Goal: Task Accomplishment & Management: Manage account settings

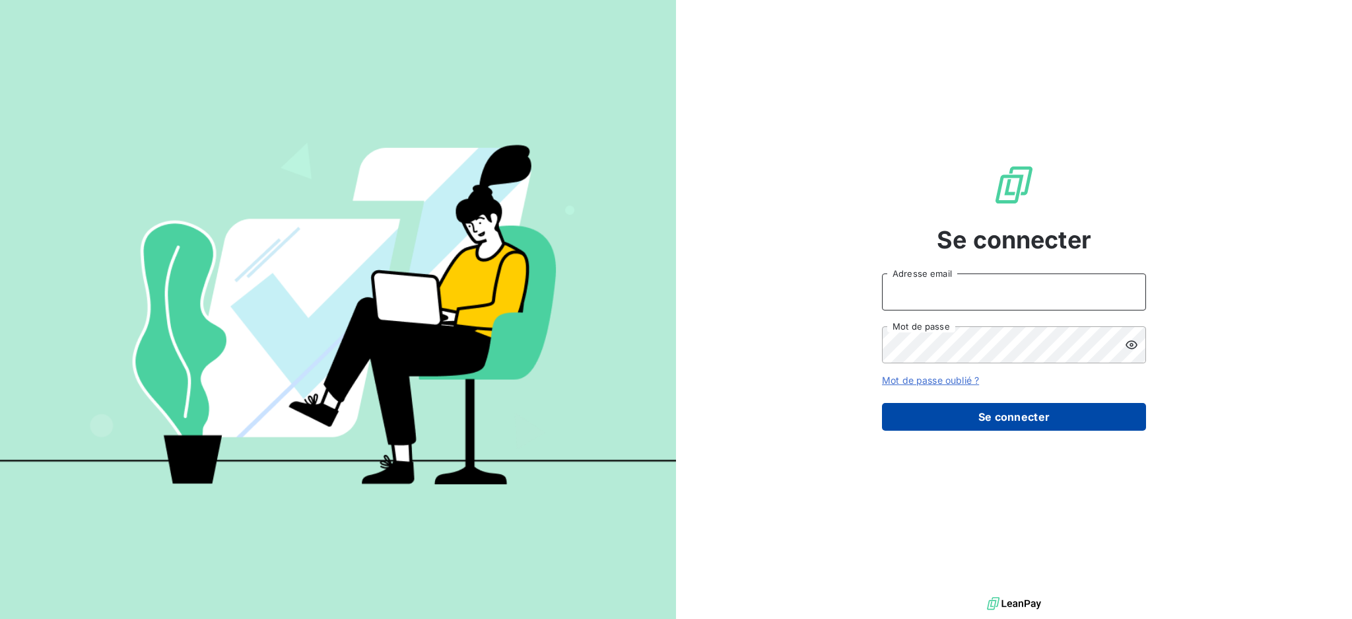
type input "[PERSON_NAME][EMAIL_ADDRESS][PERSON_NAME][DOMAIN_NAME]"
click at [1023, 422] on button "Se connecter" at bounding box center [1014, 417] width 264 height 28
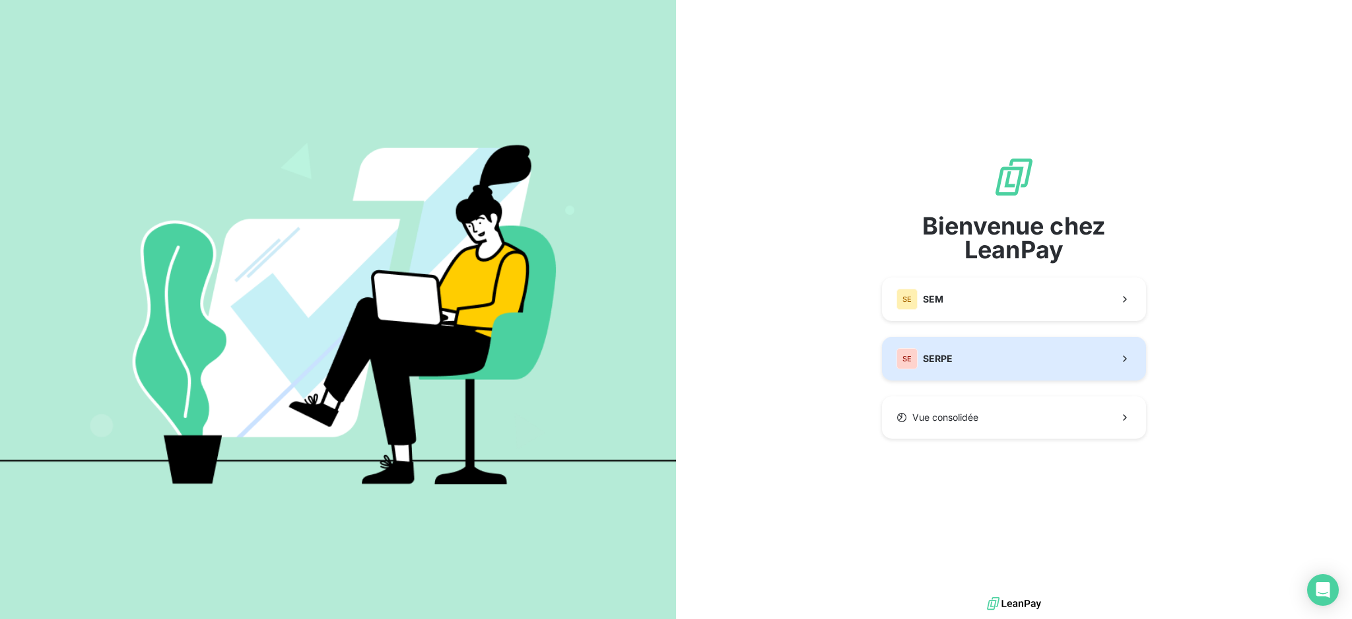
click at [967, 355] on button "SE SERPE" at bounding box center [1014, 359] width 264 height 44
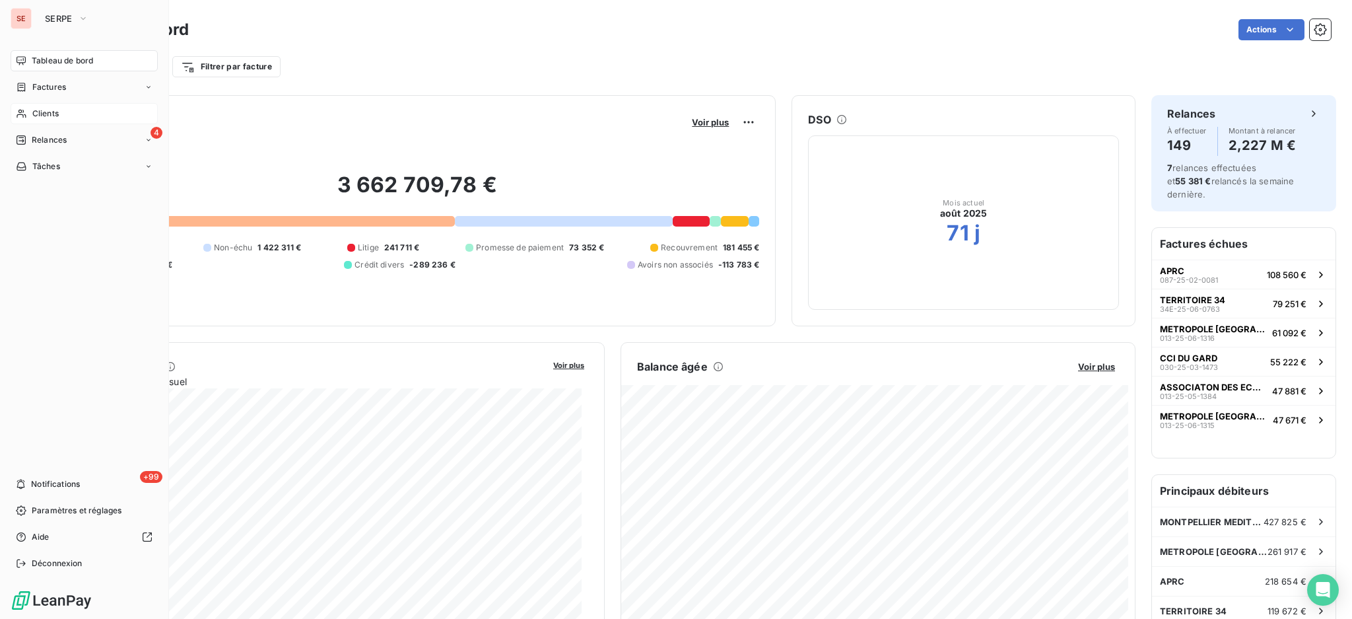
click at [34, 109] on span "Clients" at bounding box center [45, 114] width 26 height 12
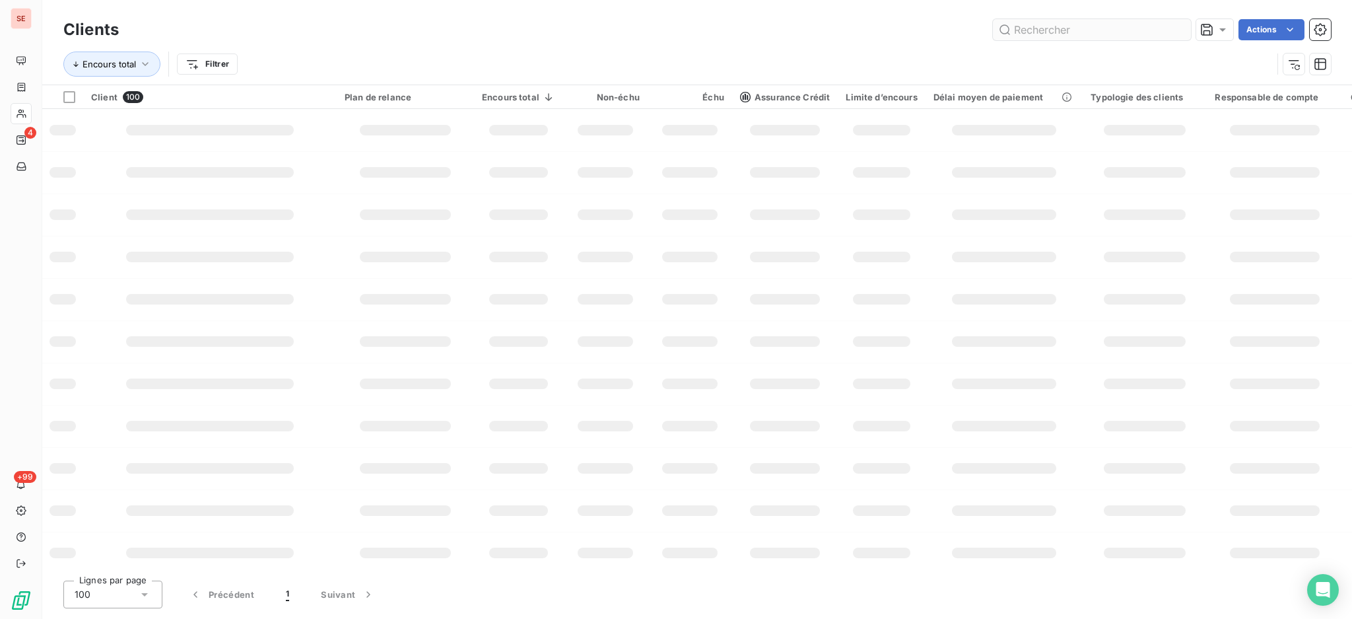
click at [1021, 33] on input "text" at bounding box center [1092, 29] width 198 height 21
type input "013-25-06-0172"
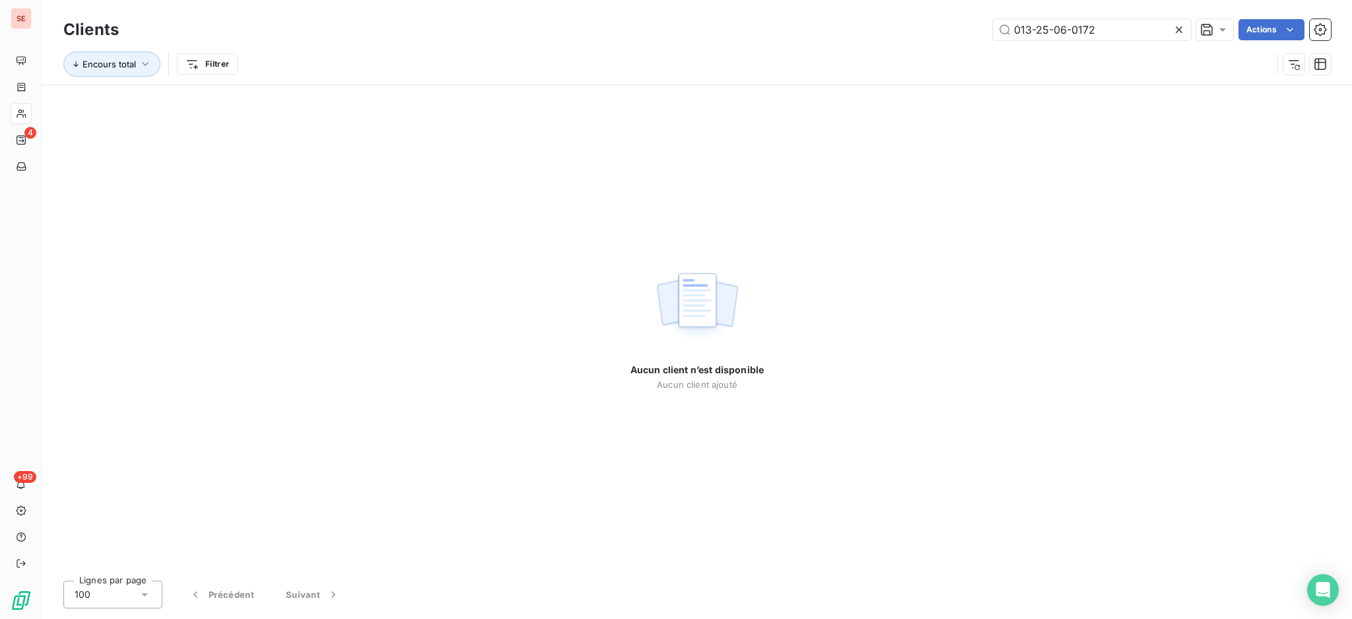
drag, startPoint x: 1114, startPoint y: 31, endPoint x: 992, endPoint y: 49, distance: 123.4
click at [992, 49] on div "Clients 013-25-06-0172 Actions Encours total Filtrer" at bounding box center [697, 50] width 1268 height 69
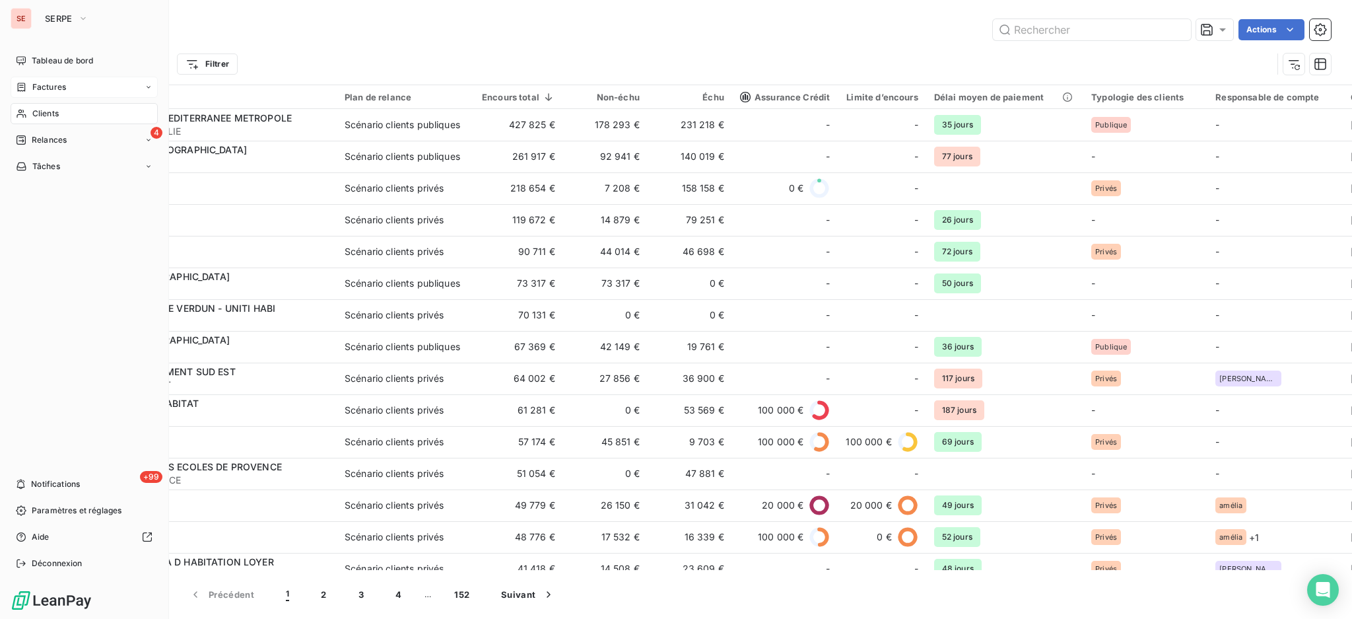
click at [30, 85] on div "Factures" at bounding box center [41, 87] width 50 height 12
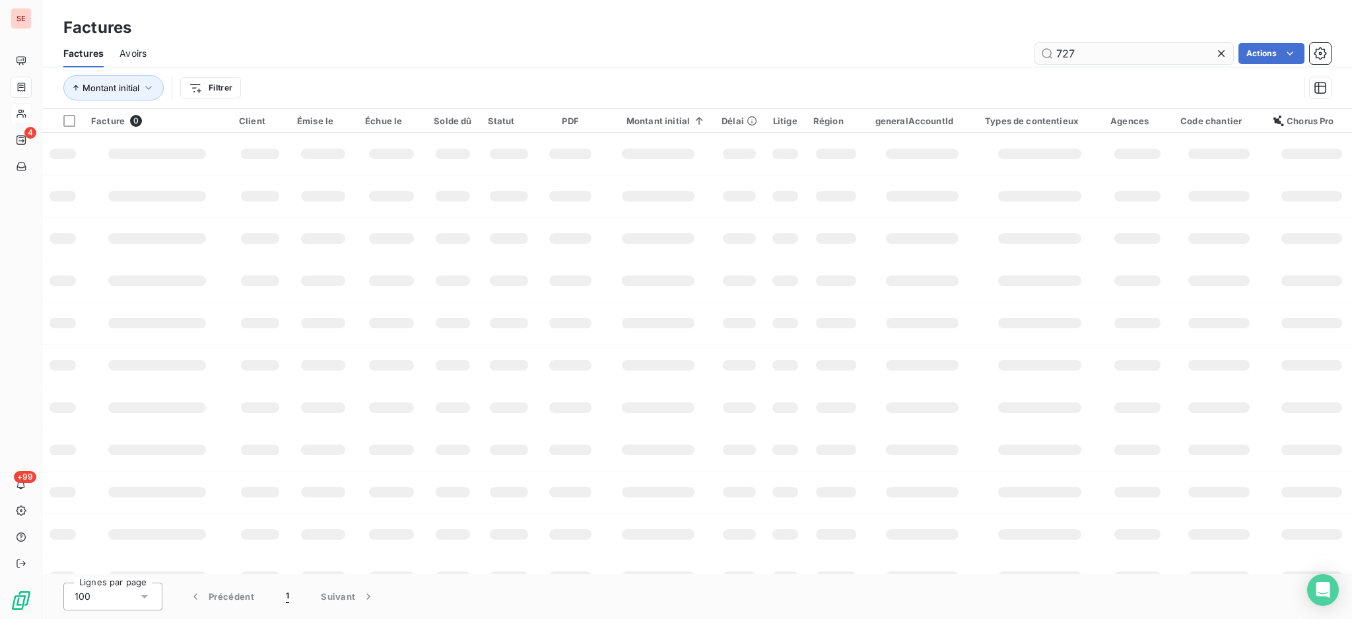
drag, startPoint x: 1085, startPoint y: 51, endPoint x: 1053, endPoint y: 56, distance: 32.8
click at [1053, 56] on input "727" at bounding box center [1134, 53] width 198 height 21
type input "25-06-0172"
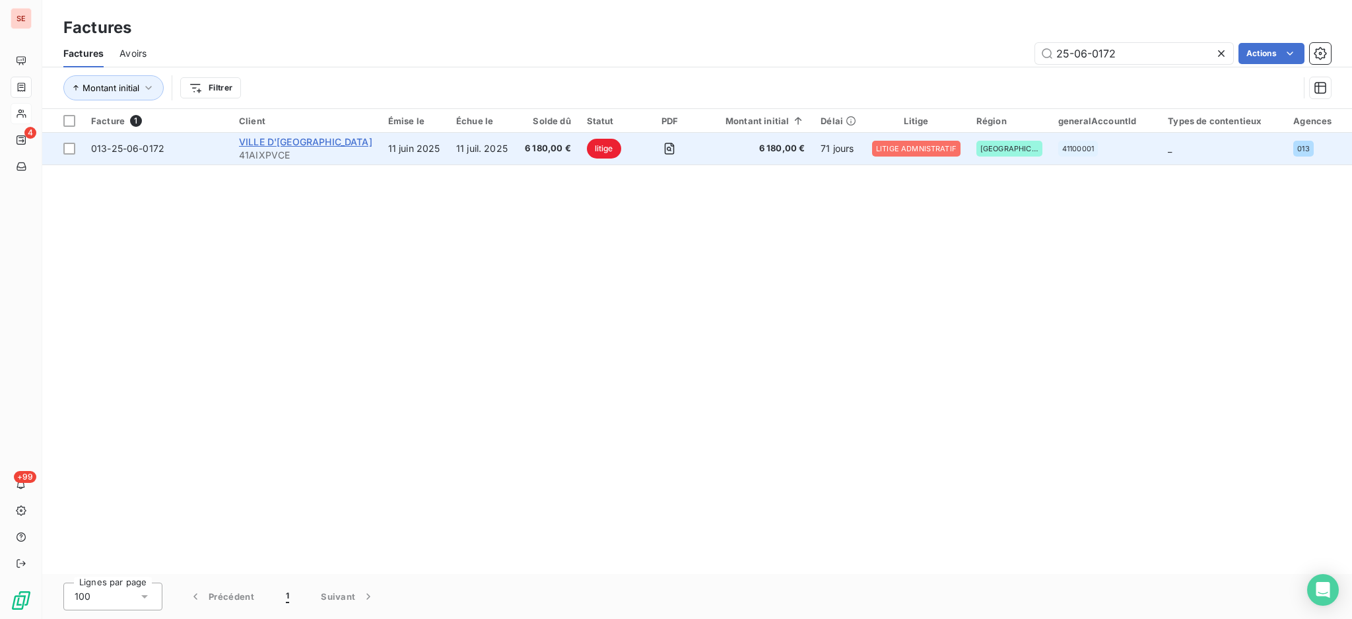
click at [279, 138] on span "VILLE D'AIX EN PROVENCE" at bounding box center [305, 141] width 133 height 11
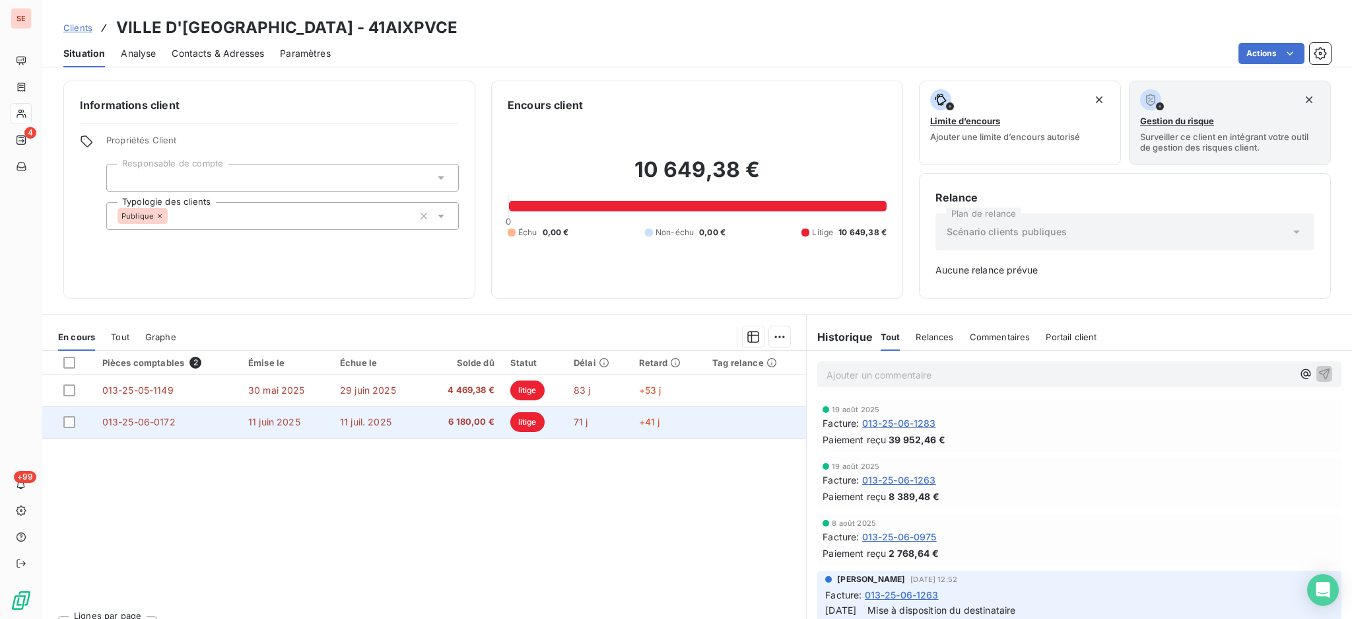
click at [217, 421] on td "013-25-06-0172" at bounding box center [167, 422] width 146 height 32
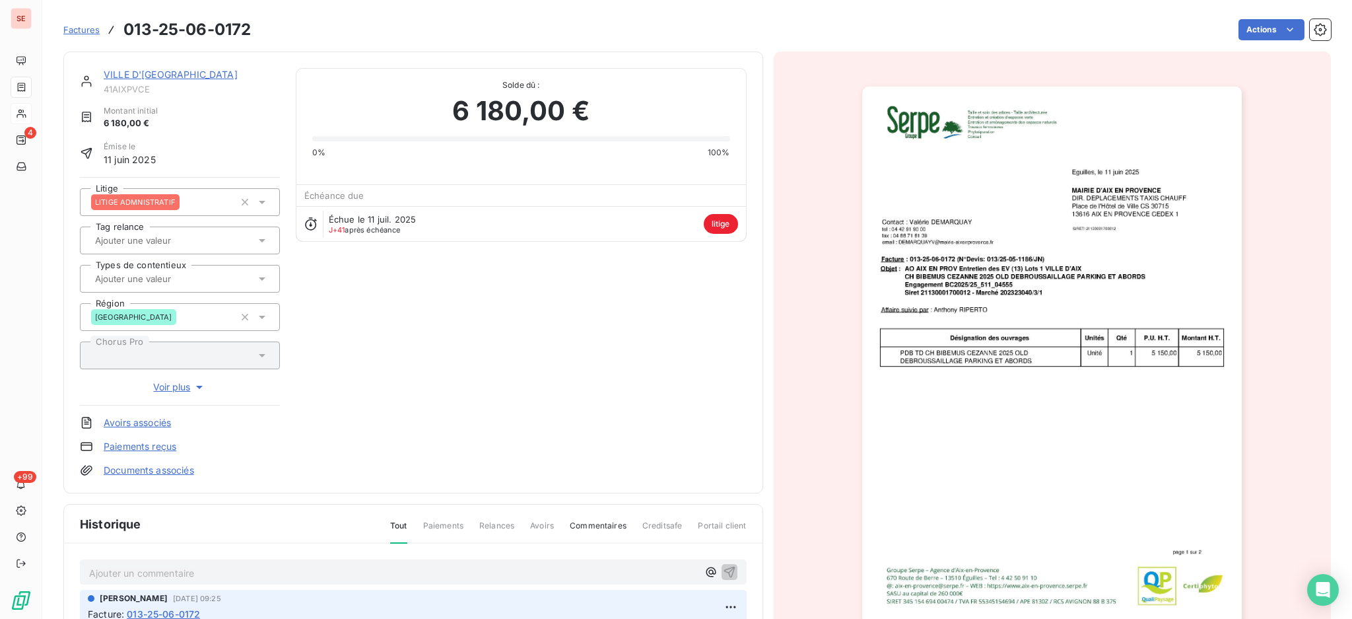
click at [248, 574] on p "Ajouter un commentaire ﻿" at bounding box center [393, 572] width 609 height 17
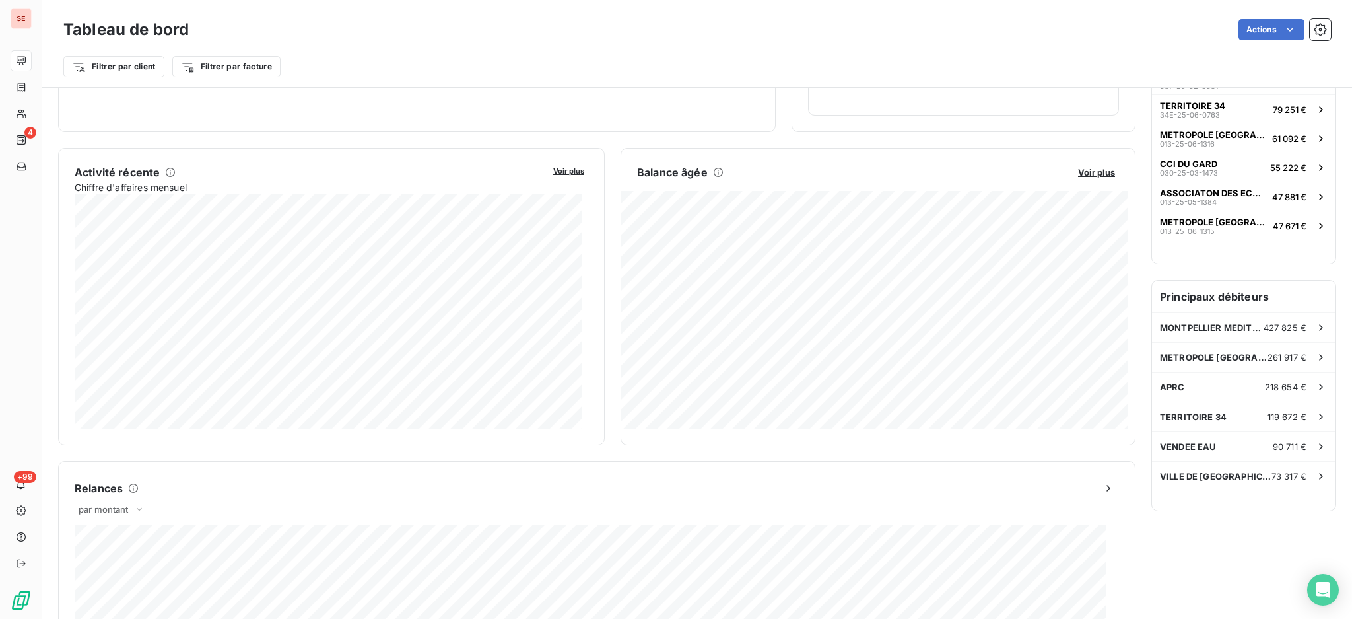
scroll to position [1, 0]
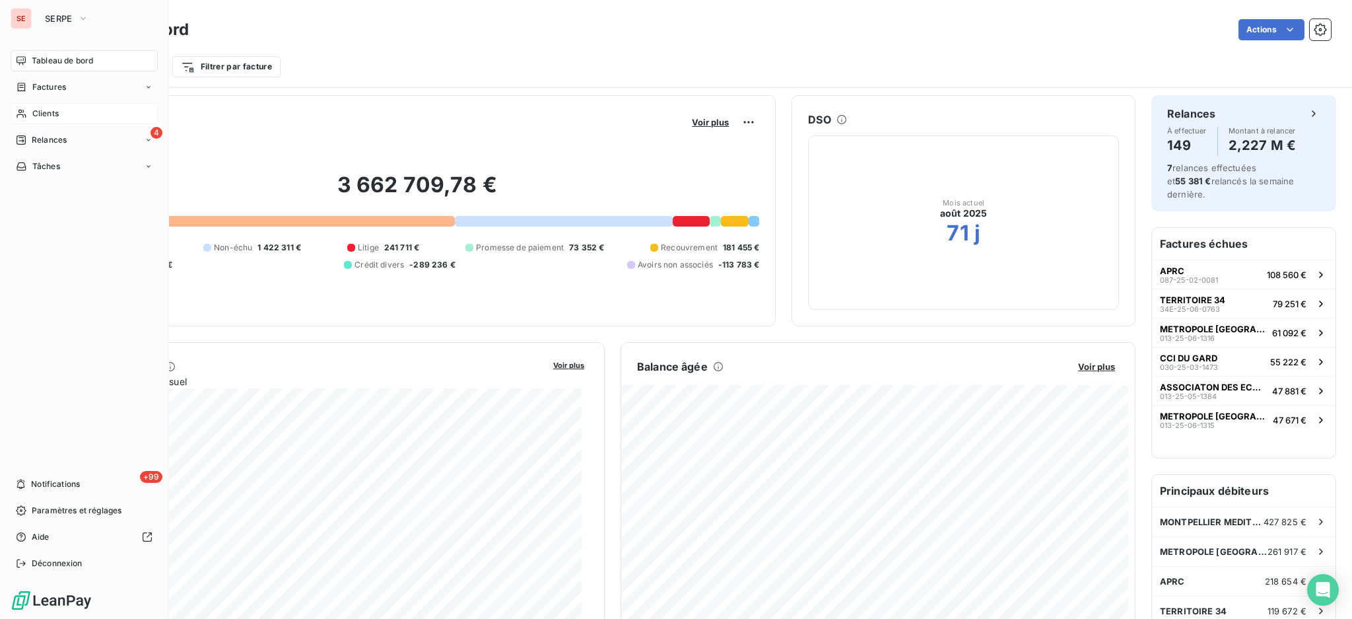
click at [41, 110] on span "Clients" at bounding box center [45, 114] width 26 height 12
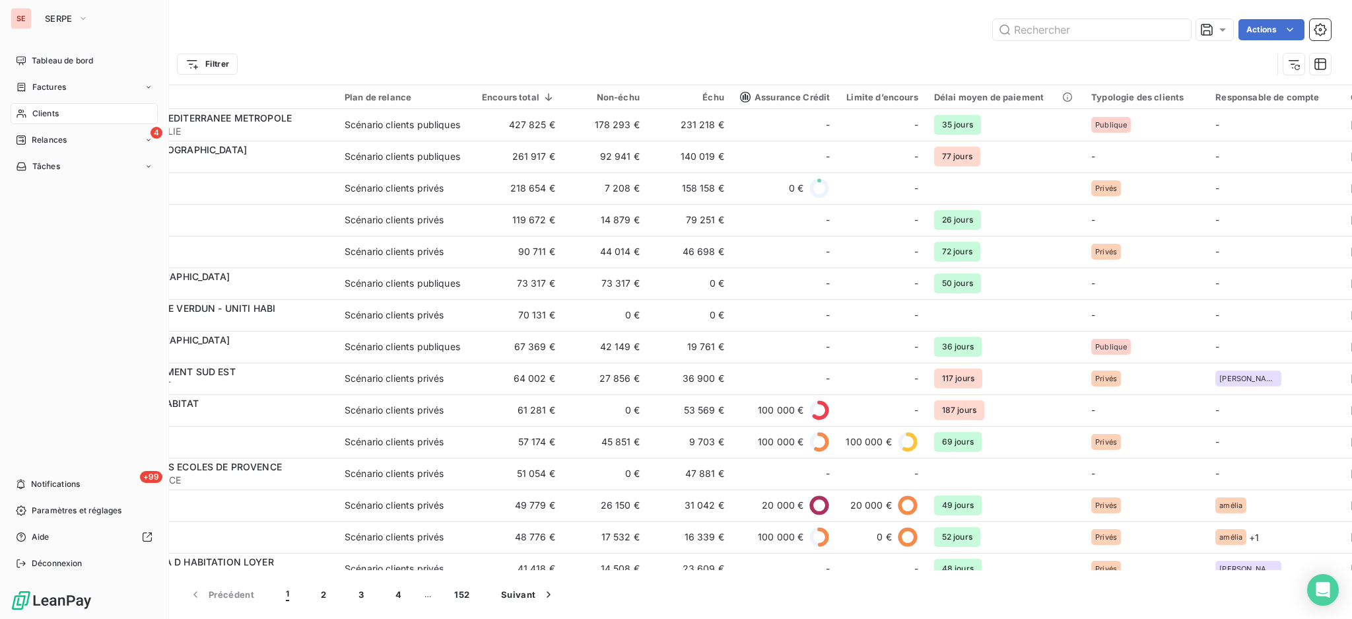
click at [44, 108] on span "Clients" at bounding box center [45, 114] width 26 height 12
click at [33, 112] on span "Clients" at bounding box center [45, 114] width 26 height 12
click at [57, 138] on span "Relances" at bounding box center [49, 140] width 35 height 12
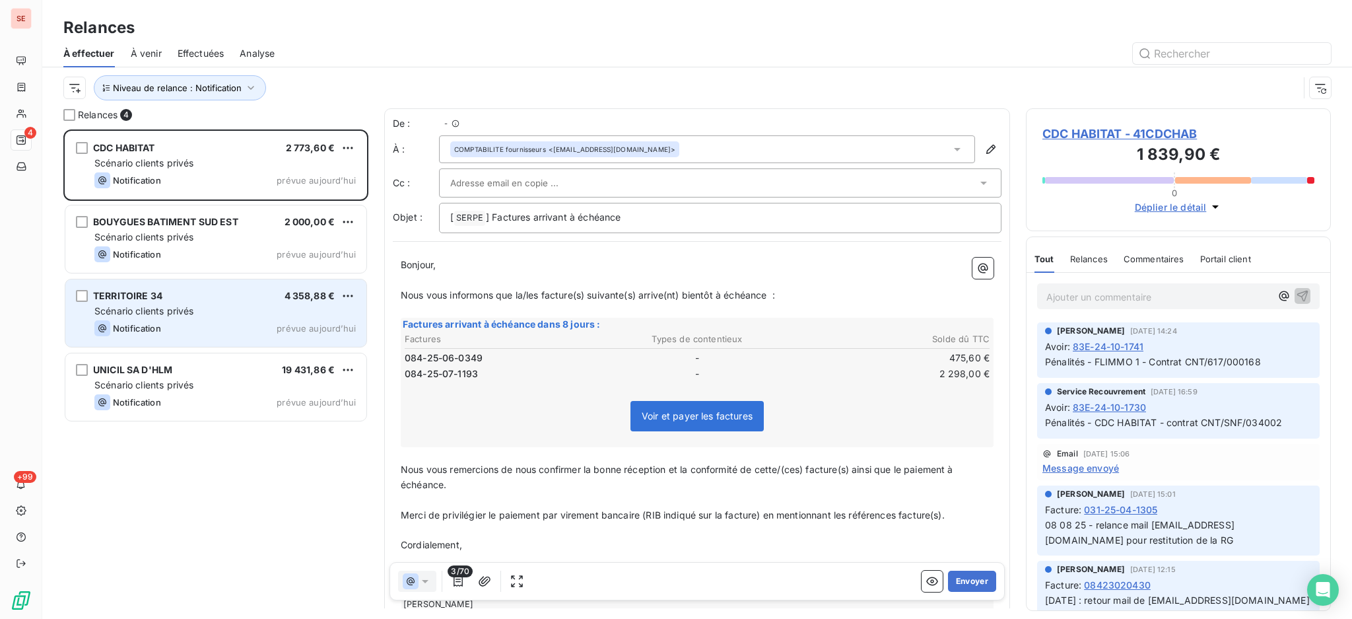
scroll to position [476, 291]
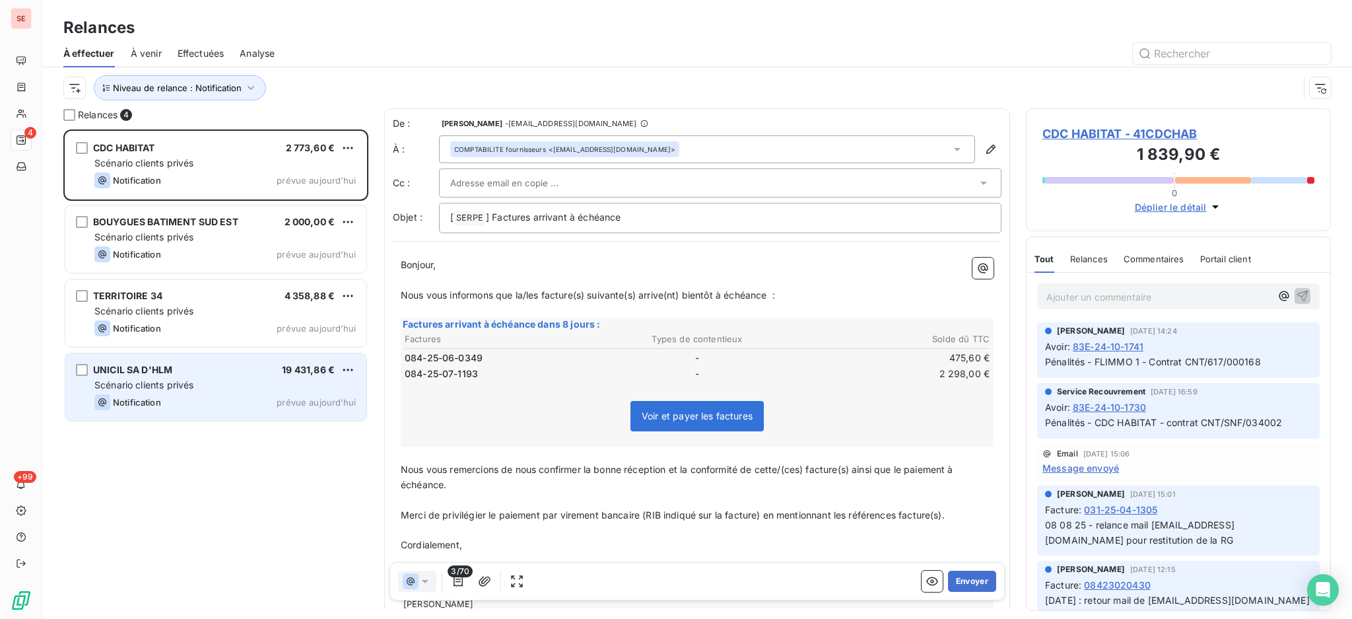
click at [172, 396] on div "Notification prévue aujourd’hui" at bounding box center [224, 402] width 261 height 16
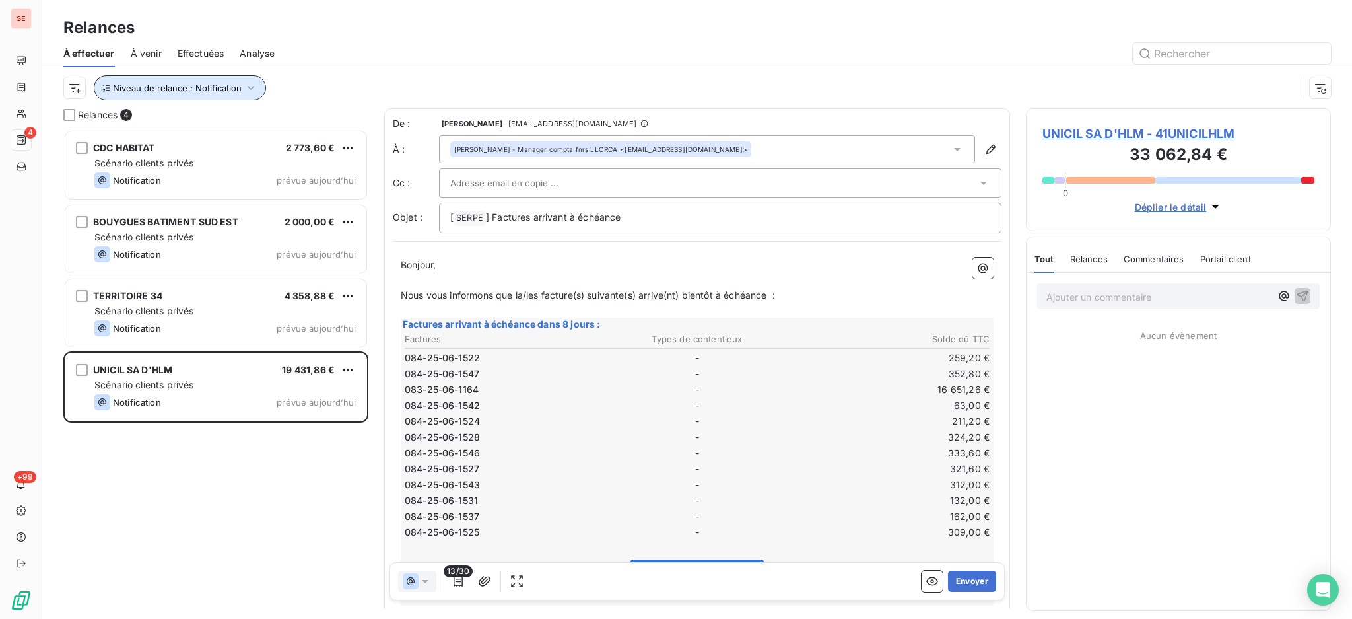
click at [247, 84] on icon "button" at bounding box center [250, 87] width 13 height 13
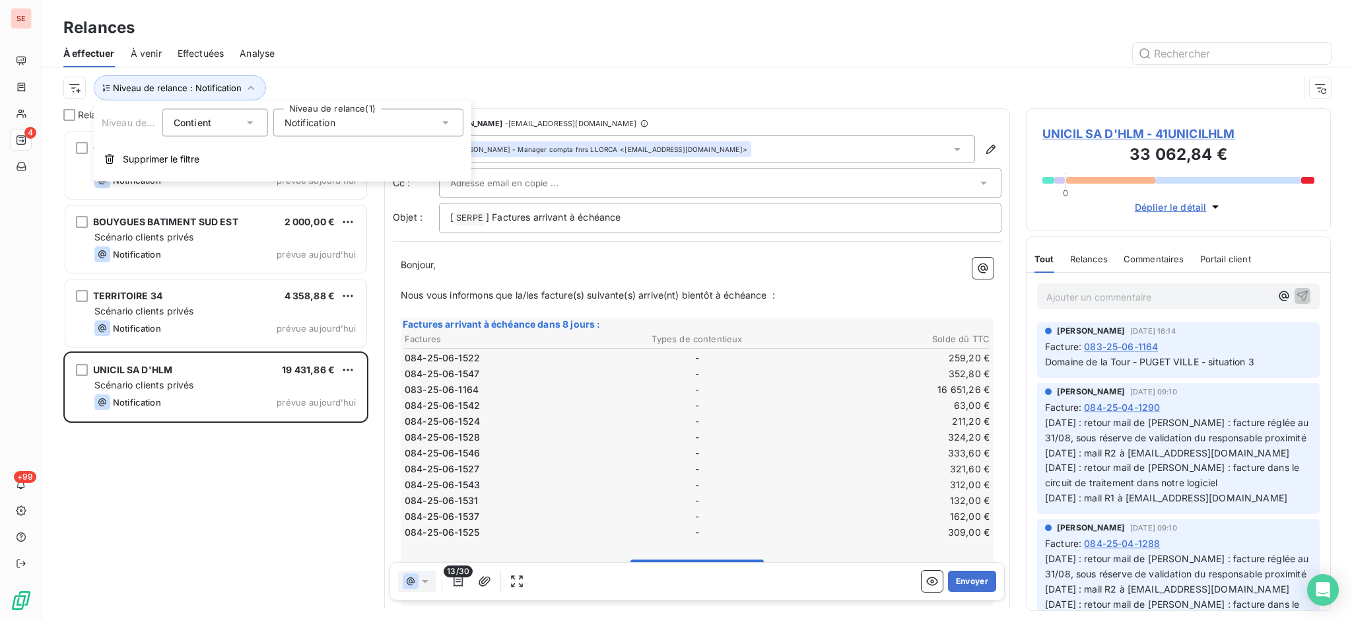
click at [444, 125] on icon at bounding box center [445, 122] width 13 height 13
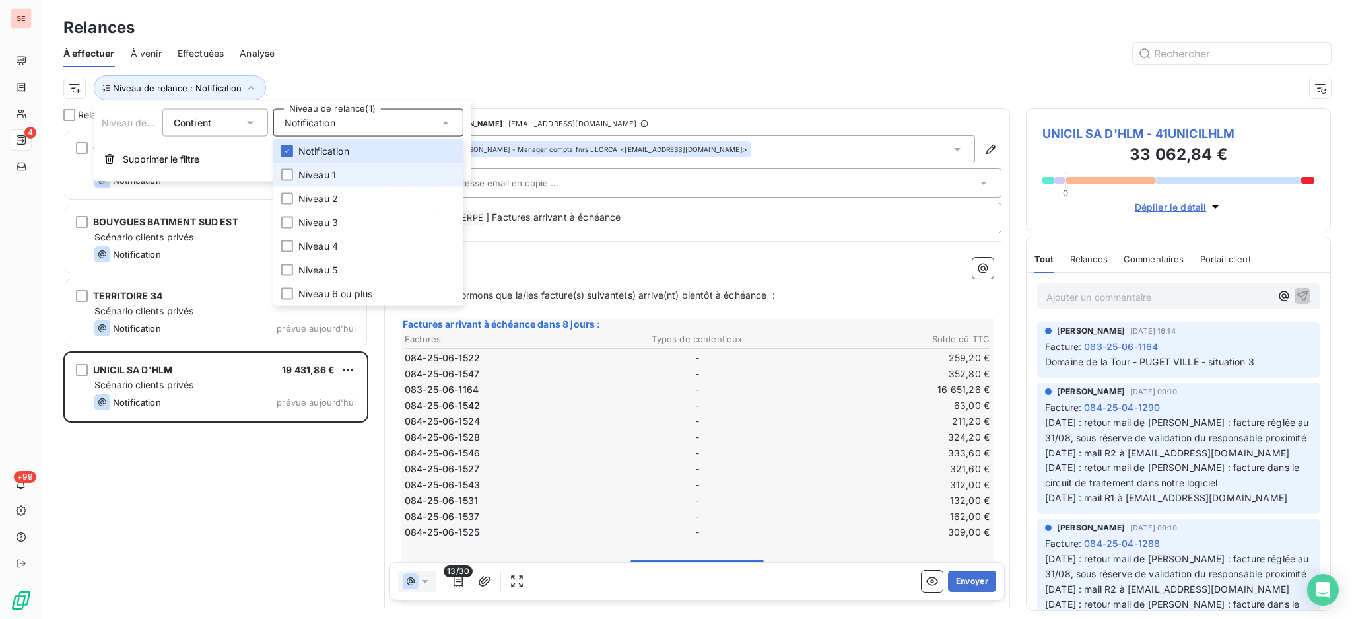
click at [342, 178] on li "Niveau 1" at bounding box center [368, 175] width 190 height 24
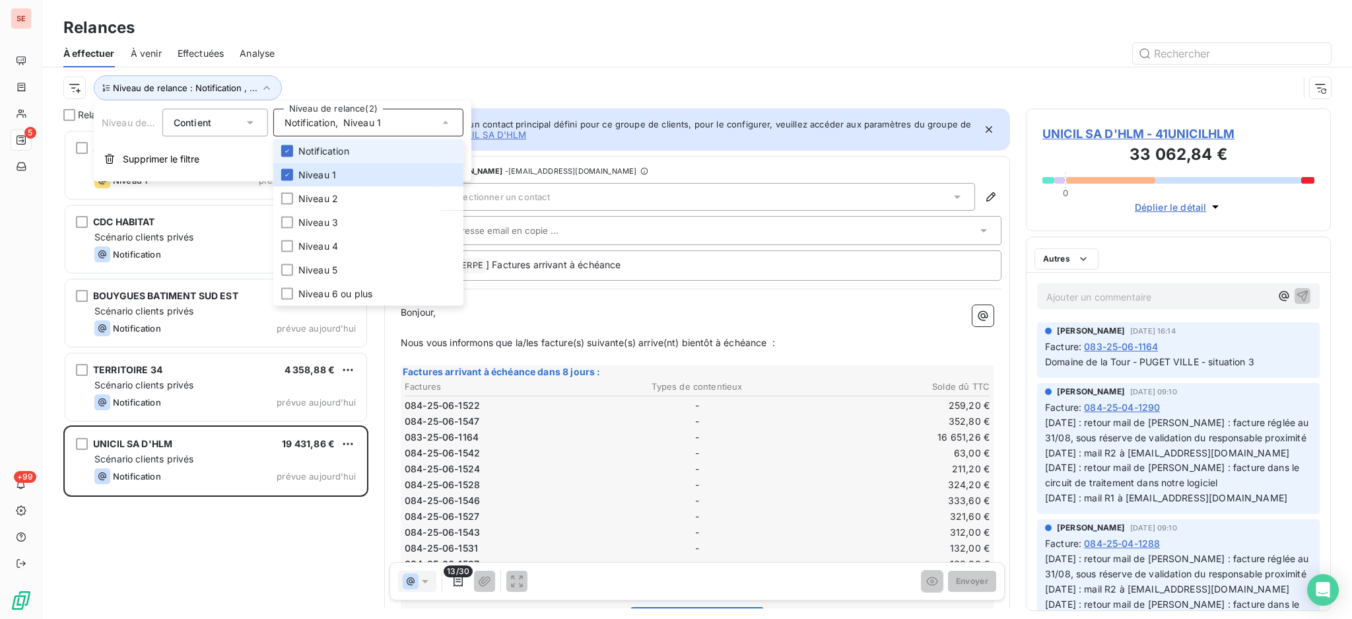
scroll to position [476, 291]
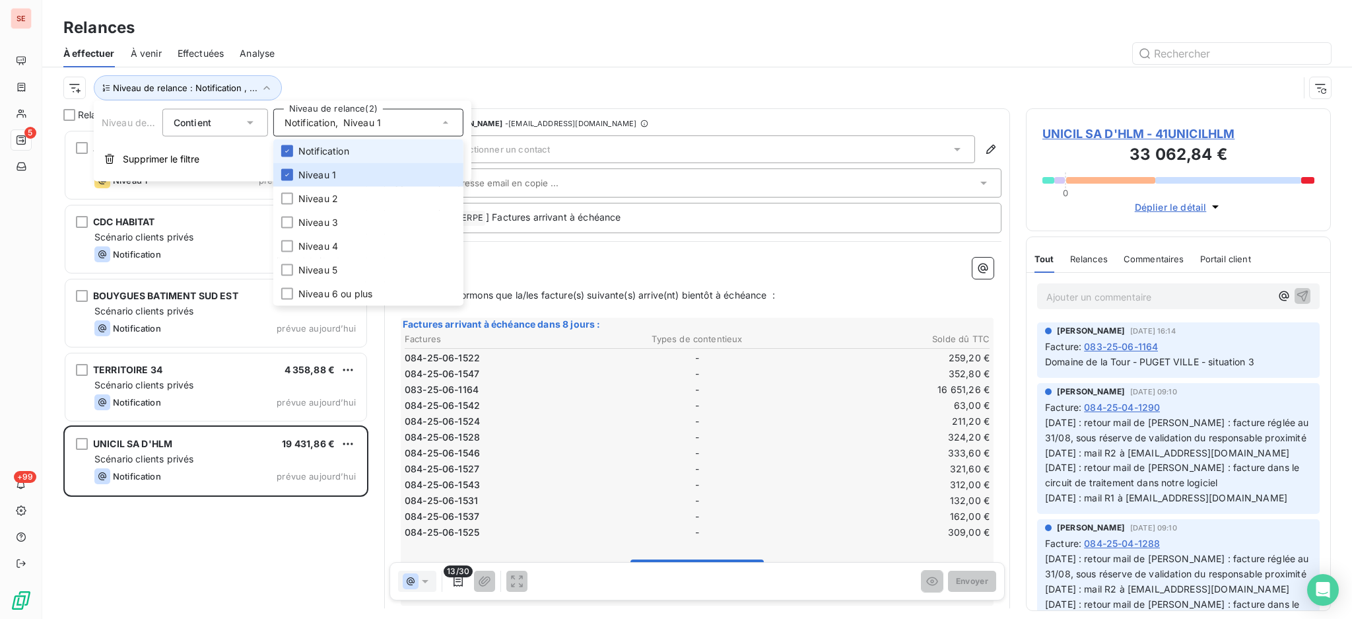
click at [325, 154] on span "Notification" at bounding box center [323, 151] width 51 height 13
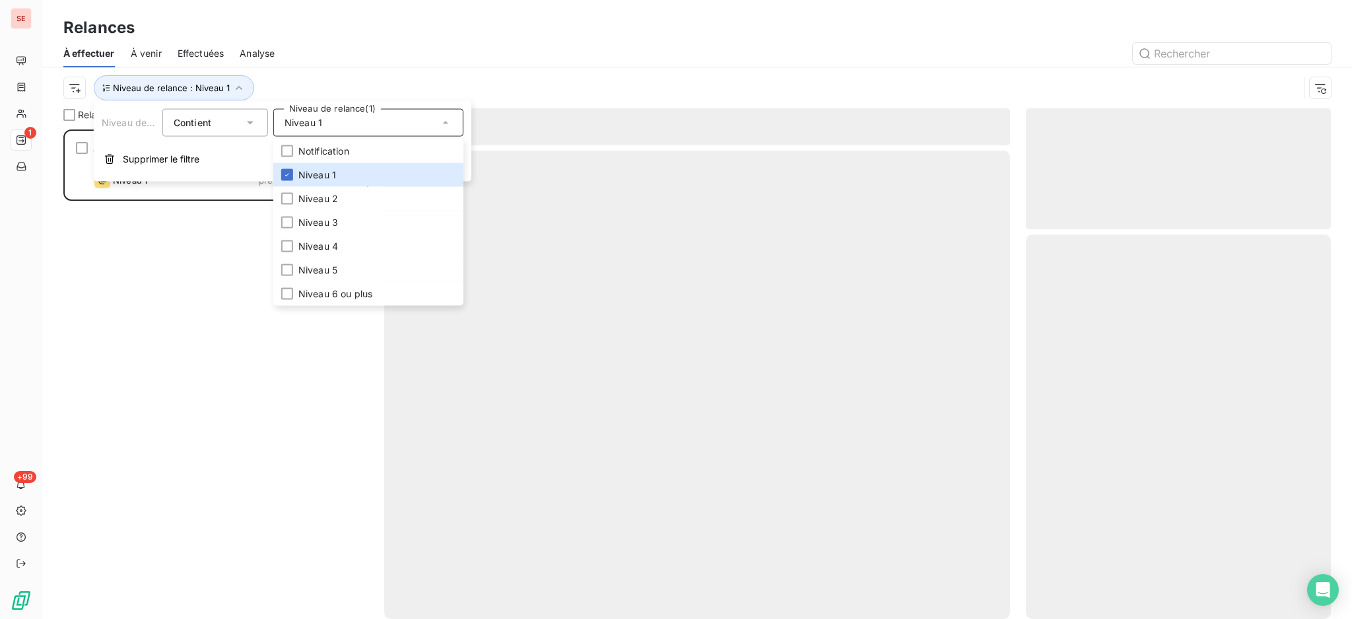
scroll to position [476, 291]
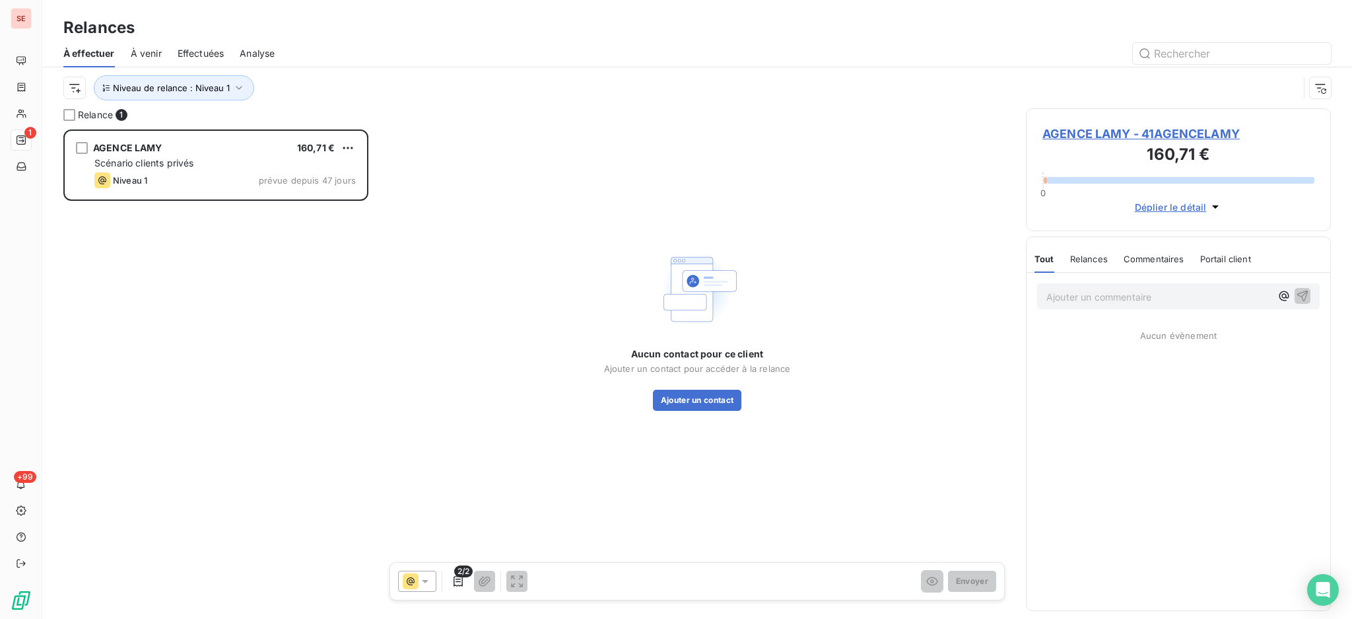
click at [287, 20] on div "Relances" at bounding box center [697, 28] width 1310 height 24
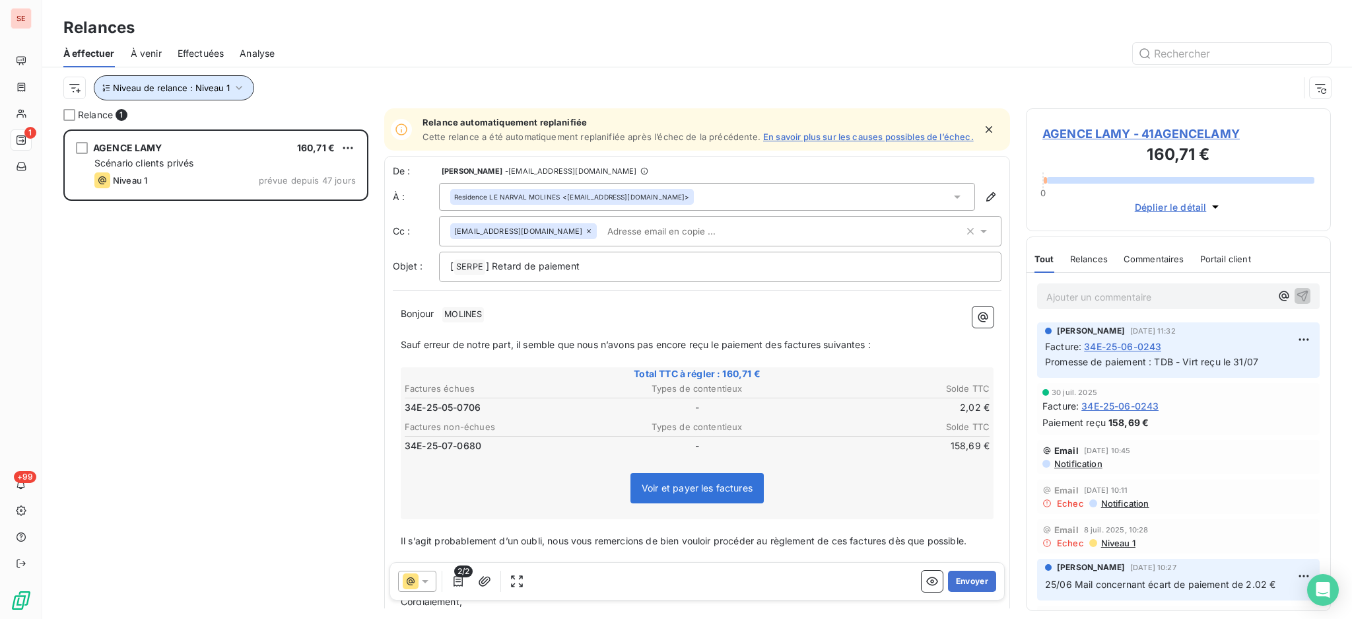
click at [238, 87] on icon "button" at bounding box center [238, 87] width 13 height 13
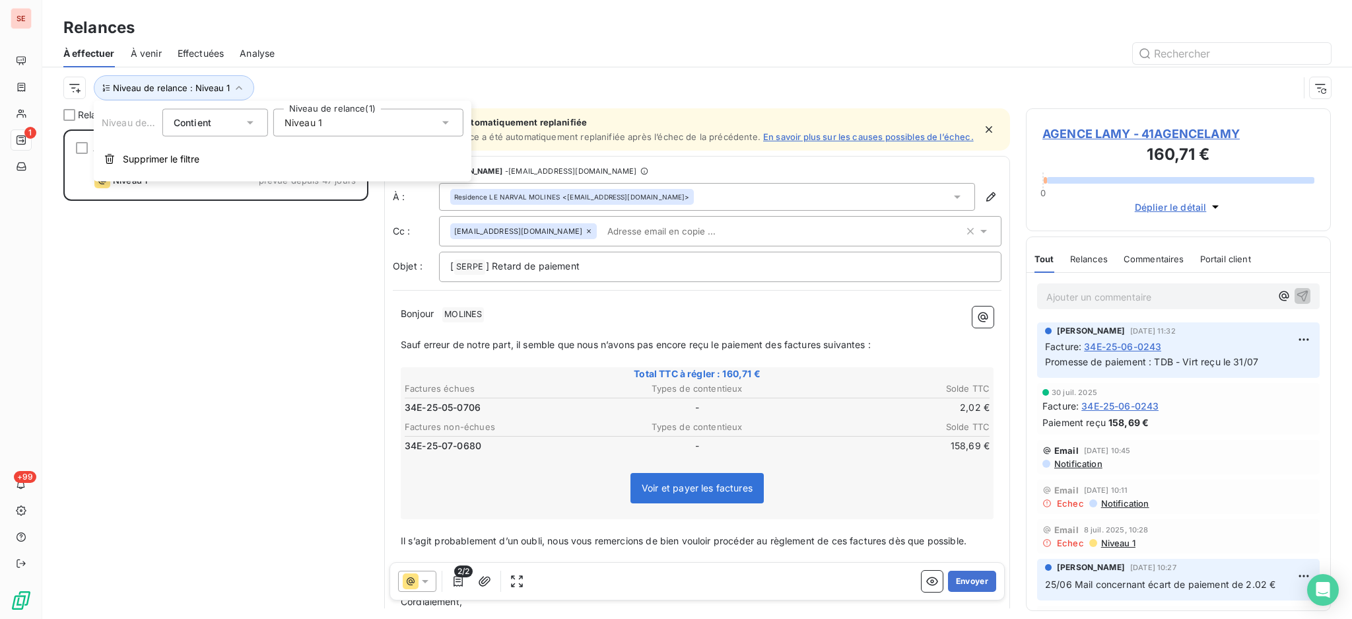
click at [442, 124] on icon at bounding box center [445, 122] width 13 height 13
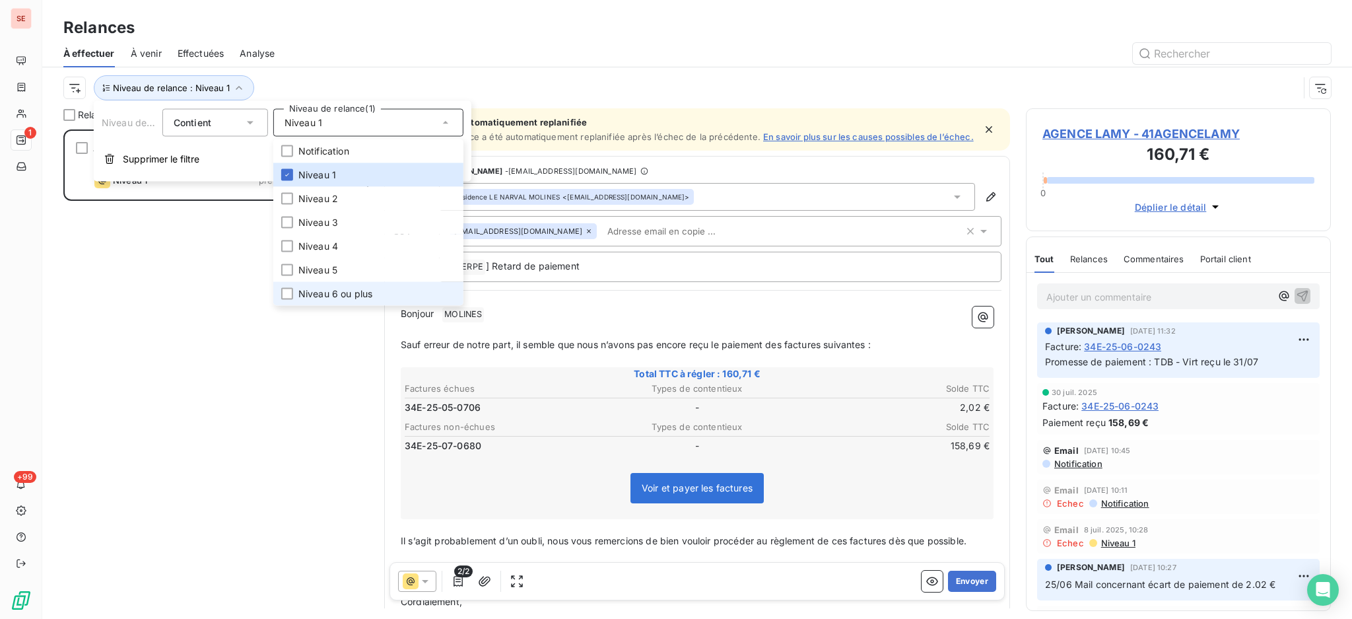
click at [321, 289] on span "Niveau 6 ou plus" at bounding box center [335, 293] width 74 height 13
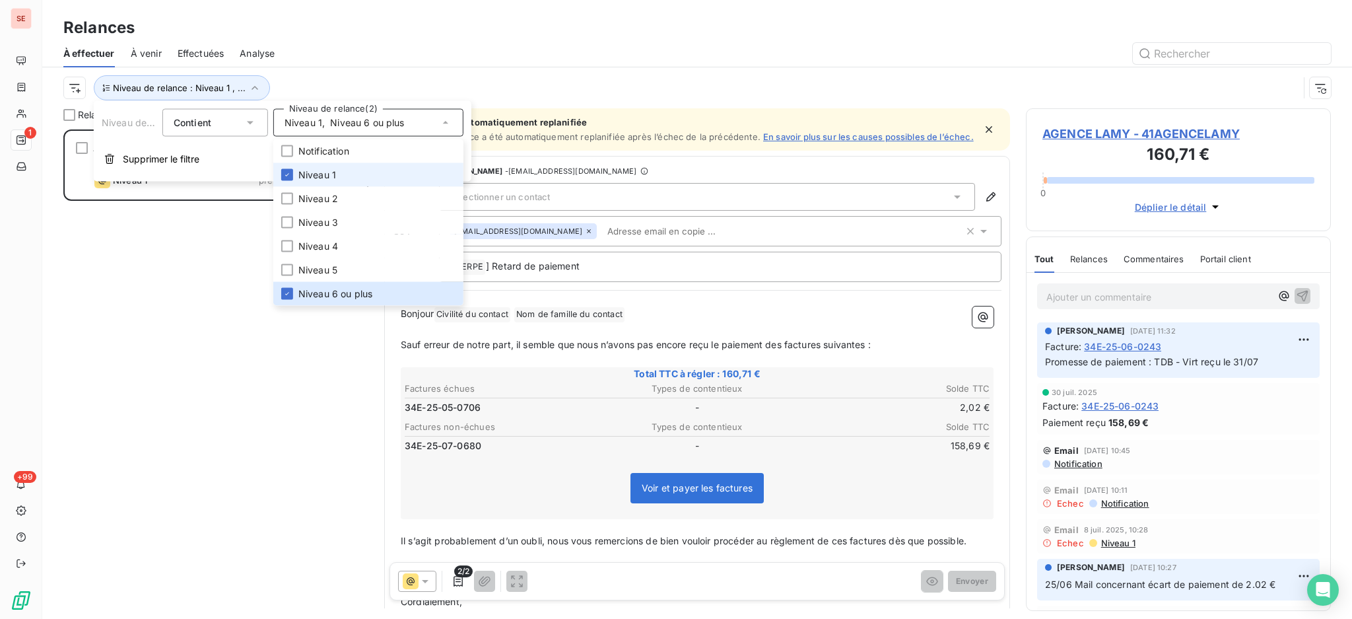
click at [310, 174] on span "Niveau 1" at bounding box center [317, 174] width 38 height 13
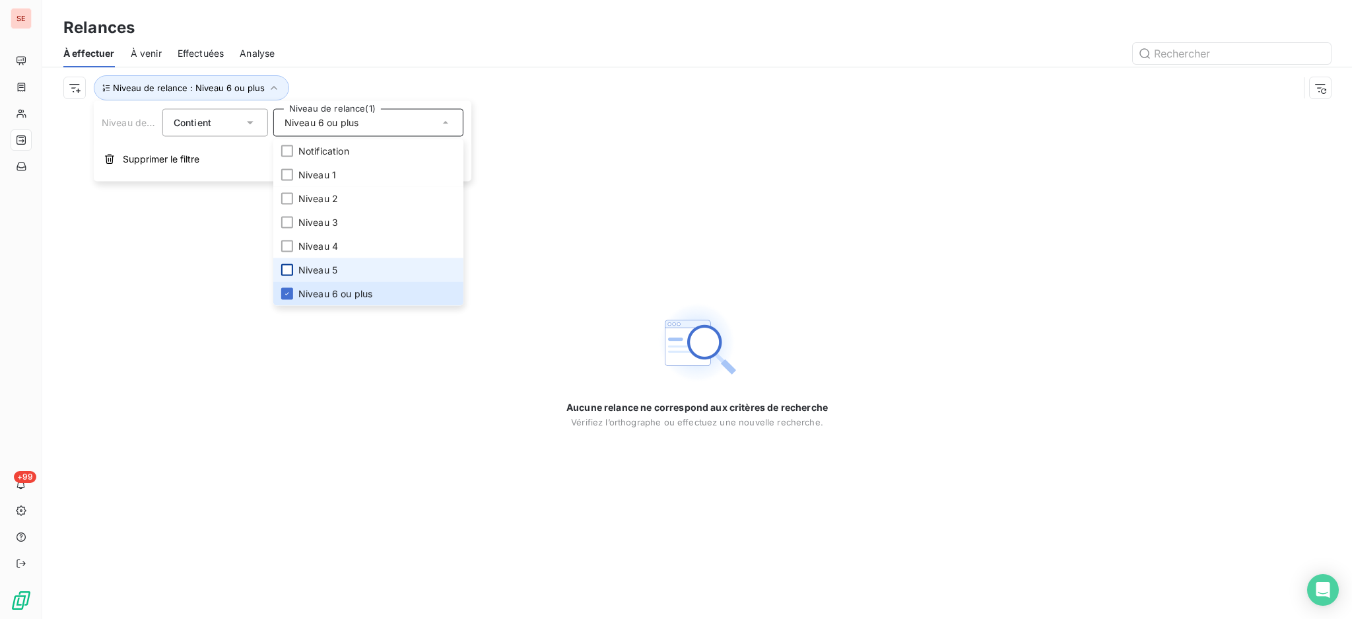
click at [290, 267] on div at bounding box center [287, 270] width 12 height 12
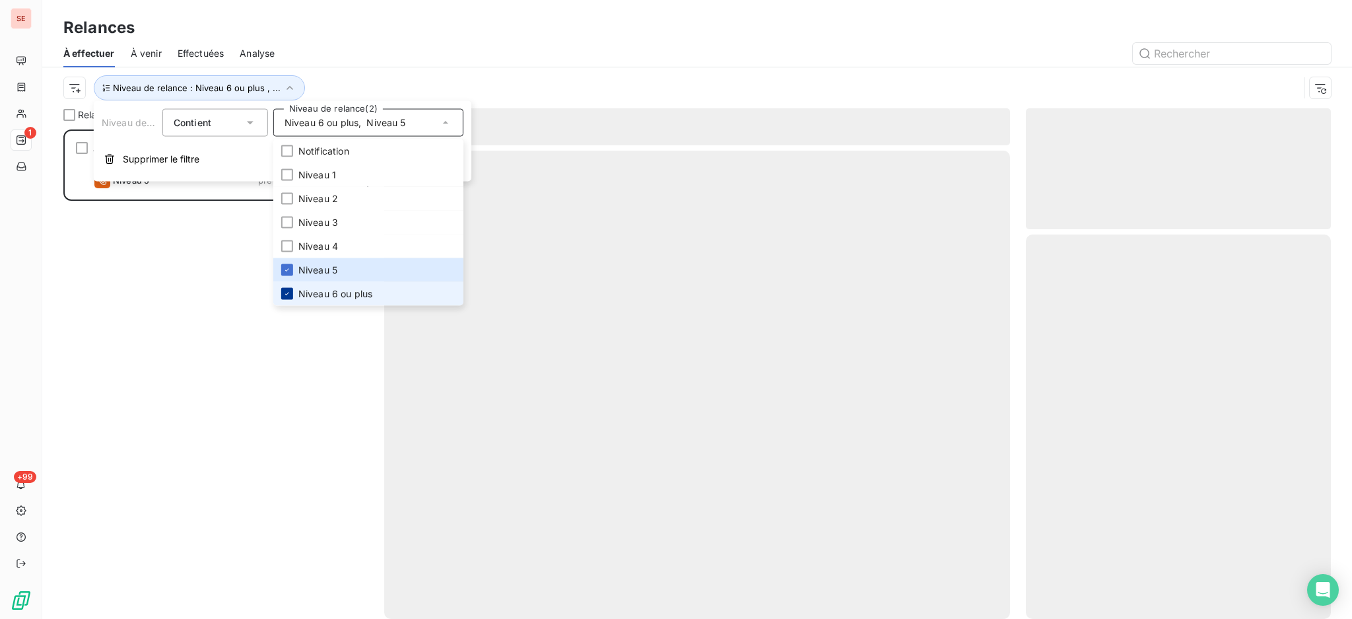
scroll to position [476, 291]
click at [286, 292] on icon at bounding box center [287, 294] width 8 height 8
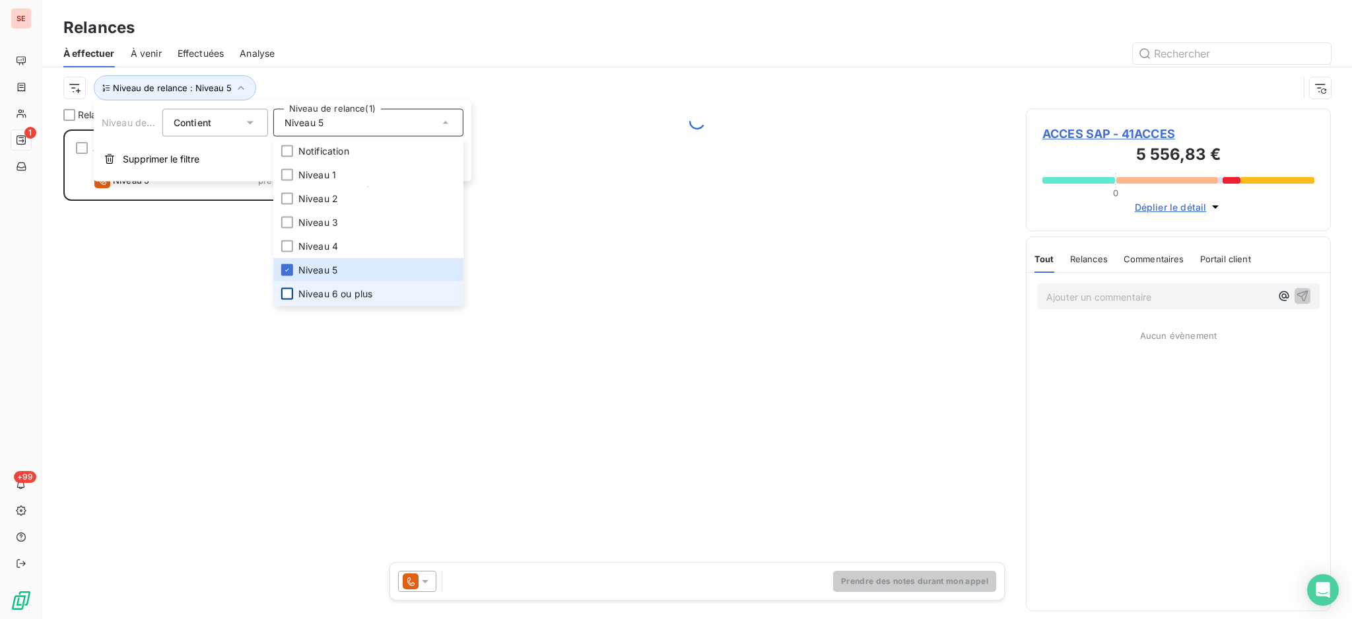
click at [353, 11] on div "Relances À effectuer À venir Effectuées Analyse Niveau de relance : Niveau 5" at bounding box center [697, 54] width 1310 height 108
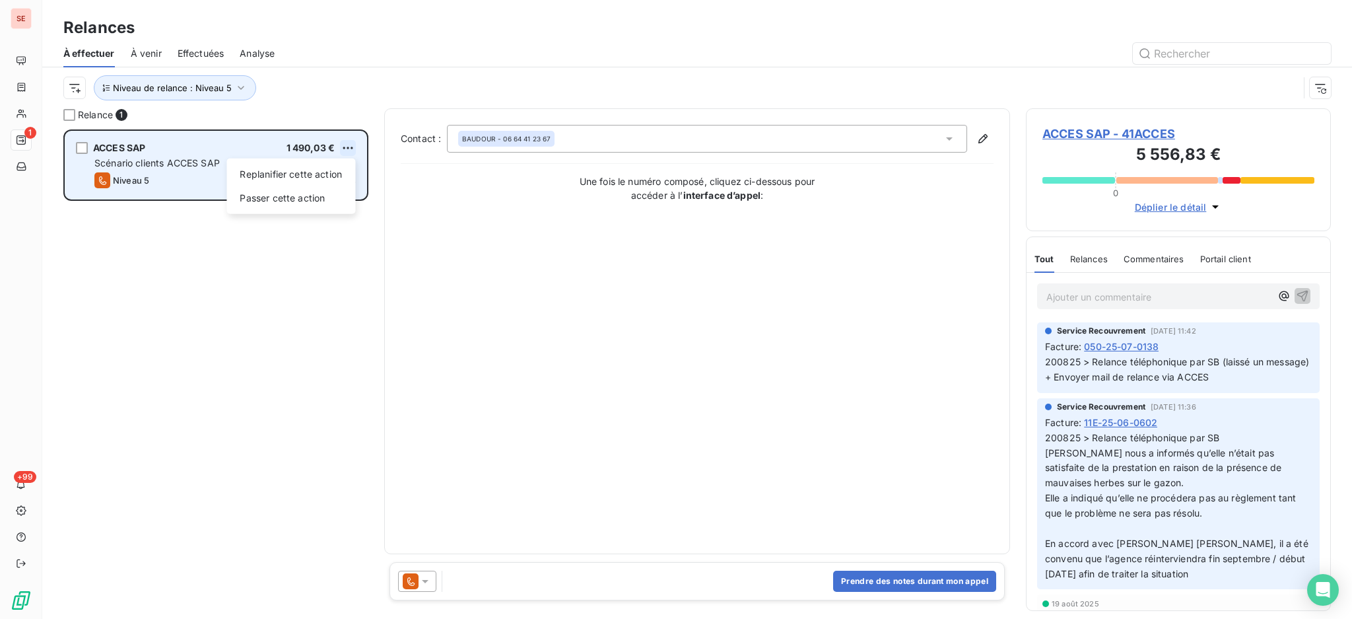
click at [346, 147] on html "SE 1 +99 Relances À effectuer À venir Effectuées Analyse Niveau de relance : Ni…" at bounding box center [676, 309] width 1352 height 619
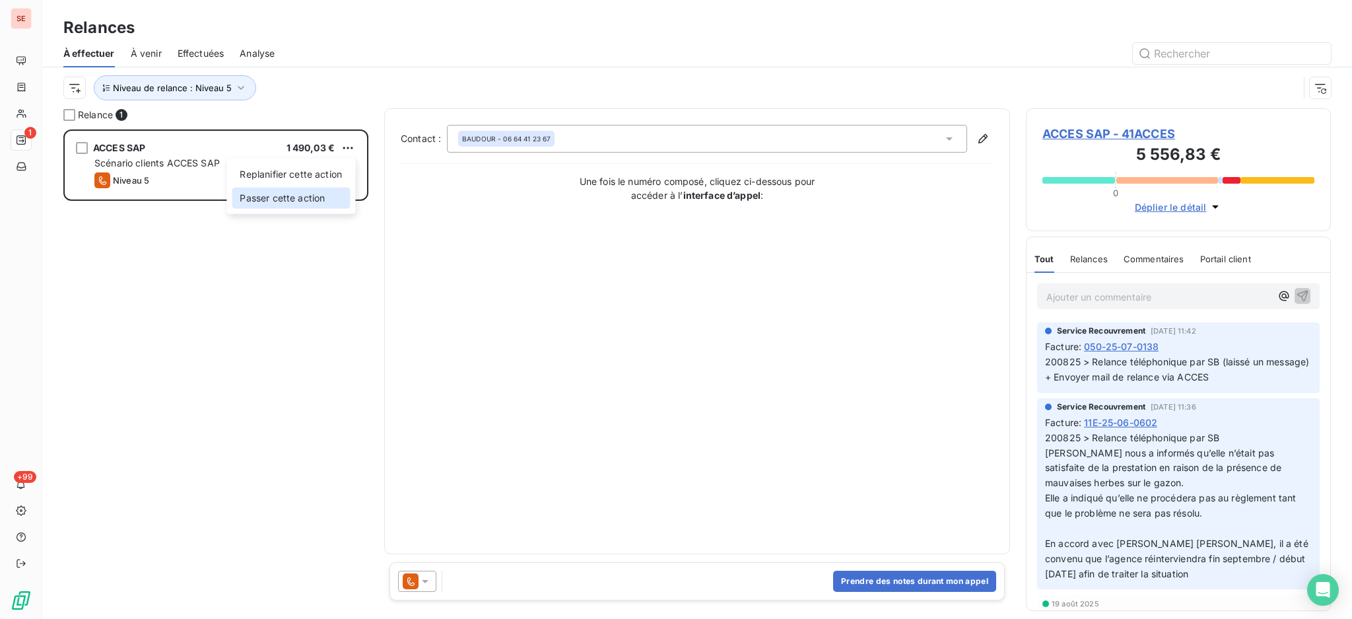
click at [317, 200] on div "Passer cette action" at bounding box center [291, 198] width 118 height 21
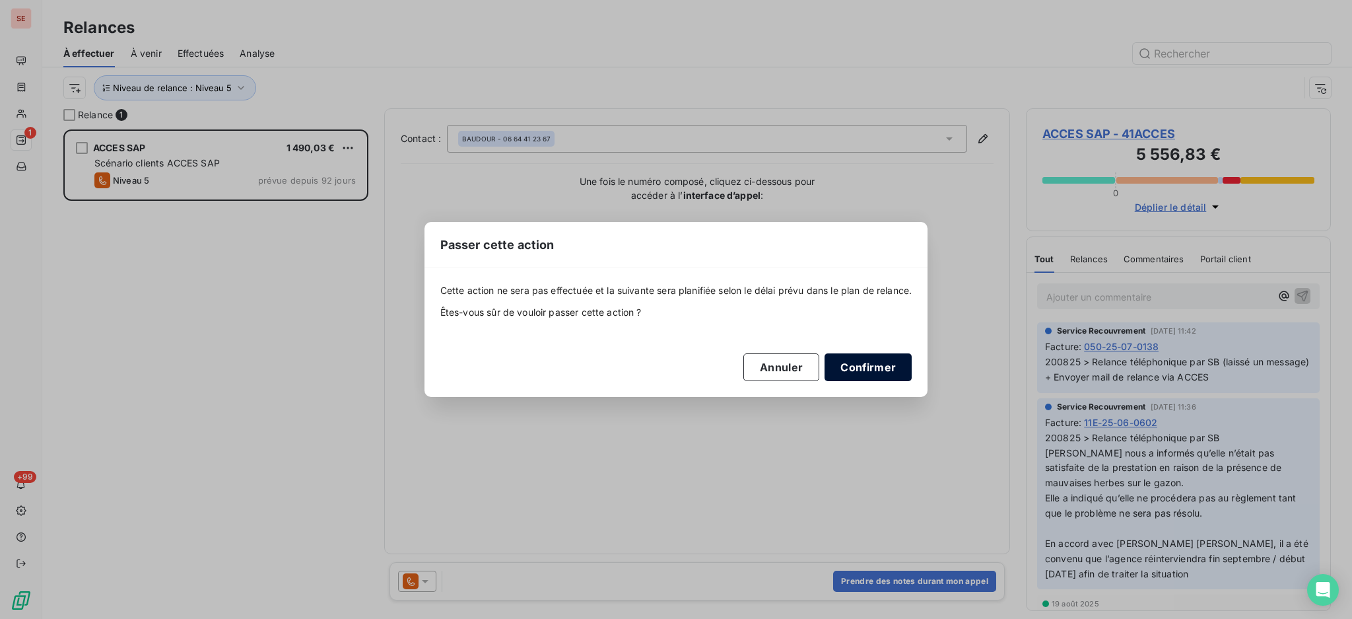
click at [873, 366] on button "Confirmer" at bounding box center [868, 367] width 87 height 28
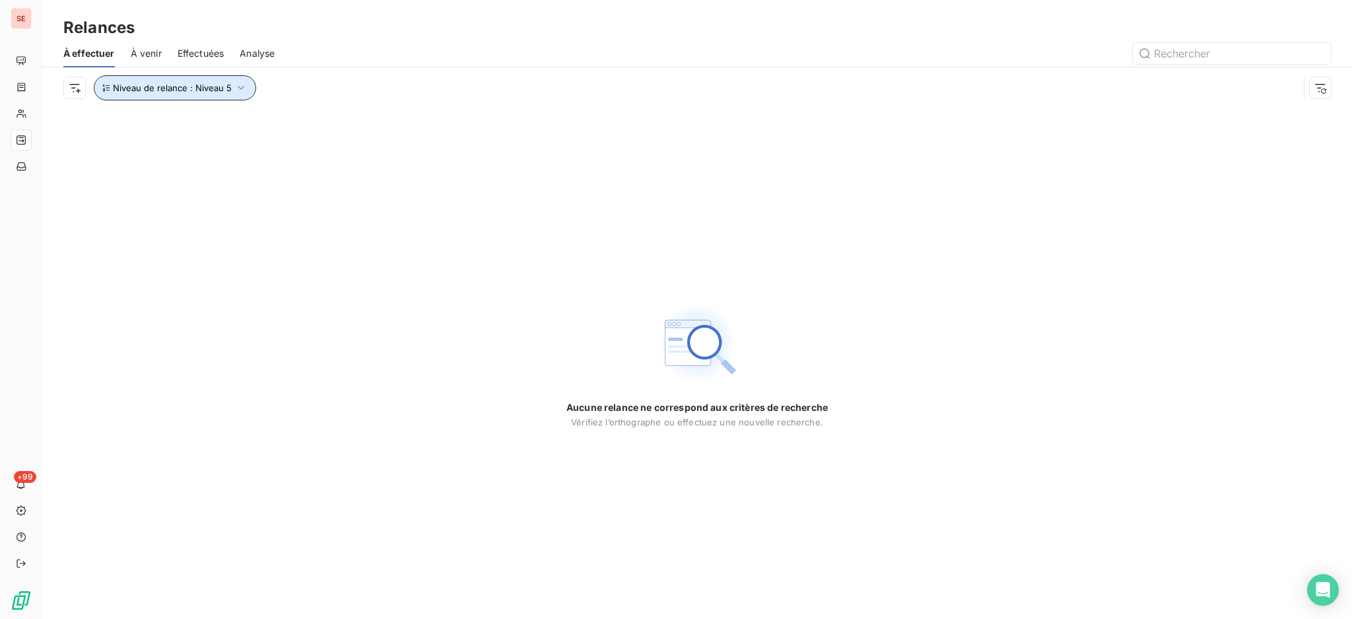
click at [236, 85] on icon "button" at bounding box center [240, 87] width 13 height 13
click at [442, 121] on icon at bounding box center [445, 122] width 13 height 13
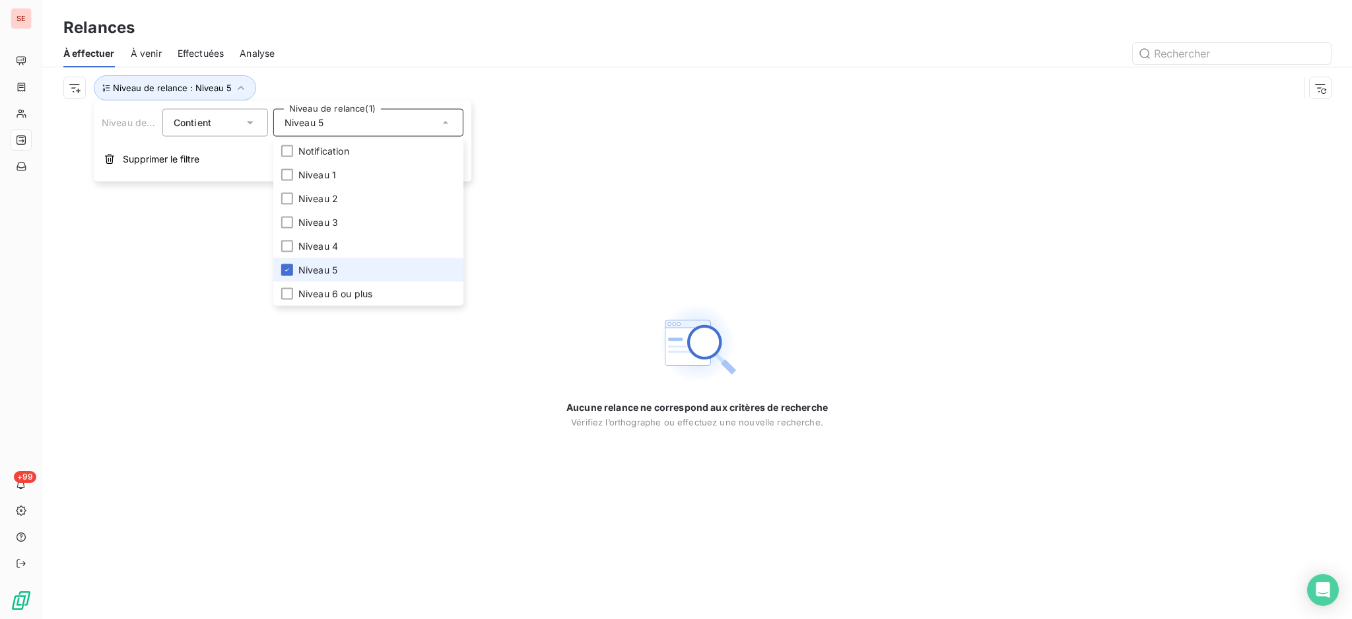
click at [318, 271] on span "Niveau 5" at bounding box center [317, 269] width 39 height 13
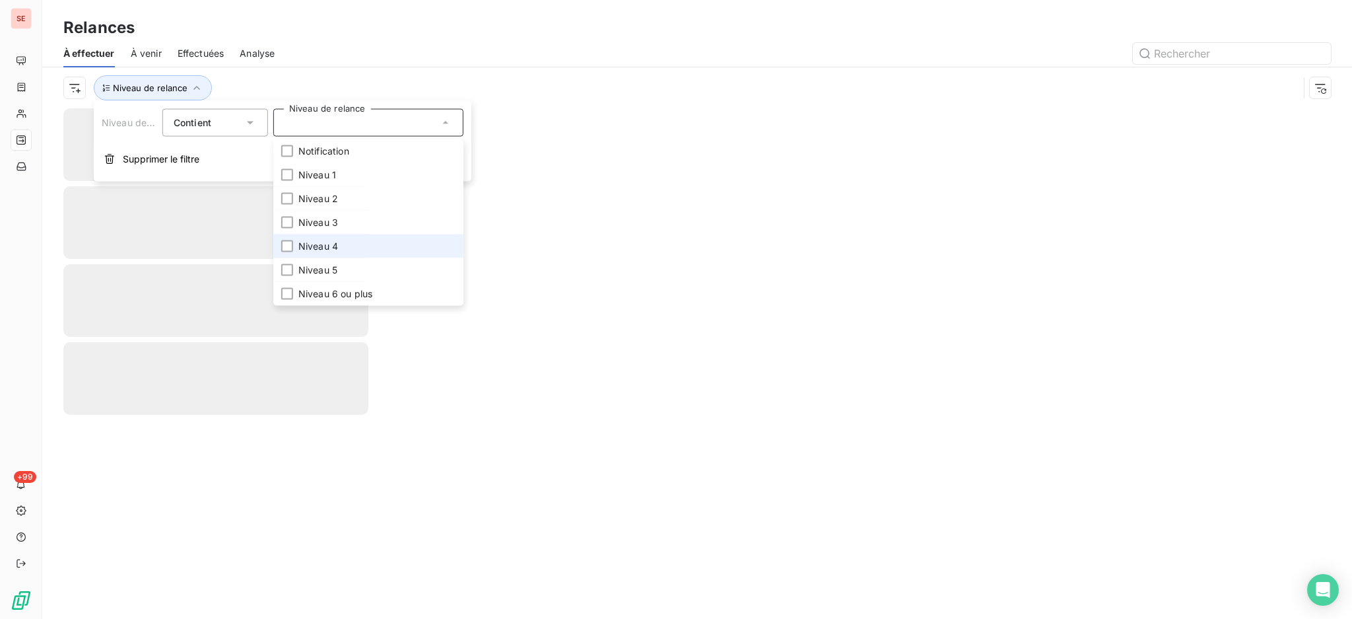
click at [309, 248] on span "Niveau 4" at bounding box center [318, 246] width 40 height 13
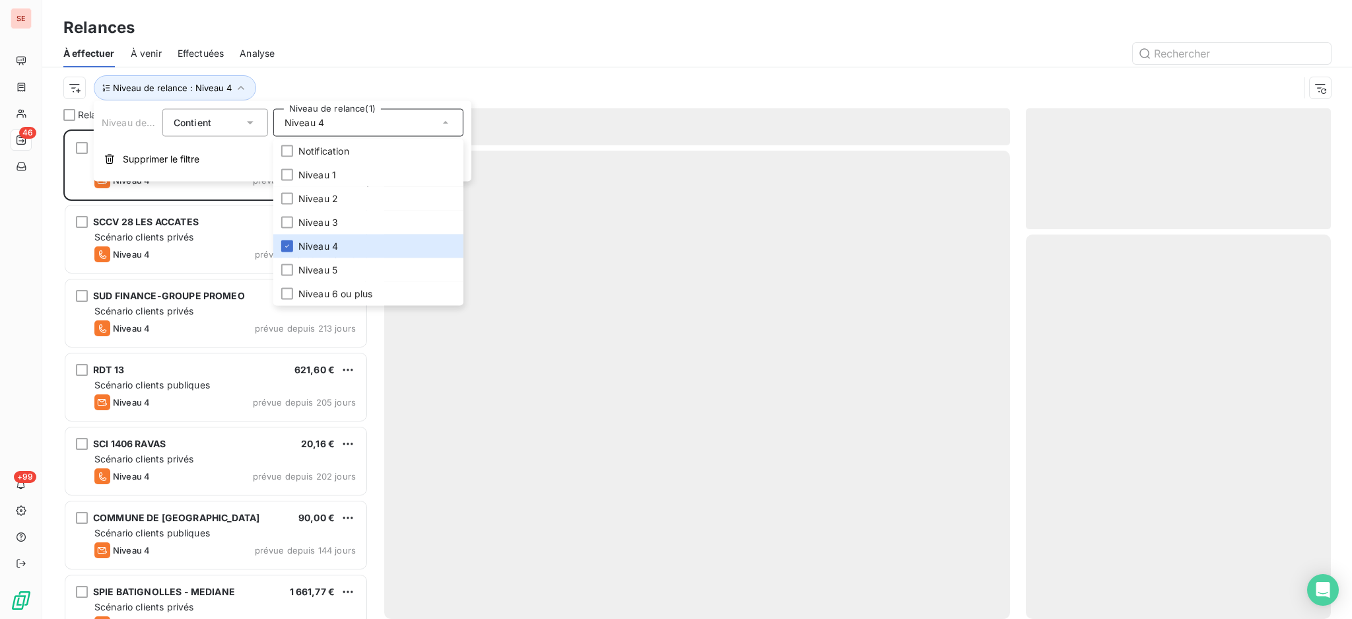
scroll to position [476, 291]
click at [390, 35] on div "Relances" at bounding box center [697, 28] width 1310 height 24
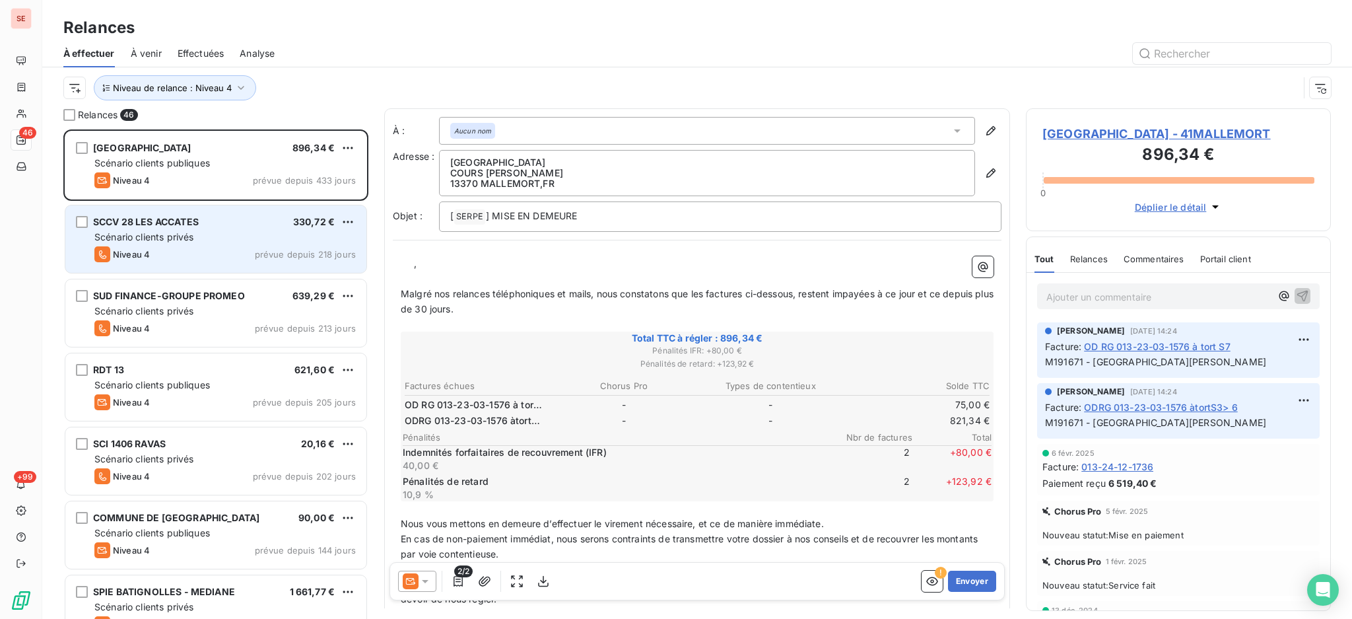
click at [186, 230] on div "Scénario clients privés" at bounding box center [224, 236] width 261 height 13
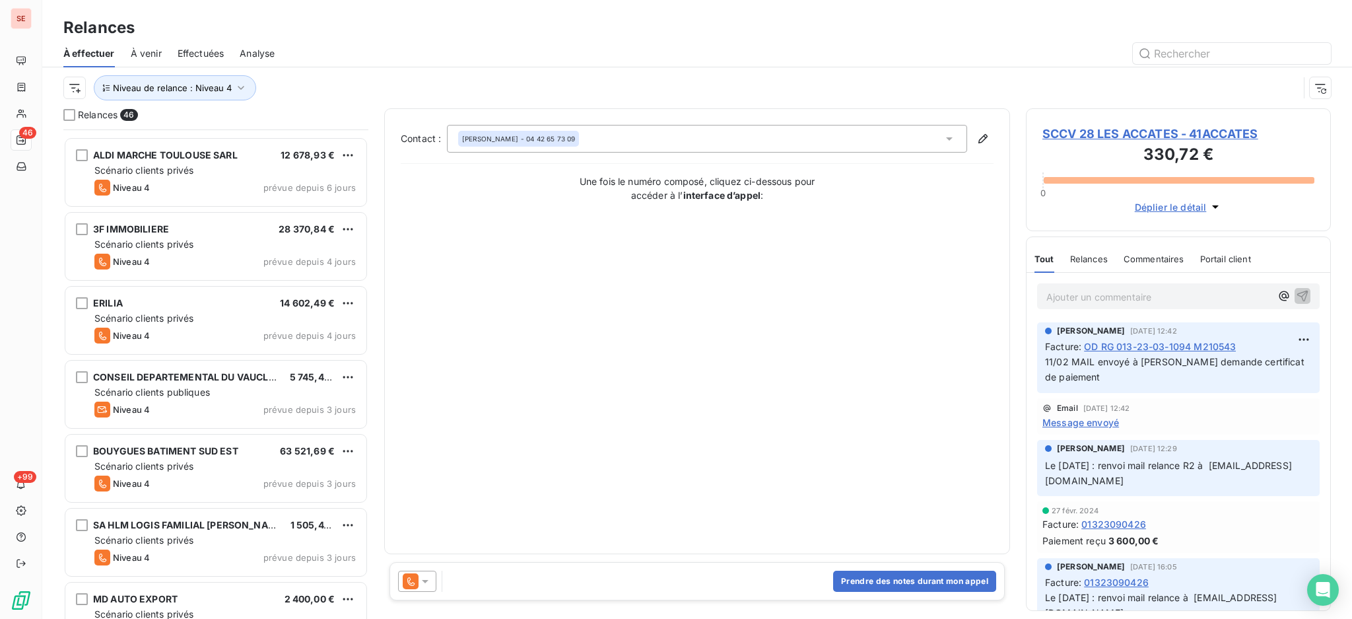
scroll to position [2912, 0]
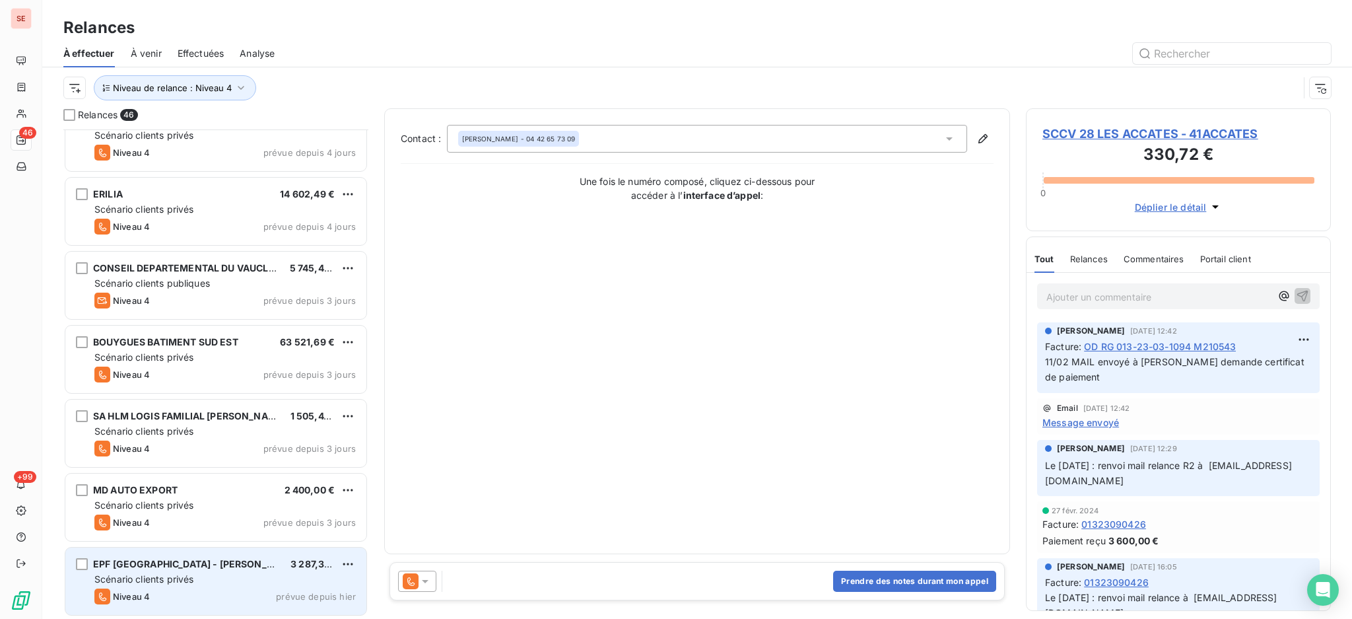
click at [197, 573] on div "Scénario clients privés" at bounding box center [224, 578] width 261 height 13
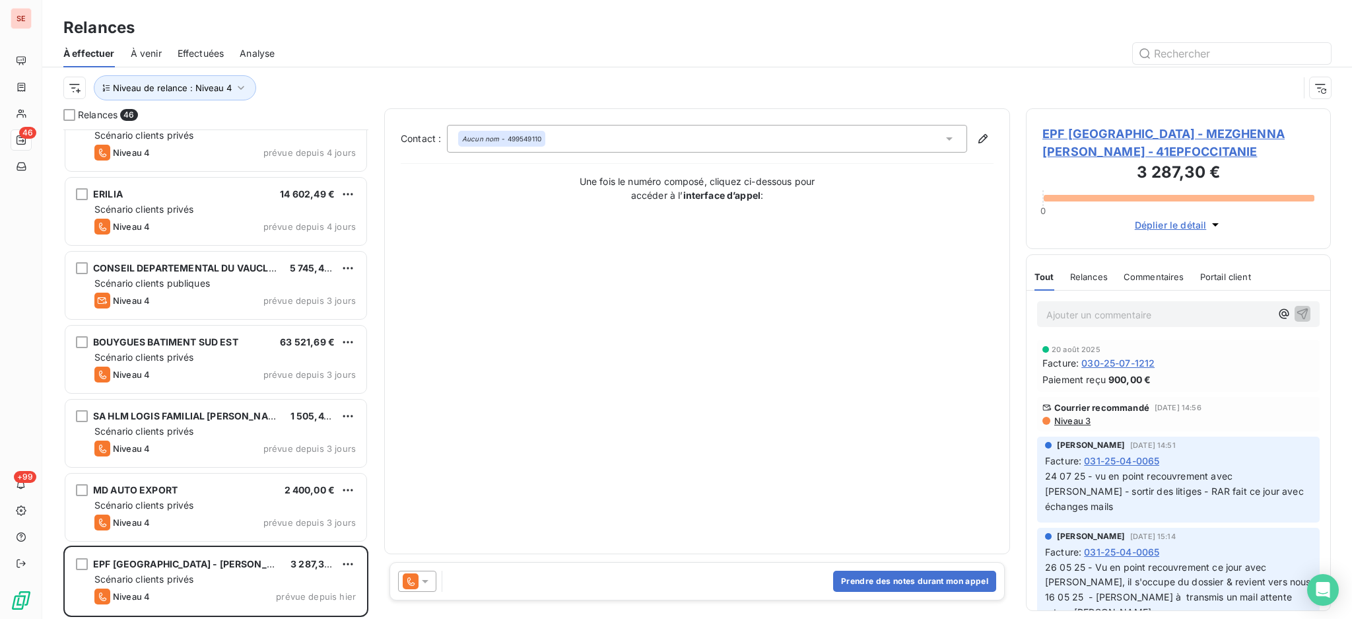
click at [425, 577] on icon at bounding box center [425, 580] width 13 height 13
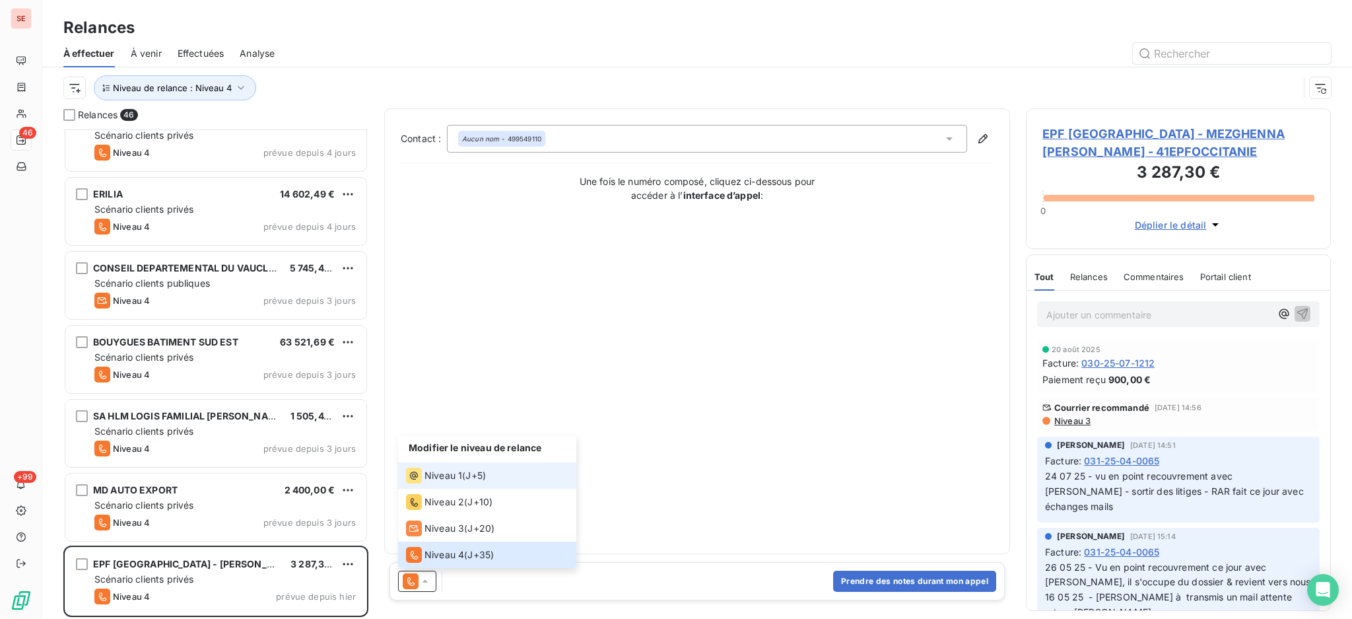
click at [433, 480] on span "Niveau 1" at bounding box center [444, 475] width 38 height 13
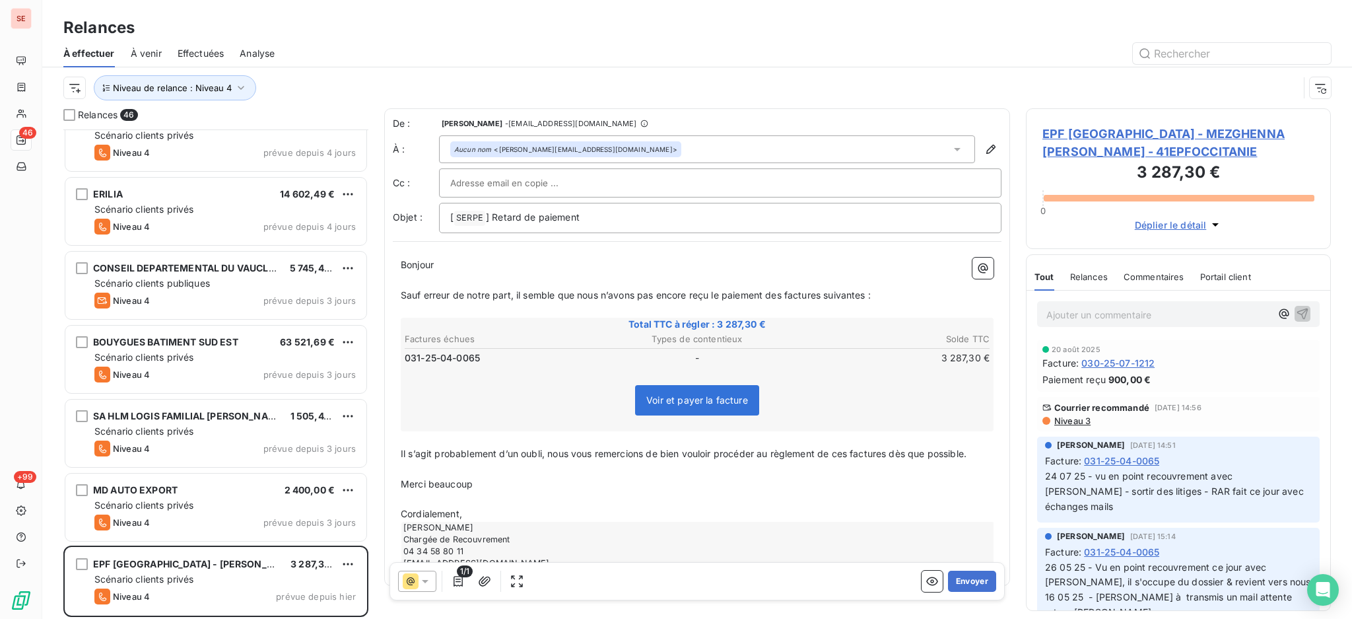
click at [1133, 135] on span "EPF [GEOGRAPHIC_DATA] - MEZGHENNA [PERSON_NAME] - 41EPFOCCITANIE" at bounding box center [1178, 143] width 272 height 36
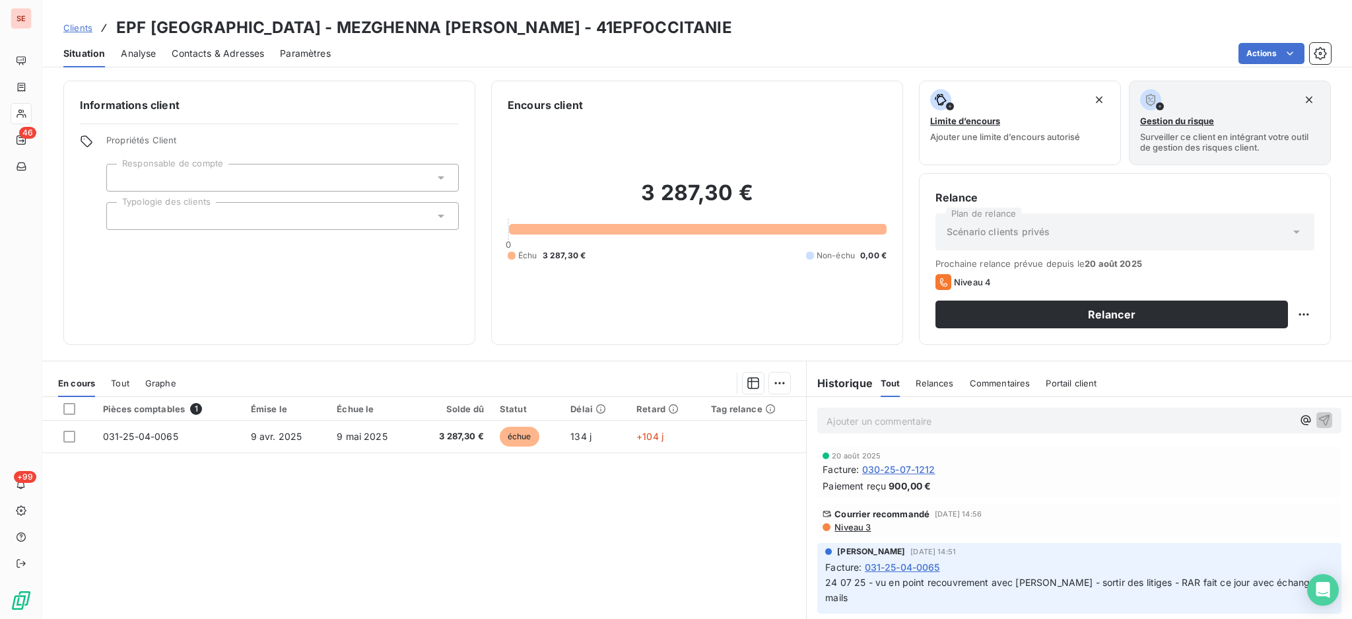
click at [123, 380] on span "Tout" at bounding box center [120, 383] width 18 height 11
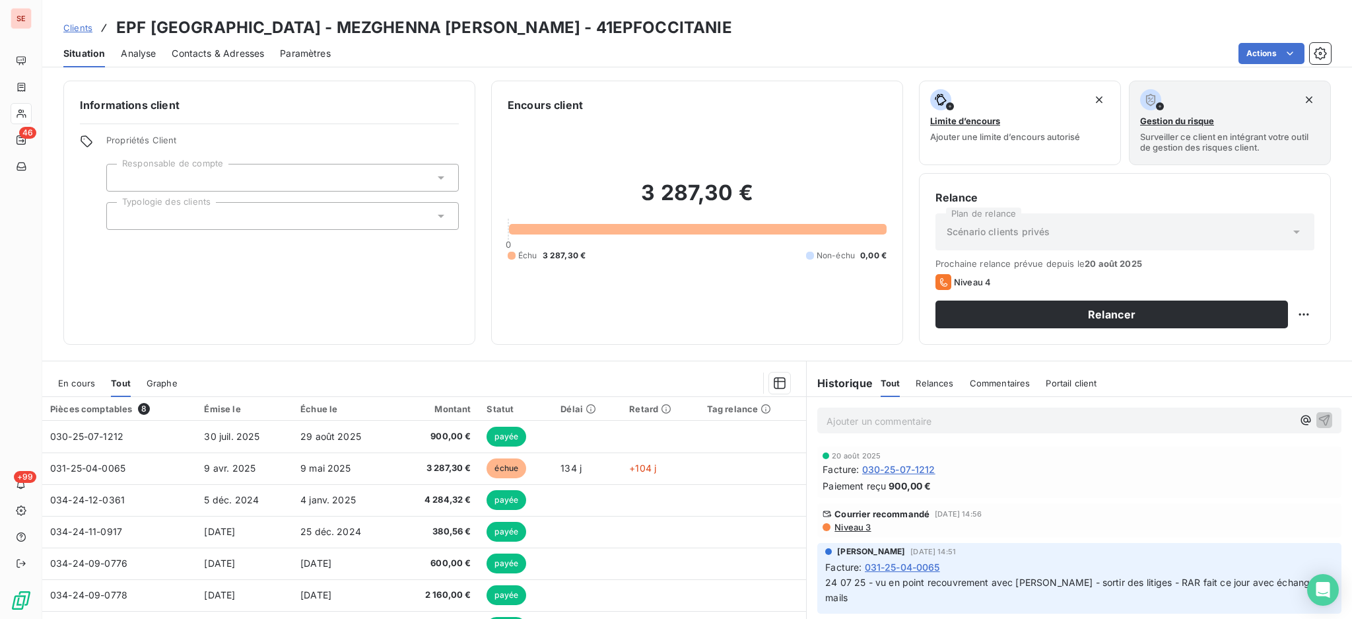
click at [68, 383] on span "En cours" at bounding box center [76, 383] width 37 height 11
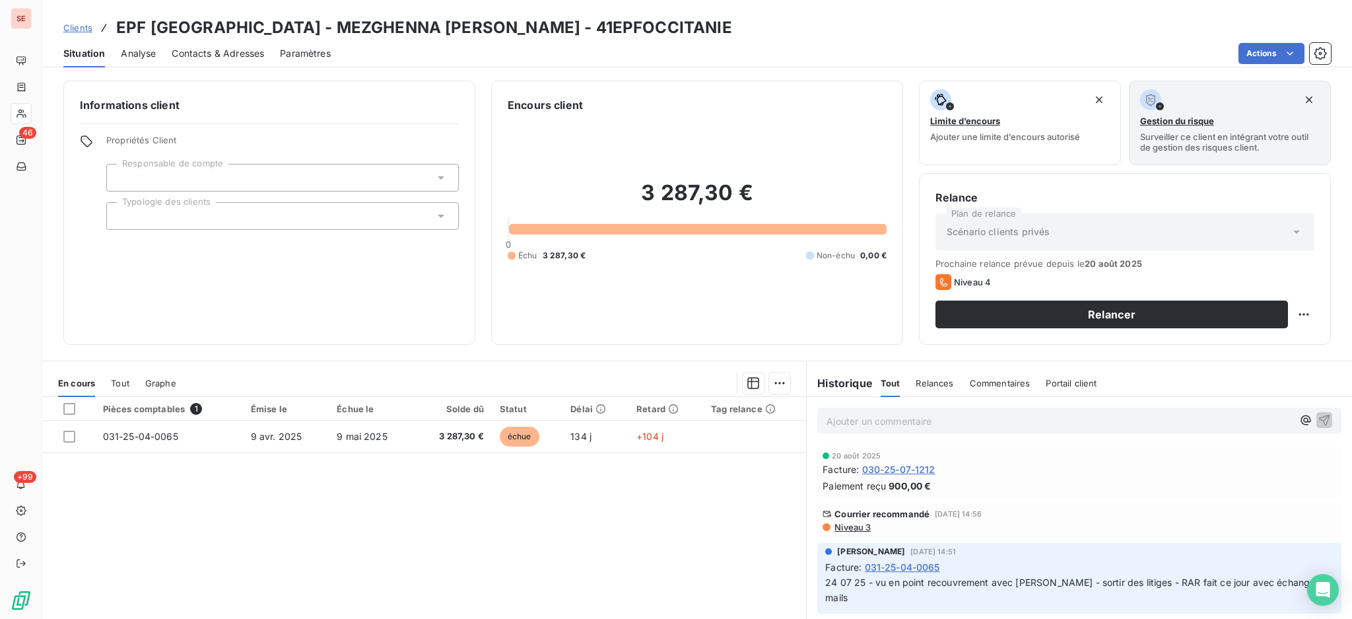
click at [852, 526] on span "Niveau 3" at bounding box center [852, 527] width 38 height 11
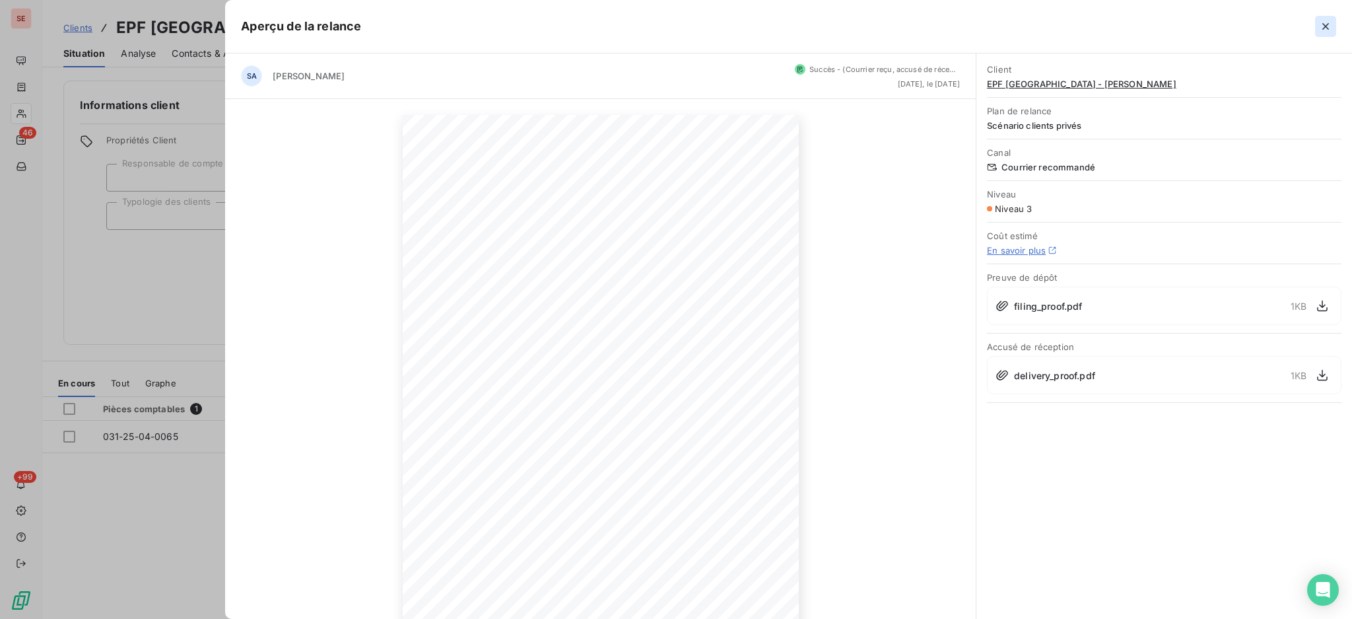
click at [1323, 24] on icon "button" at bounding box center [1325, 26] width 7 height 7
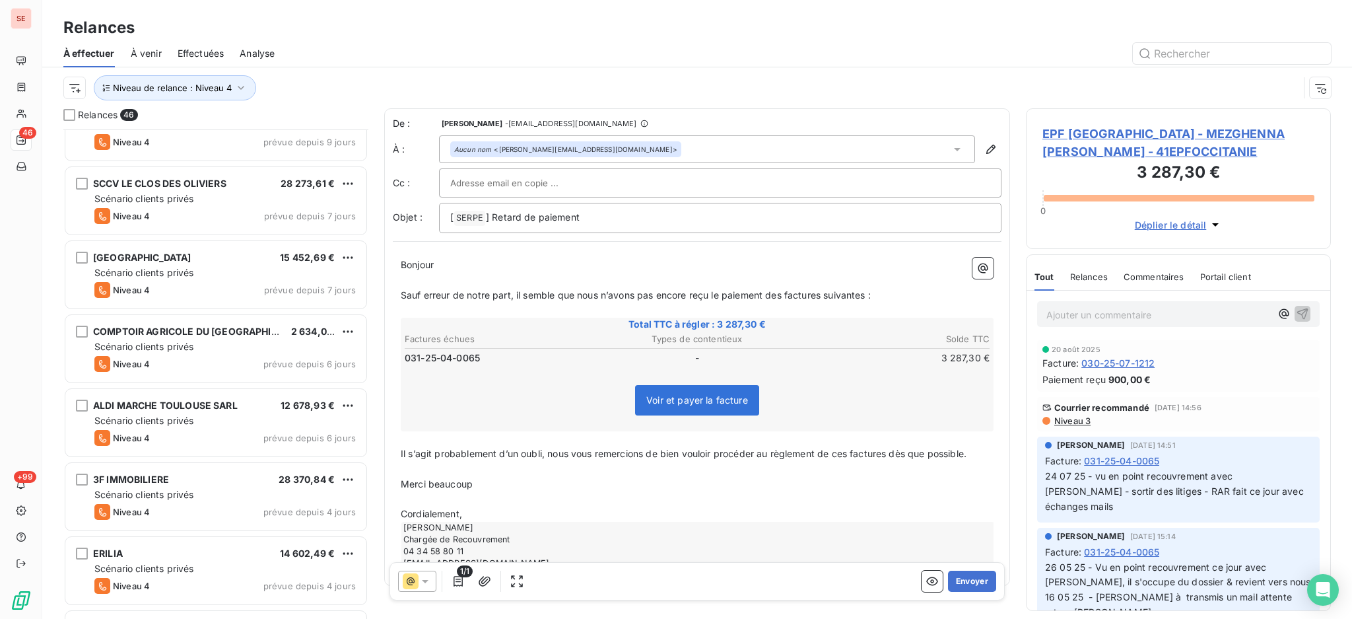
scroll to position [2912, 0]
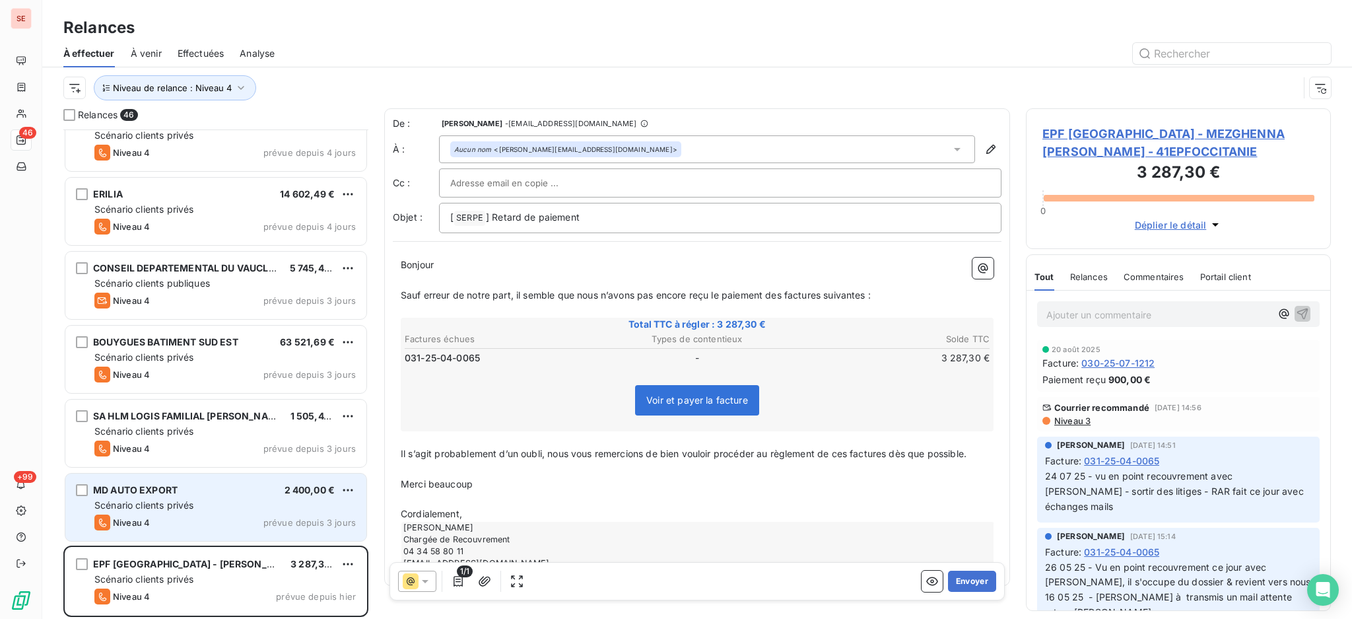
click at [222, 502] on div "Scénario clients privés" at bounding box center [224, 504] width 261 height 13
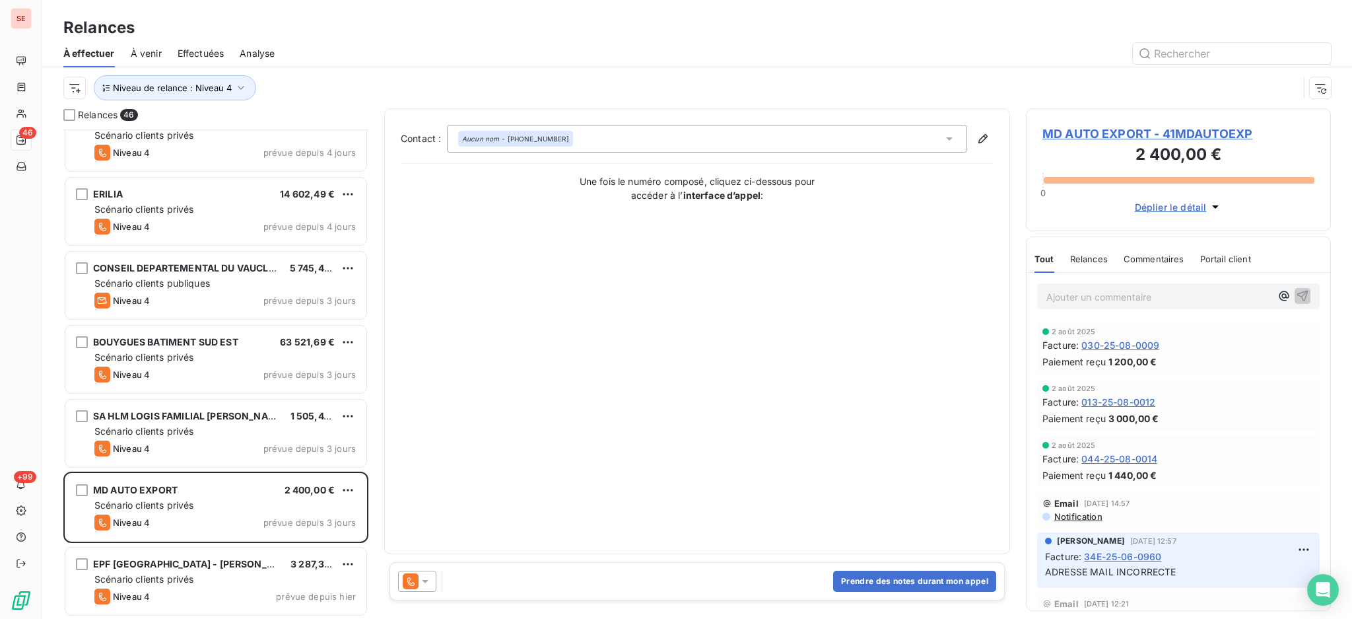
click at [1154, 131] on span "MD AUTO EXPORT - 41MDAUTOEXP" at bounding box center [1178, 134] width 272 height 18
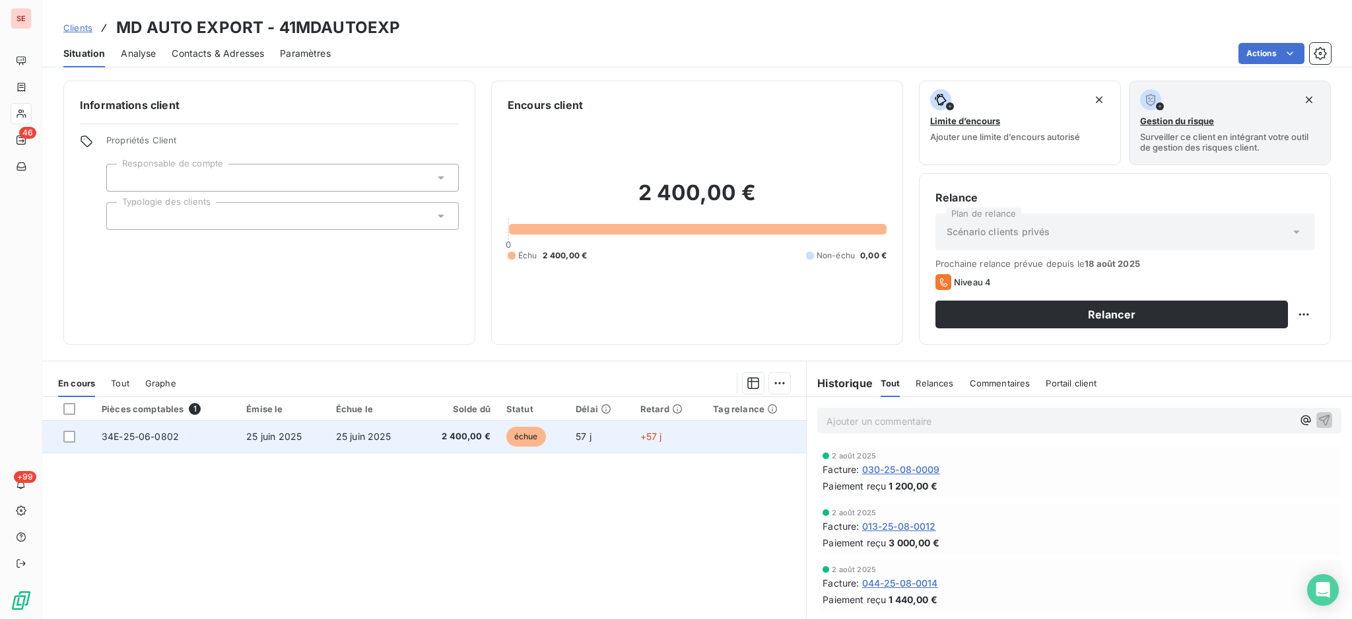
click at [456, 432] on span "2 400,00 €" at bounding box center [457, 436] width 65 height 13
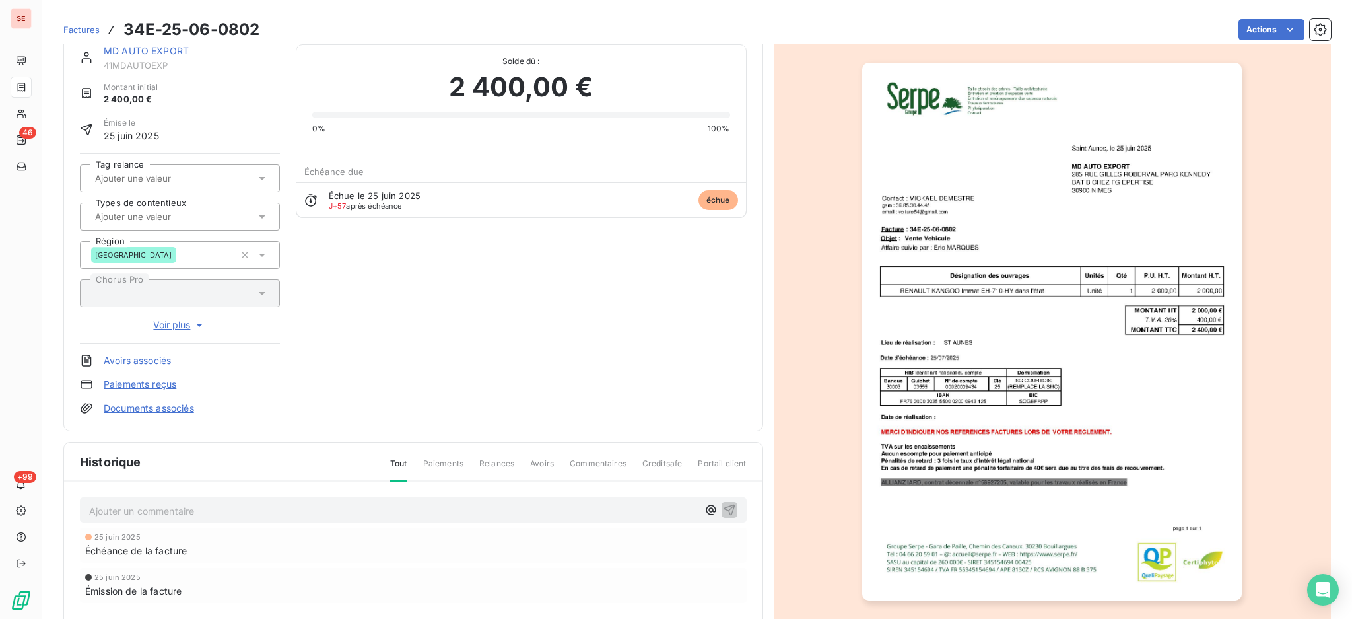
scroll to position [90, 0]
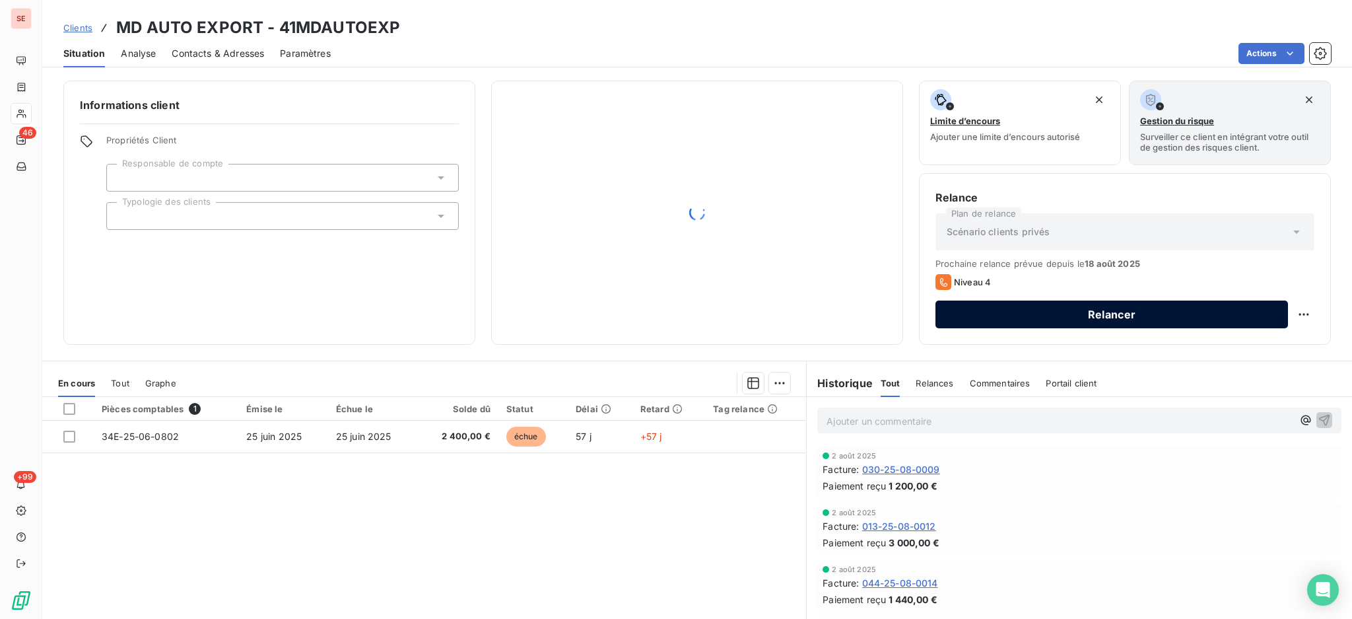
click at [991, 312] on button "Relancer" at bounding box center [1112, 314] width 353 height 28
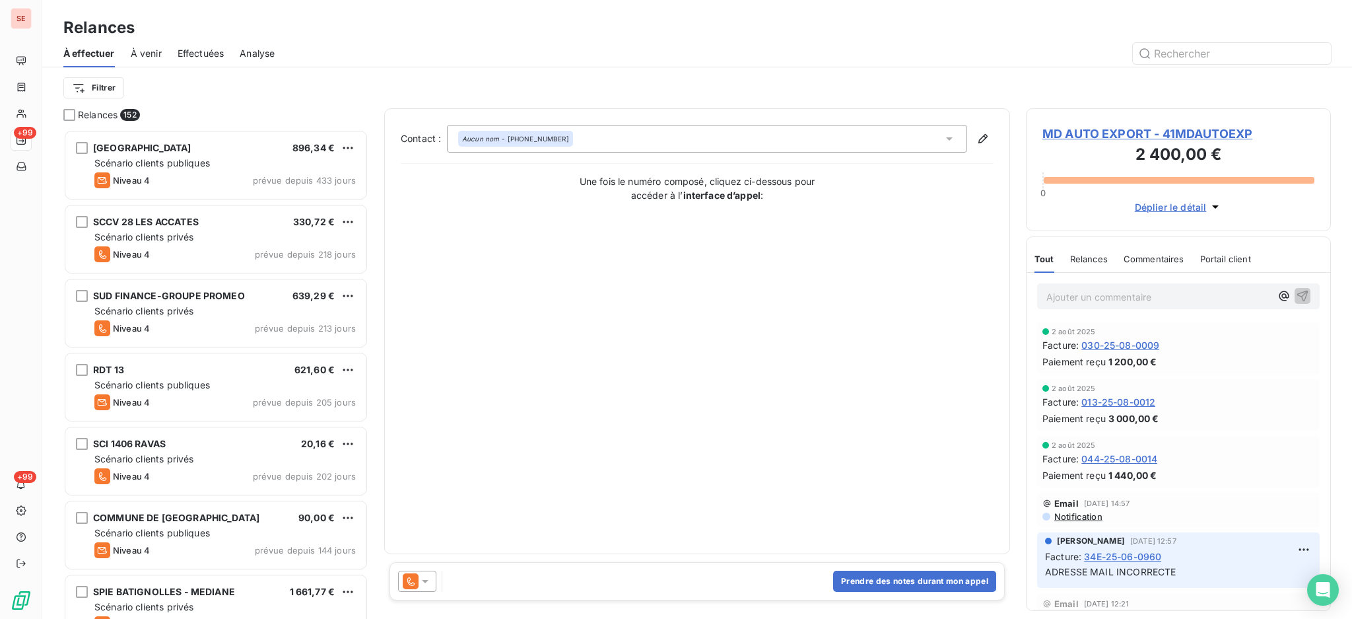
scroll to position [477, 291]
click at [428, 580] on icon at bounding box center [425, 581] width 7 height 3
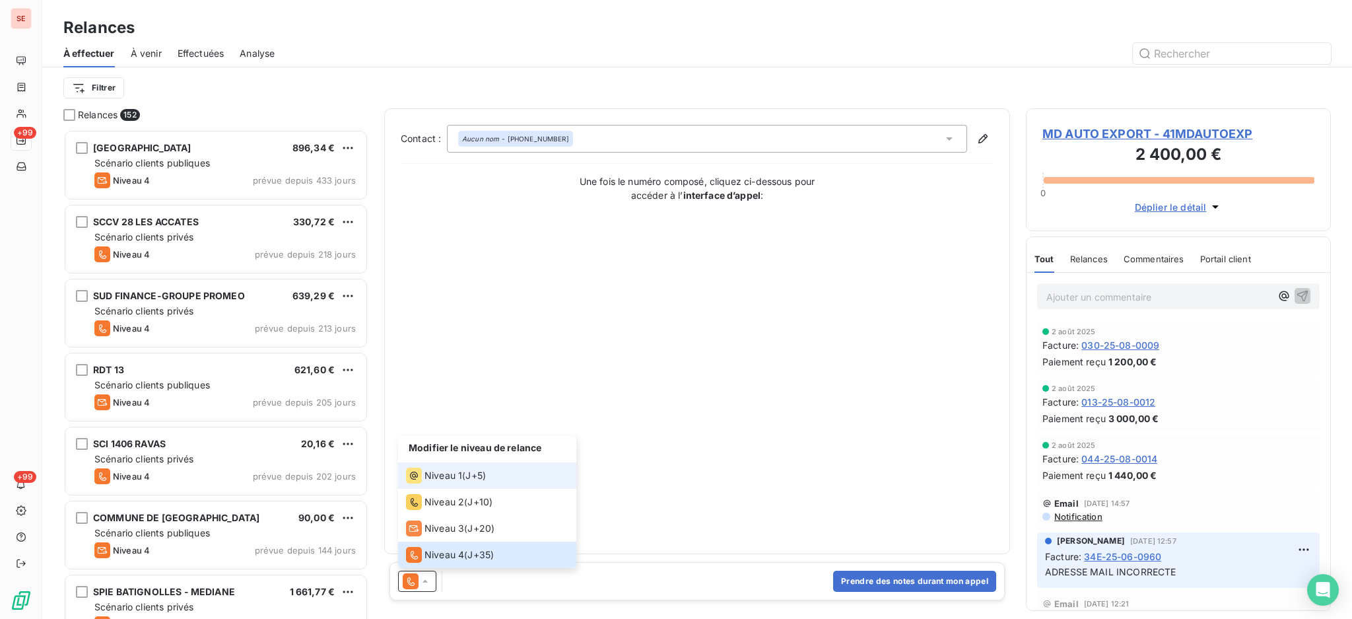
click at [438, 475] on span "Niveau 1" at bounding box center [444, 475] width 38 height 13
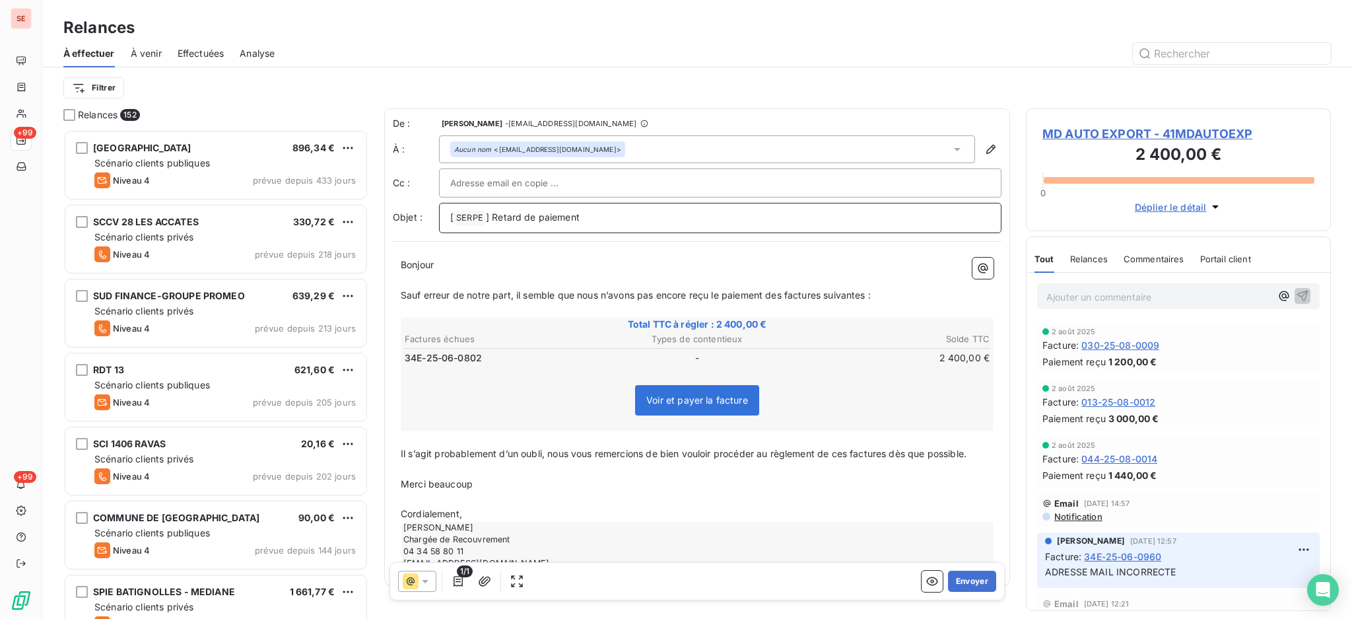
click at [625, 217] on p "[ SERPE ﻿ ] Retard de paiement" at bounding box center [720, 218] width 540 height 16
click at [485, 514] on p "Cordialement," at bounding box center [697, 513] width 593 height 15
click at [959, 579] on button "Envoyer" at bounding box center [972, 580] width 48 height 21
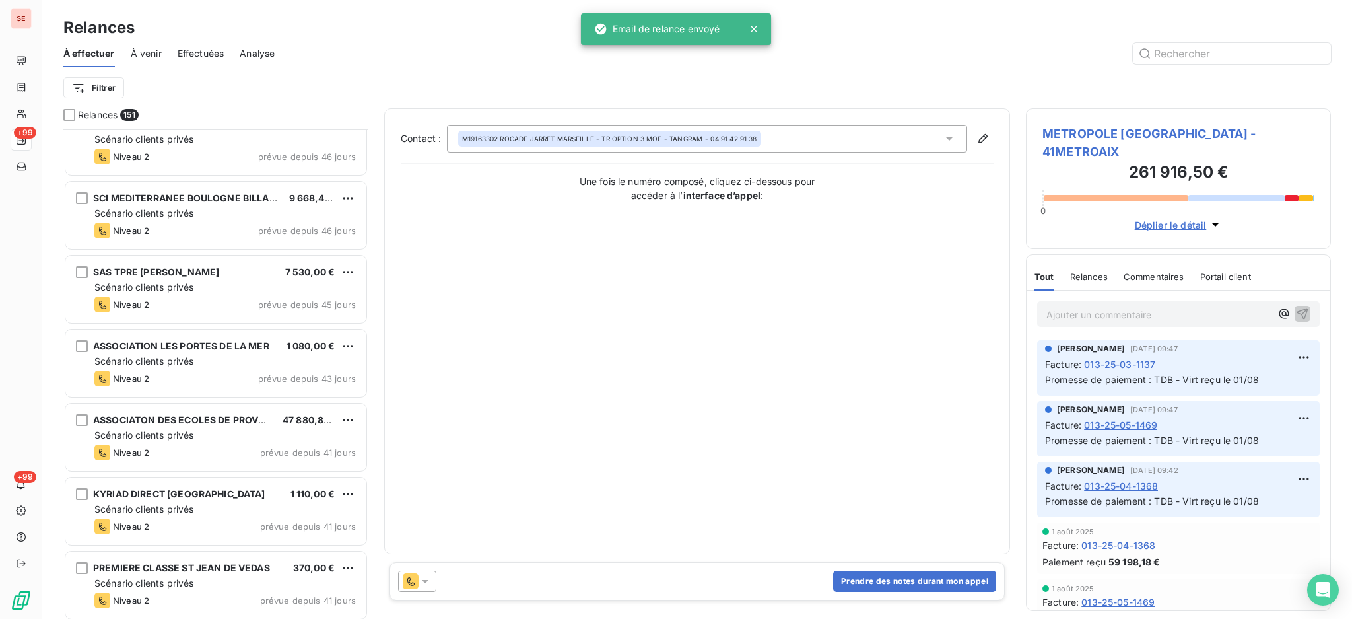
scroll to position [2465, 0]
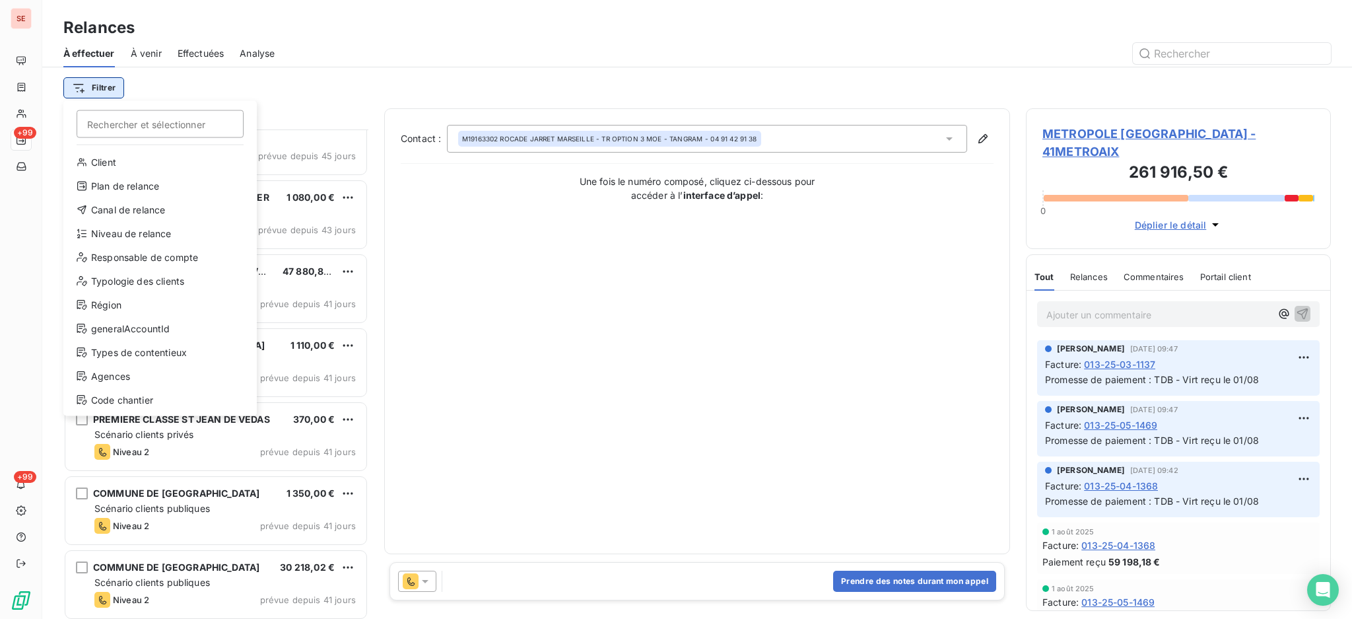
click at [104, 87] on html "SE +99 +99 Relances À effectuer À venir Effectuées Analyse Filtrer Rechercher e…" at bounding box center [676, 309] width 1352 height 619
click at [154, 229] on div "Niveau de relance" at bounding box center [160, 233] width 183 height 21
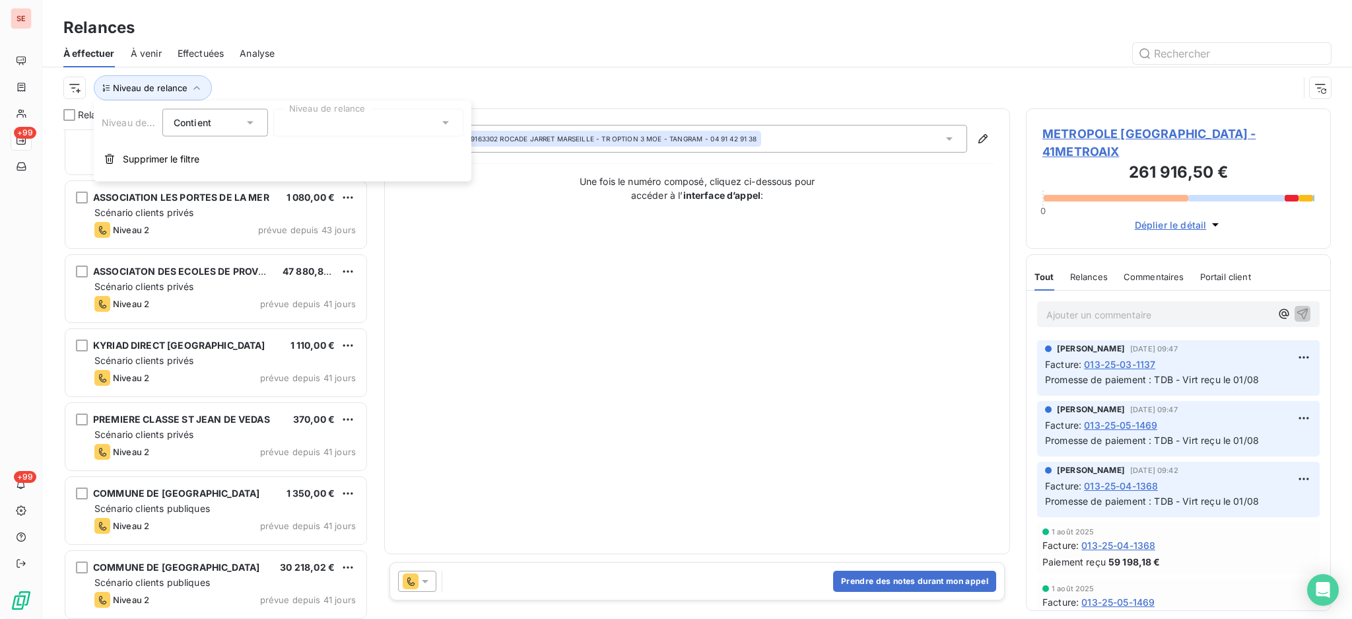
scroll to position [14, 14]
click at [442, 120] on icon at bounding box center [445, 122] width 13 height 13
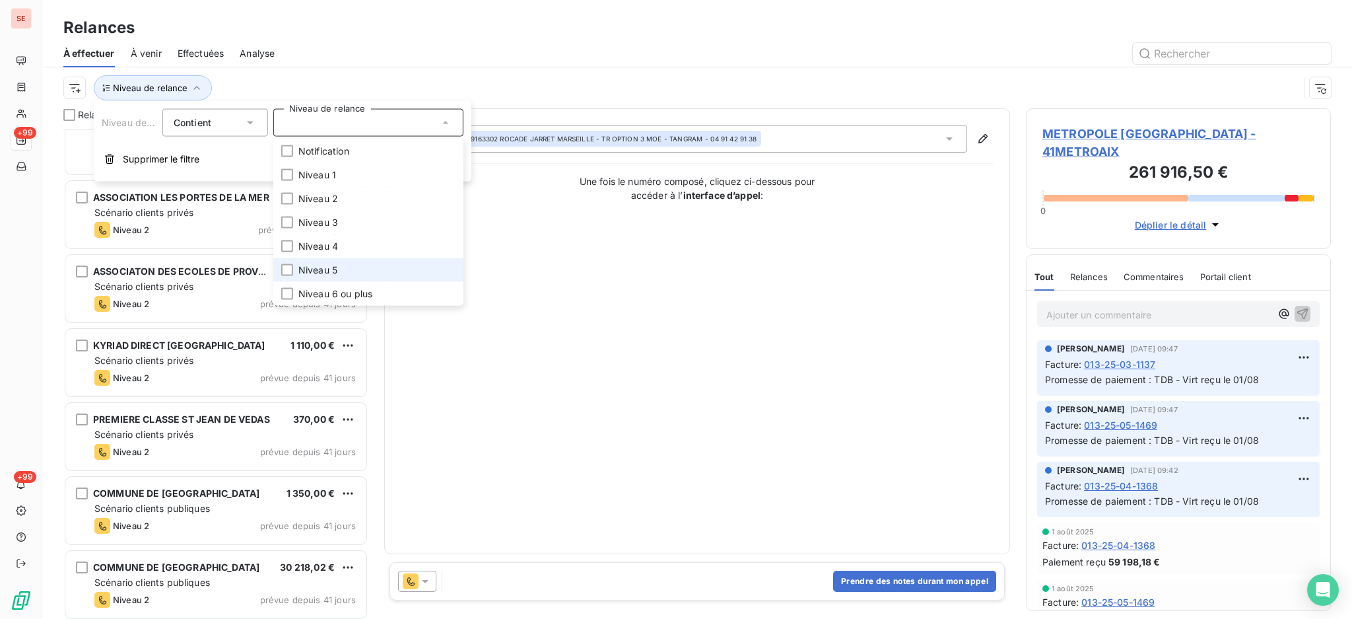
click at [313, 268] on span "Niveau 5" at bounding box center [317, 269] width 39 height 13
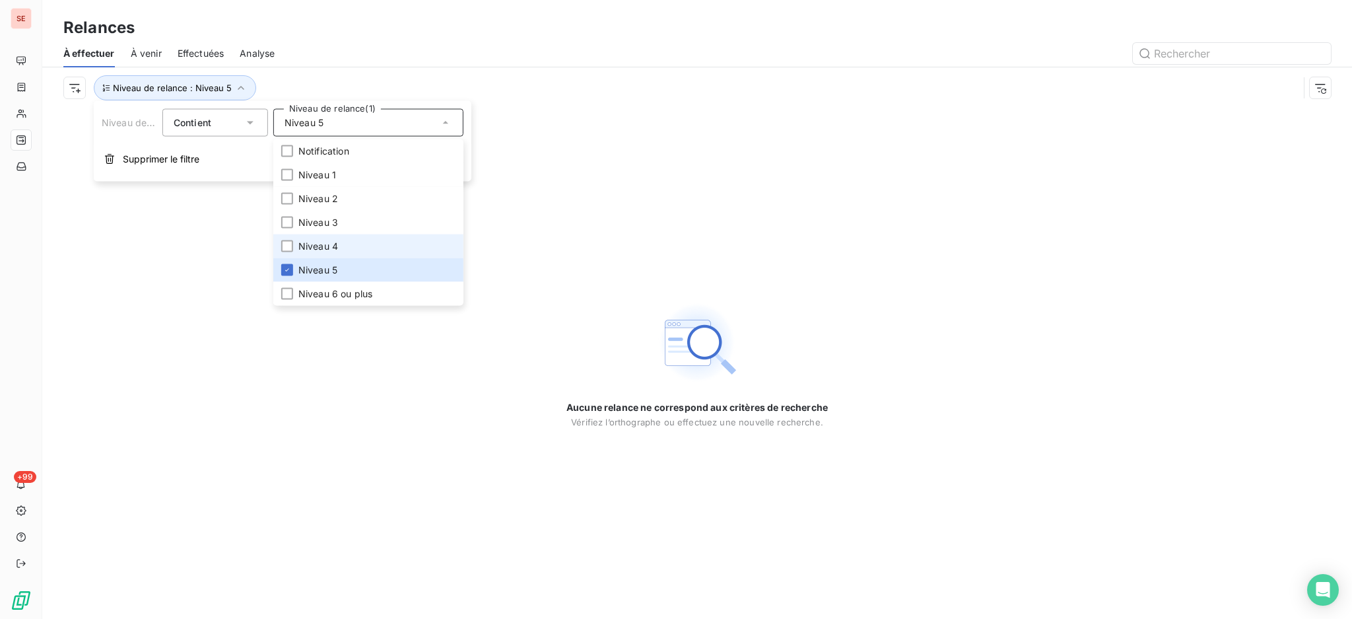
click at [311, 242] on span "Niveau 4" at bounding box center [318, 246] width 40 height 13
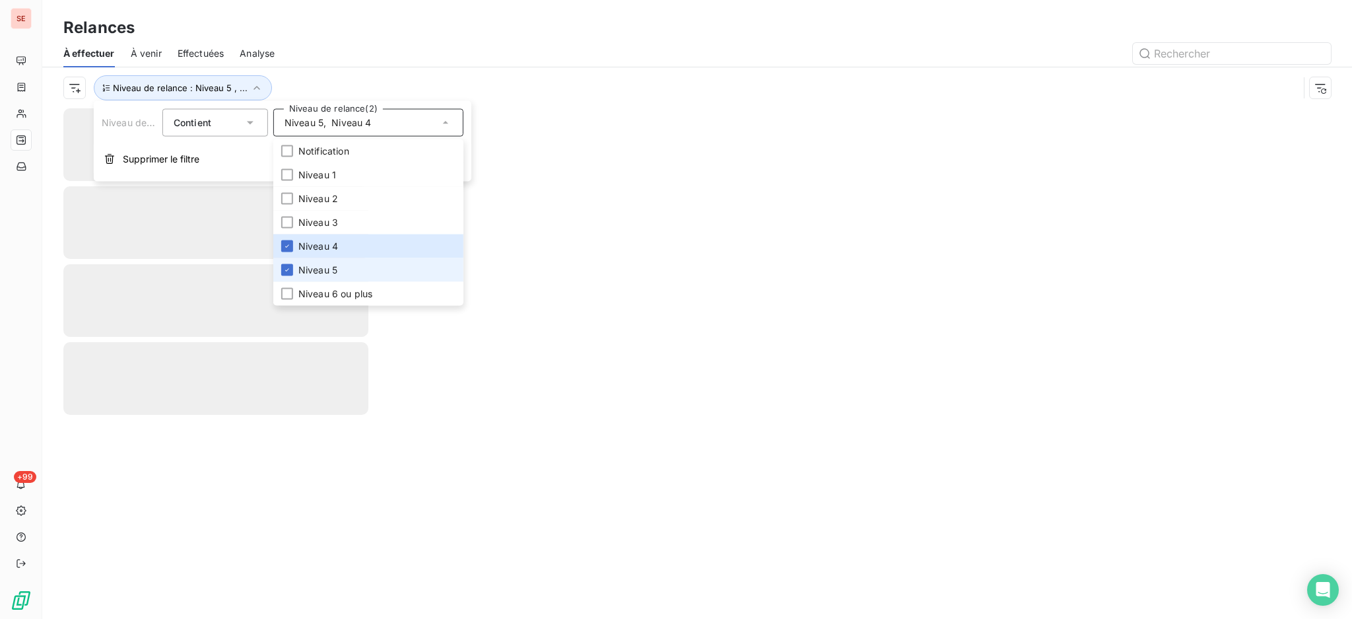
click at [305, 271] on span "Niveau 5" at bounding box center [317, 269] width 39 height 13
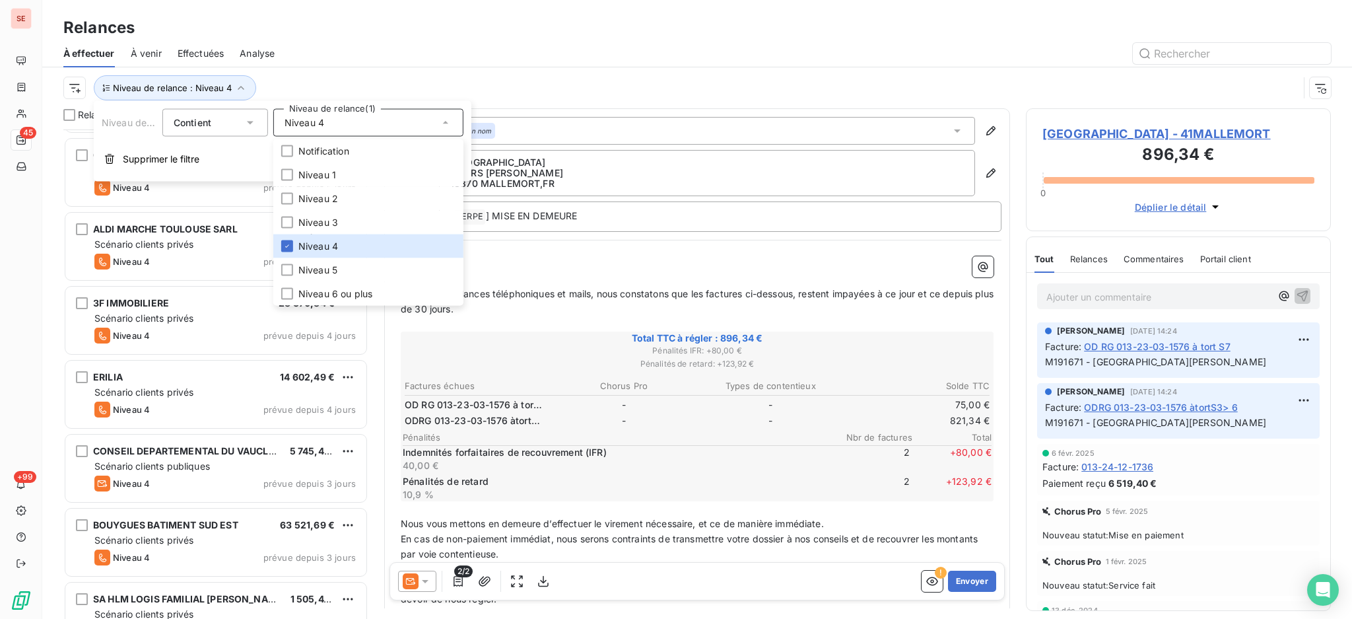
scroll to position [2838, 0]
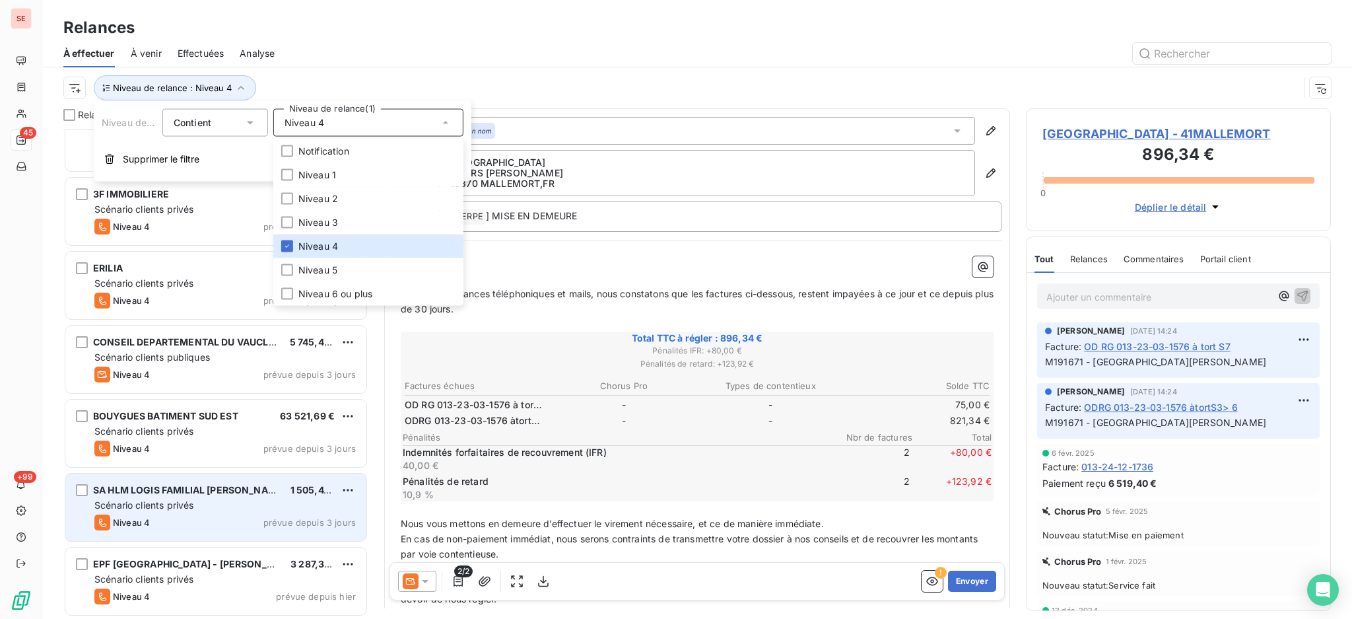
click at [169, 515] on div "Niveau 4 prévue depuis 3 jours" at bounding box center [224, 522] width 261 height 16
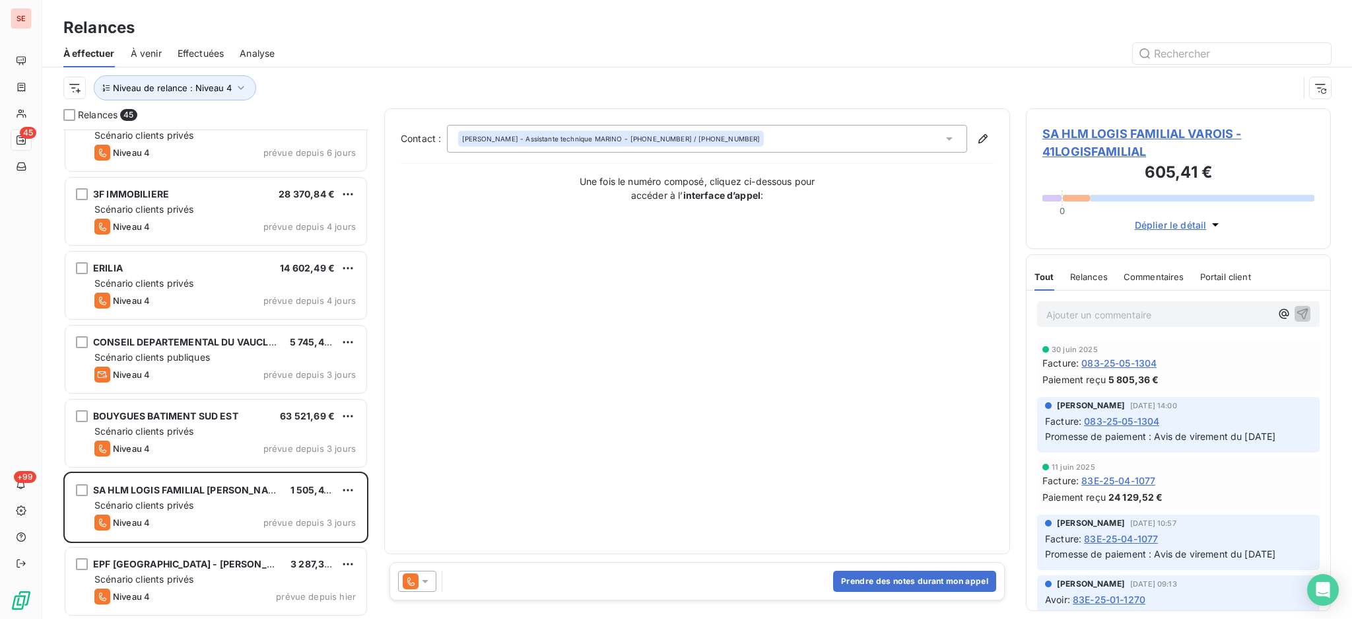
click at [428, 582] on icon at bounding box center [425, 580] width 13 height 13
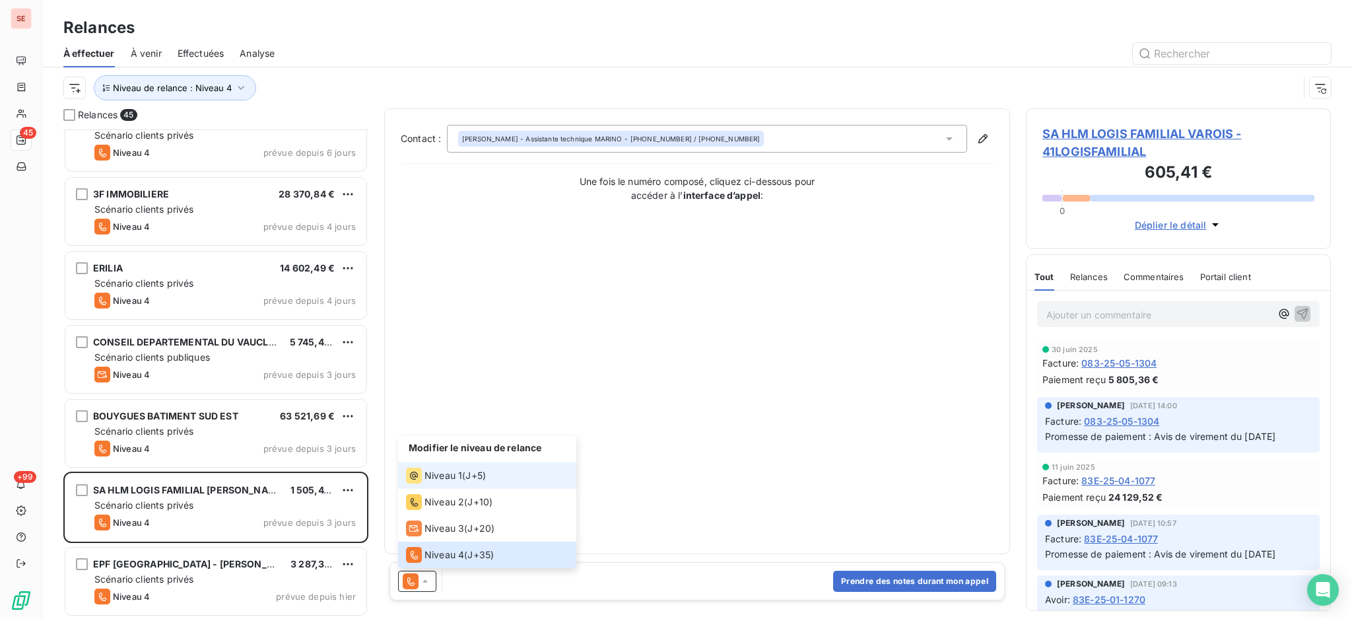
click at [436, 477] on span "Niveau 1" at bounding box center [444, 475] width 38 height 13
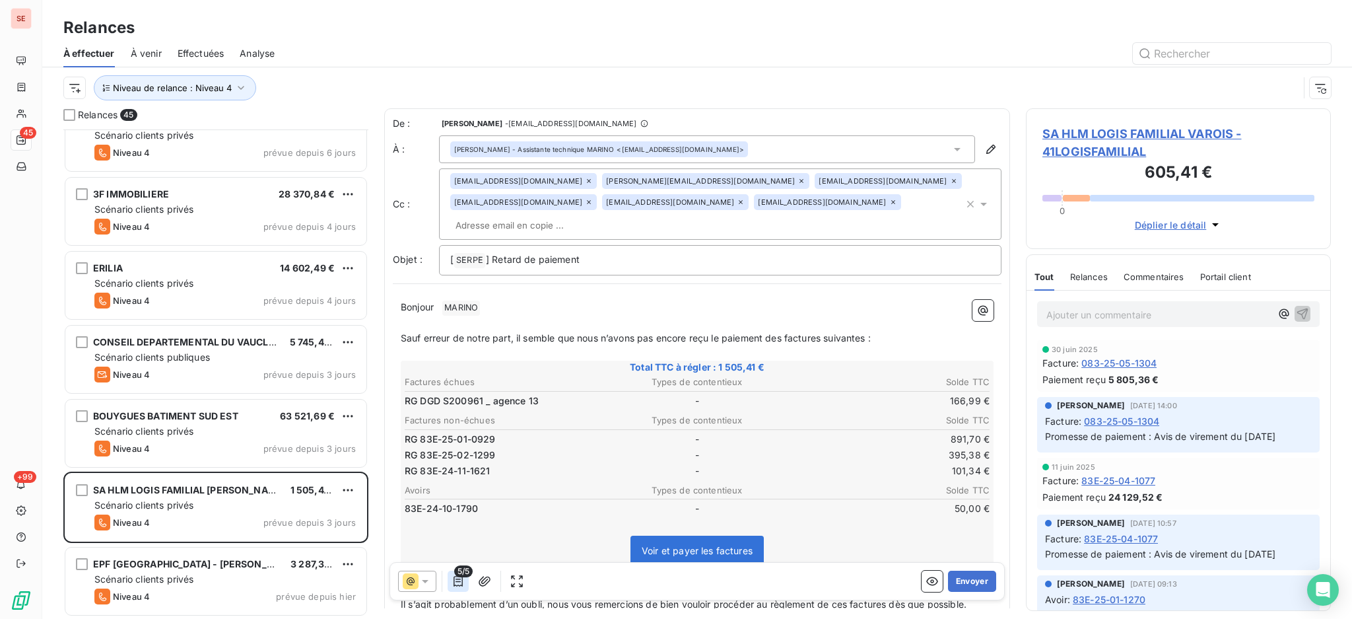
click at [452, 582] on icon "button" at bounding box center [458, 580] width 13 height 13
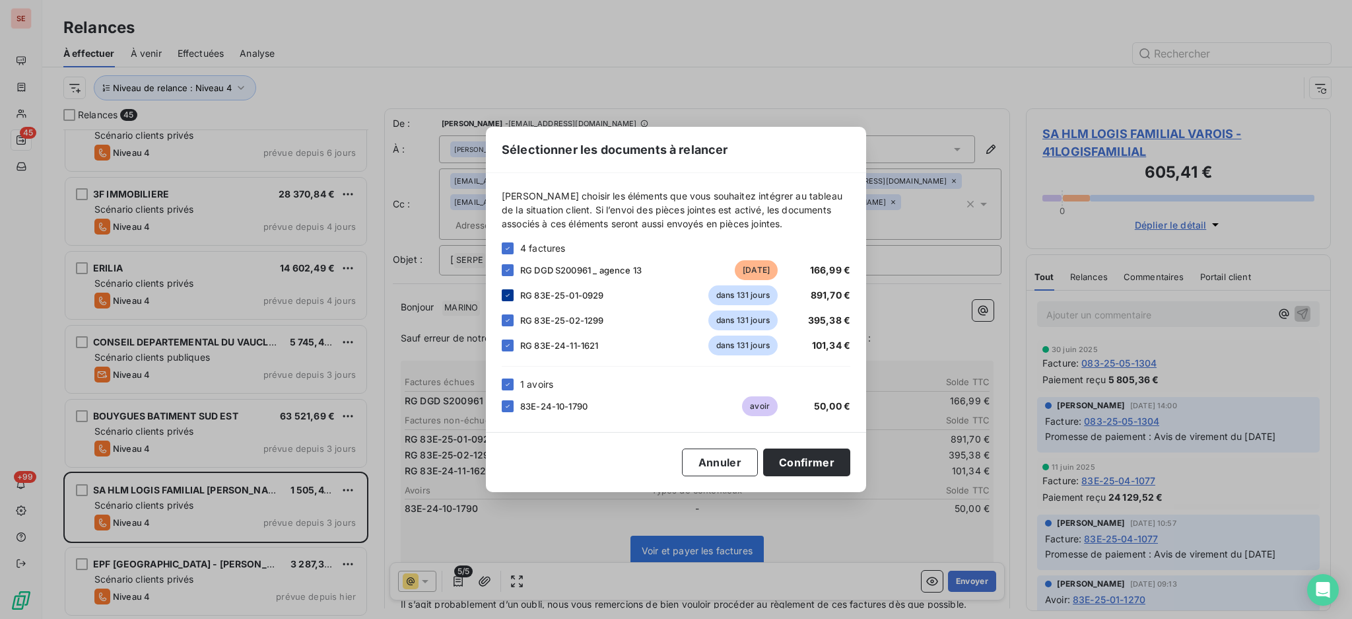
click at [508, 294] on icon at bounding box center [508, 295] width 8 height 8
click at [502, 317] on div at bounding box center [508, 320] width 12 height 12
click at [504, 344] on icon at bounding box center [508, 345] width 8 height 8
click at [502, 387] on div at bounding box center [508, 384] width 12 height 12
click at [820, 464] on button "Confirmer" at bounding box center [806, 462] width 87 height 28
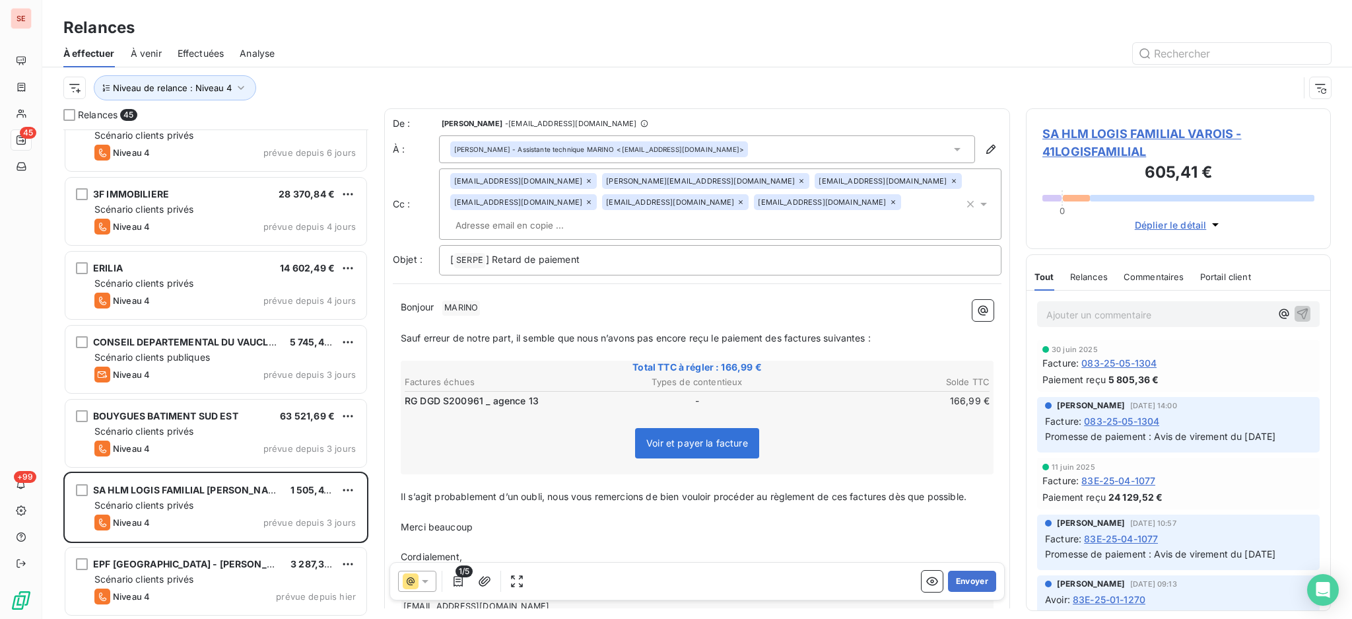
click at [587, 182] on icon at bounding box center [589, 181] width 4 height 4
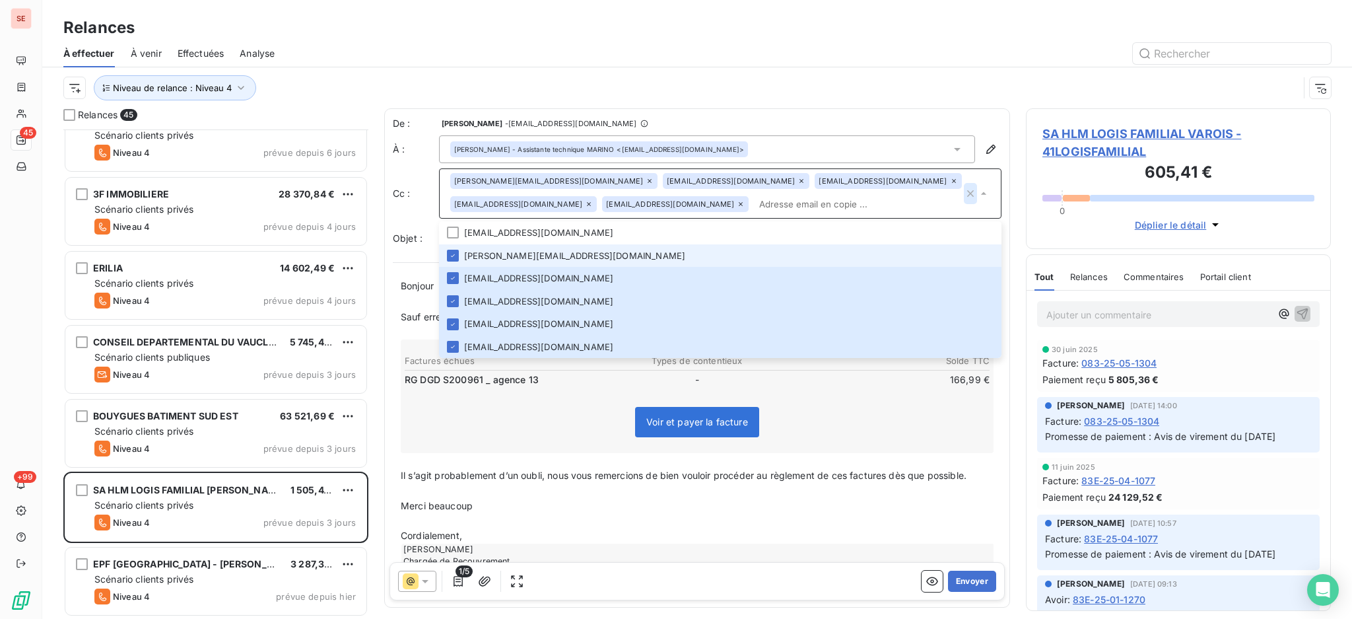
click at [964, 193] on icon "button" at bounding box center [970, 193] width 13 height 13
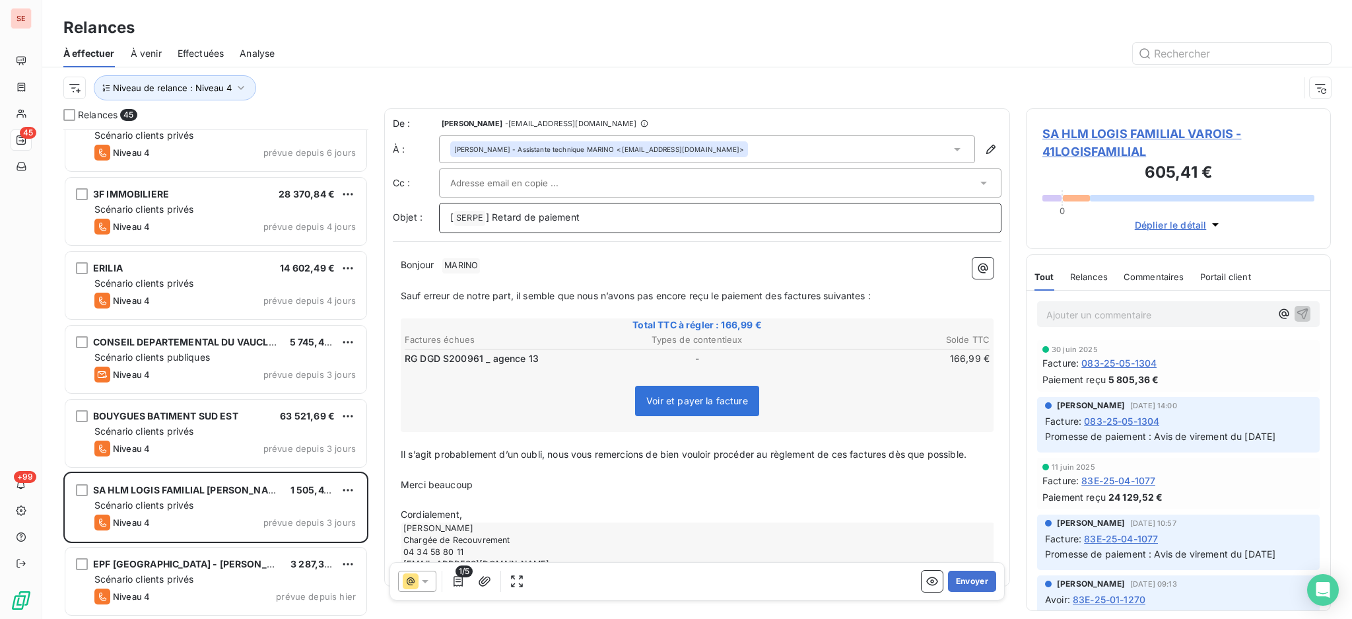
click at [677, 221] on p "[ SERPE ﻿ ] Retard de paiement" at bounding box center [720, 218] width 540 height 16
drag, startPoint x: 579, startPoint y: 217, endPoint x: 492, endPoint y: 226, distance: 87.6
click at [492, 226] on div "[ SERPE ﻿ ] demande restitution de RG - Opération CHAMPSFLEURIS SANARY SUR MER" at bounding box center [720, 218] width 563 height 30
click at [502, 220] on span "] demande restitution de RG - Opération CHAMPSFLEURIS SANARY SUR MER" at bounding box center [658, 216] width 345 height 11
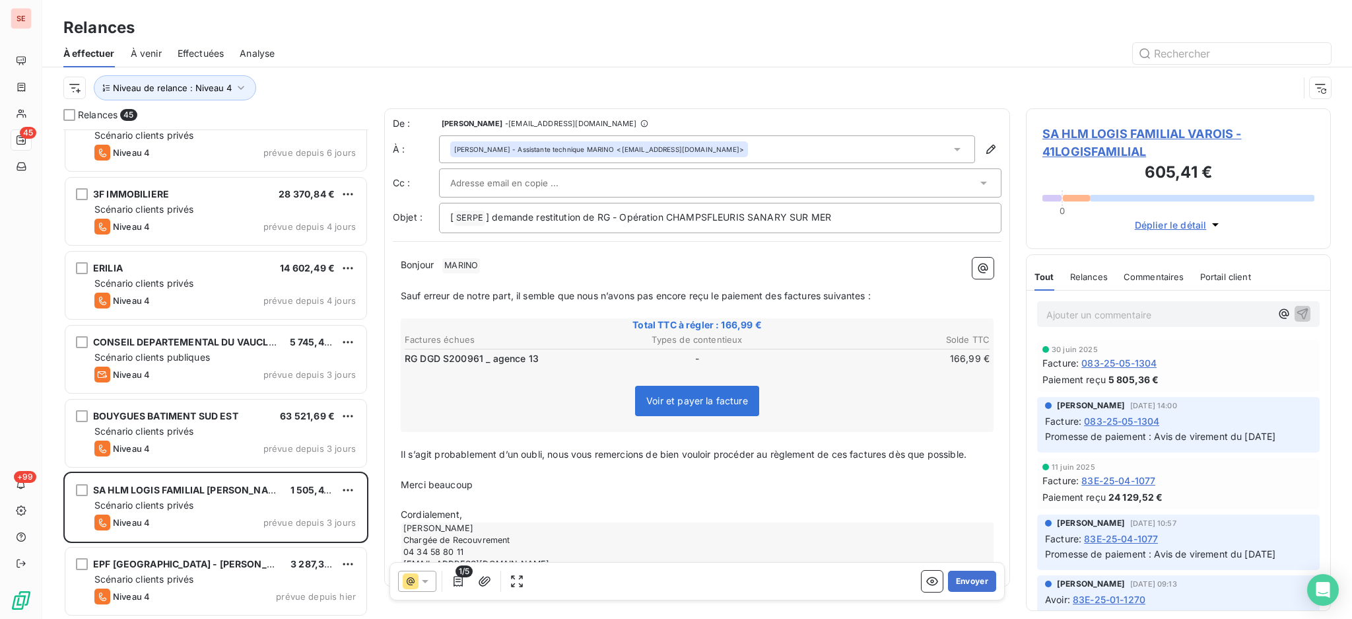
click at [467, 265] on span "MARINO ﻿" at bounding box center [461, 265] width 38 height 15
click at [868, 294] on span "Sauf erreur de notre part, il semble que nous n’avons pas encore reçu le paieme…" at bounding box center [636, 294] width 470 height 11
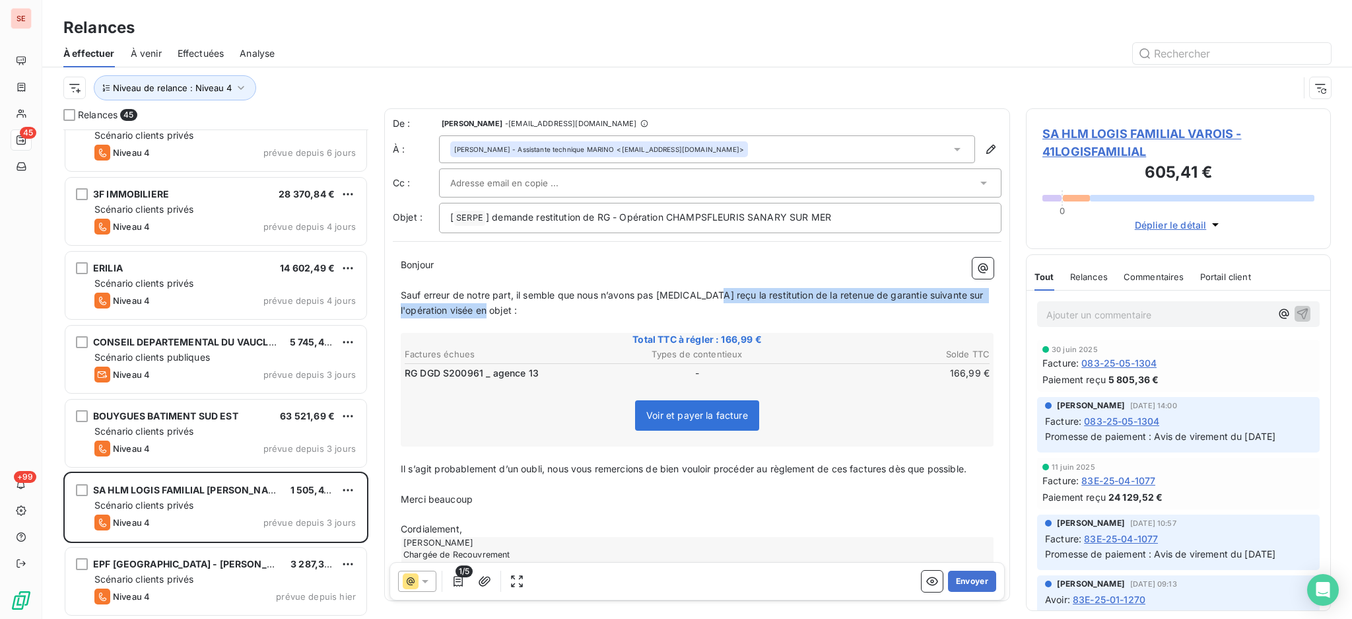
copy span "la restitution de la retenue de garantie suivante sur l'opération visée en obje…"
drag, startPoint x: 715, startPoint y: 294, endPoint x: 742, endPoint y: 312, distance: 32.1
click at [742, 312] on p "Sauf erreur de notre part, il semble que nous n’avons pas encore reçu la restit…" at bounding box center [697, 303] width 593 height 30
click at [967, 468] on span "Il s’agit probablement d’un oubli, nous vous remercions de bien vouloir procéde…" at bounding box center [684, 468] width 566 height 11
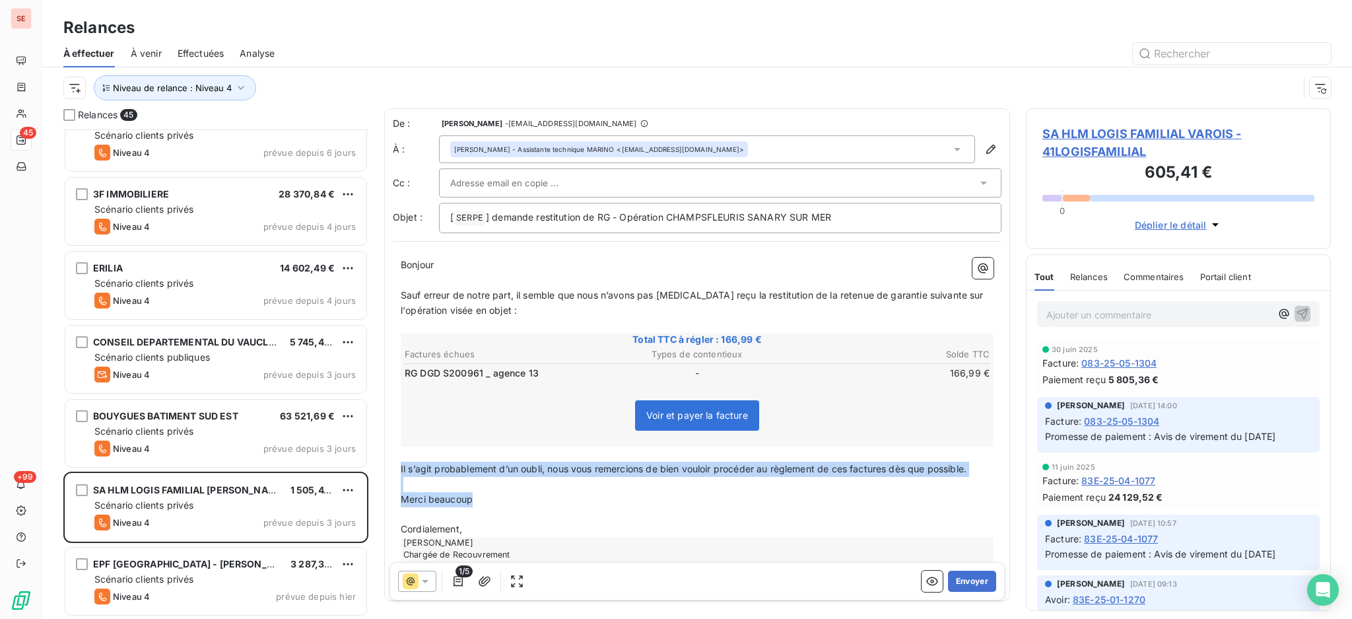
drag, startPoint x: 481, startPoint y: 500, endPoint x: 395, endPoint y: 462, distance: 93.1
click at [395, 462] on div "Bonjour ﻿ ﻿ Sauf erreur de notre part, il semble que nous n’avons pas encore re…" at bounding box center [697, 421] width 609 height 343
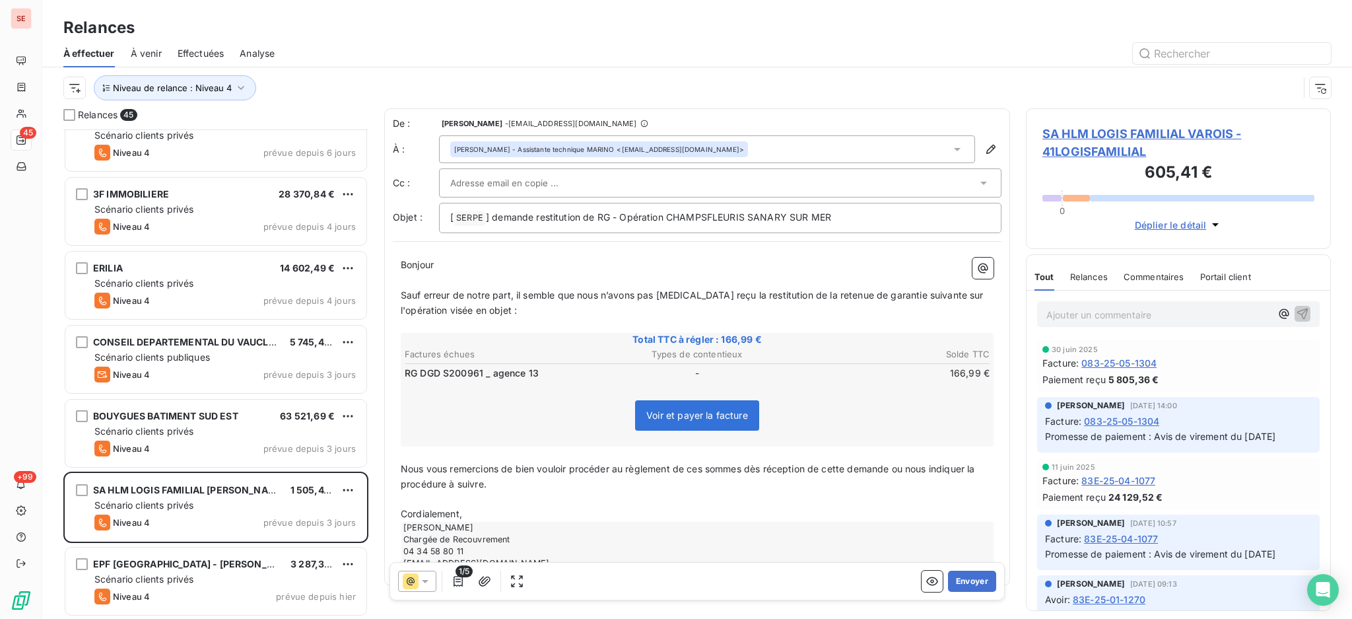
click at [483, 512] on p "Cordialement," at bounding box center [697, 513] width 593 height 15
click at [704, 468] on span "Nous vous remercions de bien vouloir procéder au règlement de ces sommes dès ré…" at bounding box center [689, 476] width 577 height 26
click at [761, 465] on span "Nous vous remercions de bien vouloir procéder au règlement de cette(s) sommes d…" at bounding box center [694, 476] width 586 height 26
click at [768, 468] on span "Nous vous remercions de bien vouloir procéder au règlement de cette(s) somme(s …" at bounding box center [695, 476] width 589 height 26
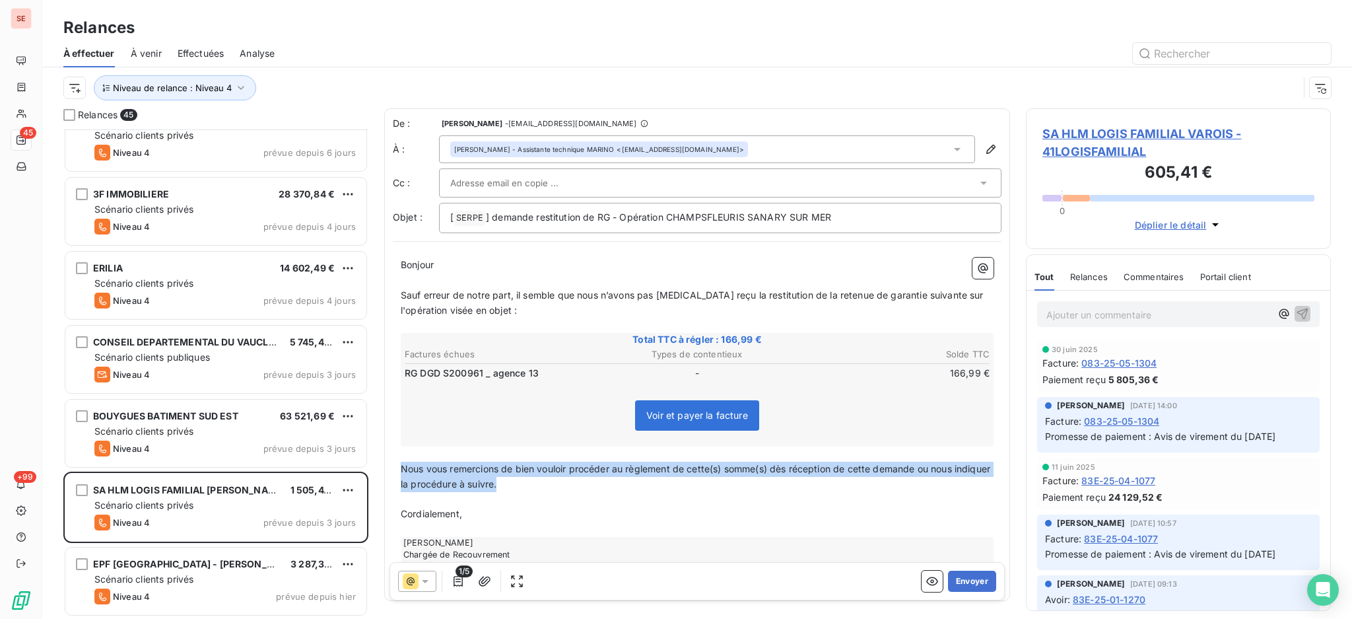
drag, startPoint x: 546, startPoint y: 477, endPoint x: 397, endPoint y: 466, distance: 148.9
click at [397, 466] on div "Bonjour ﻿ ﻿ Sauf erreur de notre part, il semble que nous n’avons pas encore re…" at bounding box center [697, 421] width 609 height 343
copy span "Nous vous remercions de bien vouloir procéder au règlement de cette(s) somme(s)…"
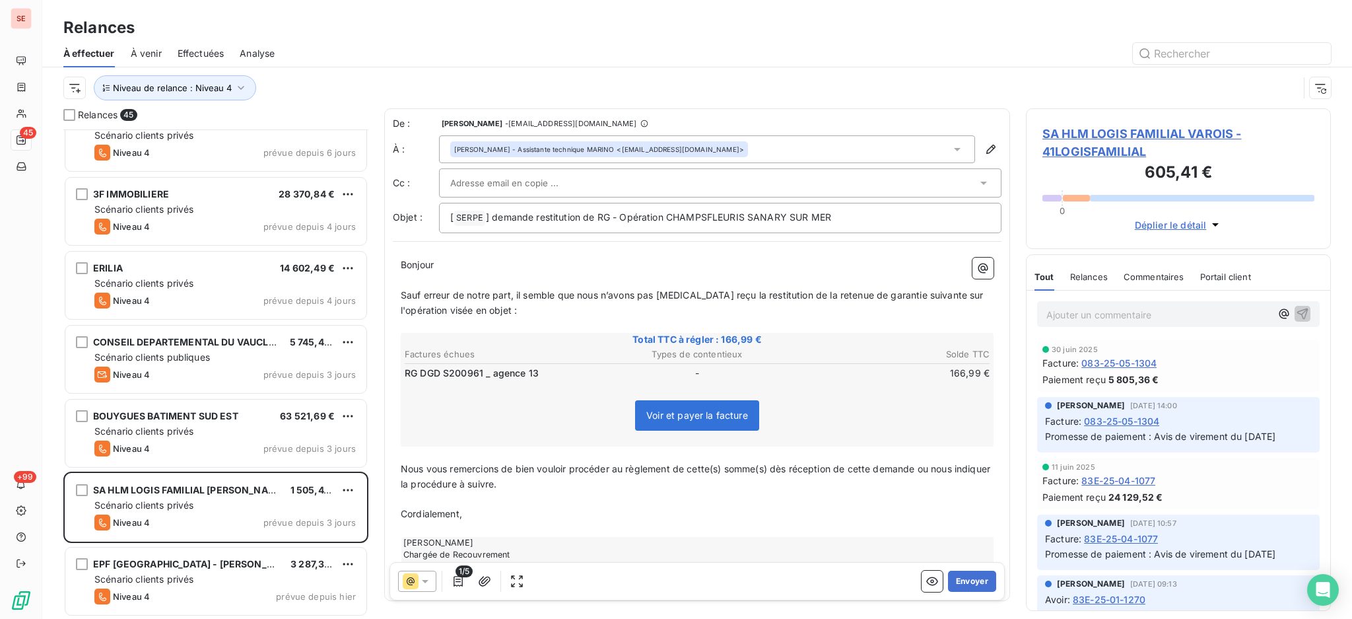
click at [782, 292] on span "Sauf erreur de notre part, il semble que nous n’avons pas encore reçu la restit…" at bounding box center [694, 302] width 586 height 26
click at [843, 294] on span "Sauf erreur de notre part, il semble que nous n’avons pas encore reçu la restit…" at bounding box center [691, 302] width 581 height 26
click at [947, 293] on span "Sauf erreur de notre part, il semble que nous n’avons pas encore reçu la restit…" at bounding box center [697, 302] width 592 height 26
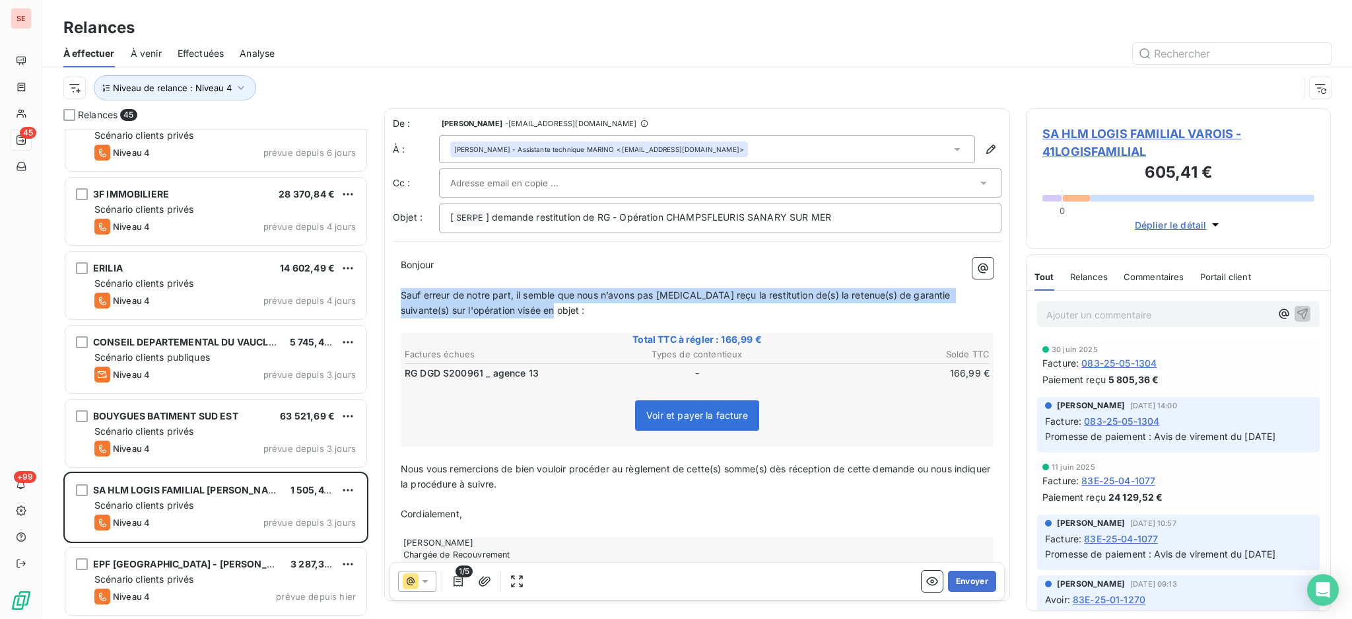
drag, startPoint x: 543, startPoint y: 312, endPoint x: 403, endPoint y: 295, distance: 141.7
click at [403, 295] on p "Sauf erreur de notre part, il semble que nous n’avons pas encore reçu la restit…" at bounding box center [697, 303] width 593 height 30
click at [403, 295] on span "Sauf erreur de notre part, il semble que nous n’avons pas encore reçu la restit…" at bounding box center [677, 302] width 553 height 26
drag, startPoint x: 568, startPoint y: 317, endPoint x: 388, endPoint y: 306, distance: 180.6
click at [399, 292] on div "Bonjour ﻿ ﻿ Sauf erreur de notre part, il semble que nous n’avons pas encore re…" at bounding box center [697, 421] width 609 height 343
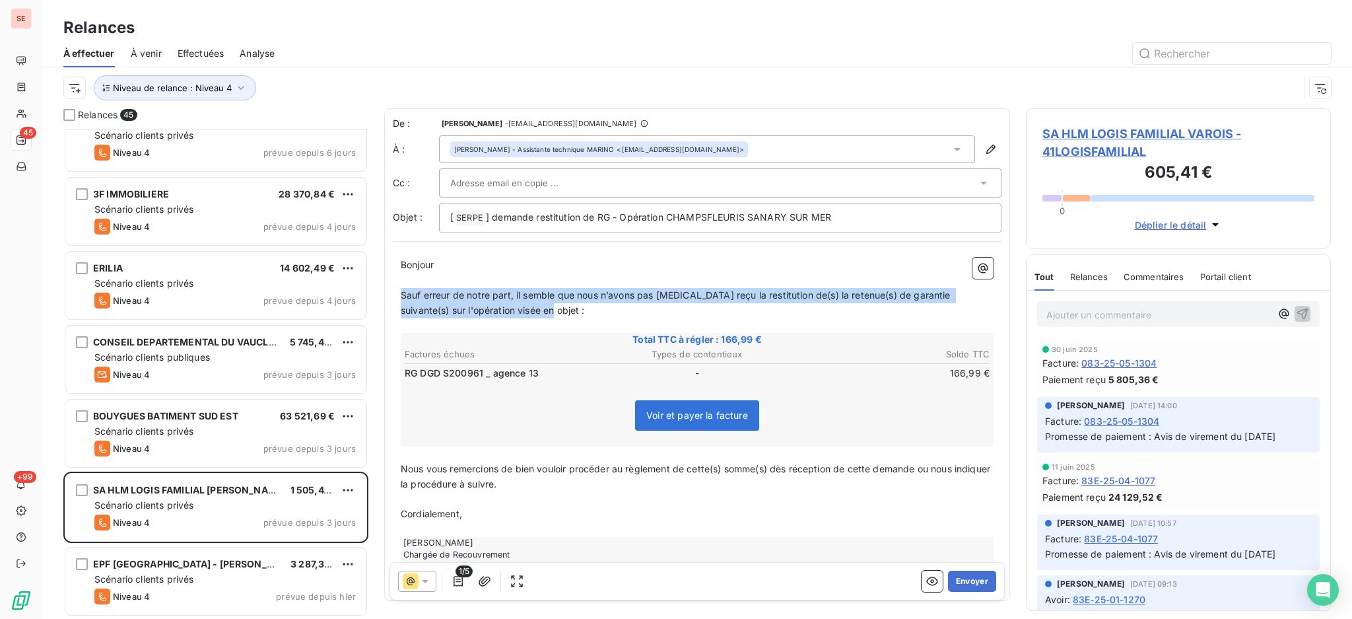
copy span "Sauf erreur de notre part, il semble que nous n’avons pas encore reçu la restit…"
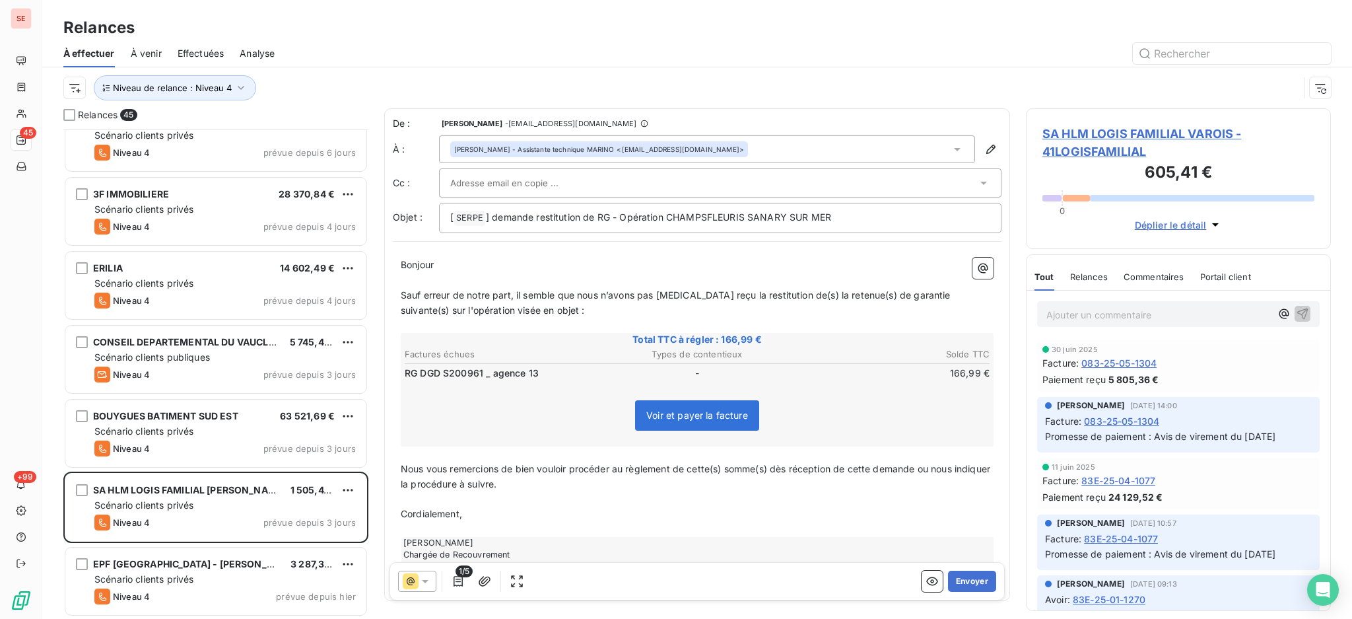
click at [652, 463] on span "Nous vous remercions de bien vouloir procéder au règlement de cette(s) somme(s)…" at bounding box center [697, 476] width 592 height 26
click at [870, 224] on p "[ SERPE ﻿ ] demande restitution de RG - Opération CHAMPSFLEURIS SANARY SUR MER" at bounding box center [720, 218] width 540 height 16
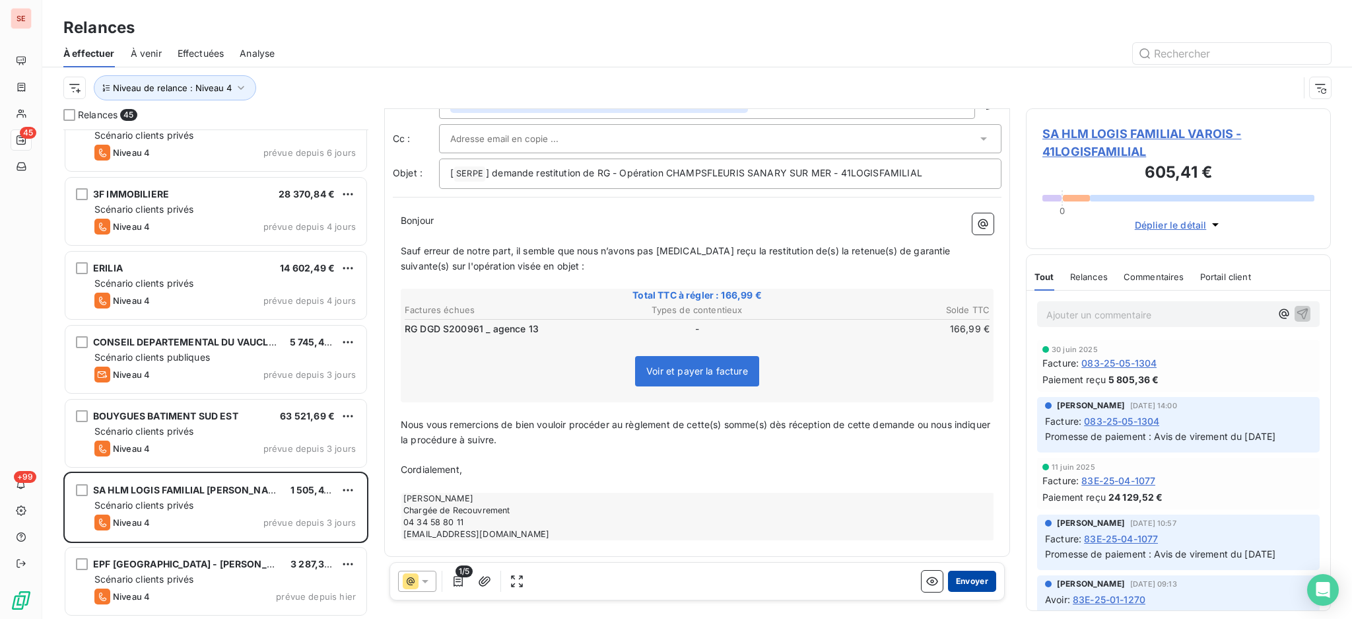
click at [955, 576] on button "Envoyer" at bounding box center [972, 580] width 48 height 21
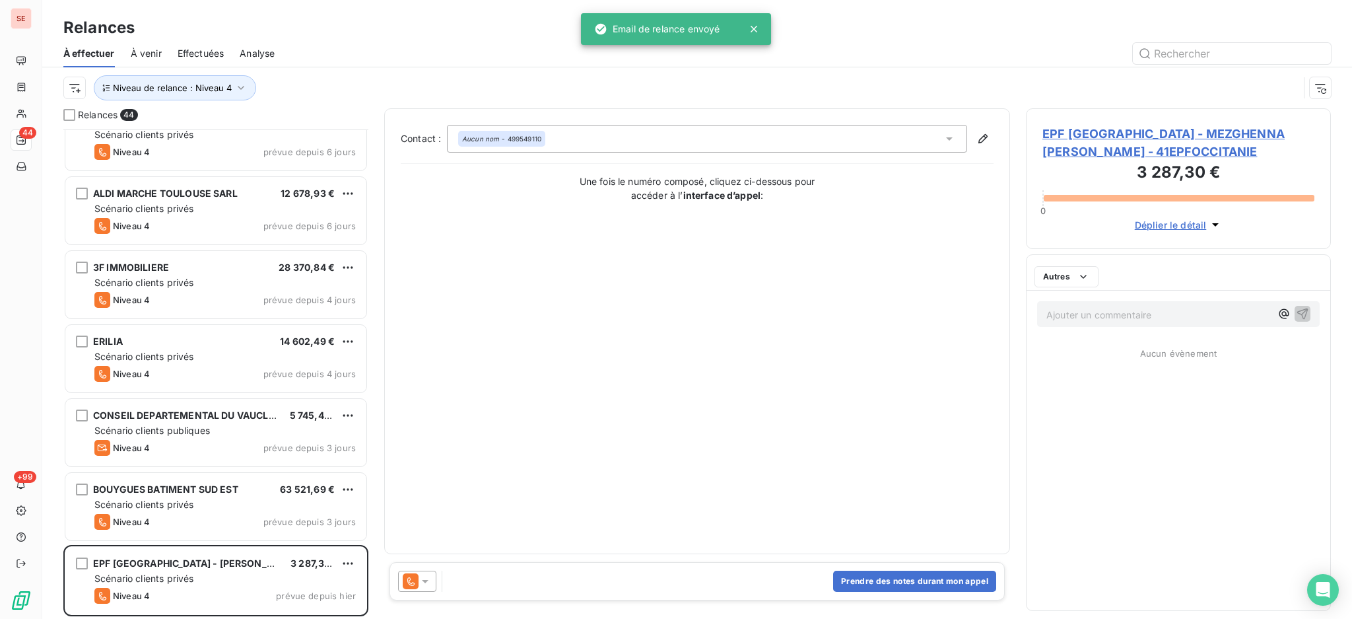
scroll to position [2764, 0]
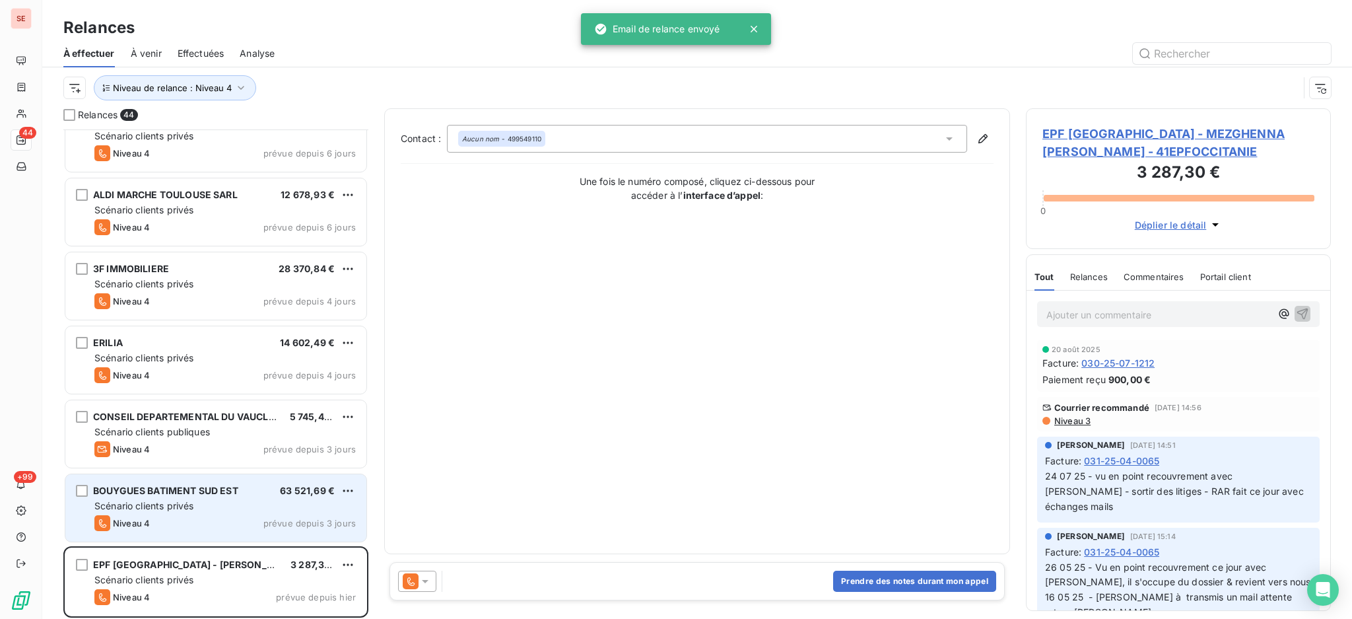
click at [164, 511] on span "Scénario clients privés" at bounding box center [143, 505] width 99 height 11
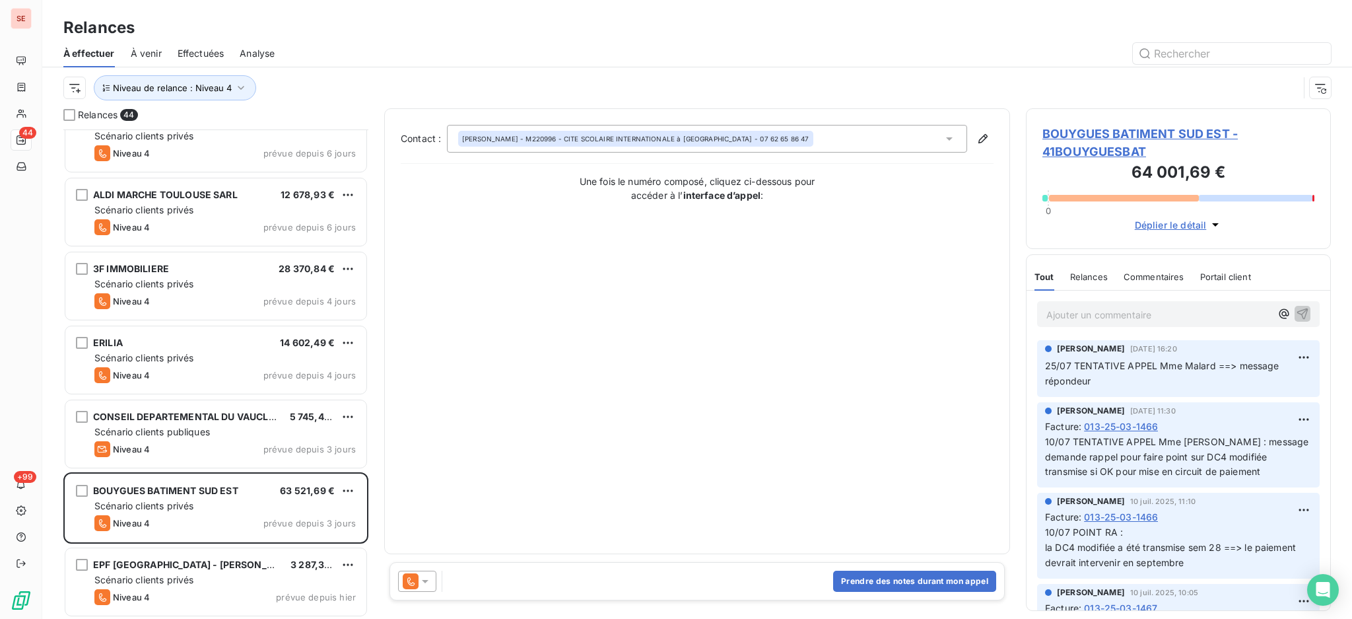
click at [426, 580] on icon at bounding box center [425, 581] width 7 height 3
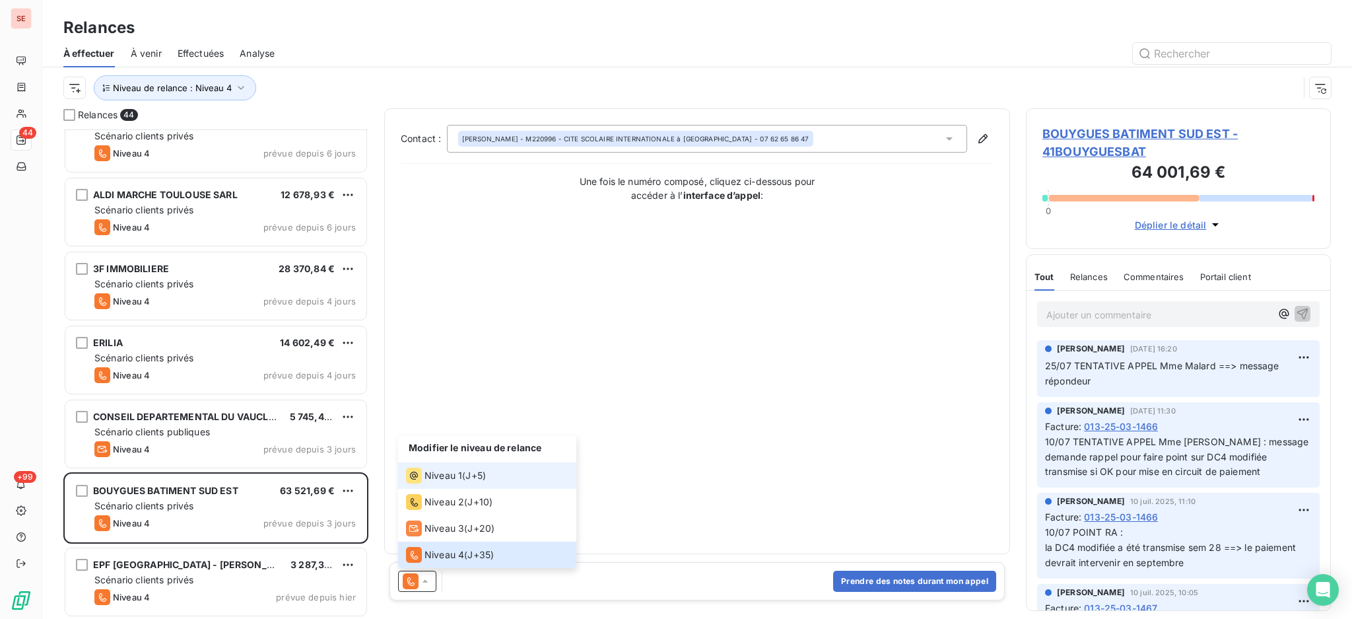
click at [453, 470] on span "Niveau 1" at bounding box center [444, 475] width 38 height 13
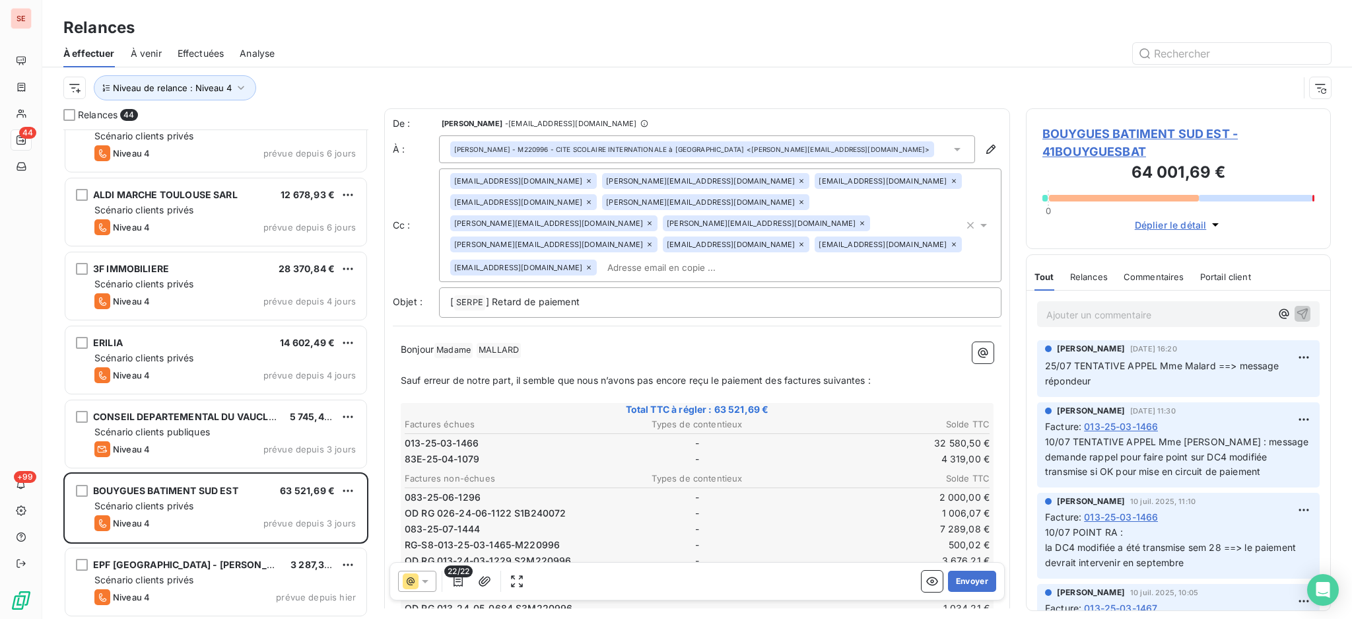
click at [1100, 424] on span "013-25-03-1466" at bounding box center [1121, 426] width 74 height 14
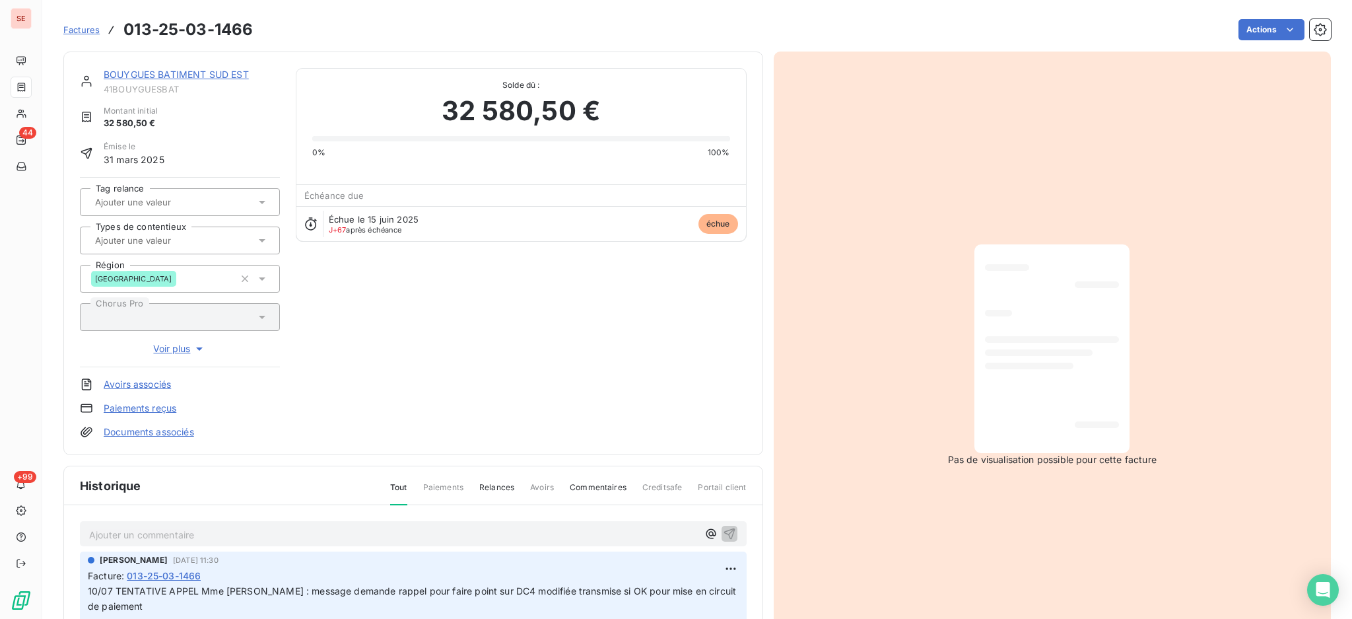
click at [170, 75] on link "BOUYGUES BATIMENT SUD EST" at bounding box center [176, 74] width 145 height 11
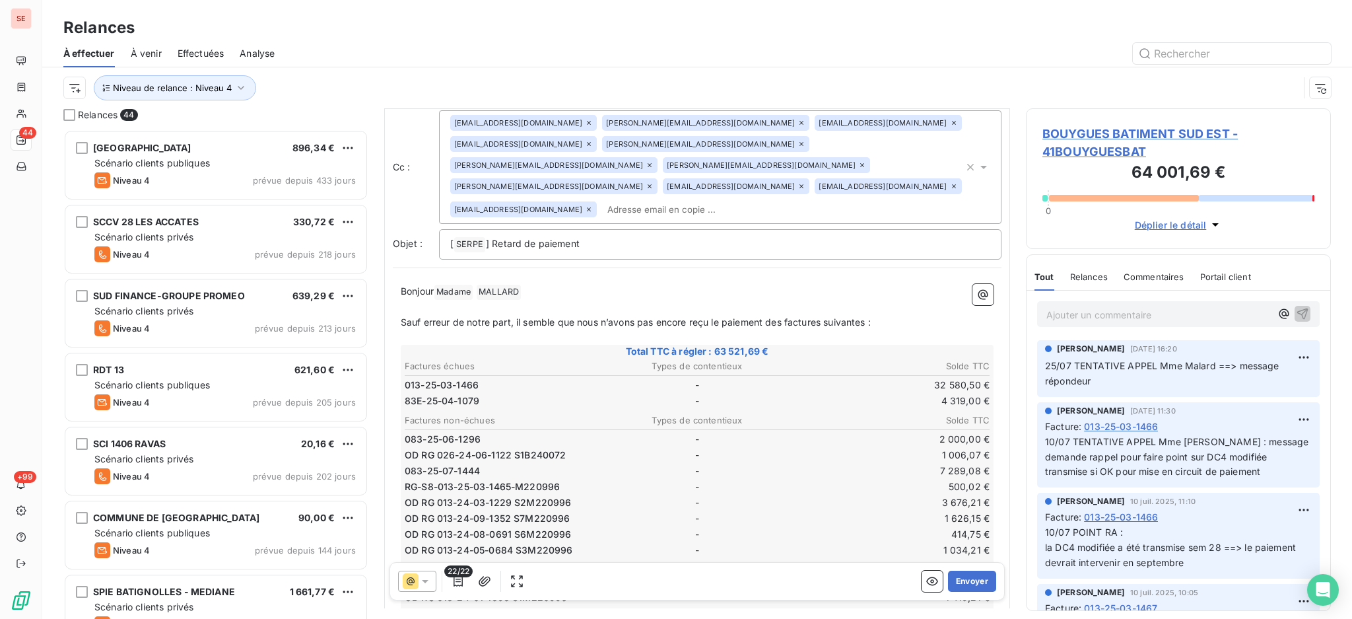
scroll to position [265, 0]
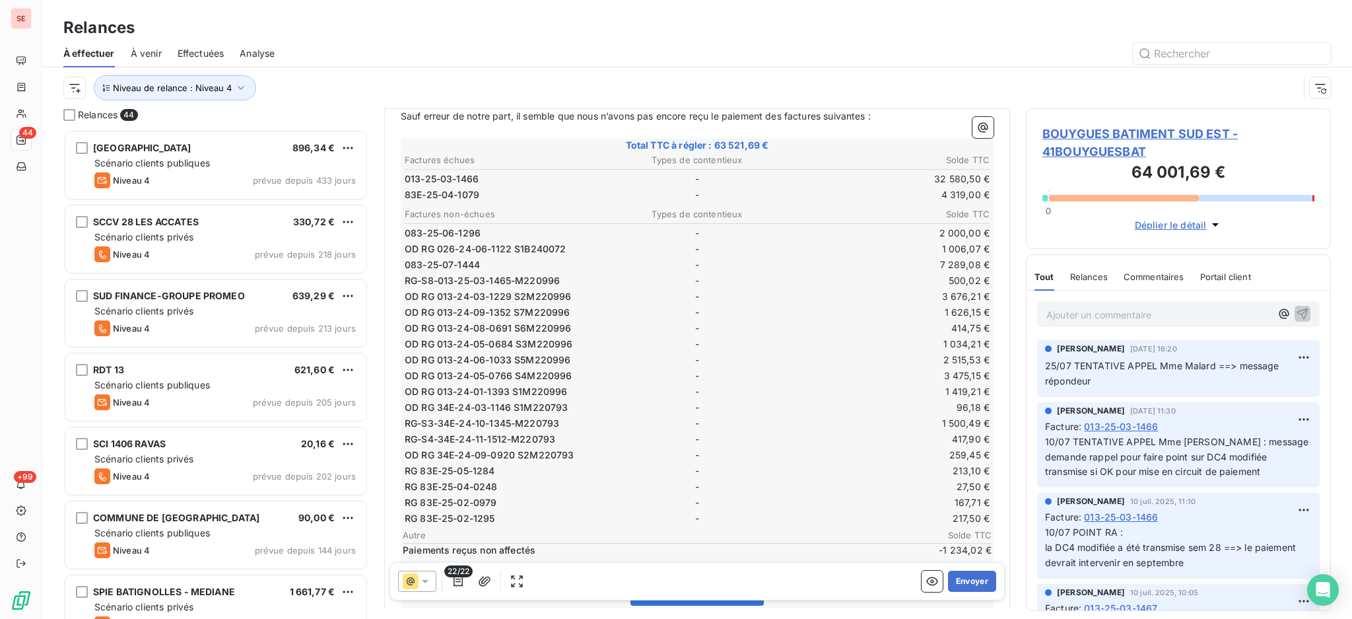
click at [425, 582] on icon at bounding box center [425, 581] width 7 height 3
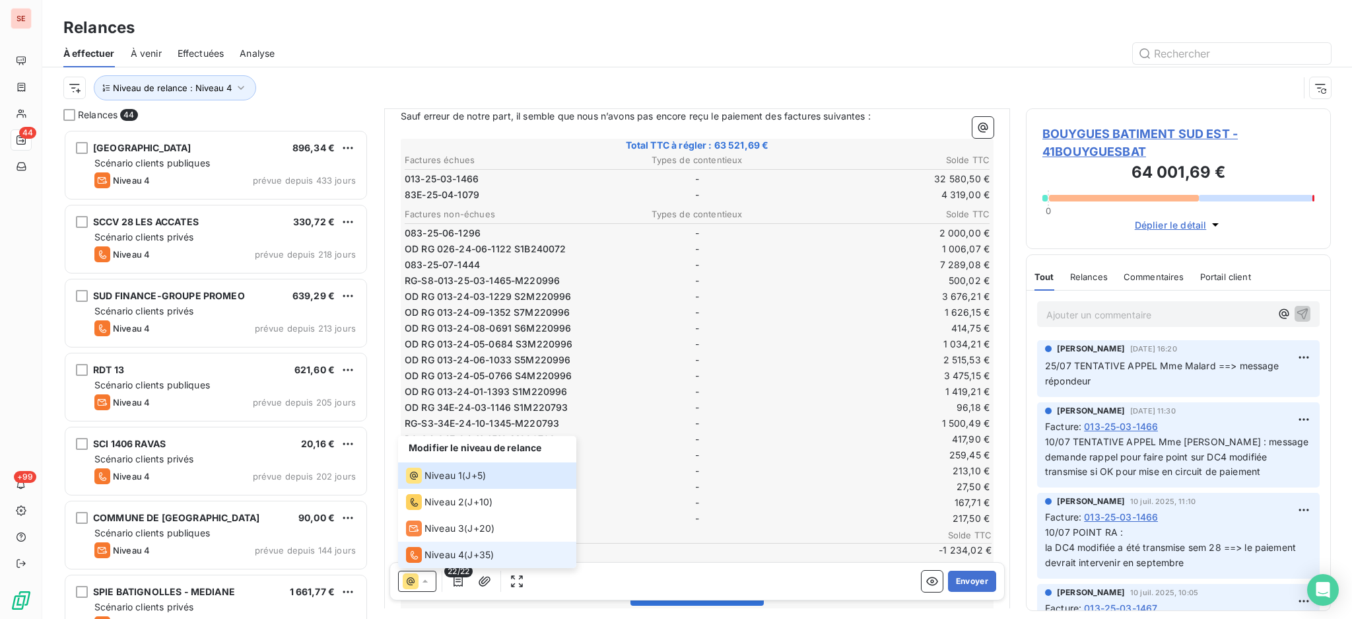
click at [435, 547] on div "Niveau 4" at bounding box center [435, 555] width 58 height 16
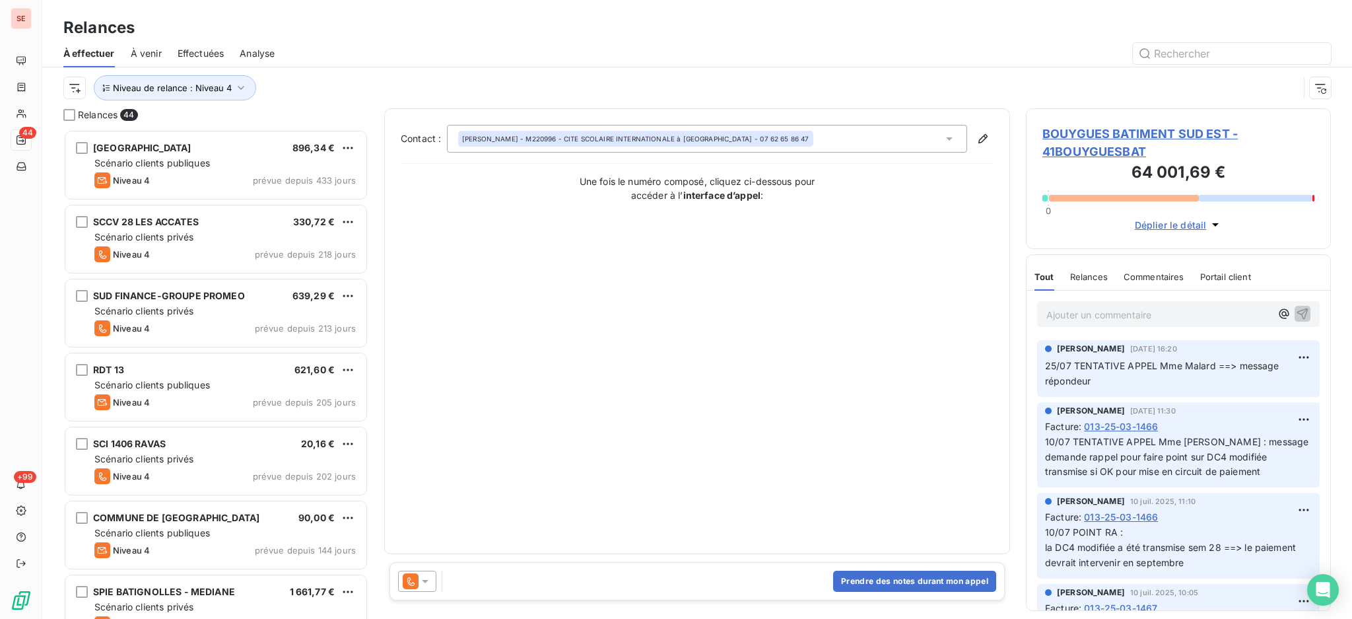
click at [946, 137] on icon at bounding box center [949, 138] width 7 height 3
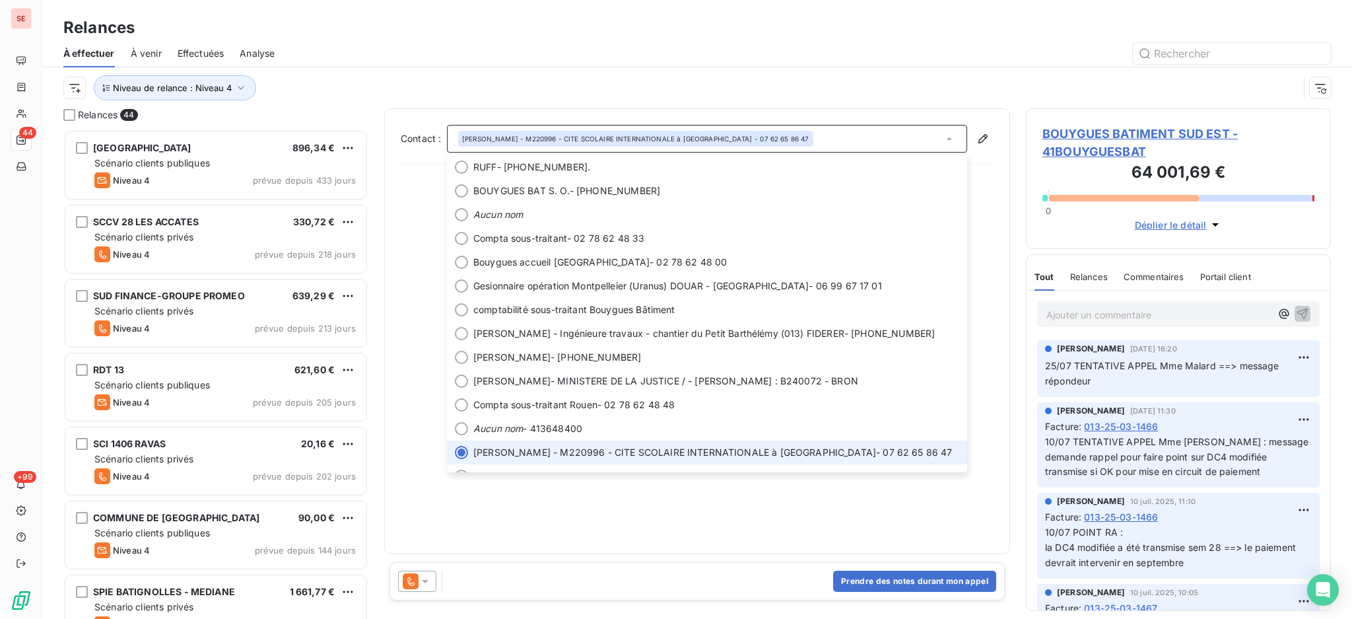
click at [946, 137] on icon at bounding box center [949, 138] width 13 height 13
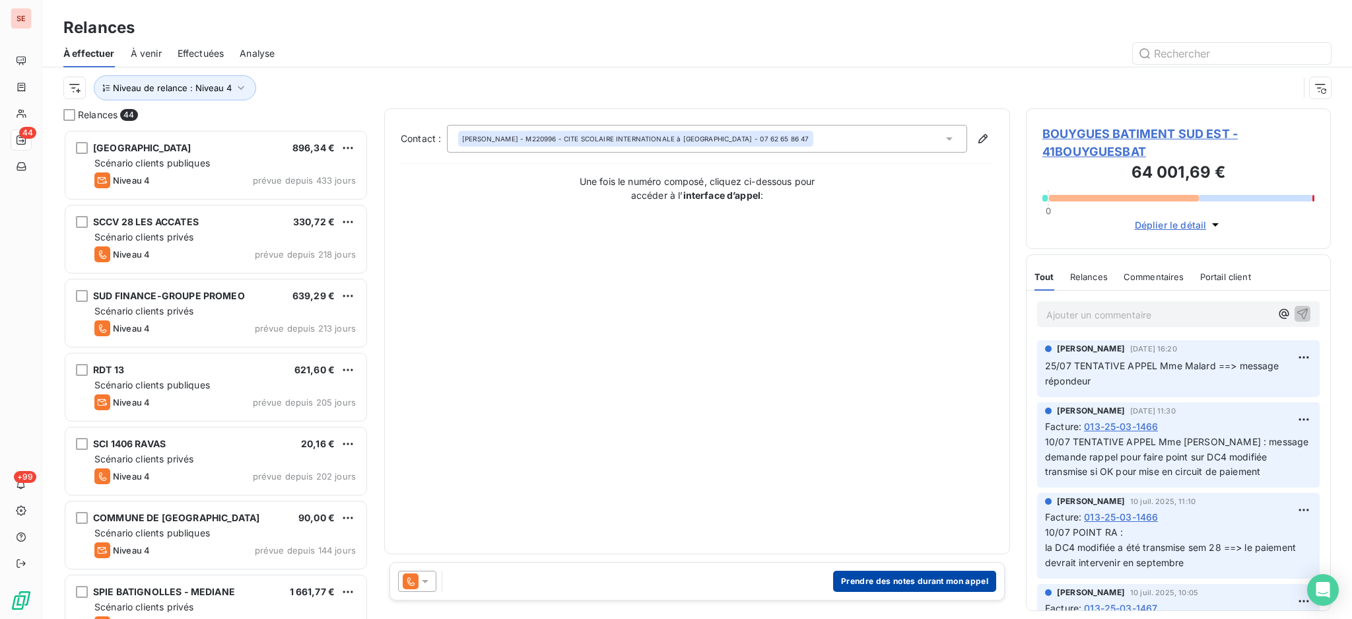
click at [912, 576] on button "Prendre des notes durant mon appel" at bounding box center [914, 580] width 163 height 21
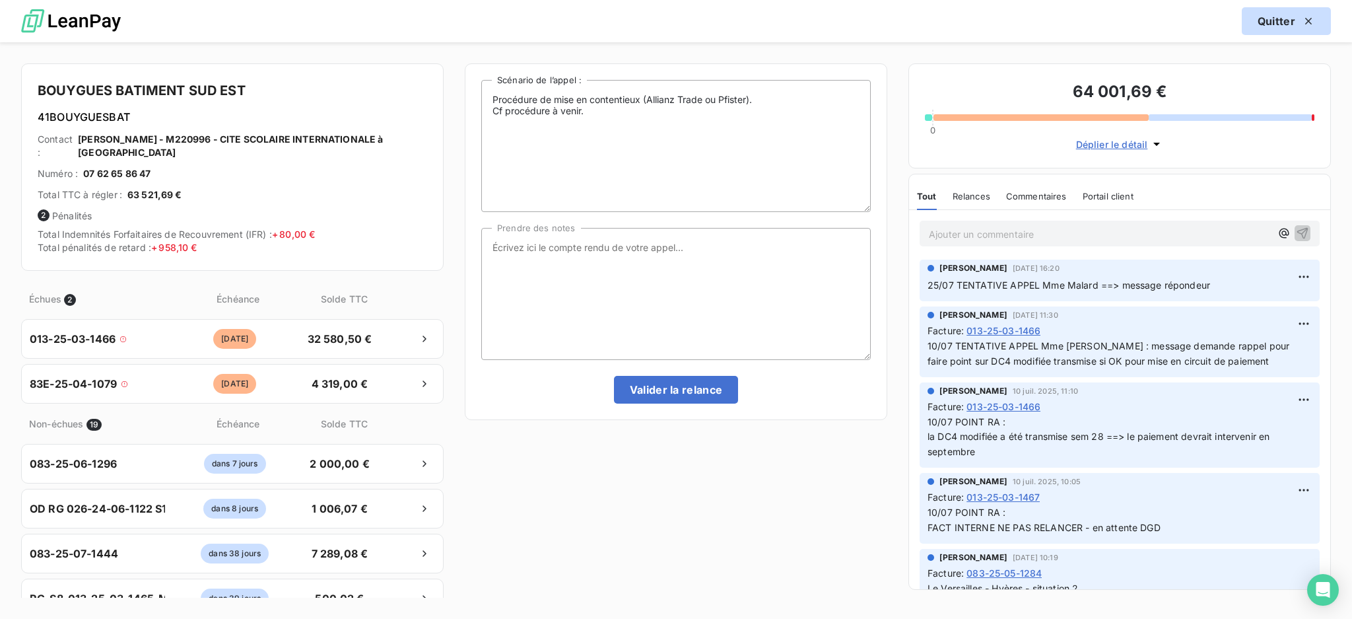
click at [1272, 21] on button "Quitter" at bounding box center [1286, 21] width 89 height 28
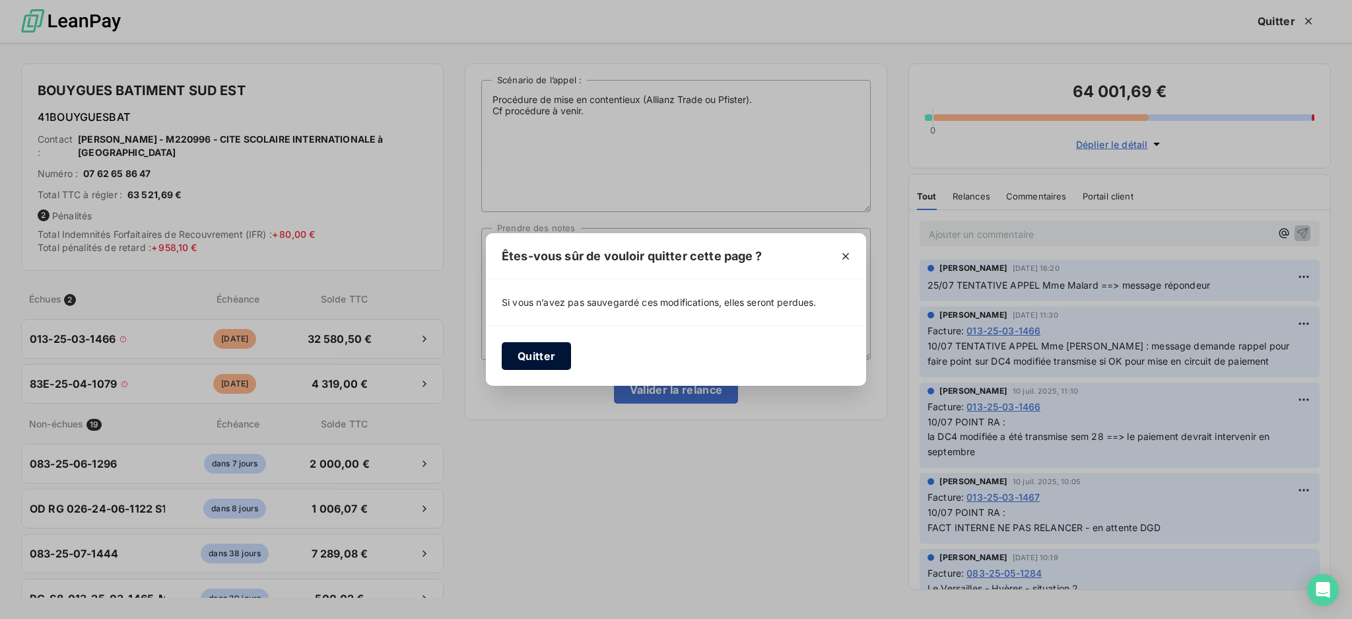
click at [531, 353] on button "Quitter" at bounding box center [536, 356] width 69 height 28
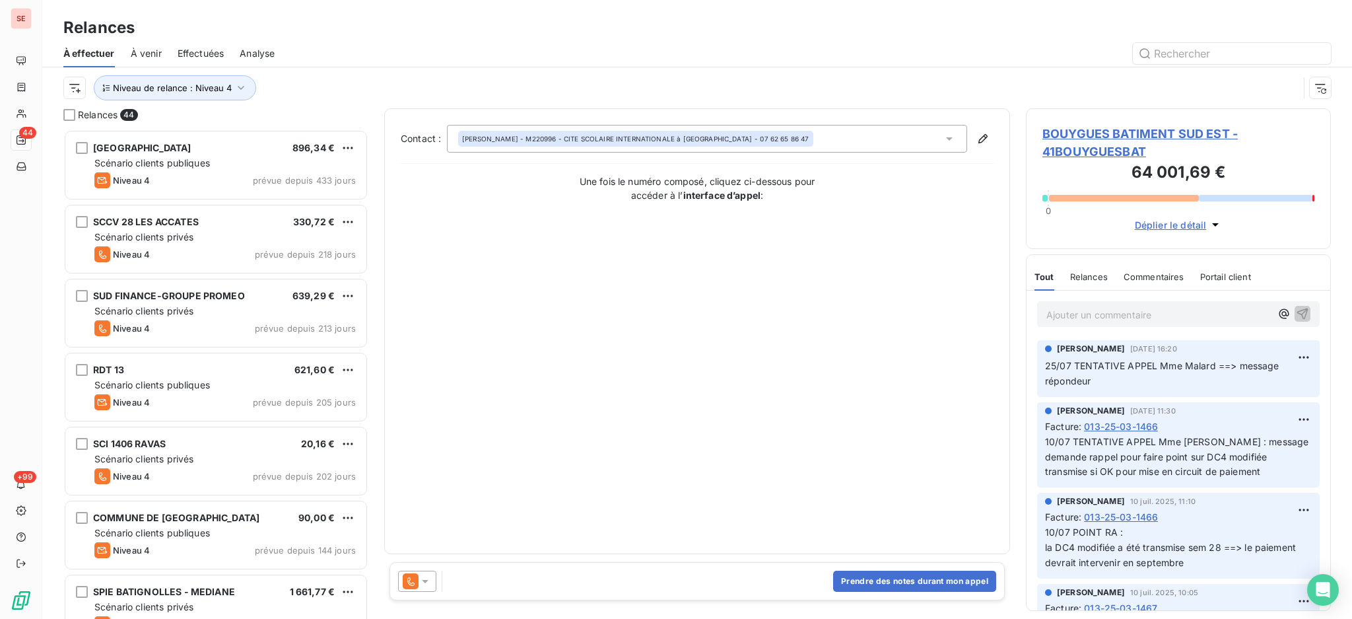
click at [1130, 127] on span "BOUYGUES BATIMENT SUD EST - 41BOUYGUESBAT" at bounding box center [1178, 143] width 272 height 36
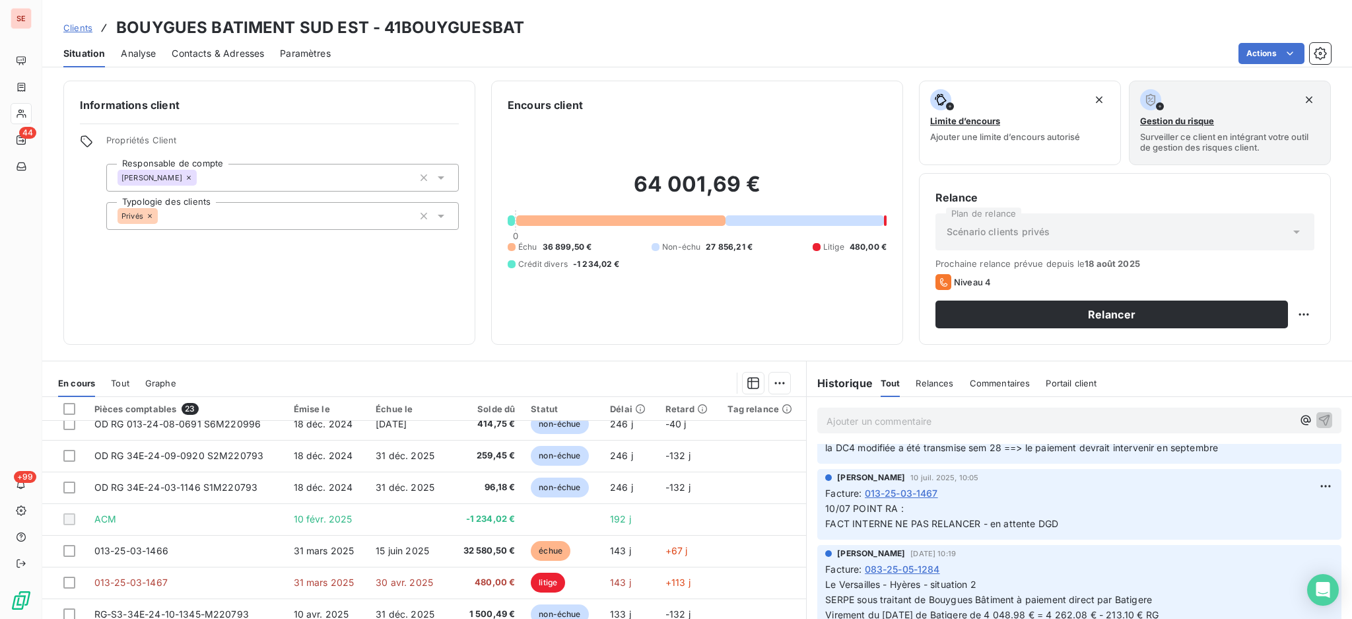
scroll to position [88, 0]
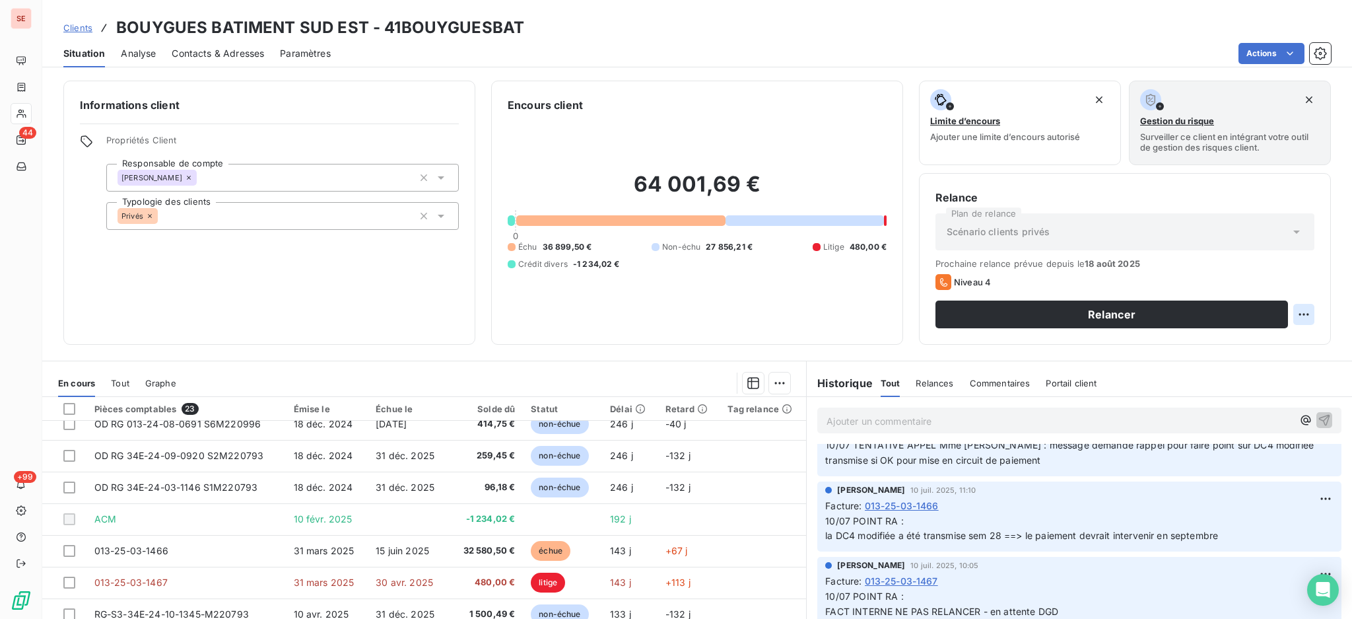
click at [1289, 314] on html "SE 44 +99 Clients BOUYGUES BATIMENT SUD EST - 41BOUYGUESBAT Situation Analyse C…" at bounding box center [676, 309] width 1352 height 619
click at [1232, 348] on div "Replanifier cette action" at bounding box center [1236, 343] width 118 height 21
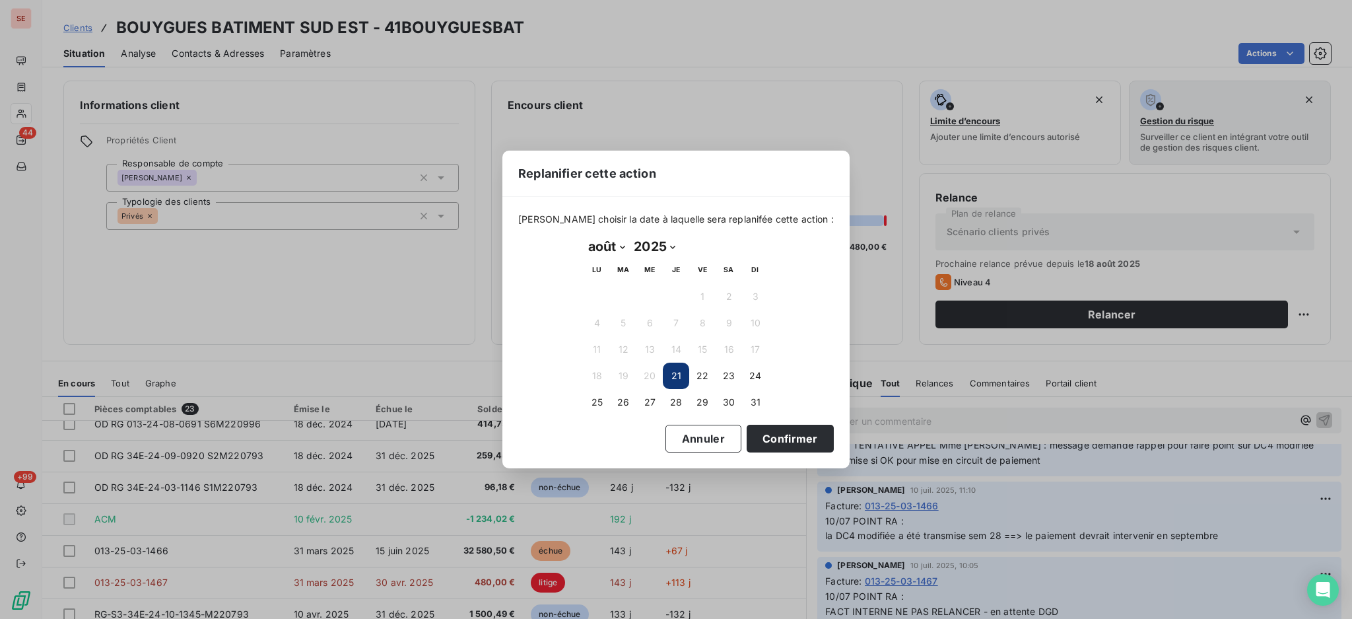
click at [621, 248] on select "janvier février mars avril mai juin juillet août septembre octobre novembre déc…" at bounding box center [607, 246] width 46 height 21
select select "8"
click at [584, 236] on select "janvier février mars avril mai juin juillet août septembre octobre novembre déc…" at bounding box center [607, 246] width 46 height 21
drag, startPoint x: 699, startPoint y: 300, endPoint x: 709, endPoint y: 331, distance: 31.9
click at [700, 300] on button "5" at bounding box center [702, 296] width 26 height 26
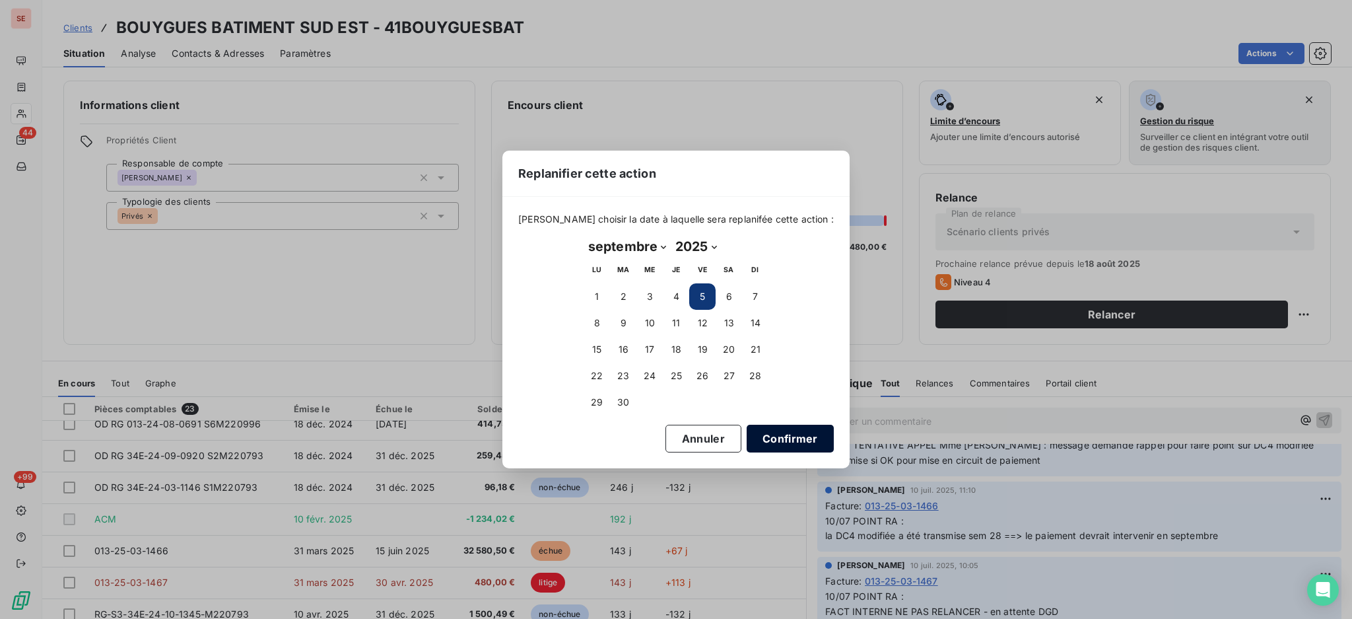
click at [773, 436] on button "Confirmer" at bounding box center [790, 439] width 87 height 28
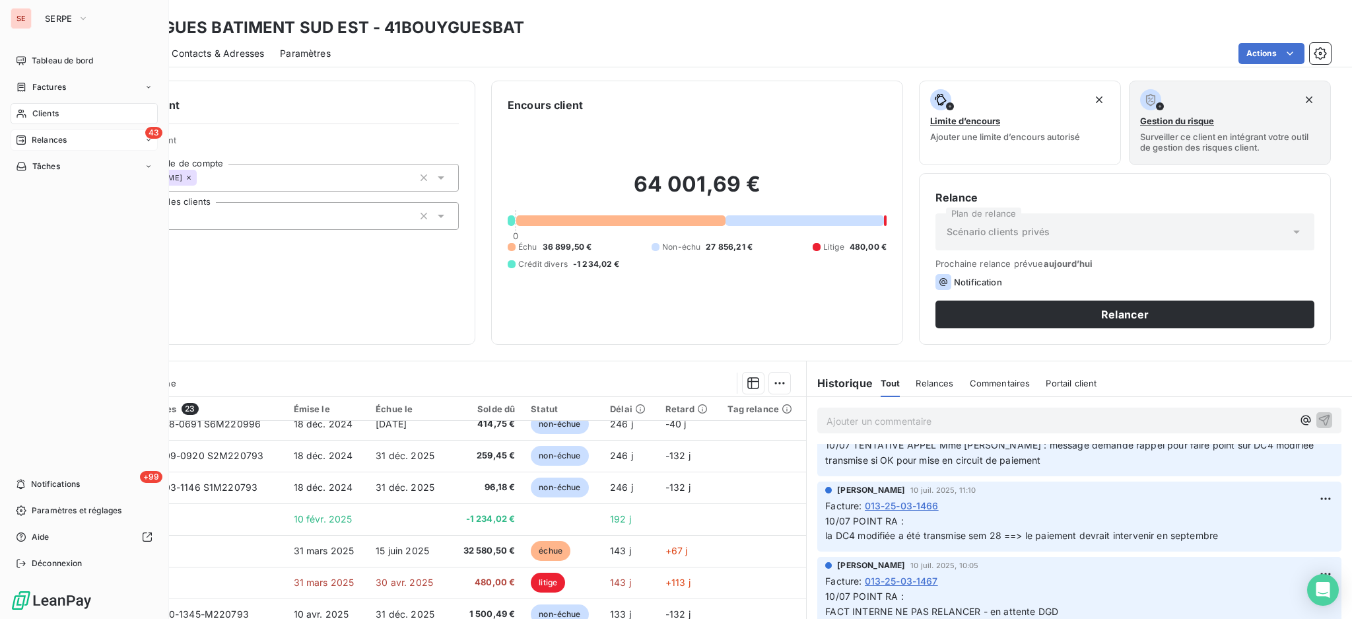
click at [38, 135] on span "Relances" at bounding box center [49, 140] width 35 height 12
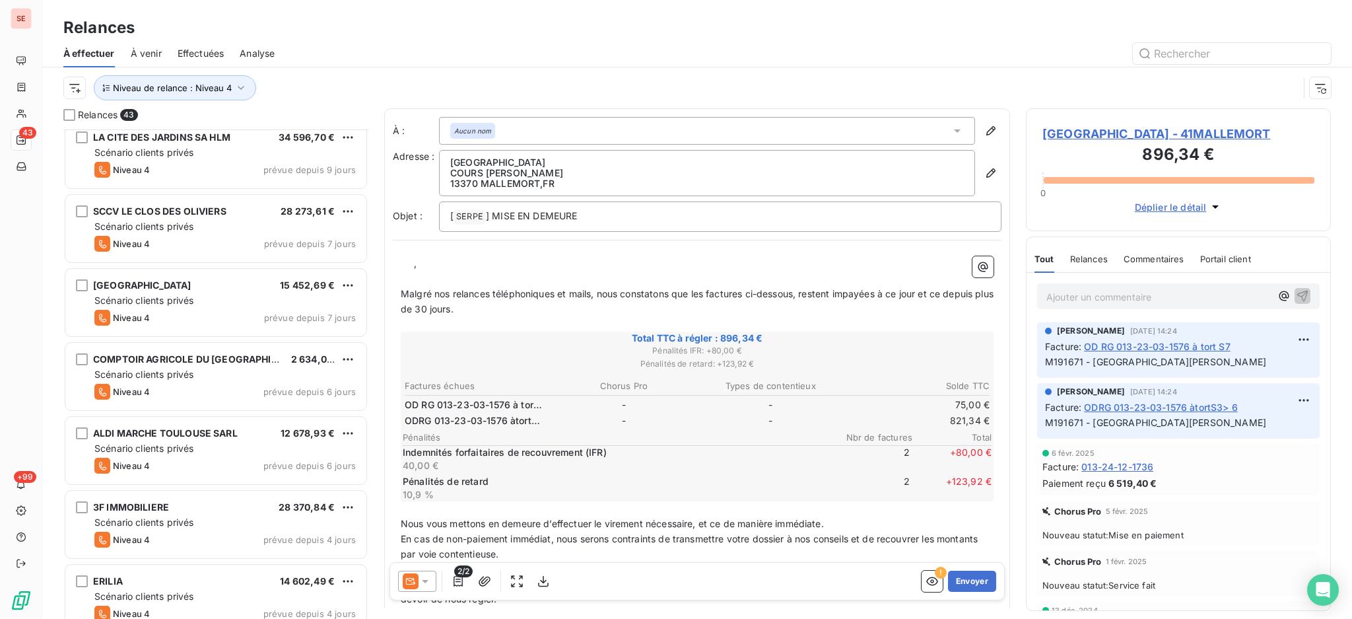
scroll to position [2690, 0]
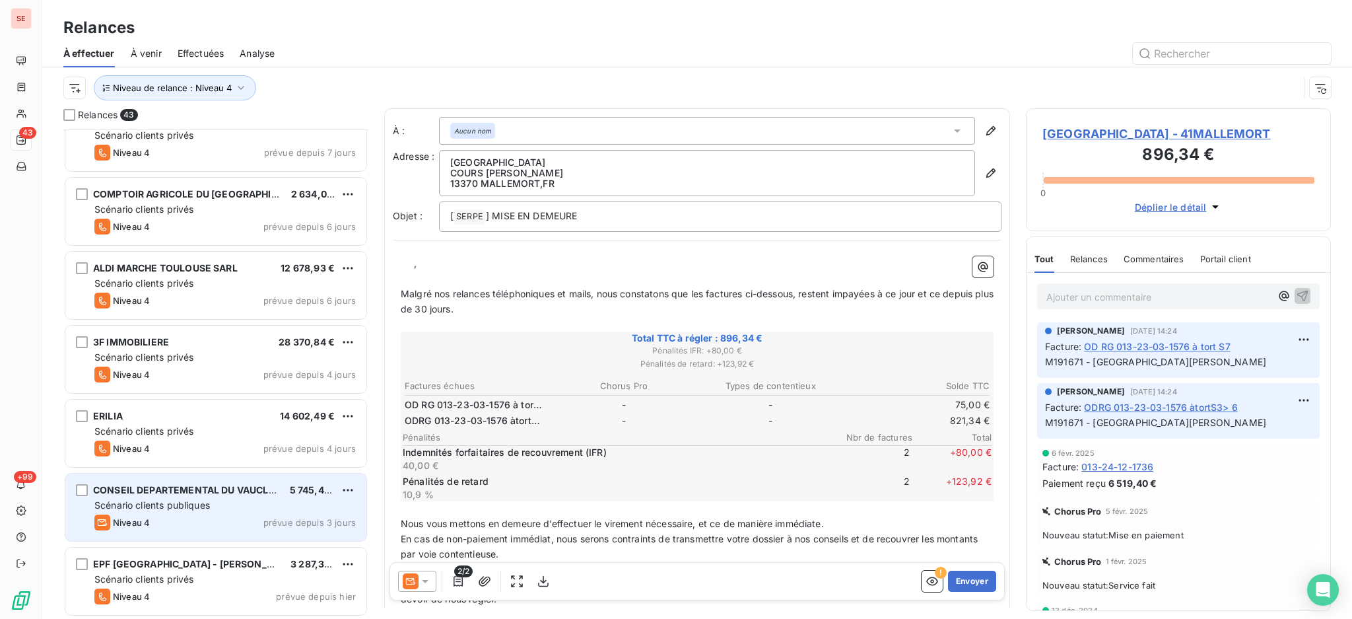
click at [164, 499] on span "Scénario clients publiques" at bounding box center [152, 504] width 116 height 11
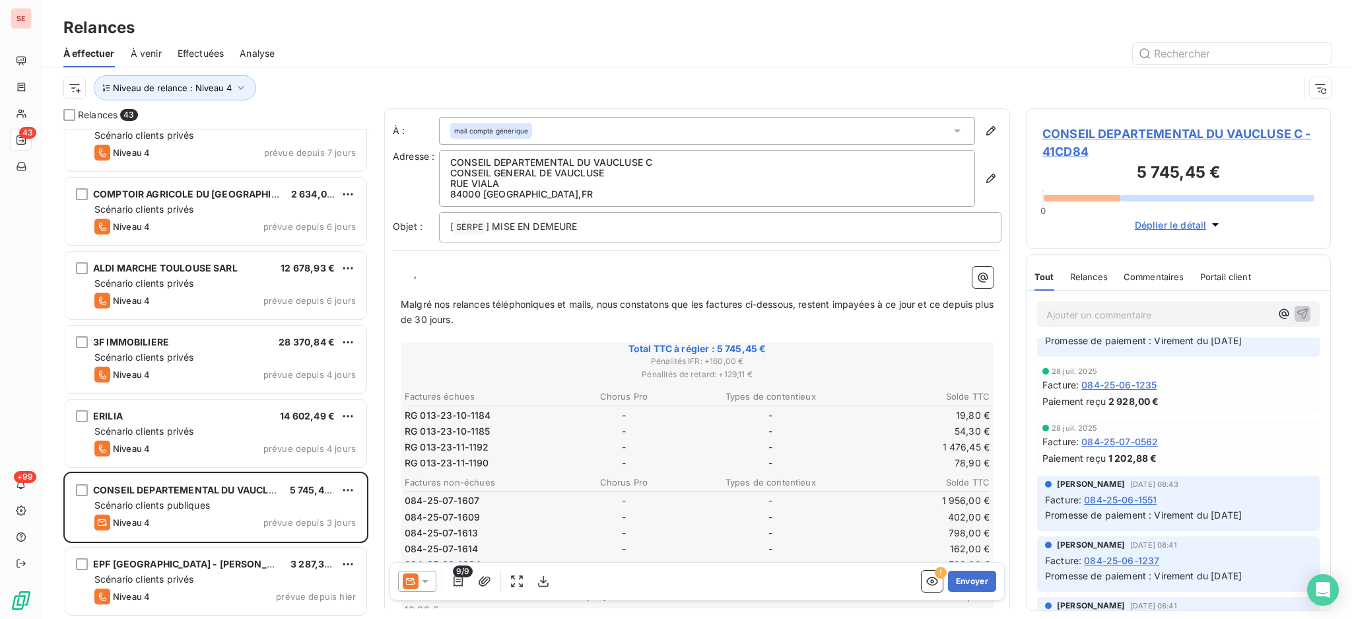
scroll to position [440, 0]
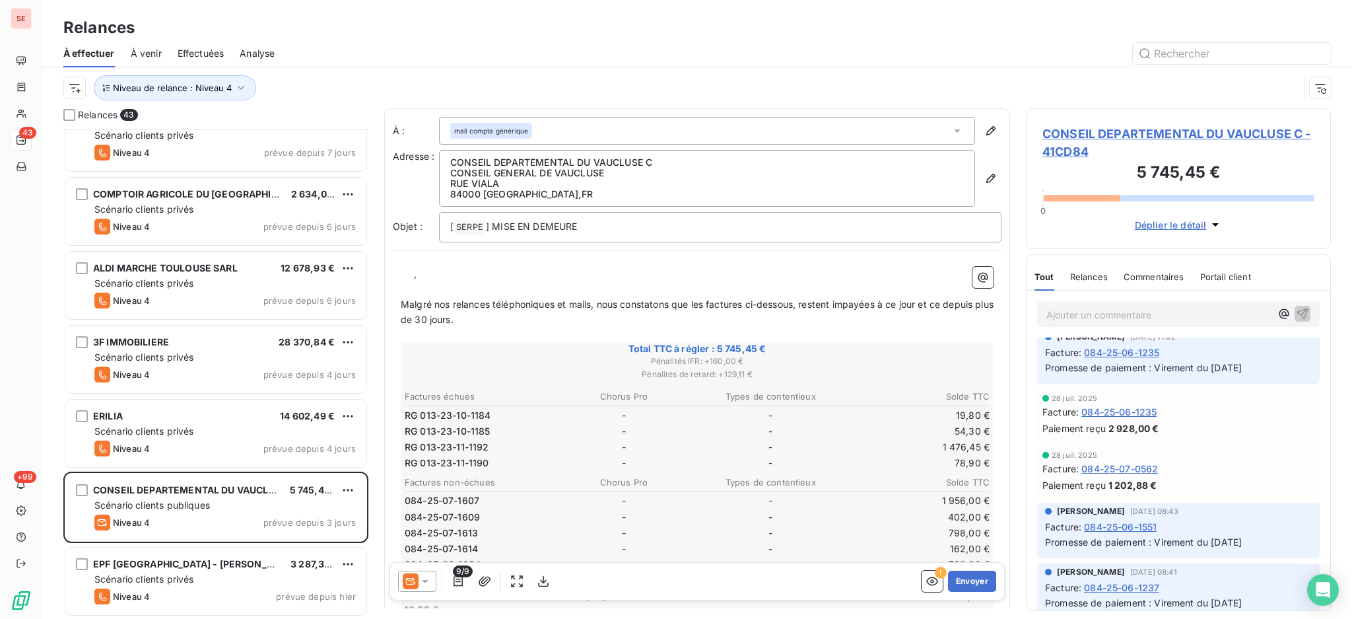
click at [1103, 133] on span "CONSEIL DEPARTEMENTAL DU VAUCLUSE C - 41CD84" at bounding box center [1178, 143] width 272 height 36
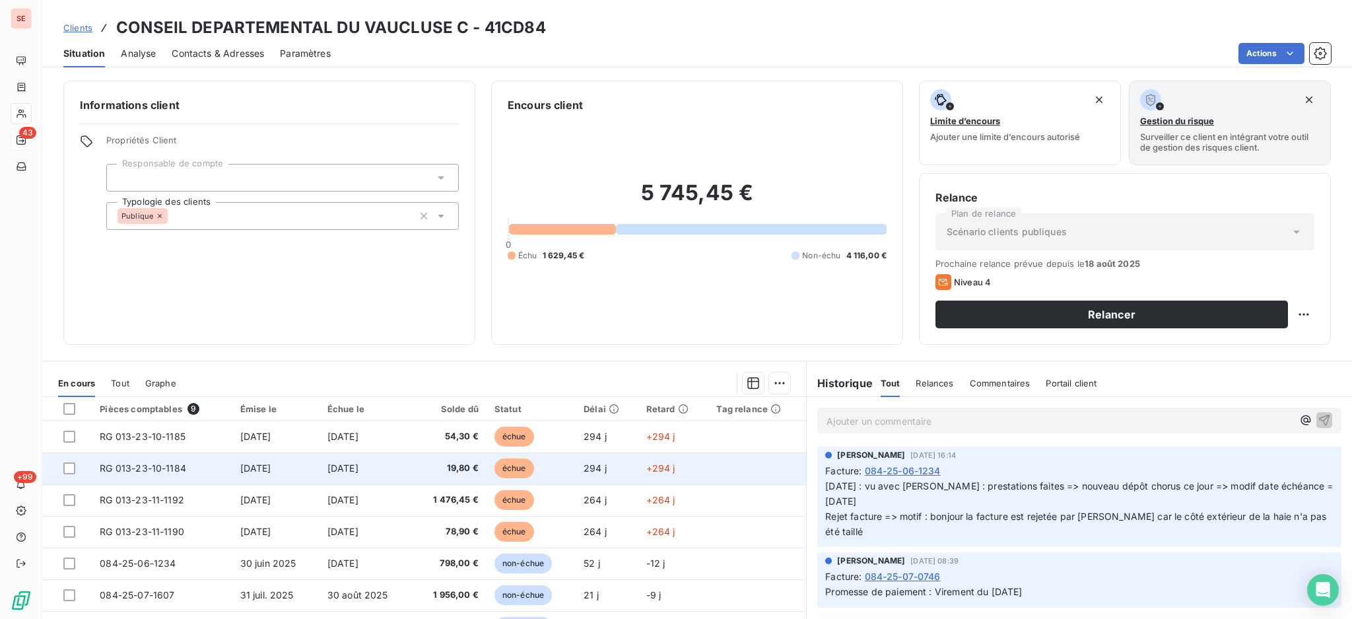
click at [191, 452] on td "RG 013-23-10-1184" at bounding box center [162, 468] width 140 height 32
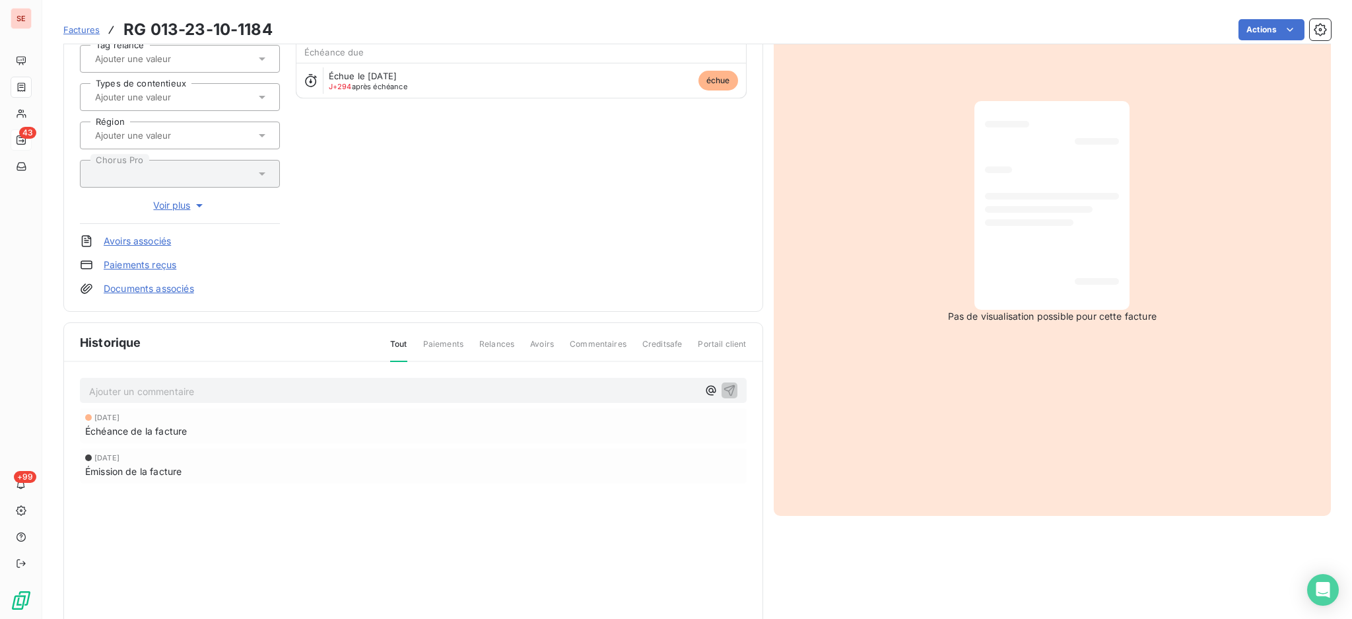
scroll to position [175, 0]
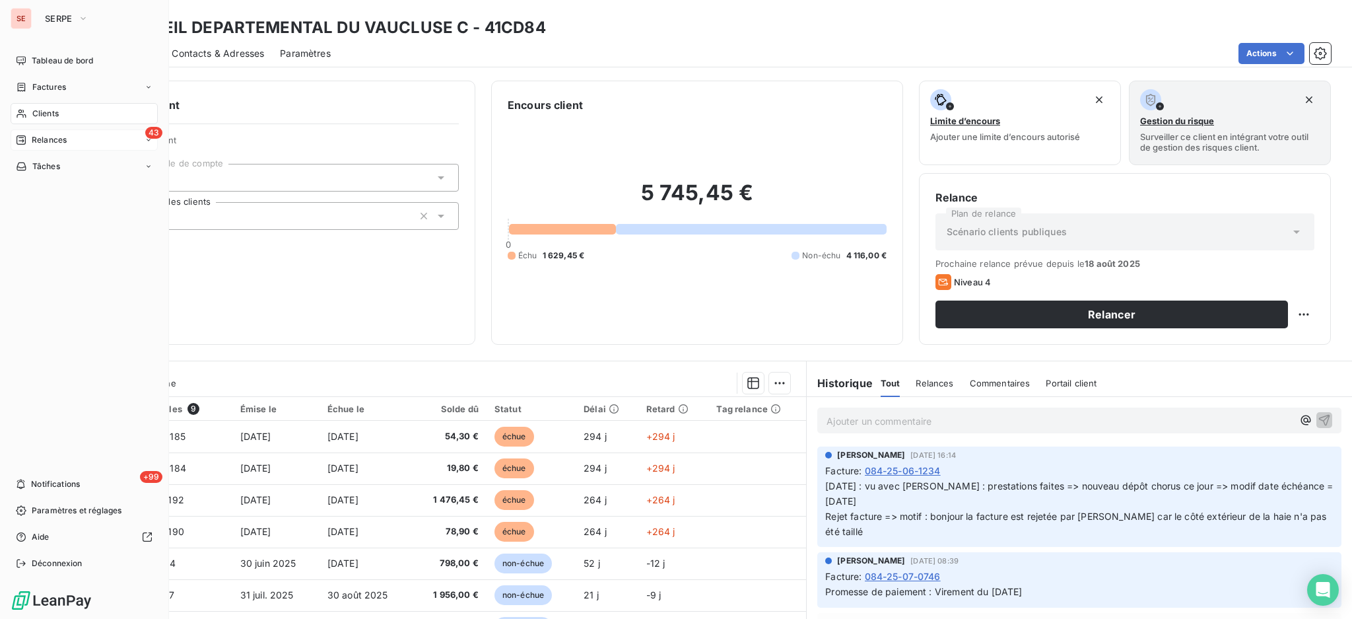
click at [49, 139] on span "Relances" at bounding box center [49, 140] width 35 height 12
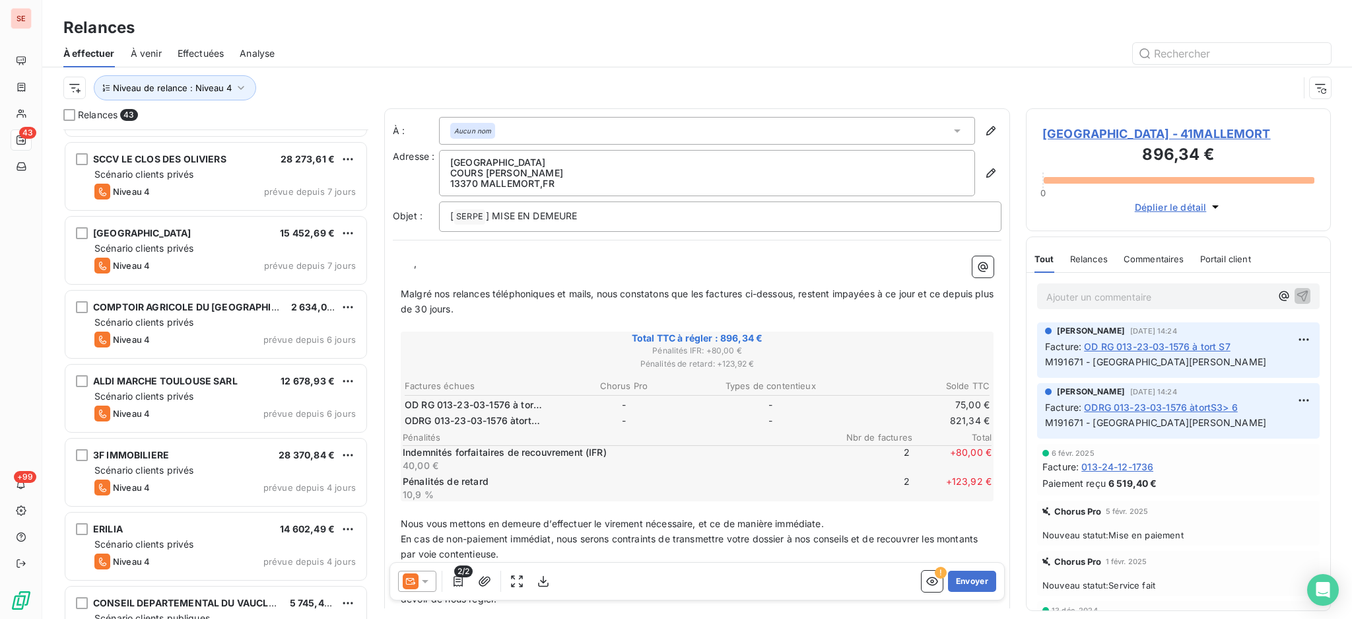
scroll to position [2690, 0]
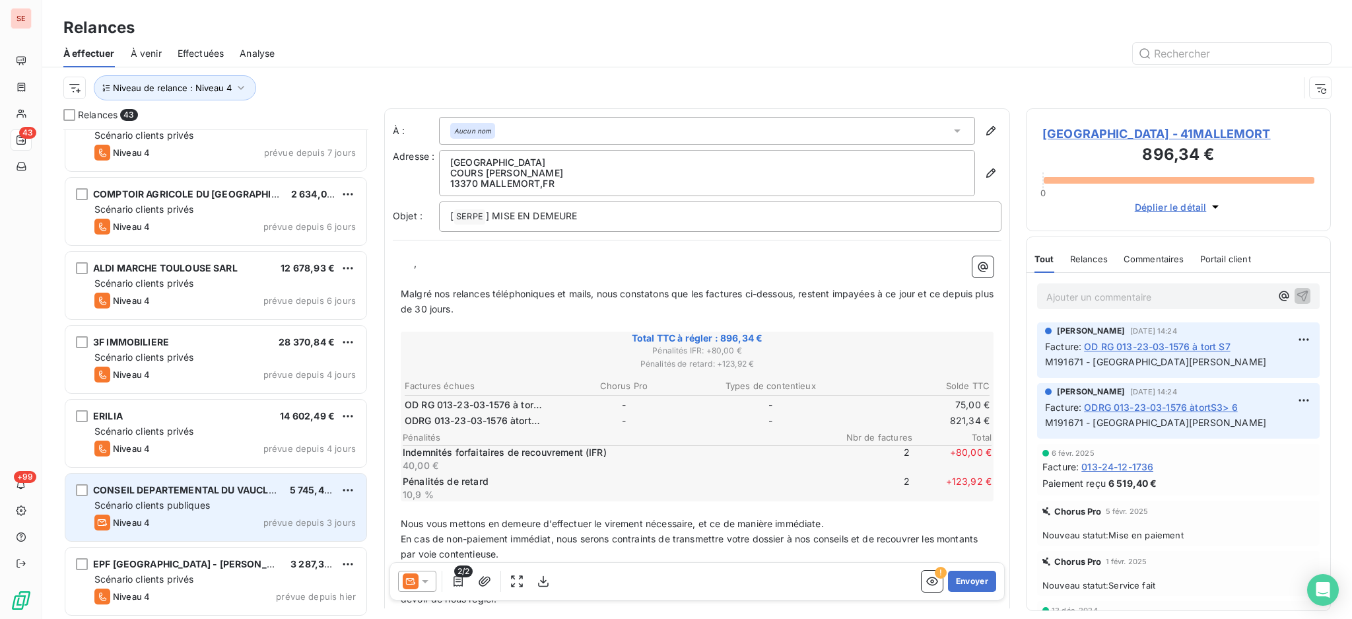
click at [180, 506] on span "Scénario clients publiques" at bounding box center [152, 504] width 116 height 11
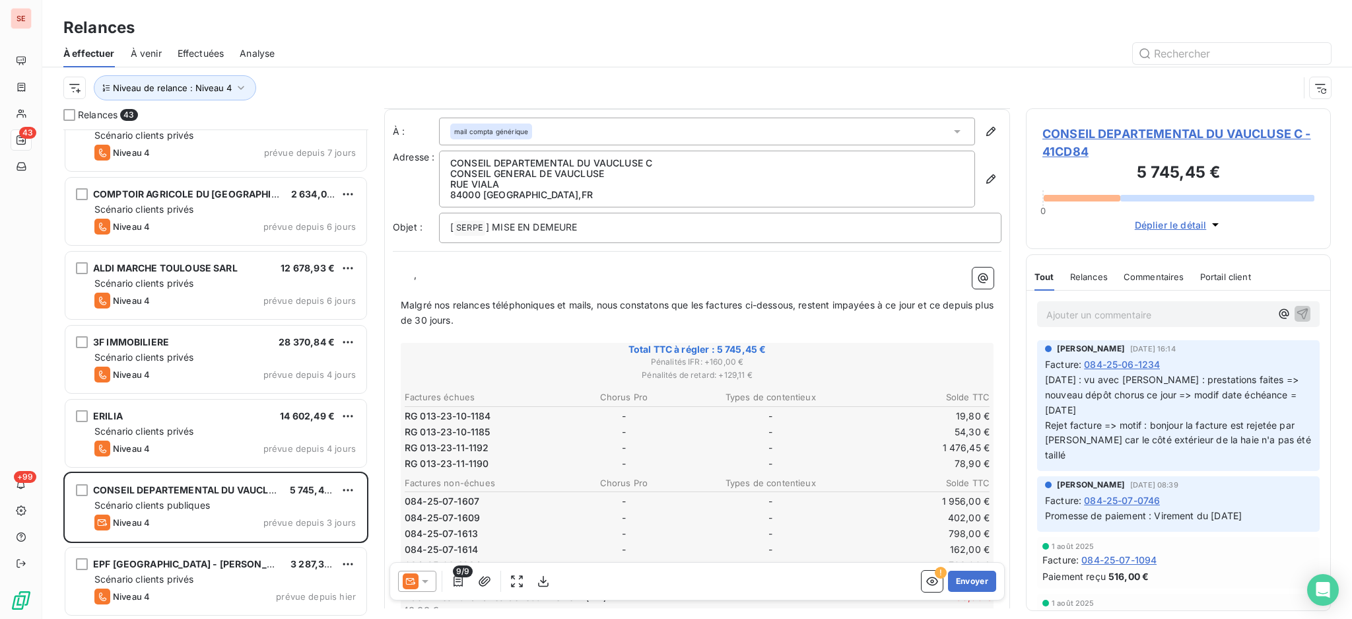
scroll to position [88, 0]
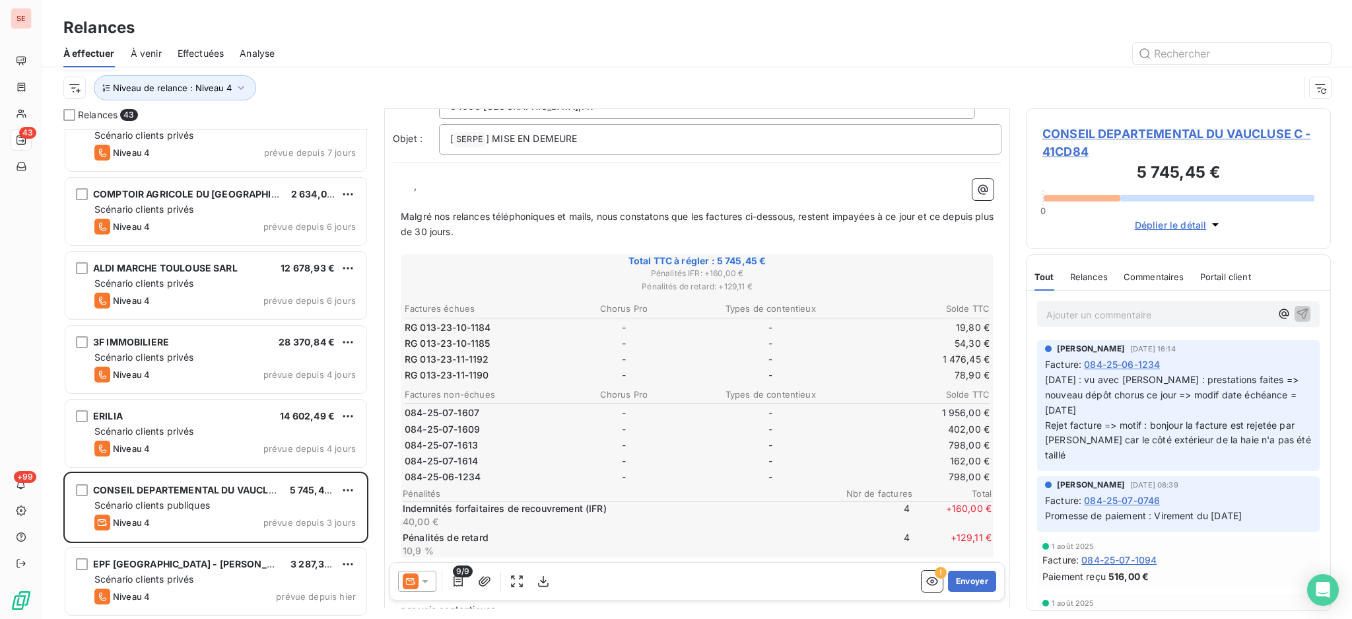
click at [421, 580] on icon at bounding box center [425, 580] width 13 height 13
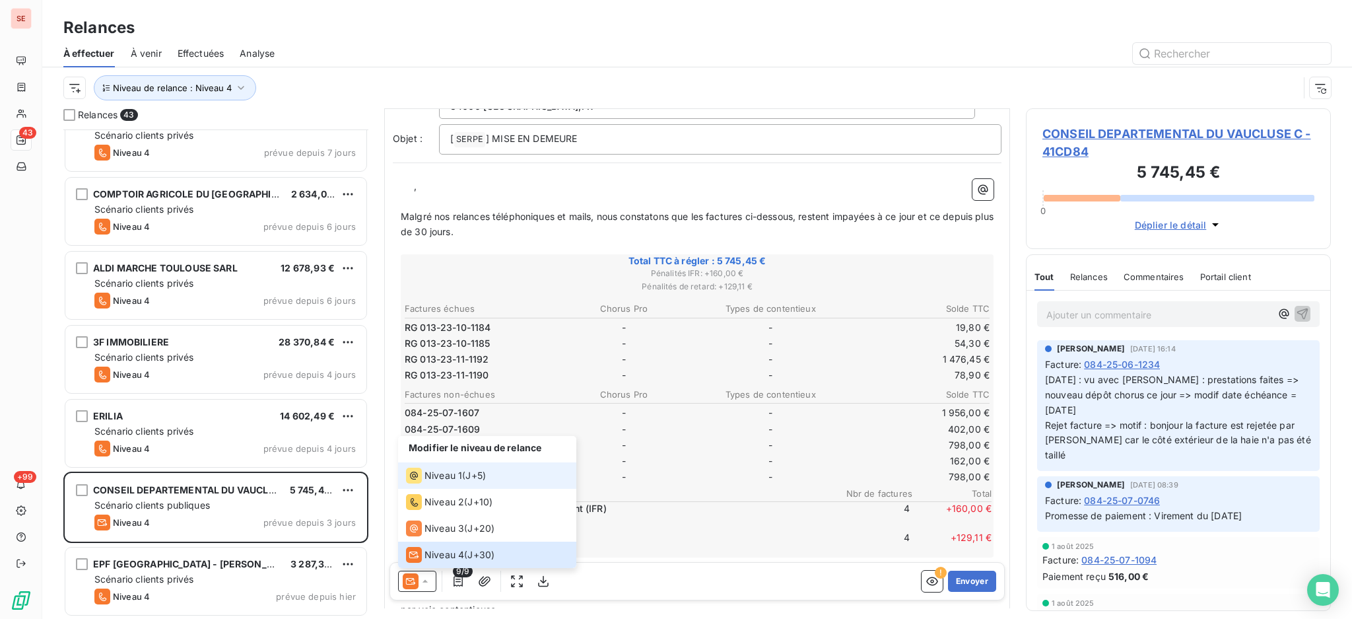
click at [438, 473] on span "Niveau 1" at bounding box center [444, 475] width 38 height 13
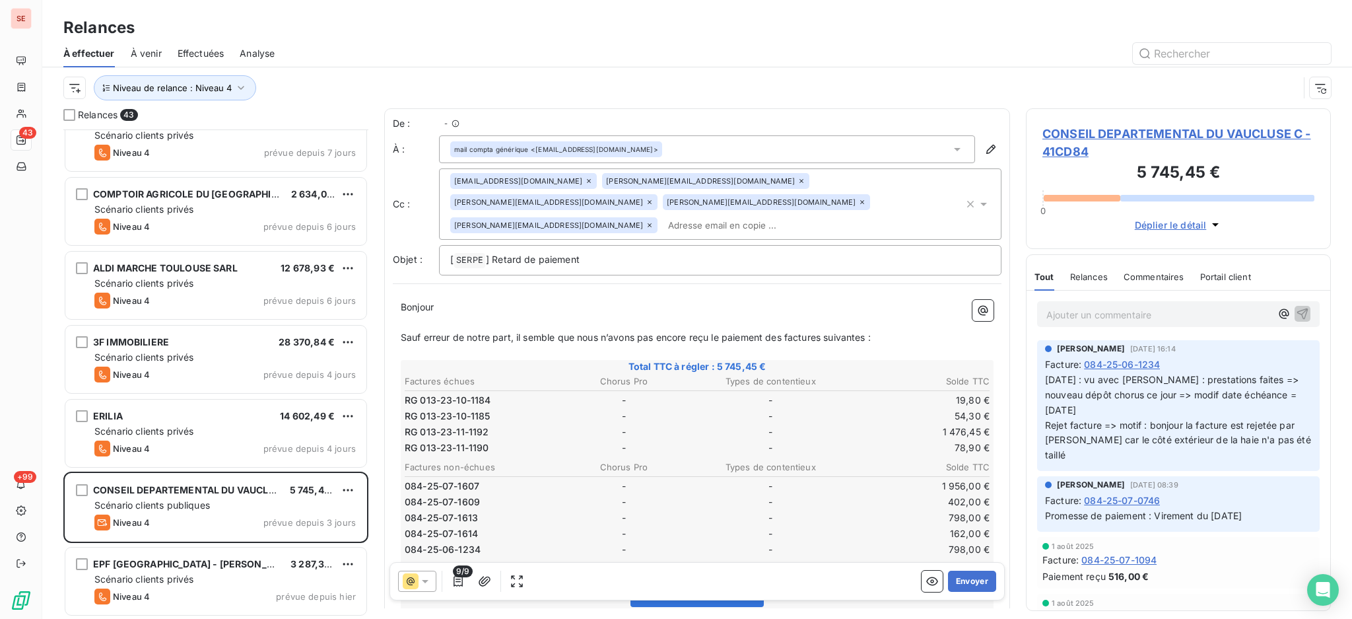
scroll to position [476, 291]
click at [456, 582] on icon "button" at bounding box center [458, 580] width 13 height 13
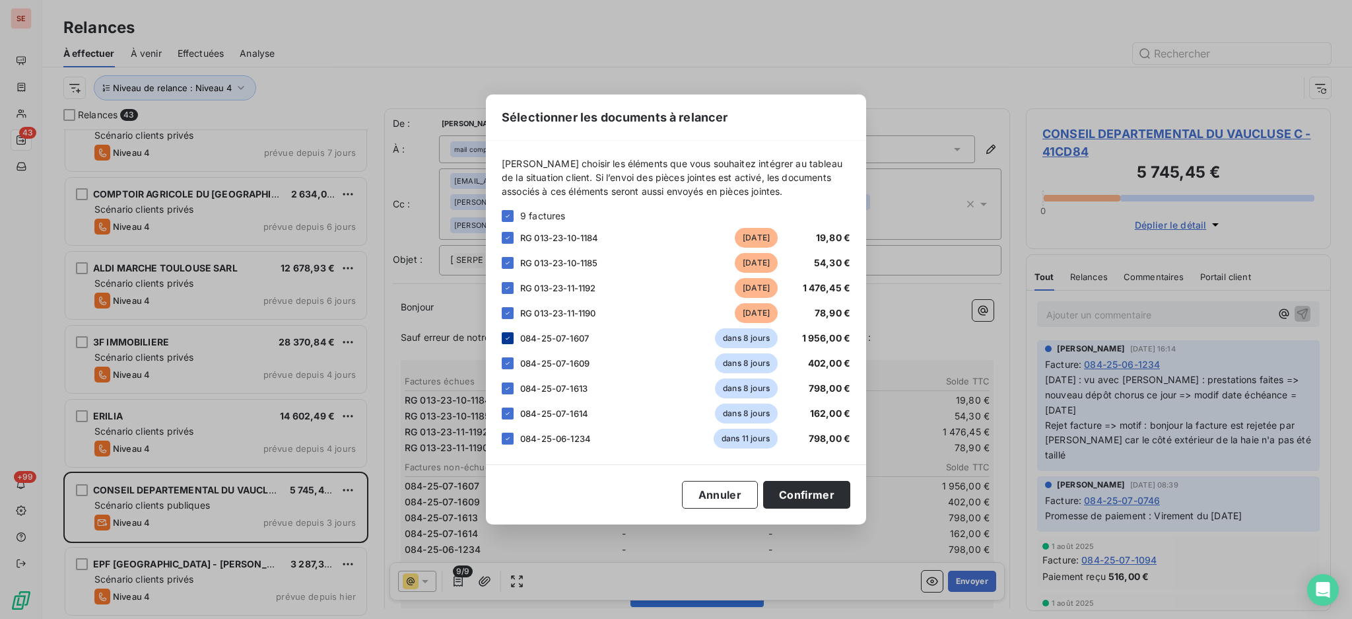
click at [507, 335] on icon at bounding box center [508, 338] width 8 height 8
click at [504, 360] on icon at bounding box center [508, 363] width 8 height 8
click at [506, 380] on div "084-25-07-1613 dans 8 jours 798,00 €" at bounding box center [676, 388] width 349 height 20
click at [508, 386] on icon at bounding box center [508, 388] width 8 height 8
click at [505, 416] on icon at bounding box center [508, 413] width 8 height 8
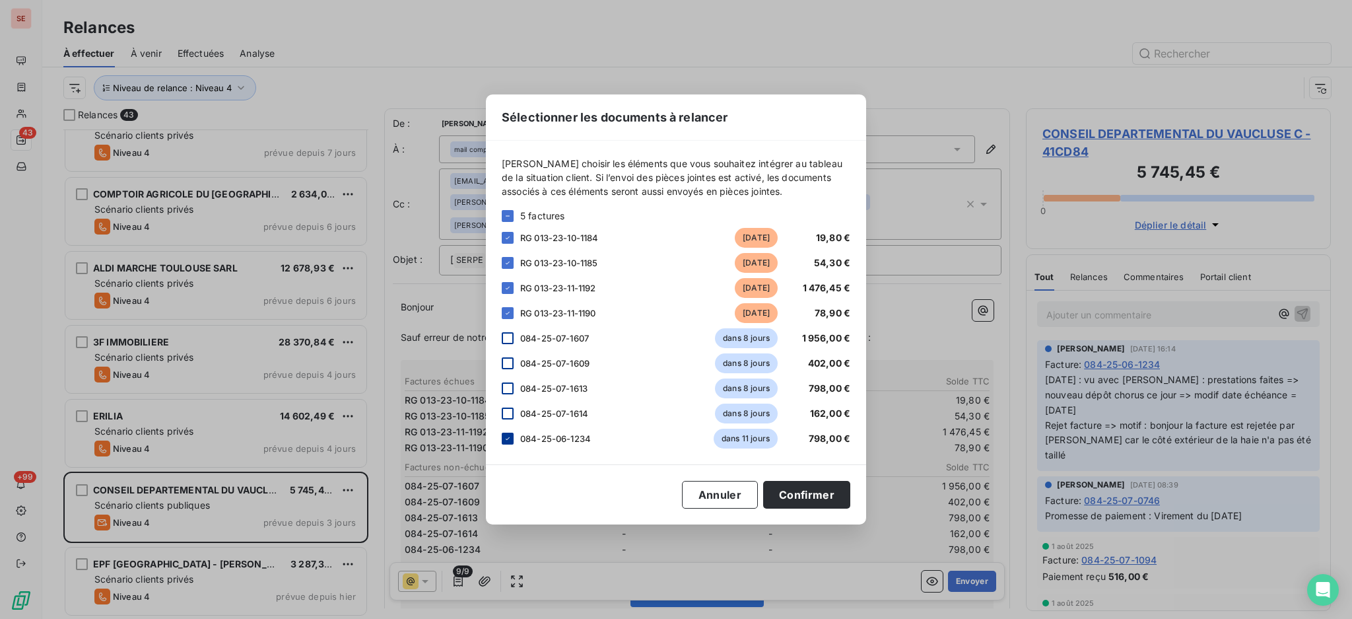
click at [505, 436] on icon at bounding box center [508, 438] width 8 height 8
click at [835, 495] on button "Confirmer" at bounding box center [806, 495] width 87 height 28
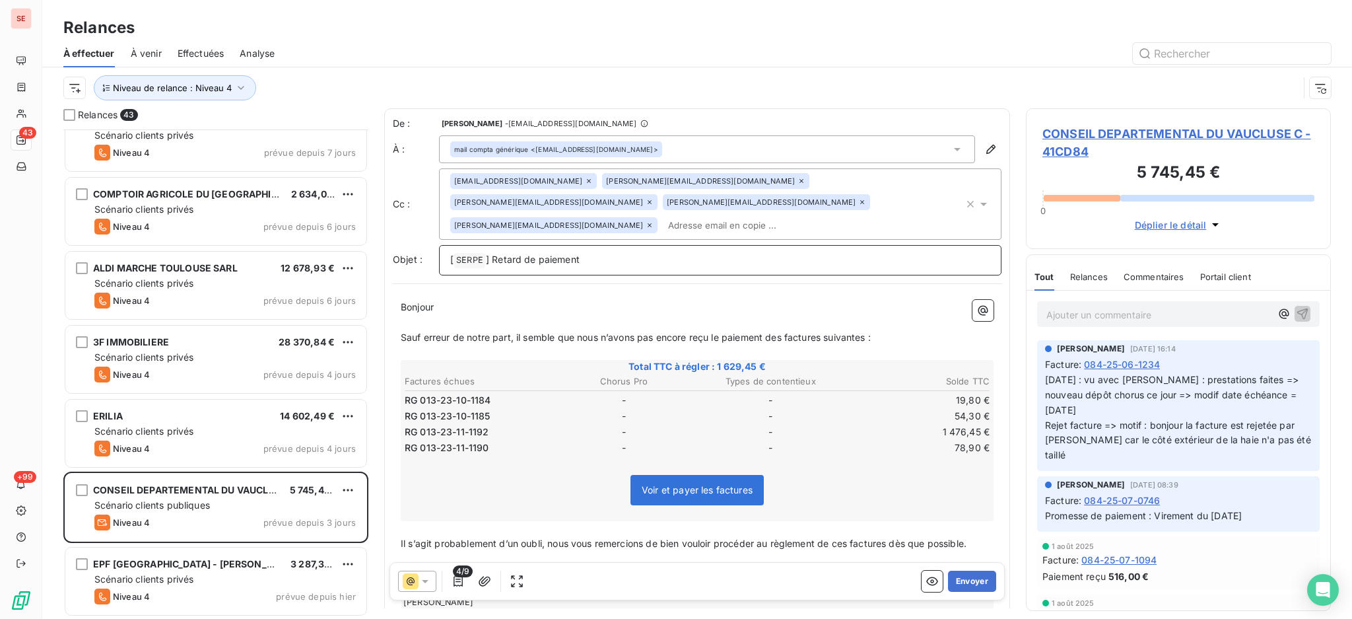
click at [607, 252] on p "[ SERPE ﻿ ] Retard de paiement" at bounding box center [720, 260] width 540 height 16
drag, startPoint x: 607, startPoint y: 240, endPoint x: 493, endPoint y: 240, distance: 114.2
click at [493, 252] on p "[ SERPE ﻿ ] Retard de paiement" at bounding box center [720, 260] width 540 height 16
click at [613, 254] on span "] DEMANDE RESTITUTIONS DE RETENUES DE GARANTIES" at bounding box center [616, 259] width 261 height 11
click at [746, 222] on div "De : Agnès Dubuc - dubuc@serpe.fr À : mail compta générique <compta.ded@vauclus…" at bounding box center [697, 196] width 609 height 158
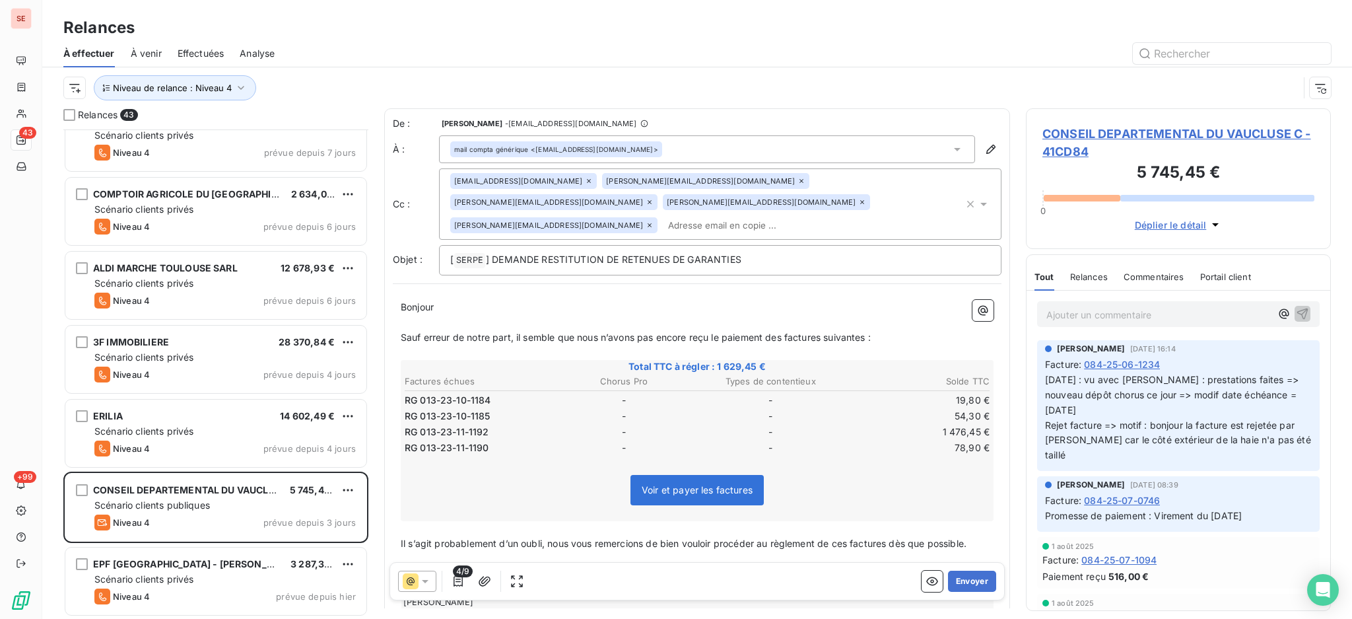
click at [776, 248] on div "[ SERPE ﻿ ] DEMANDE RESTITUTION DE RETENUES DE GARANTIES" at bounding box center [720, 260] width 563 height 30
click at [799, 252] on p "[ SERPE ﻿ ] DEMANDE RESTITUTION DE RETENUES DE GARANTIES" at bounding box center [720, 260] width 540 height 16
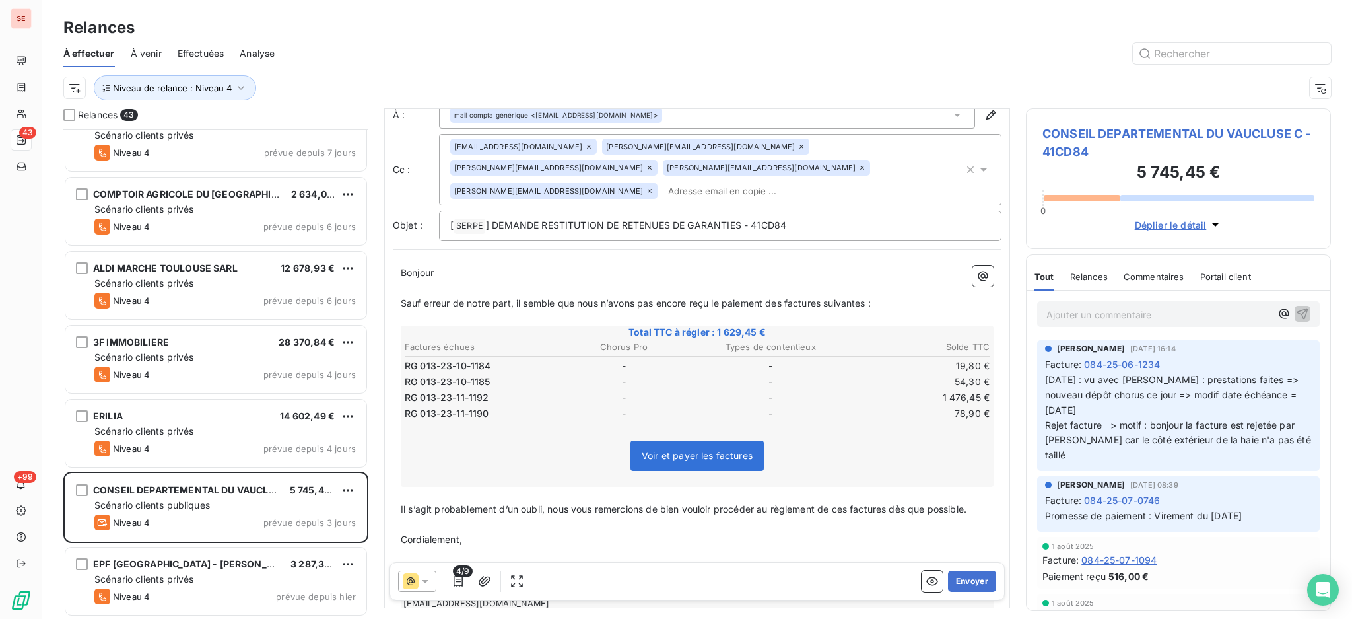
scroll to position [81, 0]
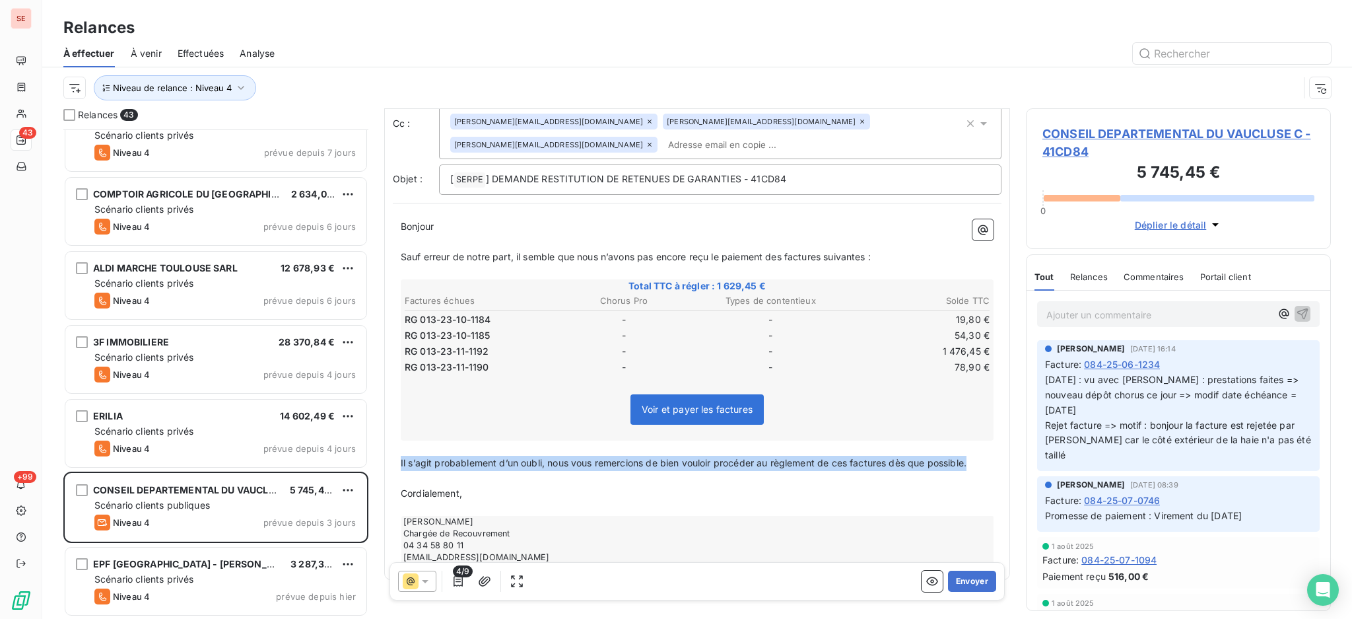
drag, startPoint x: 973, startPoint y: 440, endPoint x: 397, endPoint y: 440, distance: 576.4
click at [397, 440] on div "Bonjour ﻿ ﻿ ﻿ ﻿ Sauf erreur de notre part, il semble que nous n’avons pas encor…" at bounding box center [697, 391] width 609 height 360
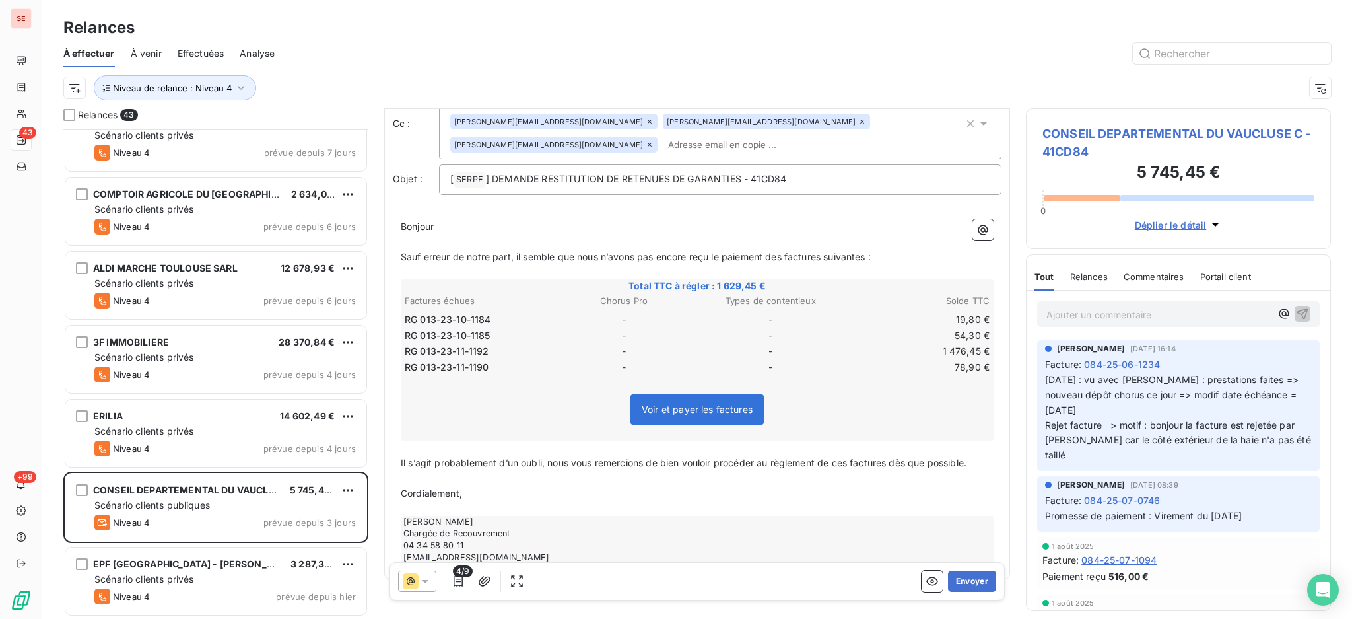
click at [405, 457] on span "Il s’agit probablement d’un oubli, nous vous remercions de bien vouloir procéde…" at bounding box center [684, 462] width 566 height 11
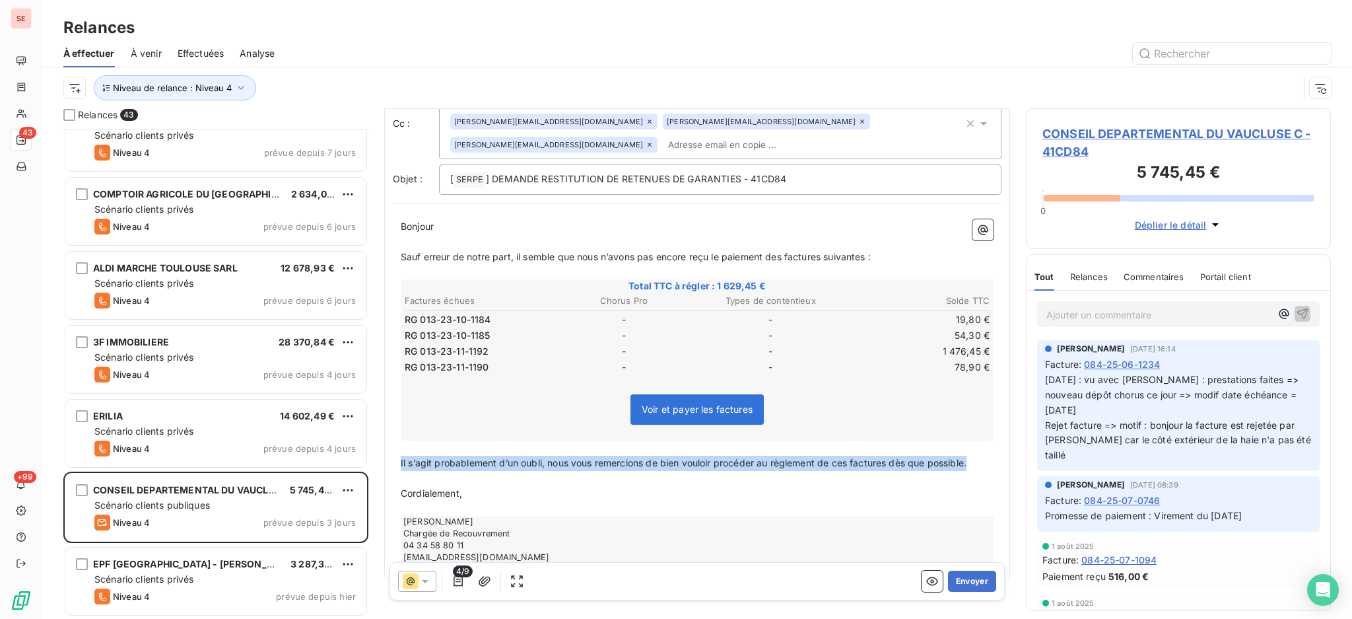
drag, startPoint x: 972, startPoint y: 438, endPoint x: 399, endPoint y: 442, distance: 572.4
click at [399, 442] on div "Bonjour ﻿ ﻿ ﻿ ﻿ Sauf erreur de notre part, il semble que nous n’avons pas encor…" at bounding box center [697, 391] width 609 height 360
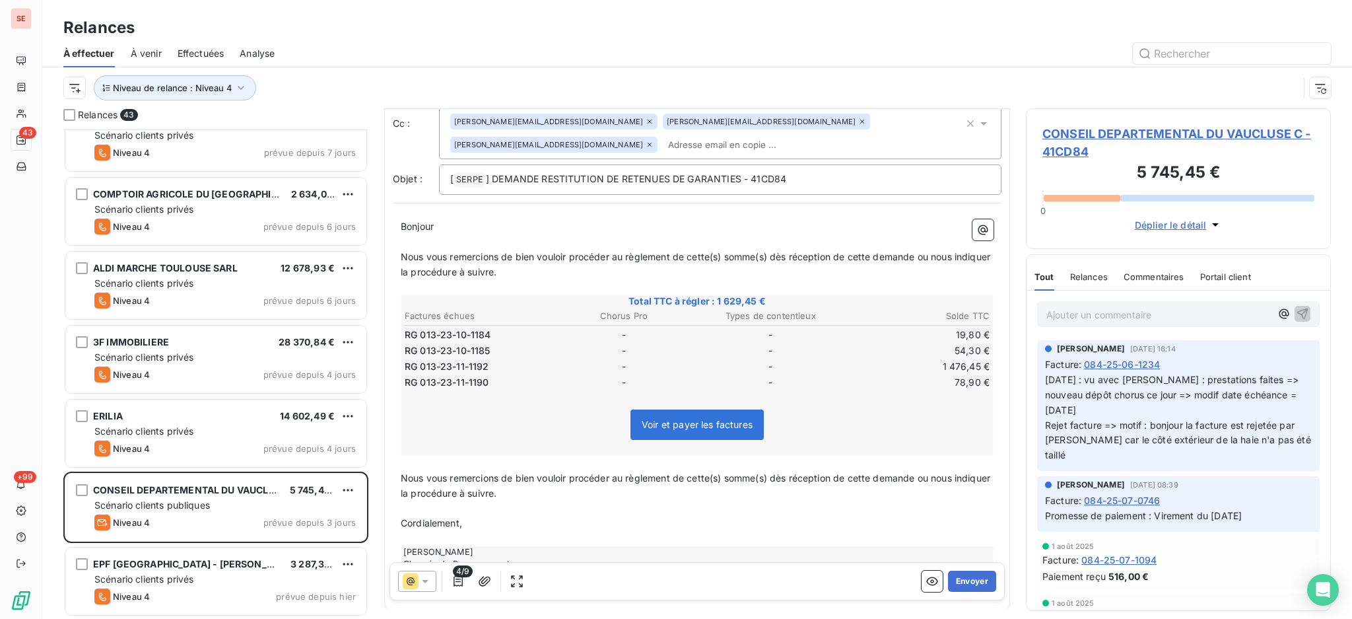
drag, startPoint x: 885, startPoint y: 232, endPoint x: 403, endPoint y: 235, distance: 482.6
click at [403, 250] on p "Nous vous remercions de bien vouloir procéder au règlement de cette(s) somme(s)…" at bounding box center [697, 265] width 593 height 30
click at [403, 251] on span "Nous vous remercions de bien vouloir procéder au règlement de cette(s) somme(s)…" at bounding box center [697, 264] width 592 height 26
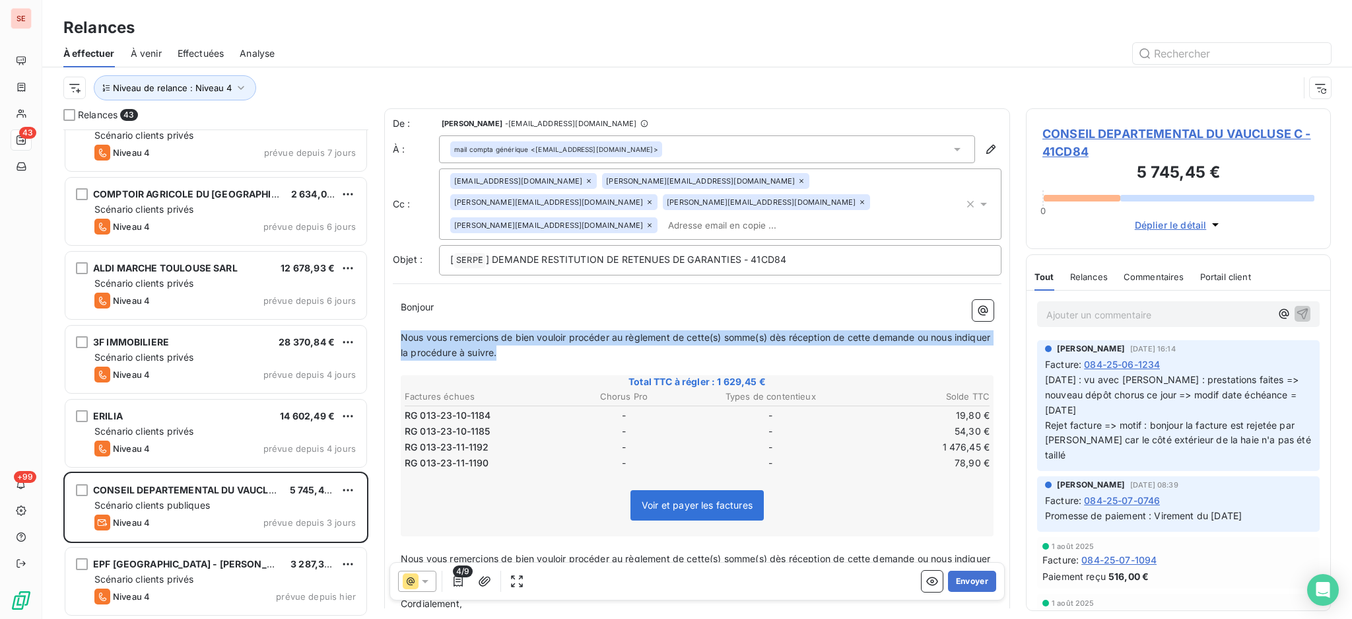
drag, startPoint x: 548, startPoint y: 331, endPoint x: 401, endPoint y: 312, distance: 147.9
click at [401, 330] on p "Nous vous remercions de bien vouloir procéder au règlement de cette(s) somme(s)…" at bounding box center [697, 345] width 593 height 30
click at [401, 331] on span "Nous vous remercions de bien vouloir procéder au règlement de cette(s) somme(s)…" at bounding box center [697, 344] width 592 height 26
drag, startPoint x: 401, startPoint y: 312, endPoint x: 547, endPoint y: 338, distance: 147.6
click at [547, 338] on p "Nous vous remercions de bien vouloir procéder au règlement de cette(s) somme(s)…" at bounding box center [697, 345] width 593 height 30
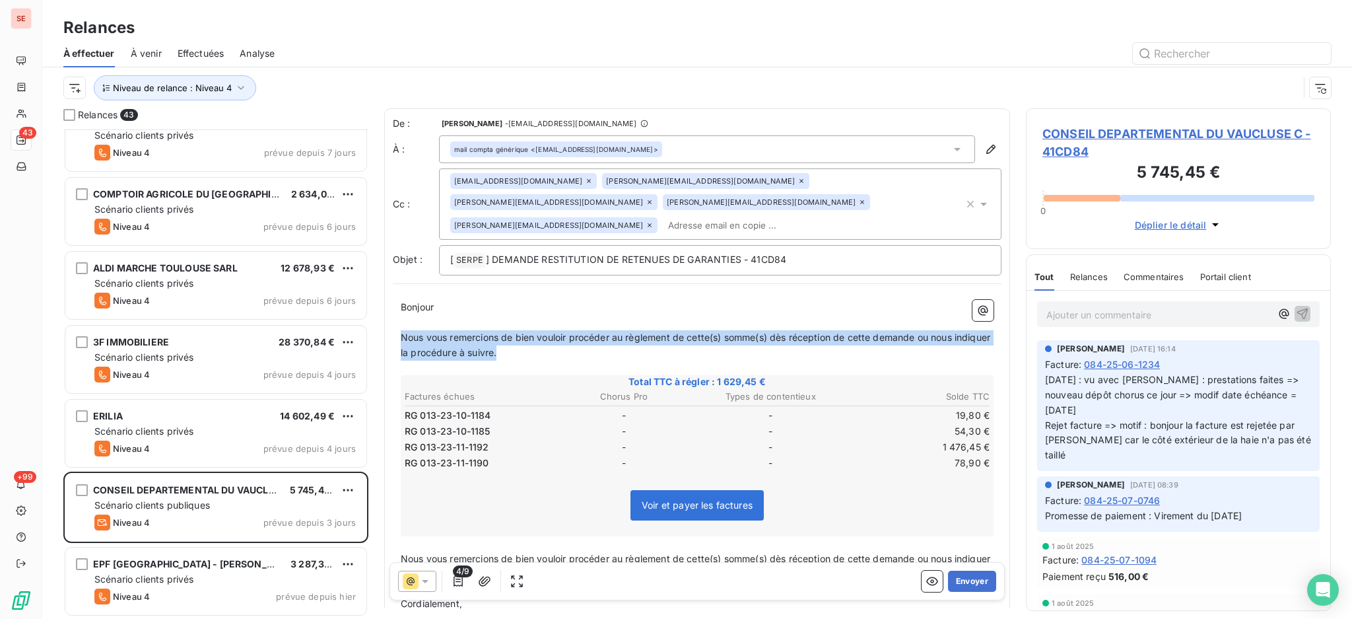
click at [547, 338] on p "Nous vous remercions de bien vouloir procéder au règlement de cette(s) somme(s)…" at bounding box center [697, 345] width 593 height 30
drag, startPoint x: 547, startPoint y: 338, endPoint x: 392, endPoint y: 321, distance: 156.1
click at [392, 321] on div "De : Agnès Dubuc - dubuc@serpe.fr À : mail compta générique <compta.ded@vauclus…" at bounding box center [697, 399] width 626 height 582
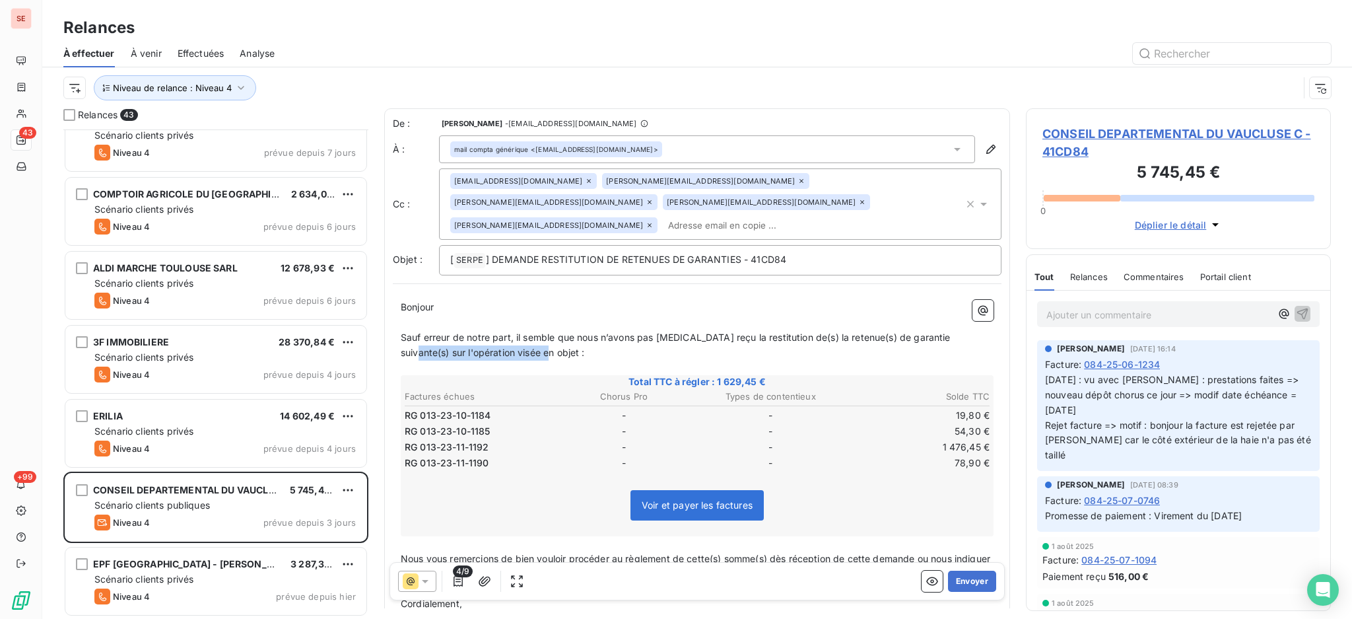
drag, startPoint x: 515, startPoint y: 331, endPoint x: 961, endPoint y: 324, distance: 446.4
click at [961, 330] on p "Sauf erreur de notre part, il semble que nous n’avons pas encore reçu la restit…" at bounding box center [697, 345] width 593 height 30
click at [953, 331] on span "Sauf erreur de notre part, il semble que nous n’avons pas encore reçu la restit…" at bounding box center [677, 344] width 553 height 26
click at [967, 201] on icon "button" at bounding box center [970, 204] width 7 height 7
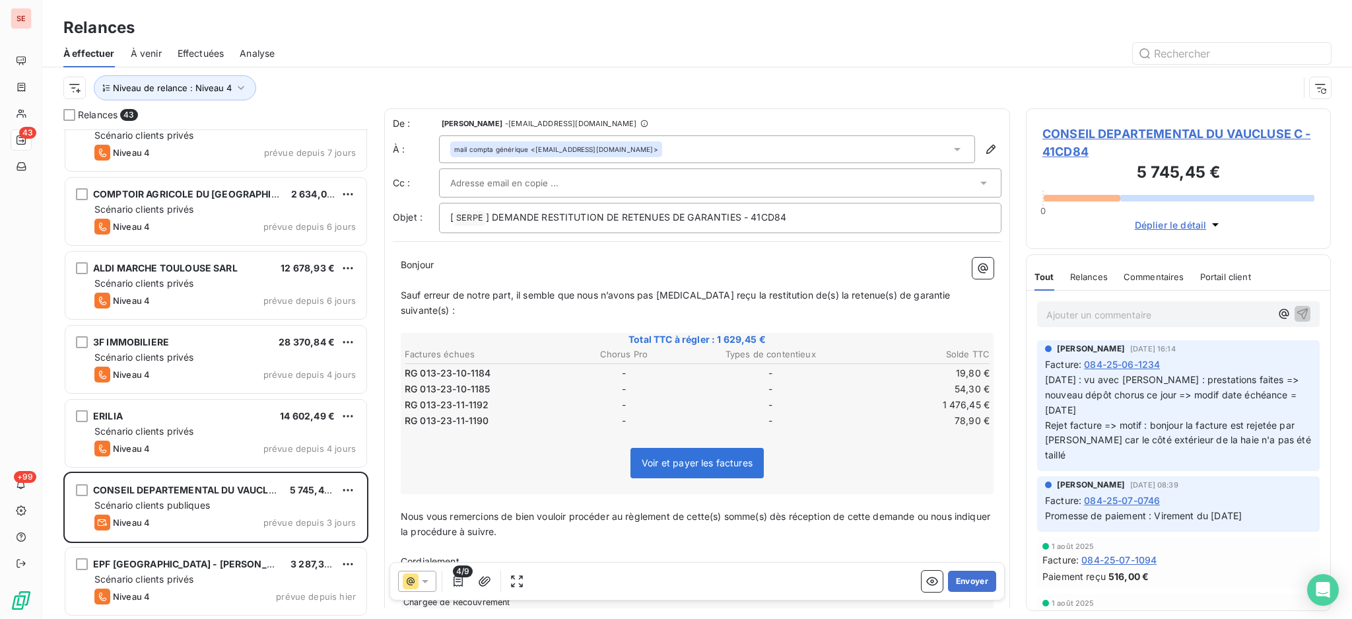
click at [685, 65] on div "À effectuer À venir Effectuées Analyse" at bounding box center [697, 54] width 1310 height 28
click at [977, 179] on icon at bounding box center [983, 182] width 13 height 13
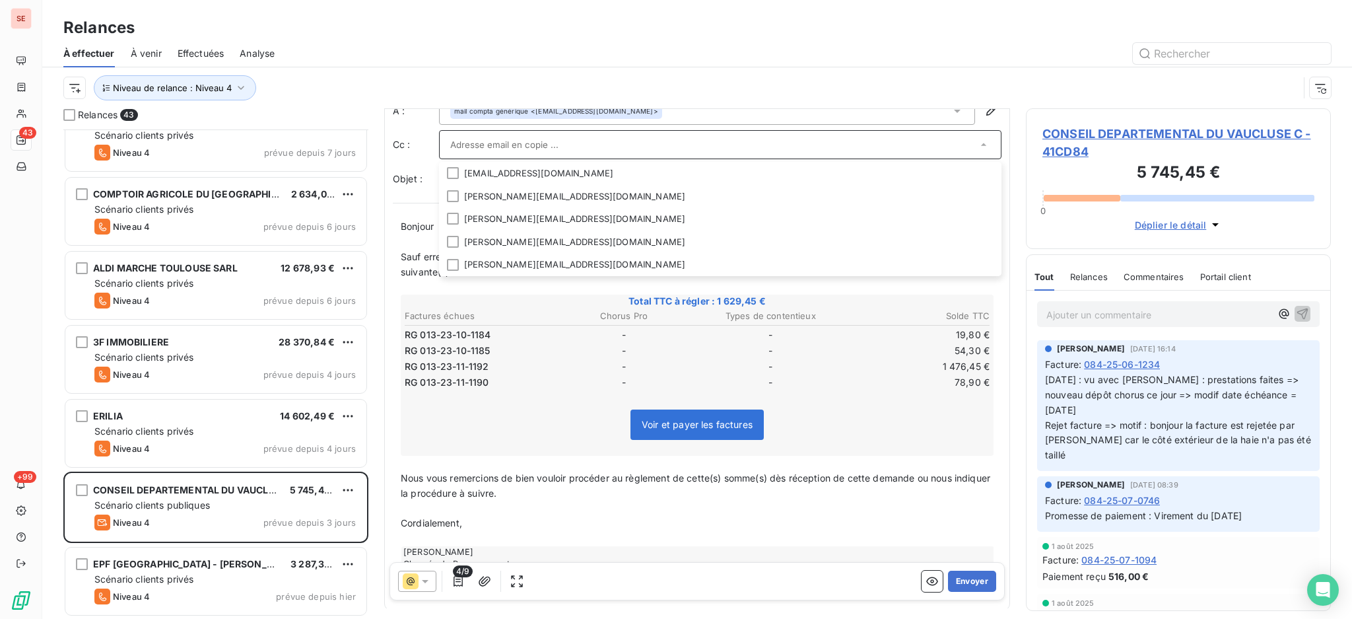
scroll to position [76, 0]
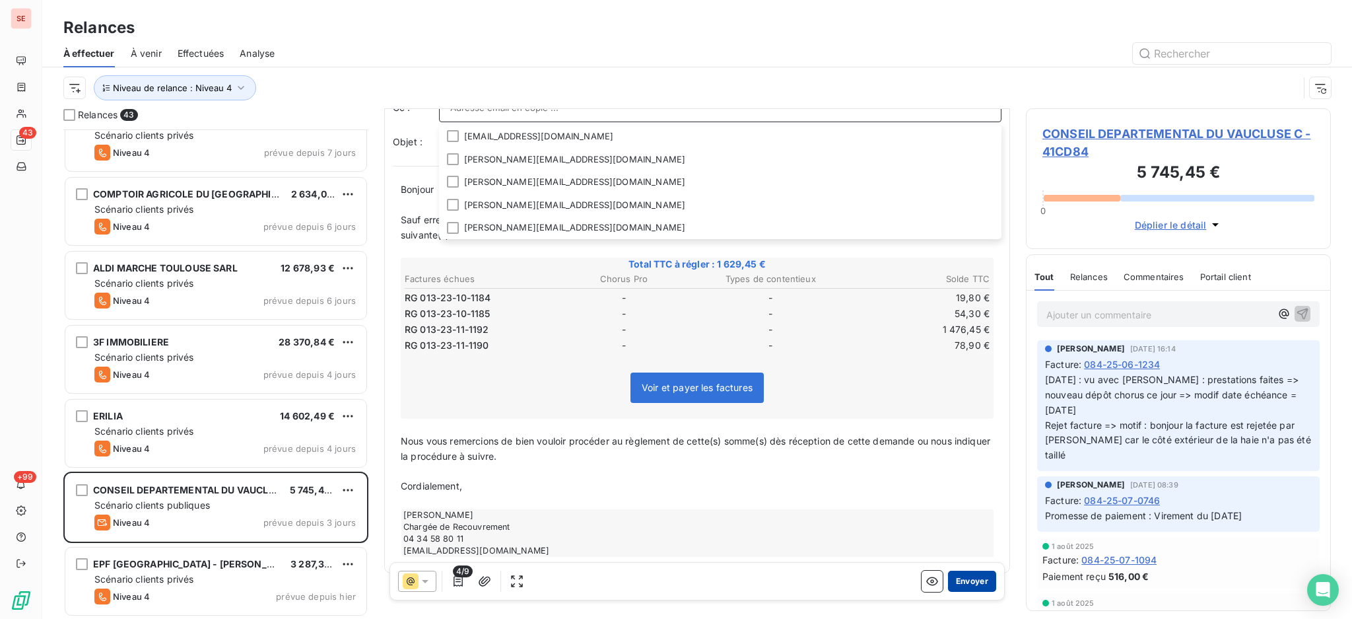
click at [963, 575] on button "Envoyer" at bounding box center [972, 580] width 48 height 21
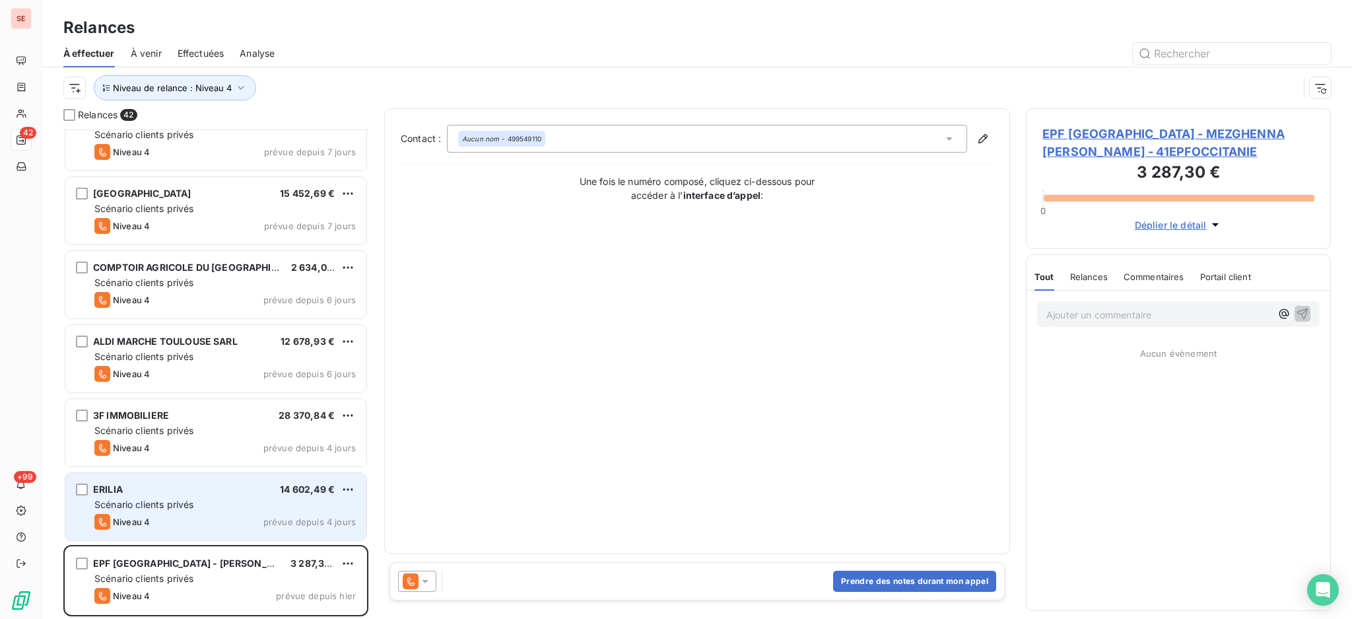
scroll to position [2616, 0]
click at [146, 425] on div "BEC CONSTRUCTION LANGUEDOC ROUSSILL 6 528,00 € Scénario clients privés Niveau 4…" at bounding box center [215, 373] width 305 height 489
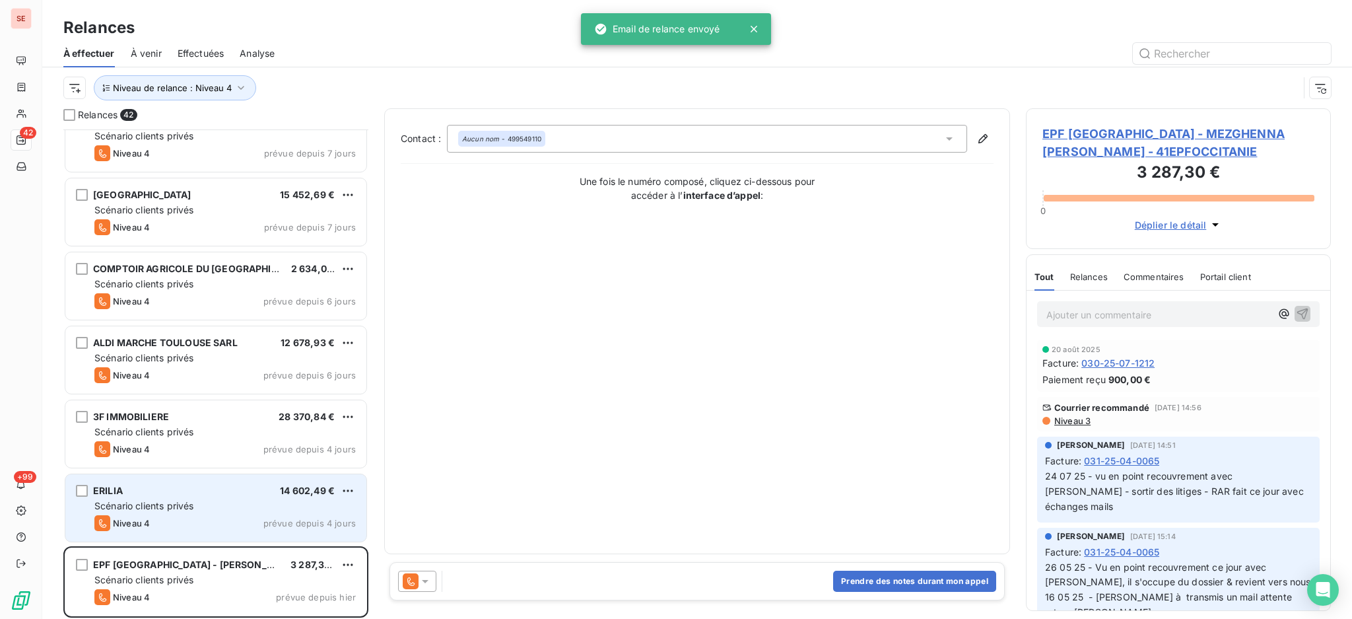
click at [166, 496] on div "ERILIA 14 602,49 € Scénario clients privés Niveau 4 prévue depuis 4 jours" at bounding box center [215, 507] width 301 height 67
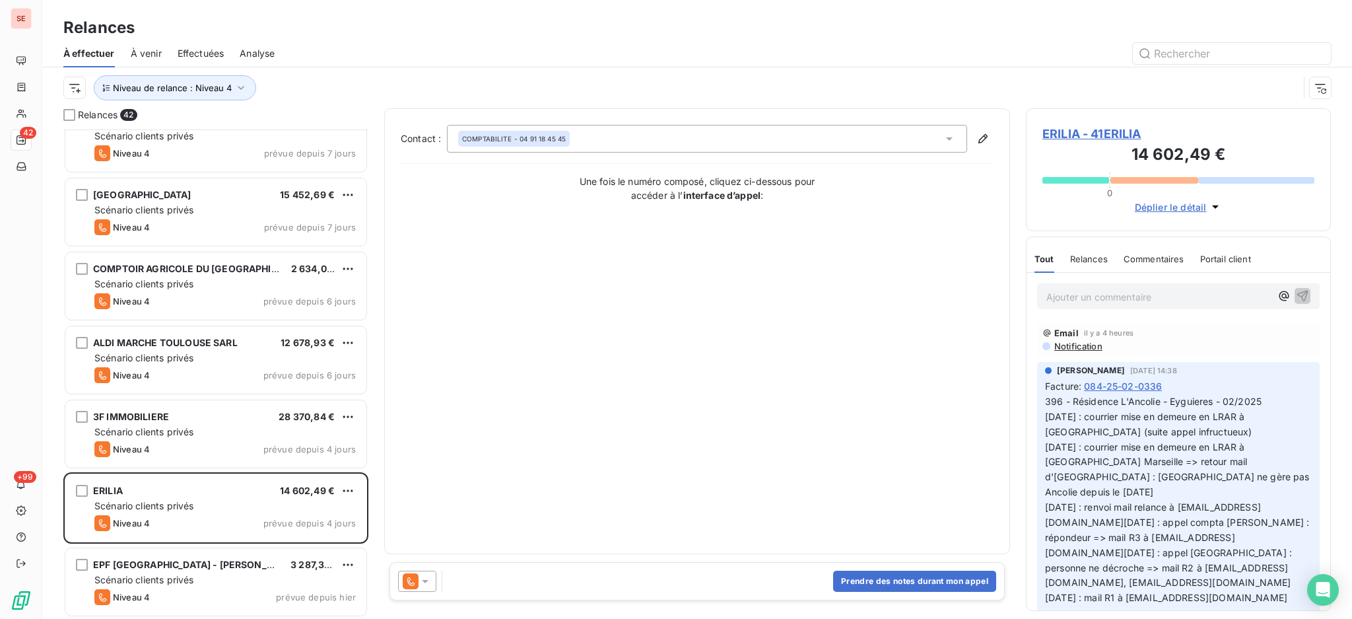
click at [428, 579] on icon at bounding box center [425, 580] width 13 height 13
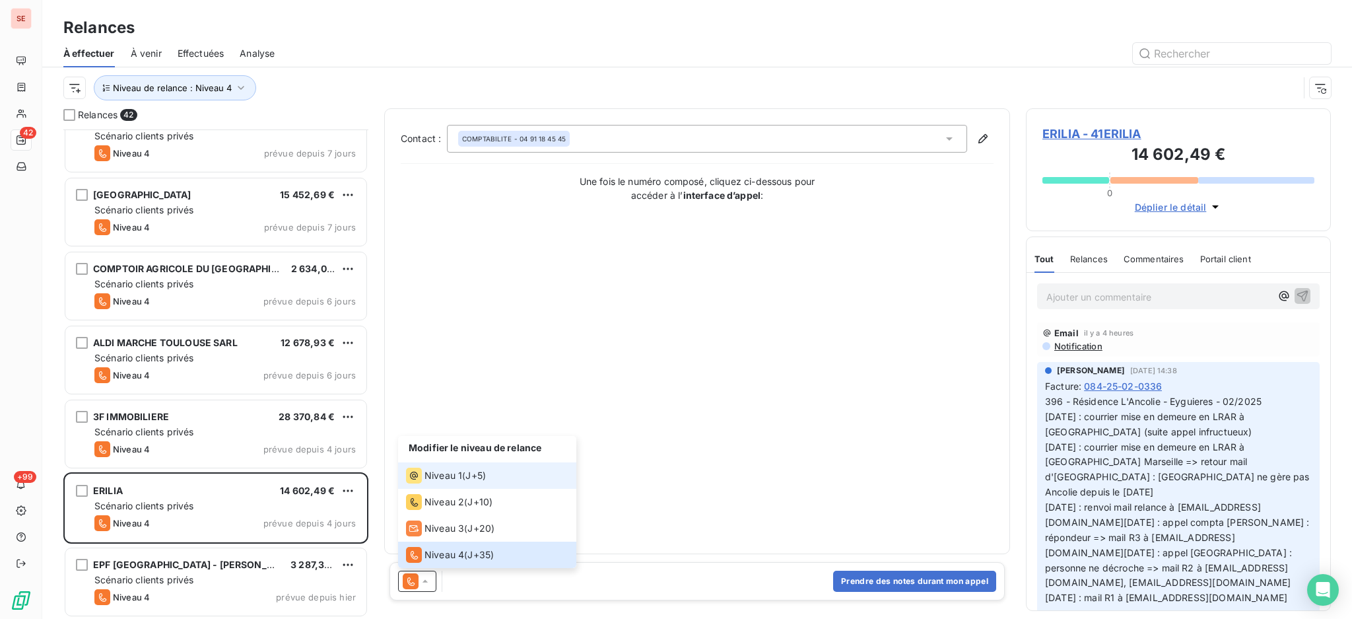
click at [442, 479] on span "Niveau 1" at bounding box center [444, 475] width 38 height 13
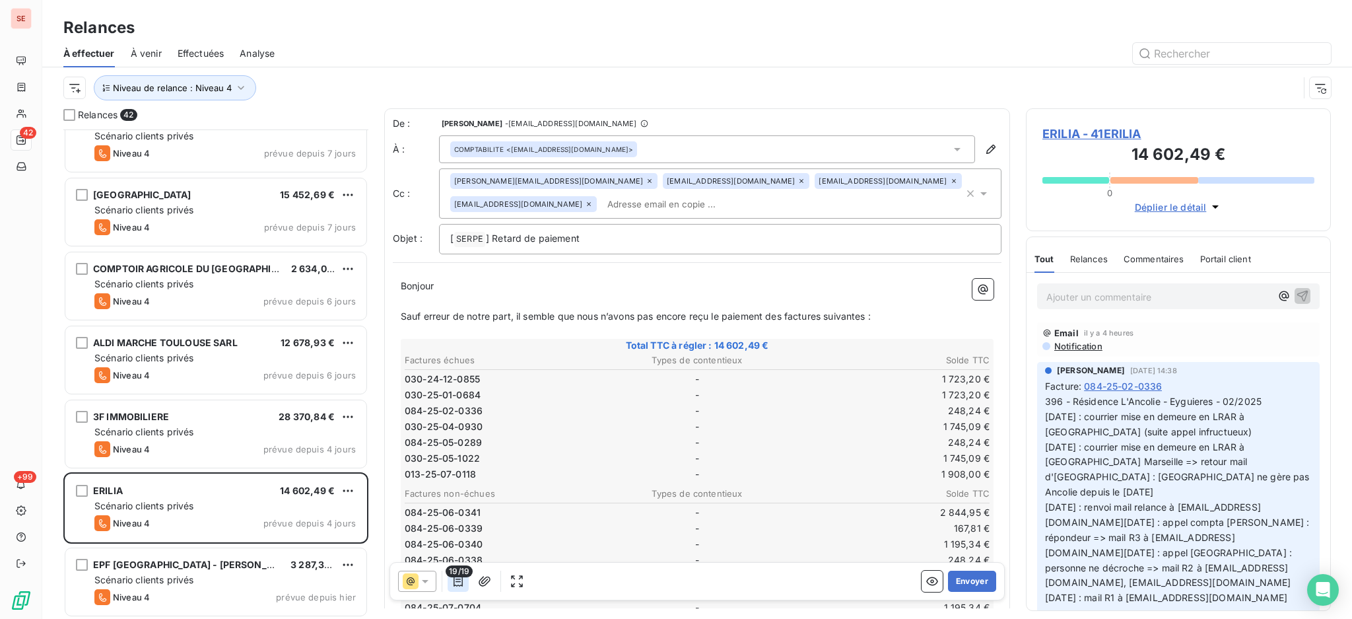
click at [454, 579] on icon "button" at bounding box center [458, 581] width 9 height 11
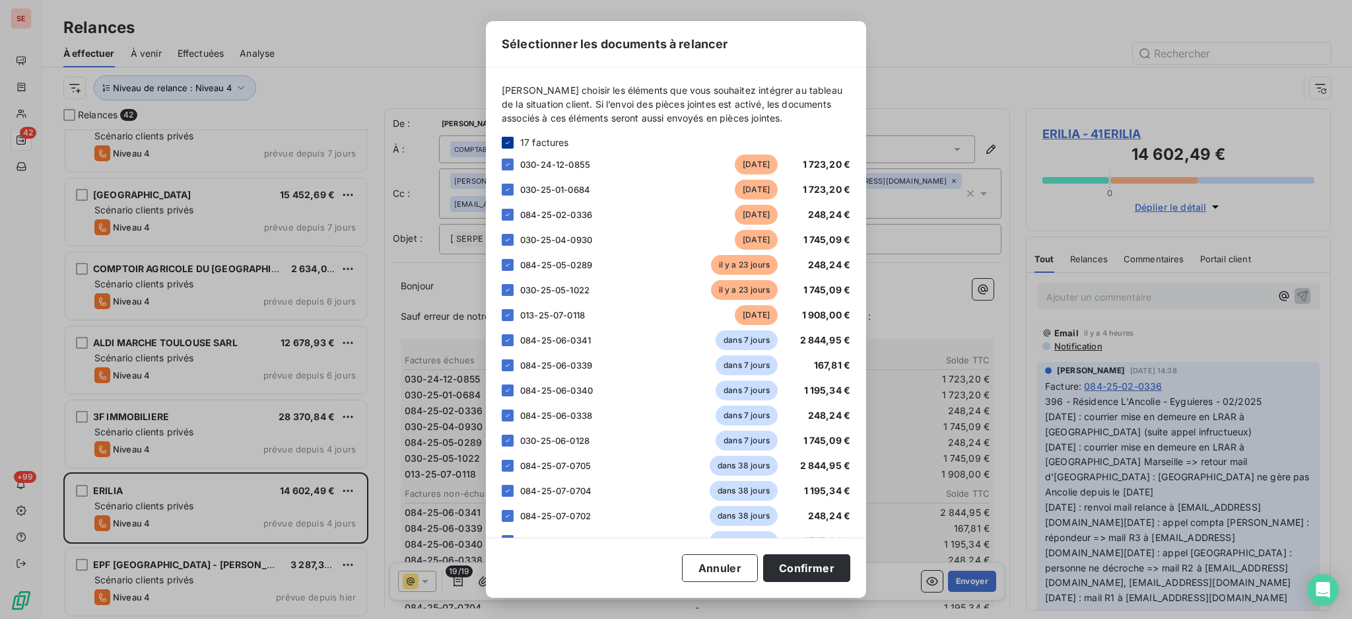
click at [506, 139] on icon at bounding box center [508, 143] width 8 height 8
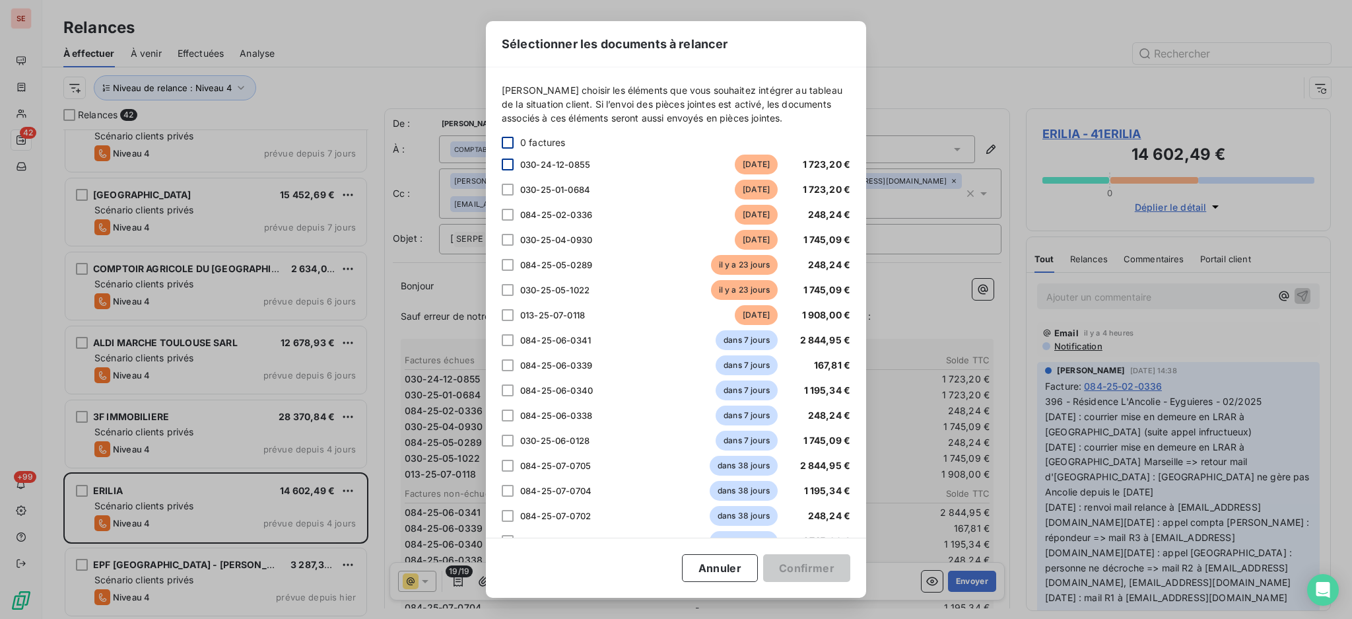
click at [508, 164] on div at bounding box center [508, 164] width 12 height 12
click at [509, 189] on div at bounding box center [508, 190] width 12 height 12
click at [511, 240] on div at bounding box center [508, 240] width 12 height 12
click at [506, 291] on div at bounding box center [508, 290] width 12 height 12
click at [510, 313] on div at bounding box center [508, 315] width 12 height 12
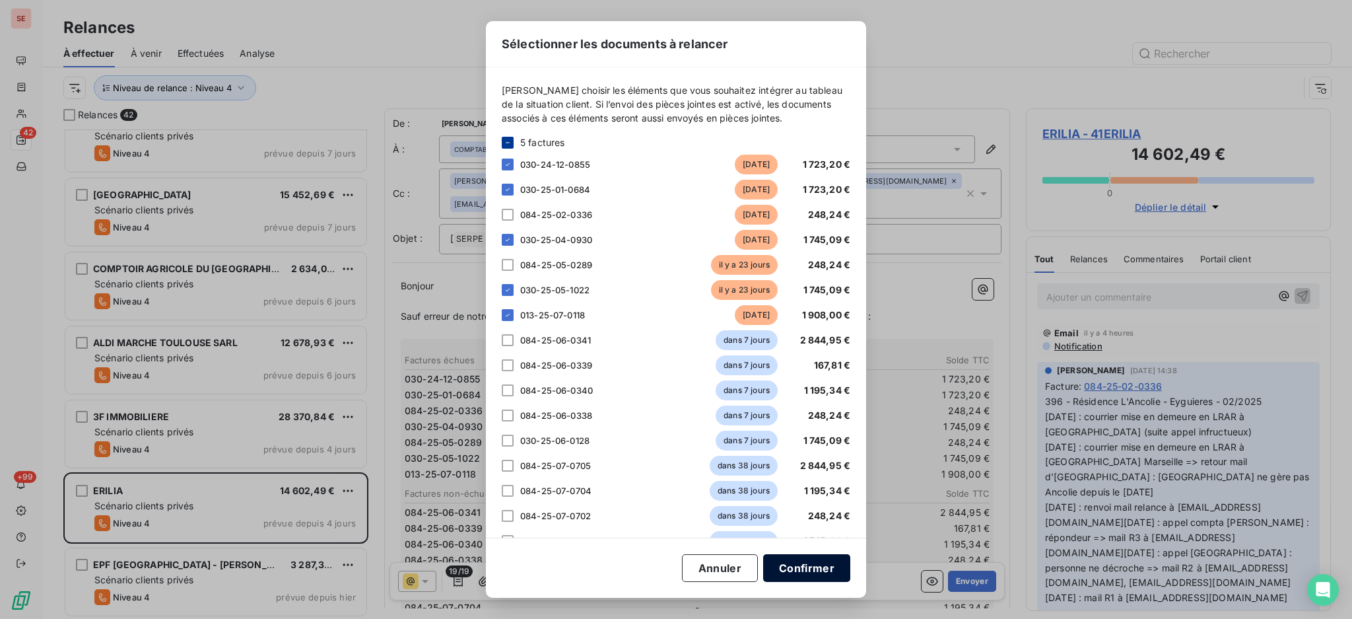
click at [821, 564] on button "Confirmer" at bounding box center [806, 568] width 87 height 28
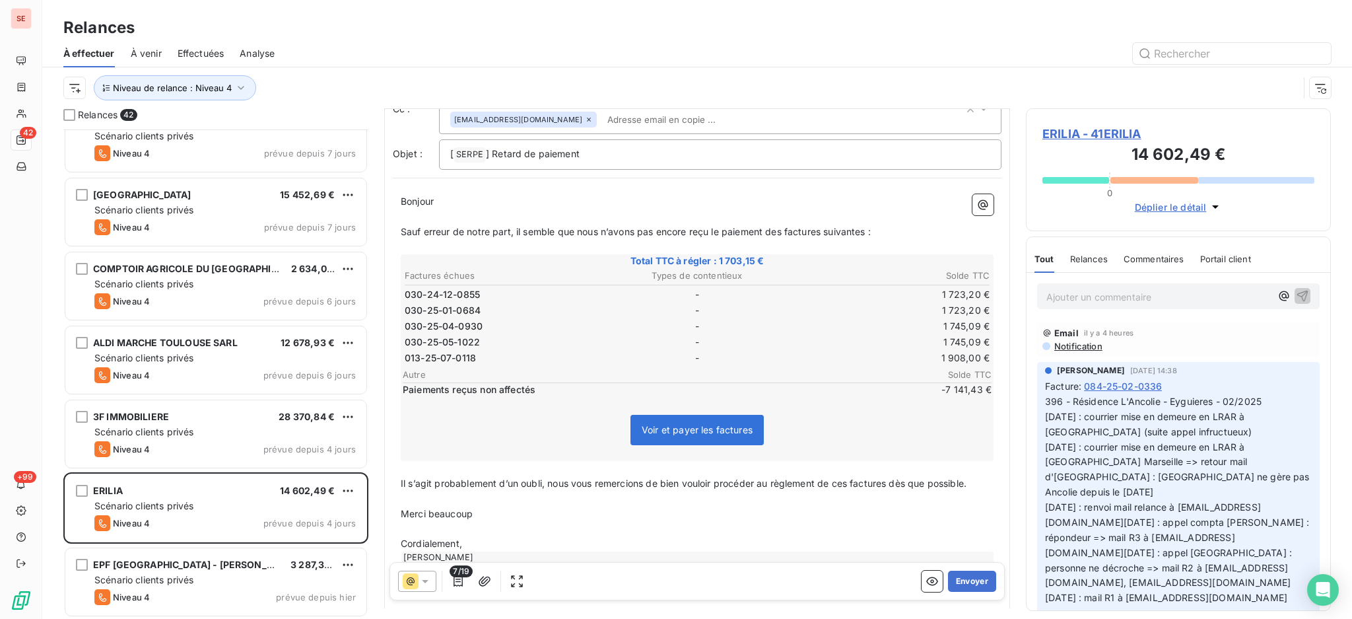
scroll to position [88, 0]
click at [454, 582] on icon "button" at bounding box center [458, 581] width 9 height 11
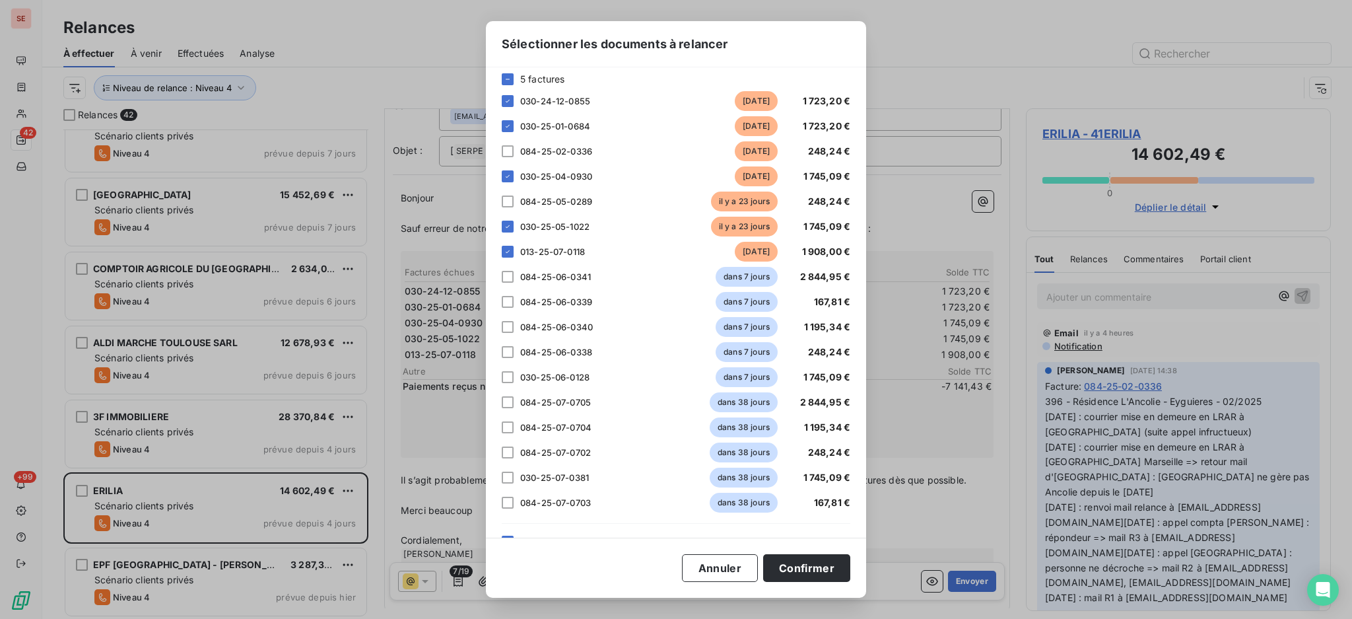
scroll to position [139, 0]
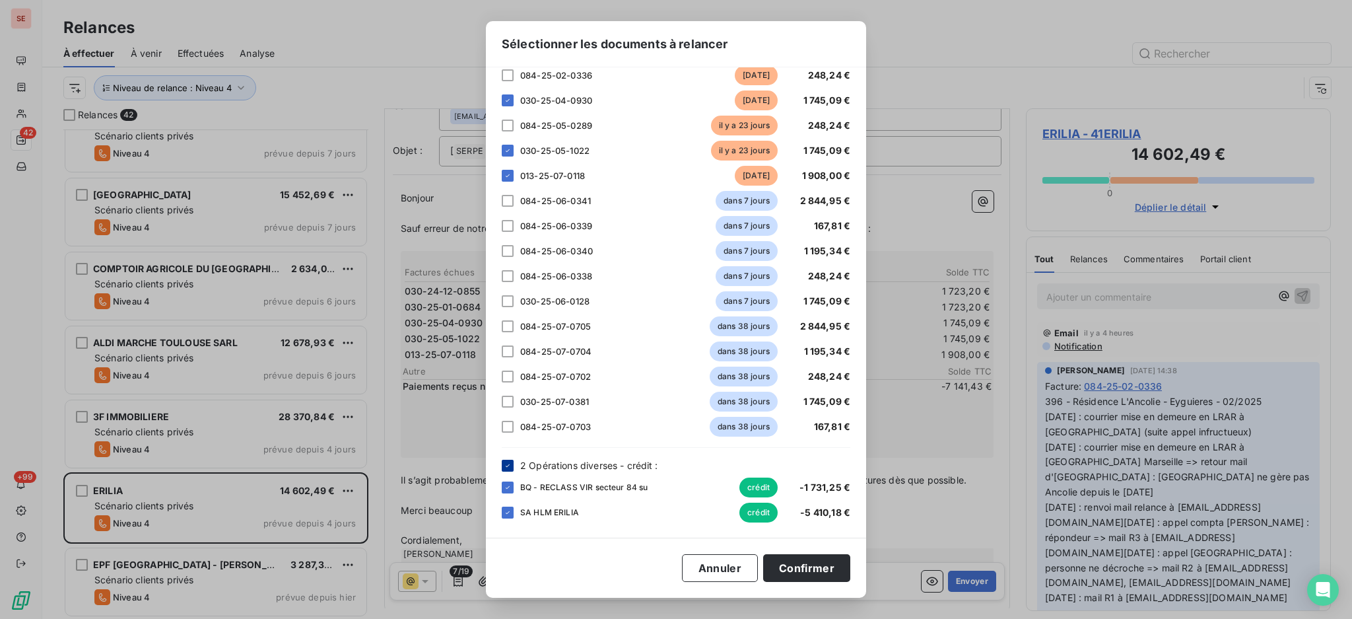
click at [506, 465] on icon at bounding box center [508, 464] width 4 height 3
click at [788, 564] on button "Confirmer" at bounding box center [806, 568] width 87 height 28
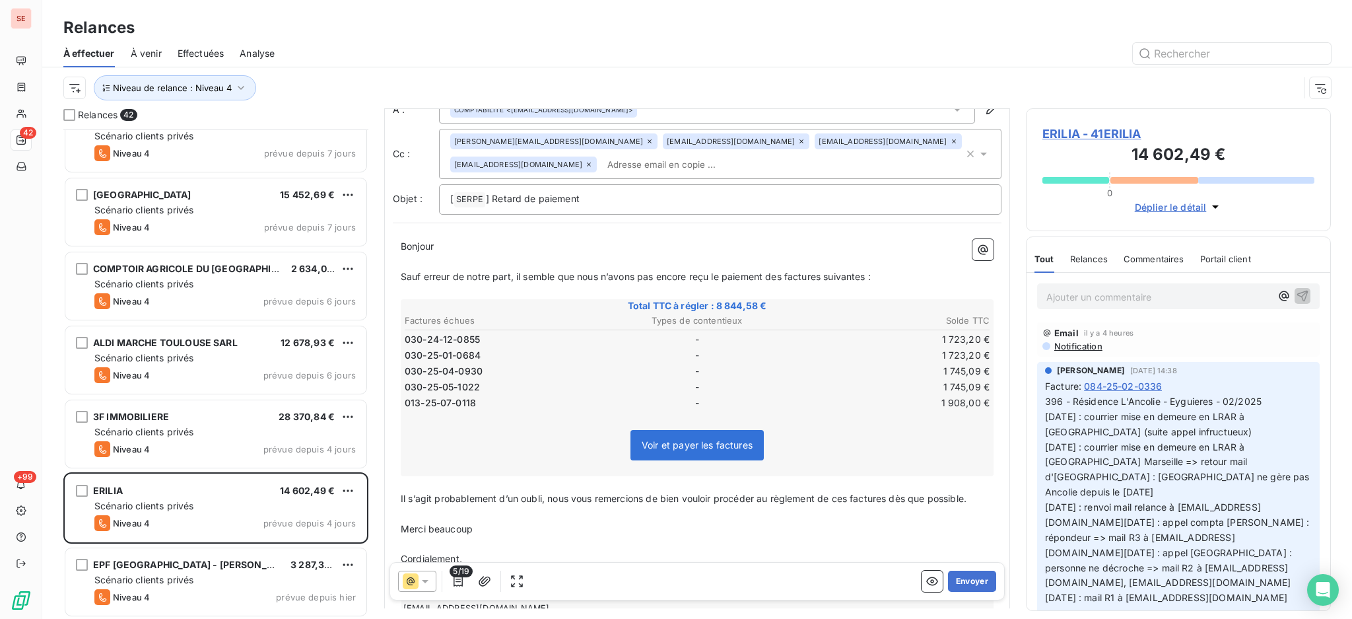
scroll to position [0, 0]
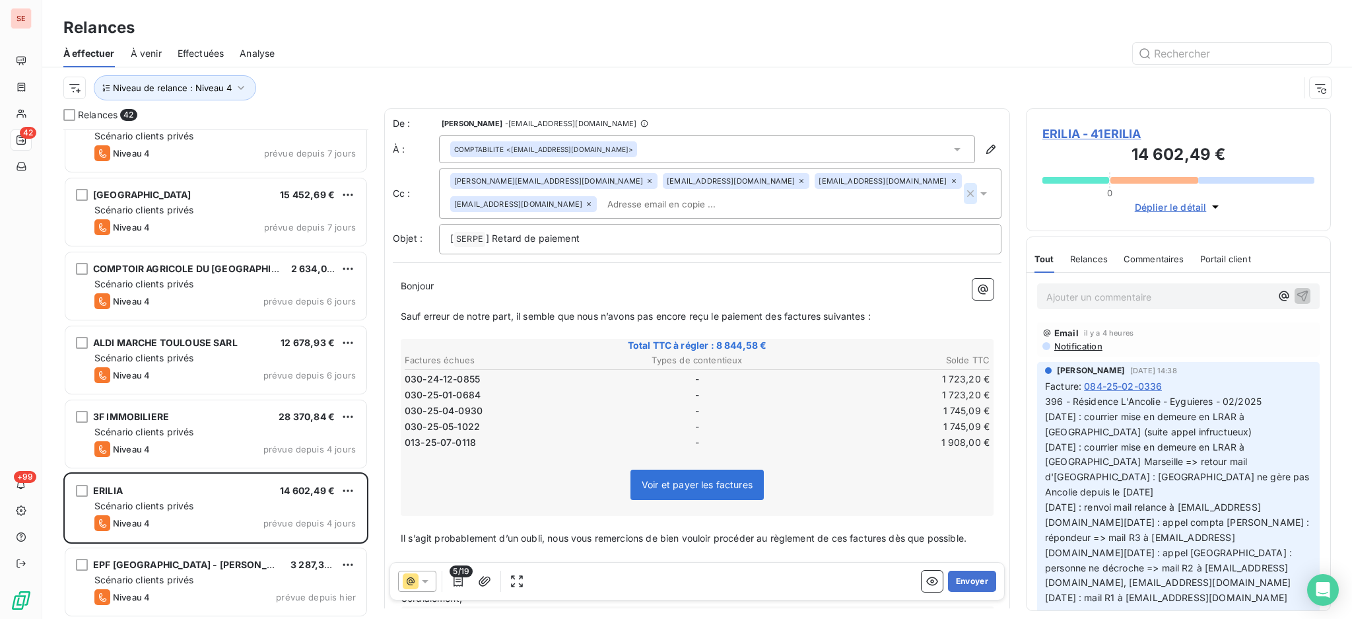
click at [964, 193] on icon "button" at bounding box center [970, 193] width 13 height 13
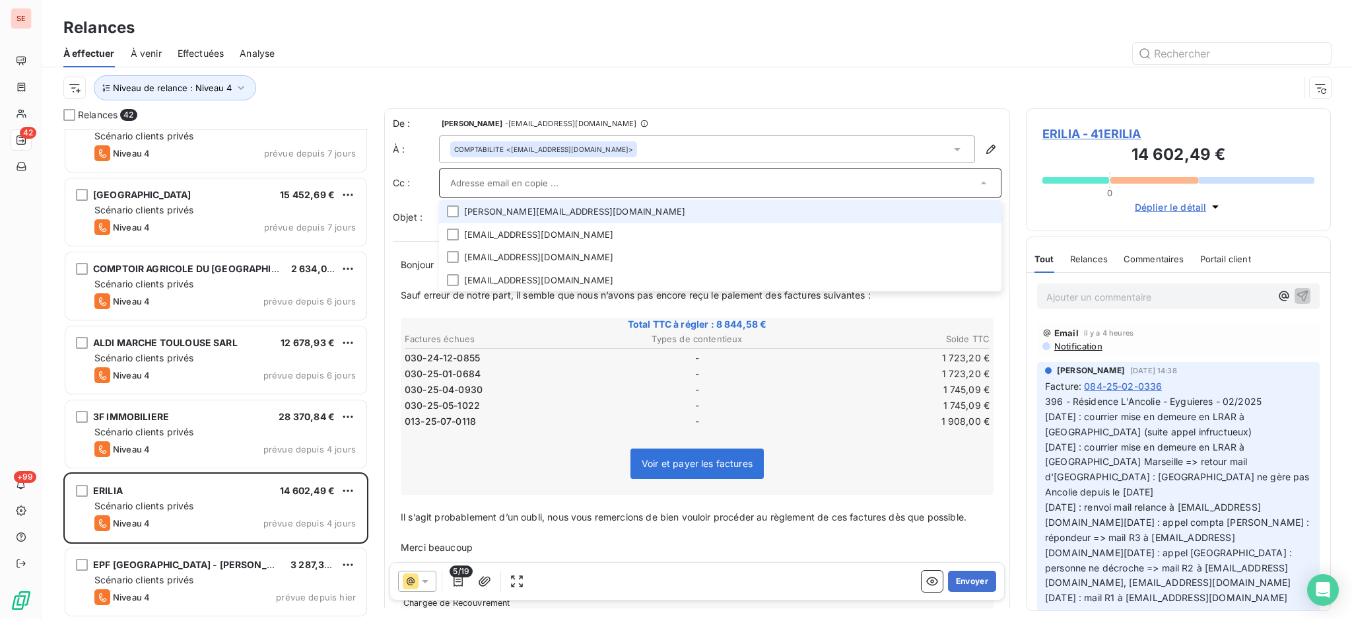
click at [524, 178] on input "text" at bounding box center [713, 183] width 527 height 20
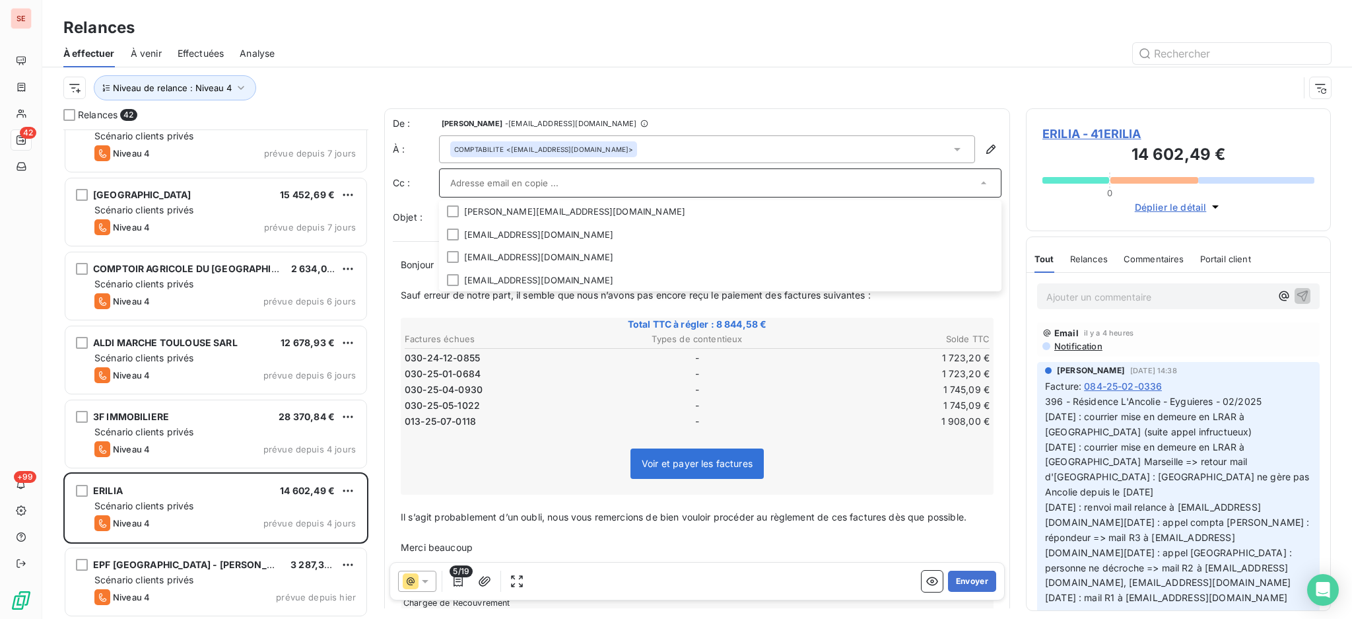
click at [788, 189] on input "text" at bounding box center [713, 183] width 527 height 20
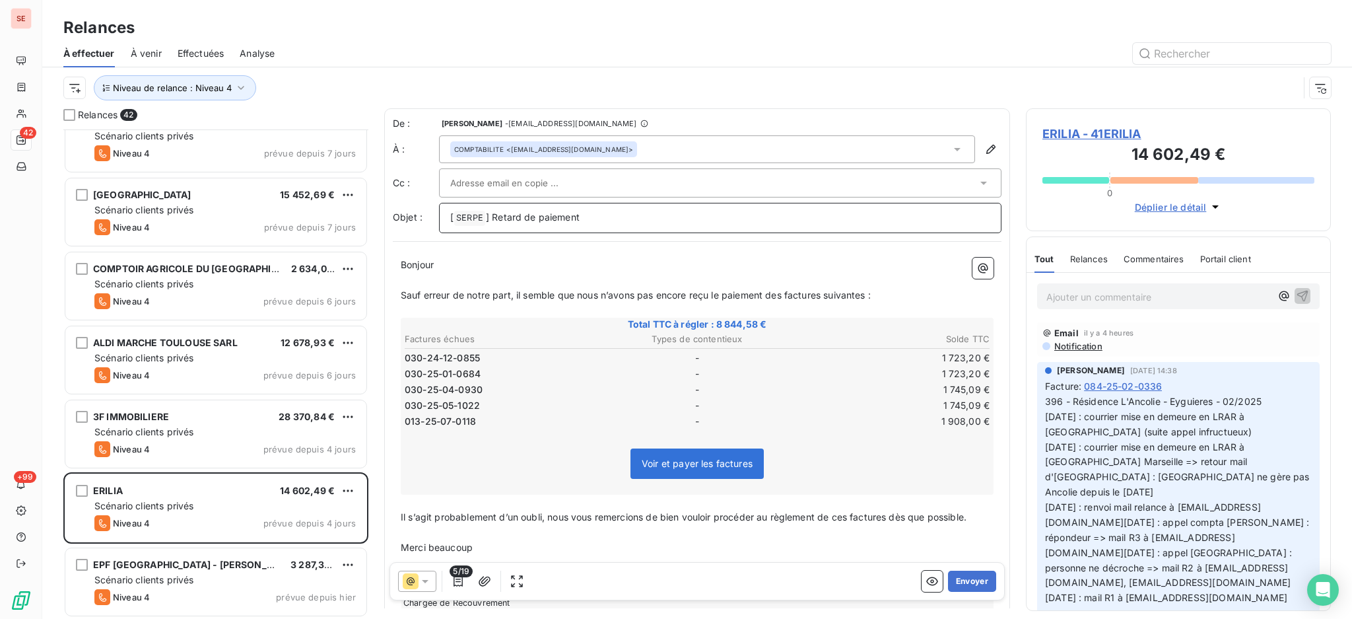
click at [835, 221] on p "[ SERPE ﻿ ] Retard de paiement" at bounding box center [720, 218] width 540 height 16
click at [428, 580] on icon at bounding box center [425, 580] width 13 height 13
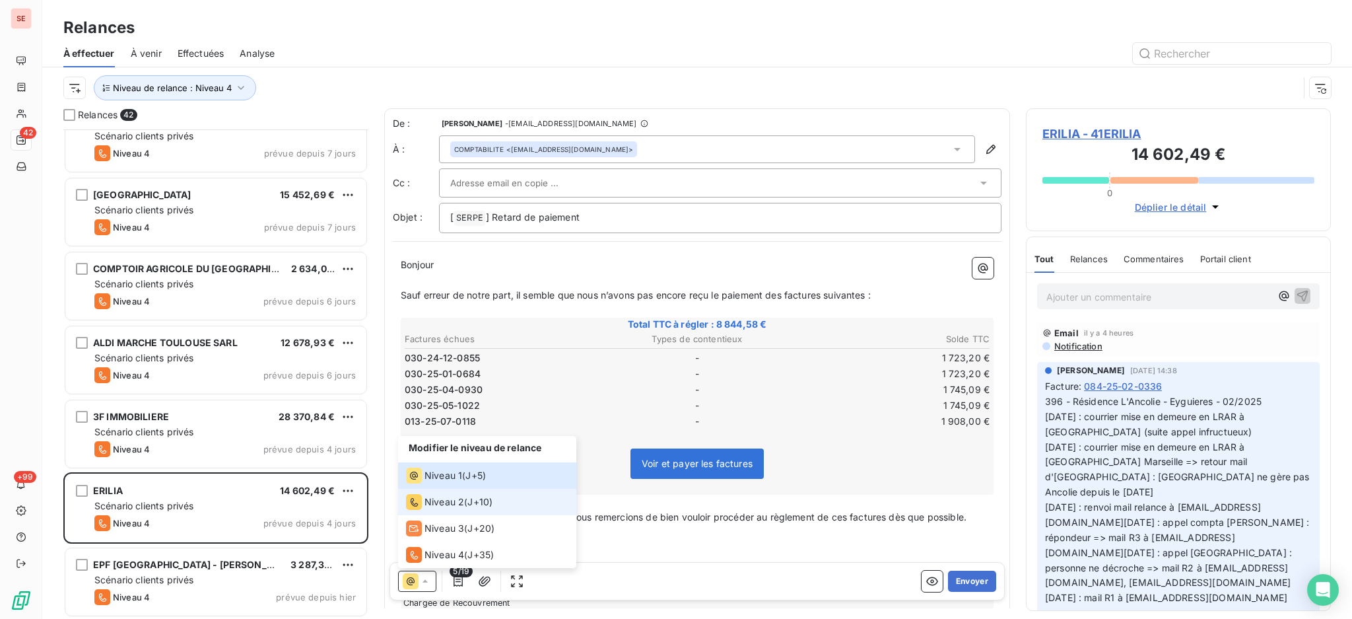
click at [435, 507] on span "Niveau 2" at bounding box center [445, 501] width 40 height 13
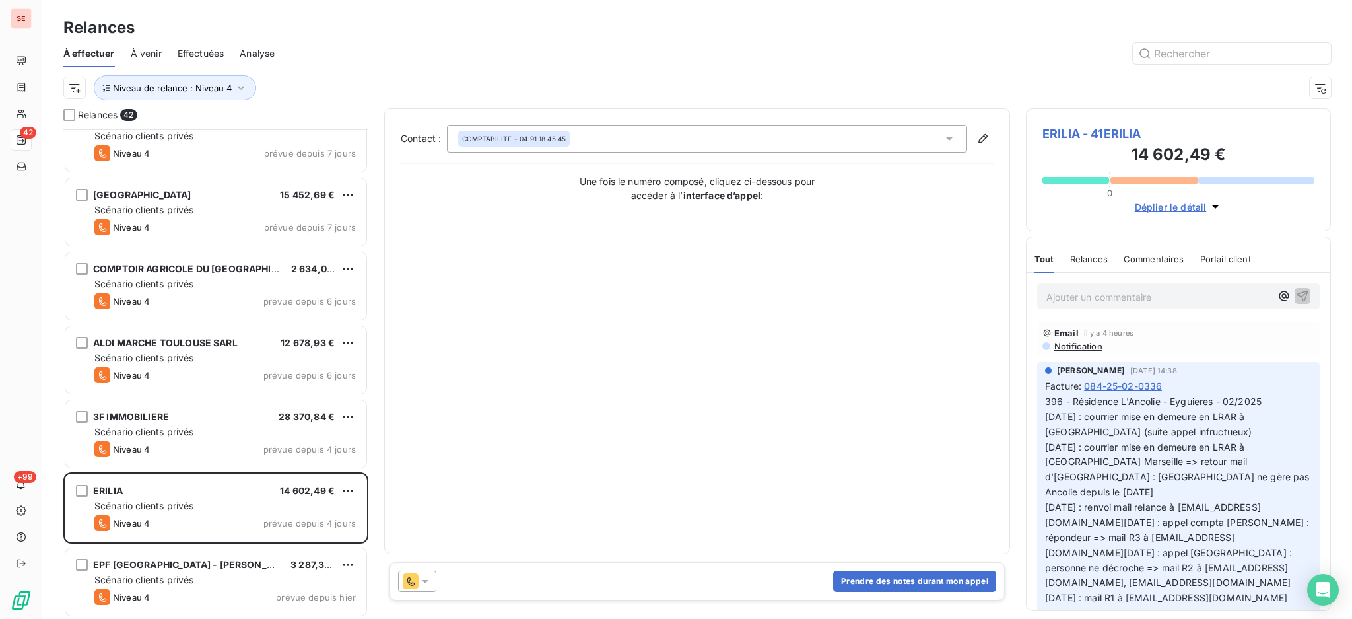
click at [1101, 129] on span "ERILIA - 41ERILIA" at bounding box center [1178, 134] width 272 height 18
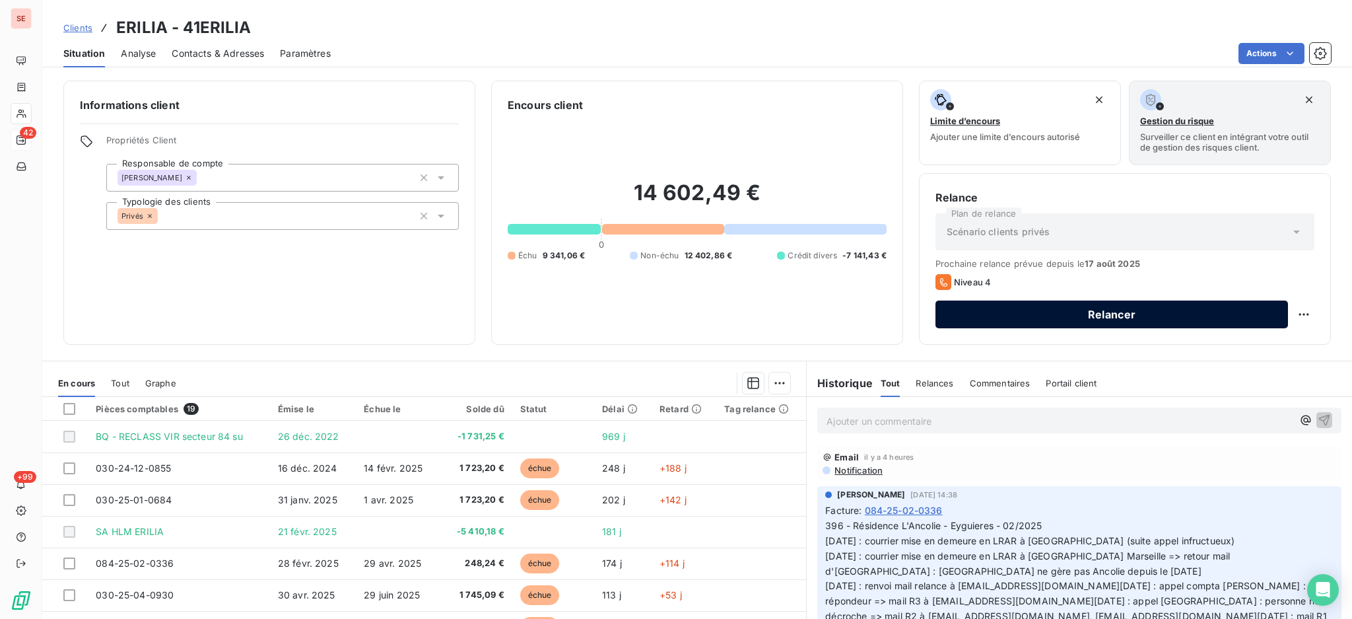
click at [994, 311] on button "Relancer" at bounding box center [1112, 314] width 353 height 28
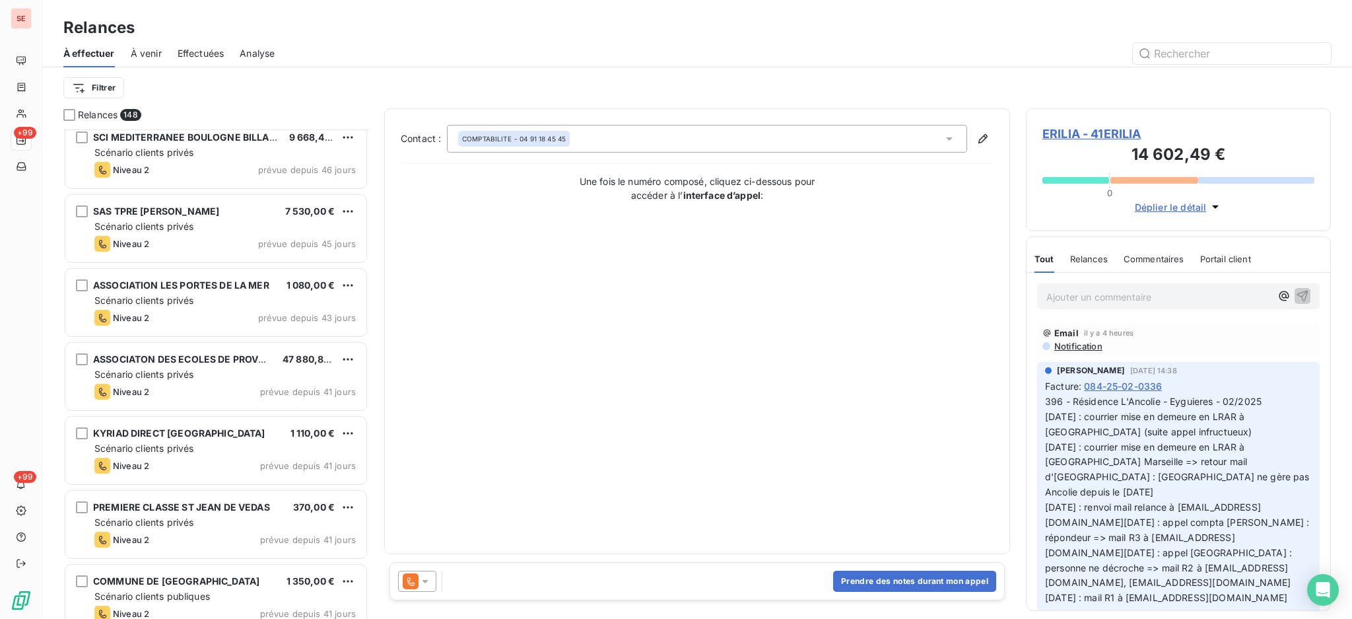
scroll to position [2553, 0]
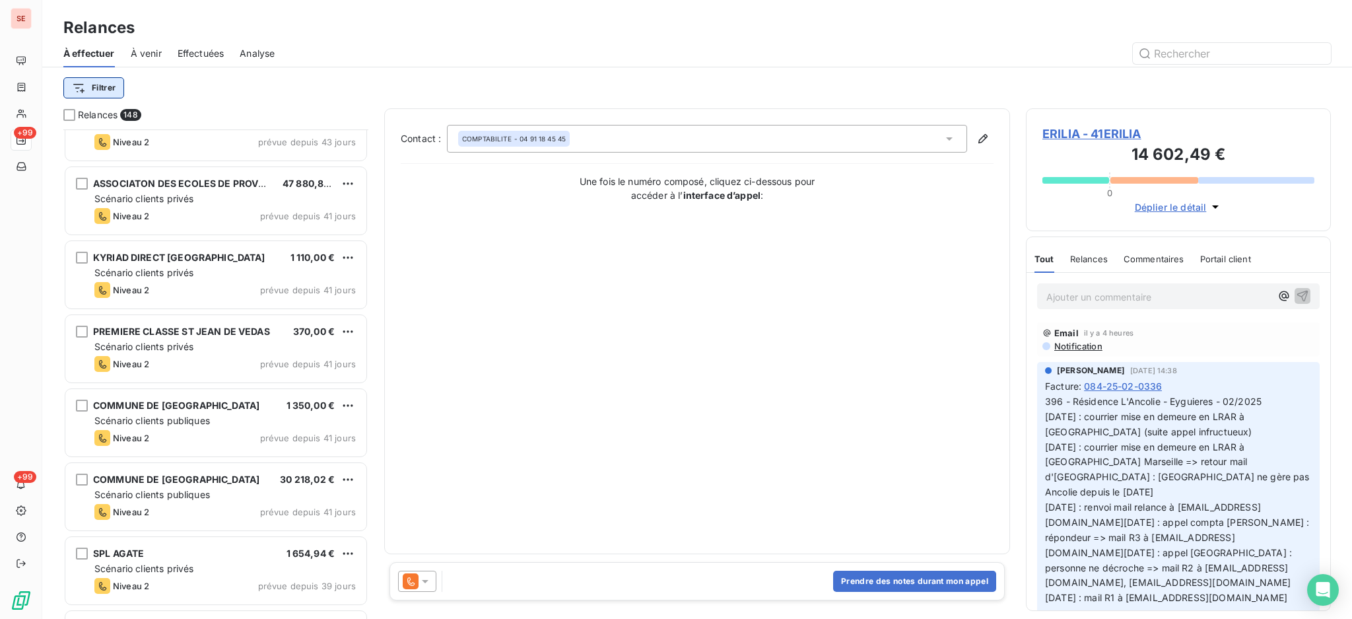
click at [106, 83] on html "SE +99 +99 Relances À effectuer À venir Effectuées Analyse Filtrer Relances 148…" at bounding box center [676, 309] width 1352 height 619
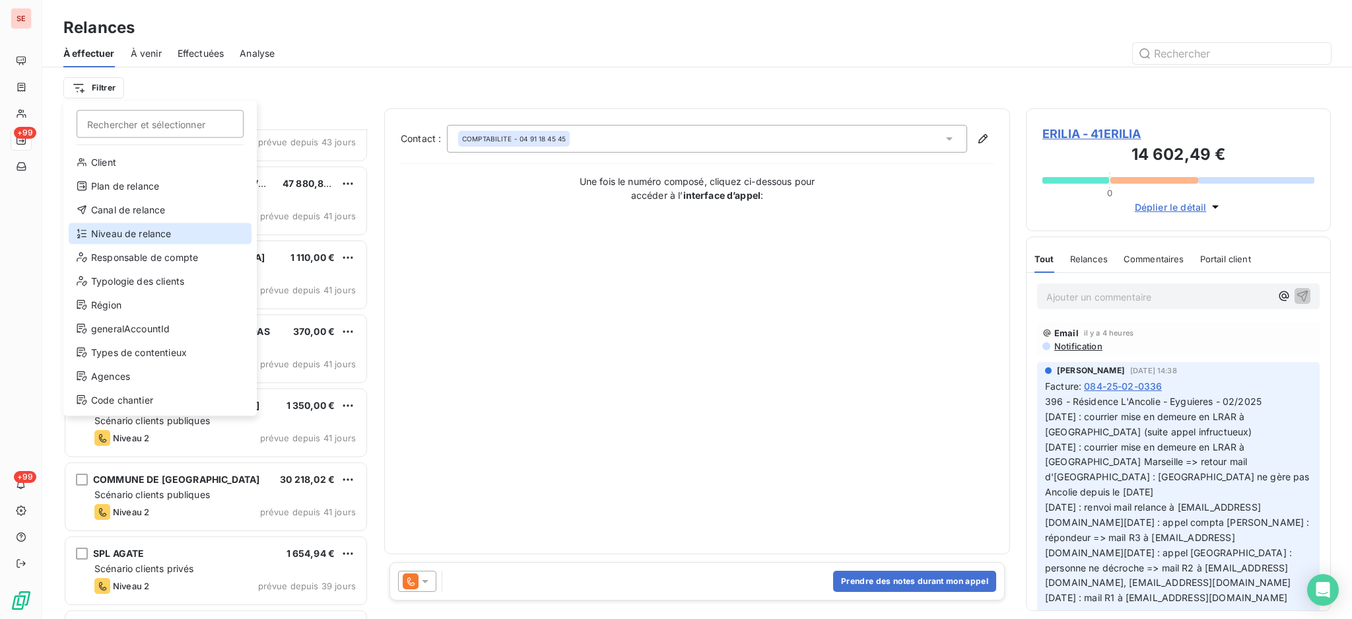
click at [148, 228] on div "Niveau de relance" at bounding box center [160, 233] width 183 height 21
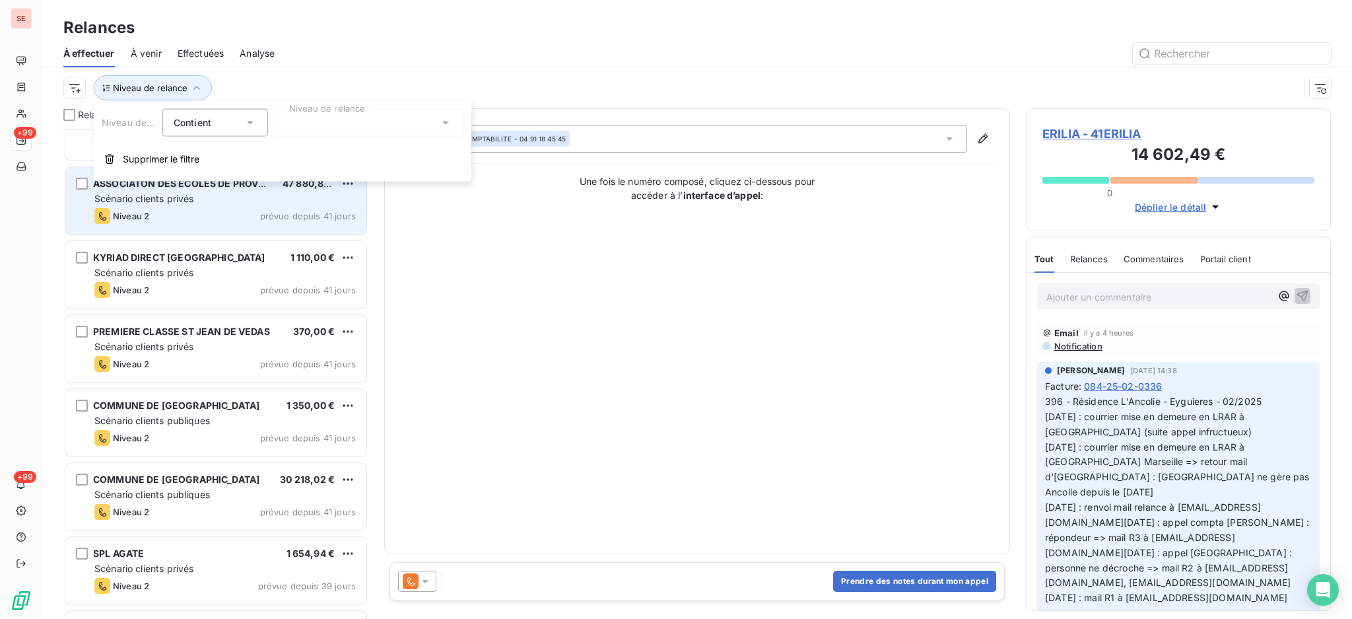
scroll to position [14, 14]
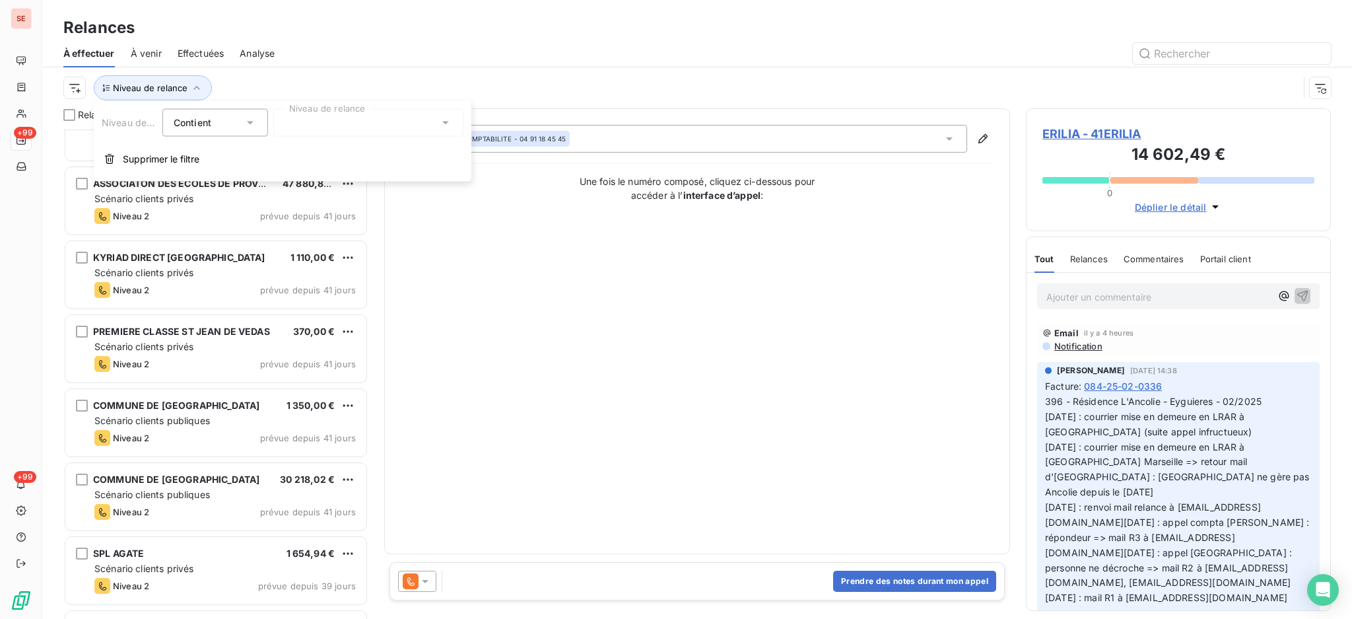
click at [446, 122] on icon at bounding box center [445, 122] width 7 height 3
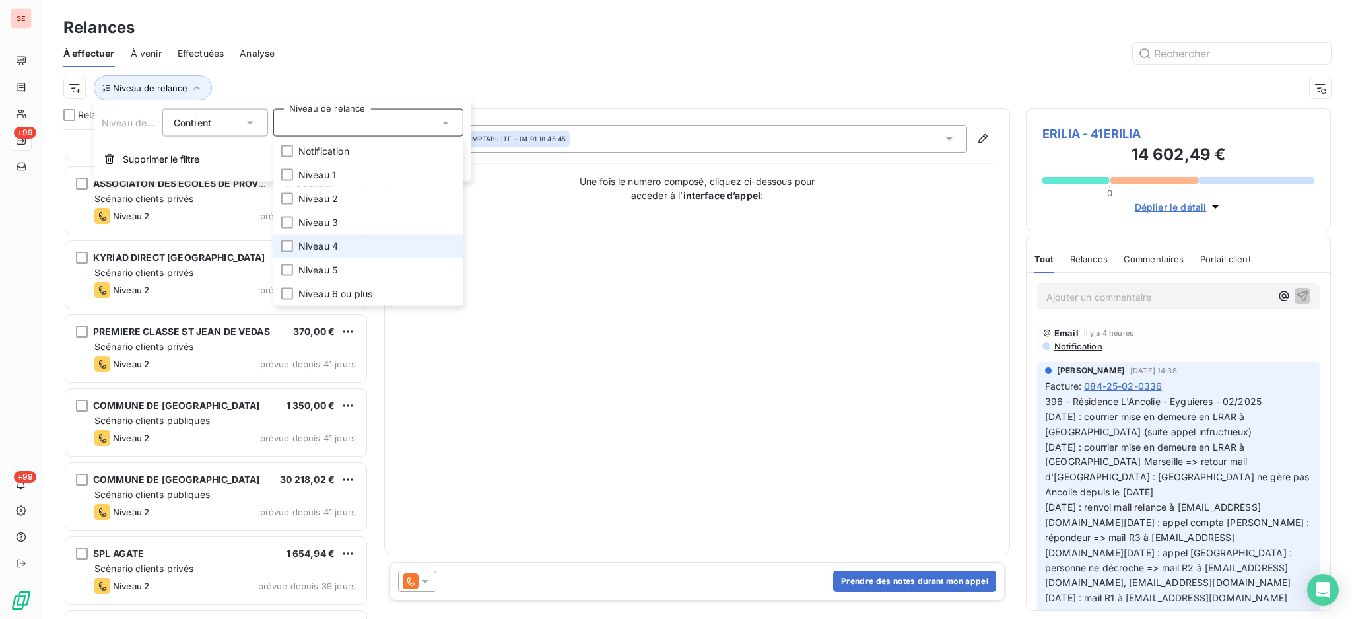
click at [304, 241] on span "Niveau 4" at bounding box center [318, 246] width 40 height 13
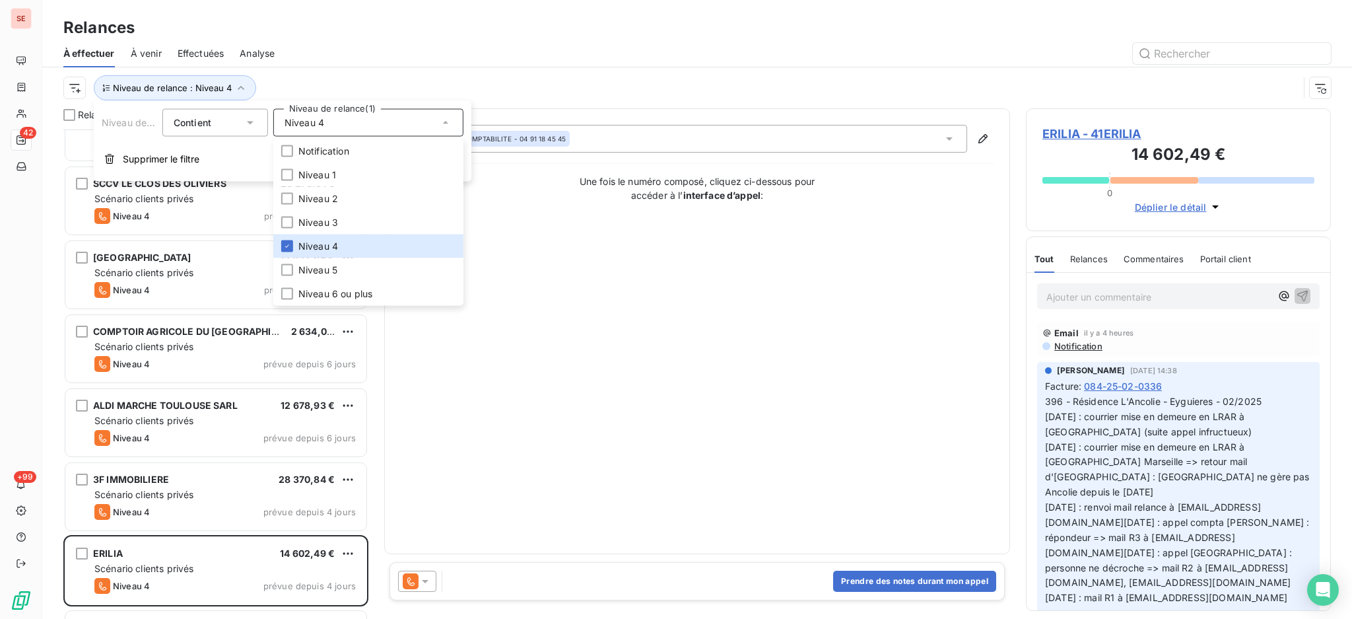
click at [664, 422] on div "Contact : COMPTABILITE - 04 91 18 45 45 Une fois le numéro composé, cliquez ci-…" at bounding box center [697, 331] width 593 height 413
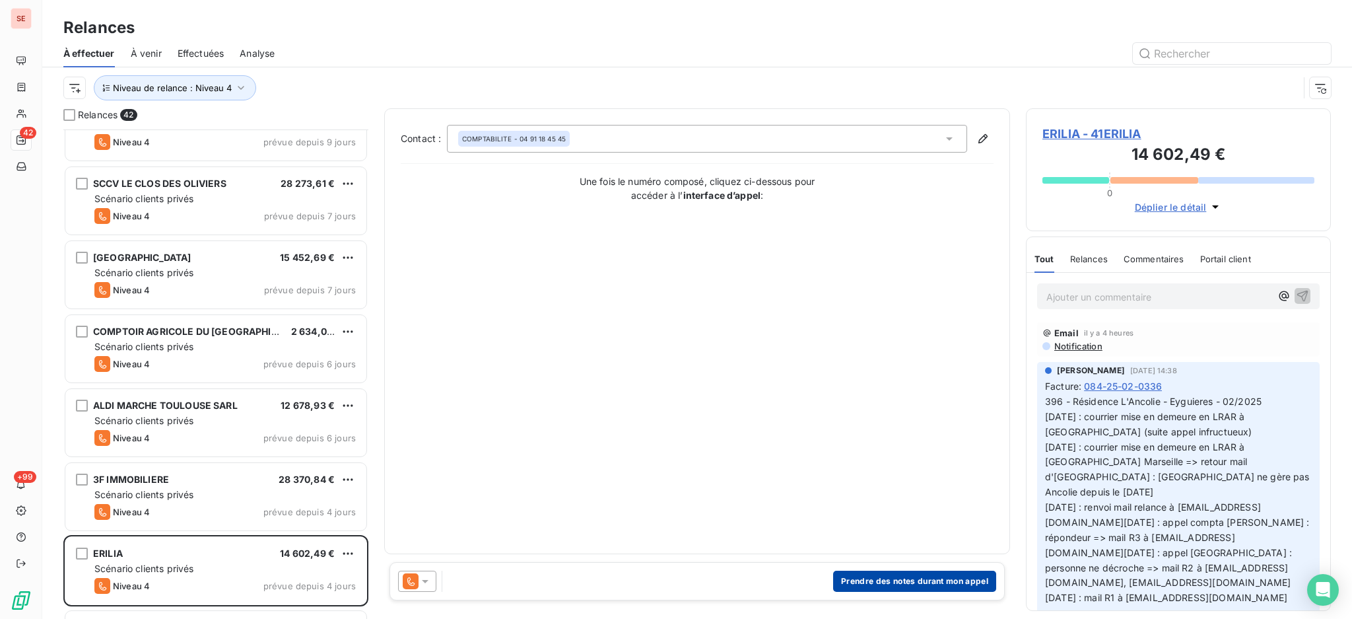
click at [961, 582] on button "Prendre des notes durant mon appel" at bounding box center [914, 580] width 163 height 21
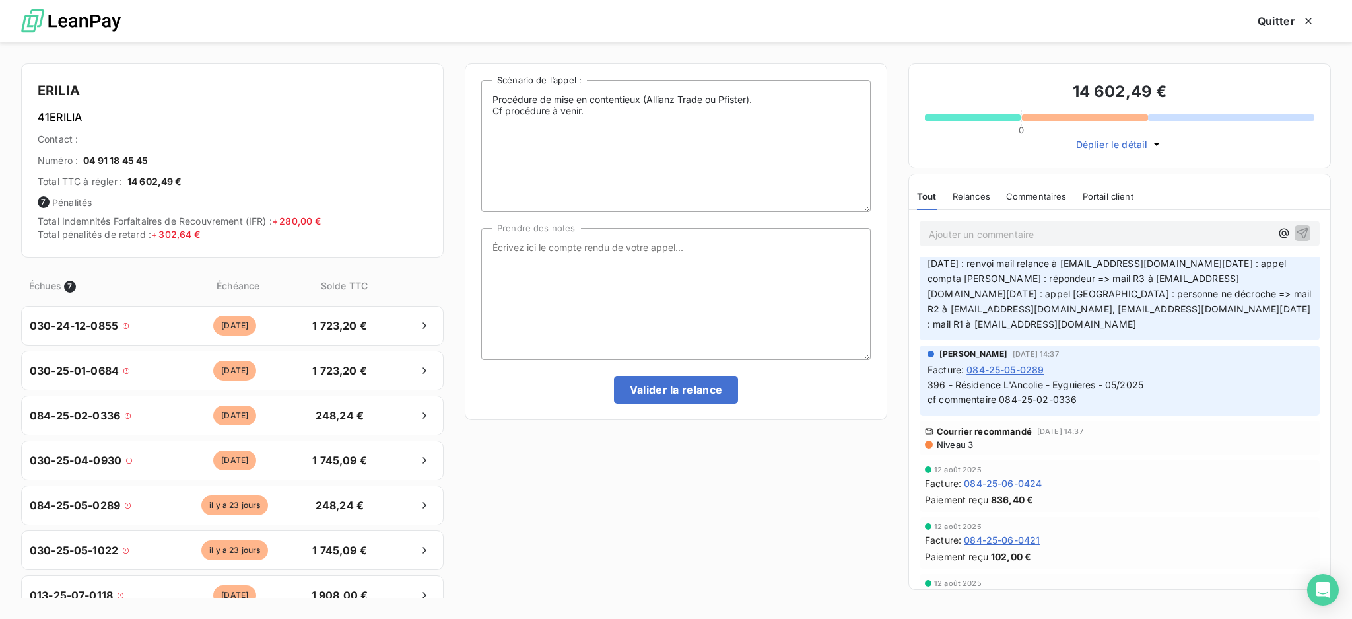
scroll to position [0, 0]
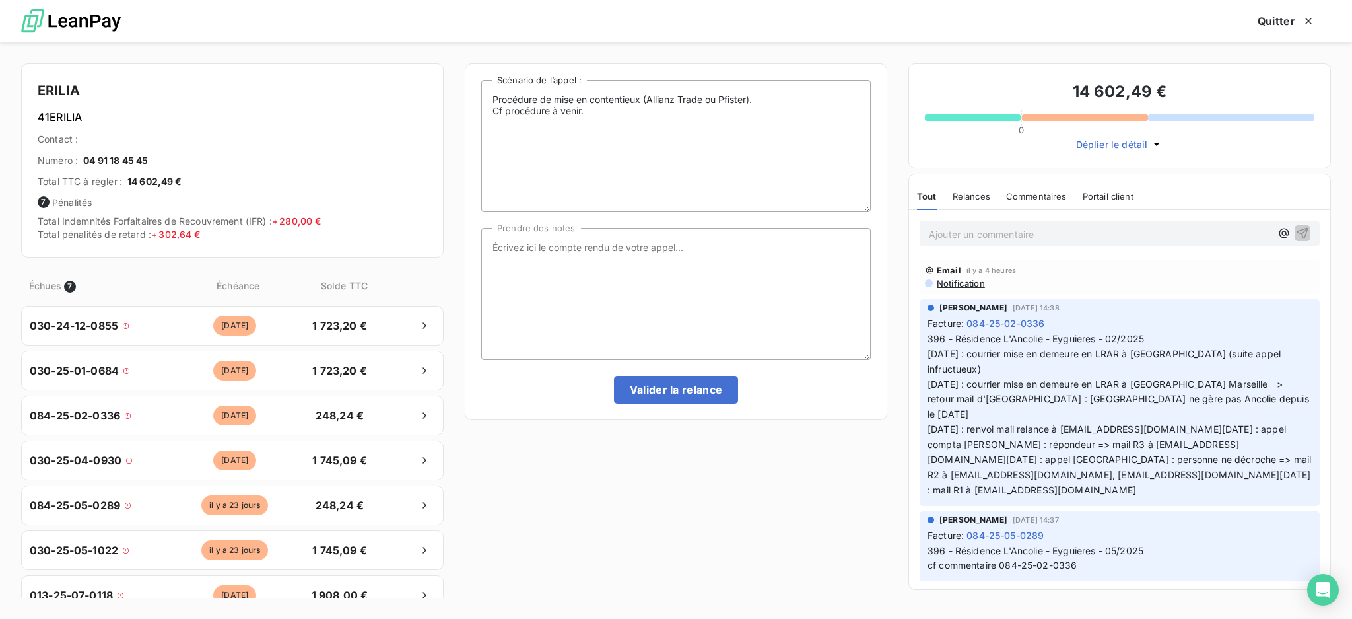
click at [977, 279] on span "Notification" at bounding box center [961, 283] width 50 height 11
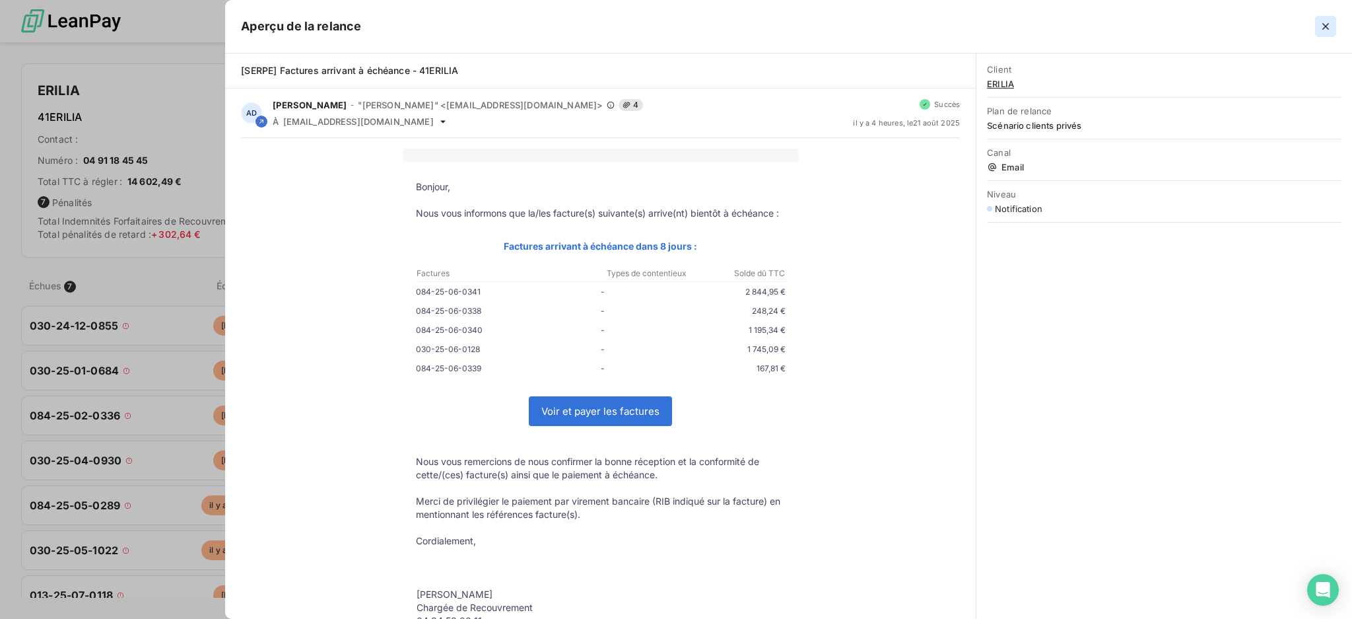
click at [1328, 24] on icon "button" at bounding box center [1325, 26] width 7 height 7
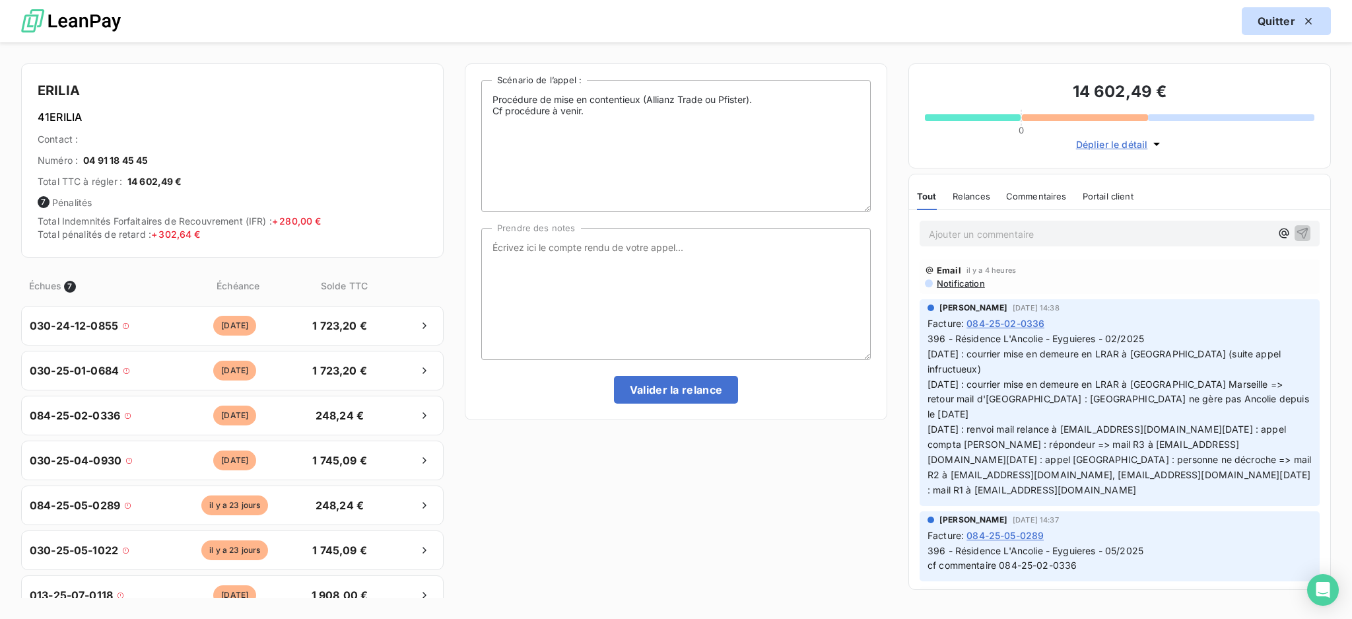
click at [1270, 17] on button "Quitter" at bounding box center [1286, 21] width 89 height 28
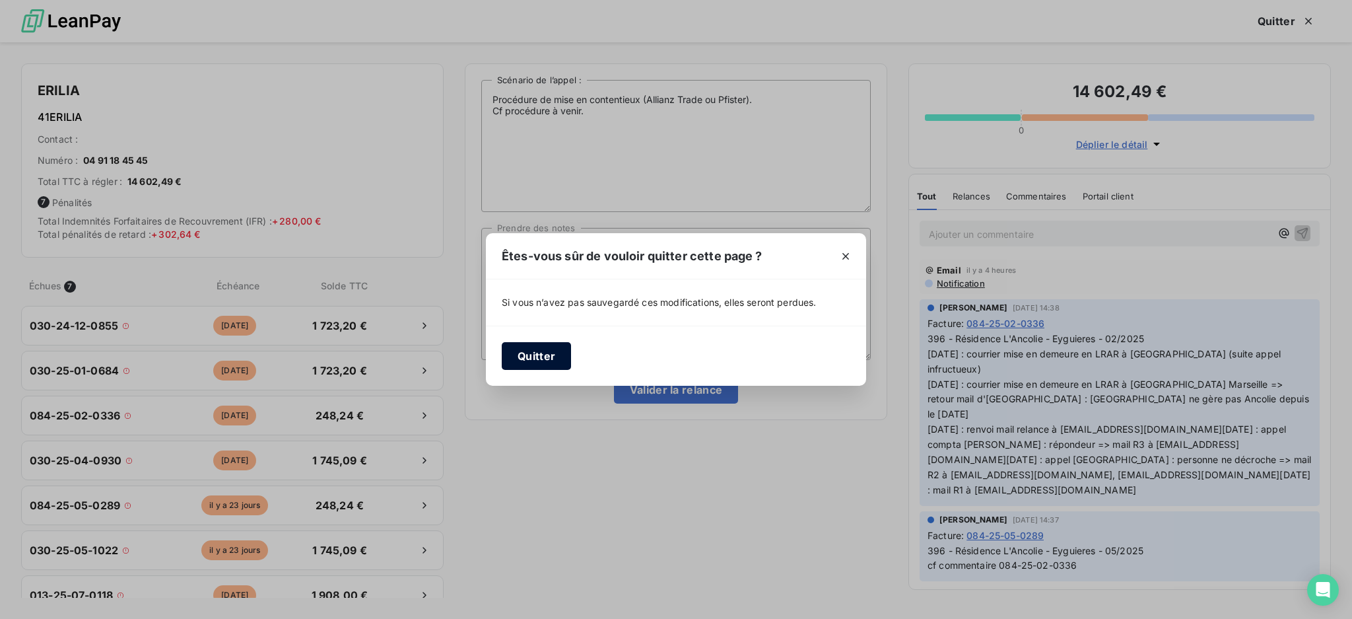
click at [541, 355] on button "Quitter" at bounding box center [536, 356] width 69 height 28
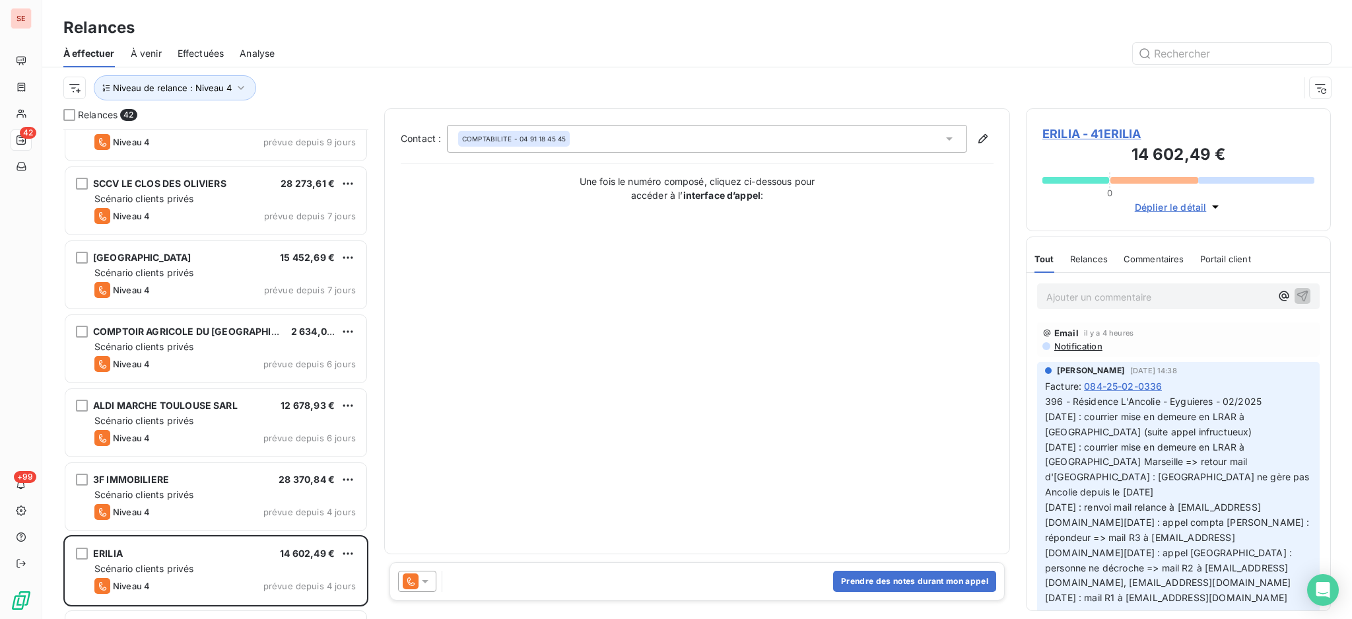
click at [1108, 125] on span "ERILIA - 41ERILIA" at bounding box center [1178, 134] width 272 height 18
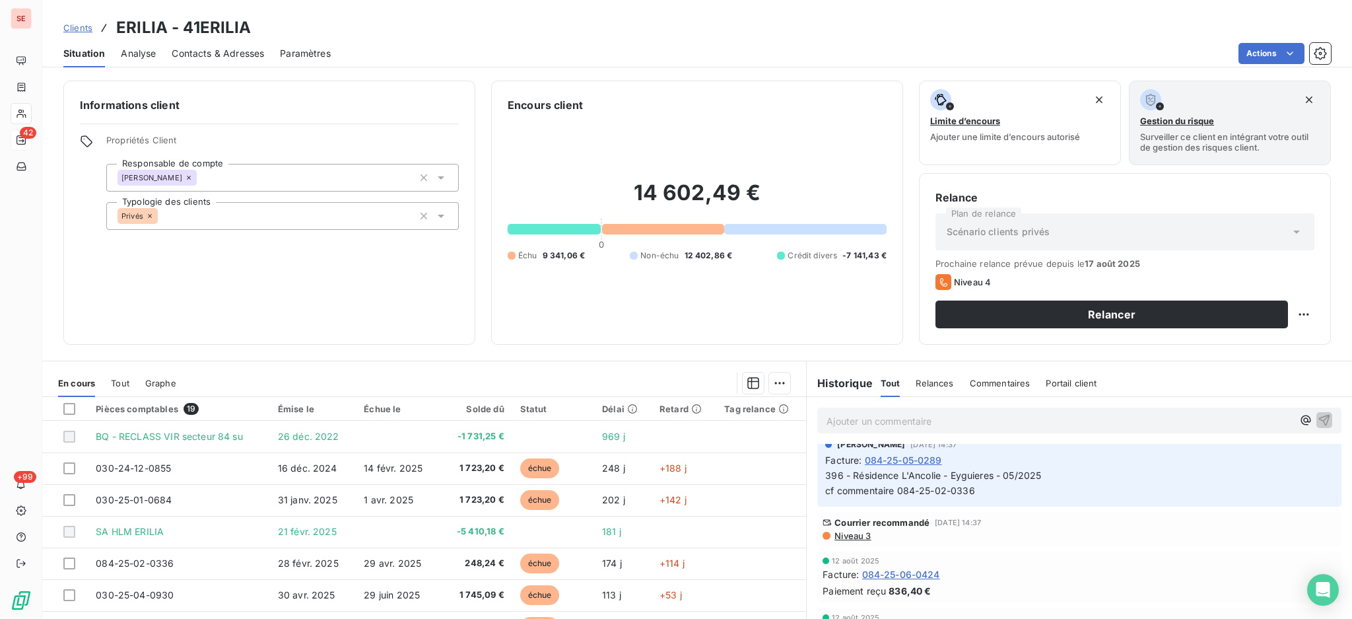
scroll to position [176, 0]
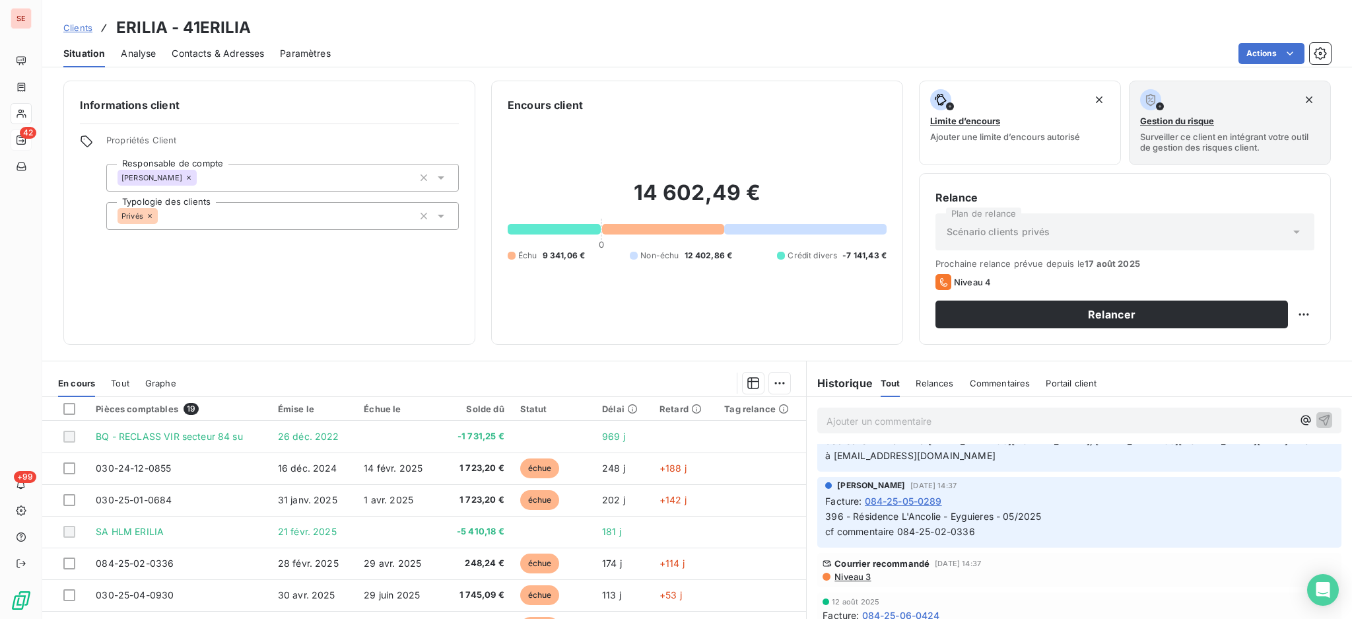
click at [845, 582] on span "Niveau 3" at bounding box center [852, 576] width 38 height 11
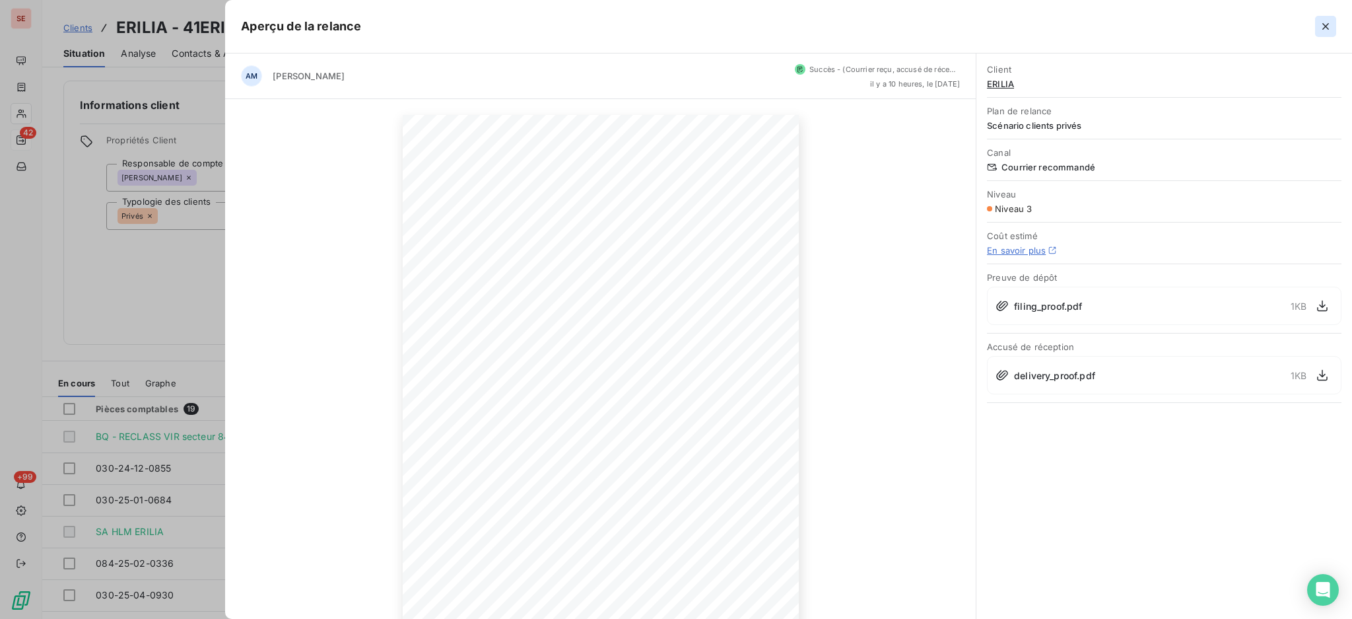
click at [1324, 27] on icon "button" at bounding box center [1325, 26] width 7 height 7
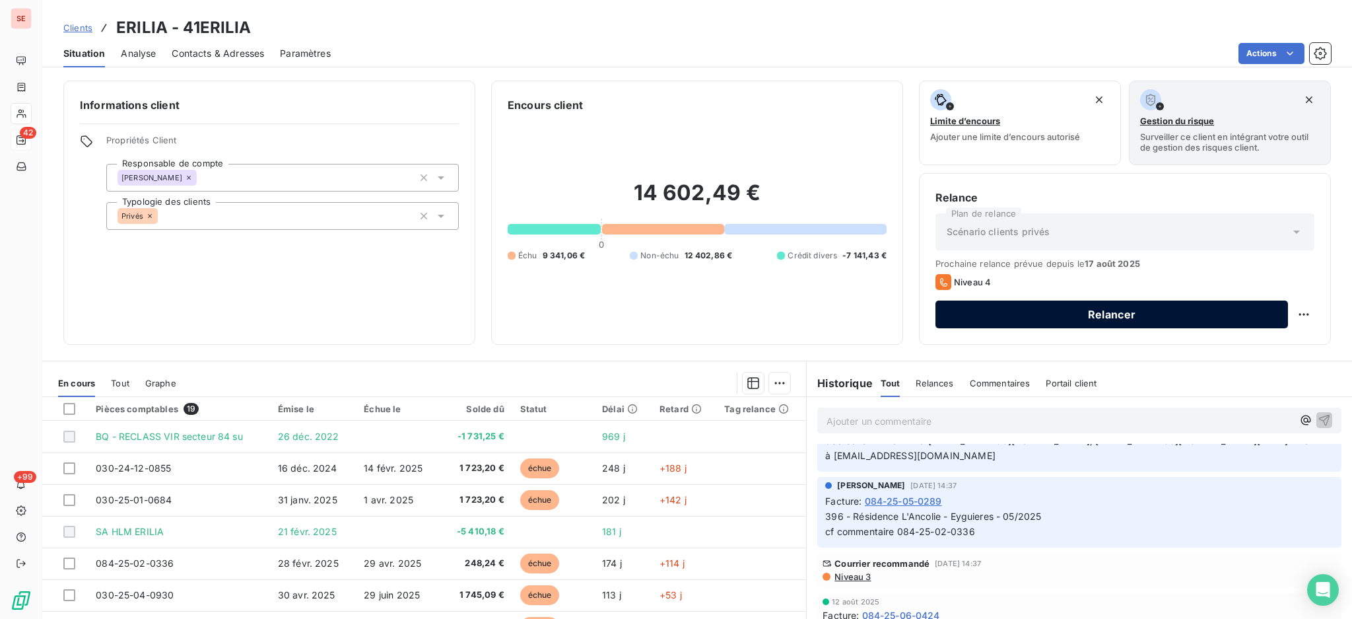
click at [1021, 312] on button "Relancer" at bounding box center [1112, 314] width 353 height 28
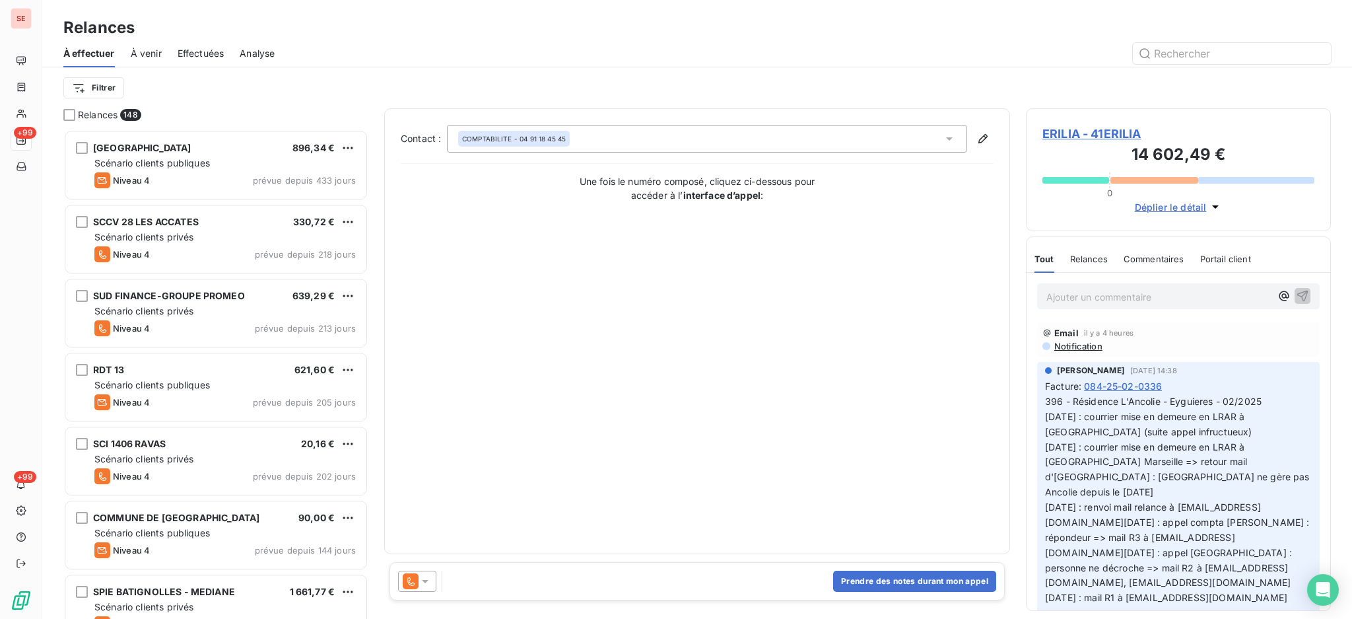
scroll to position [477, 291]
click at [847, 581] on button "Prendre des notes durant mon appel" at bounding box center [914, 580] width 163 height 21
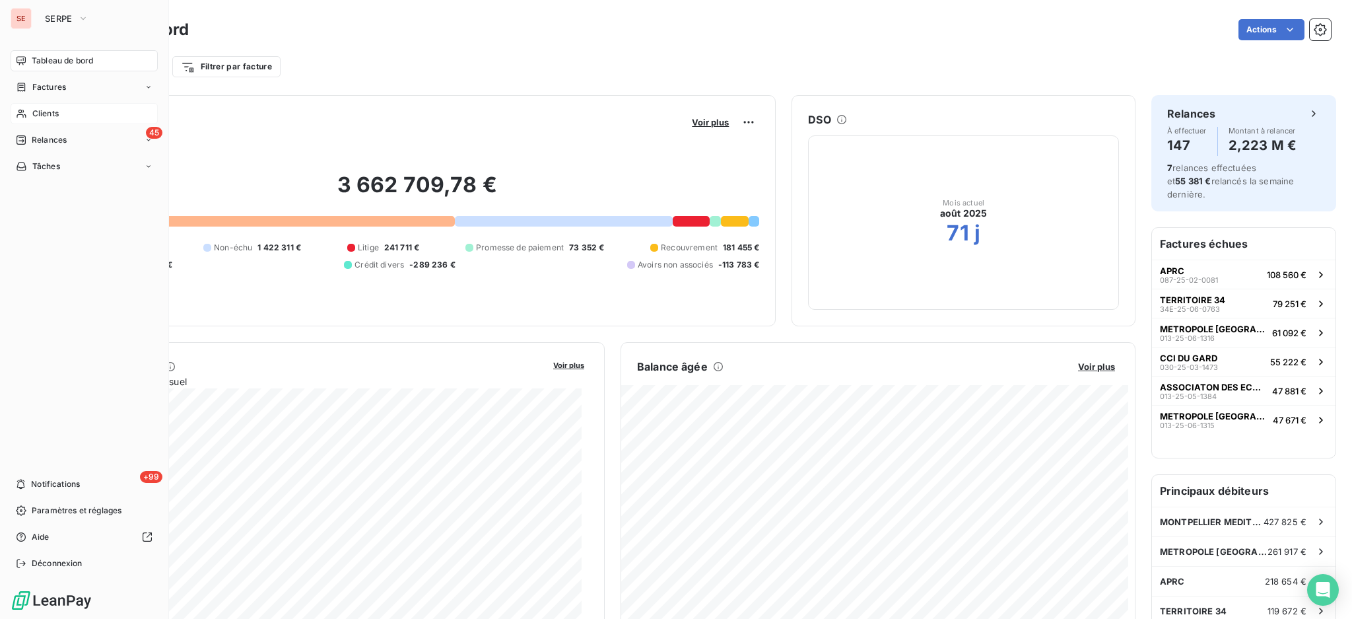
click at [50, 113] on span "Clients" at bounding box center [45, 114] width 26 height 12
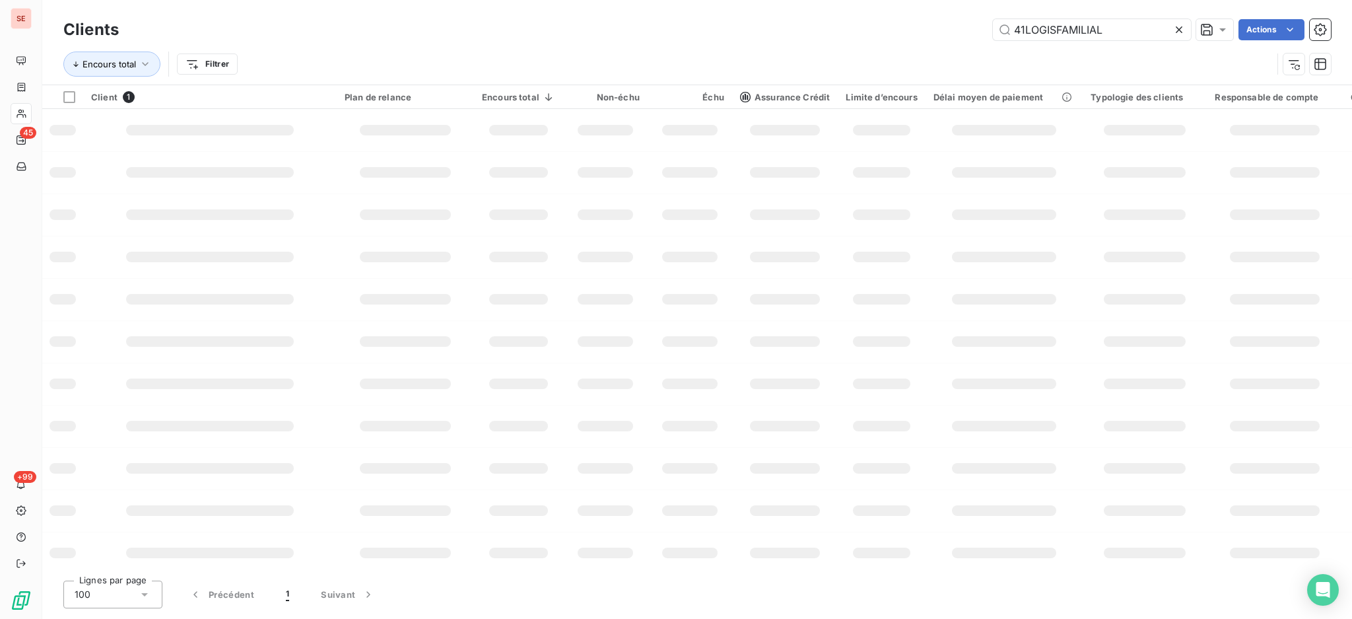
type input "41LOGISFAMILIAL"
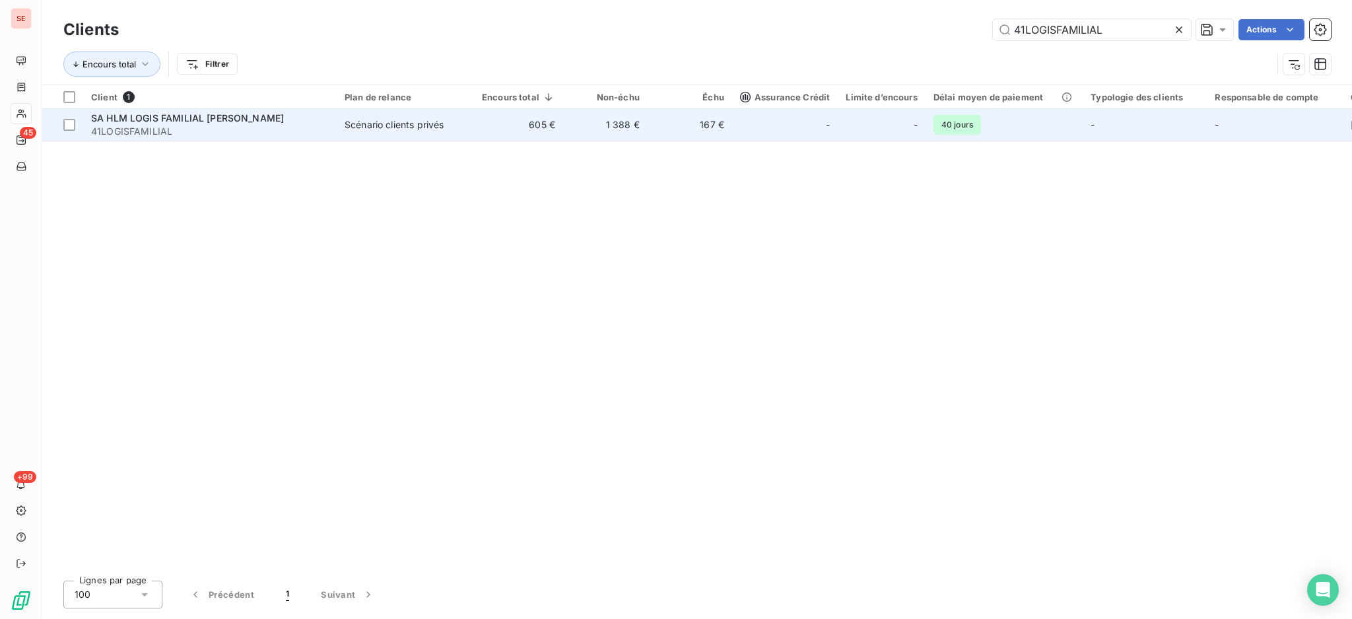
click at [213, 126] on span "41LOGISFAMILIAL" at bounding box center [210, 131] width 238 height 13
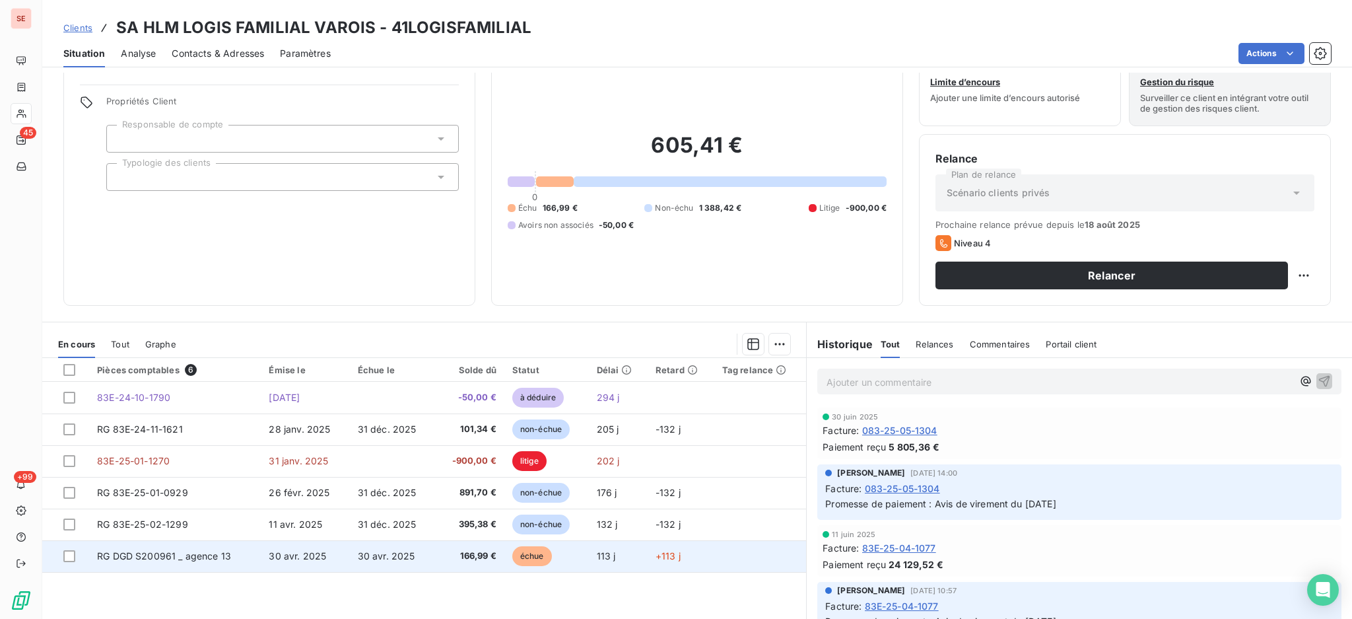
scroll to position [71, 0]
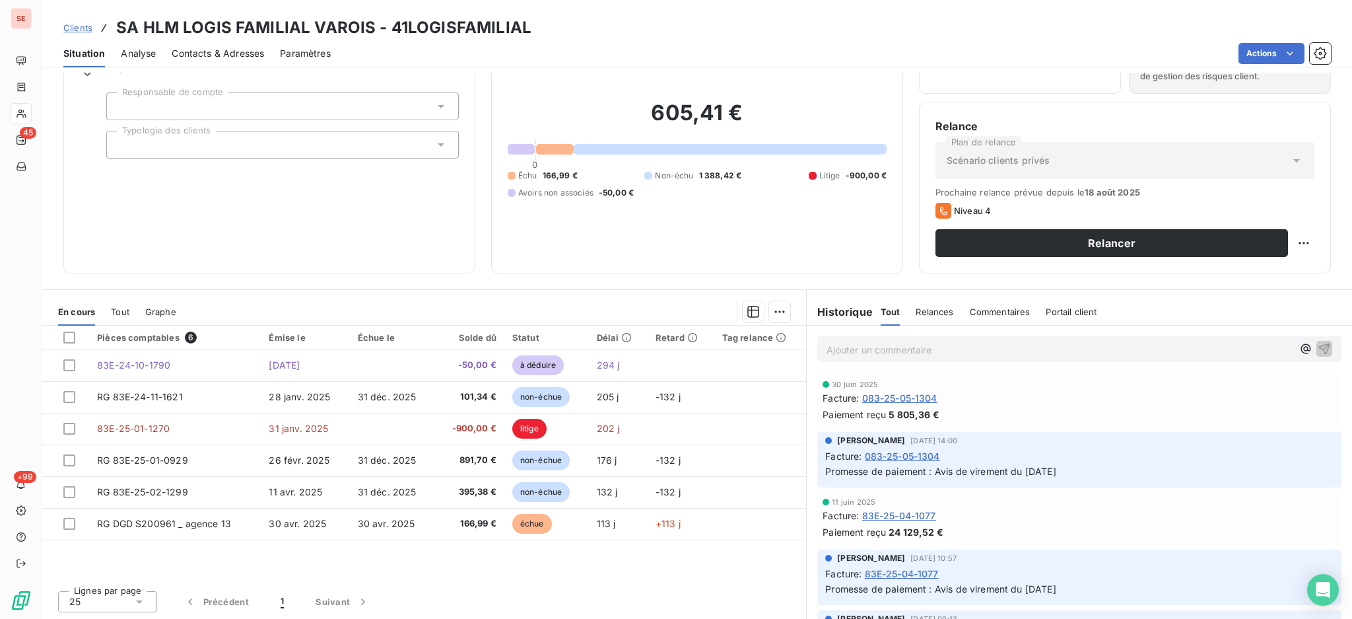
click at [246, 54] on span "Contacts & Adresses" at bounding box center [218, 53] width 92 height 13
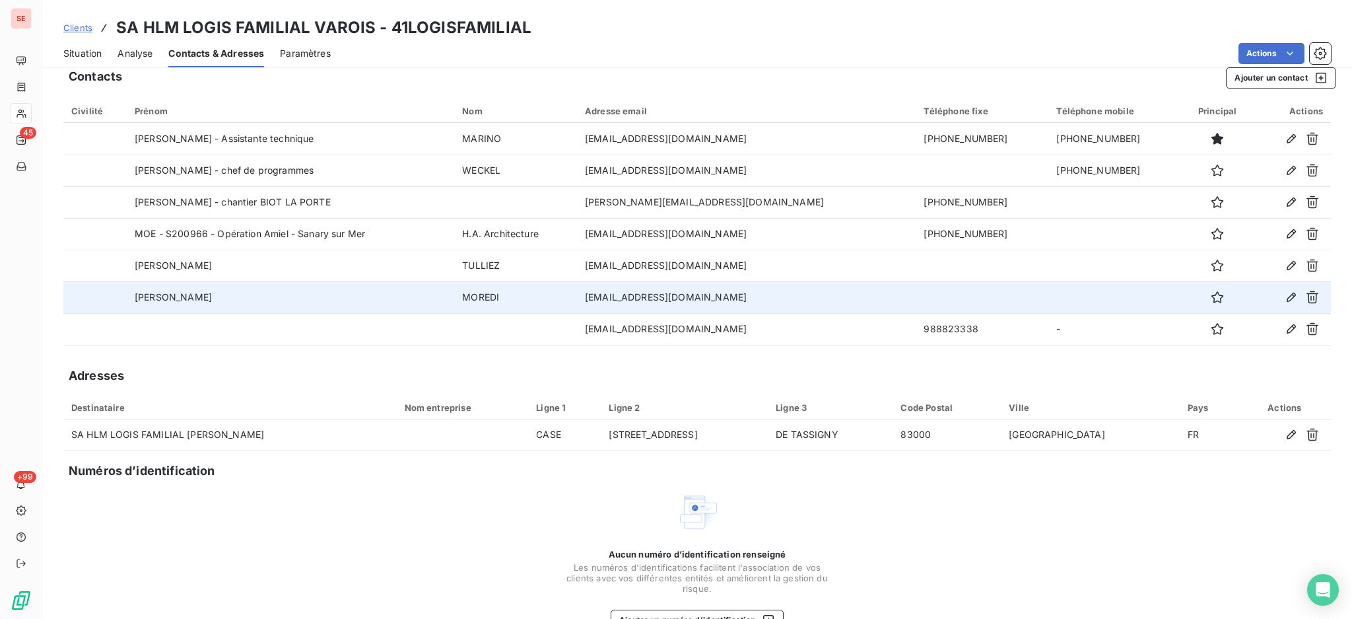
scroll to position [0, 0]
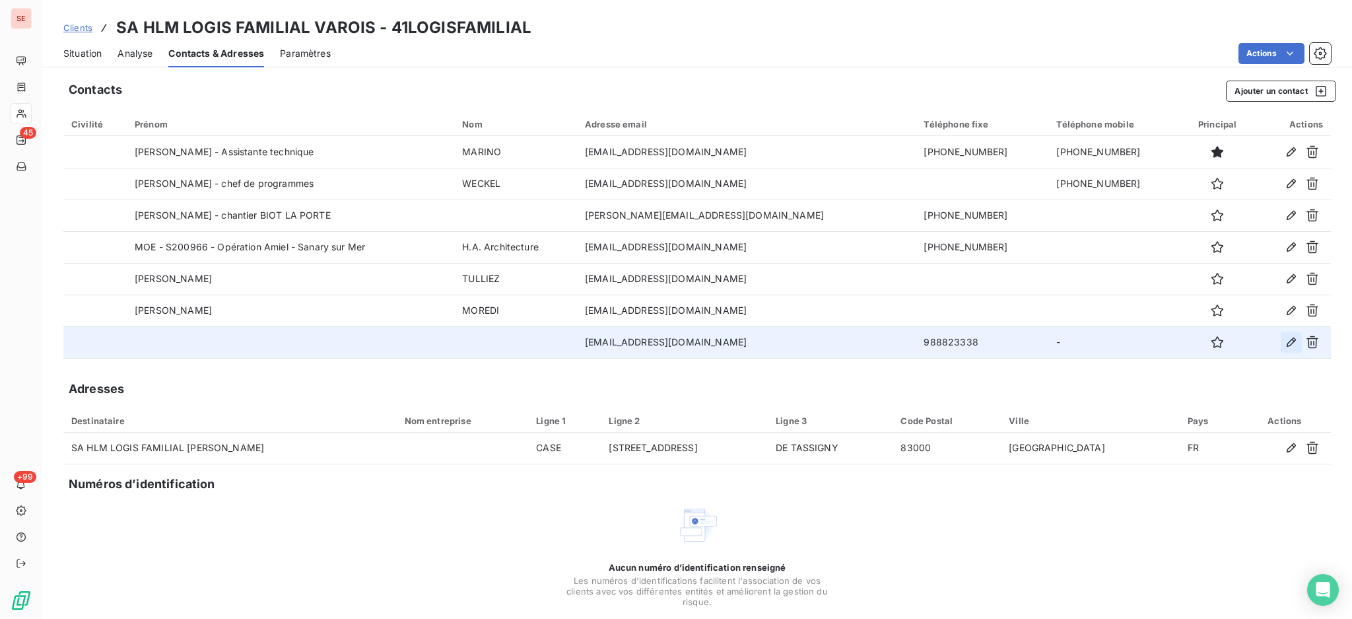
click at [1285, 342] on icon "button" at bounding box center [1291, 341] width 13 height 13
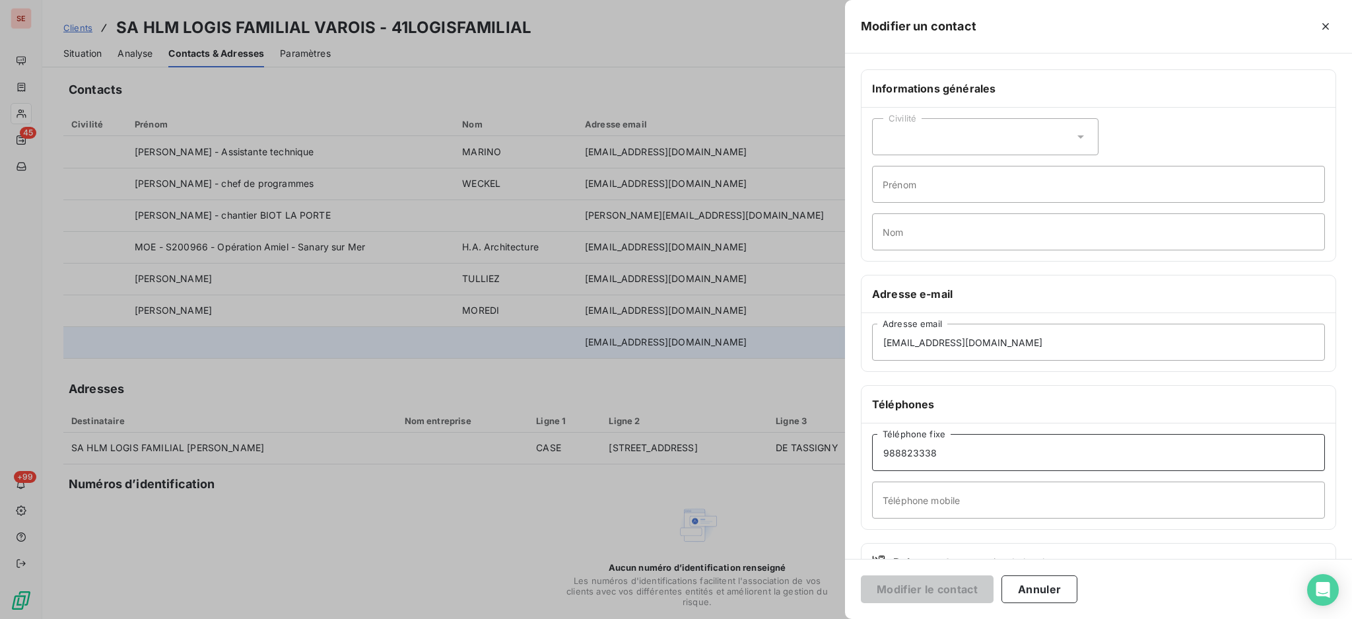
click at [881, 456] on input "988823338" at bounding box center [1098, 452] width 453 height 37
type input "09 88 82 33 38"
click at [962, 592] on button "Modifier le contact" at bounding box center [927, 589] width 133 height 28
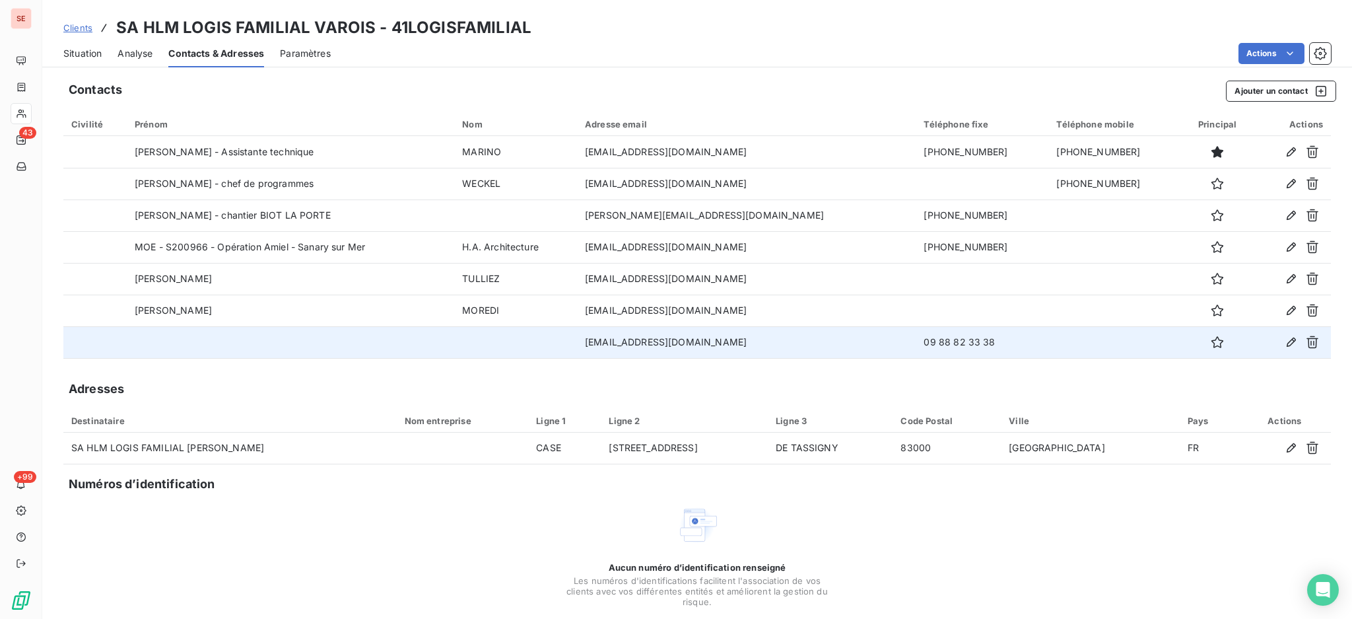
click at [86, 49] on span "Situation" at bounding box center [82, 53] width 38 height 13
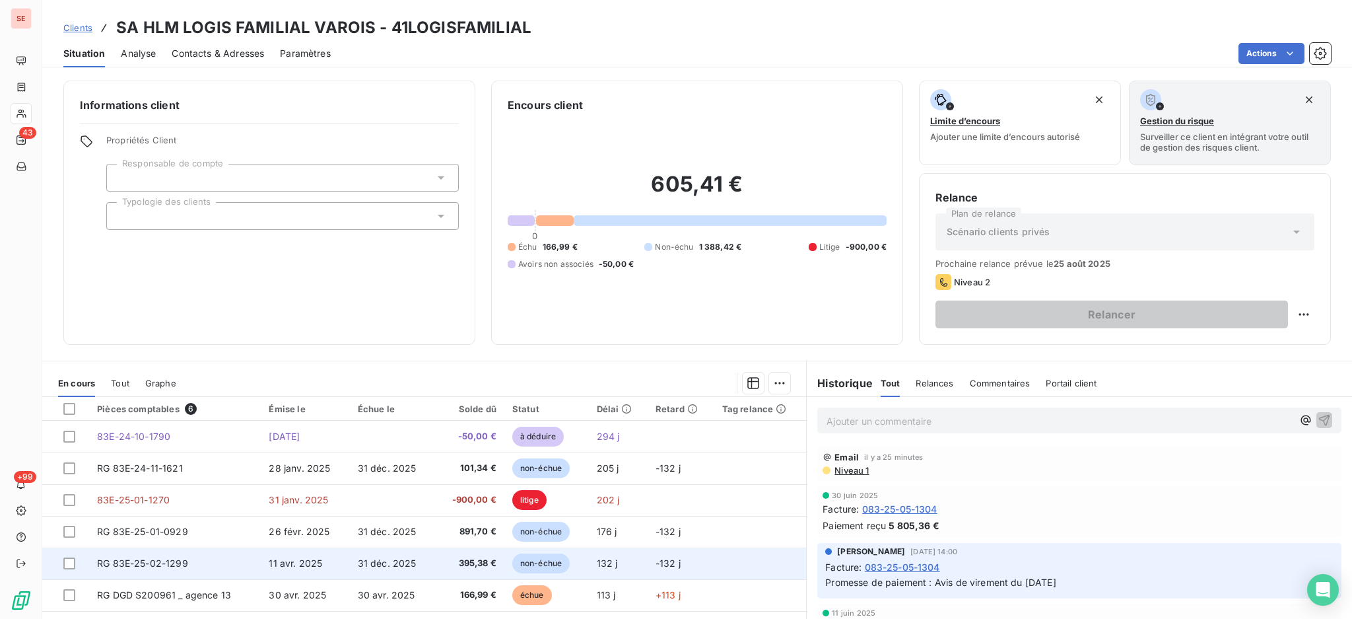
scroll to position [71, 0]
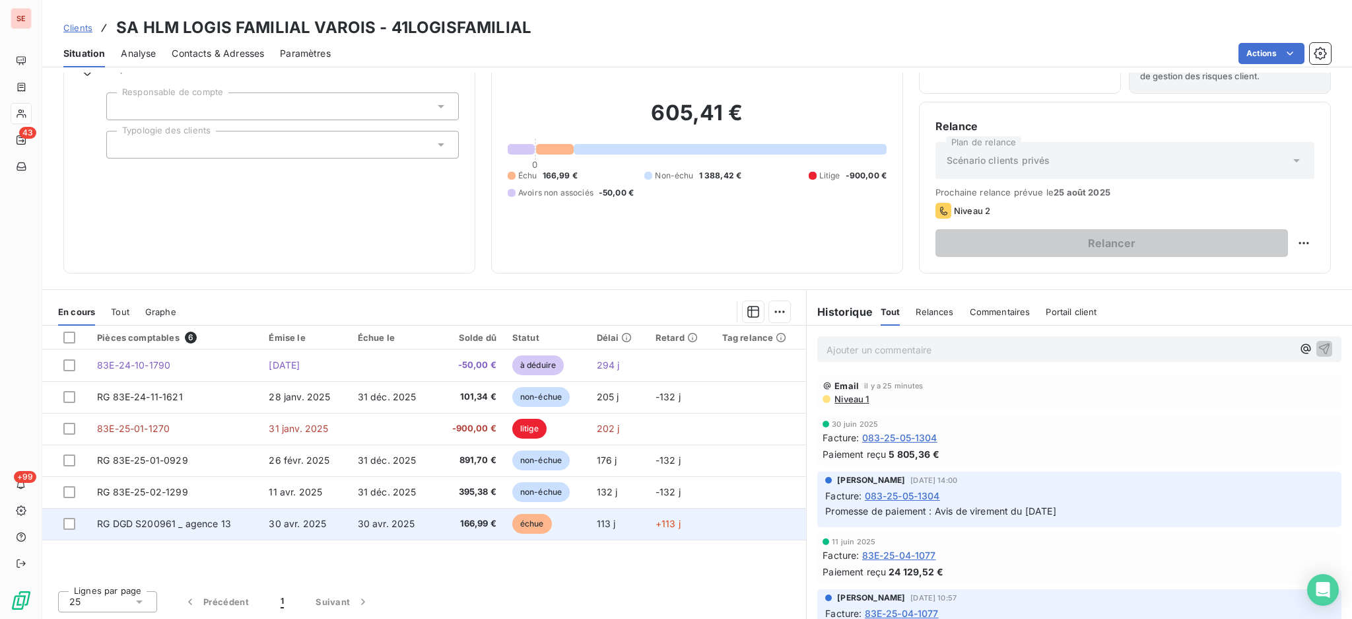
click at [399, 521] on span "30 avr. 2025" at bounding box center [386, 523] width 57 height 11
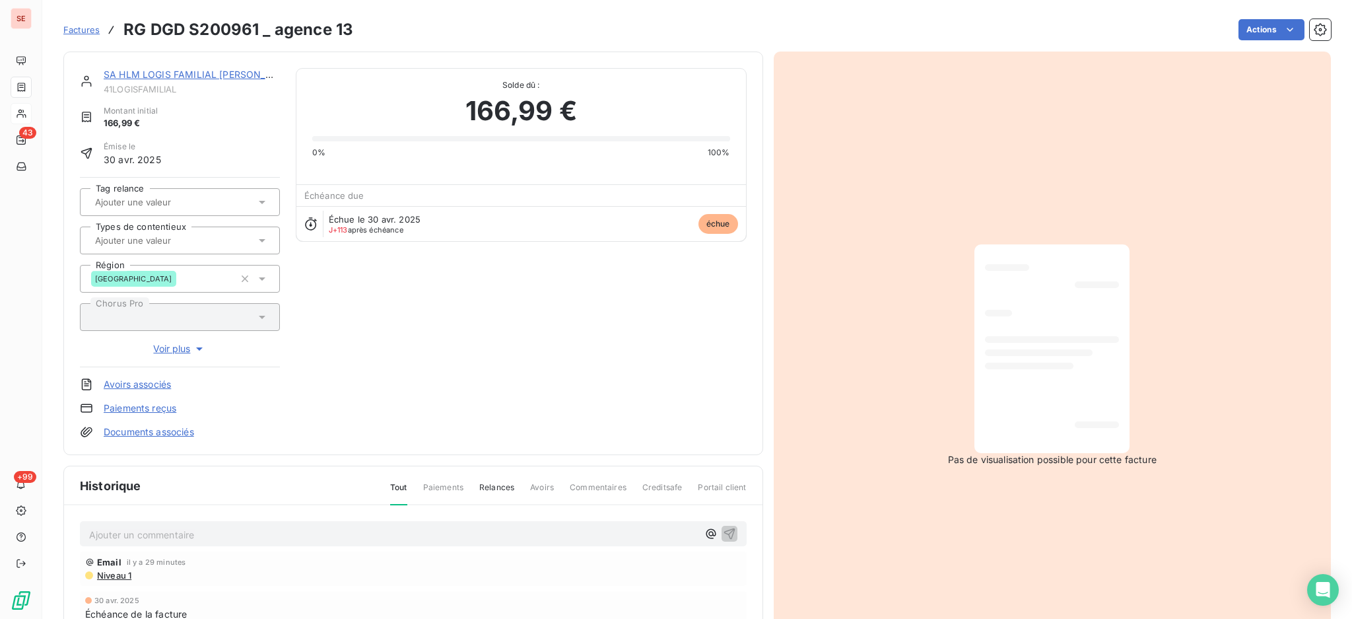
click at [382, 532] on p "Ajouter un commentaire ﻿" at bounding box center [393, 534] width 609 height 17
click at [726, 531] on icon "button" at bounding box center [729, 533] width 11 height 11
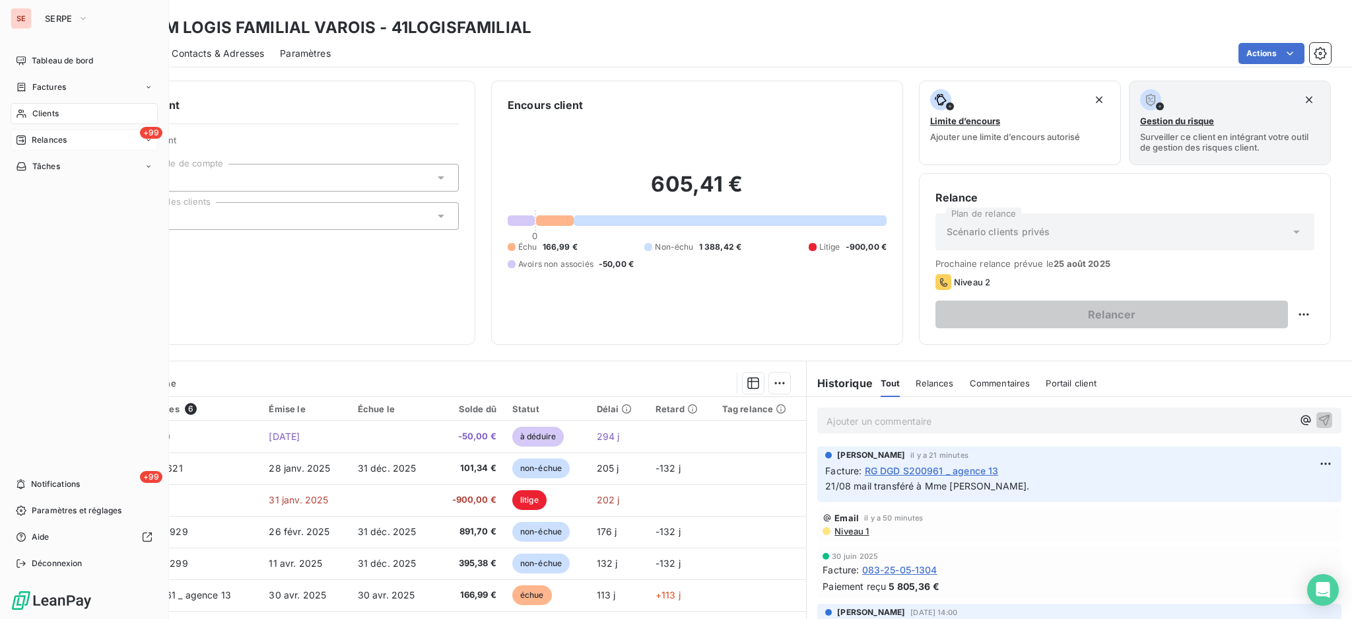
click at [54, 141] on span "Relances" at bounding box center [49, 140] width 35 height 12
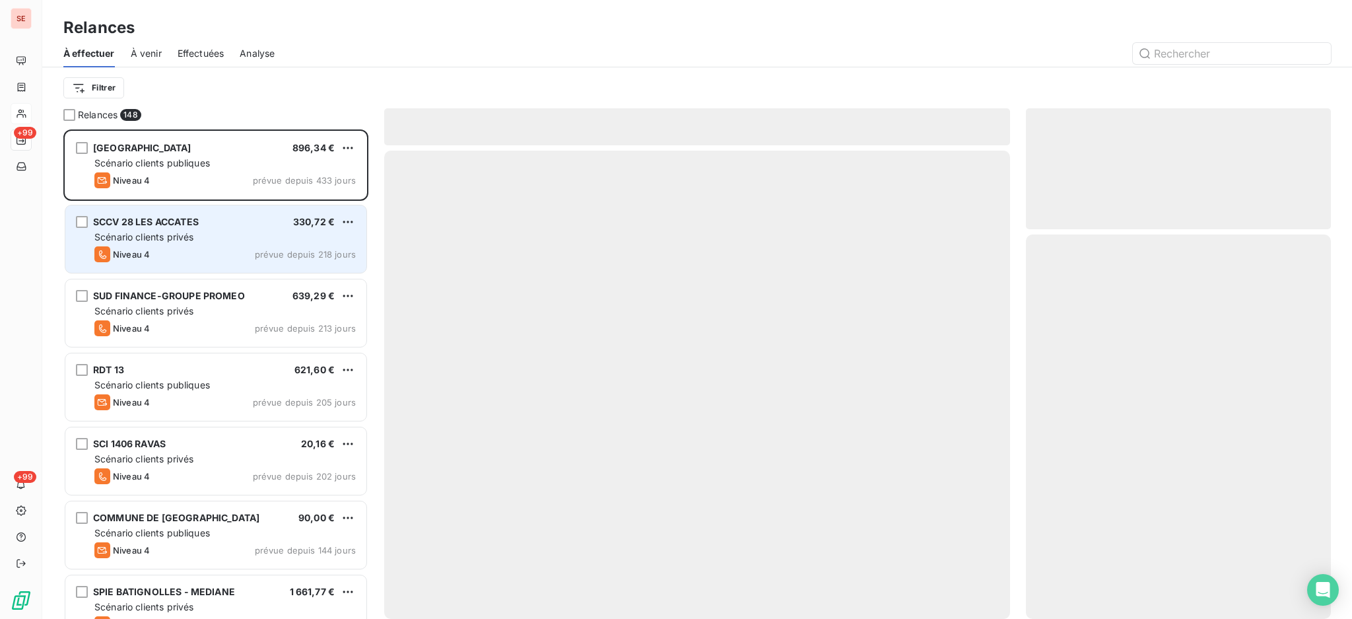
scroll to position [477, 291]
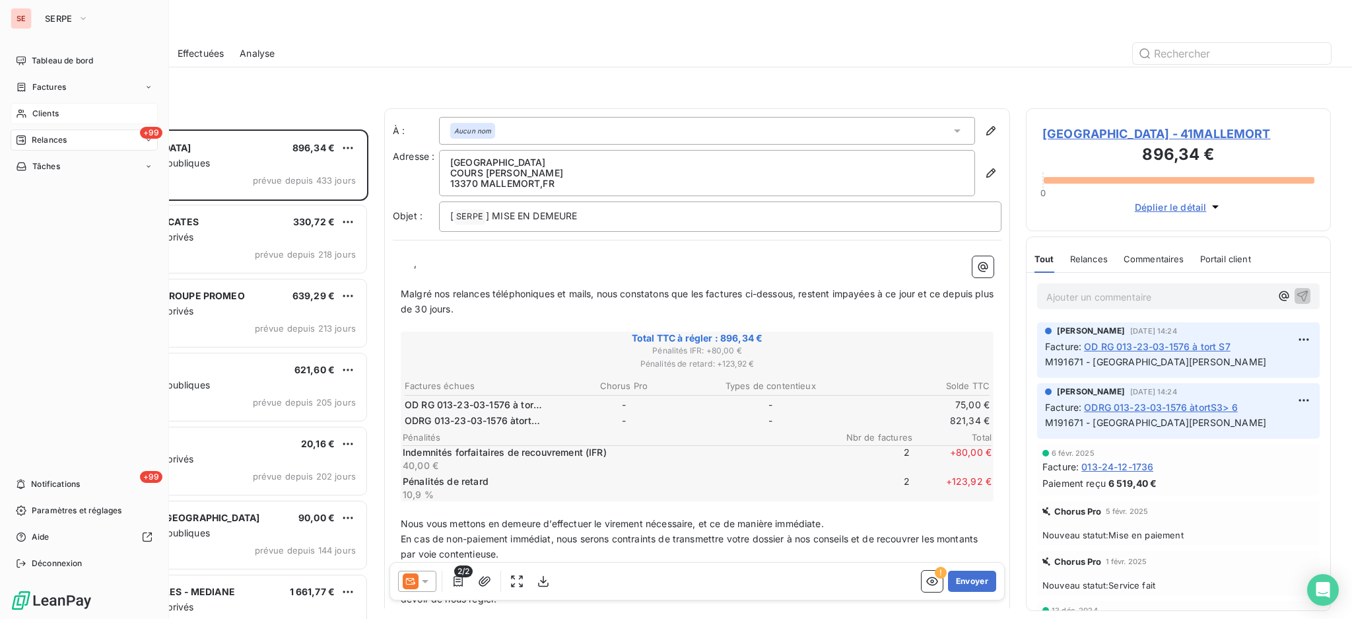
click at [32, 114] on span "Clients" at bounding box center [45, 114] width 26 height 12
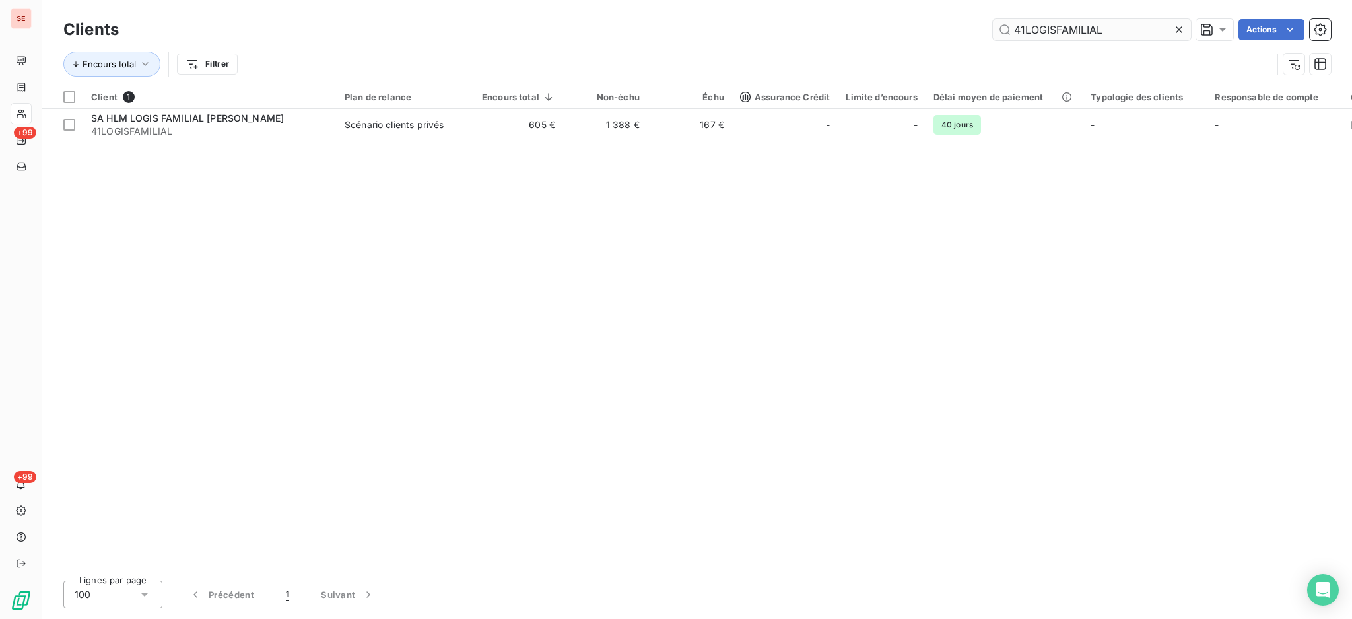
click at [1134, 36] on input "41LOGISFAMILIAL" at bounding box center [1092, 29] width 198 height 21
drag, startPoint x: 1136, startPoint y: 25, endPoint x: 1008, endPoint y: 30, distance: 127.5
click at [1134, 25] on input "41LOGISFAMILIAL" at bounding box center [1092, 29] width 198 height 21
drag, startPoint x: 1008, startPoint y: 30, endPoint x: 962, endPoint y: 35, distance: 46.4
click at [962, 35] on div "41LOGISFAMILIAL Actions" at bounding box center [733, 29] width 1196 height 21
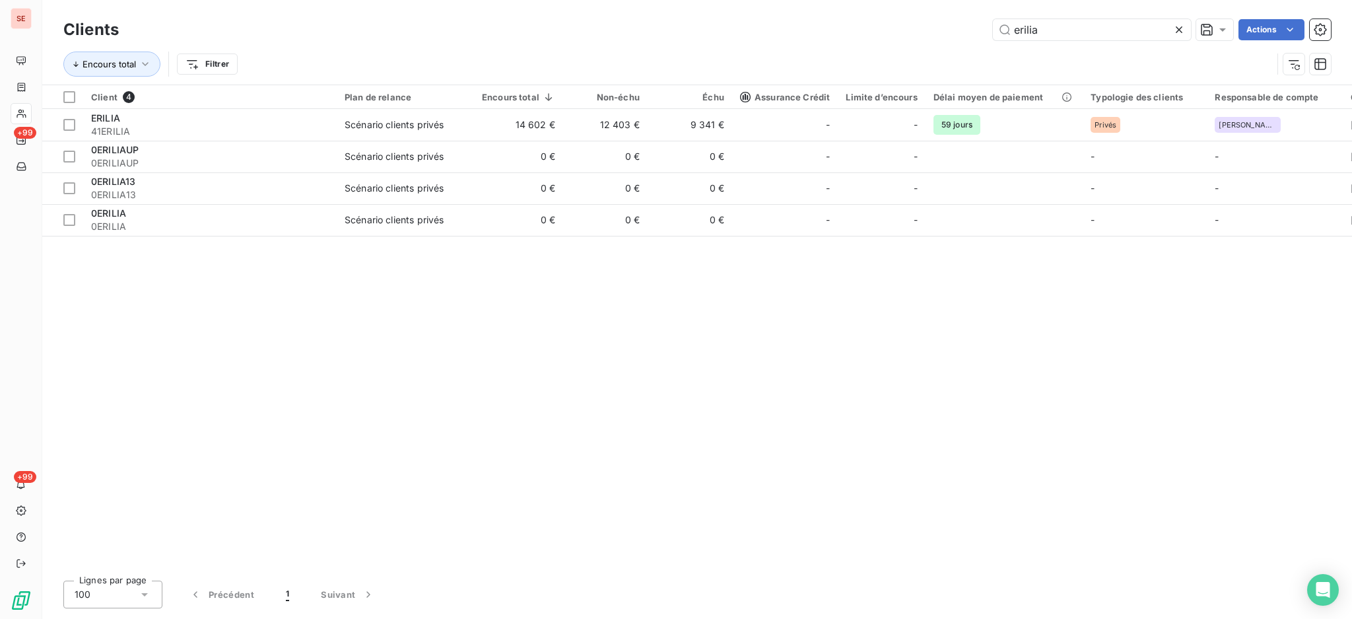
type input "erilia"
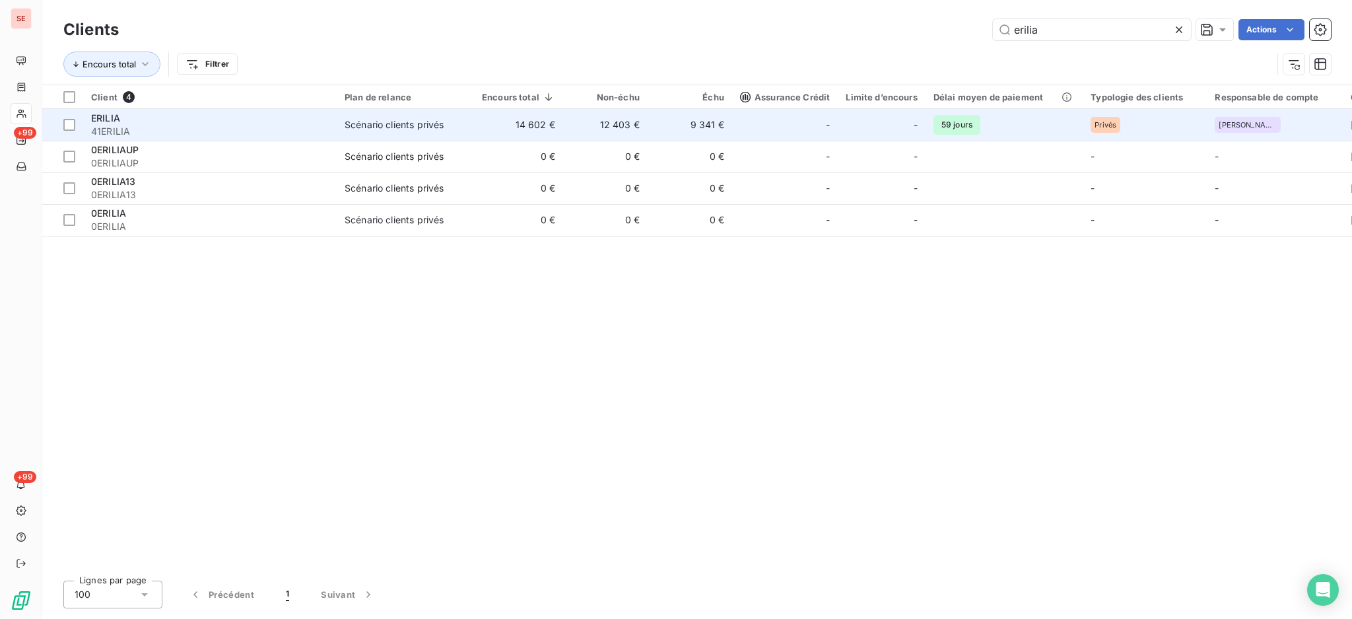
click at [471, 126] on td "Scénario clients privés" at bounding box center [405, 125] width 137 height 32
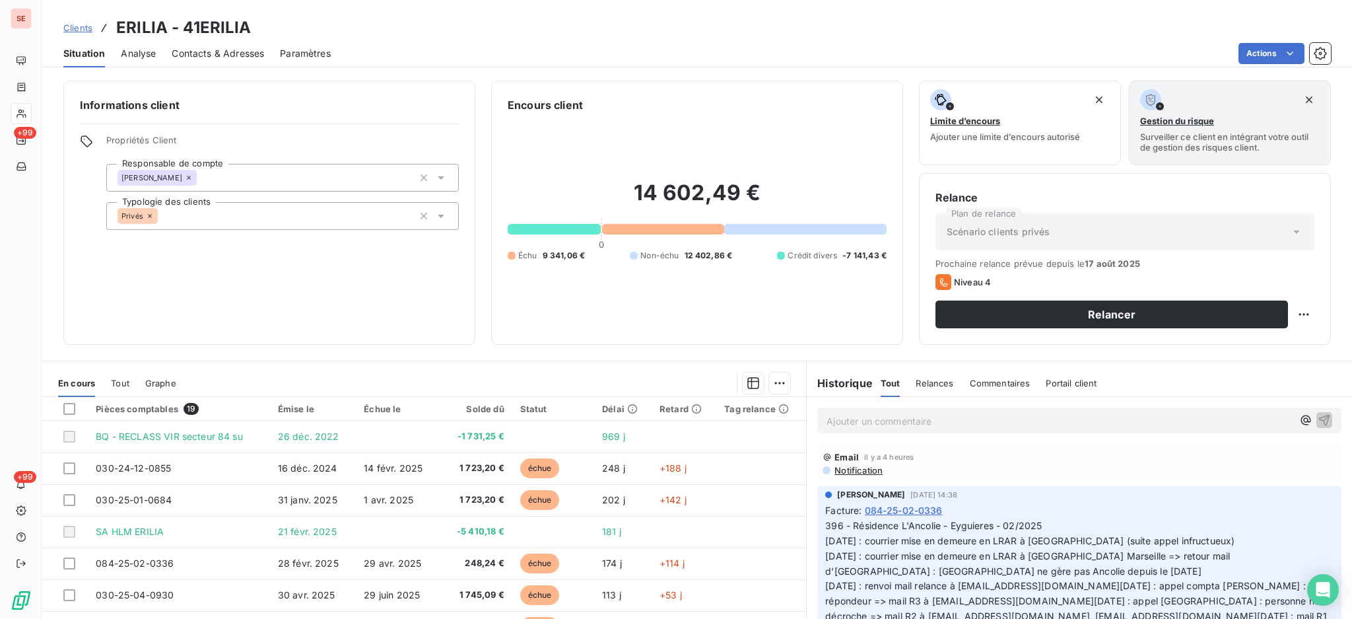
click at [219, 52] on span "Contacts & Adresses" at bounding box center [218, 53] width 92 height 13
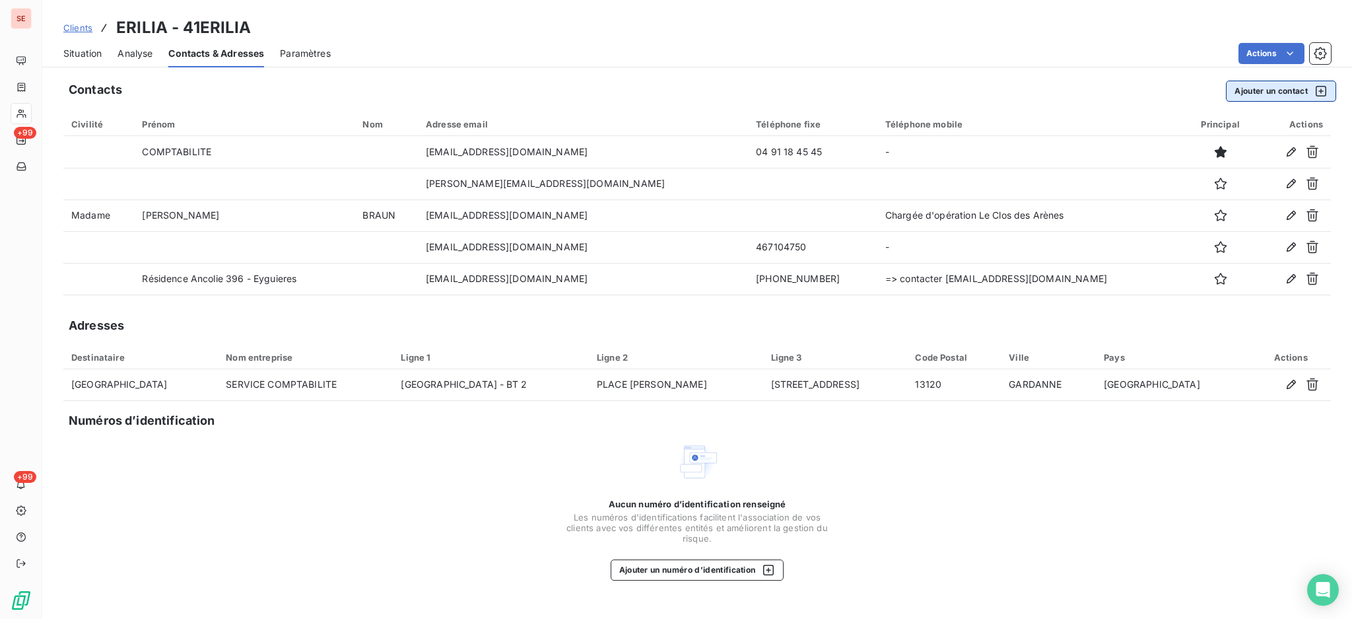
click at [1257, 82] on button "Ajouter un contact" at bounding box center [1281, 91] width 110 height 21
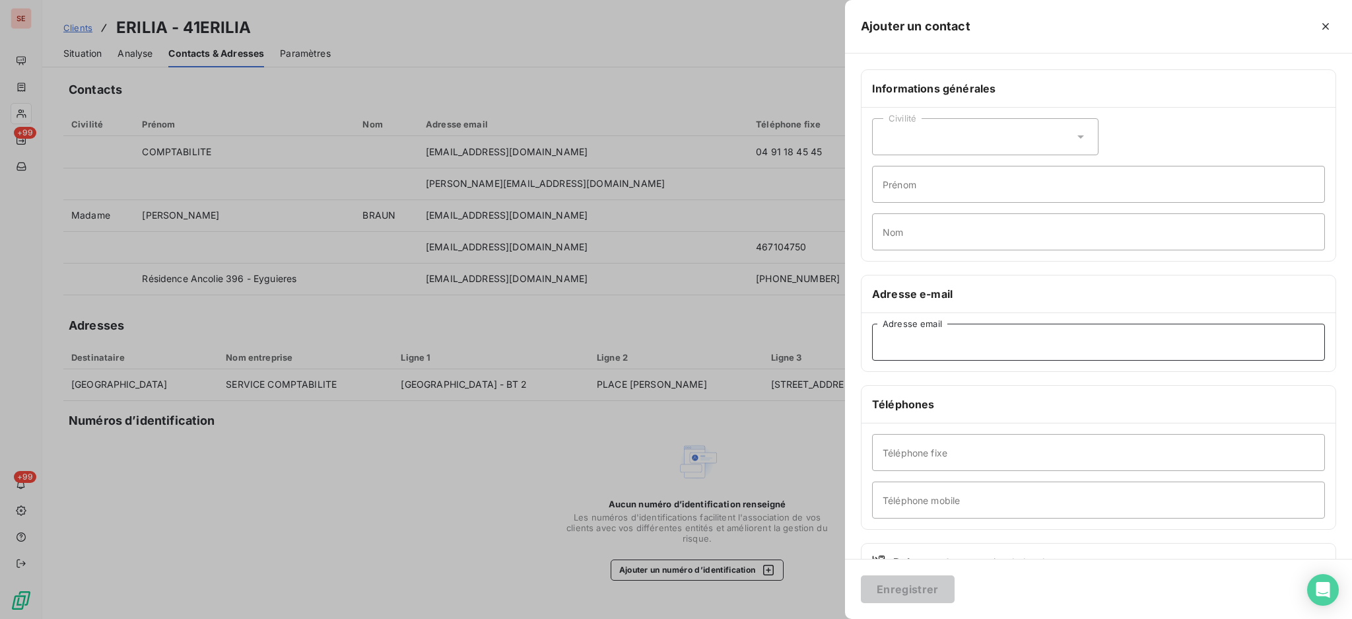
click at [948, 345] on input "Adresse email" at bounding box center [1098, 342] width 453 height 37
type input "[PERSON_NAME][EMAIL_ADDRESS][DOMAIN_NAME]"
click at [1001, 188] on input "Prénom" at bounding box center [1098, 184] width 453 height 37
type input "s"
type input "Stéphanie"
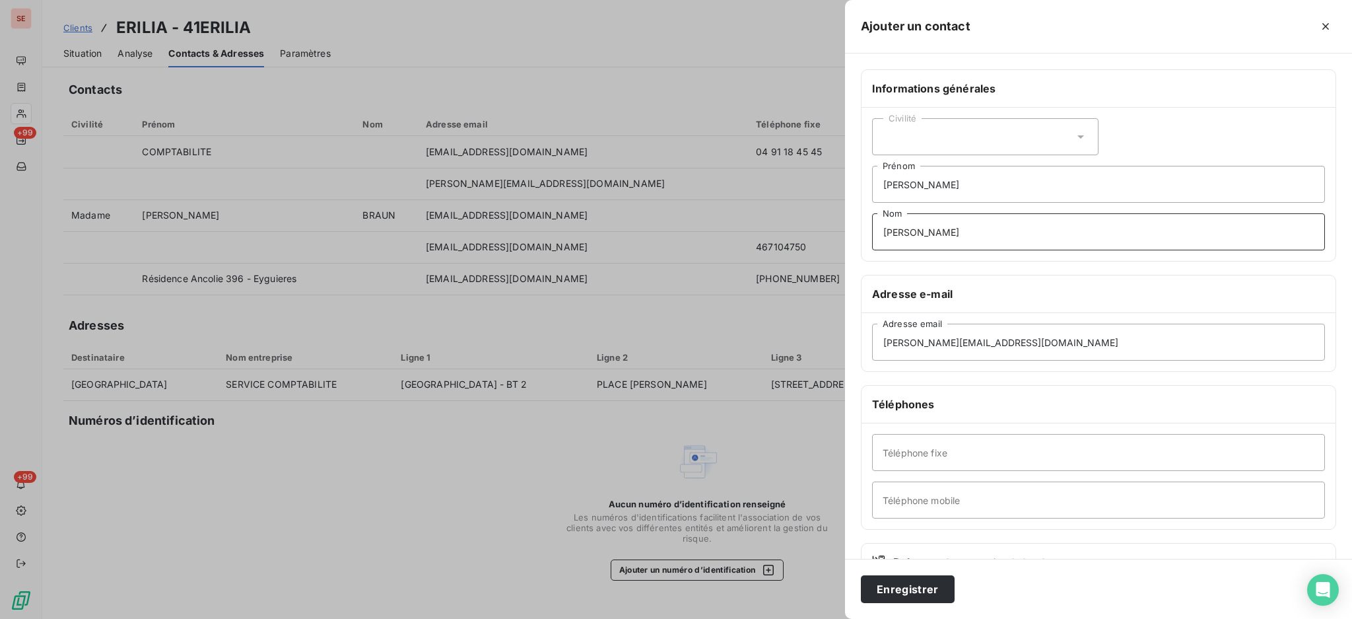
type input "DAVID"
click at [1031, 182] on input "Stéphanie" at bounding box center [1098, 184] width 453 height 37
type input "Stéphanie - compta Montpellier"
click at [861, 575] on button "Enregistrer" at bounding box center [908, 589] width 94 height 28
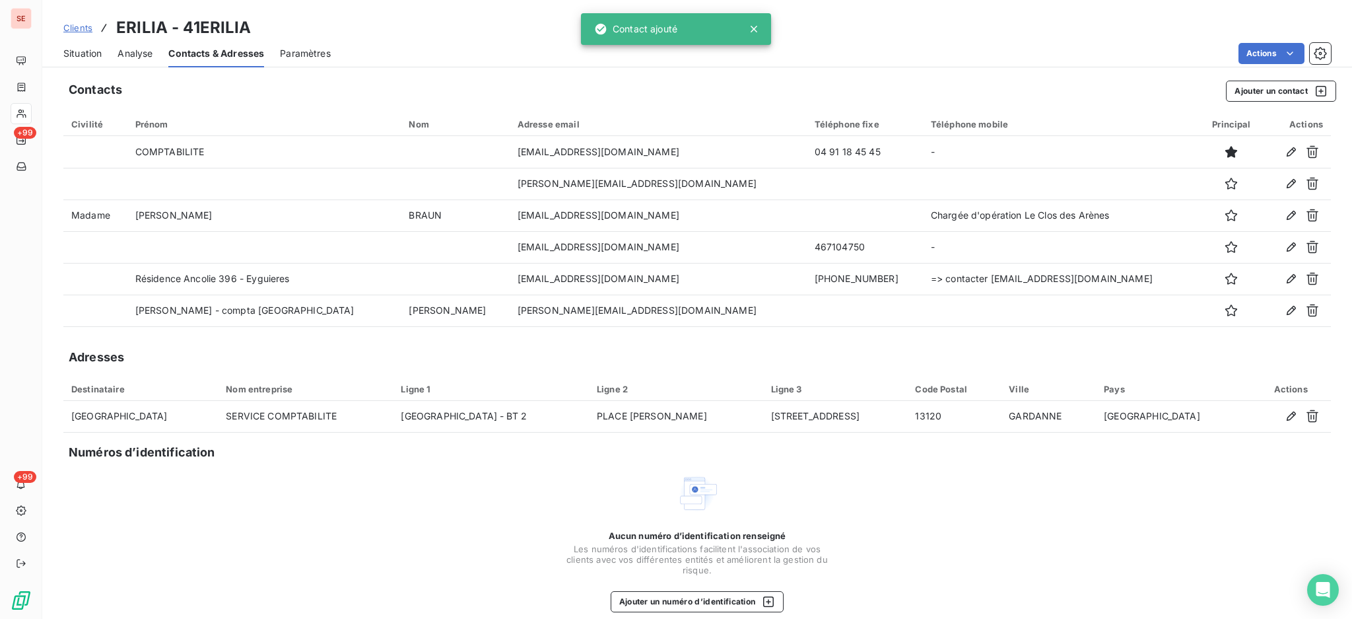
click at [89, 50] on span "Situation" at bounding box center [82, 53] width 38 height 13
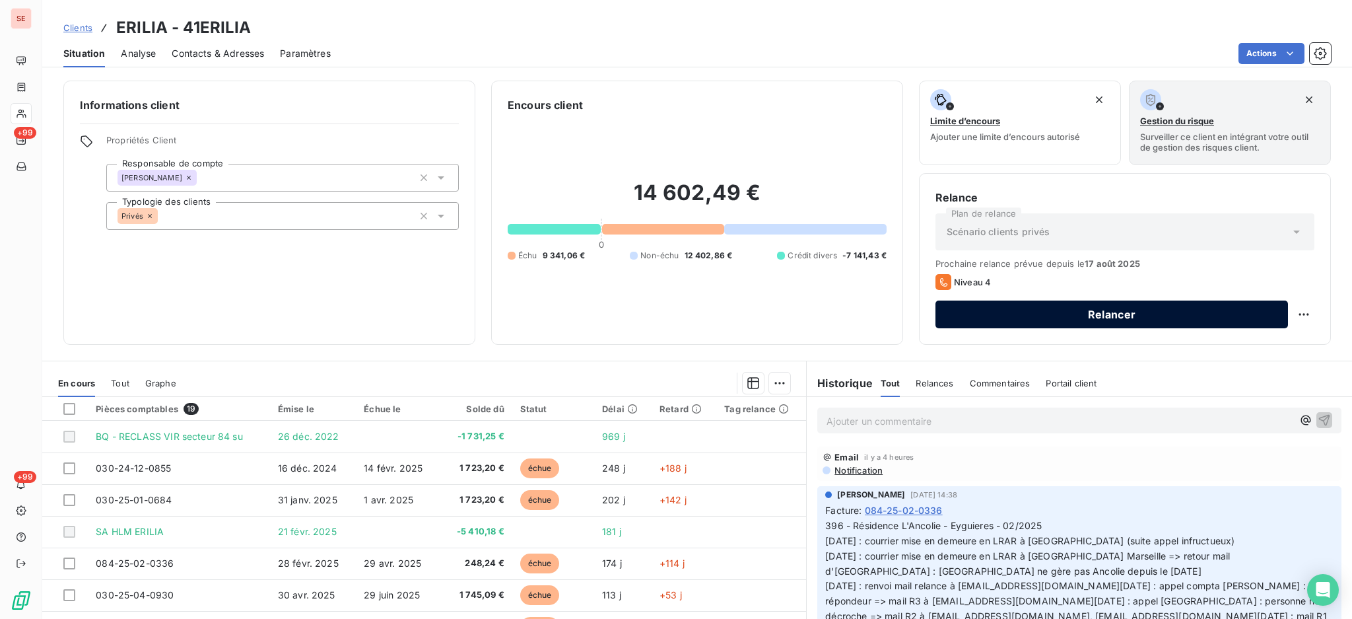
click at [963, 310] on button "Relancer" at bounding box center [1112, 314] width 353 height 28
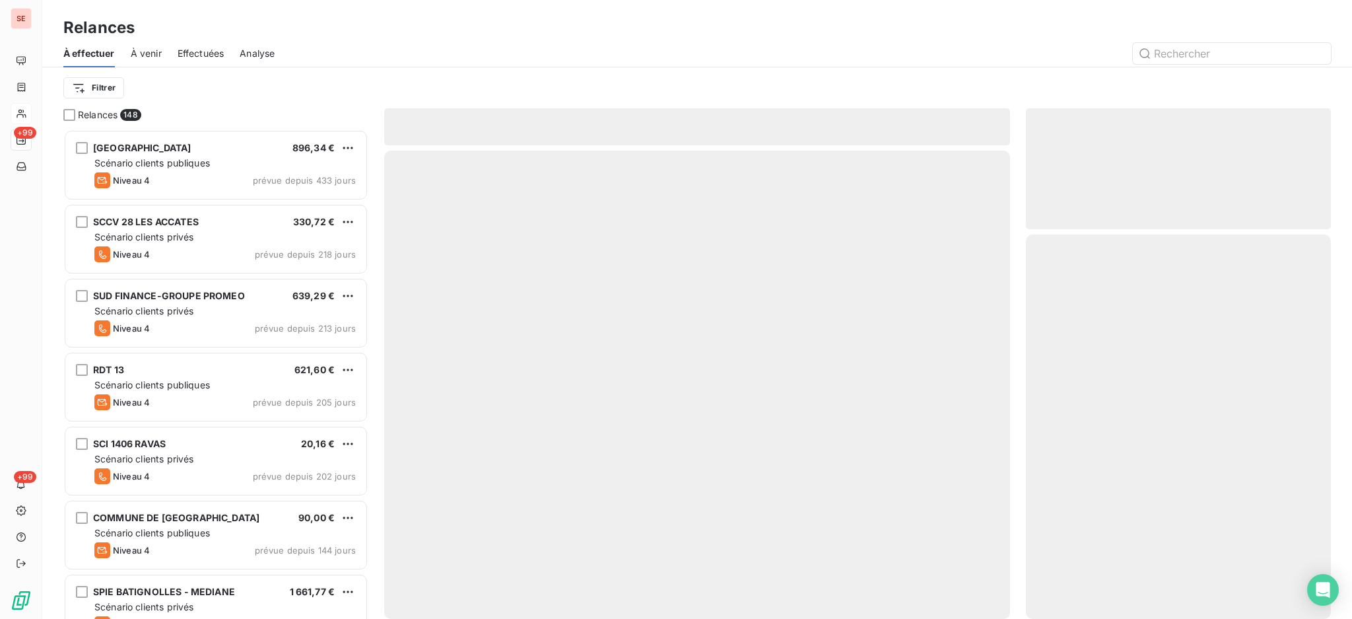
scroll to position [477, 291]
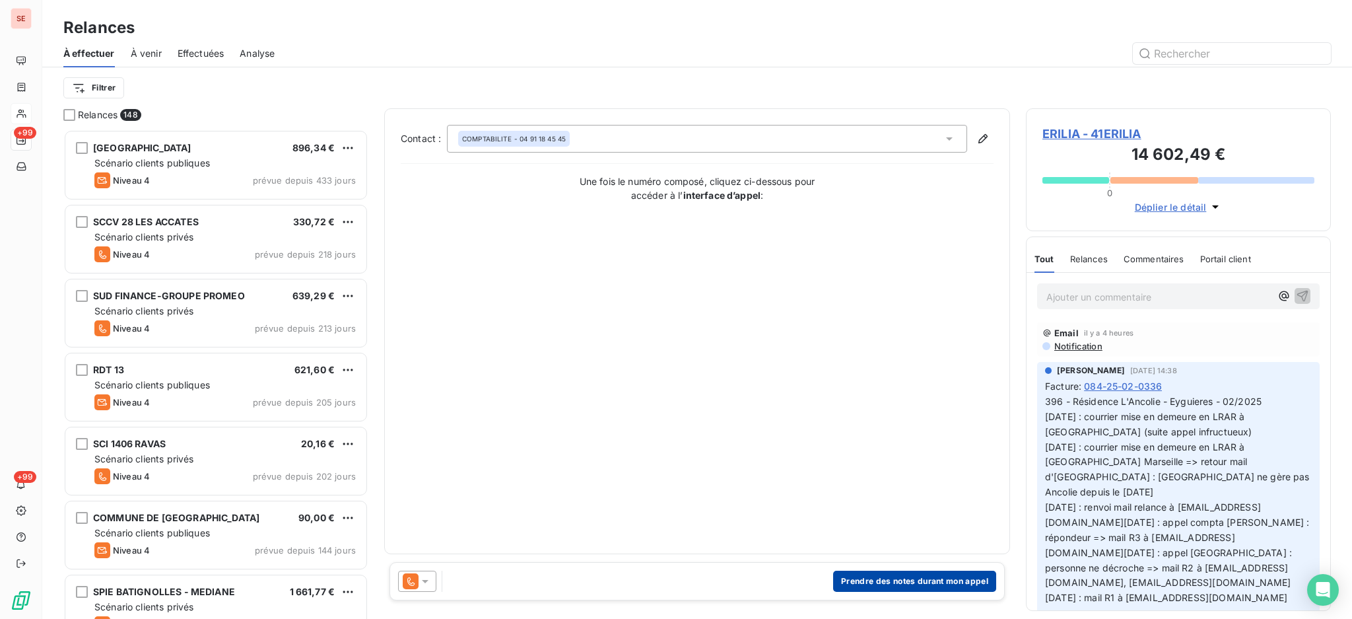
click at [922, 578] on button "Prendre des notes durant mon appel" at bounding box center [914, 580] width 163 height 21
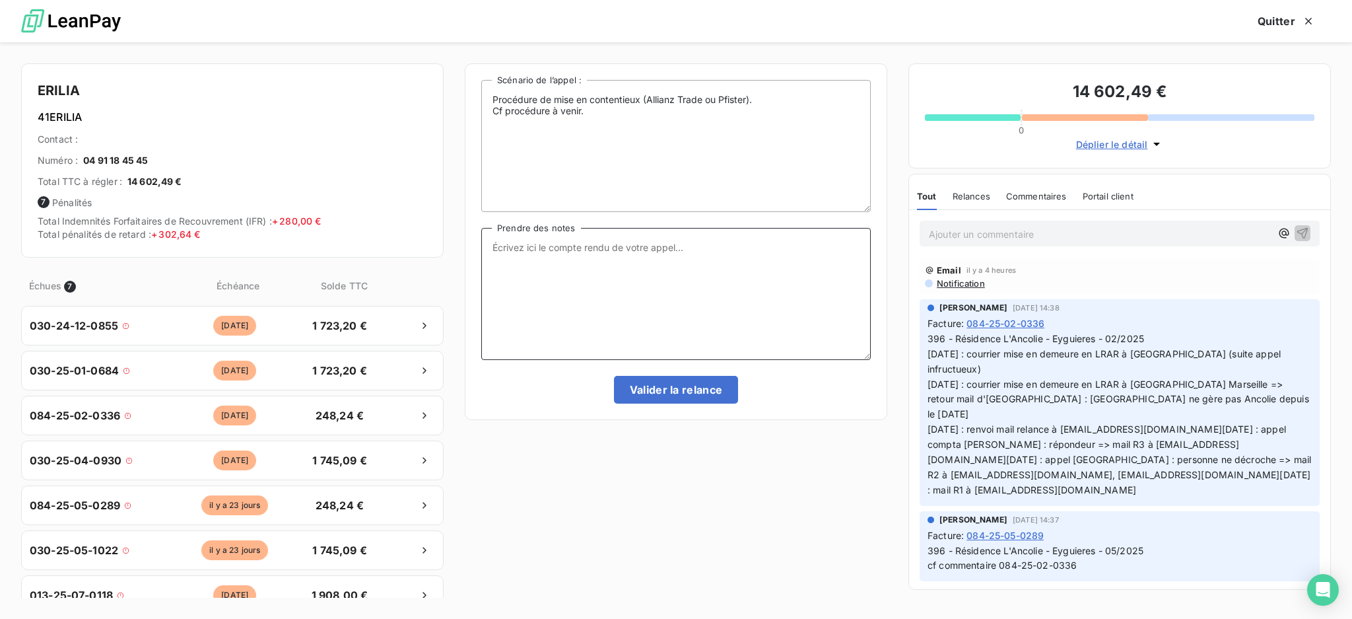
click at [574, 259] on textarea "Prendre des notes" at bounding box center [676, 294] width 390 height 132
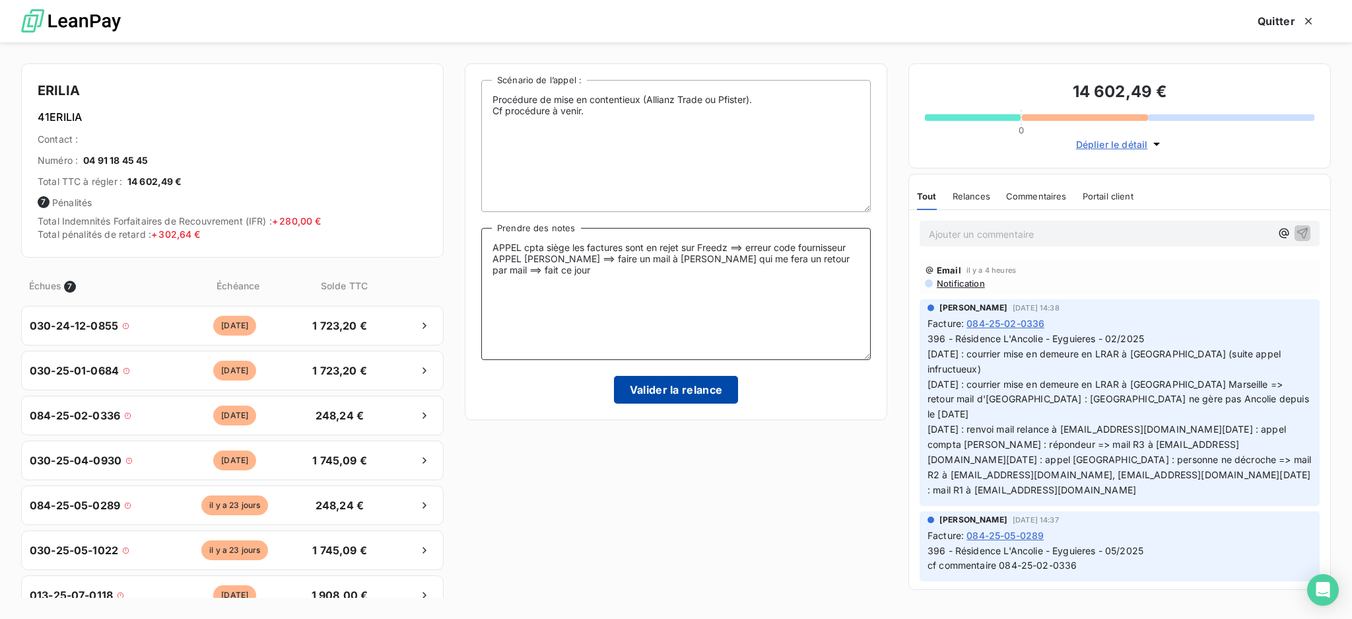
type textarea "APPEL cpta siège les factures sont en rejet sur Freedz ==> erreur code fourniss…"
click at [671, 384] on button "Valider la relance" at bounding box center [676, 390] width 125 height 28
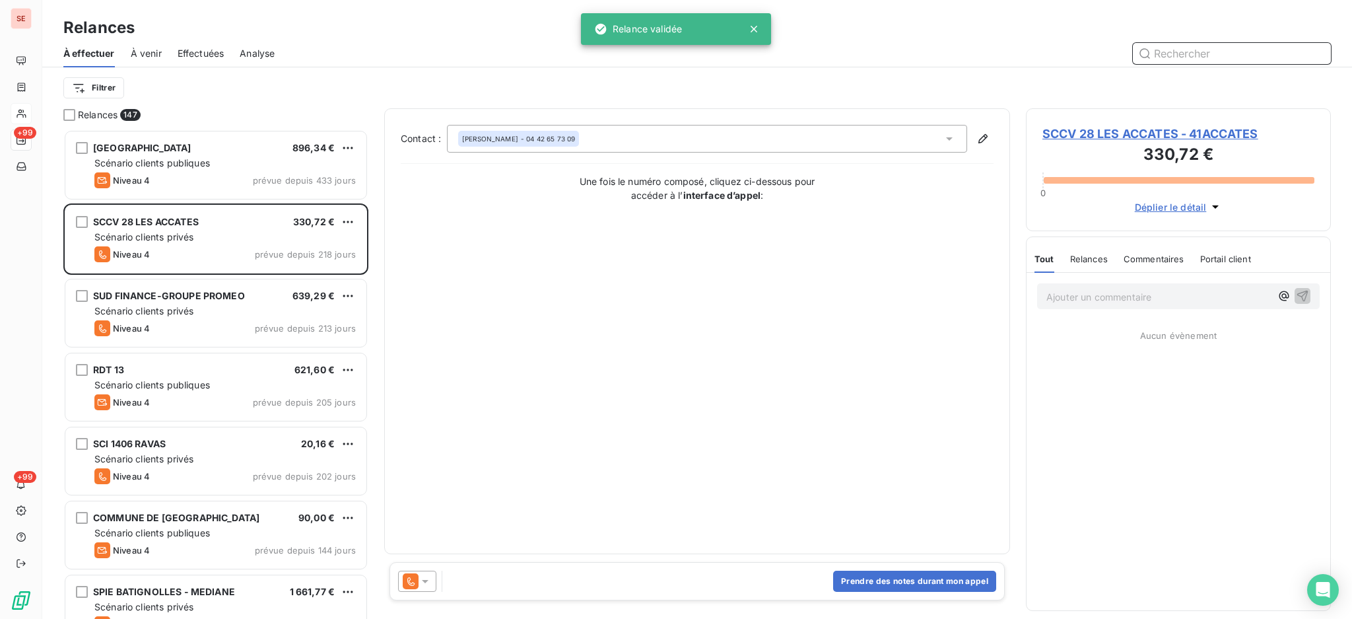
click at [207, 53] on span "Effectuées" at bounding box center [201, 53] width 47 height 13
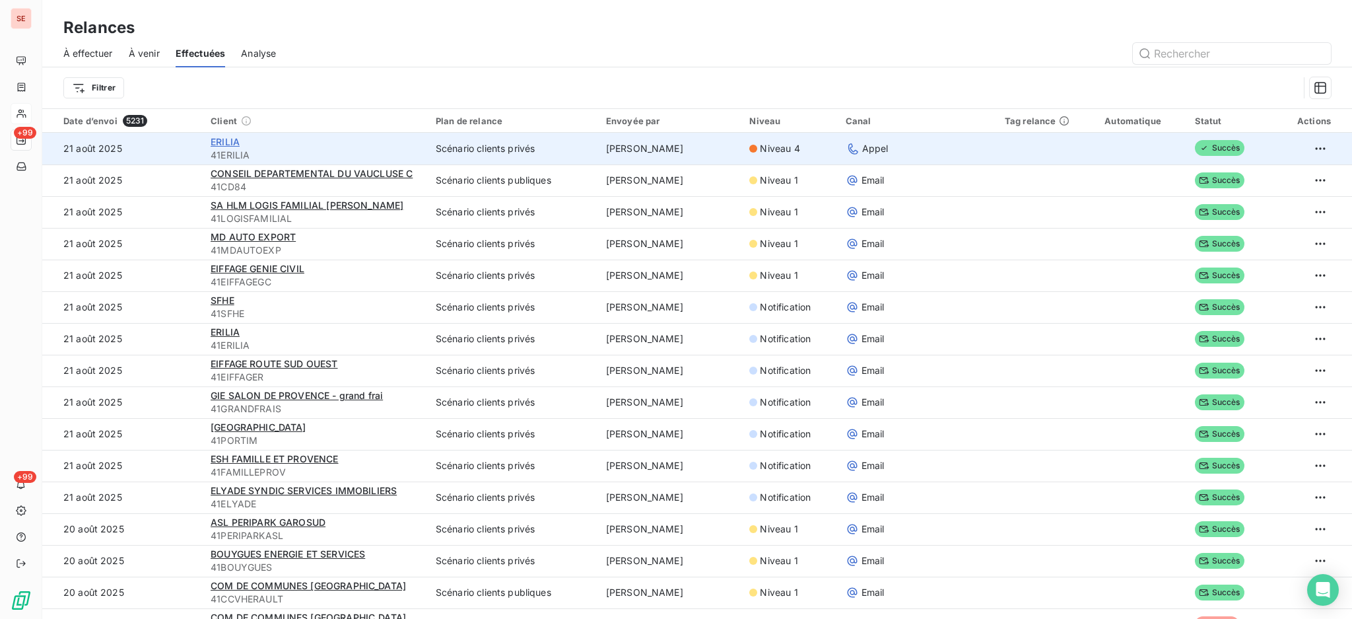
click at [230, 142] on span "ERILIA" at bounding box center [225, 141] width 29 height 11
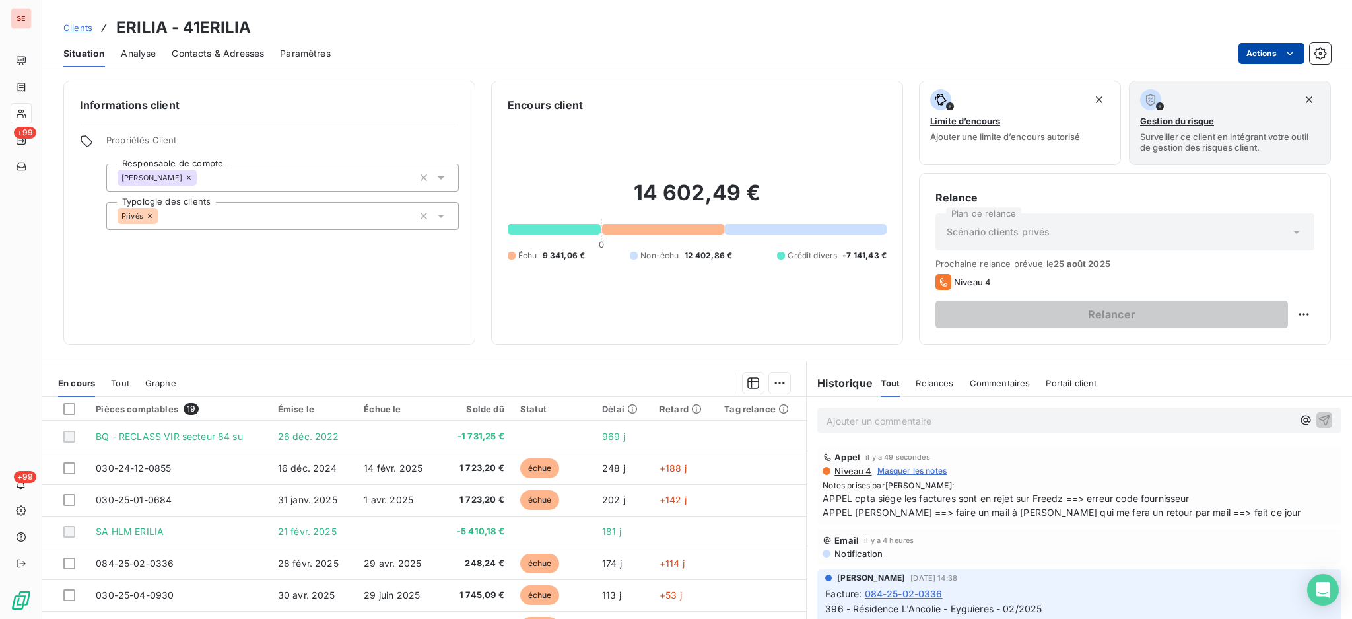
click at [1254, 51] on html "SE +99 +99 Clients ERILIA - 41ERILIA Situation Analyse Contacts & Adresses Para…" at bounding box center [676, 309] width 1352 height 619
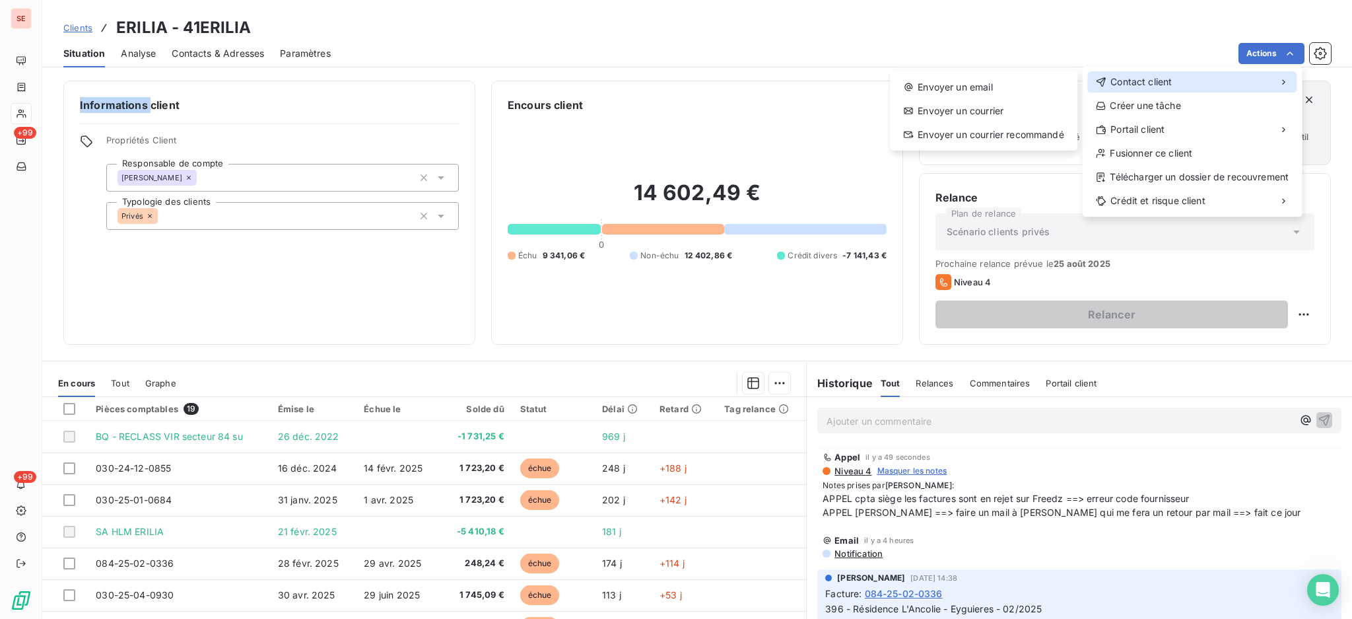
click at [1155, 81] on span "Contact client" at bounding box center [1141, 81] width 61 height 13
click at [968, 79] on div "Envoyer un email" at bounding box center [983, 87] width 177 height 21
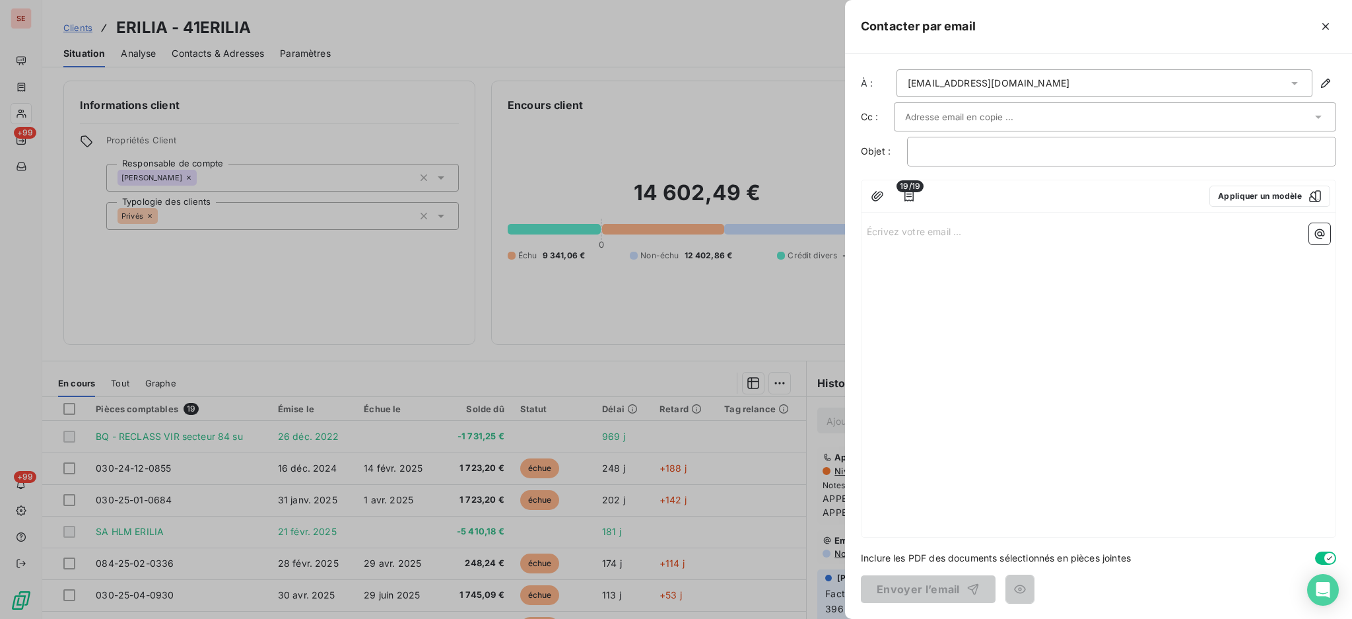
click at [1296, 85] on icon at bounding box center [1294, 83] width 13 height 13
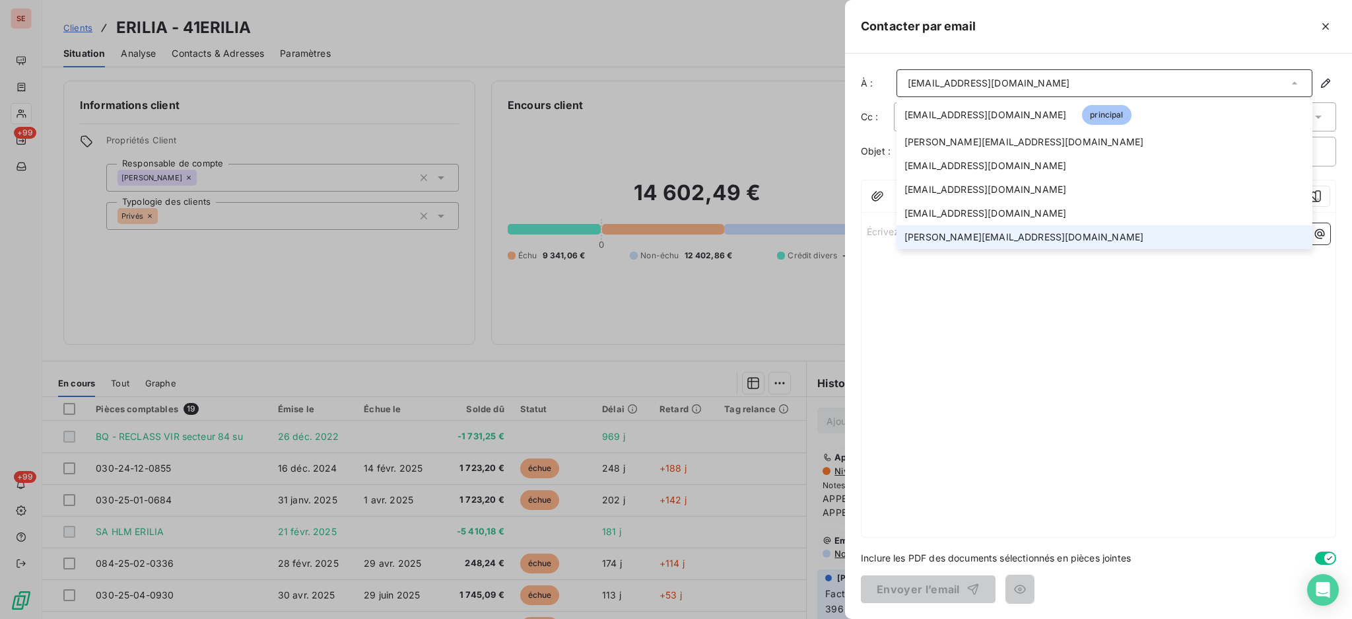
click at [964, 236] on span "[PERSON_NAME][EMAIL_ADDRESS][DOMAIN_NAME]" at bounding box center [1024, 236] width 239 height 13
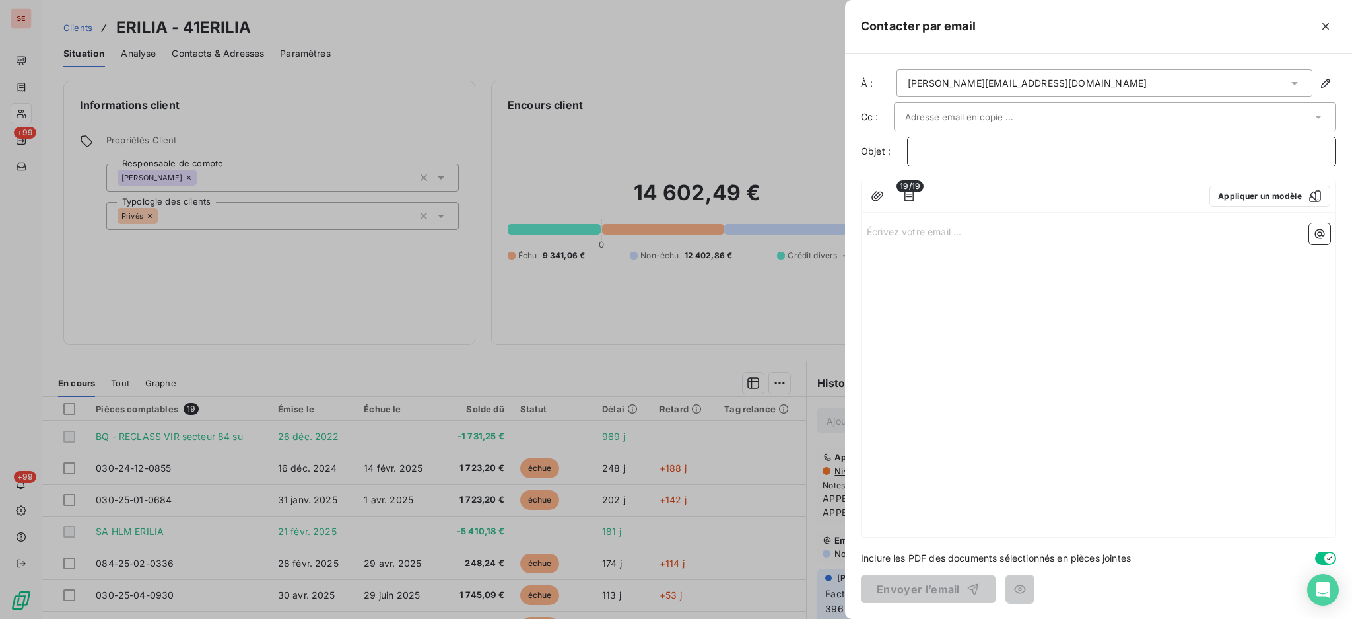
click at [1005, 149] on p "﻿" at bounding box center [1121, 151] width 407 height 15
click at [907, 191] on span "19/19" at bounding box center [910, 186] width 27 height 12
click at [910, 193] on icon "button" at bounding box center [909, 195] width 13 height 13
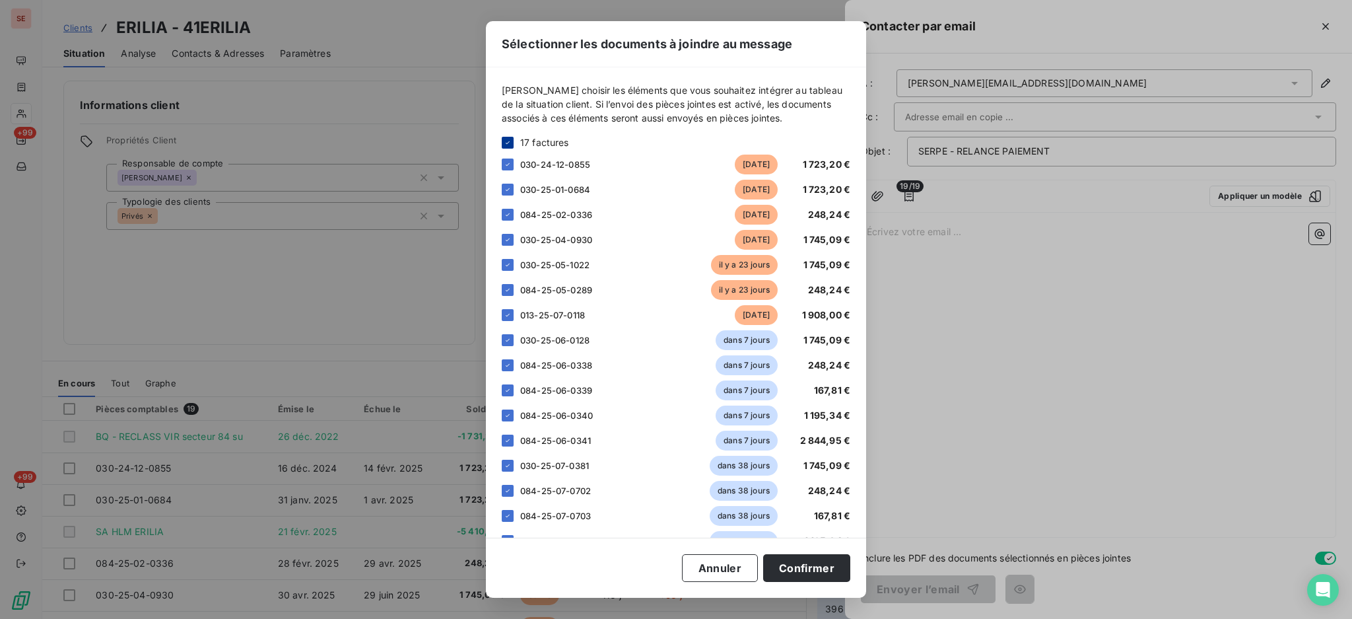
click at [508, 142] on icon at bounding box center [508, 142] width 4 height 3
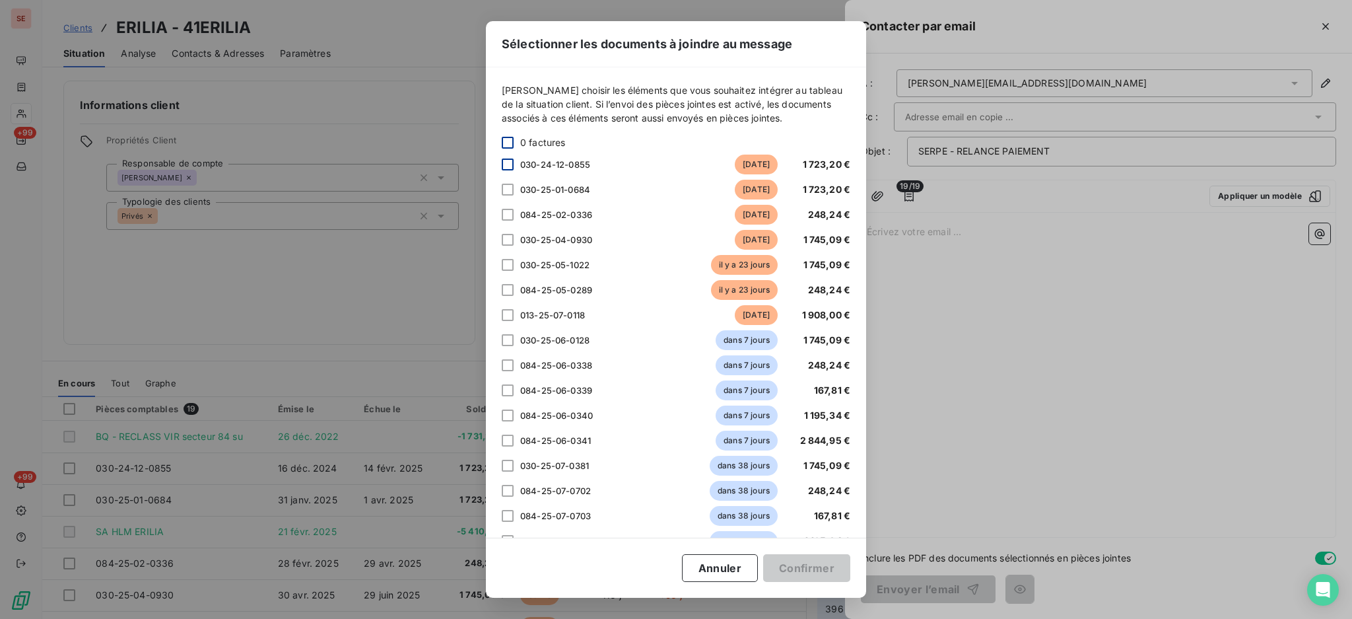
click at [510, 163] on div at bounding box center [508, 164] width 12 height 12
click at [508, 188] on div at bounding box center [508, 190] width 12 height 12
click at [506, 237] on div at bounding box center [508, 240] width 12 height 12
click at [508, 263] on div at bounding box center [508, 265] width 12 height 12
click at [508, 316] on div at bounding box center [508, 315] width 12 height 12
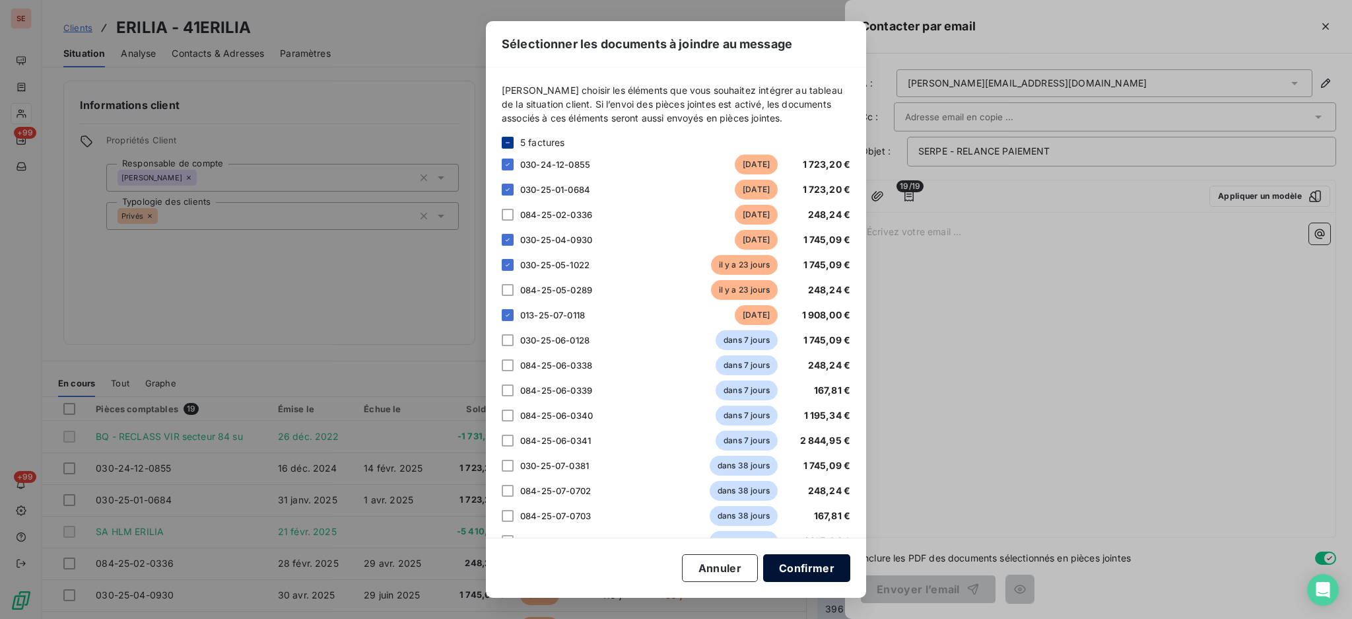
click at [822, 574] on button "Confirmer" at bounding box center [806, 568] width 87 height 28
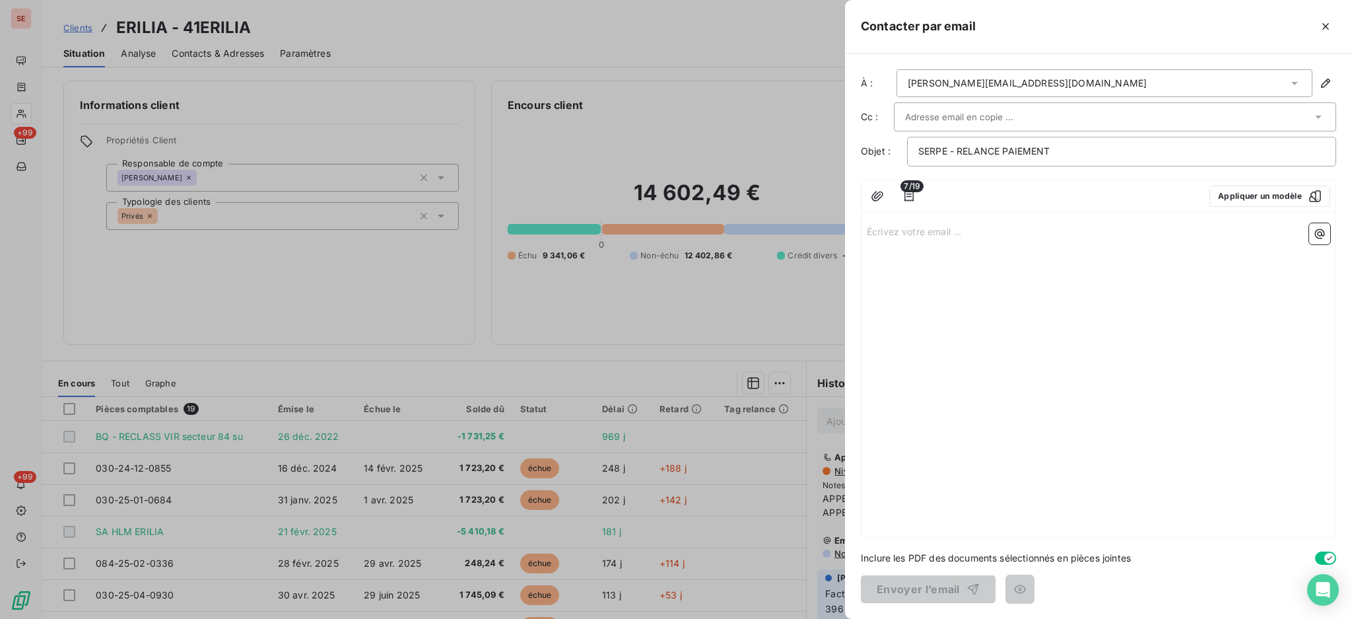
click at [901, 236] on p "Écrivez votre email ... ﻿" at bounding box center [1098, 230] width 463 height 15
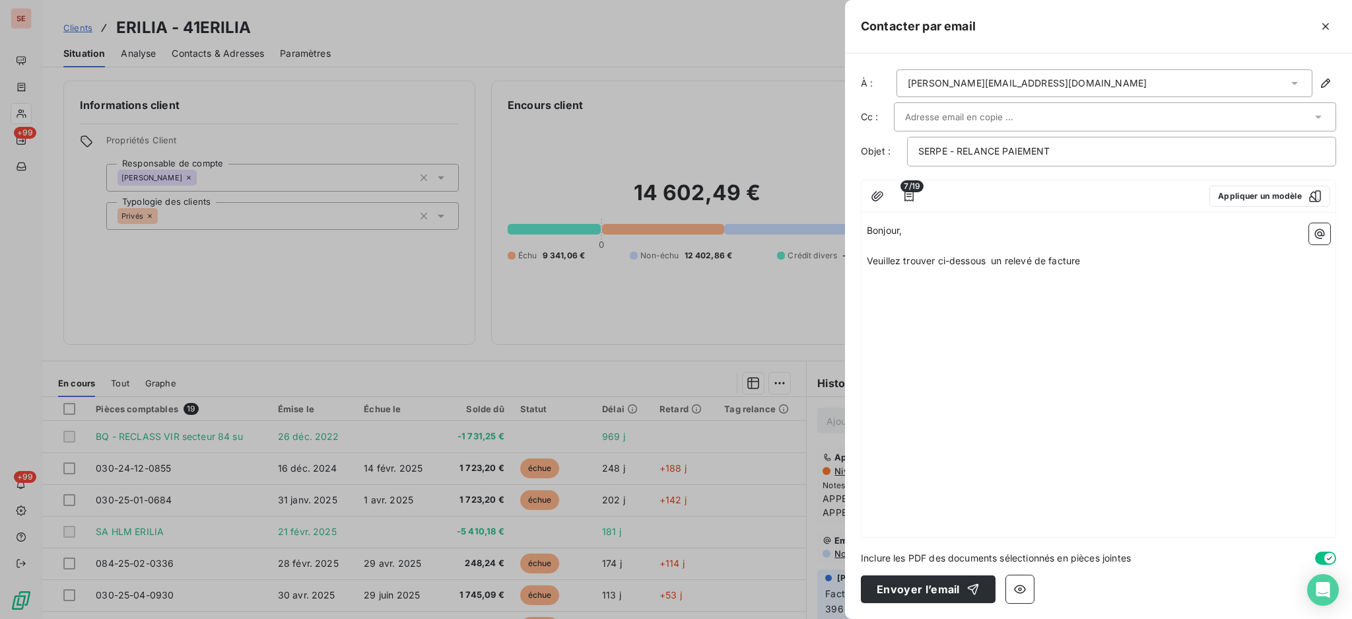
click at [992, 257] on span "Veuillez trouver ci-dessous un relevé de facture" at bounding box center [973, 260] width 213 height 11
click at [1091, 263] on p "Veuillez trouver ci-dessous un relevé de facture" at bounding box center [1098, 261] width 463 height 15
click at [1318, 232] on icon "button" at bounding box center [1320, 233] width 10 height 10
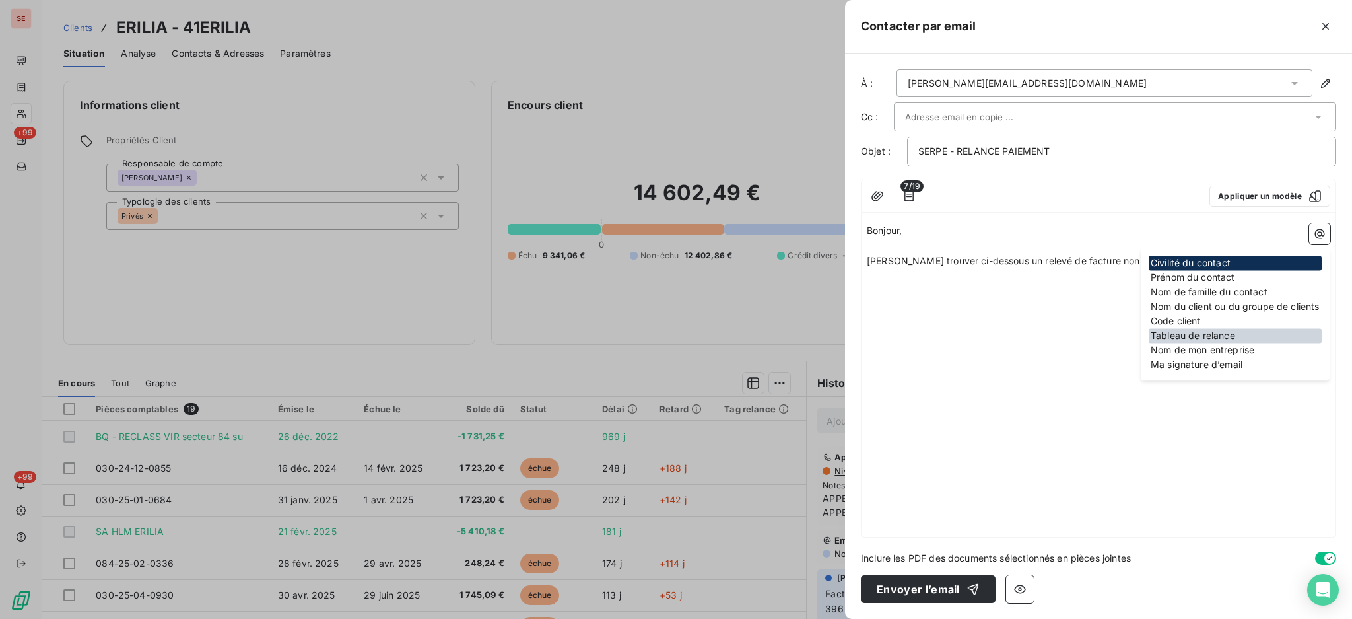
click at [1224, 328] on div "Tableau de relance" at bounding box center [1235, 335] width 173 height 15
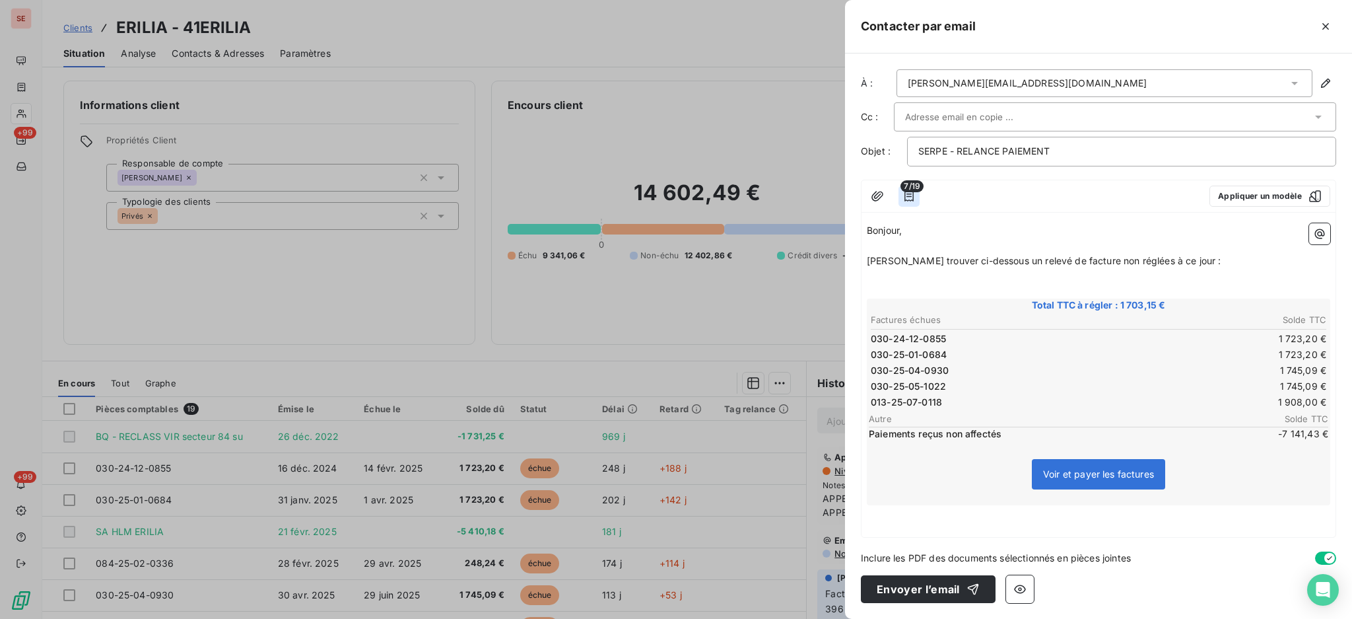
click at [910, 197] on icon "button" at bounding box center [909, 196] width 9 height 11
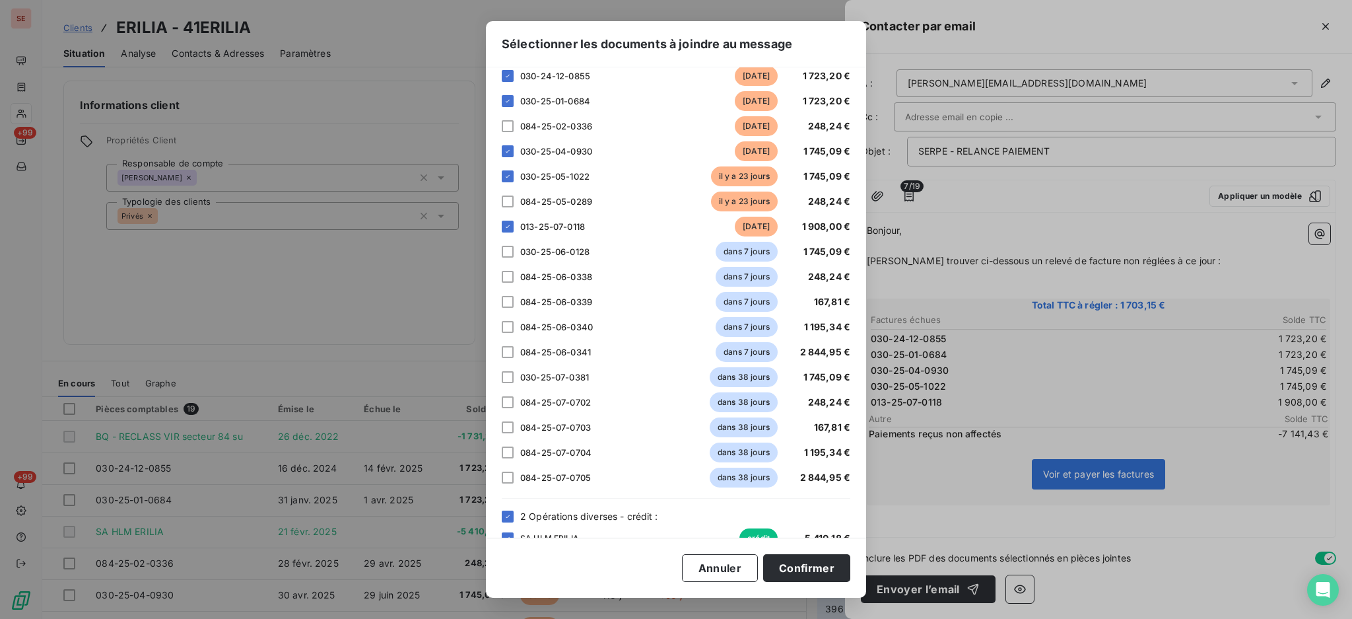
scroll to position [139, 0]
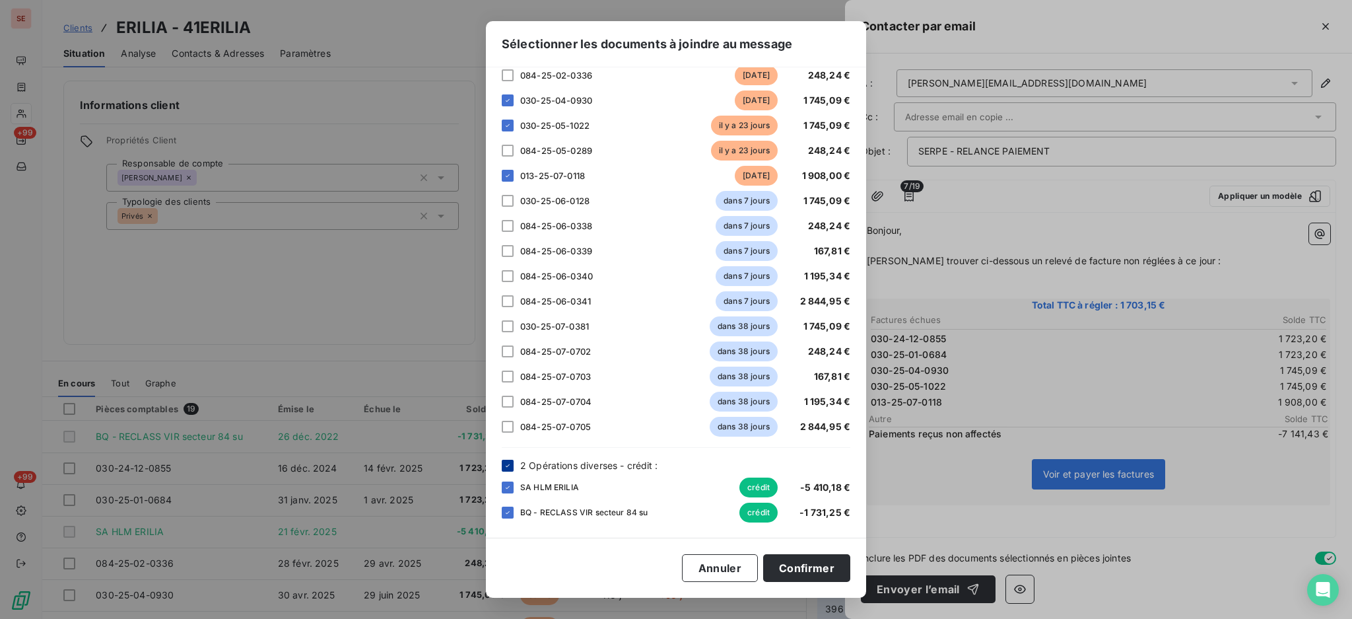
click at [508, 465] on icon at bounding box center [508, 465] width 8 height 8
click at [811, 570] on button "Confirmer" at bounding box center [806, 568] width 87 height 28
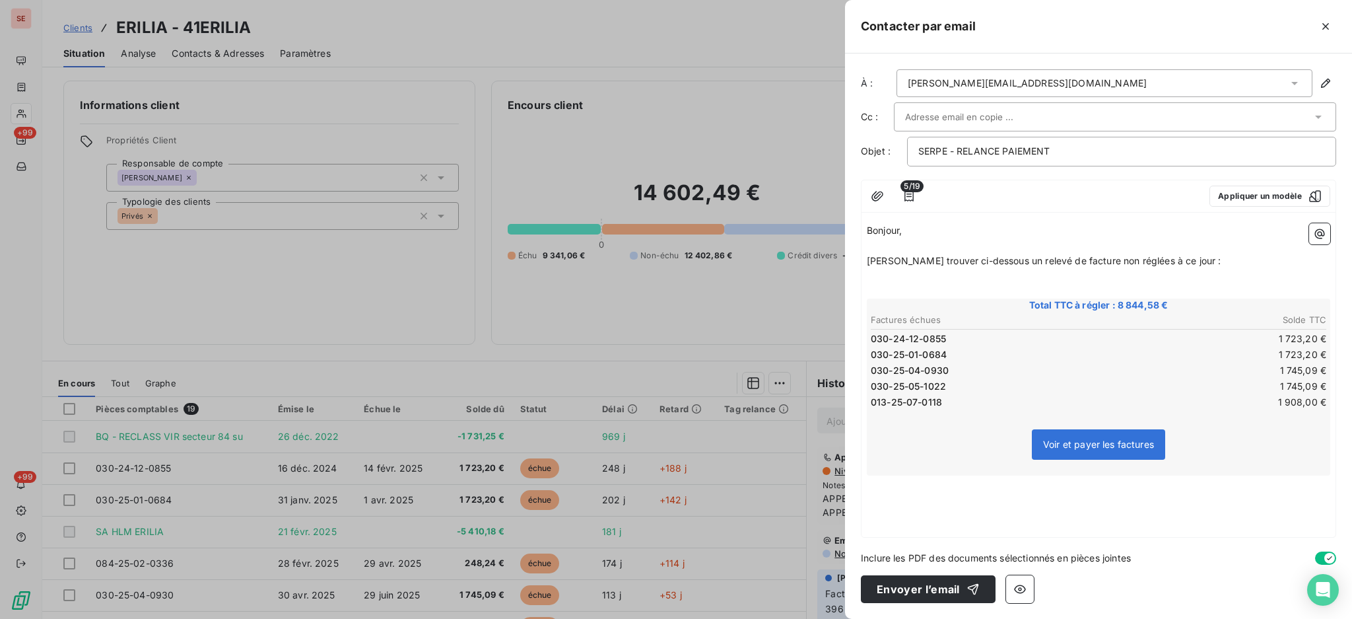
click at [1131, 278] on p "﻿" at bounding box center [1098, 276] width 463 height 15
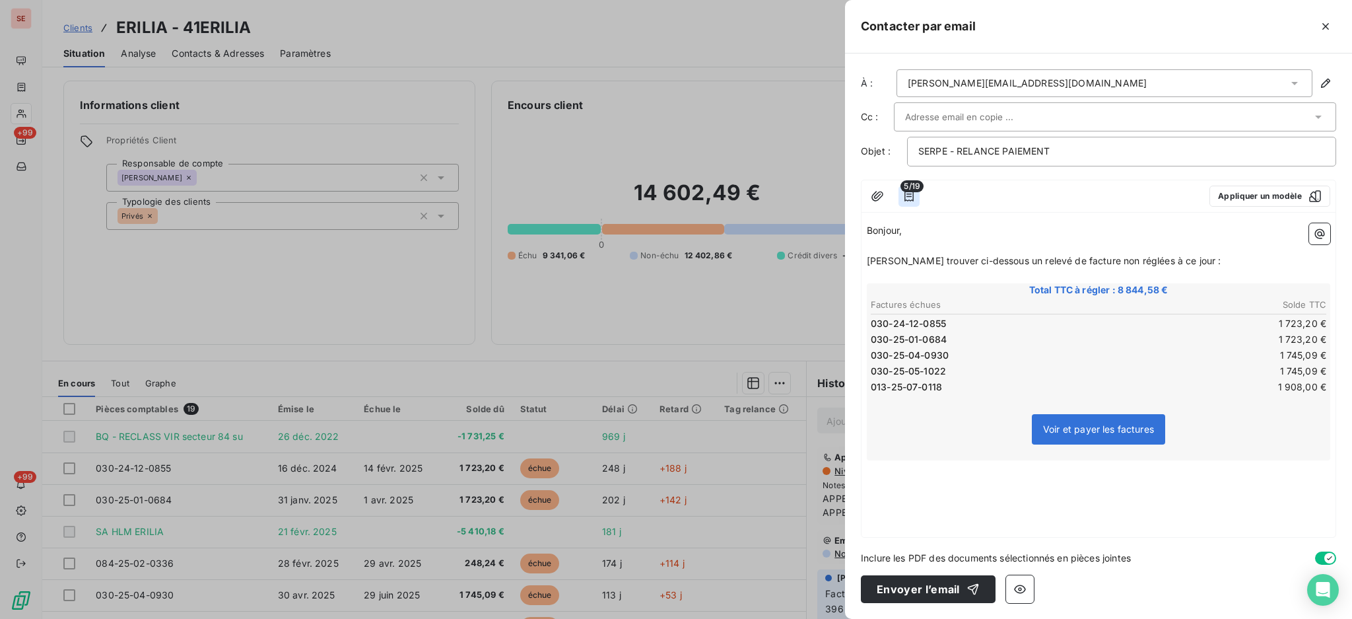
click at [912, 196] on icon "button" at bounding box center [909, 195] width 13 height 13
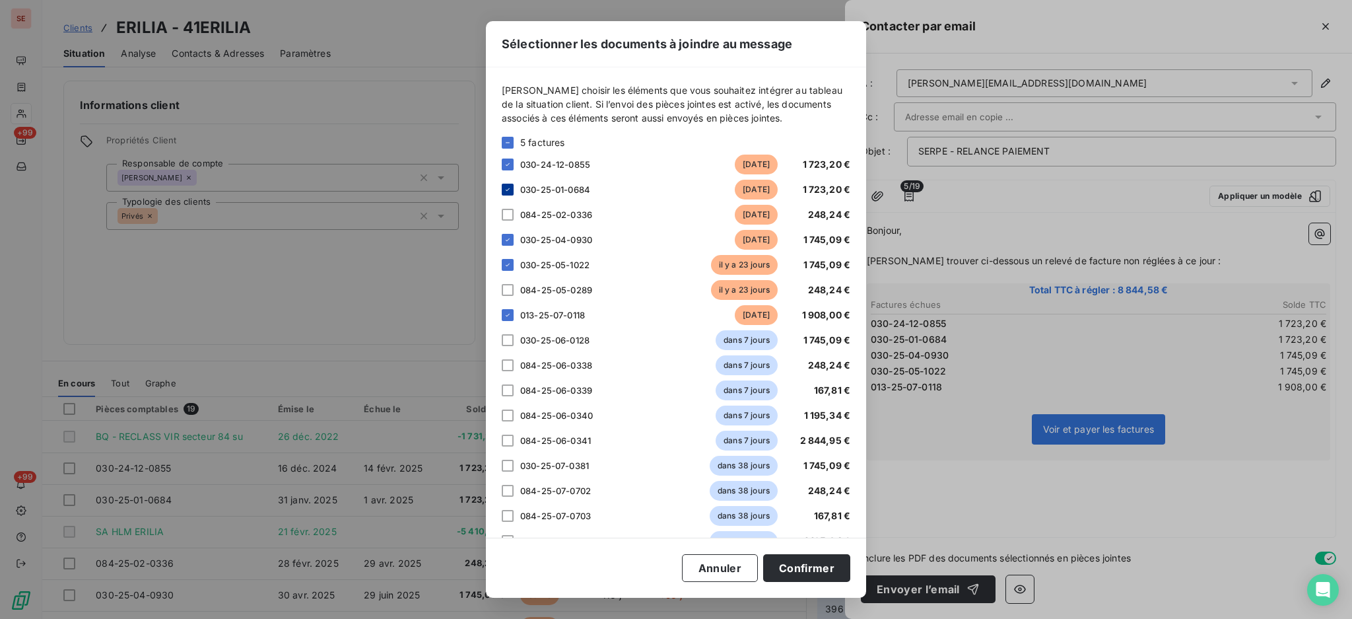
click at [507, 188] on icon at bounding box center [508, 190] width 8 height 8
click at [784, 568] on button "Confirmer" at bounding box center [806, 568] width 87 height 28
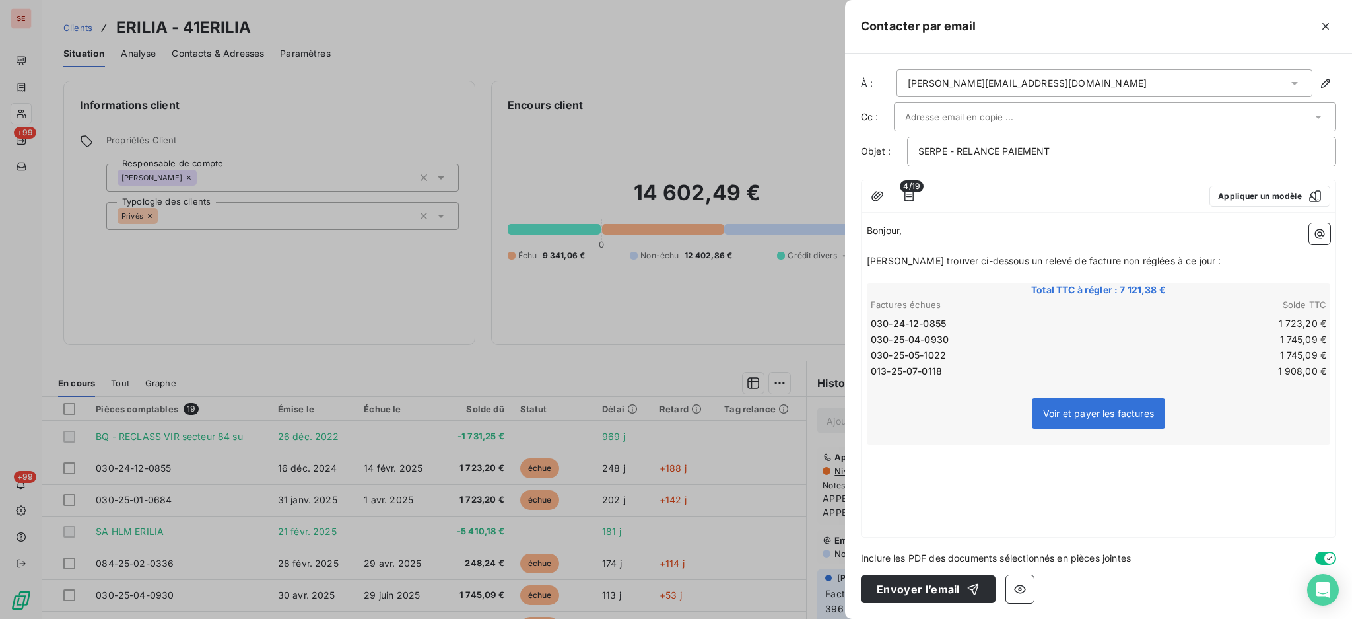
click at [946, 456] on div "Bonjour, ﻿ Veuillez trouver ci-dessous un relevé de facture non réglées à ce jo…" at bounding box center [1099, 377] width 474 height 319
click at [1202, 264] on p "Veuillez trouver ci-dessous un relevé de facture non réglées à ce jour :" at bounding box center [1098, 261] width 463 height 15
click at [920, 460] on div "Bonjour, ﻿ Veuillez trouver ci-dessous un relevé de facture non réglées à ce jo…" at bounding box center [1099, 377] width 474 height 319
click at [919, 444] on p "﻿" at bounding box center [1098, 451] width 463 height 15
click at [1033, 461] on span "Pouvez-me faire un retour concernan leur statut dans votre" at bounding box center [998, 466] width 262 height 11
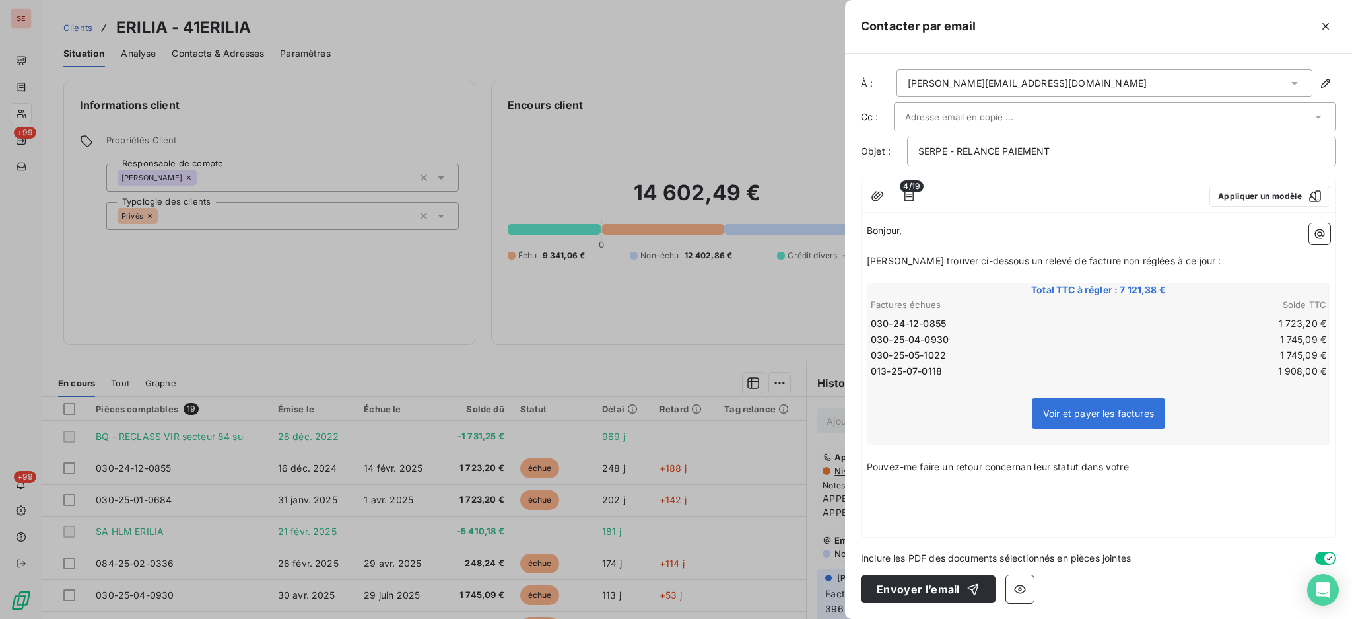
click at [1159, 465] on p "Pouvez-me faire un retour concernan leur statut dans votre" at bounding box center [1098, 467] width 463 height 15
click at [1157, 466] on p "Pouvez-me faire un retour concernan leur statut dans votre" at bounding box center [1098, 467] width 463 height 15
click at [1034, 466] on span "Pouvez-me faire un retour concernan leur statut dans votre" at bounding box center [998, 466] width 262 height 11
click at [1169, 461] on p "Pouvez-me faire un retour concernant leur statut dans votre" at bounding box center [1098, 467] width 463 height 15
click at [1218, 463] on p "Pouvez-me faire un retour concernant leur statut dans votre comptabilité" at bounding box center [1098, 467] width 463 height 15
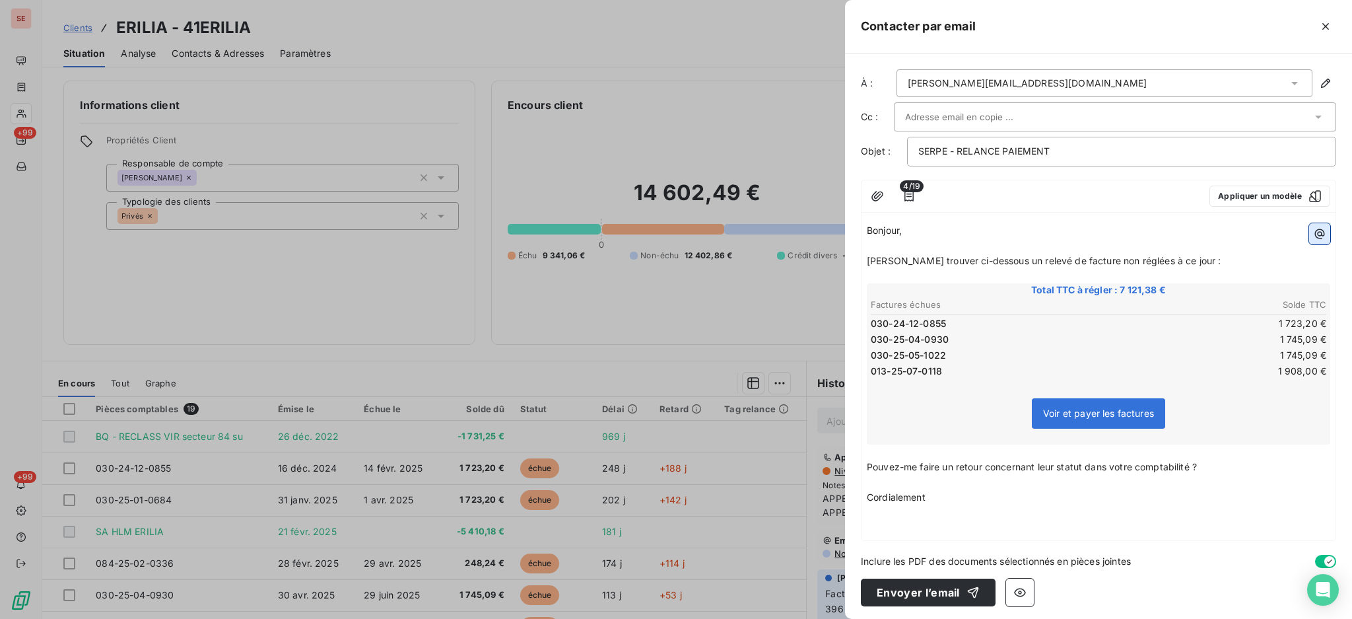
click at [1311, 232] on button "button" at bounding box center [1319, 233] width 21 height 21
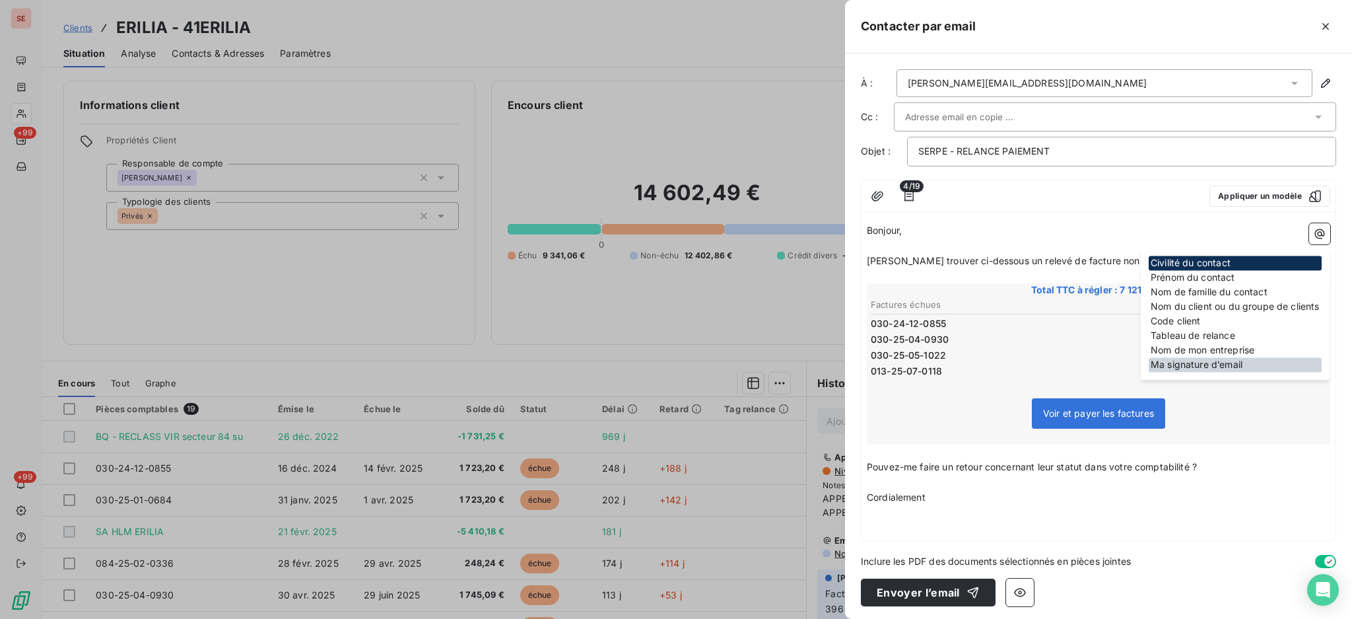
click at [1239, 360] on div "Ma signature d’email" at bounding box center [1235, 364] width 173 height 15
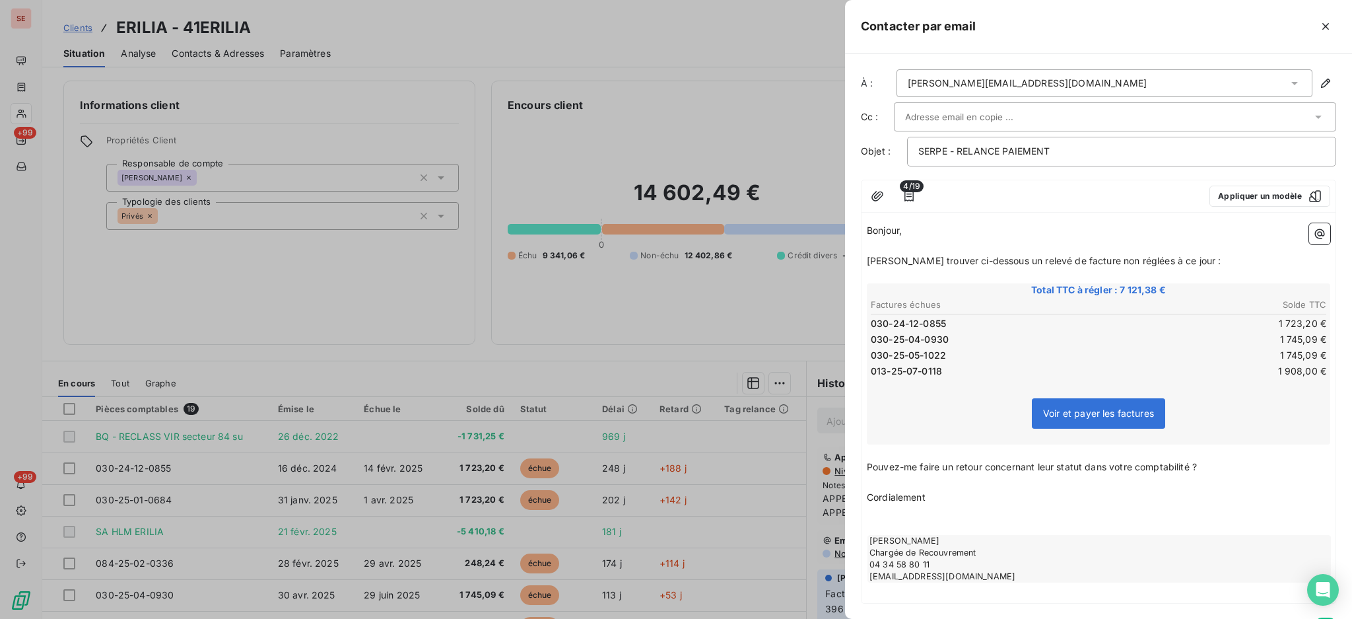
click at [1187, 261] on p "Veuillez trouver ci-dessous un relevé de facture non réglées à ce jour :" at bounding box center [1098, 261] width 463 height 15
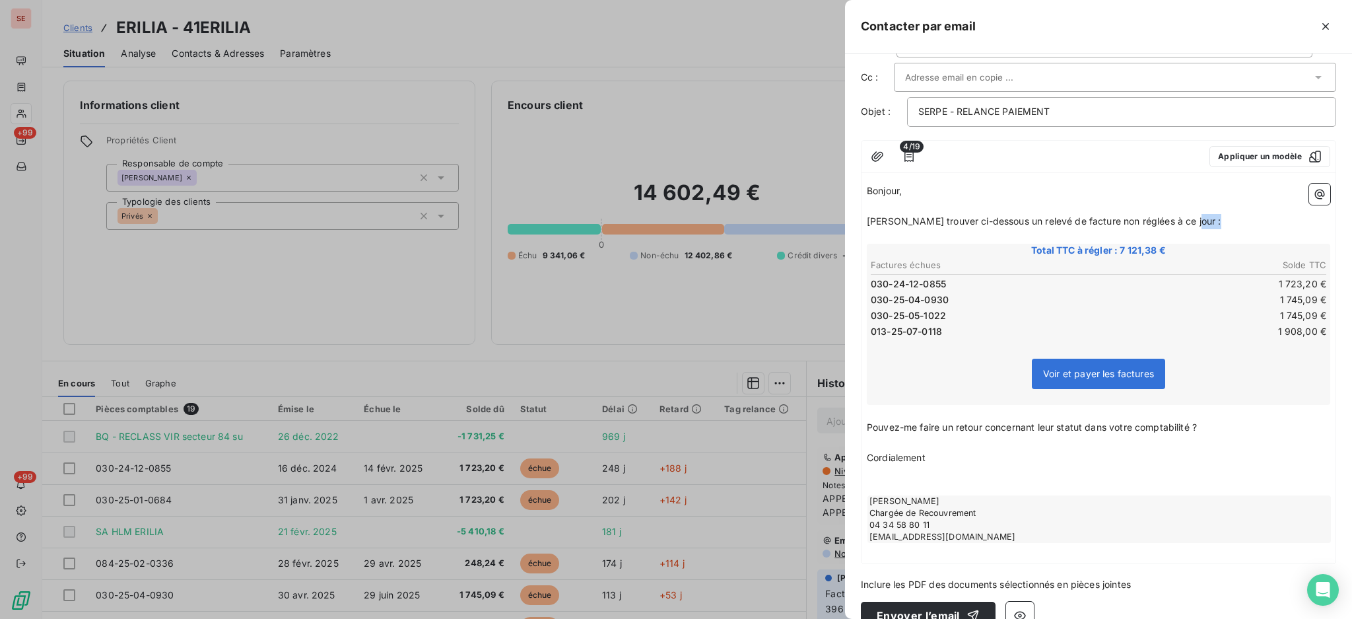
scroll to position [61, 0]
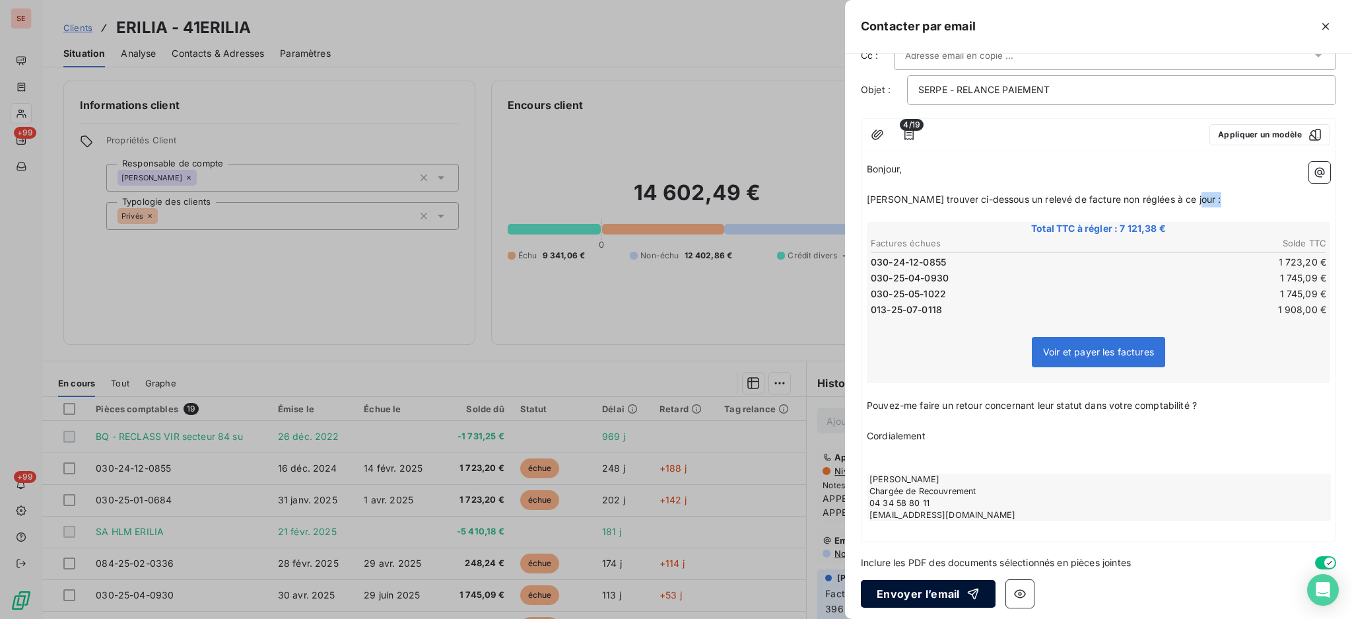
click at [911, 592] on button "Envoyer l’email" at bounding box center [928, 594] width 135 height 28
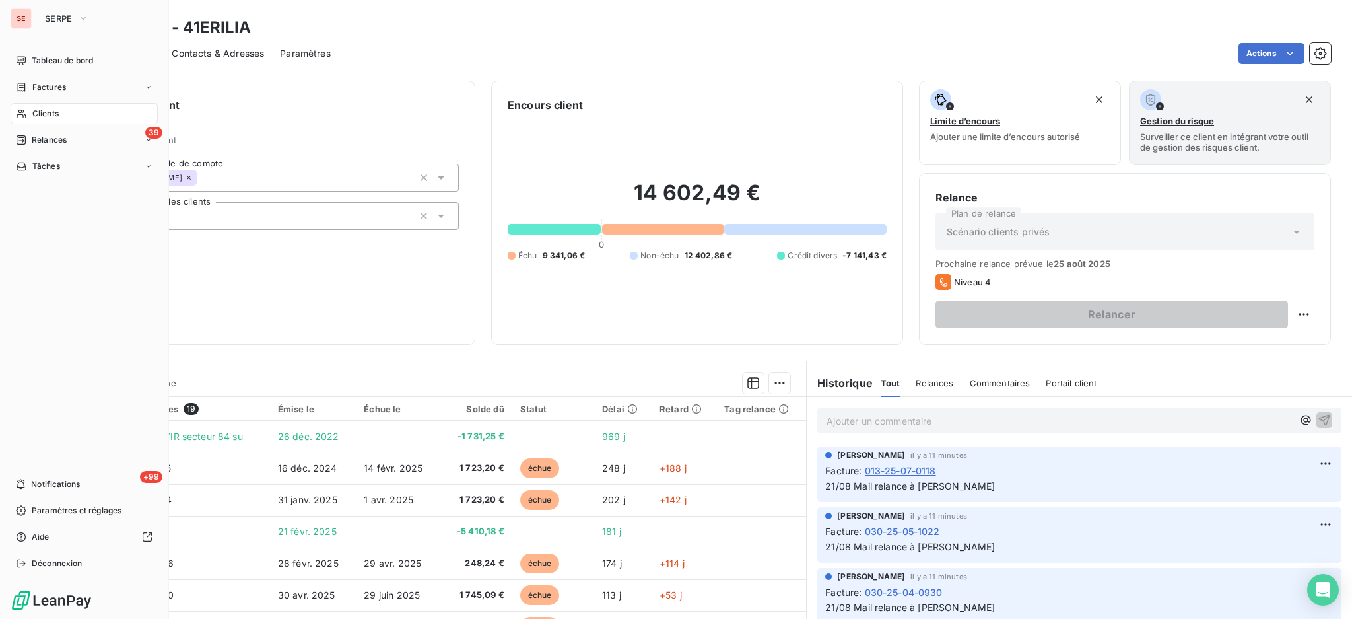
click at [53, 108] on span "Clients" at bounding box center [45, 114] width 26 height 12
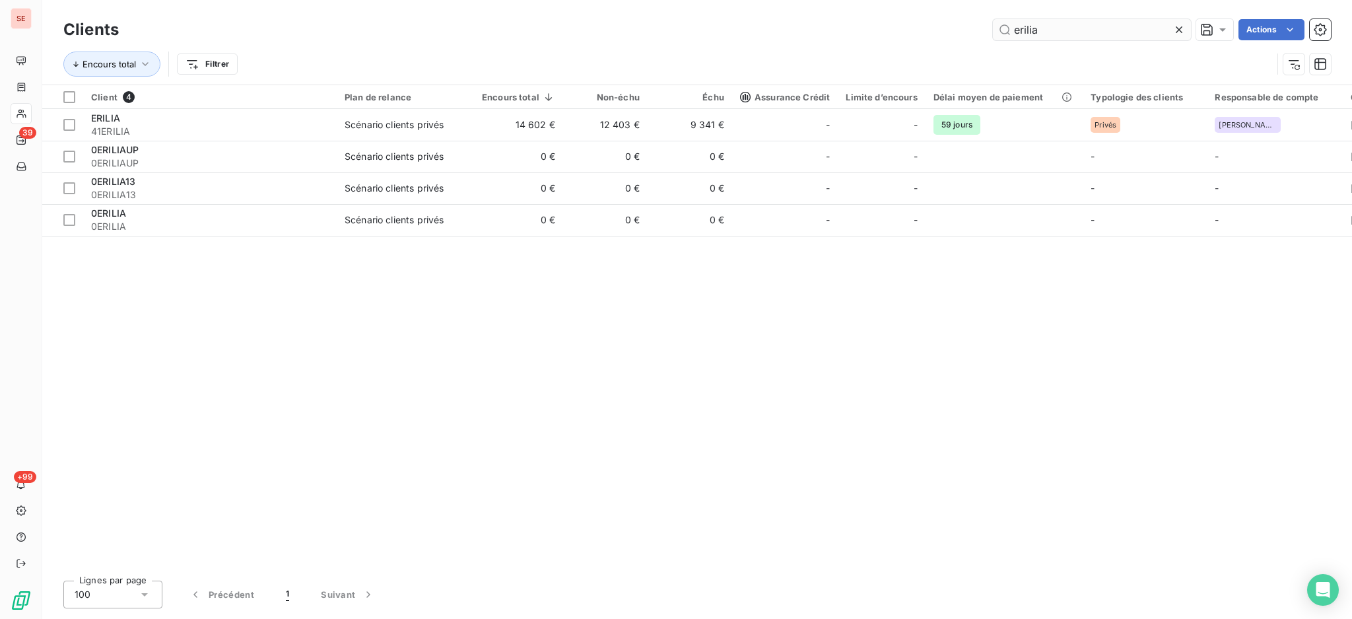
click at [1064, 22] on input "erilia" at bounding box center [1092, 29] width 198 height 21
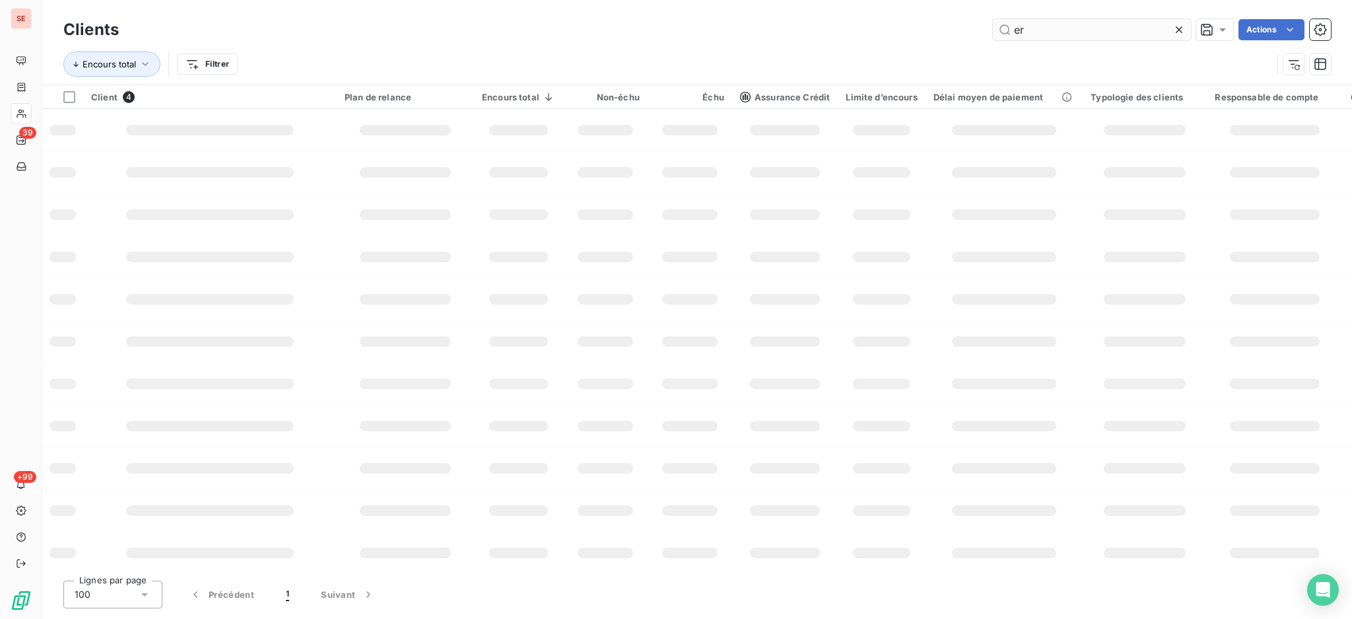
type input "e"
type input "MEZOARGUE"
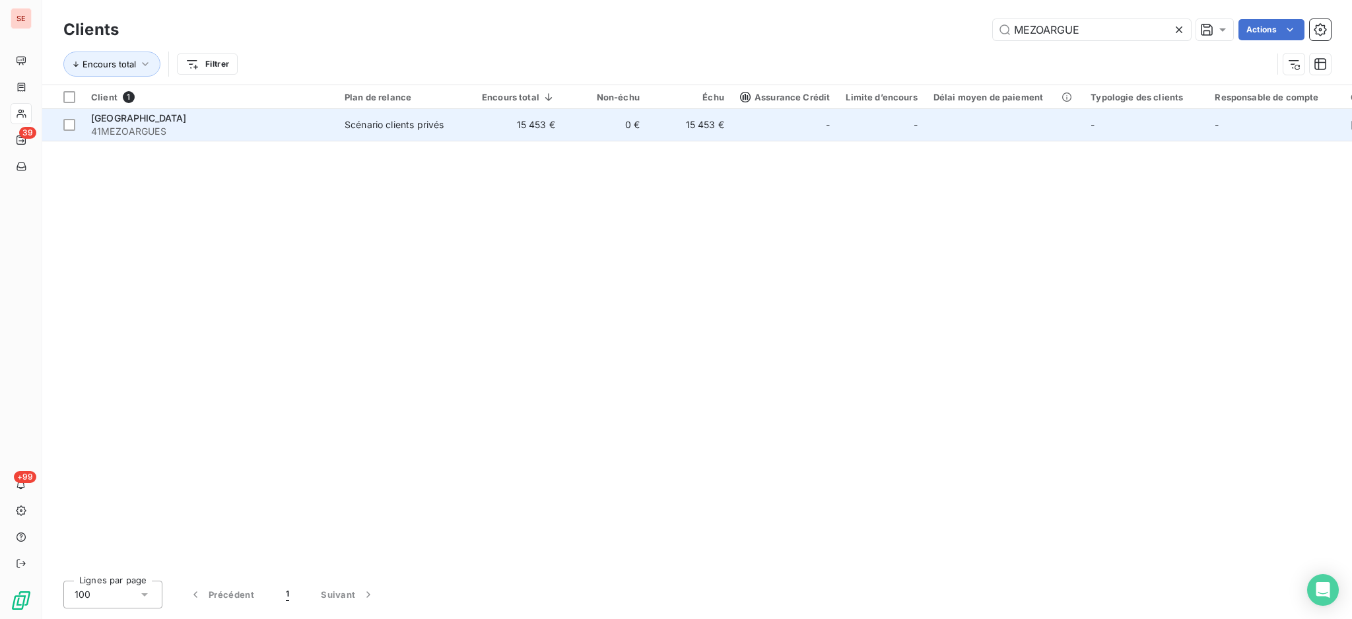
click at [281, 112] on div "[GEOGRAPHIC_DATA]" at bounding box center [210, 118] width 238 height 13
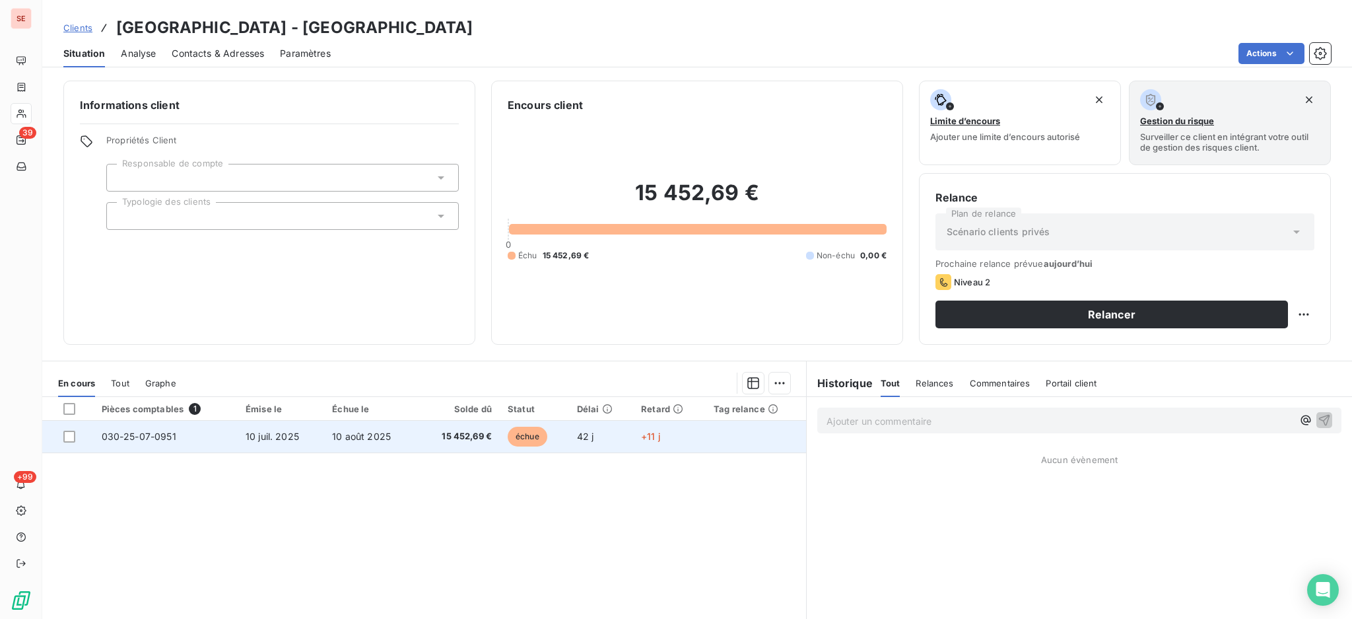
click at [405, 428] on td "10 août 2025" at bounding box center [370, 437] width 93 height 32
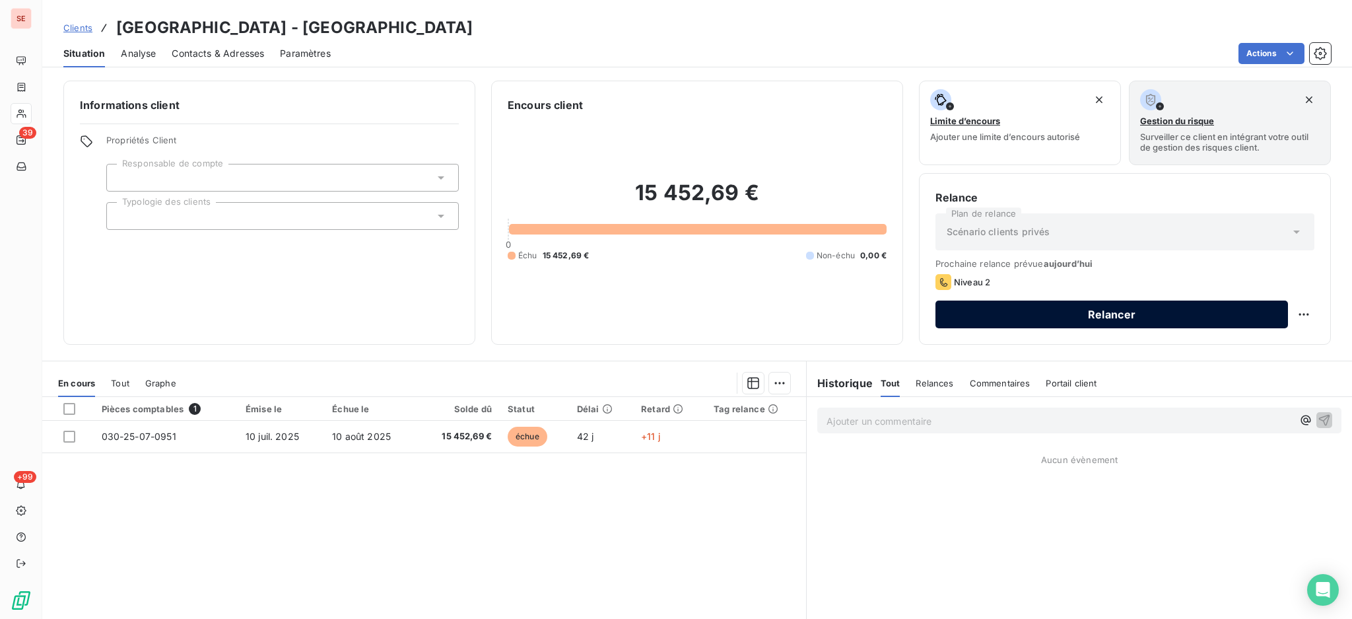
click at [967, 318] on button "Relancer" at bounding box center [1112, 314] width 353 height 28
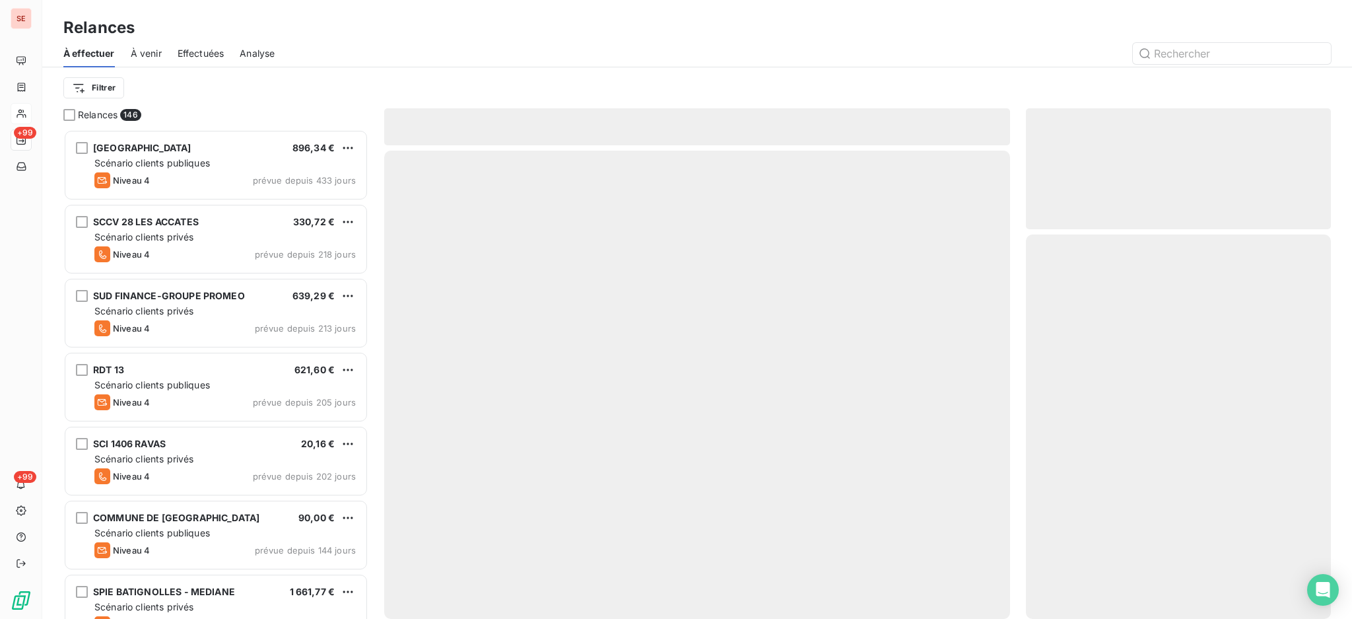
scroll to position [477, 291]
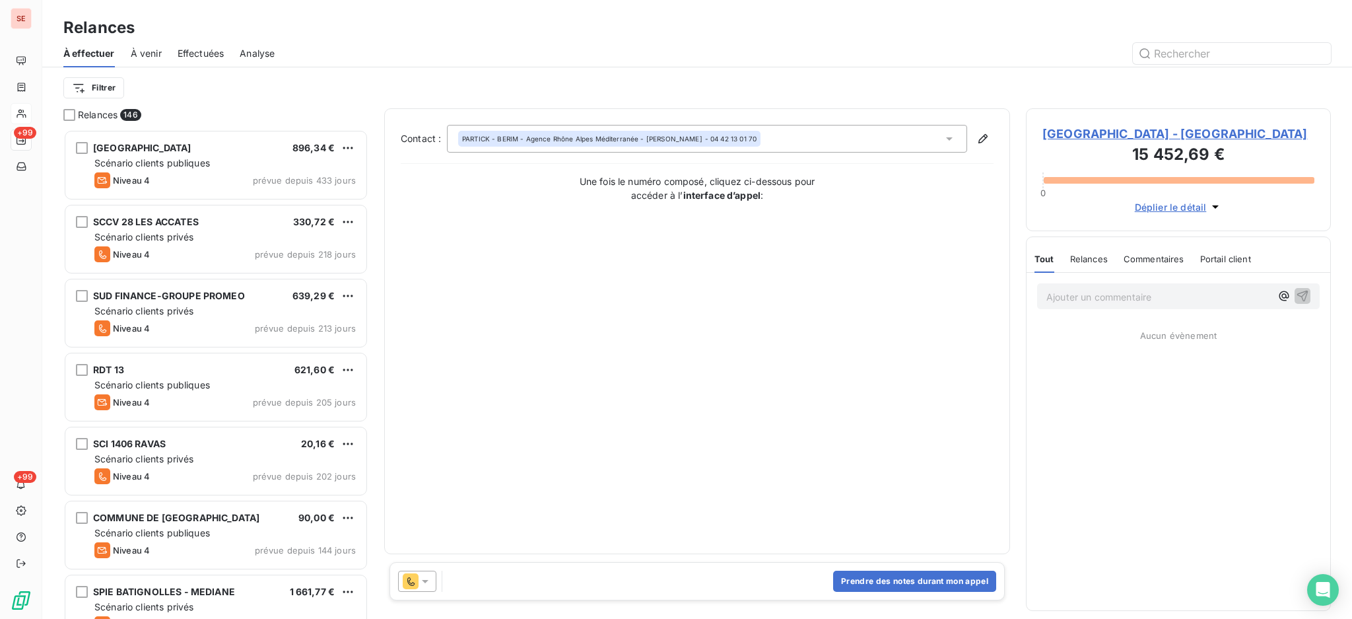
click at [426, 576] on icon at bounding box center [425, 580] width 13 height 13
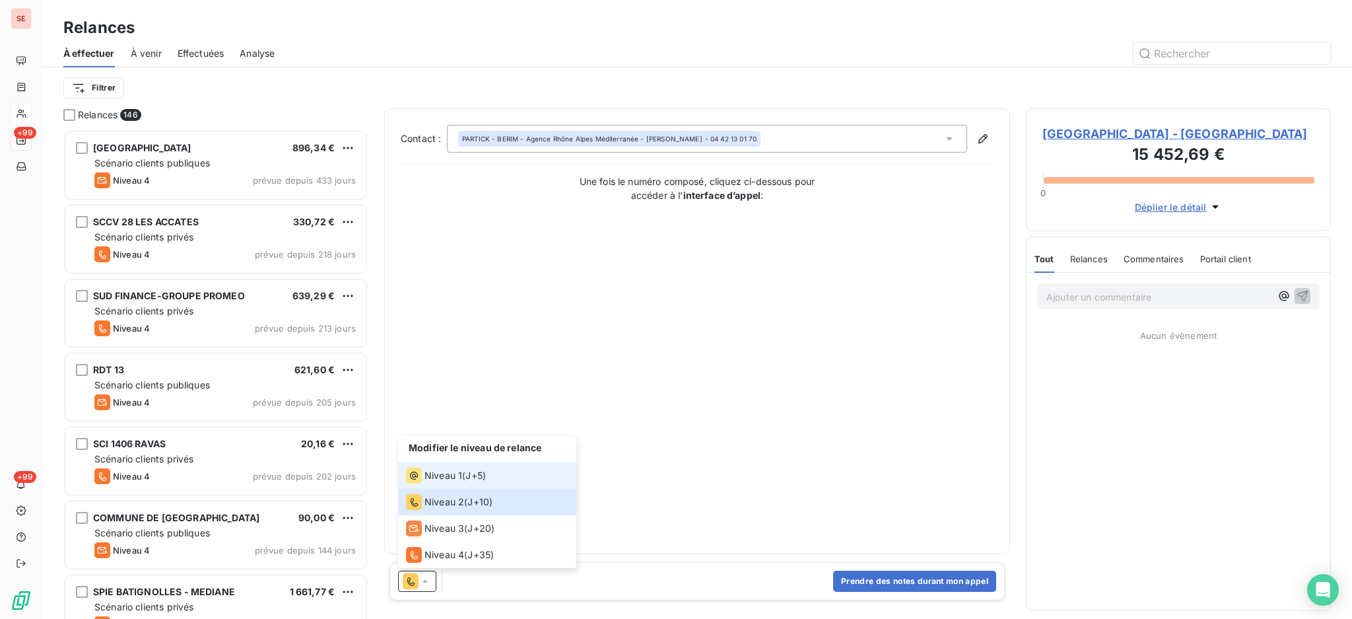
click at [436, 476] on span "Niveau 1" at bounding box center [444, 475] width 38 height 13
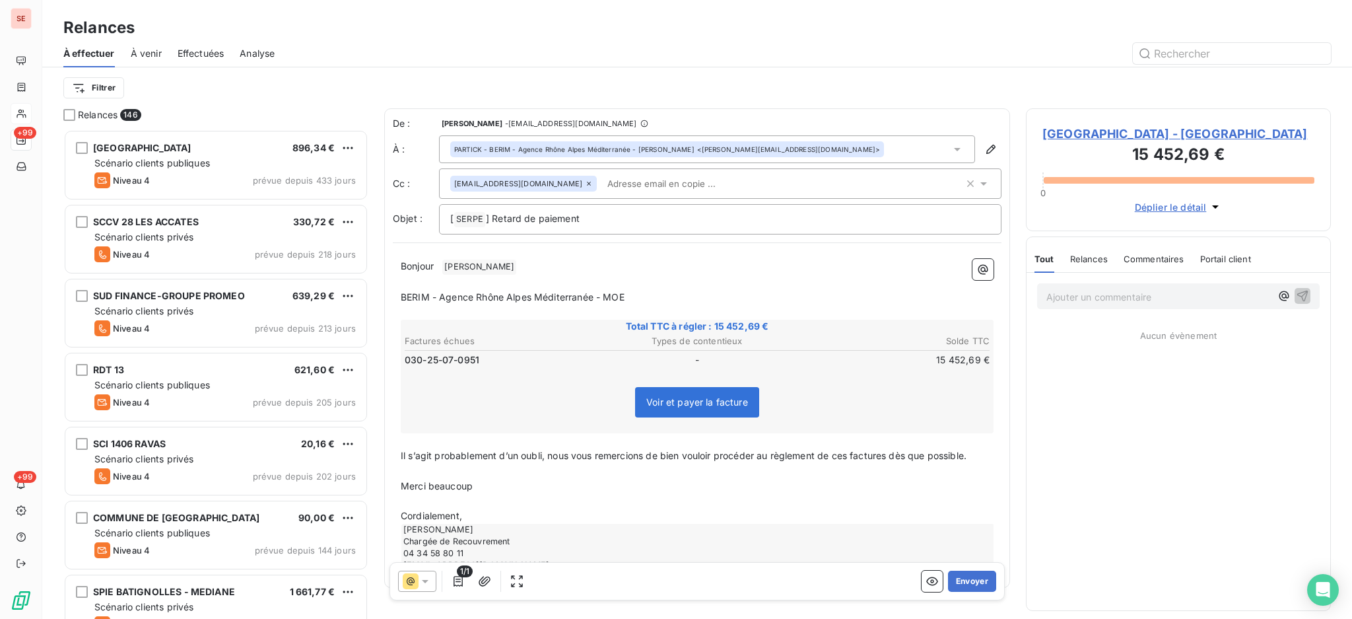
drag, startPoint x: 887, startPoint y: 301, endPoint x: 402, endPoint y: 301, distance: 485.3
click at [402, 301] on p "BERIM - Agence Rhône Alpes Méditerranée - MOE" at bounding box center [697, 297] width 593 height 15
click at [402, 301] on span "BERIM - Agence Rhône Alpes Méditerranée - MOE" at bounding box center [513, 296] width 224 height 11
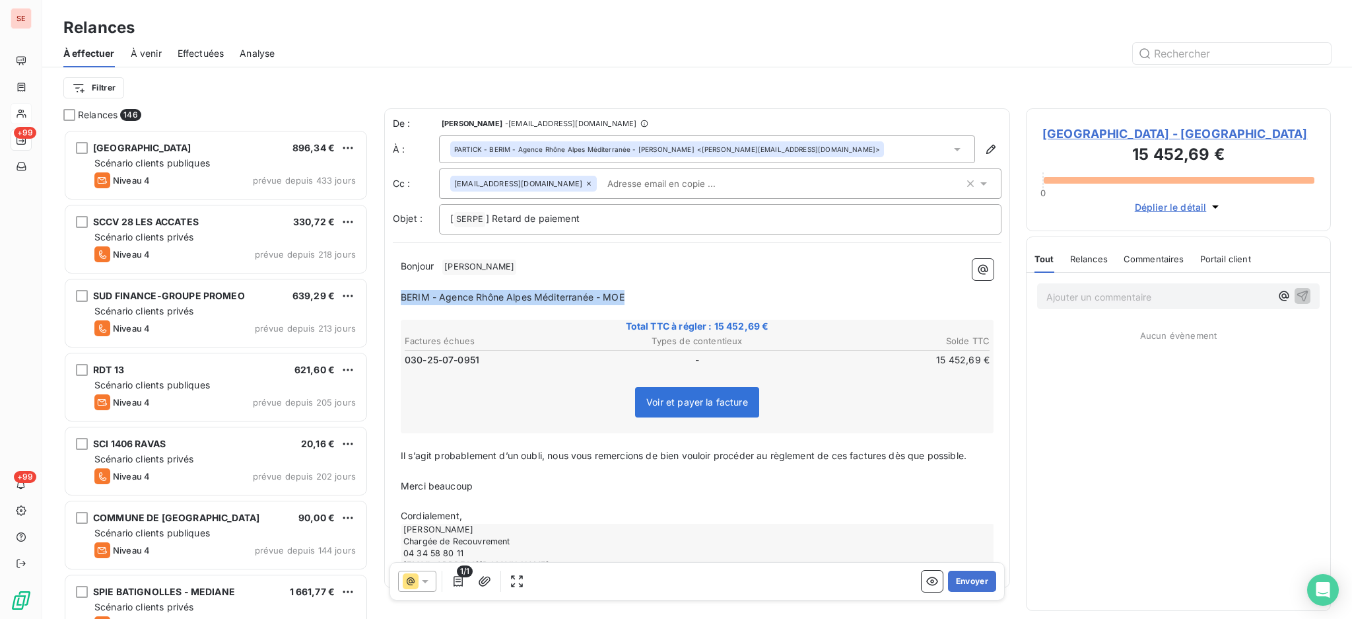
click at [630, 290] on p "BERIM - Agence Rhône Alpes Méditerranée - MOE" at bounding box center [697, 297] width 593 height 15
drag, startPoint x: 655, startPoint y: 294, endPoint x: 402, endPoint y: 292, distance: 252.9
click at [402, 292] on p "BERIM - Agence Rhône Alpes Méditerranée - MOE" at bounding box center [697, 297] width 593 height 15
drag, startPoint x: 650, startPoint y: 289, endPoint x: 402, endPoint y: 298, distance: 248.4
click at [401, 292] on p "BERIM - Agence Rhône Alpes Méditerranée - MOE" at bounding box center [697, 297] width 593 height 15
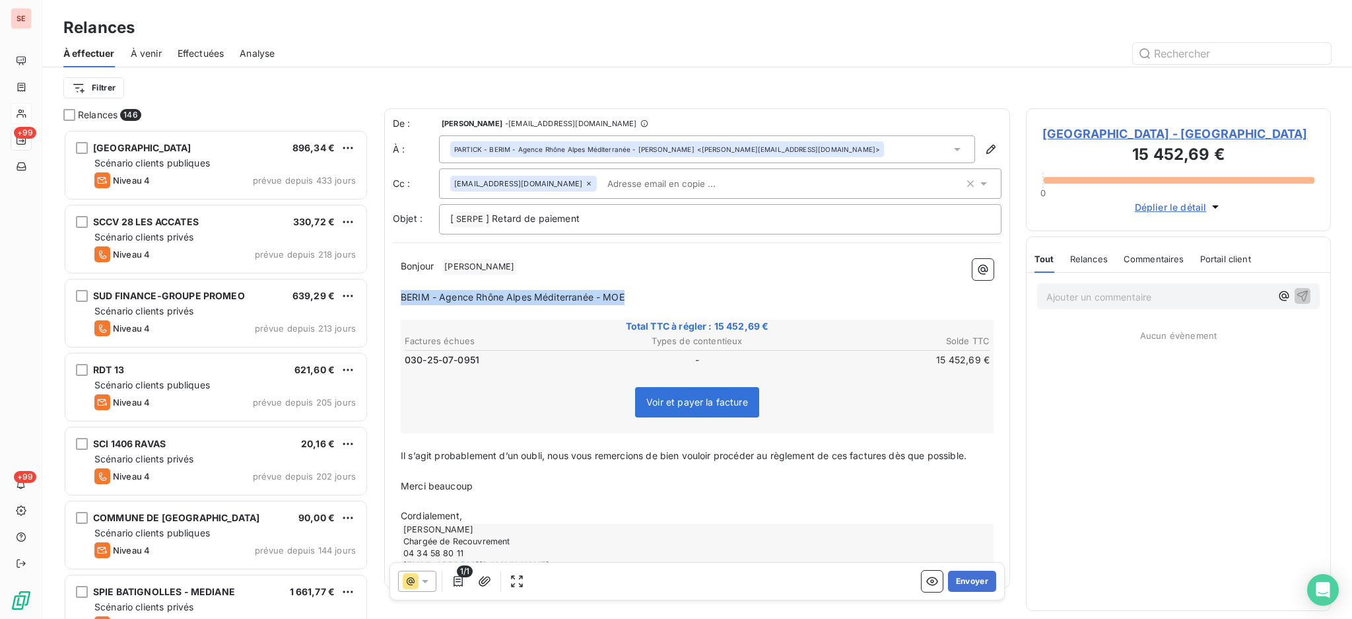
drag, startPoint x: 637, startPoint y: 300, endPoint x: 397, endPoint y: 291, distance: 239.8
click at [397, 291] on div "Bonjour ﻿ CHABERT ﻿ ﻿ ﻿ BERIM - Agence Rhône Alpes Méditerranée - MOE ﻿ Total T…" at bounding box center [697, 415] width 609 height 328
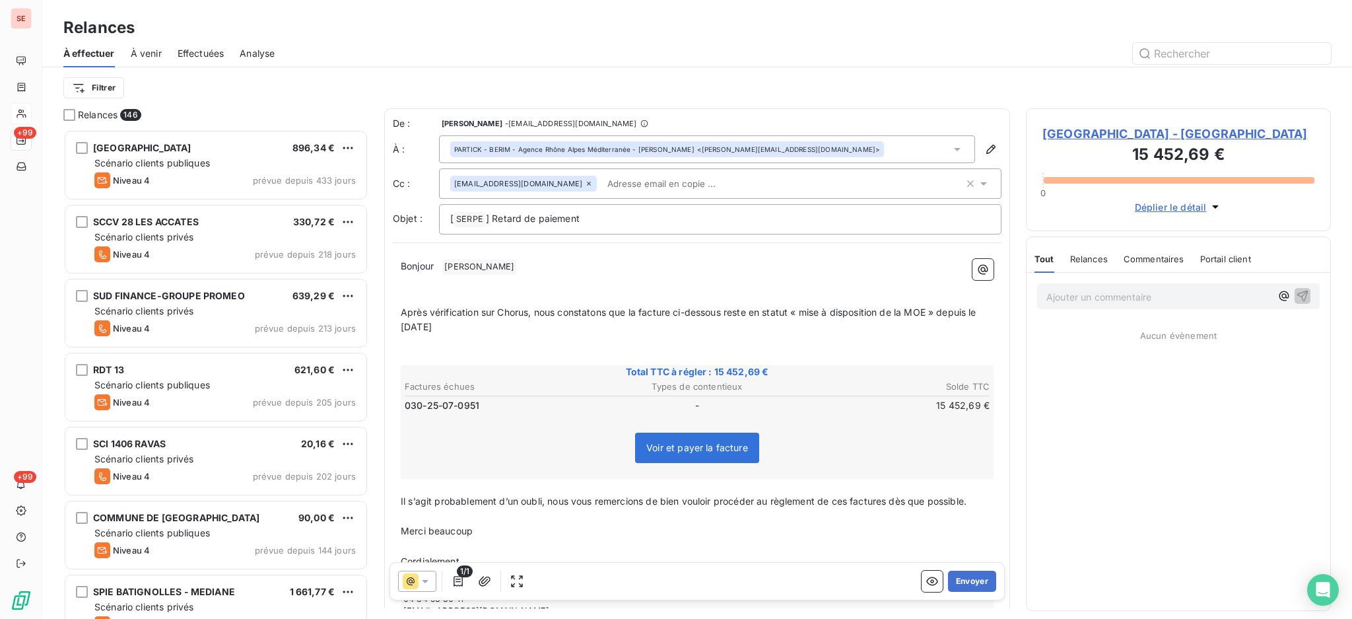
click at [402, 310] on span "Après vérification sur Chorus, nous constatons que la facture ci-dessous reste …" at bounding box center [690, 319] width 578 height 26
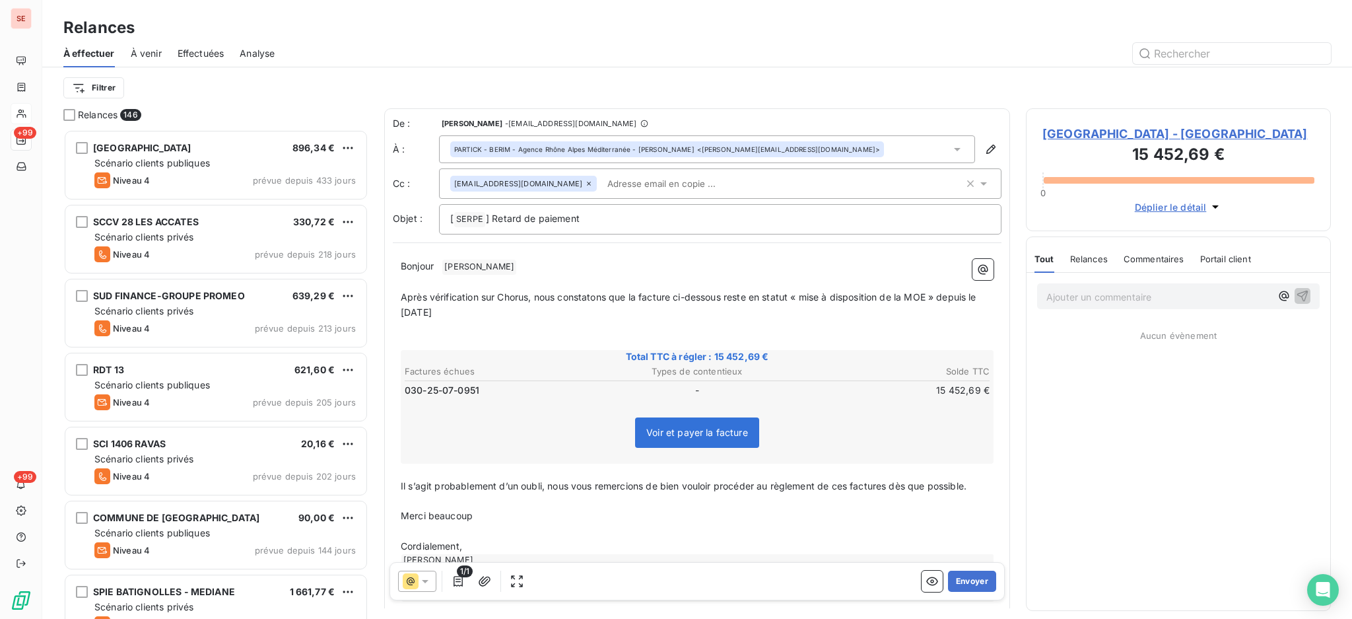
click at [1148, 133] on span "[GEOGRAPHIC_DATA] - [GEOGRAPHIC_DATA]" at bounding box center [1178, 134] width 272 height 18
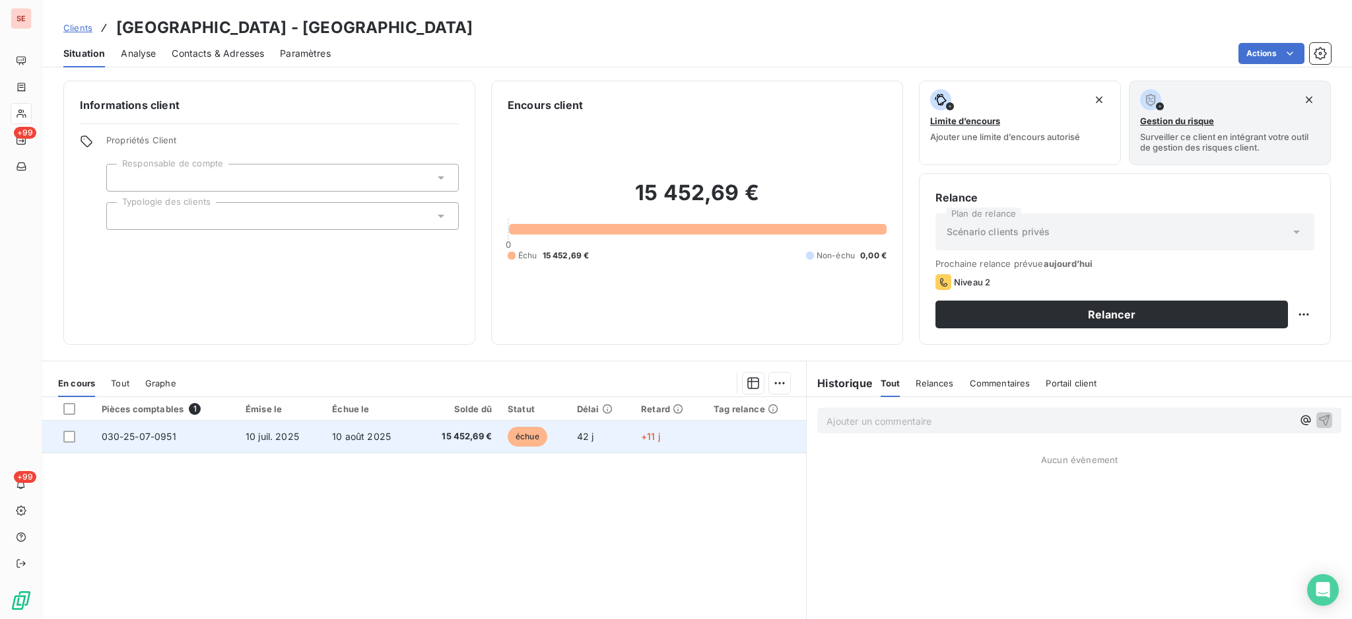
click at [269, 441] on span "10 juil. 2025" at bounding box center [272, 435] width 53 height 11
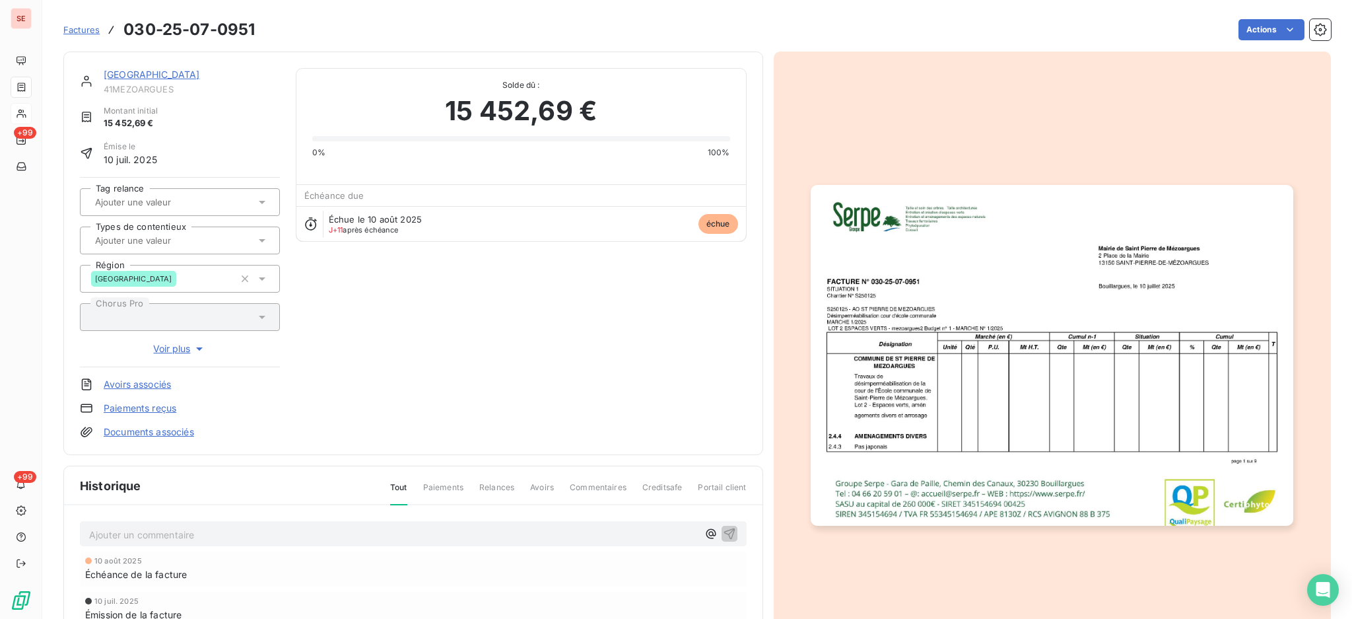
click at [244, 533] on p "Ajouter un commentaire ﻿" at bounding box center [393, 534] width 609 height 17
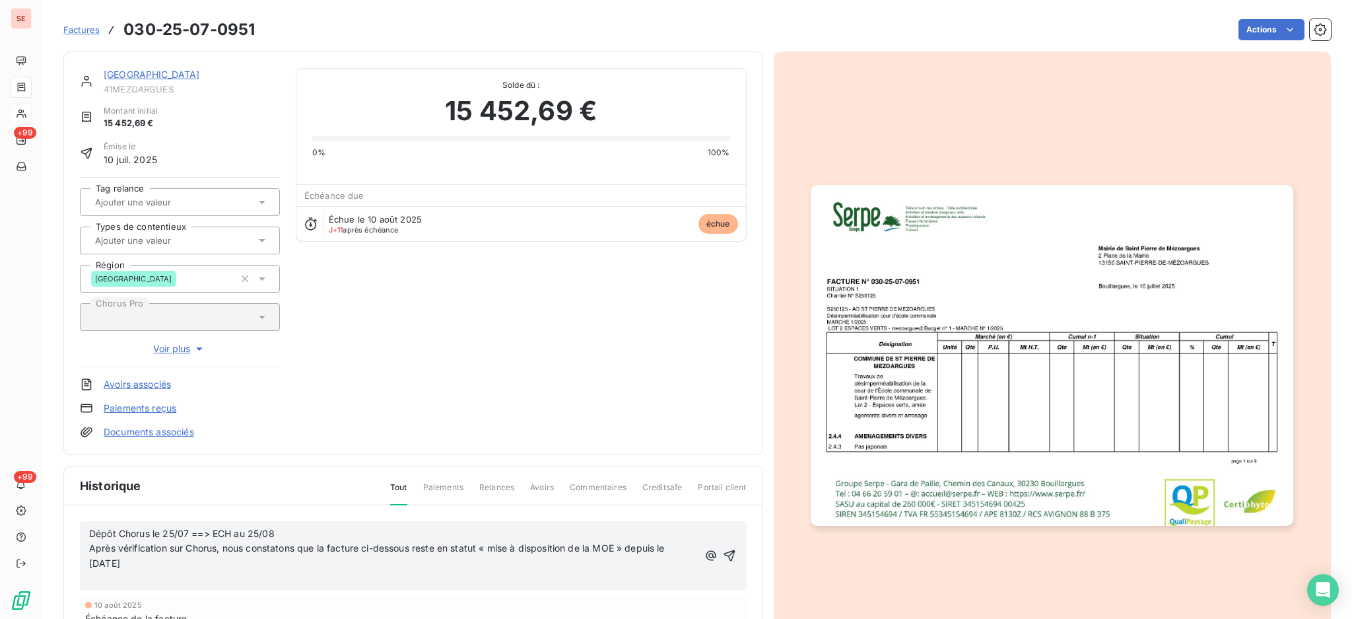
drag, startPoint x: 181, startPoint y: 581, endPoint x: 91, endPoint y: 551, distance: 94.8
click at [91, 551] on div "Dépôt Chorus le 25/07 ==> ECH au 25/08 Après vérification sur Chorus, nous cons…" at bounding box center [393, 556] width 609 height 61
click at [91, 541] on p "Dépôt Chorus le 25/07 ==> ECH au 25/08" at bounding box center [393, 533] width 609 height 15
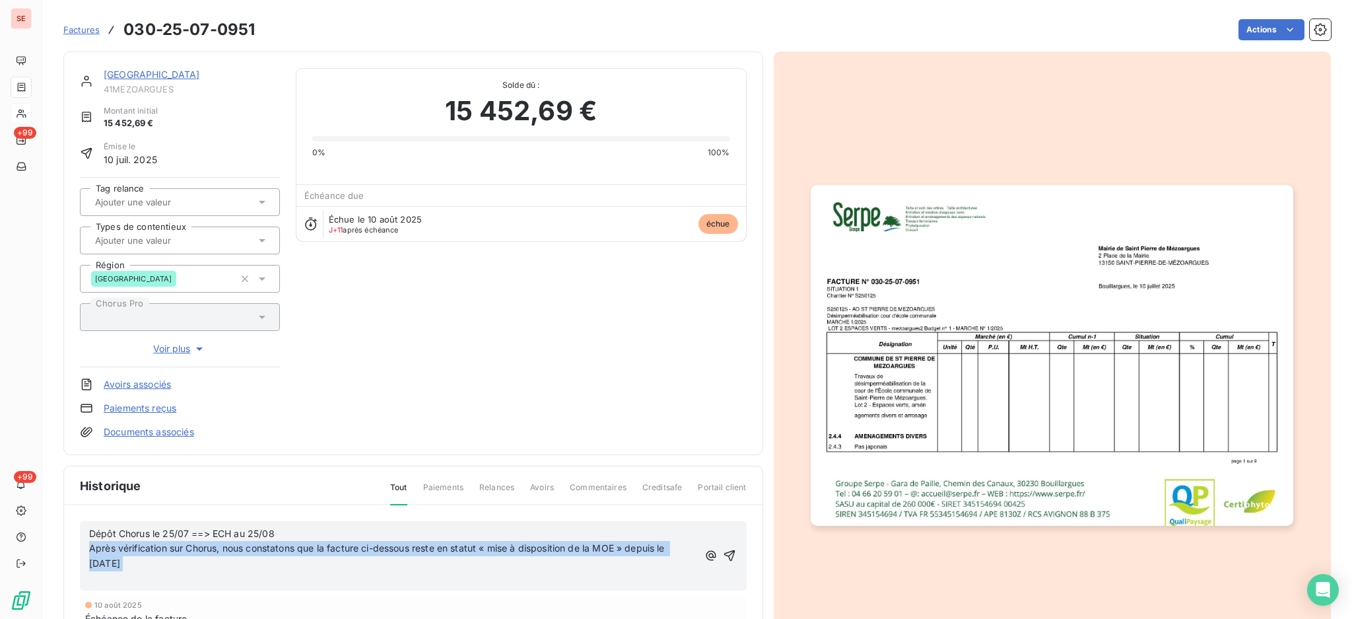
drag, startPoint x: 144, startPoint y: 574, endPoint x: 79, endPoint y: 550, distance: 69.5
click at [79, 550] on div "Dépôt Chorus le 25/07 ==> ECH au 25/08 Après vérification sur Chorus, nous cons…" at bounding box center [413, 614] width 699 height 219
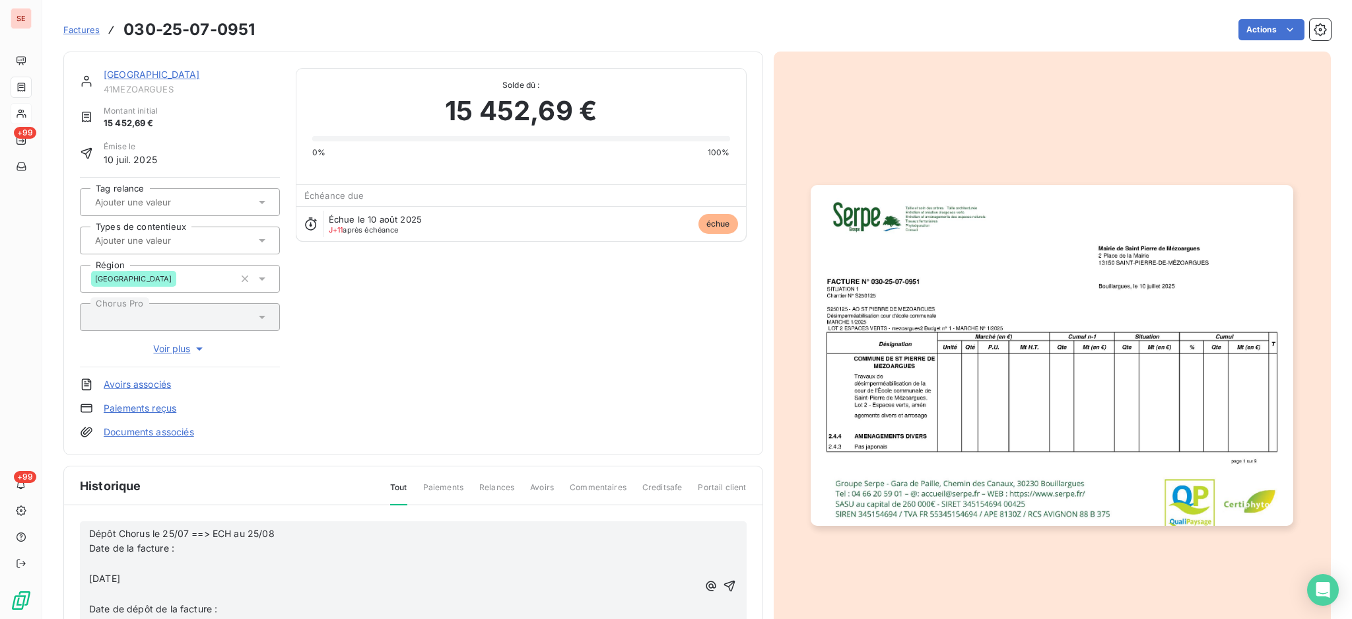
click at [163, 566] on p "﻿" at bounding box center [393, 563] width 609 height 15
click at [92, 563] on span "[DATE]" at bounding box center [104, 562] width 31 height 11
click at [92, 576] on span "Date de dépôt de la facture :" at bounding box center [153, 577] width 128 height 11
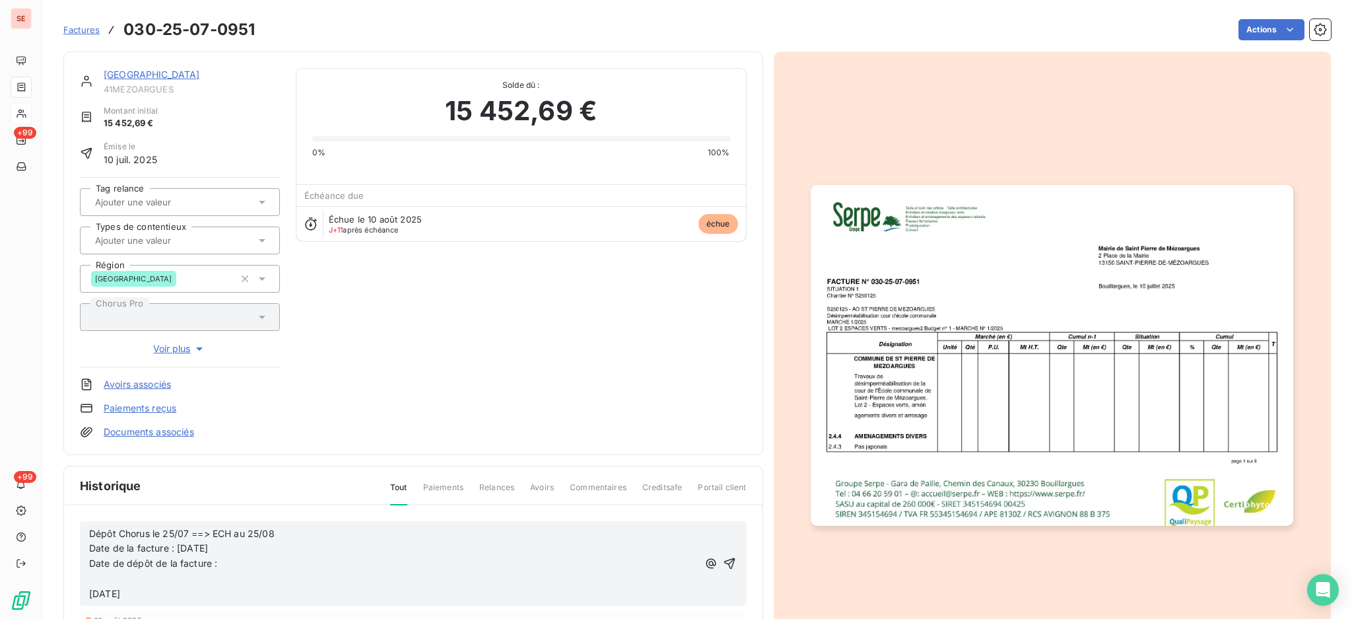
click at [94, 590] on span "25/07/2025" at bounding box center [104, 593] width 31 height 11
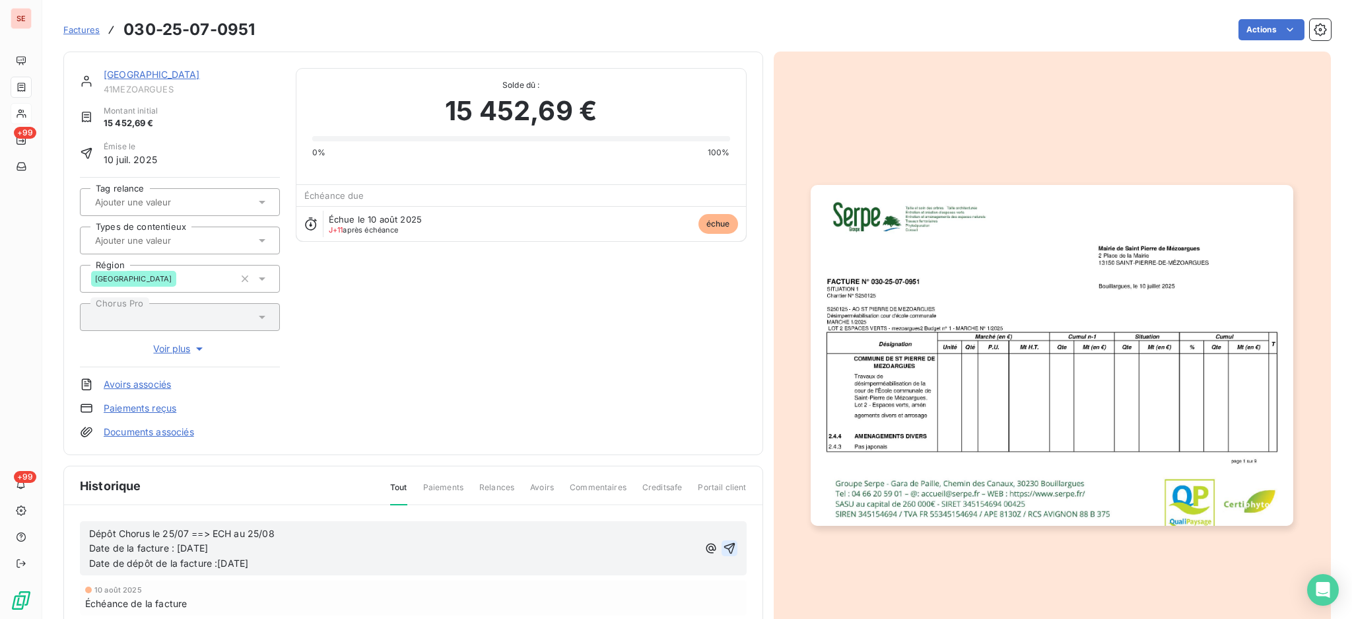
click at [723, 547] on icon "button" at bounding box center [729, 547] width 13 height 13
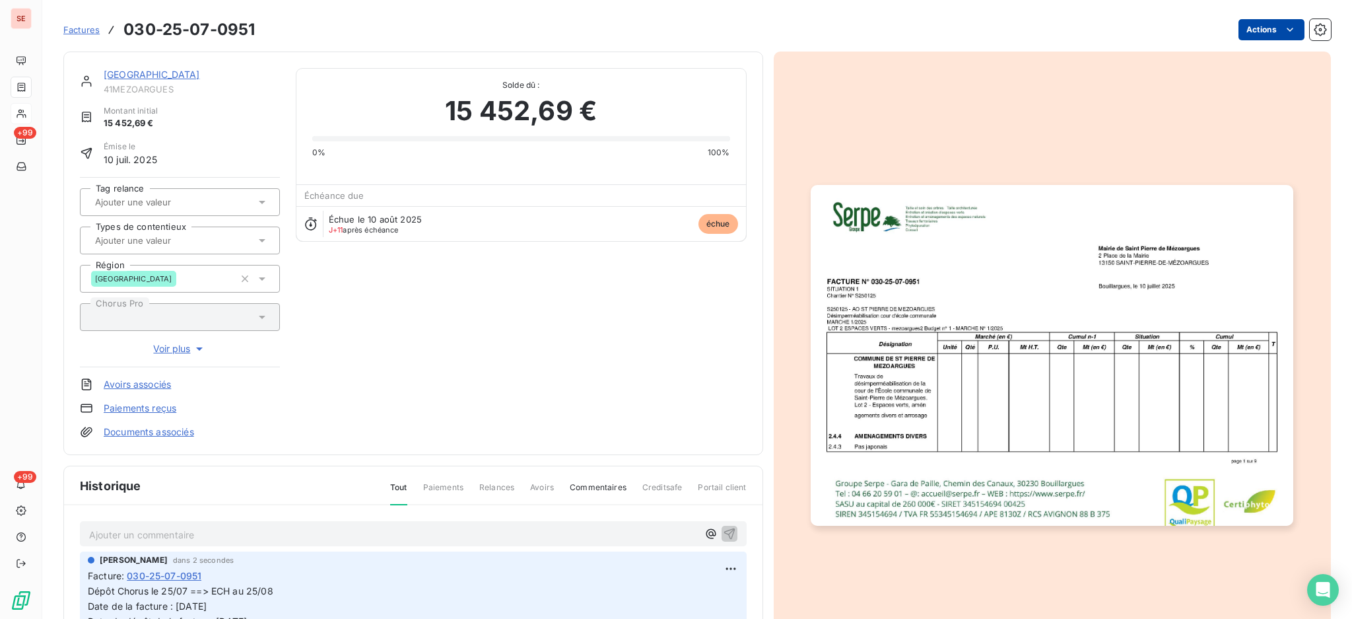
click at [1247, 29] on html "SE +99 +99 Factures 030-25-07-0951 Actions MAIRIE DE ST PIERRE DE MEZOARGUES 41…" at bounding box center [676, 309] width 1352 height 619
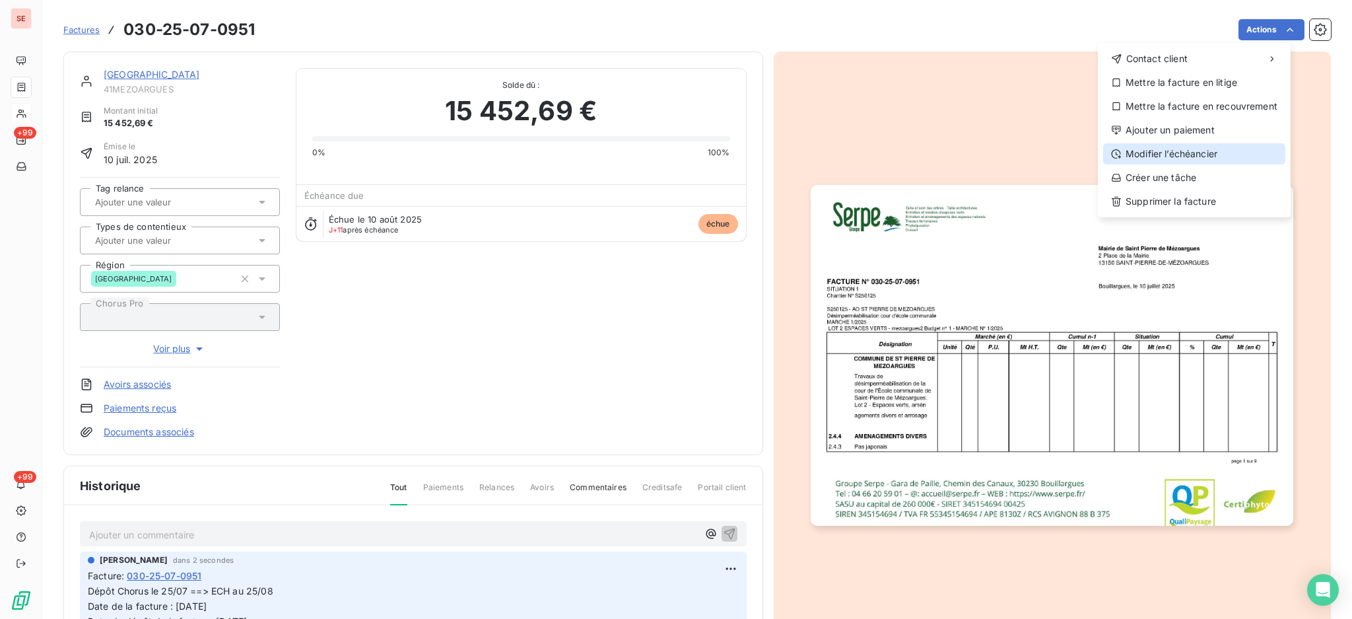
click at [1197, 151] on div "Modifier l’échéancier" at bounding box center [1194, 153] width 182 height 21
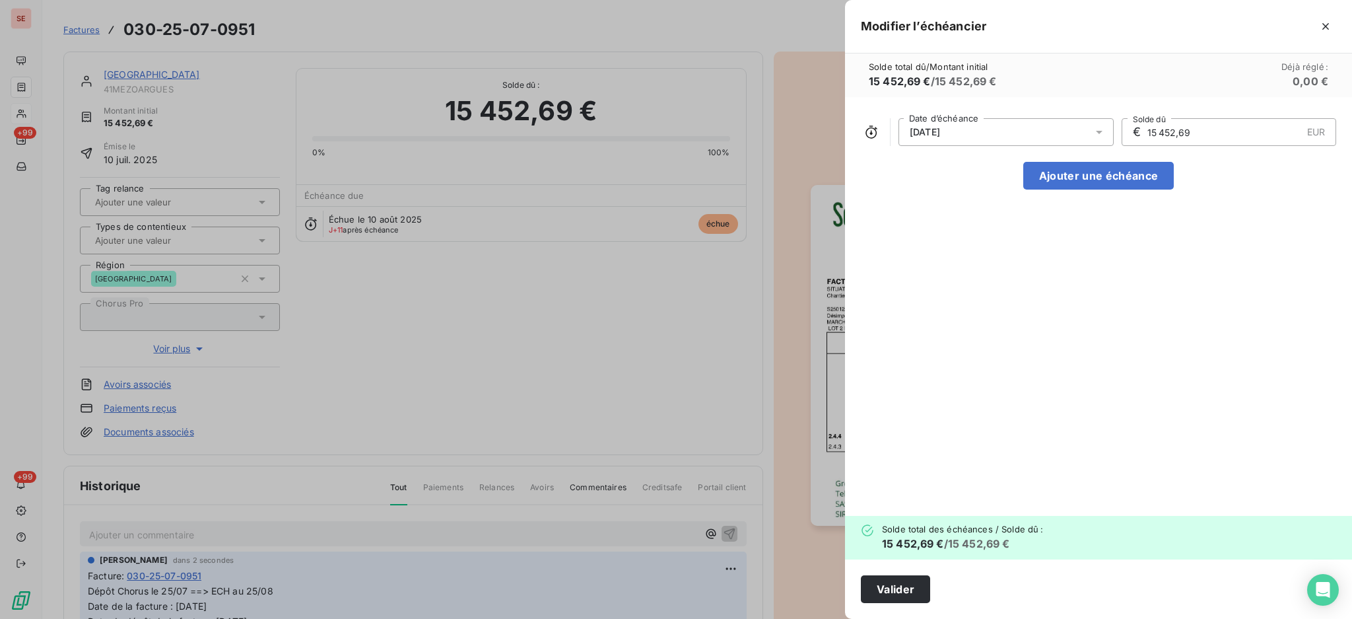
click at [1102, 130] on icon at bounding box center [1099, 131] width 13 height 13
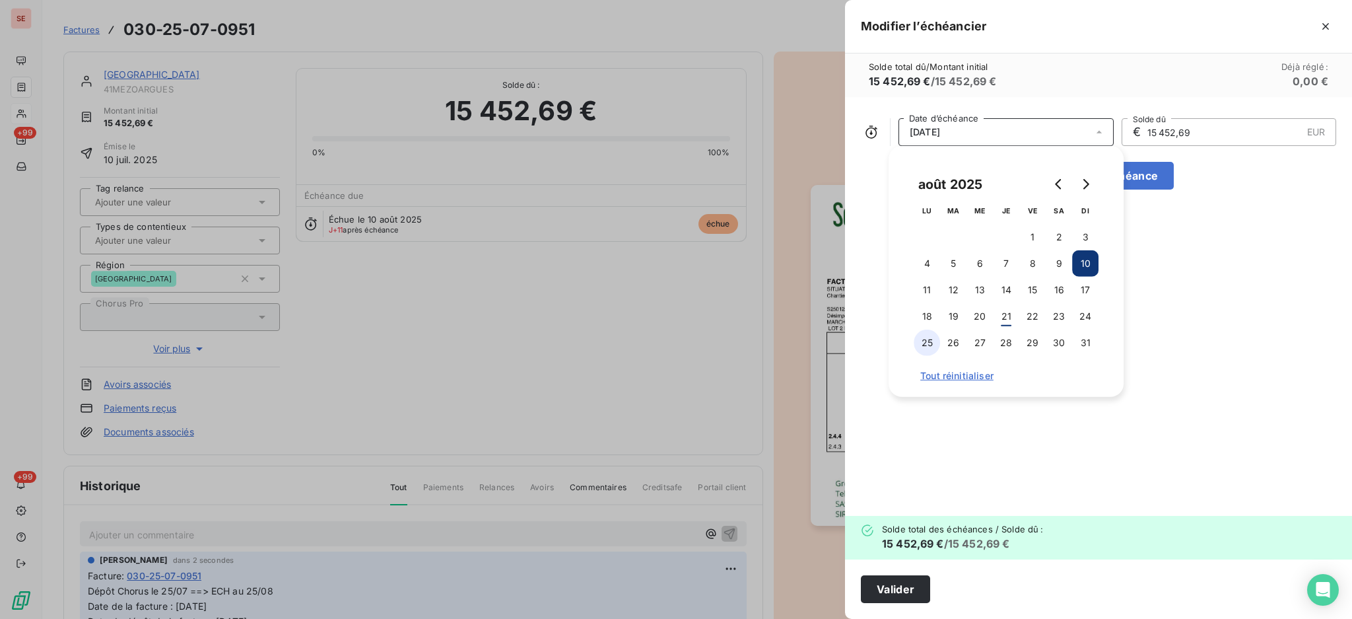
click at [928, 345] on button "25" at bounding box center [927, 342] width 26 height 26
click at [917, 592] on button "Valider" at bounding box center [895, 589] width 69 height 28
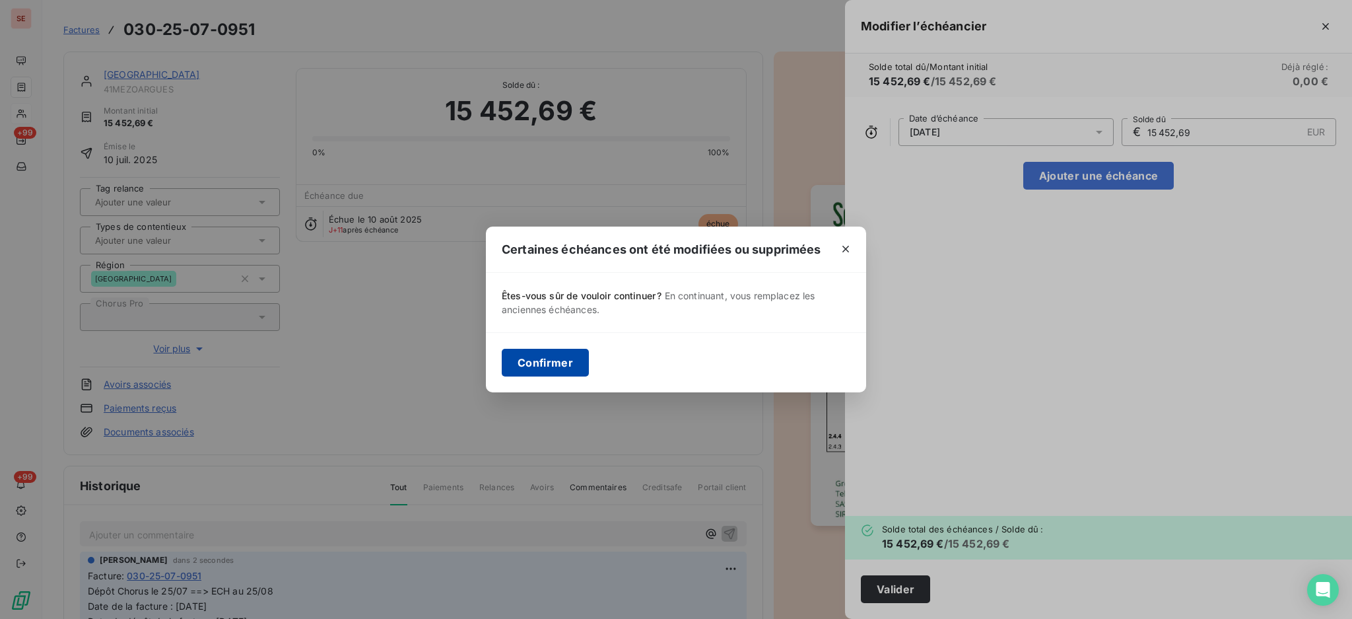
click at [539, 365] on button "Confirmer" at bounding box center [545, 363] width 87 height 28
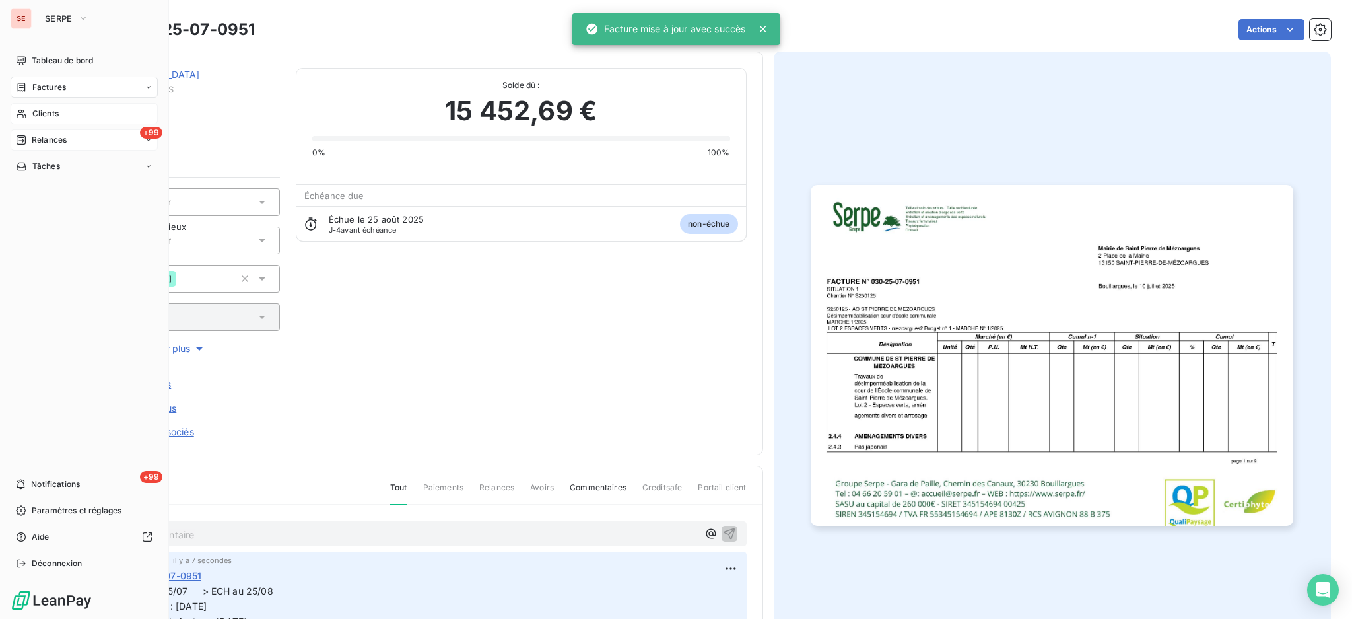
click at [49, 142] on span "Relances" at bounding box center [49, 140] width 35 height 12
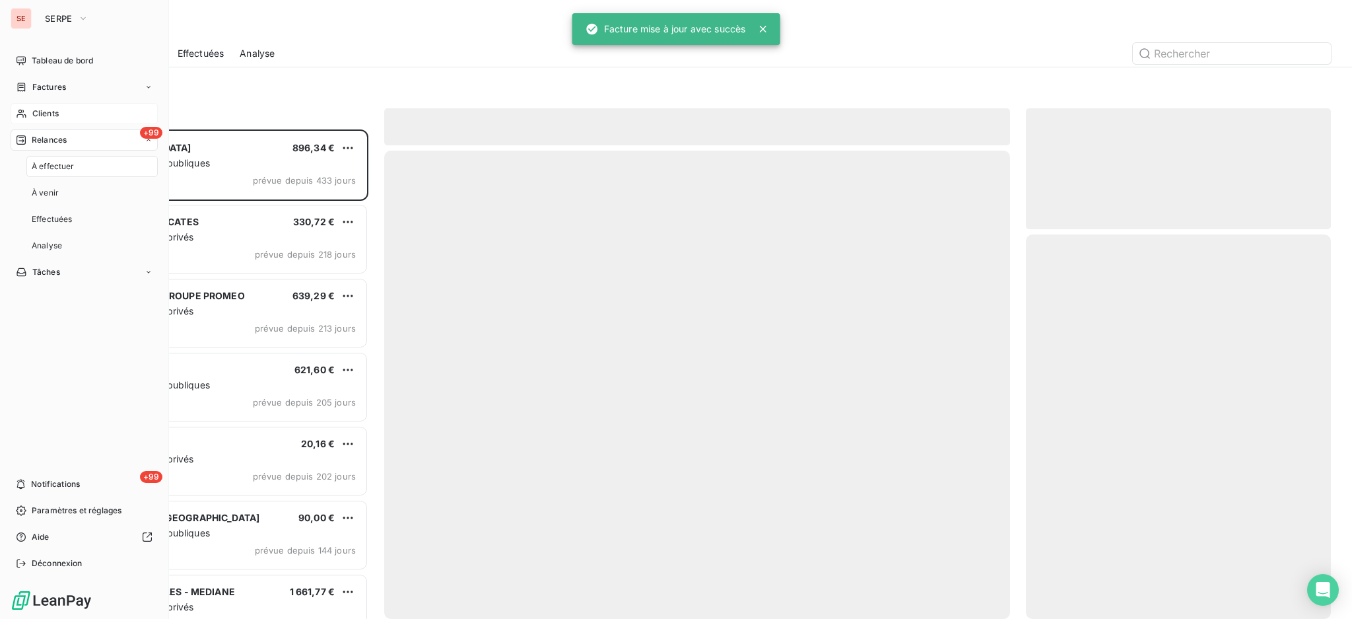
scroll to position [477, 291]
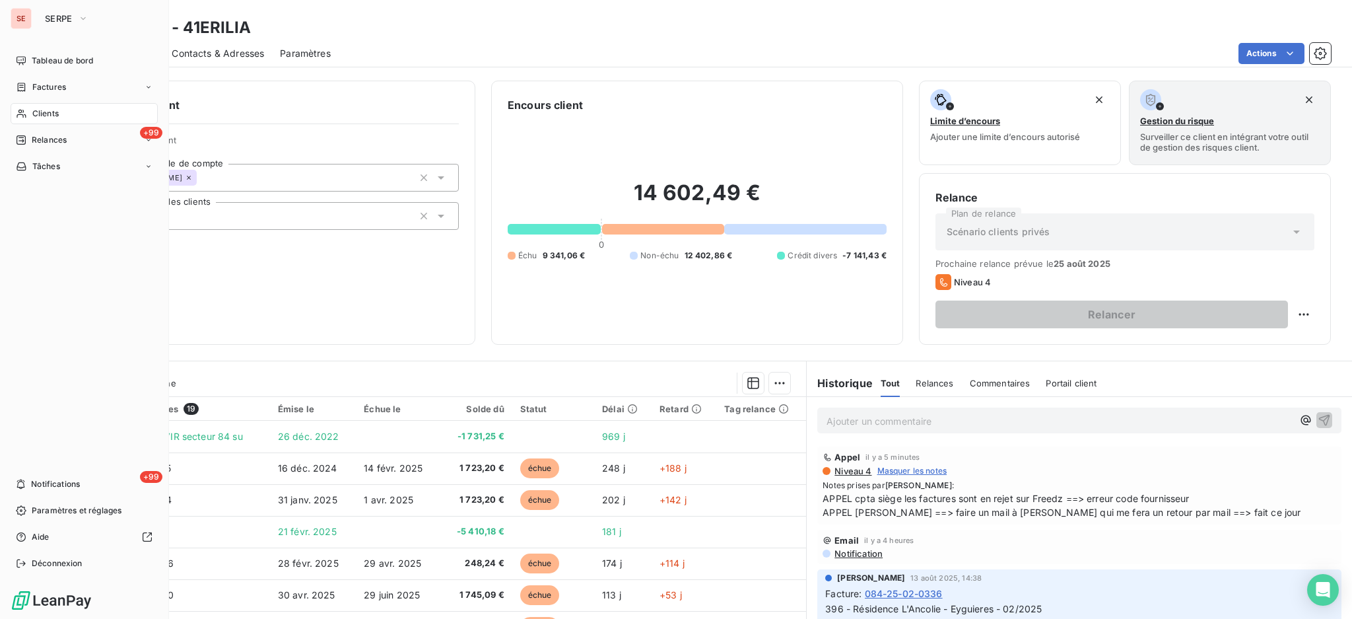
click at [44, 114] on span "Clients" at bounding box center [45, 114] width 26 height 12
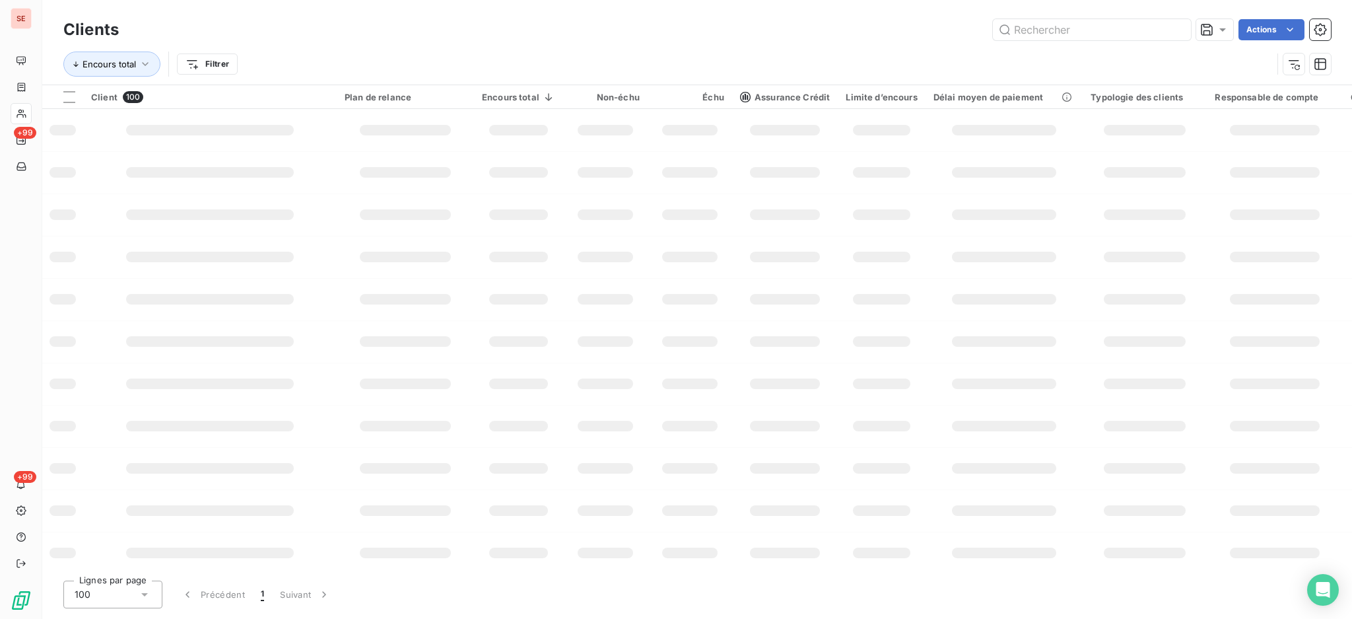
type input "z"
type input "ERILIA"
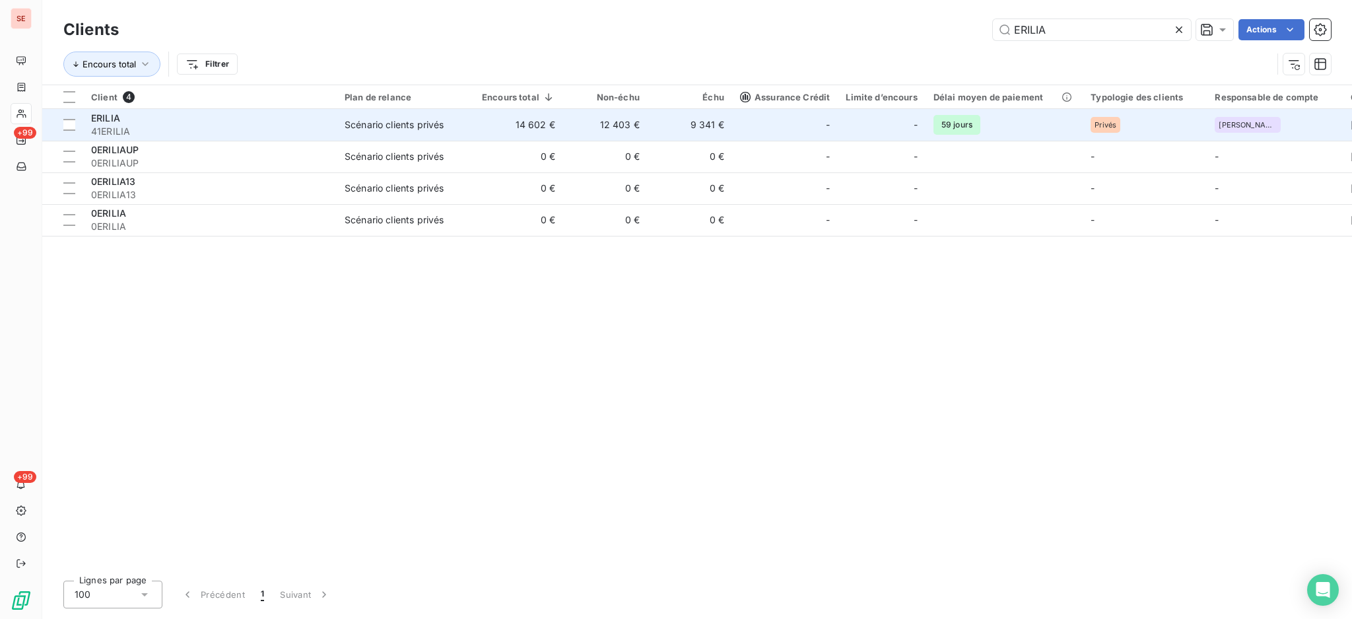
click at [423, 129] on div "Scénario clients privés" at bounding box center [394, 124] width 99 height 13
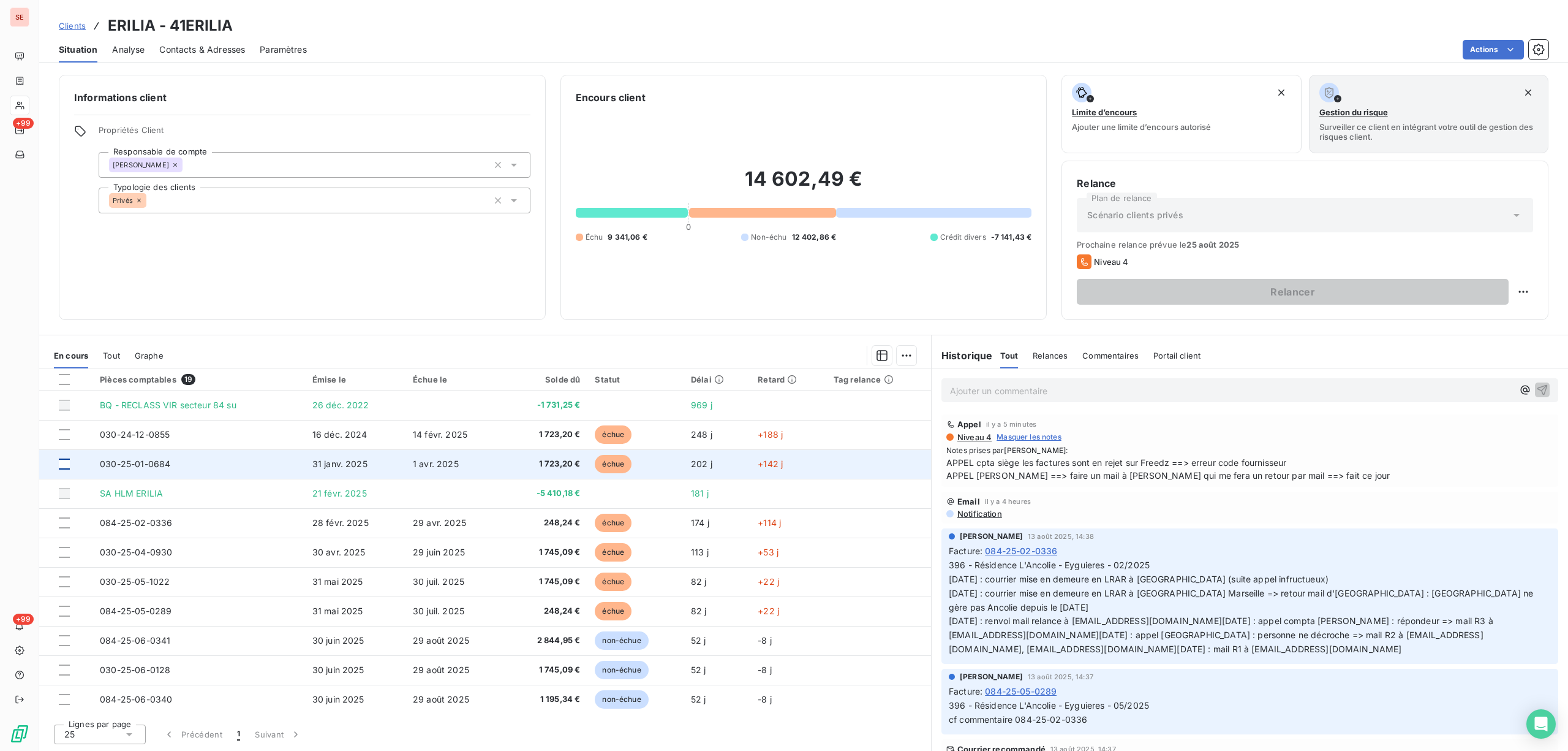
click at [60, 464] on div at bounding box center [64, 464] width 11 height 11
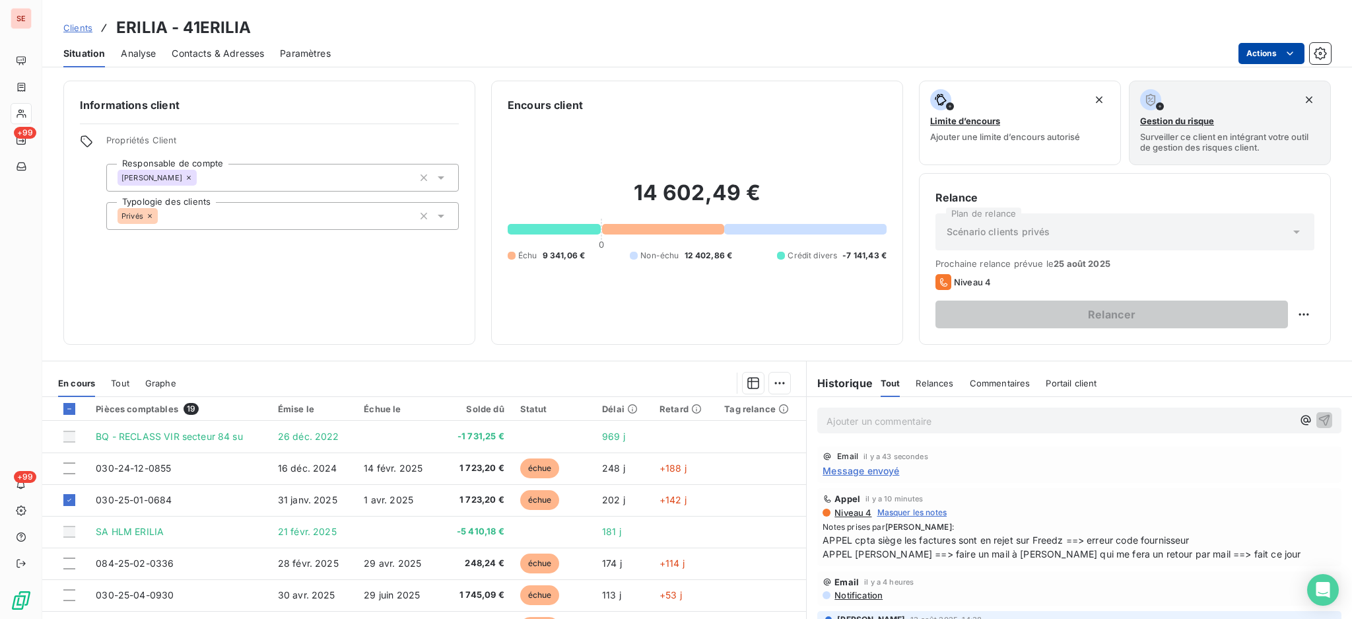
click at [1262, 45] on html "SE +99 +99 Clients ERILIA - 41ERILIA Situation Analyse Contacts & Adresses Para…" at bounding box center [676, 309] width 1352 height 619
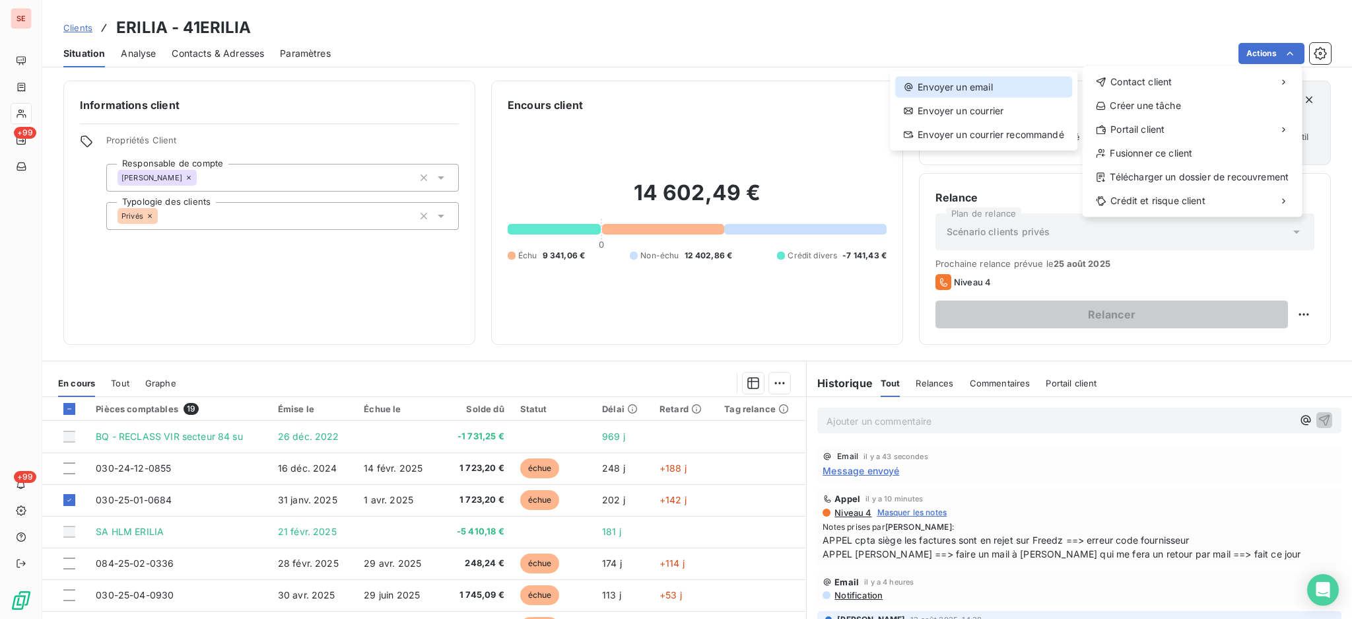
click at [1017, 92] on div "Envoyer un email" at bounding box center [983, 87] width 177 height 21
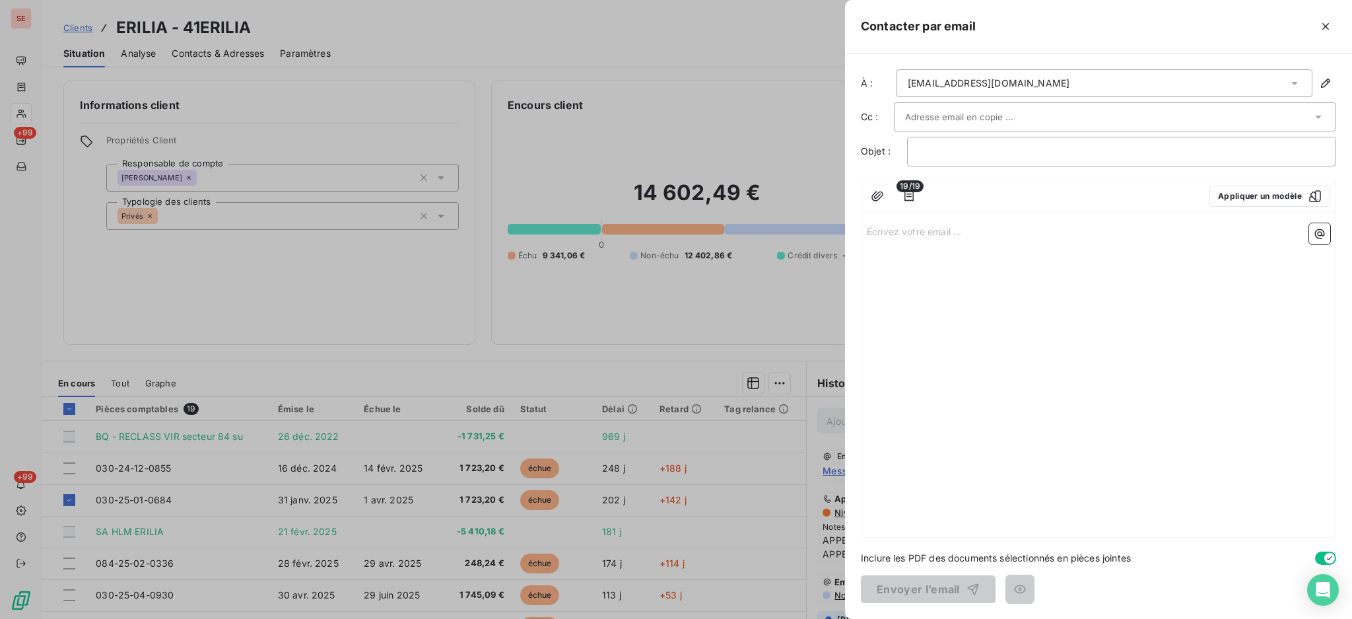
click at [1292, 84] on icon at bounding box center [1294, 83] width 13 height 13
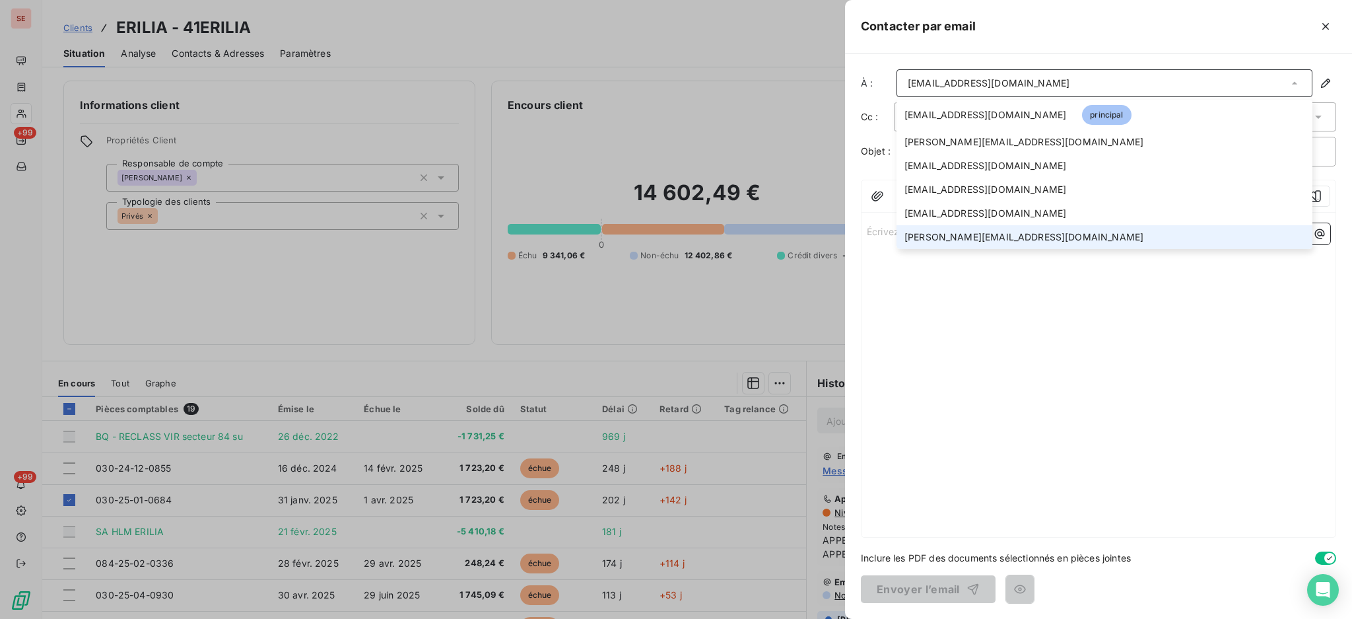
click at [976, 234] on span "[PERSON_NAME][EMAIL_ADDRESS][DOMAIN_NAME]" at bounding box center [1024, 236] width 239 height 13
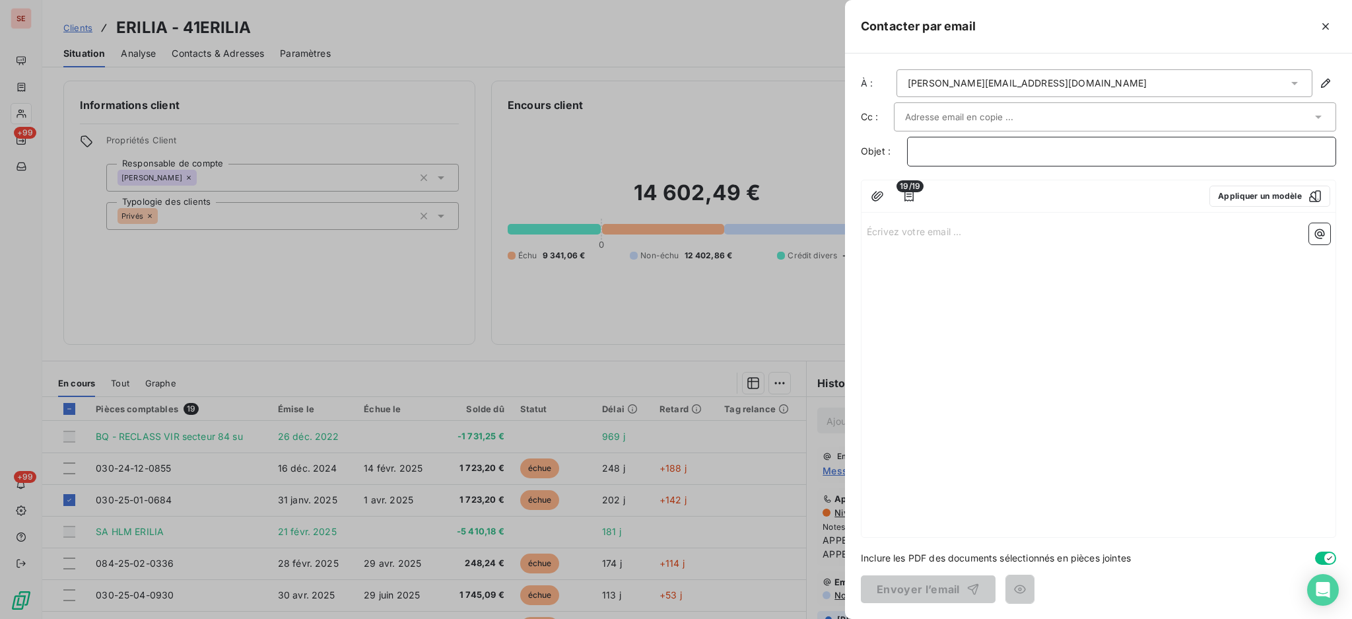
click at [962, 155] on p "﻿" at bounding box center [1121, 151] width 407 height 15
click at [907, 194] on icon "button" at bounding box center [909, 196] width 9 height 11
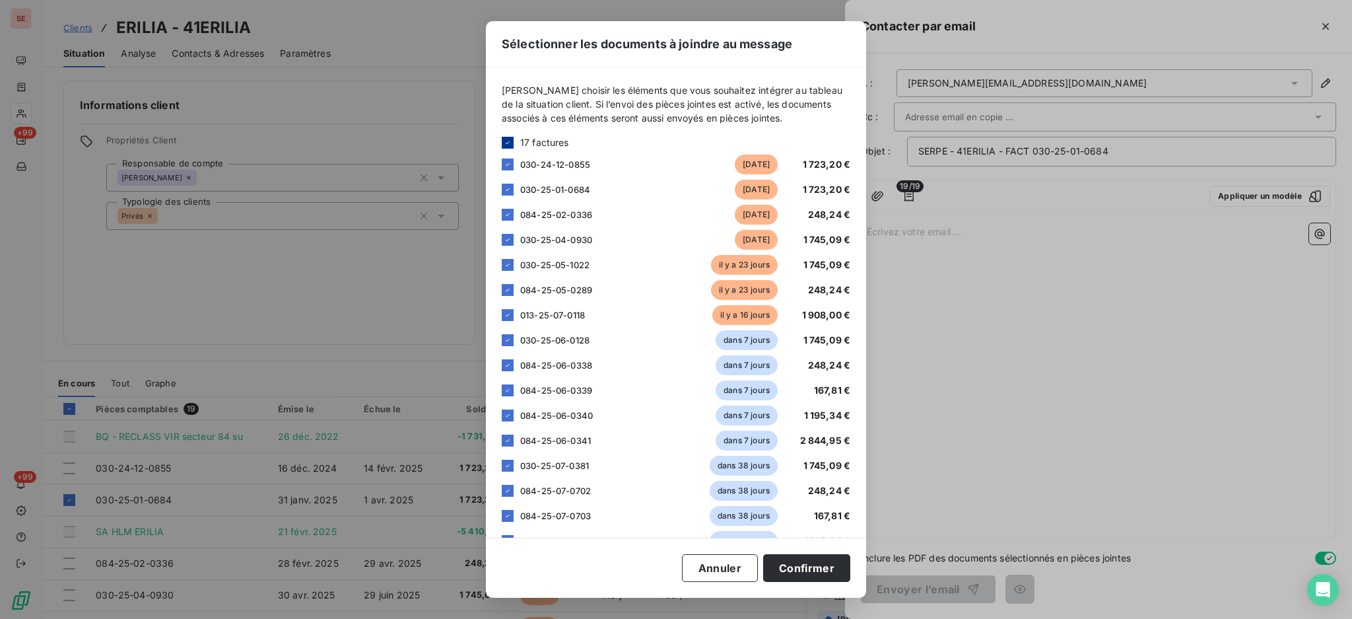
click at [506, 144] on icon at bounding box center [508, 143] width 8 height 8
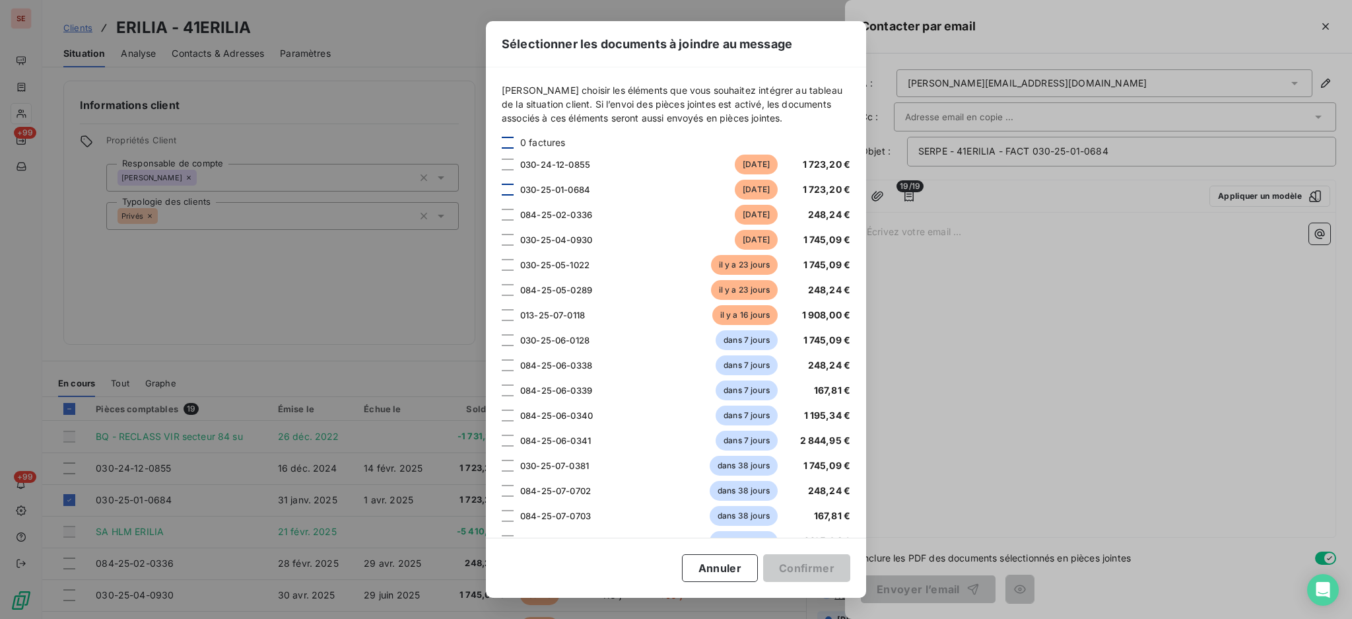
click at [508, 193] on div at bounding box center [508, 190] width 12 height 12
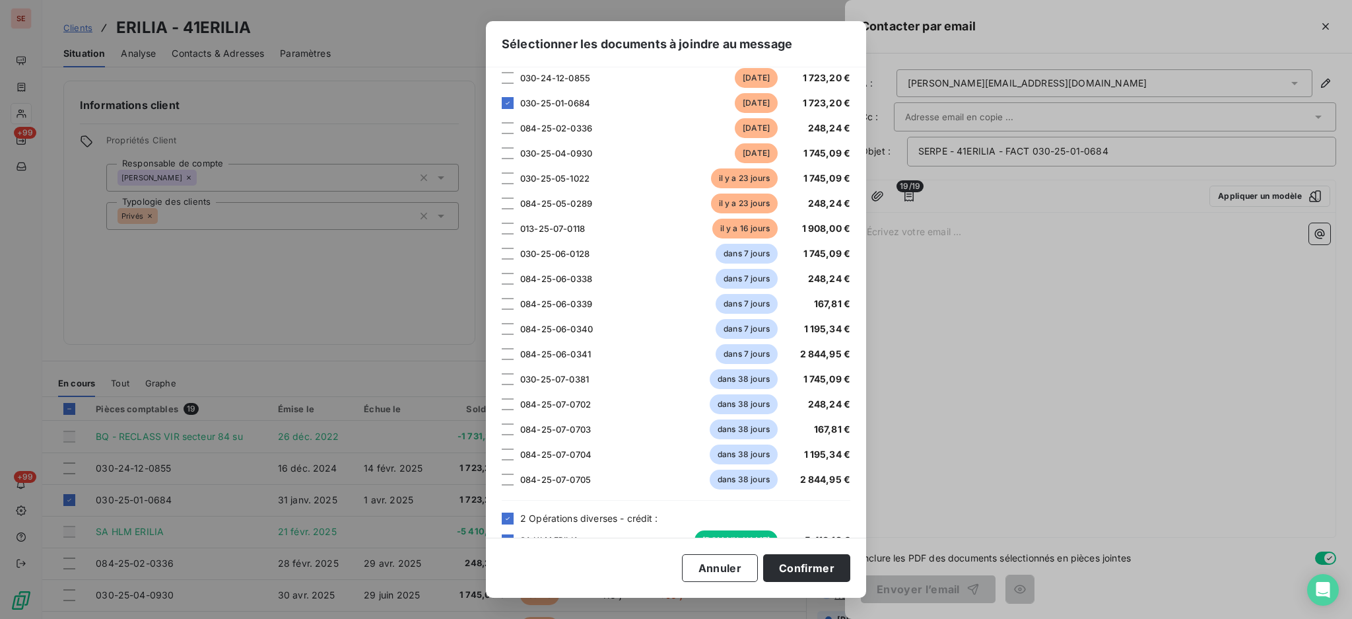
scroll to position [143, 0]
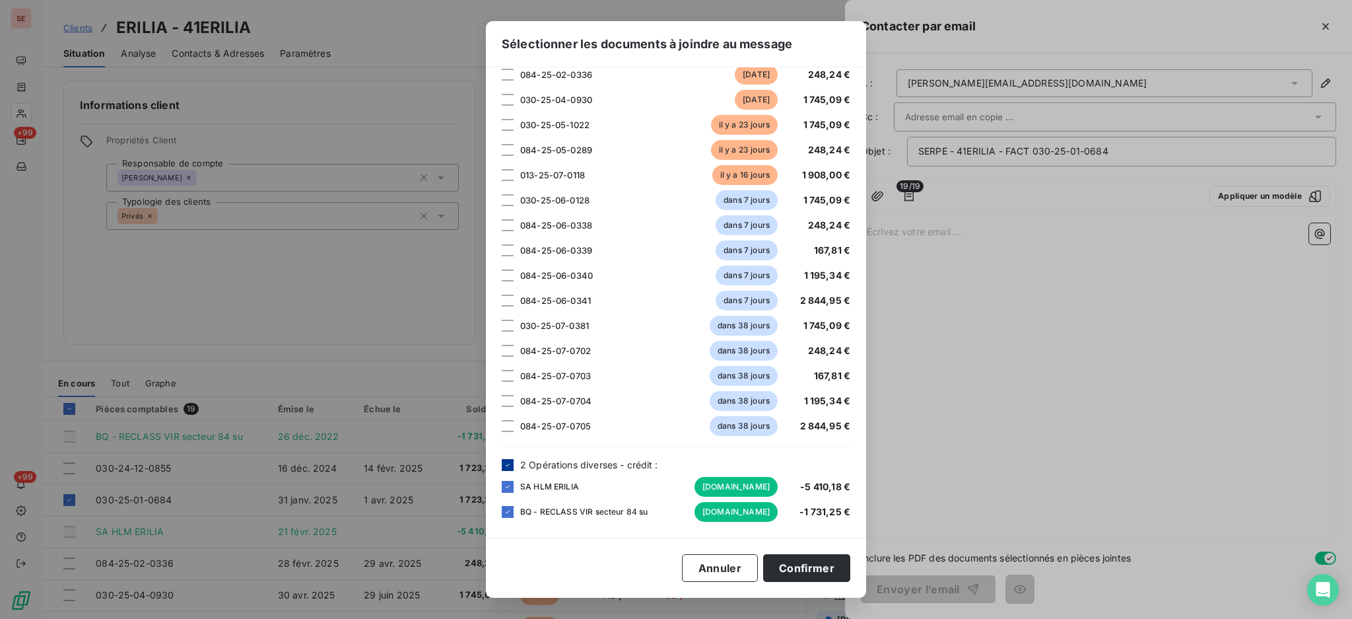
click at [508, 463] on icon at bounding box center [508, 465] width 8 height 8
click at [819, 566] on button "Confirmer" at bounding box center [806, 568] width 87 height 28
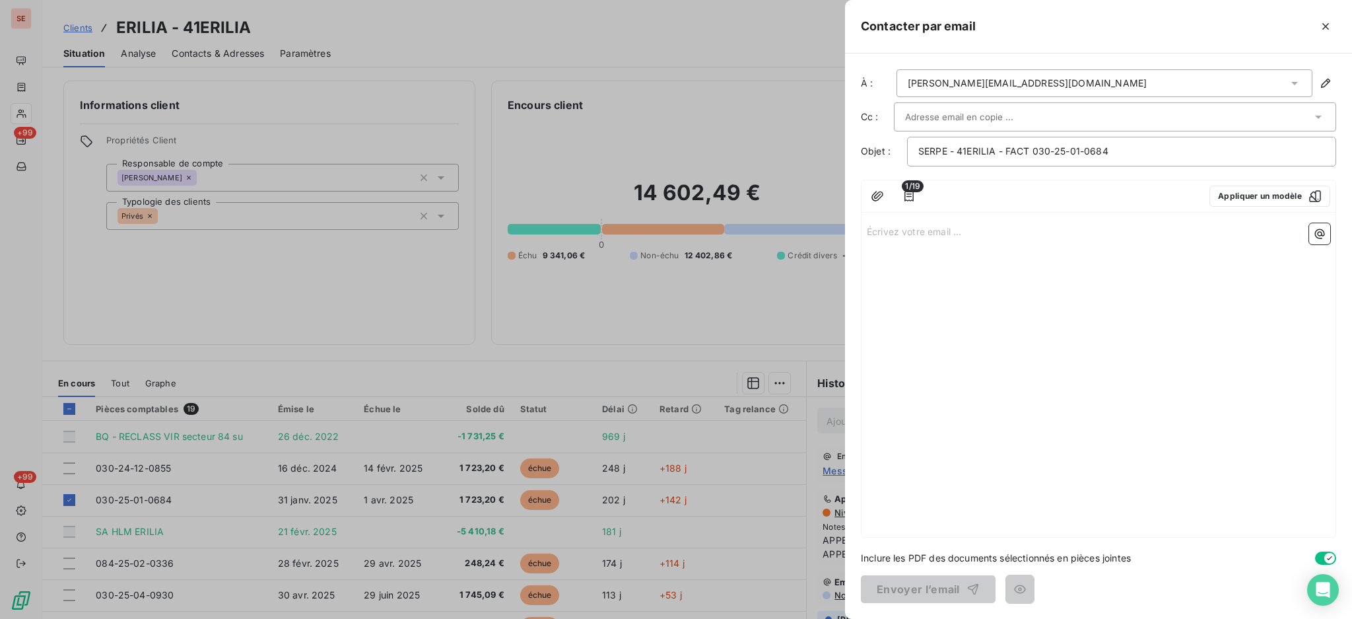
click at [912, 226] on p "Écrivez votre email ... ﻿" at bounding box center [1098, 230] width 463 height 15
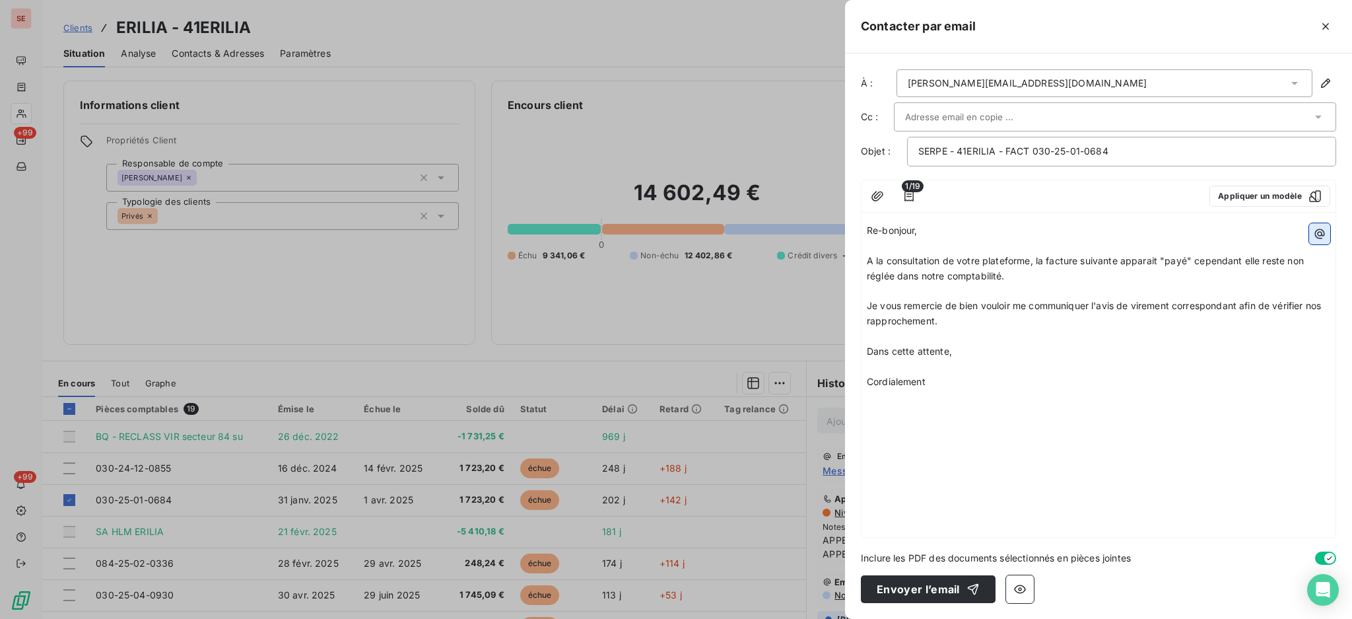
click at [1318, 241] on button "button" at bounding box center [1319, 233] width 21 height 21
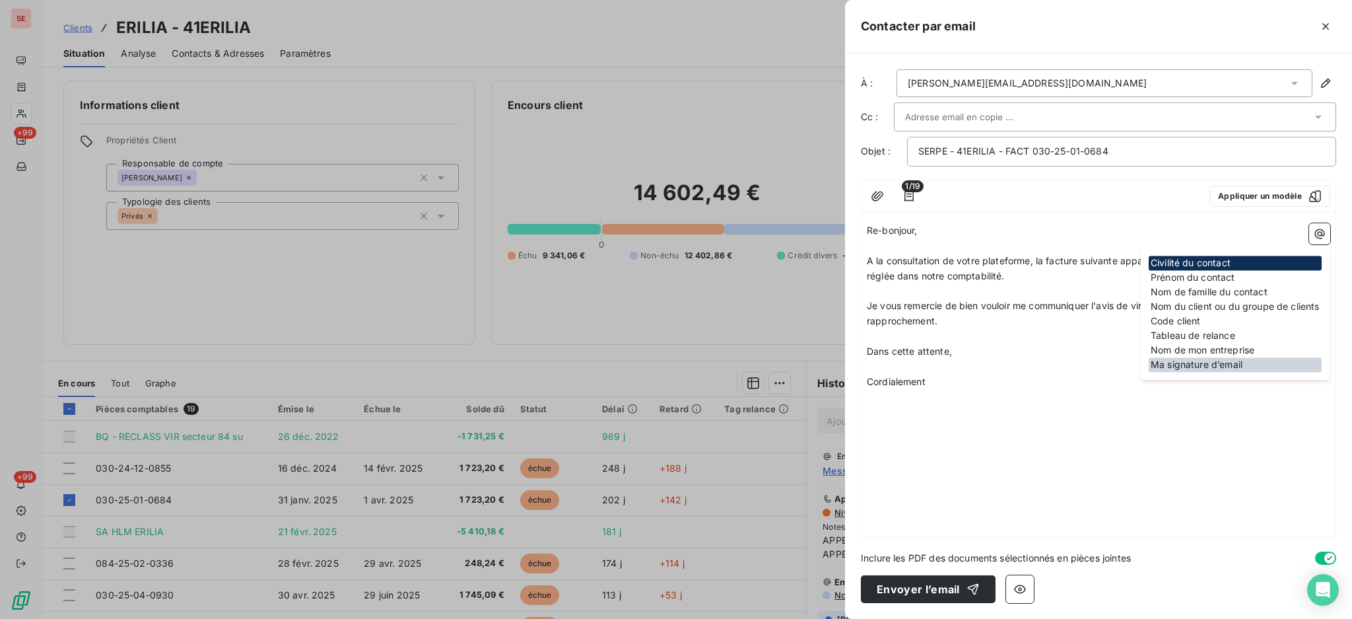
click at [1252, 370] on div "Ma signature d’email" at bounding box center [1235, 364] width 173 height 15
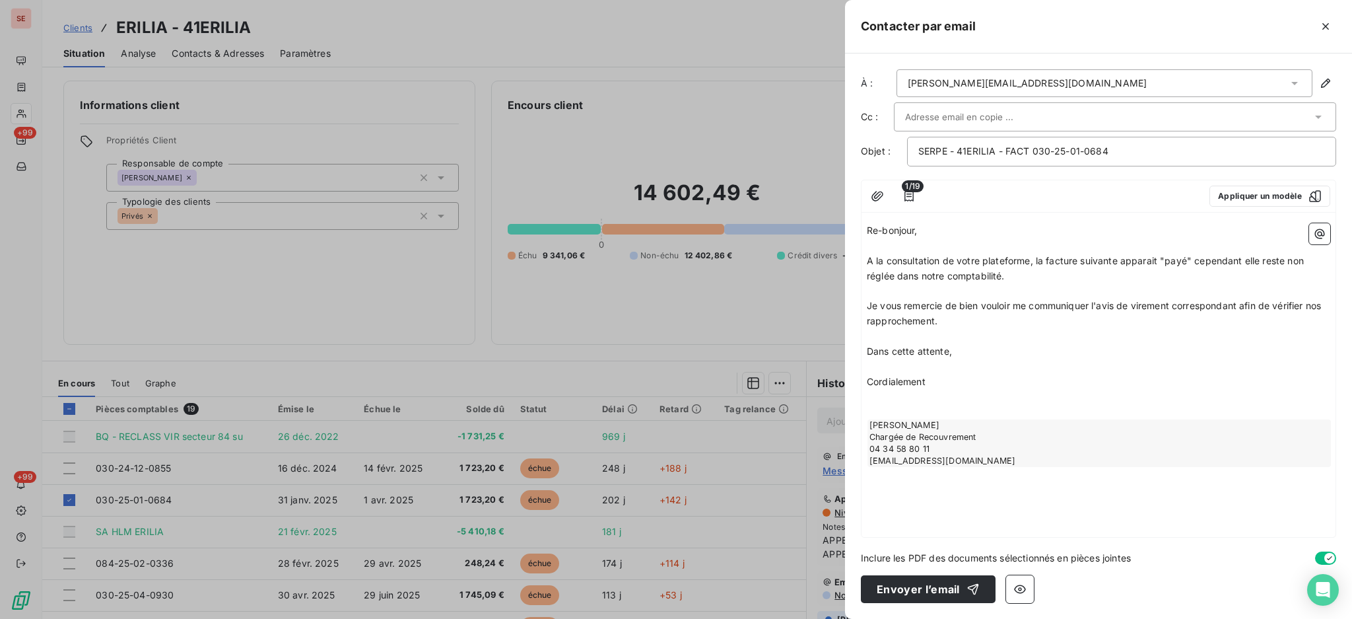
click at [1058, 276] on p "A la consultation de votre plateforme, la facture suivante apparait "payé" cepe…" at bounding box center [1098, 269] width 463 height 30
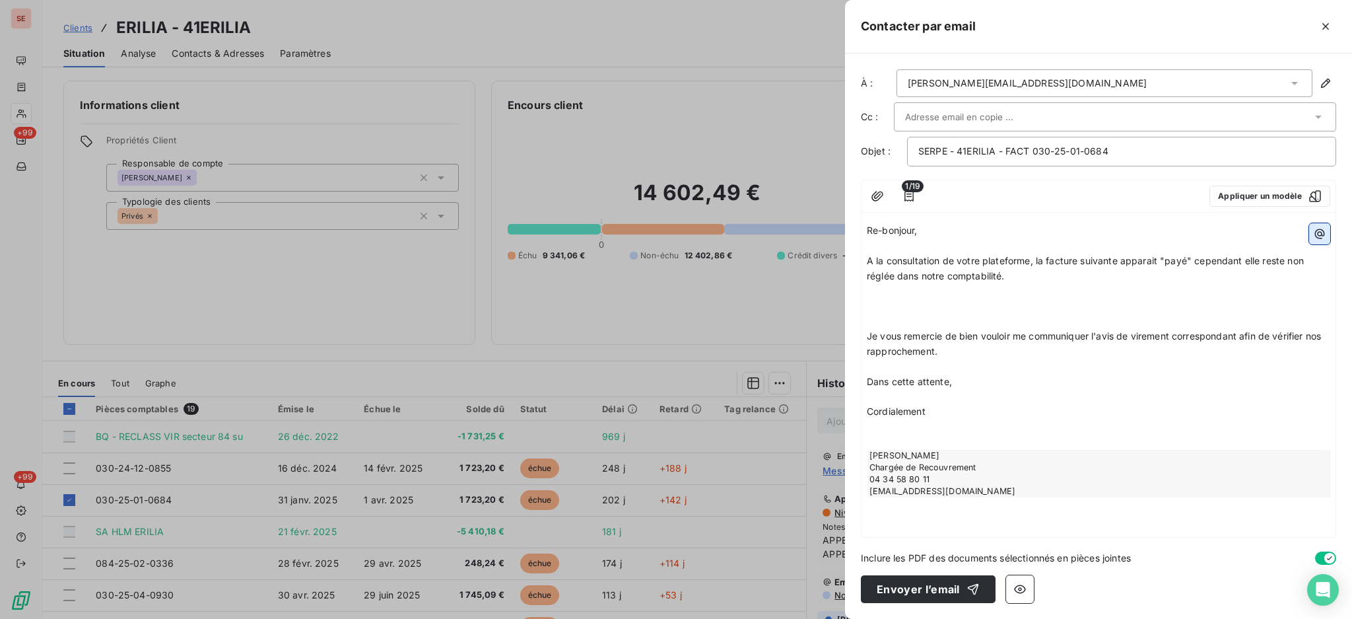
click at [1323, 232] on icon "button" at bounding box center [1319, 233] width 13 height 13
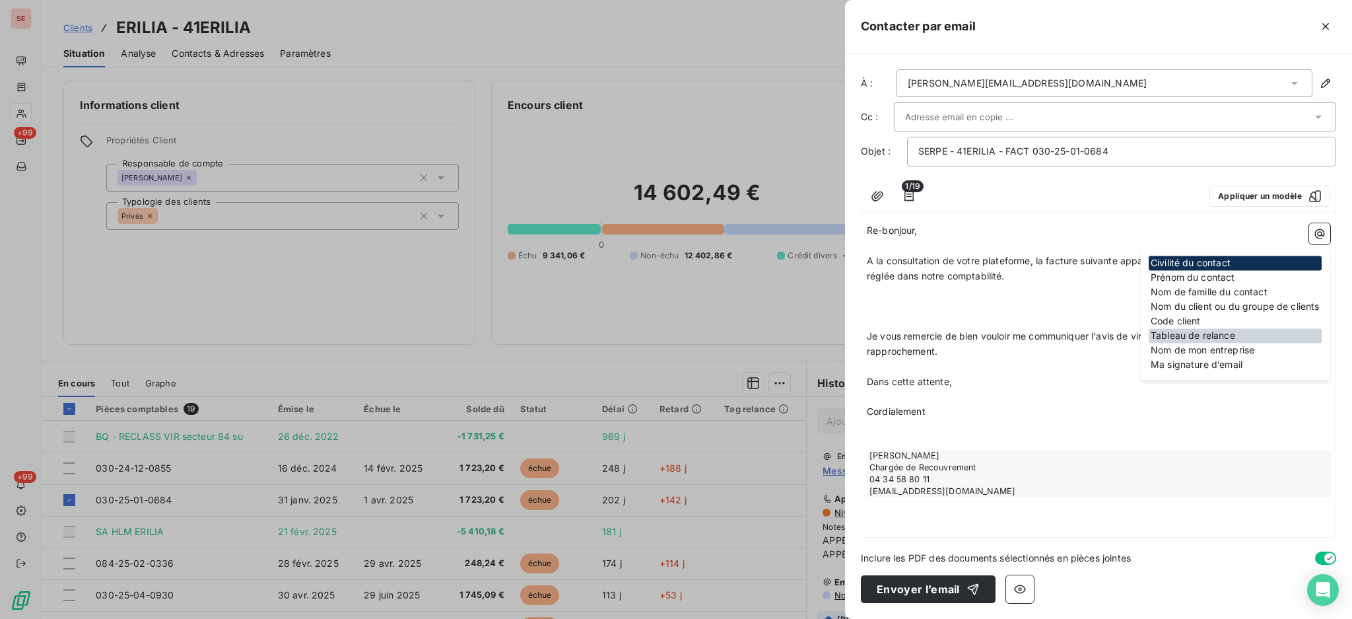
click at [1280, 339] on div "Tableau de relance" at bounding box center [1235, 335] width 173 height 15
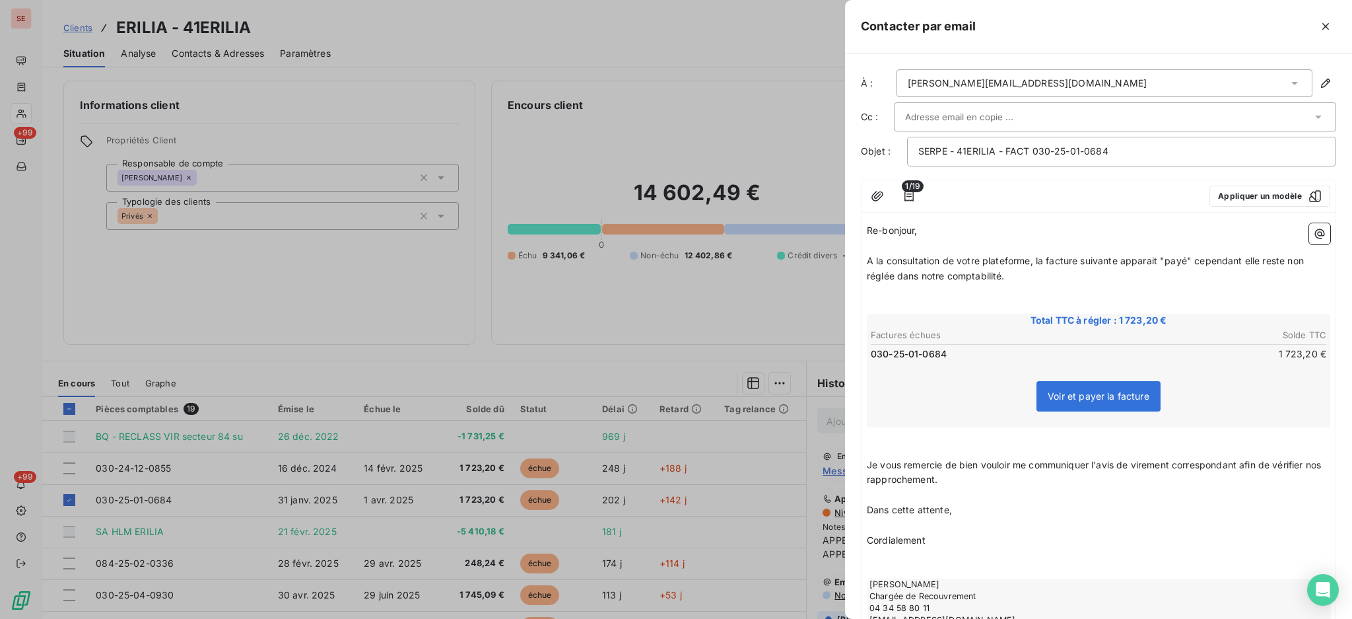
click at [966, 297] on p "﻿" at bounding box center [1098, 290] width 463 height 15
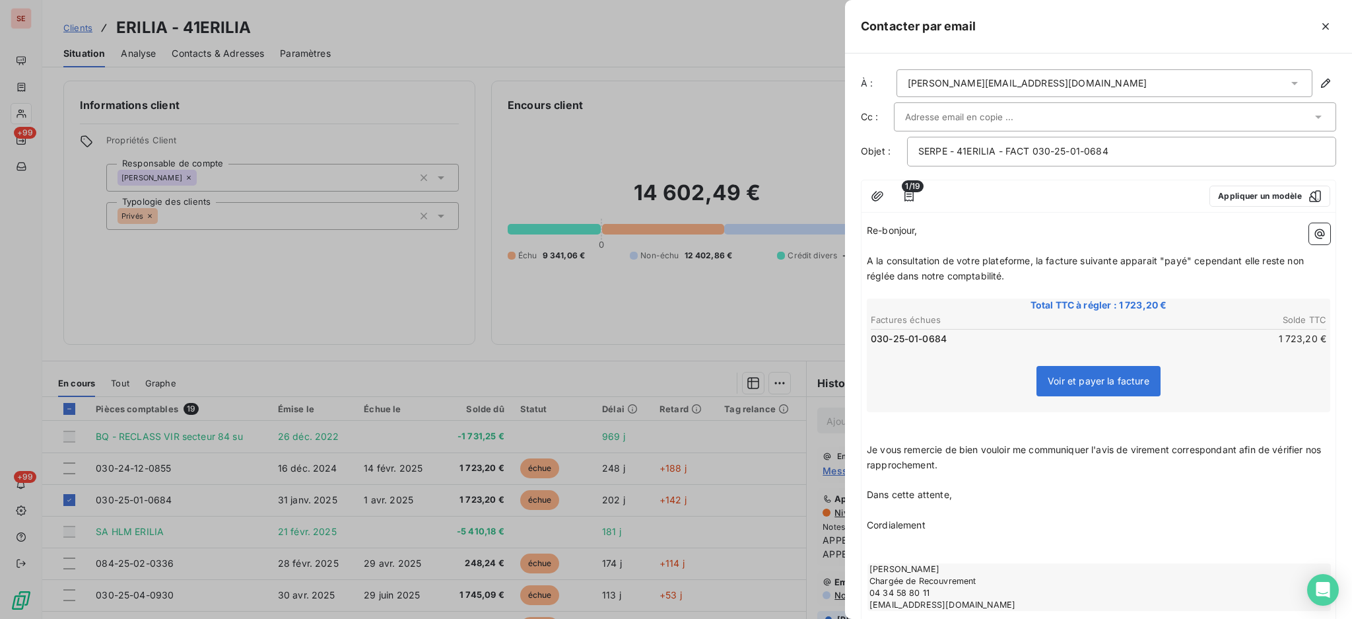
click at [936, 429] on p "﻿" at bounding box center [1098, 434] width 463 height 15
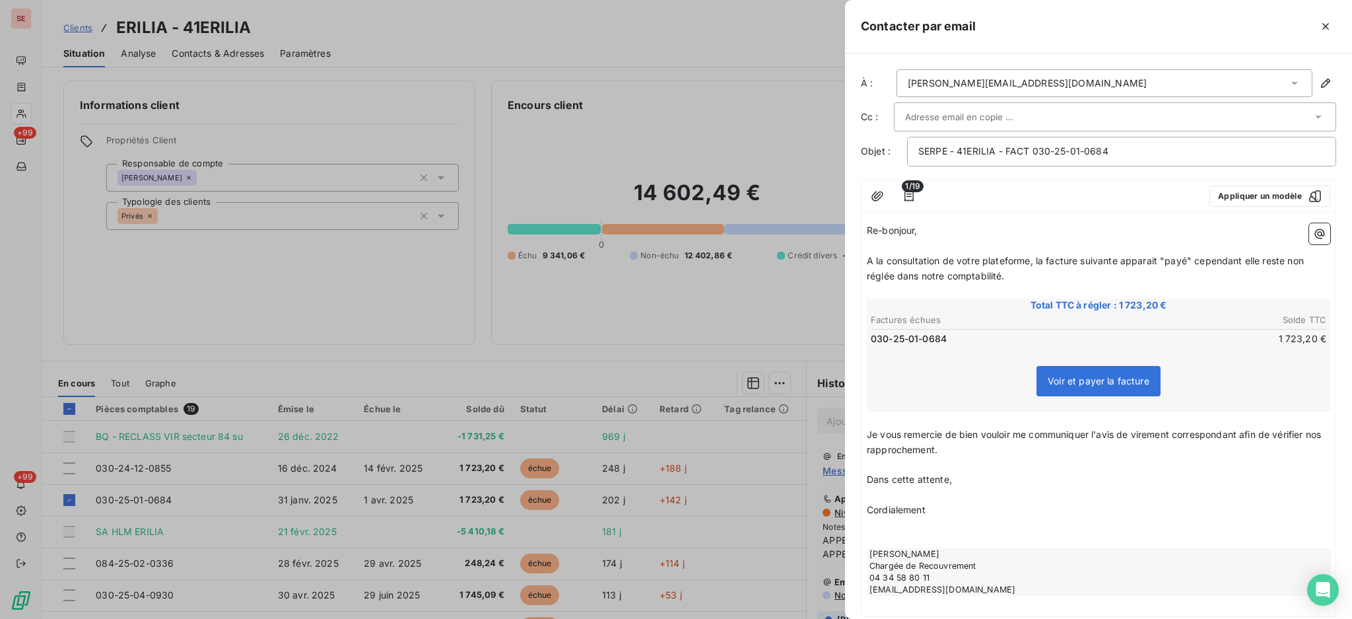
click at [1065, 278] on p "A la consultation de votre plateforme, la facture suivante apparait "payé" cepe…" at bounding box center [1098, 269] width 463 height 30
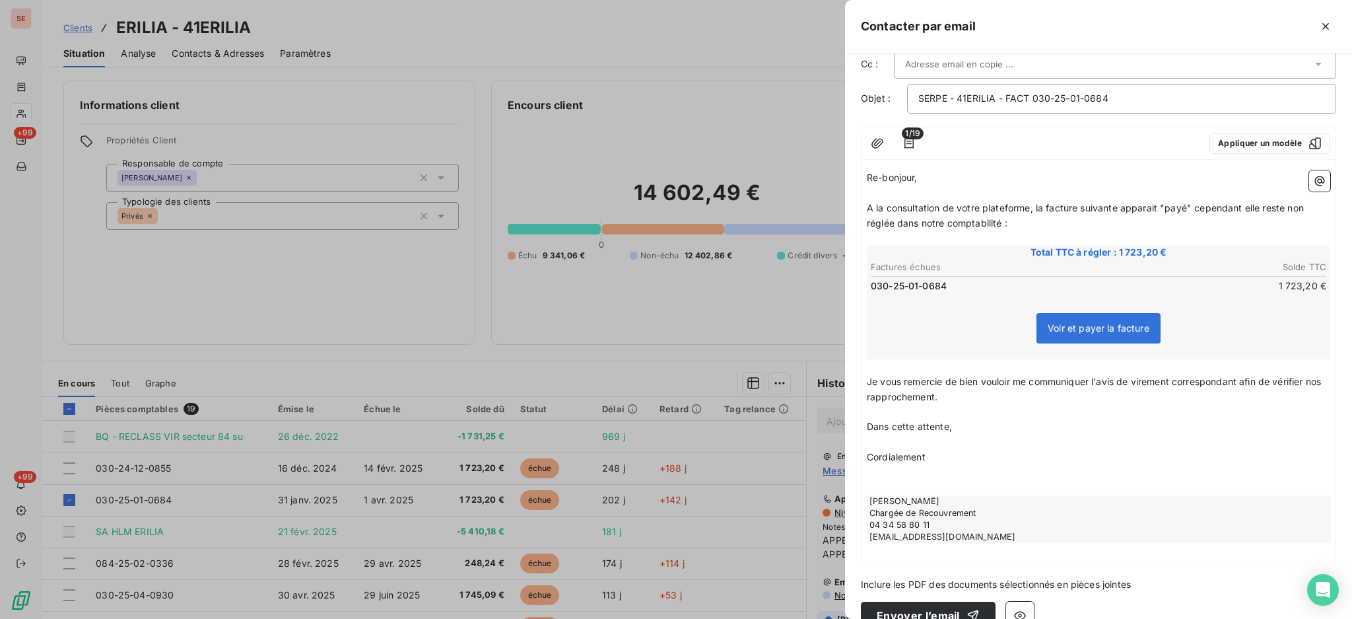
scroll to position [77, 0]
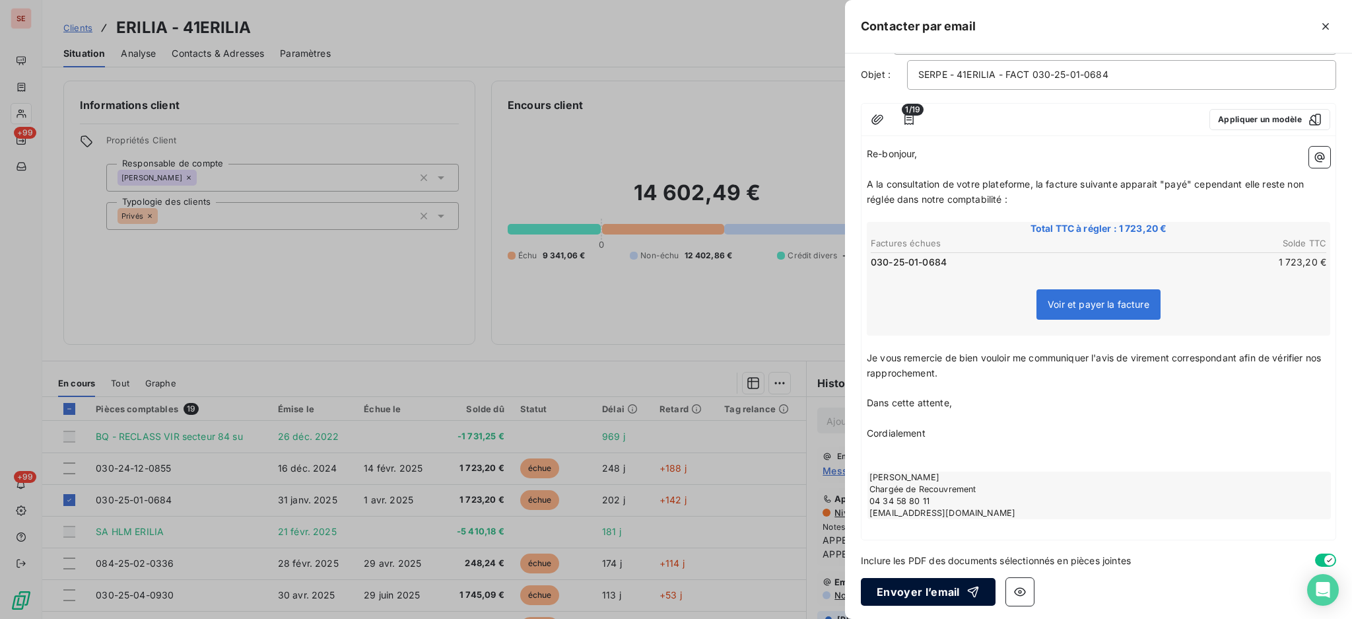
click at [910, 592] on button "Envoyer l’email" at bounding box center [928, 592] width 135 height 28
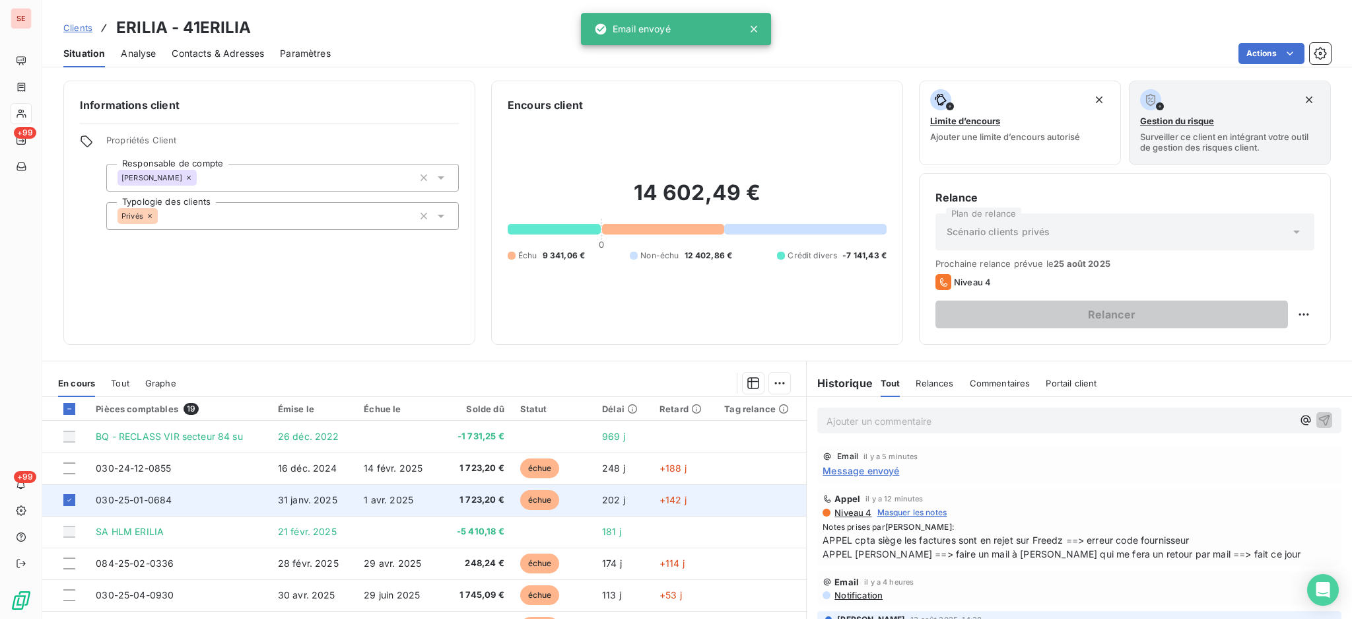
click at [159, 500] on span "030-25-01-0684" at bounding box center [134, 499] width 76 height 11
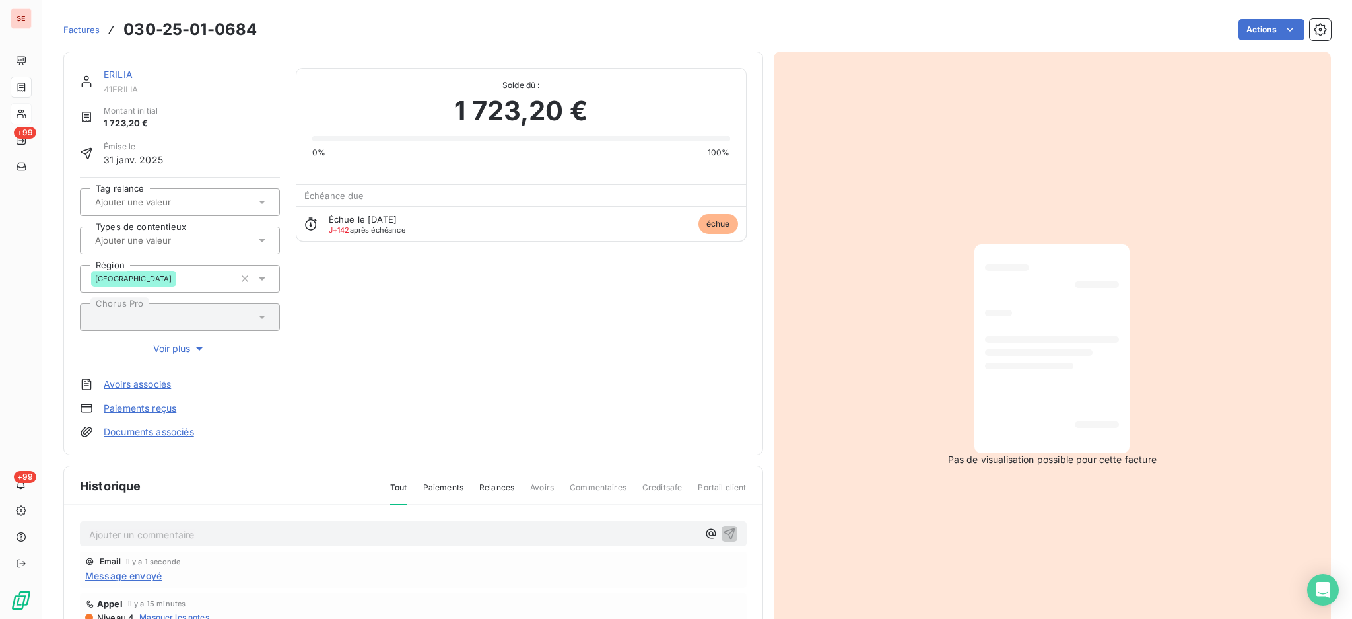
drag, startPoint x: 462, startPoint y: 537, endPoint x: 469, endPoint y: 537, distance: 7.3
click at [469, 537] on p "Ajouter un commentaire ﻿" at bounding box center [393, 534] width 609 height 17
click at [724, 532] on icon "button" at bounding box center [729, 533] width 11 height 11
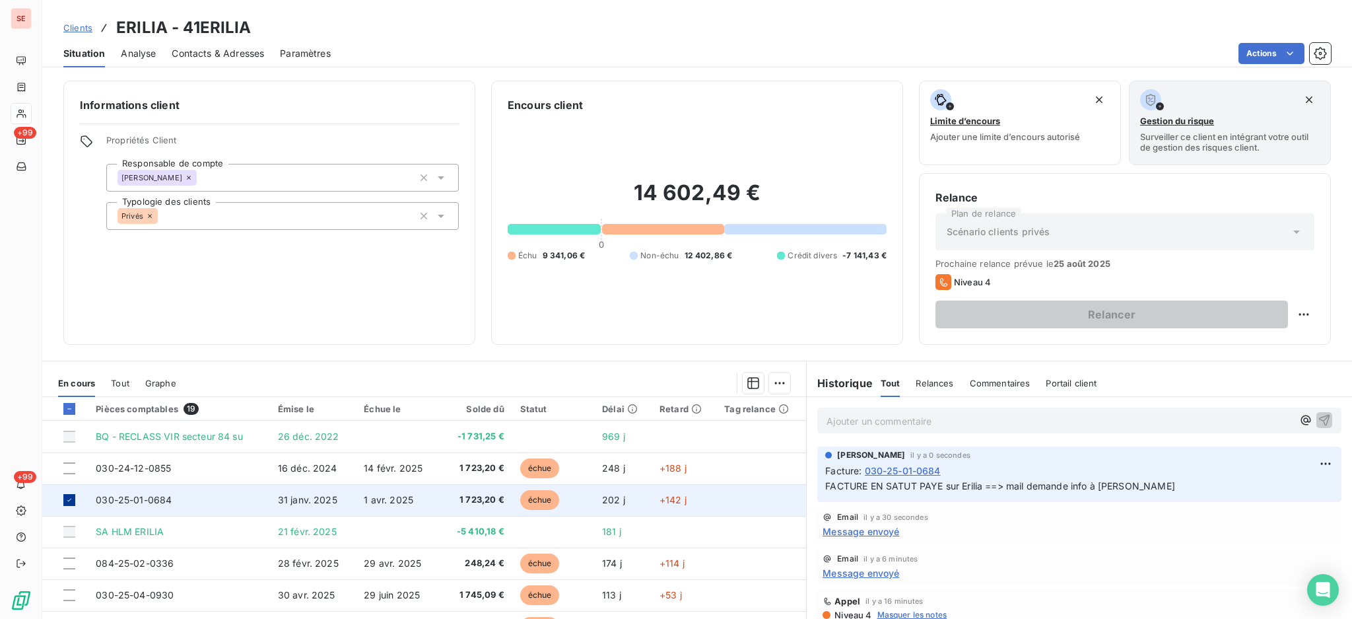
click at [66, 498] on icon at bounding box center [69, 500] width 8 height 8
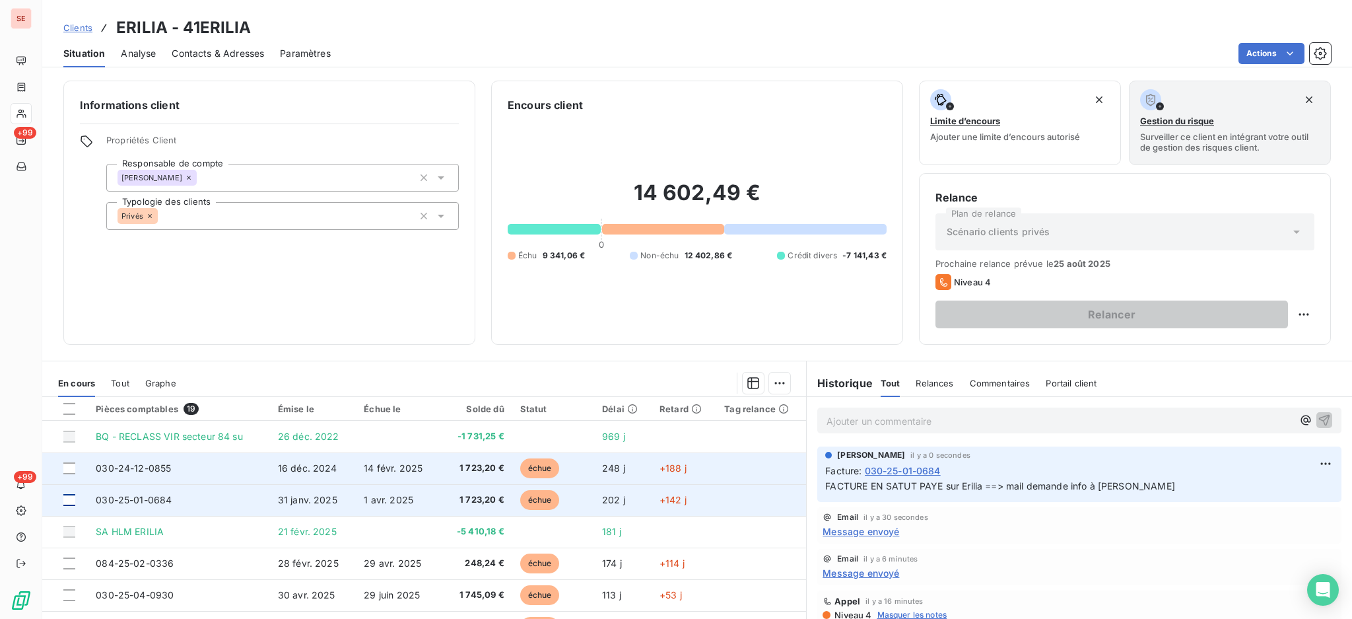
click at [206, 463] on td "030-24-12-0855" at bounding box center [179, 468] width 182 height 32
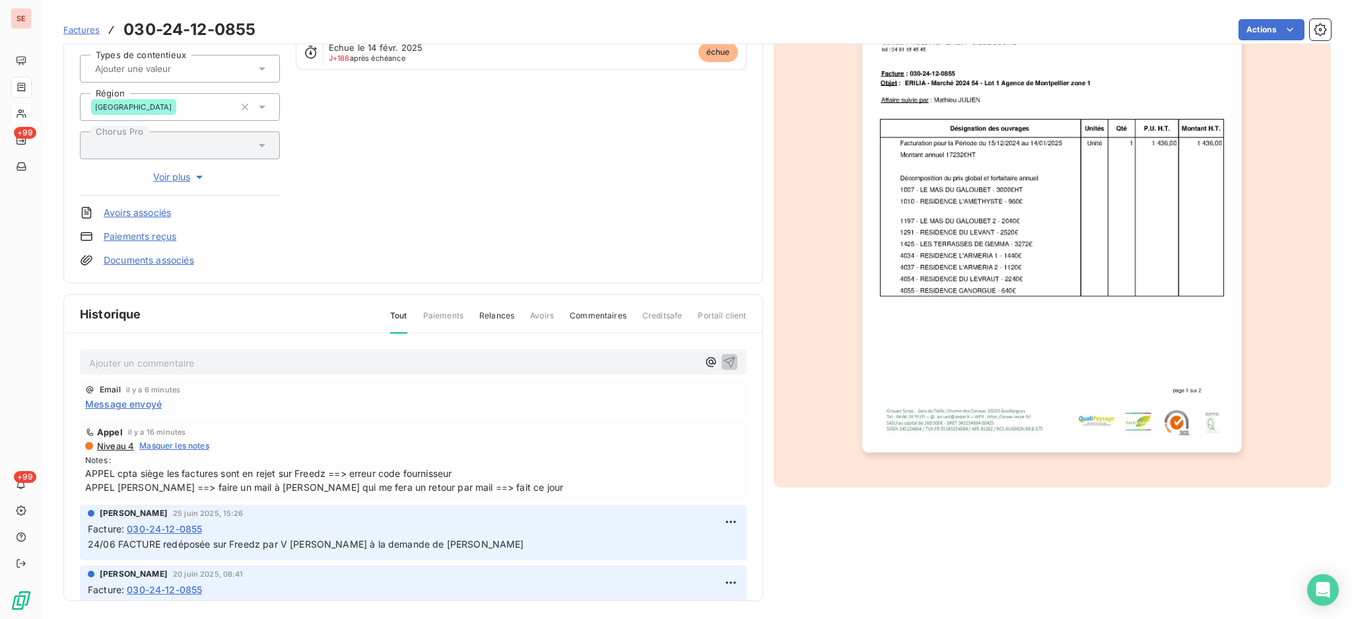
scroll to position [175, 0]
click at [213, 354] on p "Ajouter un commentaire ﻿" at bounding box center [393, 360] width 609 height 17
drag, startPoint x: 286, startPoint y: 357, endPoint x: 87, endPoint y: 357, distance: 198.7
click at [87, 357] on div "21/08 Mail relance à [PERSON_NAME]" at bounding box center [413, 359] width 667 height 24
copy span "21/08 Mail relance à [PERSON_NAME]"
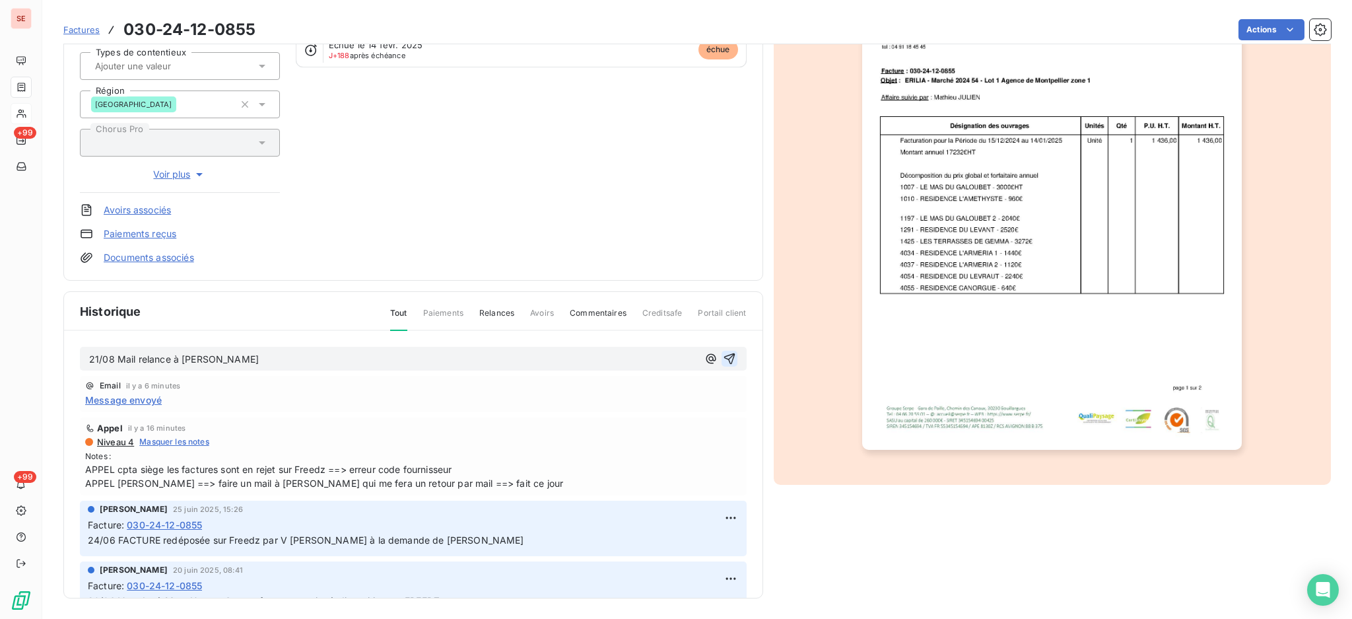
click at [723, 357] on icon "button" at bounding box center [729, 358] width 13 height 13
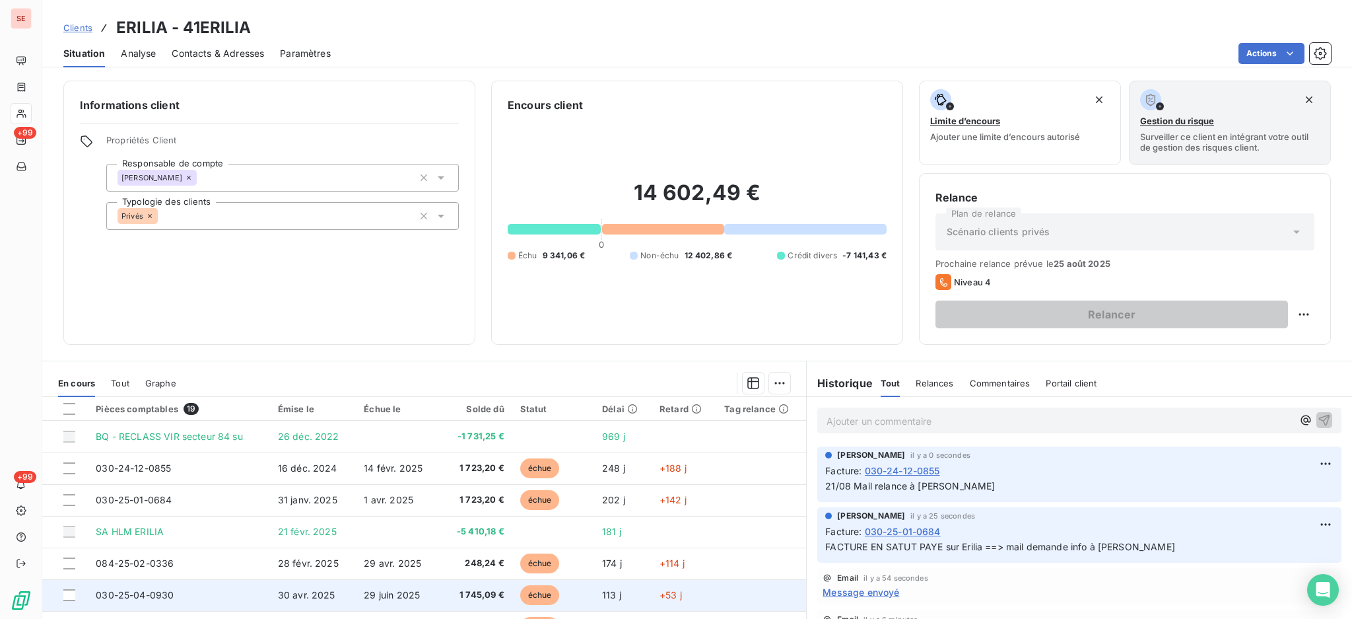
click at [224, 585] on td "030-25-04-0930" at bounding box center [179, 595] width 182 height 32
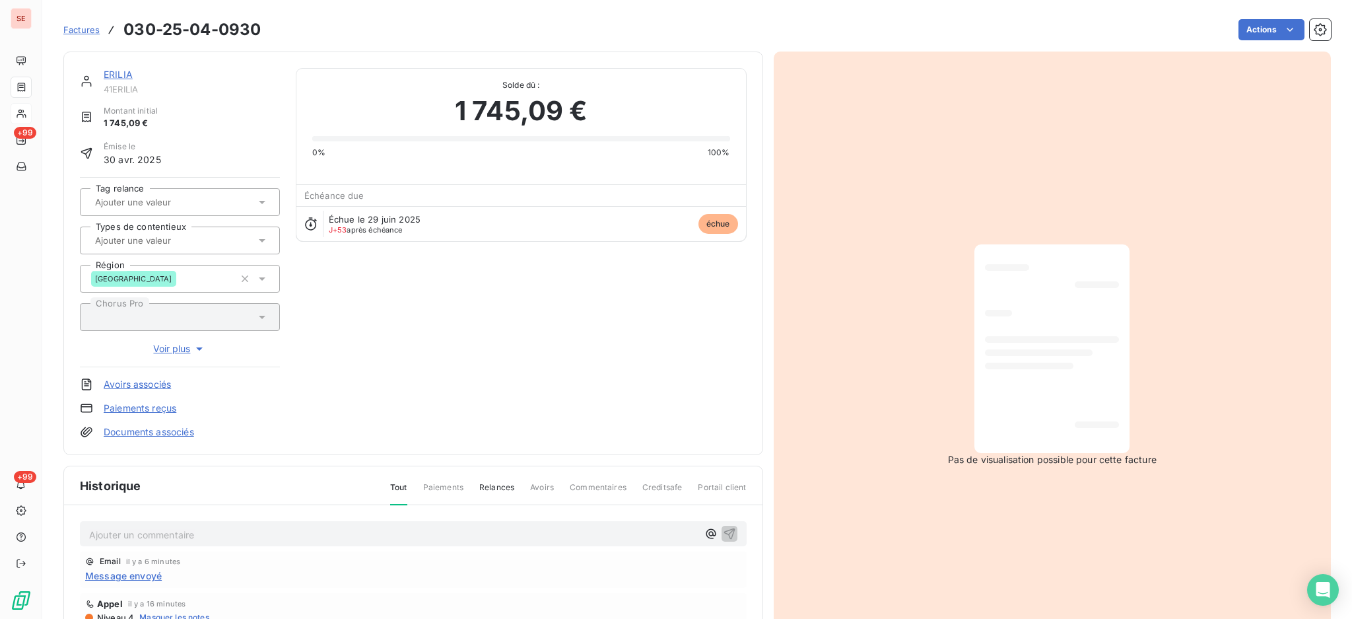
click at [279, 532] on p "Ajouter un commentaire ﻿" at bounding box center [393, 534] width 609 height 17
click at [723, 529] on icon "button" at bounding box center [729, 532] width 13 height 13
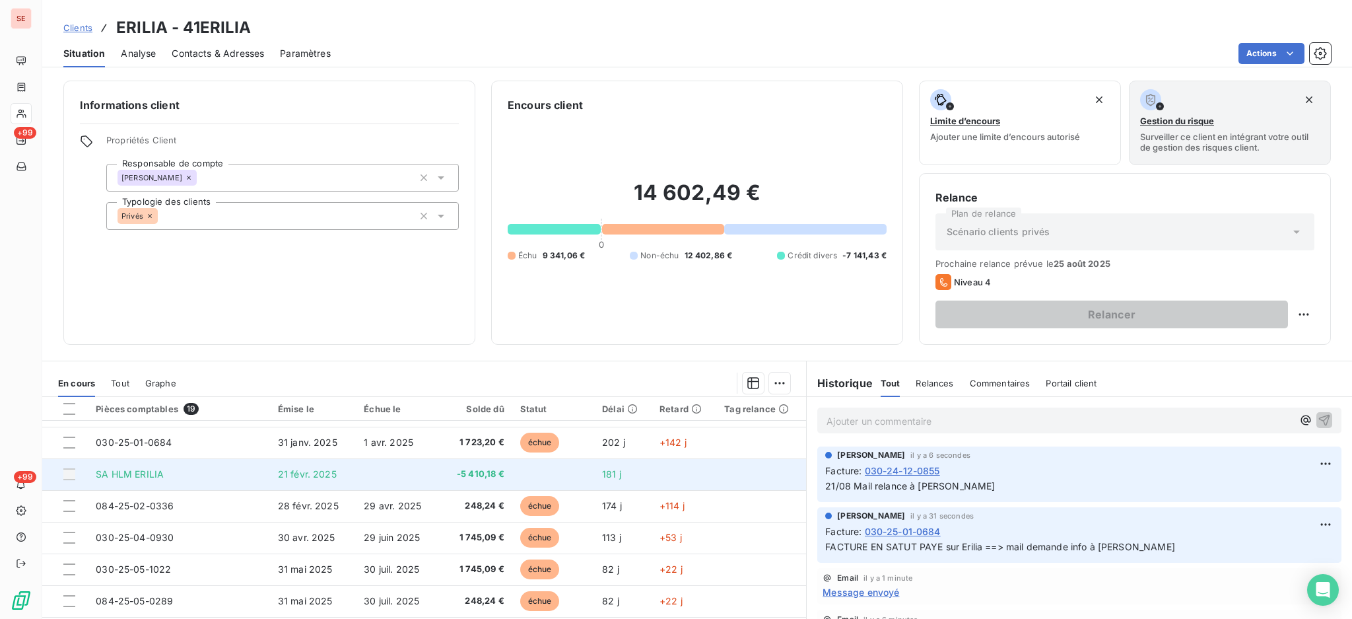
scroll to position [88, 0]
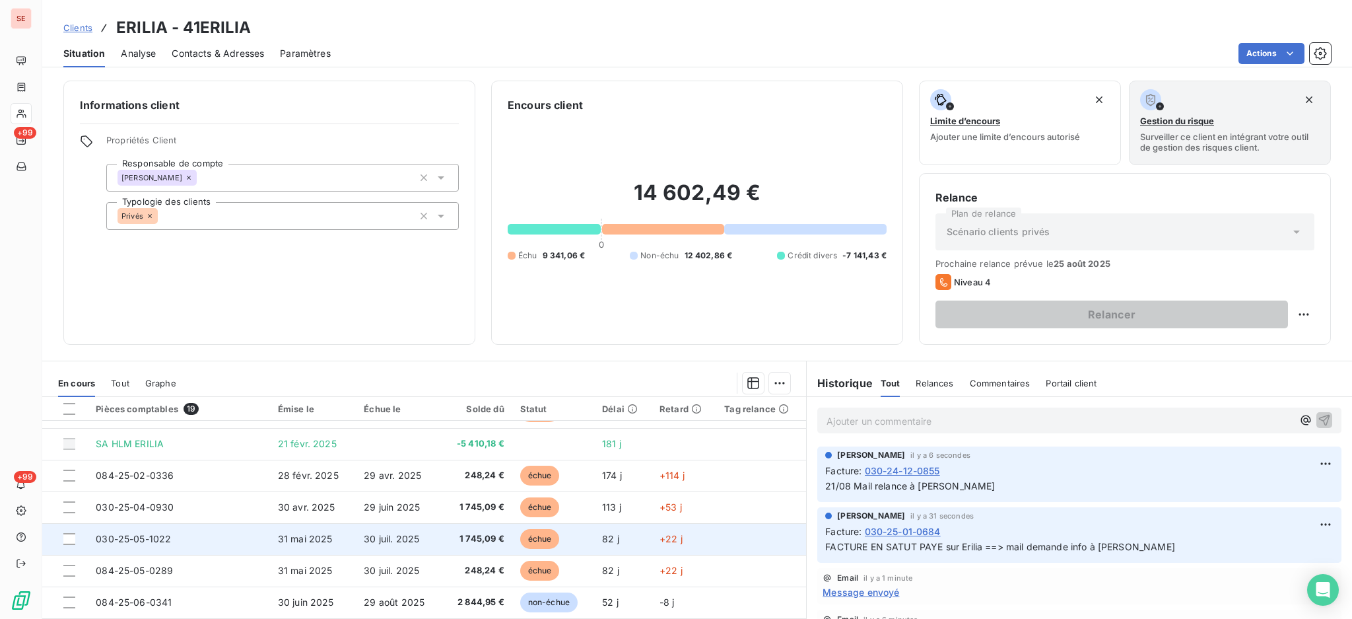
click at [146, 539] on span "030-25-05-1022" at bounding box center [133, 538] width 75 height 11
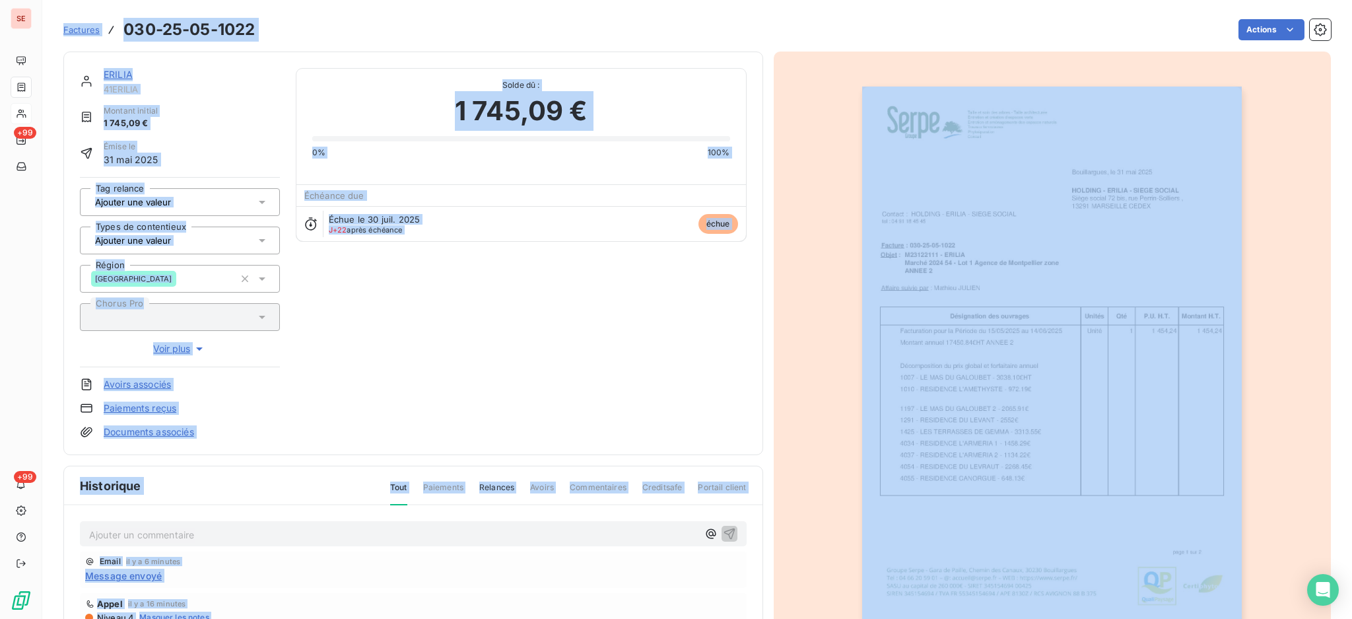
click at [283, 529] on p "Ajouter un commentaire ﻿" at bounding box center [393, 534] width 609 height 17
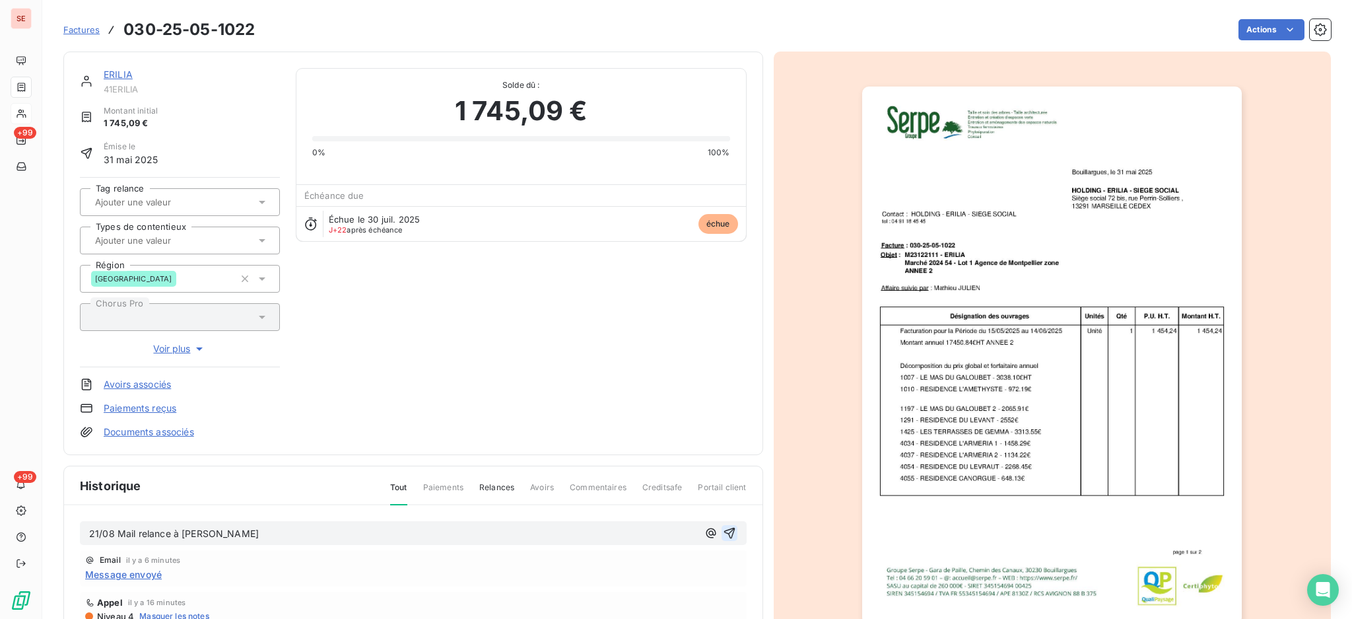
click at [723, 531] on icon "button" at bounding box center [729, 532] width 13 height 13
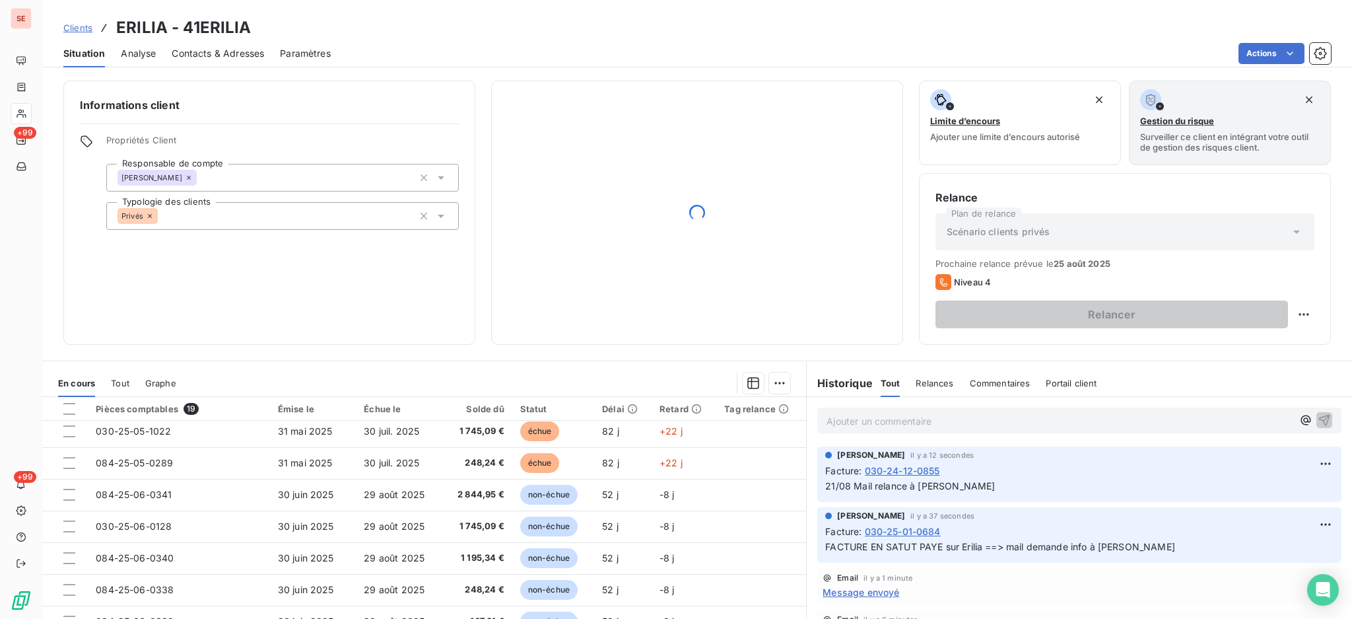
scroll to position [264, 0]
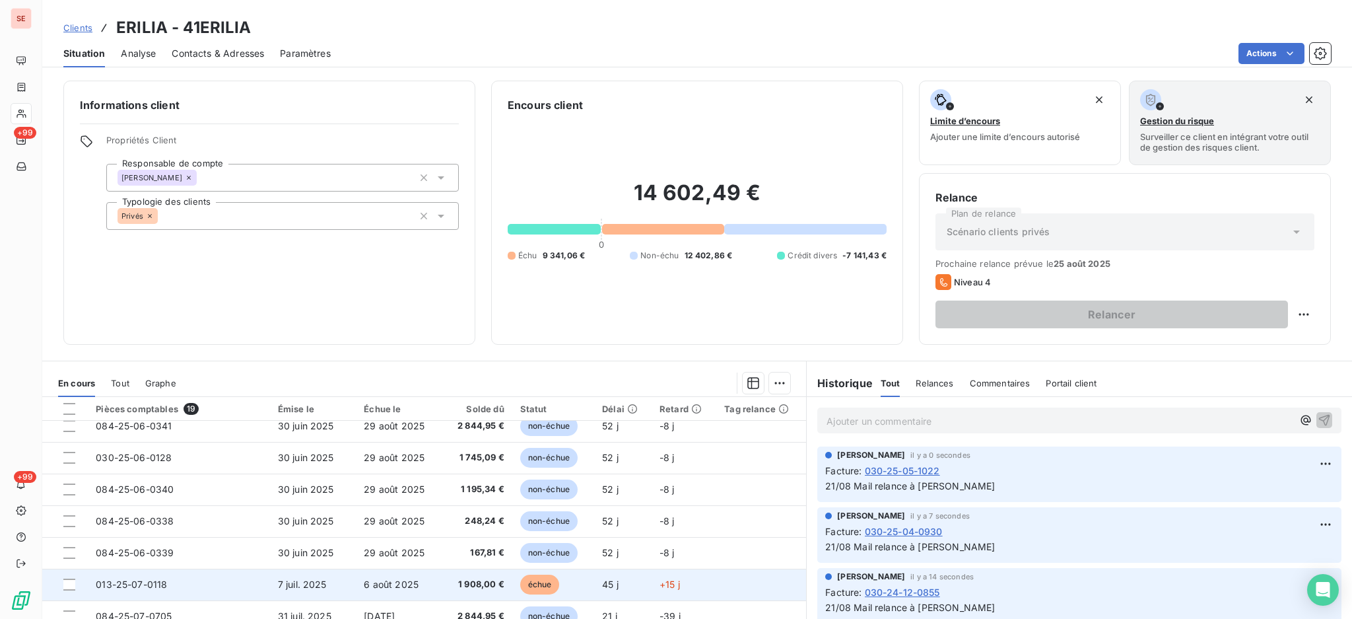
click at [349, 588] on td "7 juil. 2025" at bounding box center [313, 584] width 86 height 32
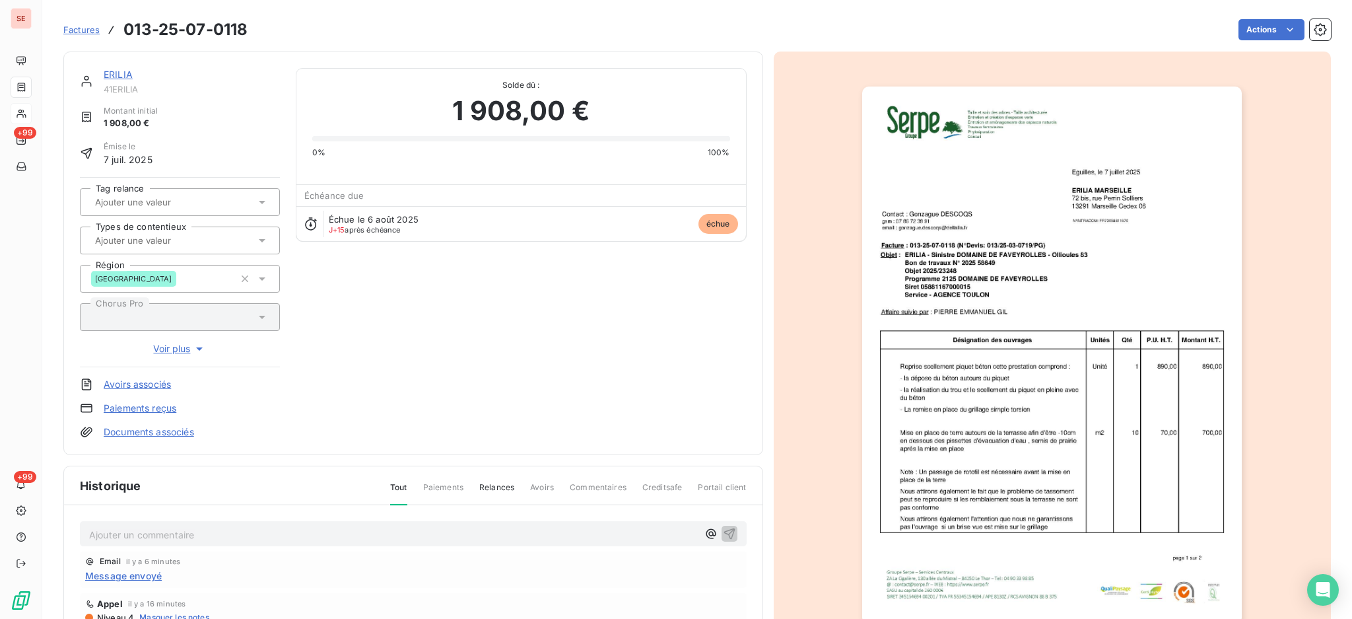
click at [237, 532] on p "Ajouter un commentaire ﻿" at bounding box center [393, 534] width 609 height 17
click at [723, 528] on icon "button" at bounding box center [729, 532] width 13 height 13
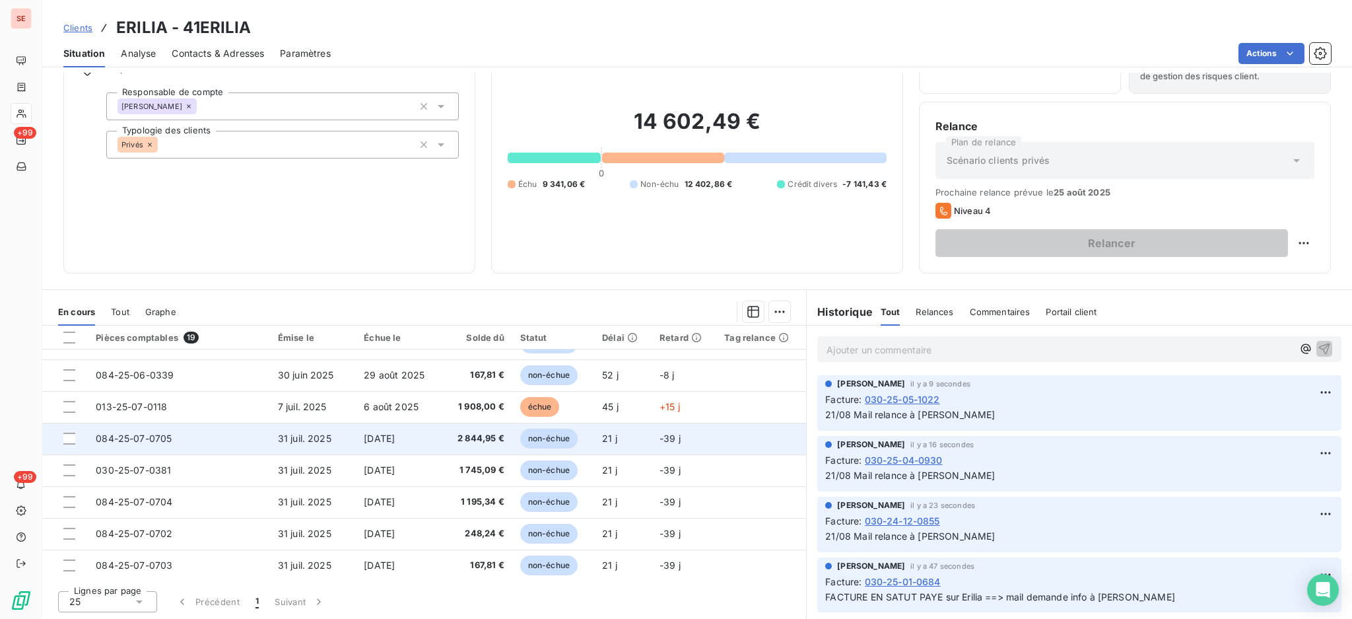
scroll to position [372, 0]
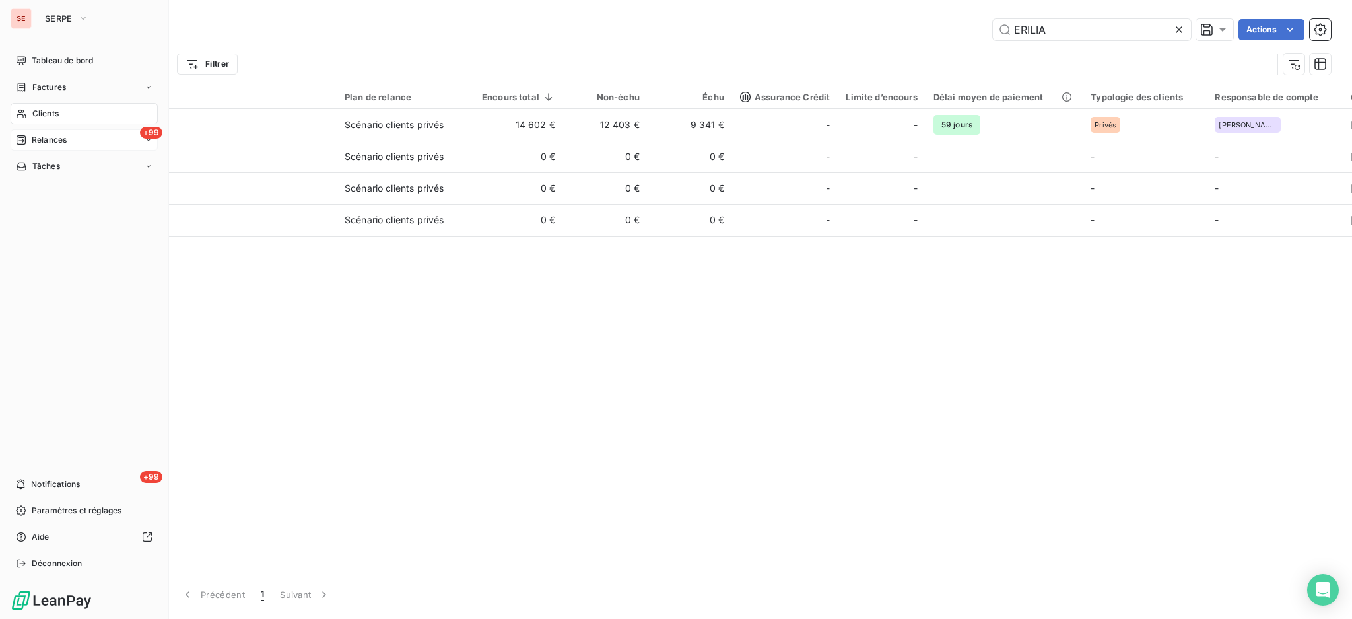
click at [61, 140] on span "Relances" at bounding box center [49, 140] width 35 height 12
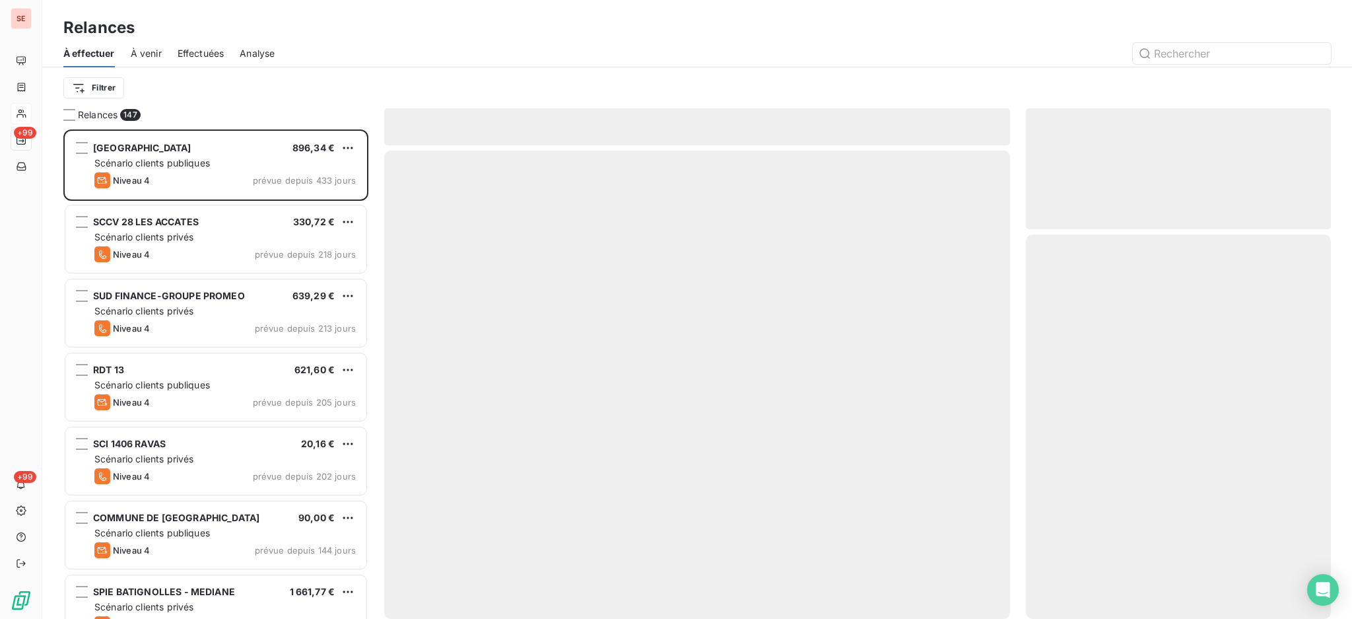
scroll to position [477, 291]
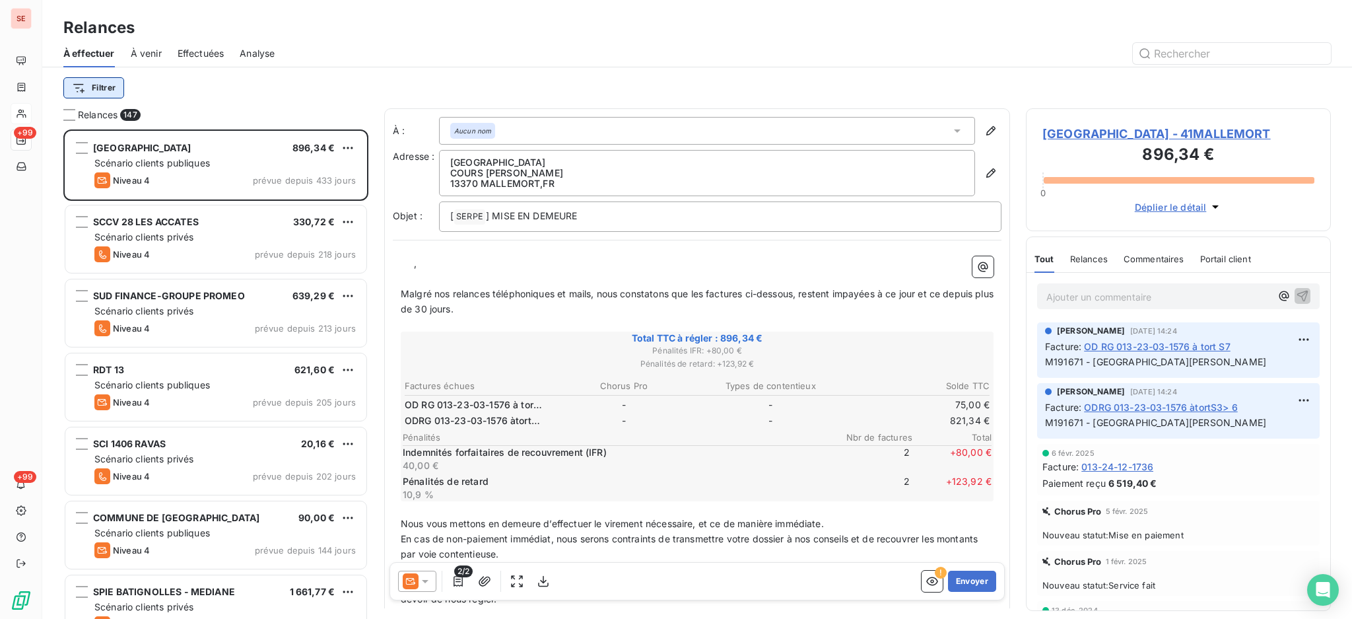
click at [104, 86] on html "SE +99 +99 Relances À effectuer À venir Effectuées Analyse Filtrer Relances 147…" at bounding box center [676, 309] width 1352 height 619
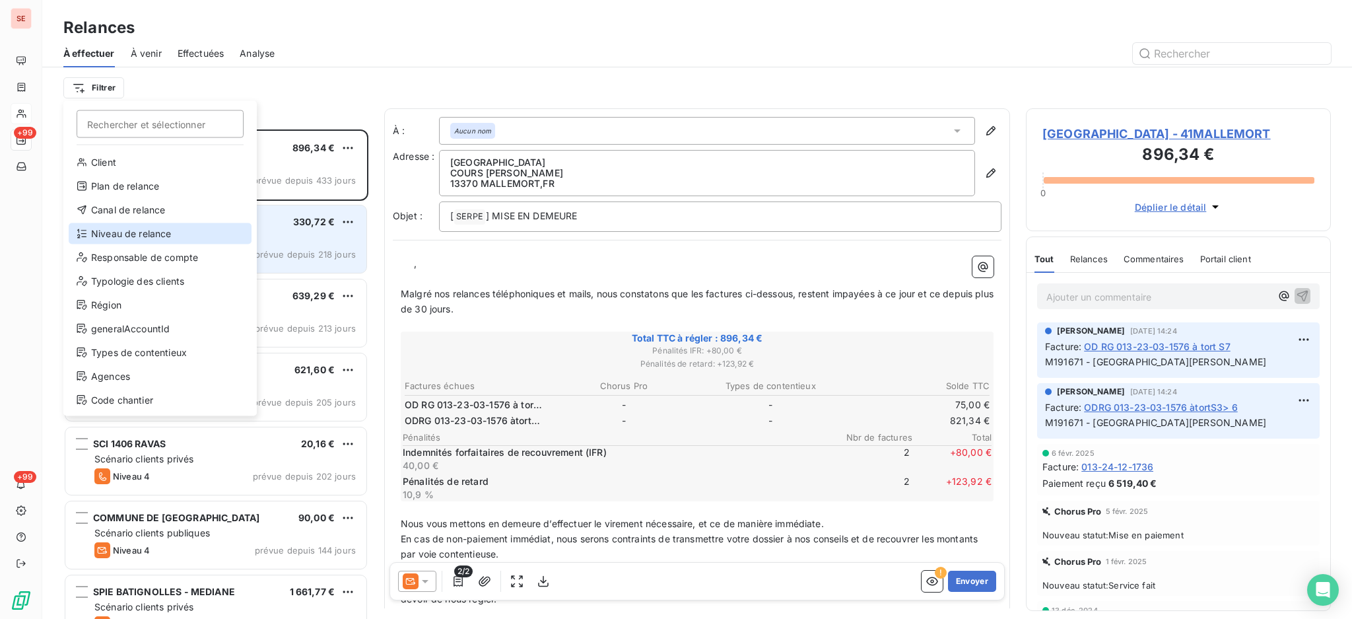
click at [156, 229] on div "Niveau de relance" at bounding box center [160, 233] width 183 height 21
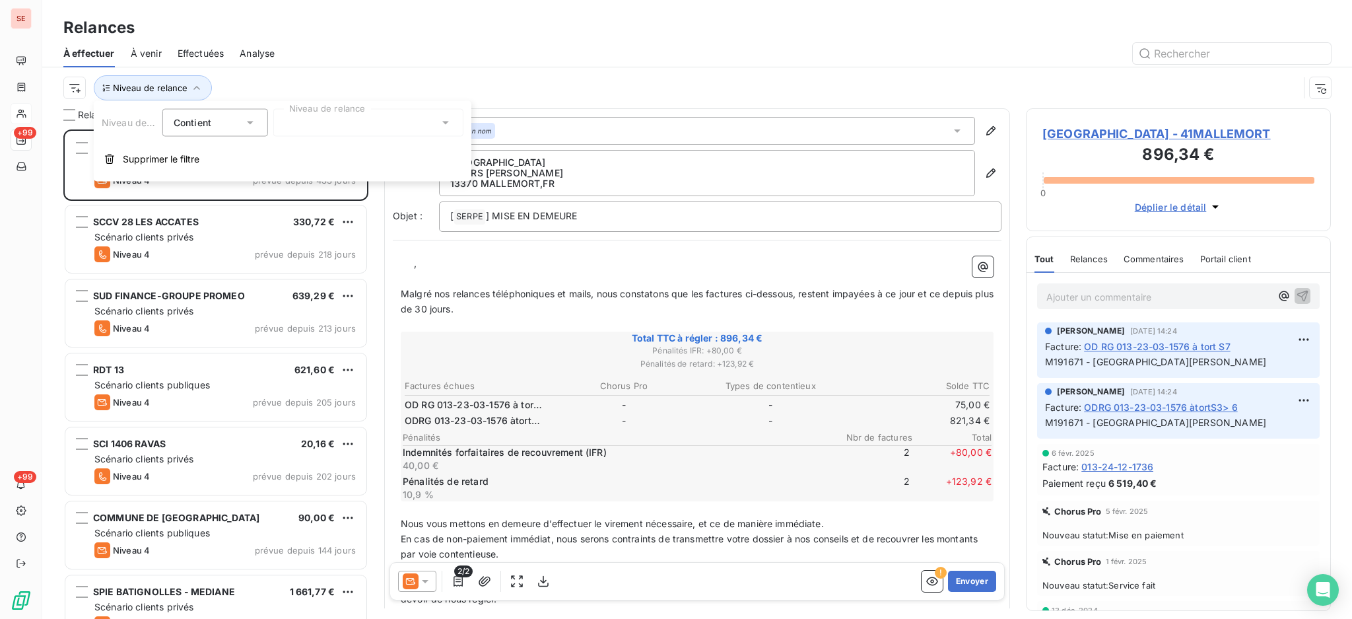
scroll to position [14, 14]
click at [446, 121] on icon at bounding box center [445, 122] width 7 height 3
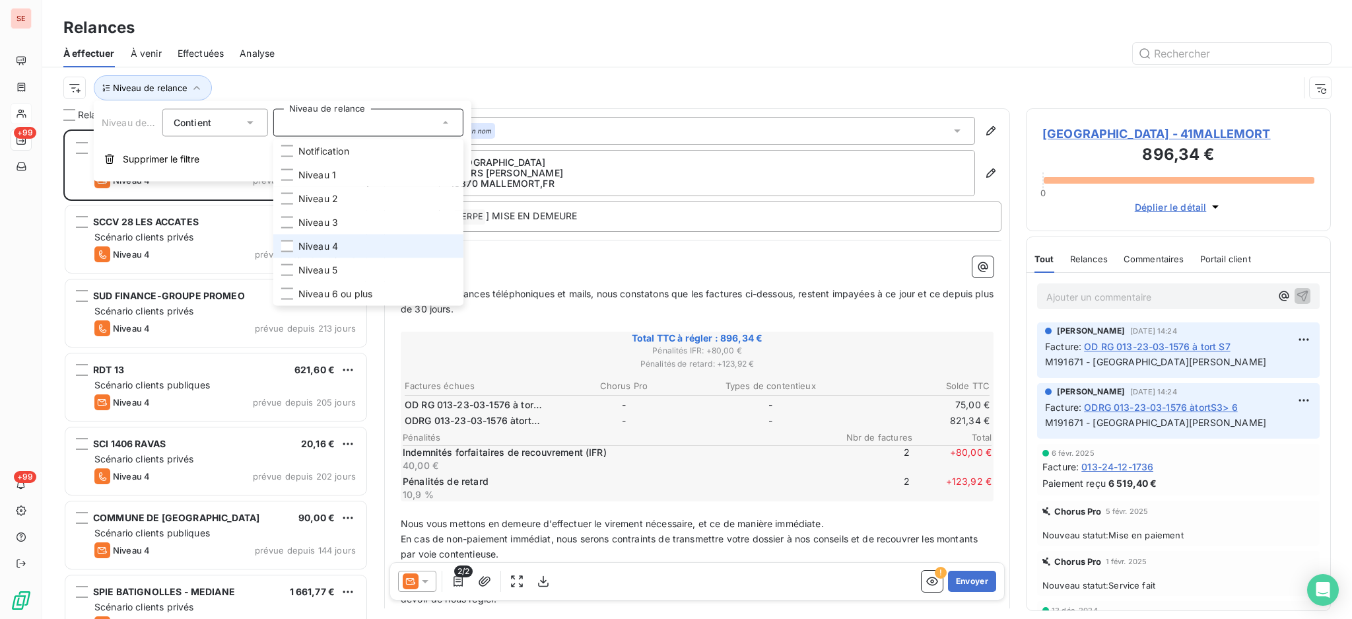
click at [347, 250] on li "Niveau 4" at bounding box center [368, 246] width 190 height 24
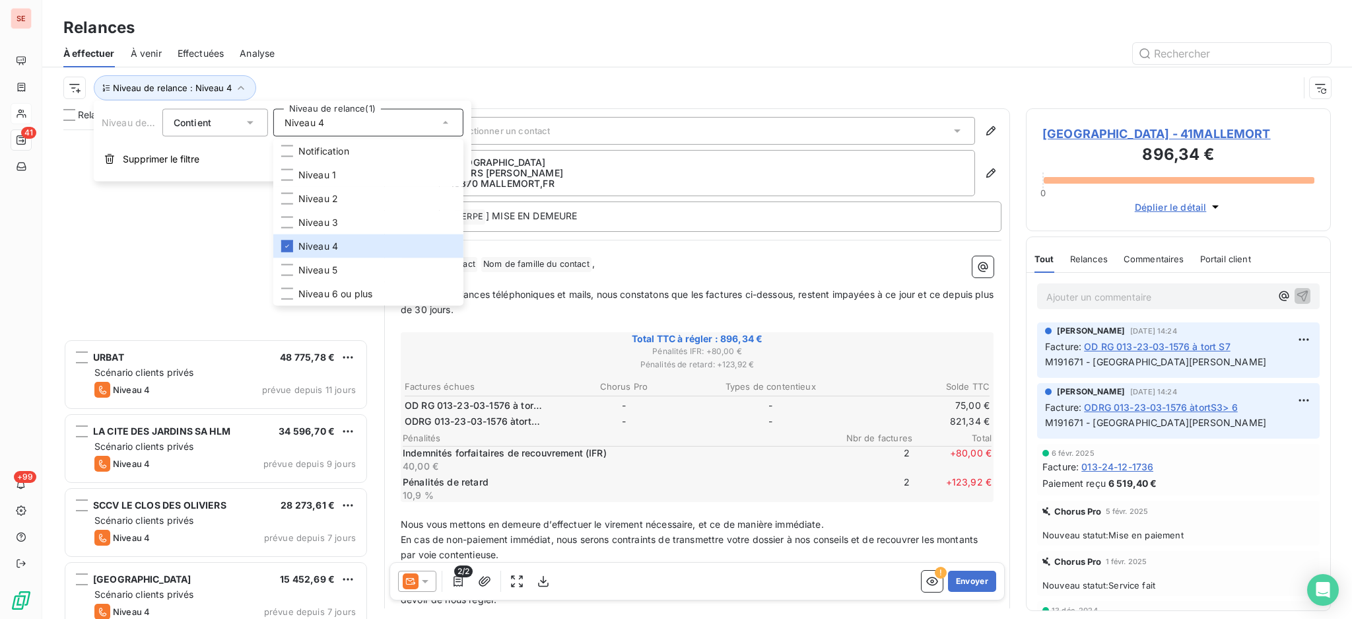
scroll to position [2543, 0]
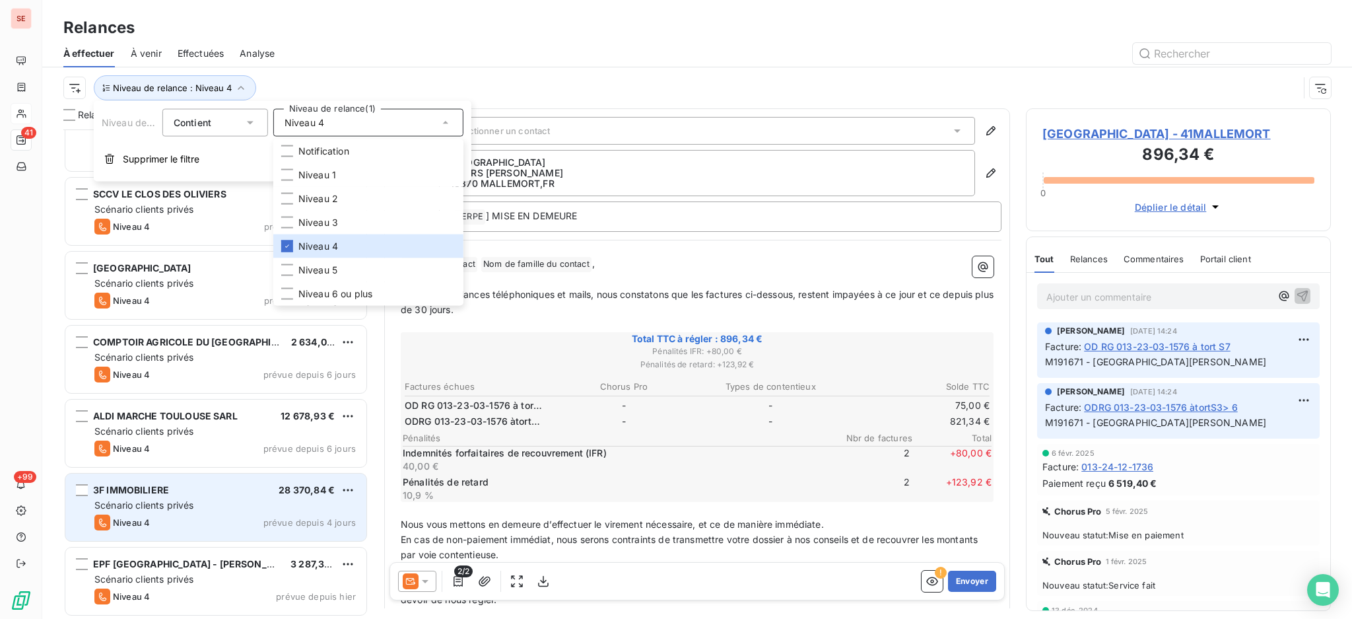
click at [169, 499] on span "Scénario clients privés" at bounding box center [143, 504] width 99 height 11
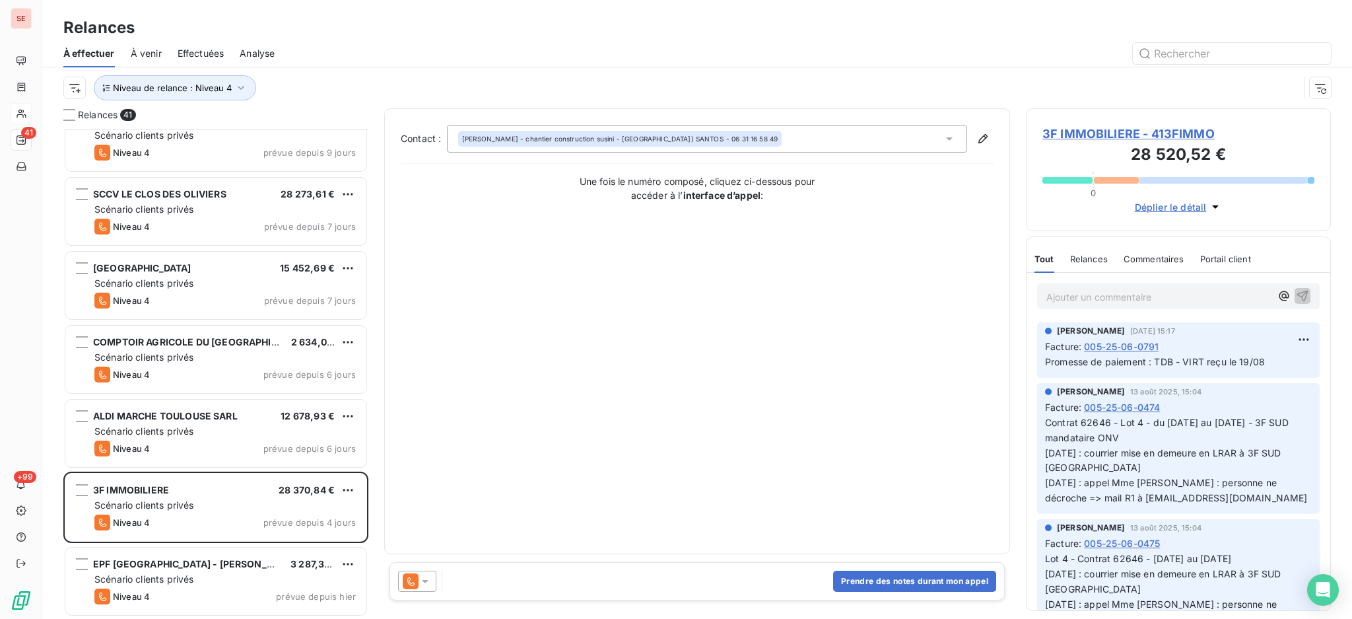
click at [425, 582] on icon at bounding box center [425, 580] width 13 height 13
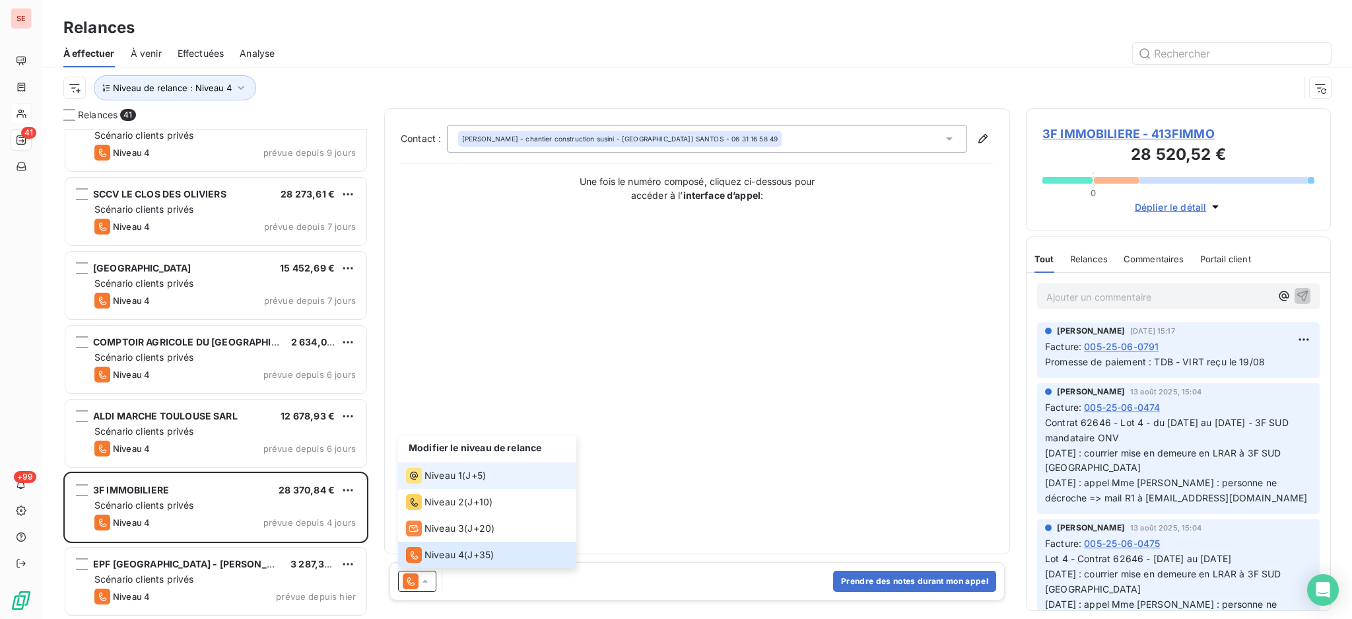
click at [426, 475] on span "Niveau 1" at bounding box center [444, 475] width 38 height 13
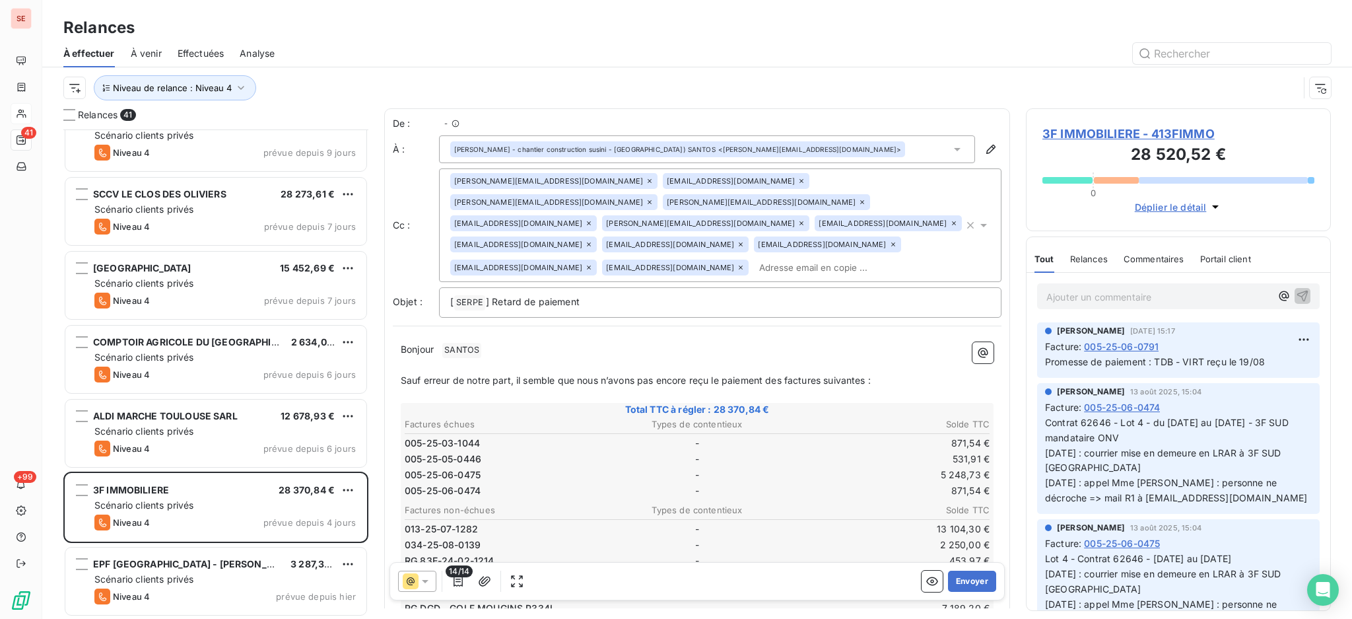
scroll to position [476, 291]
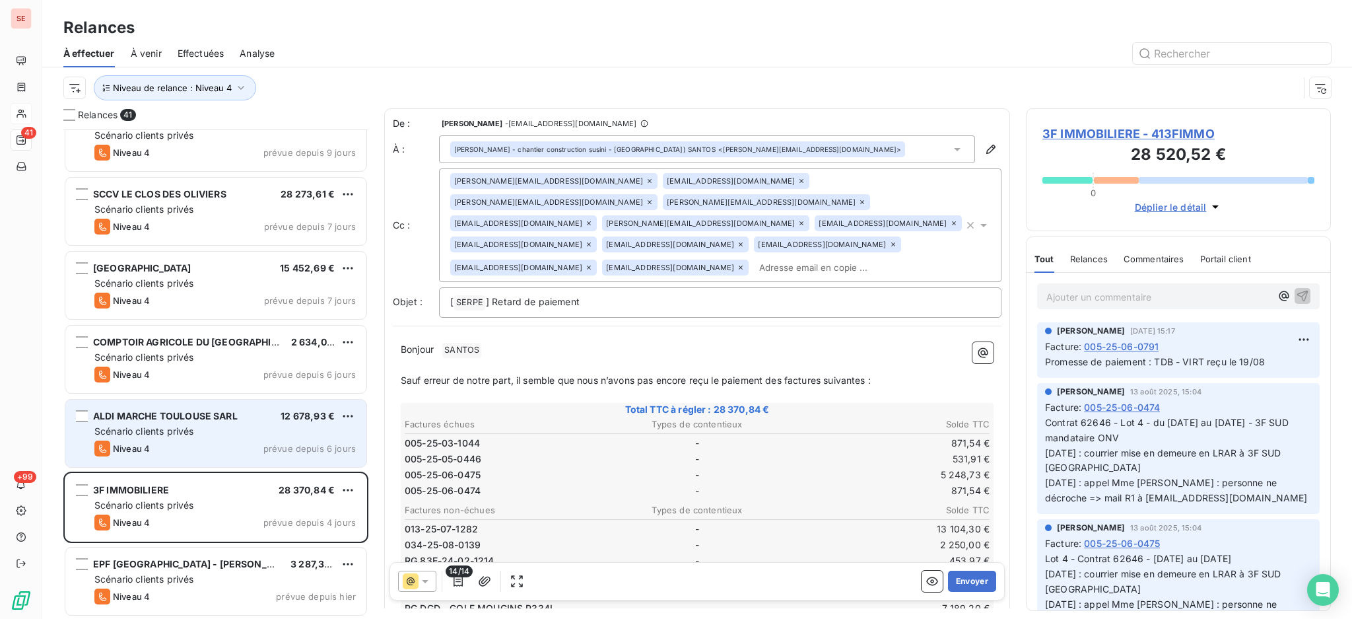
click at [185, 432] on span "Scénario clients privés" at bounding box center [143, 430] width 99 height 11
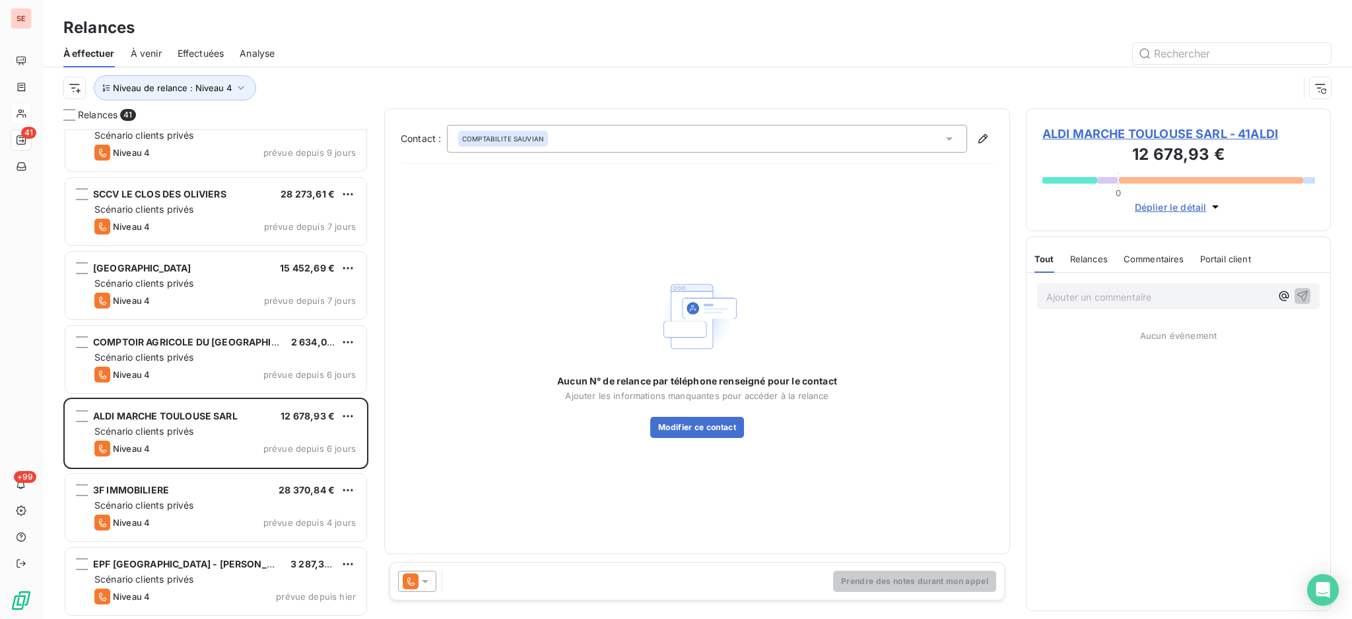
click at [423, 582] on icon at bounding box center [425, 580] width 13 height 13
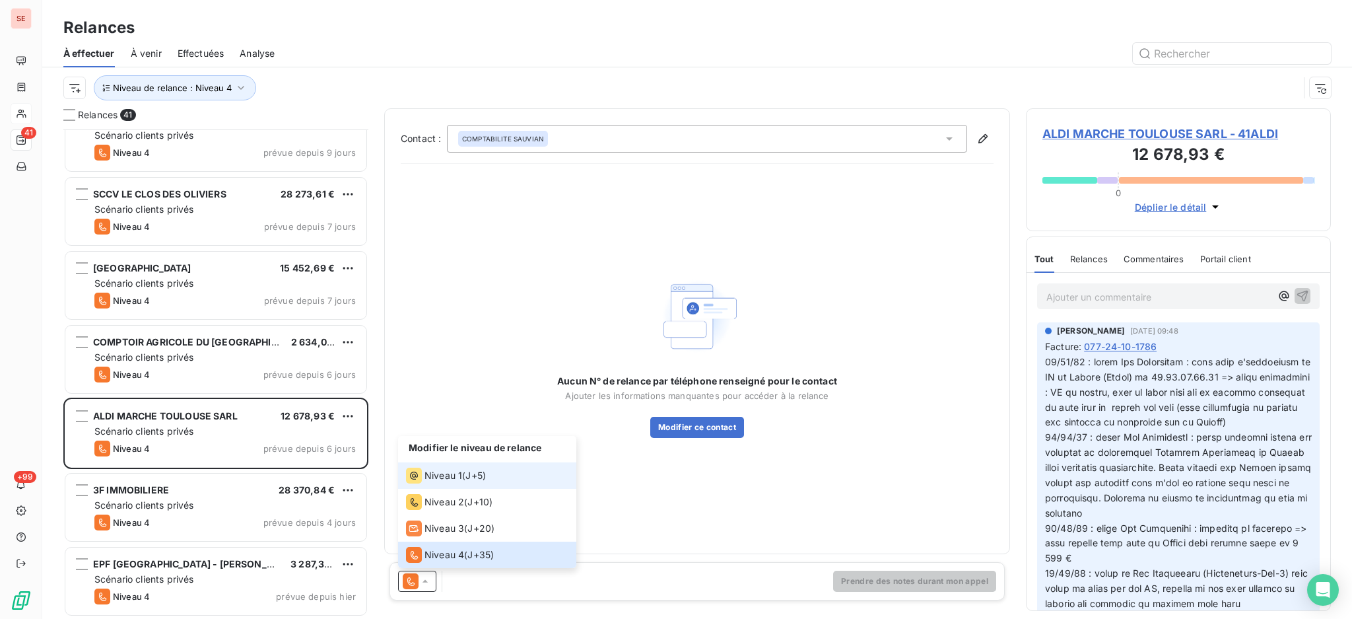
click at [434, 471] on span "Niveau 1" at bounding box center [444, 475] width 38 height 13
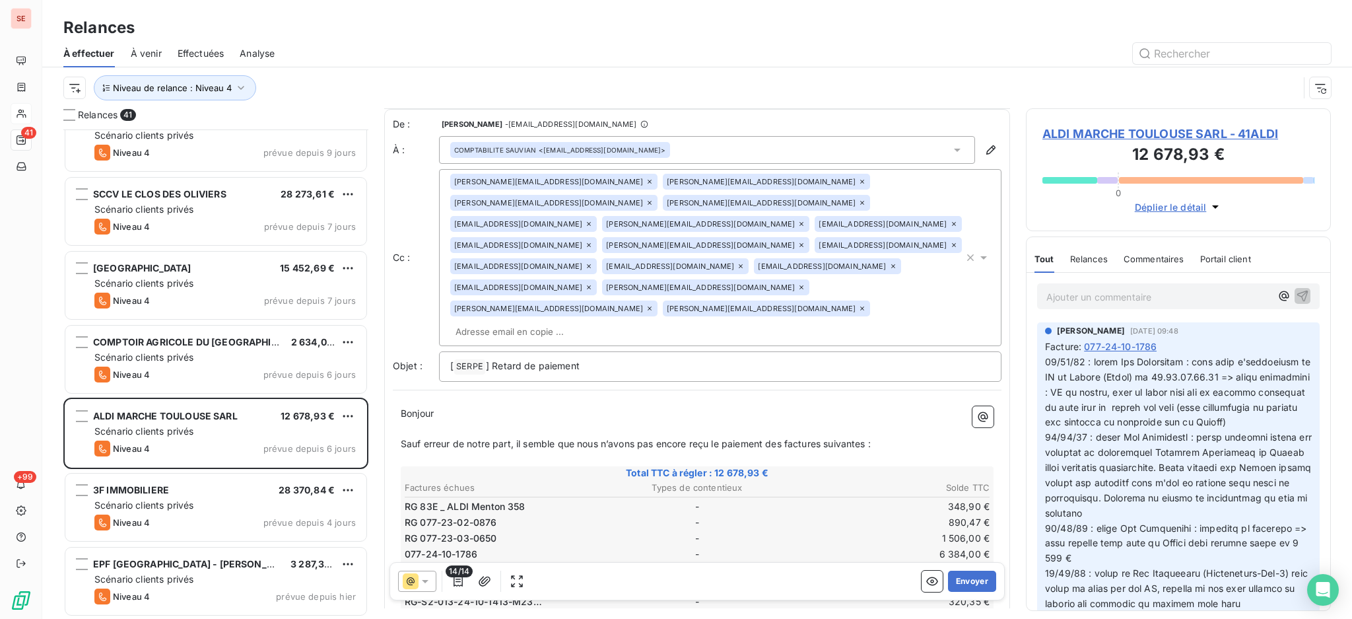
scroll to position [88, 0]
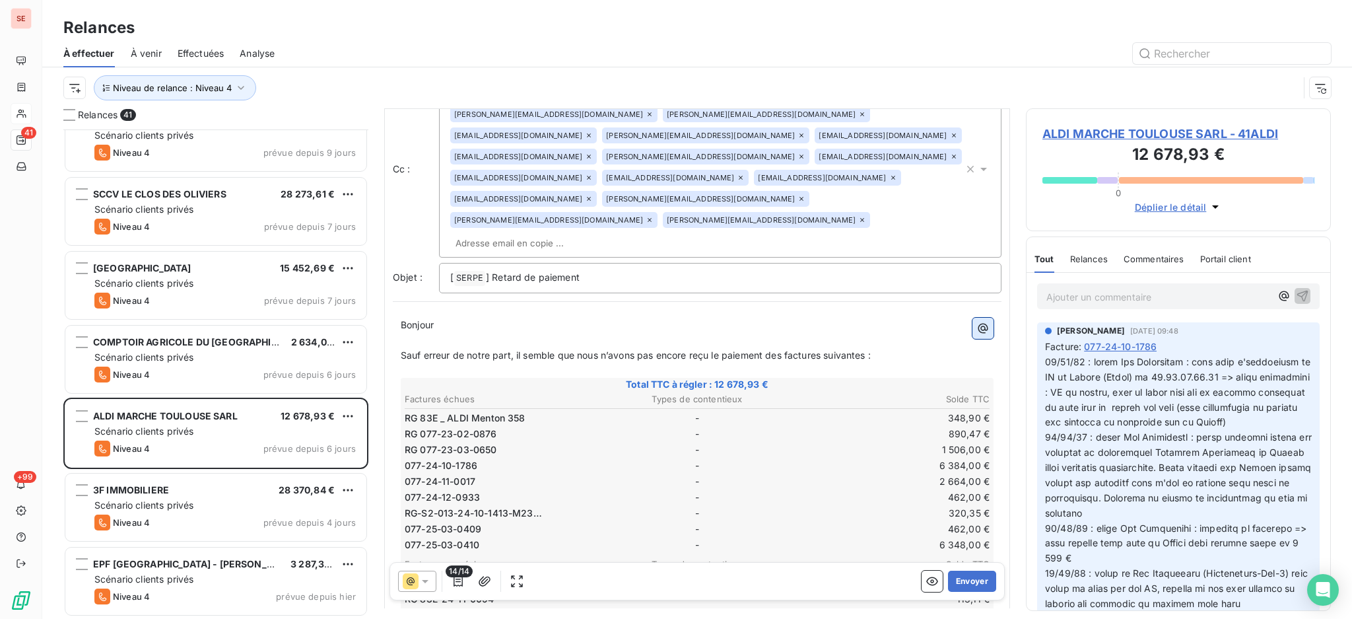
click at [976, 318] on button "button" at bounding box center [983, 328] width 21 height 21
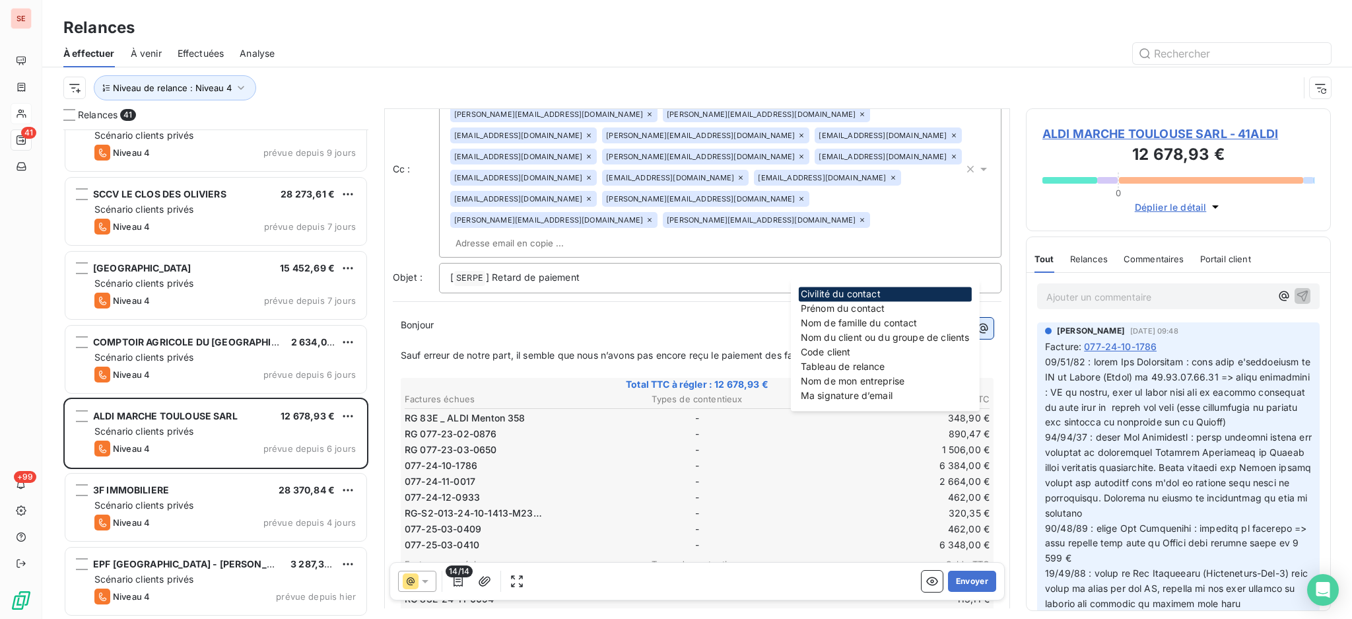
click at [976, 318] on button "button" at bounding box center [983, 328] width 21 height 21
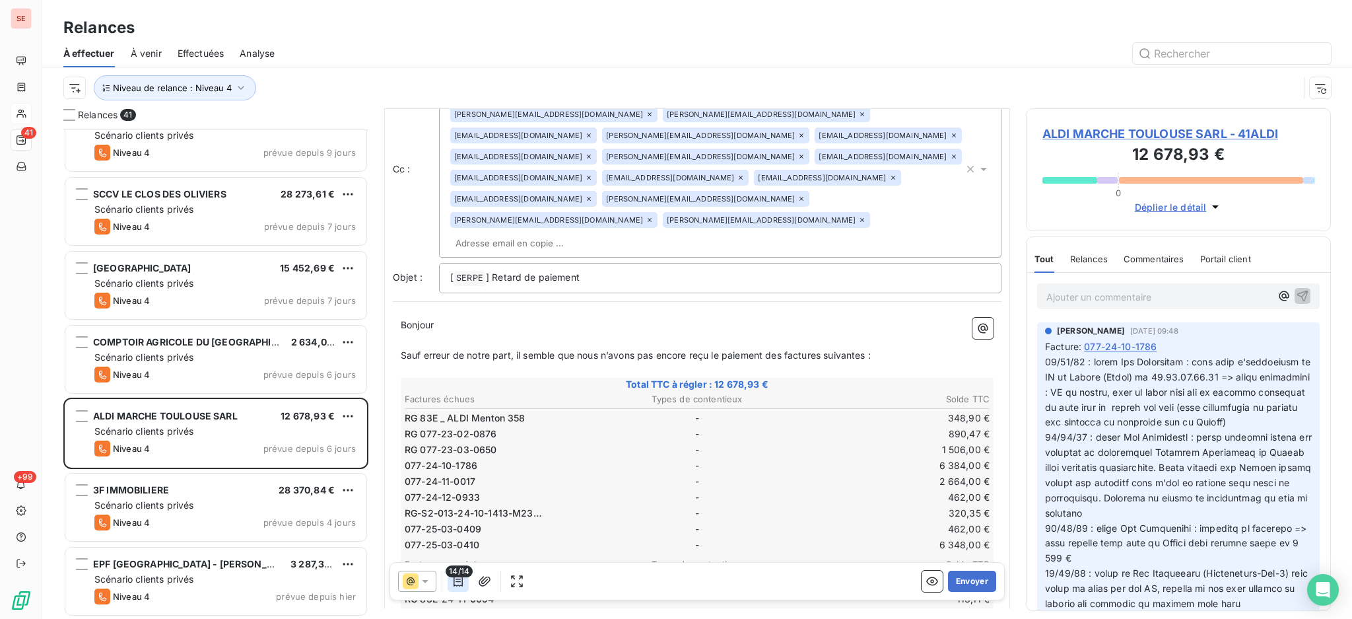
click at [455, 584] on icon "button" at bounding box center [458, 580] width 13 height 13
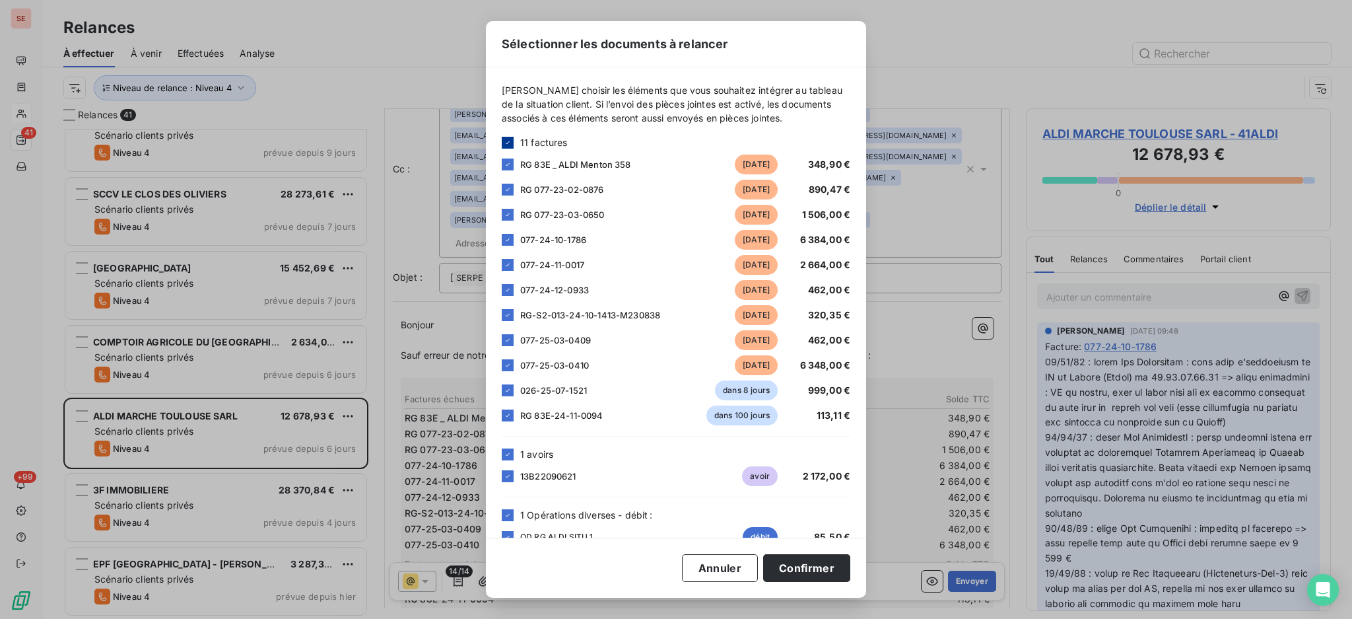
click at [505, 139] on icon at bounding box center [508, 143] width 8 height 8
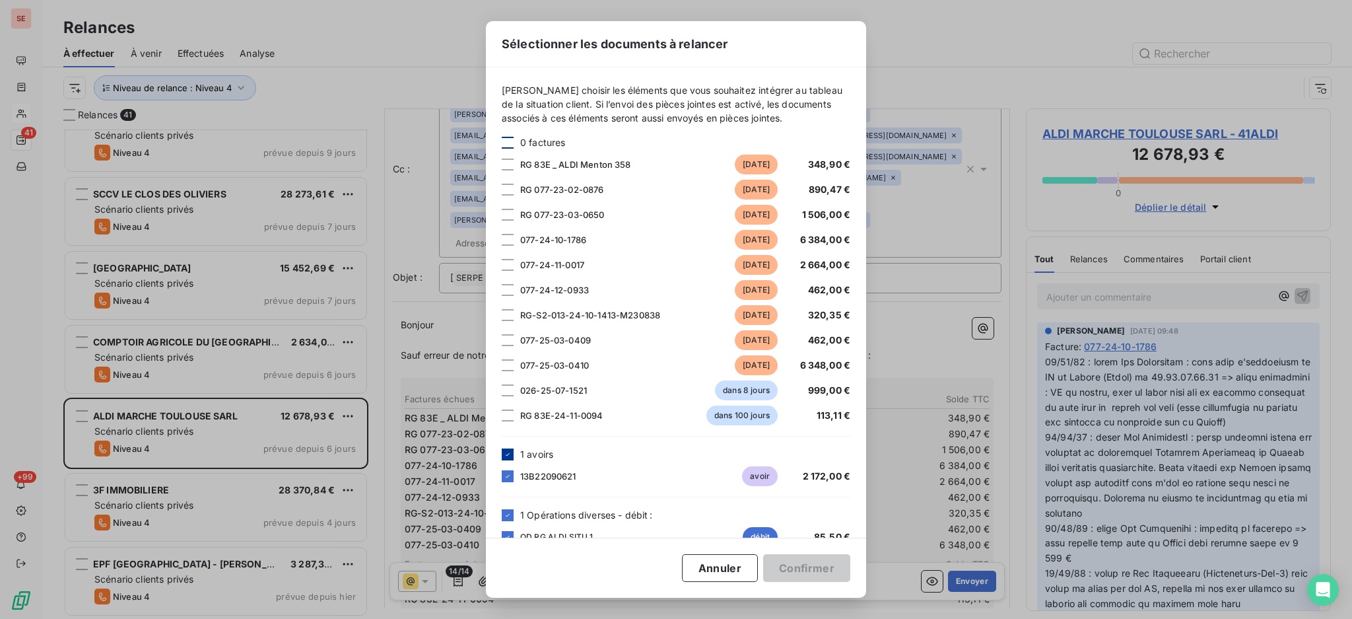
click at [504, 453] on icon at bounding box center [508, 454] width 8 height 8
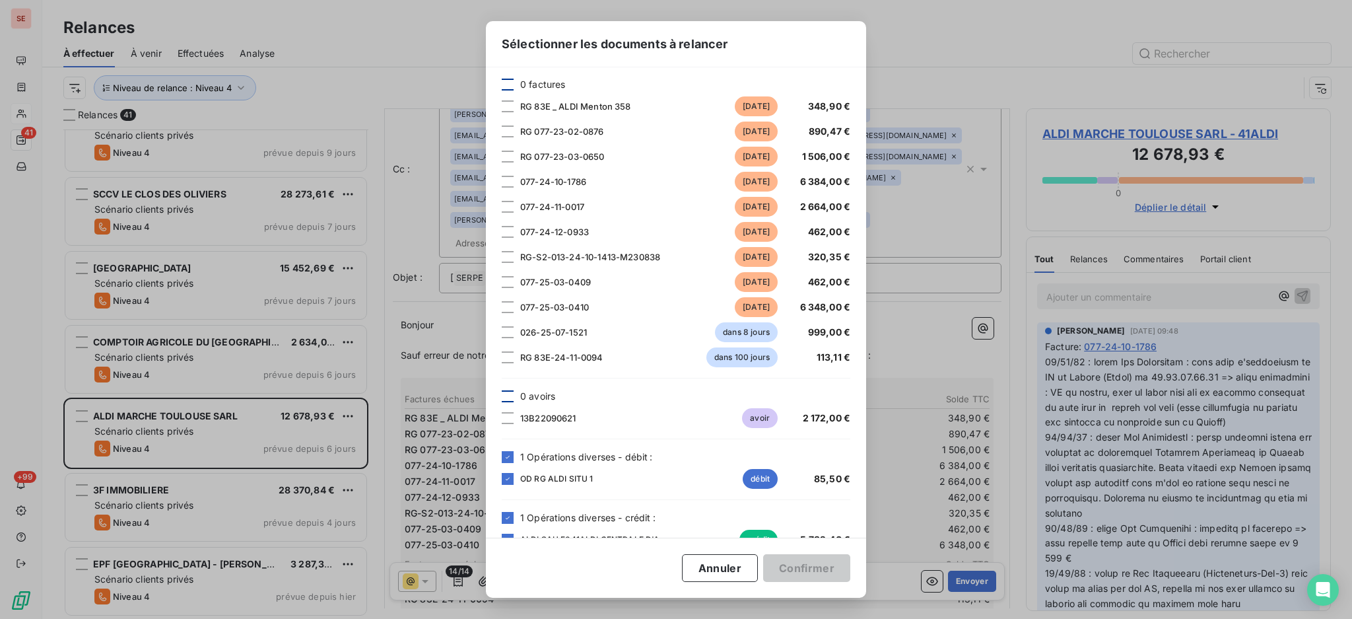
scroll to position [85, 0]
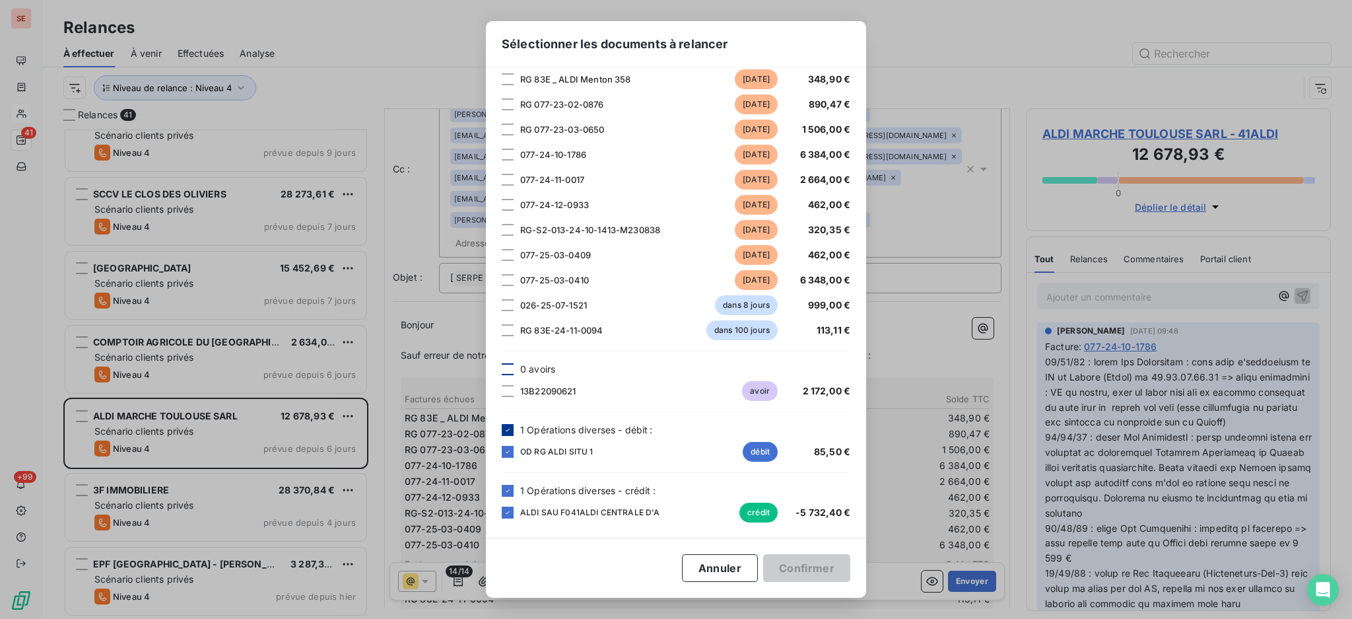
click at [504, 428] on icon at bounding box center [508, 430] width 8 height 8
click at [511, 491] on icon at bounding box center [508, 491] width 8 height 8
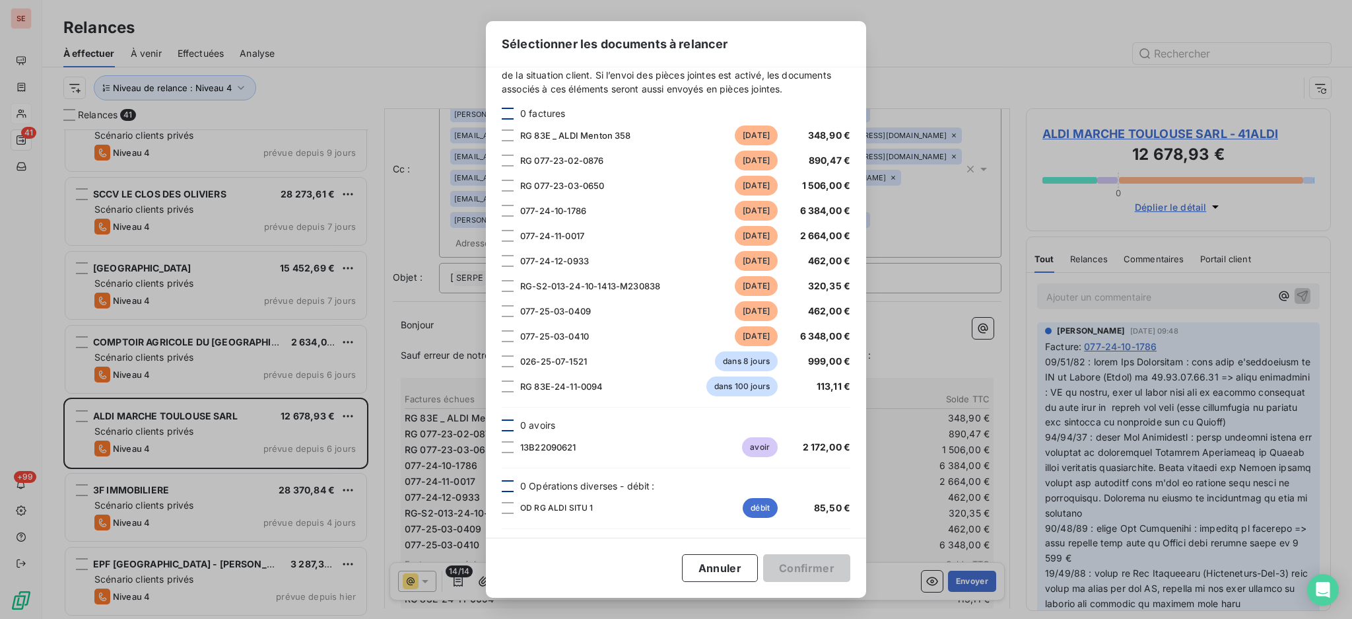
scroll to position [0, 0]
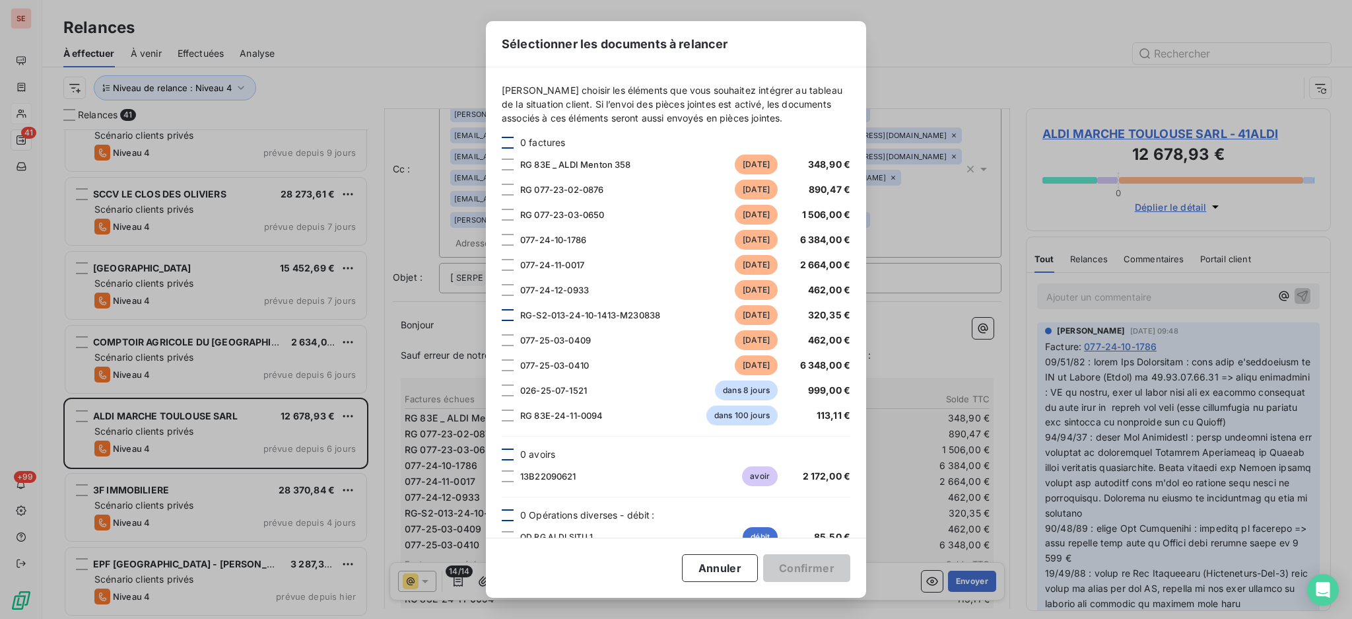
click at [512, 318] on div at bounding box center [508, 315] width 12 height 12
click at [811, 564] on button "Confirmer" at bounding box center [806, 568] width 87 height 28
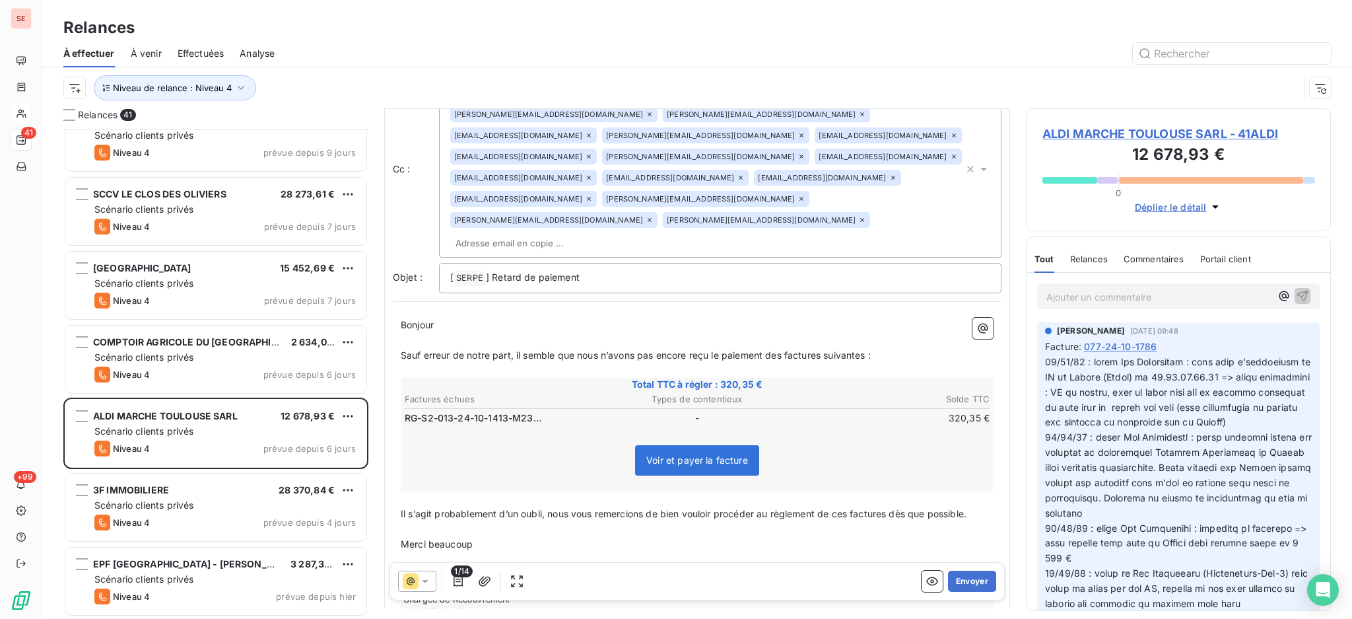
click at [1136, 133] on span "ALDI MARCHE TOULOUSE SARL - 41ALDI" at bounding box center [1178, 134] width 272 height 18
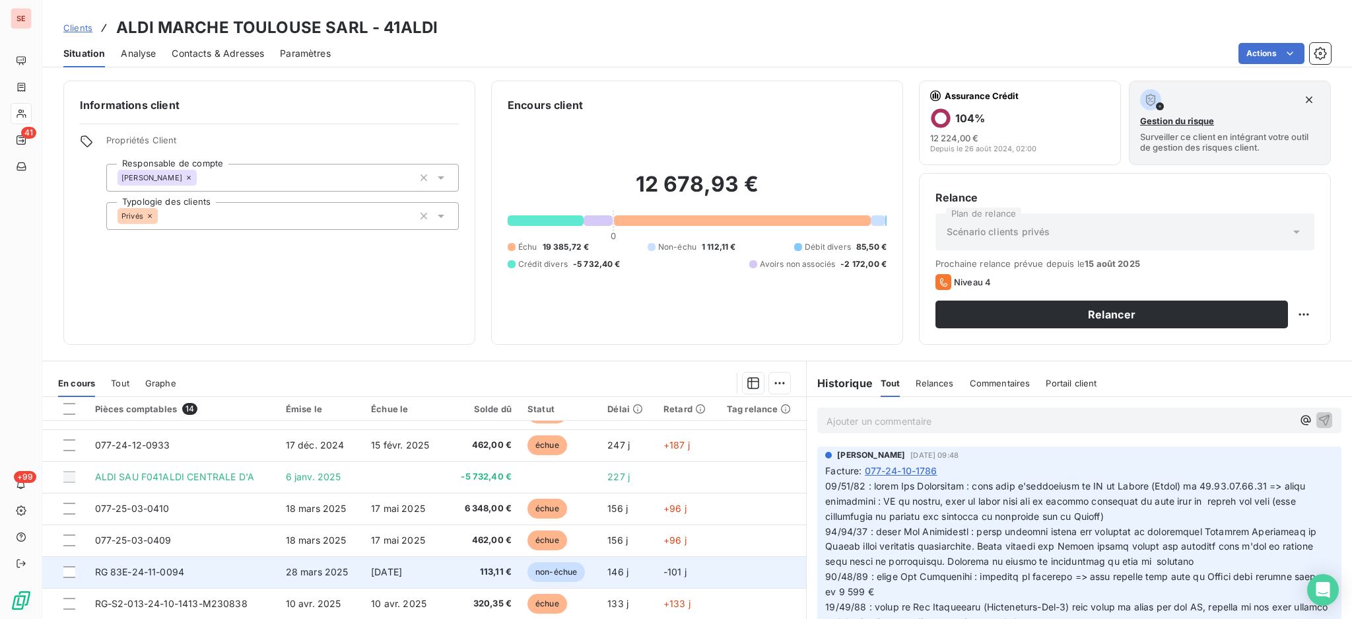
scroll to position [71, 0]
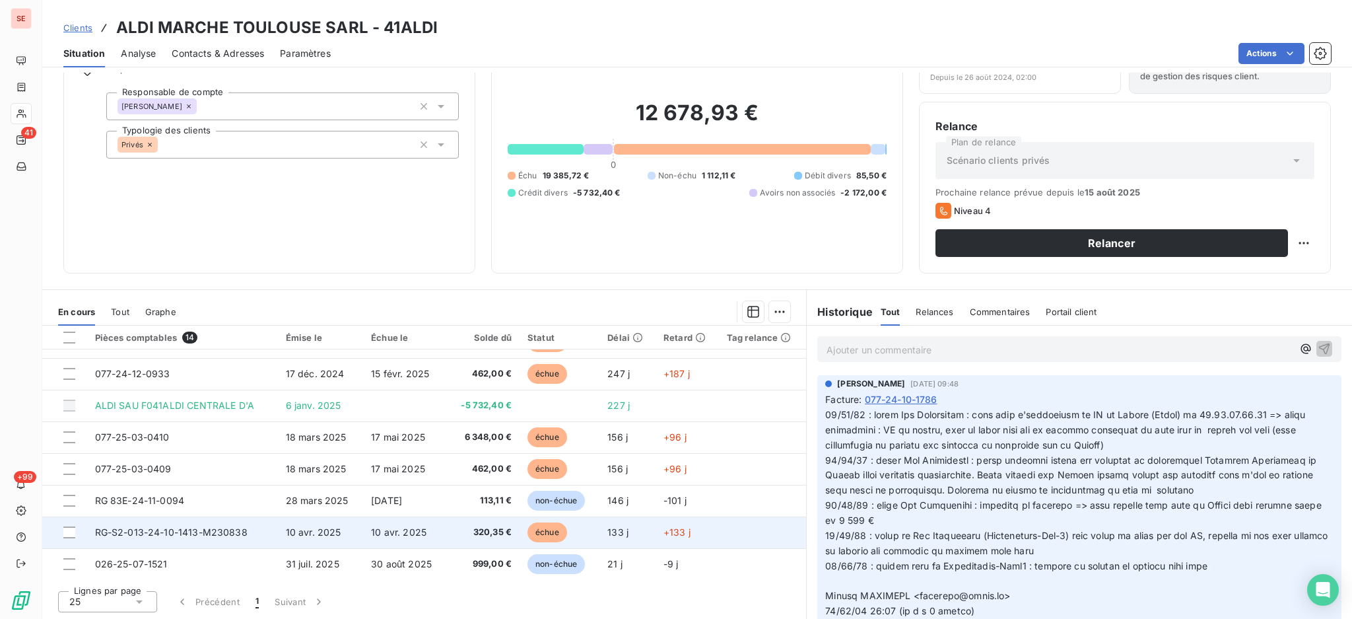
click at [222, 537] on span "RG-S2-013-24-10-1413-M230838" at bounding box center [171, 531] width 153 height 11
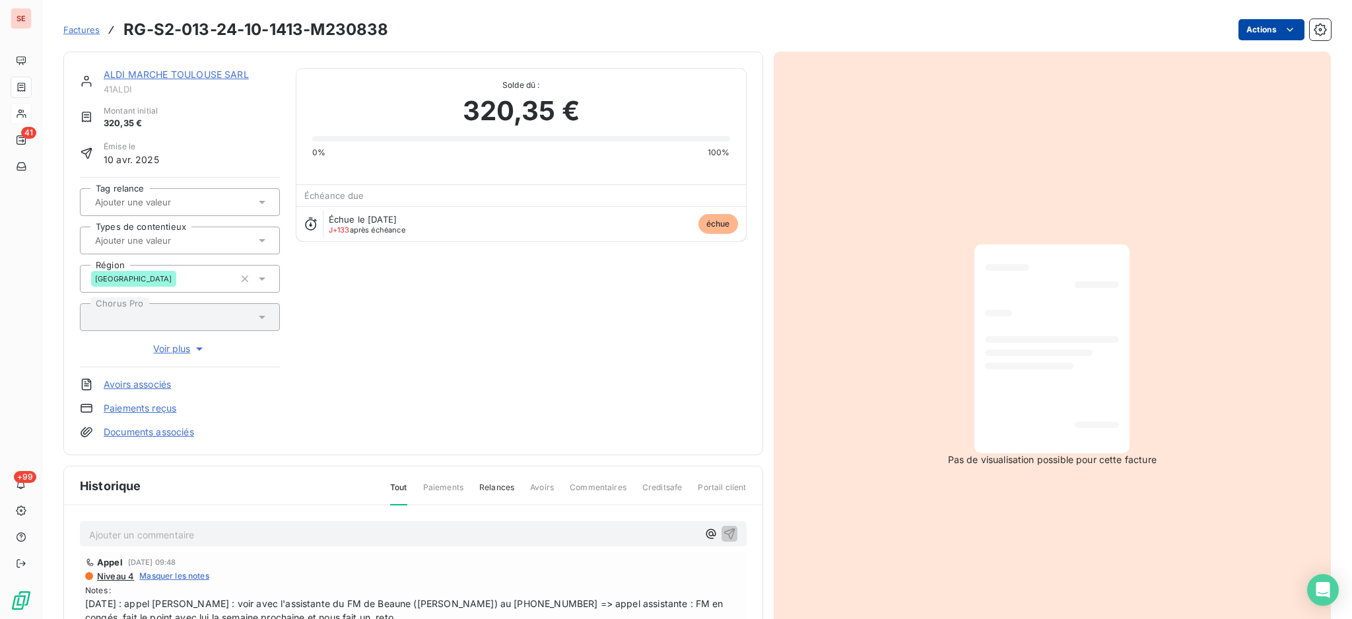
click at [1243, 33] on html "SE 41 +99 Factures RG-S2-013-24-10-1413-M230838 Actions ALDI MARCHE TOULOUSE SA…" at bounding box center [676, 309] width 1352 height 619
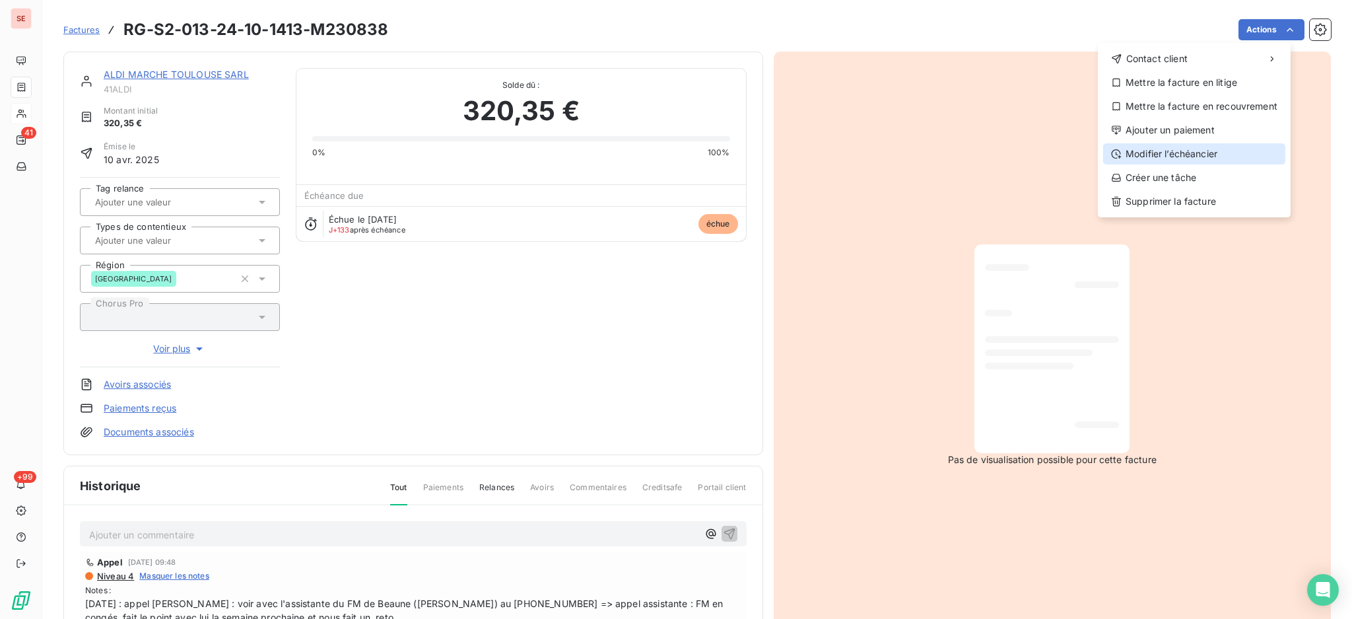
click at [1190, 149] on div "Modifier l’échéancier" at bounding box center [1194, 153] width 182 height 21
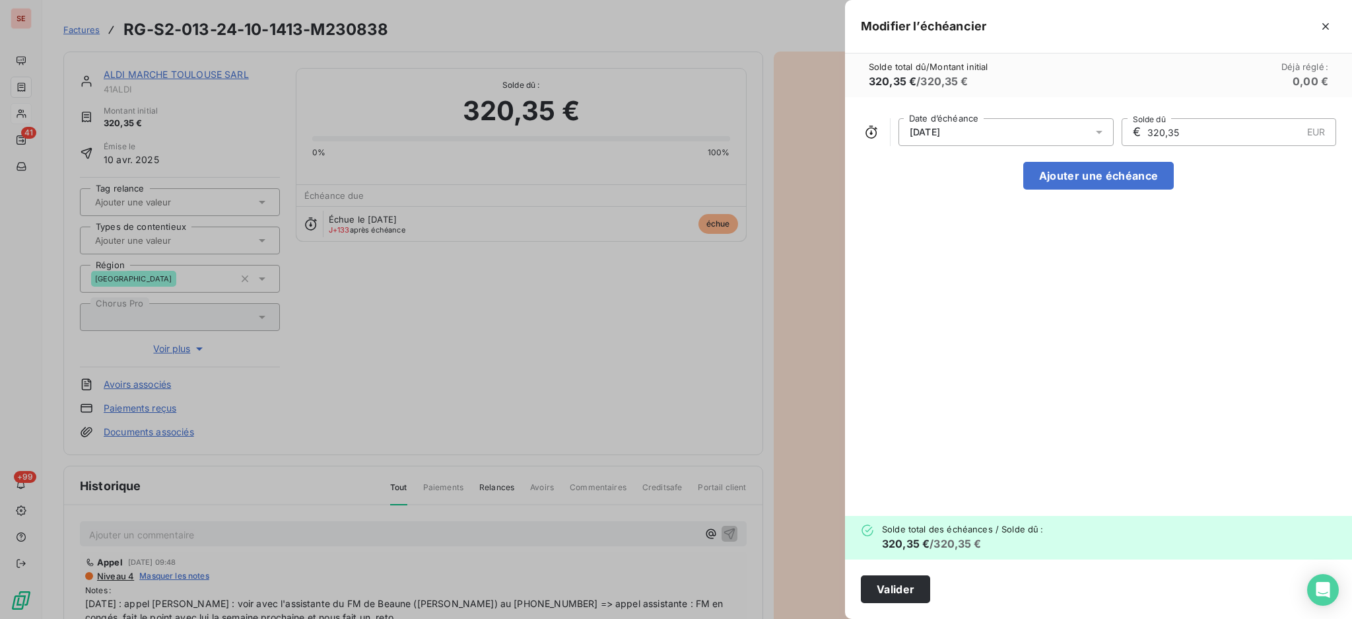
click at [1101, 131] on icon at bounding box center [1099, 132] width 7 height 3
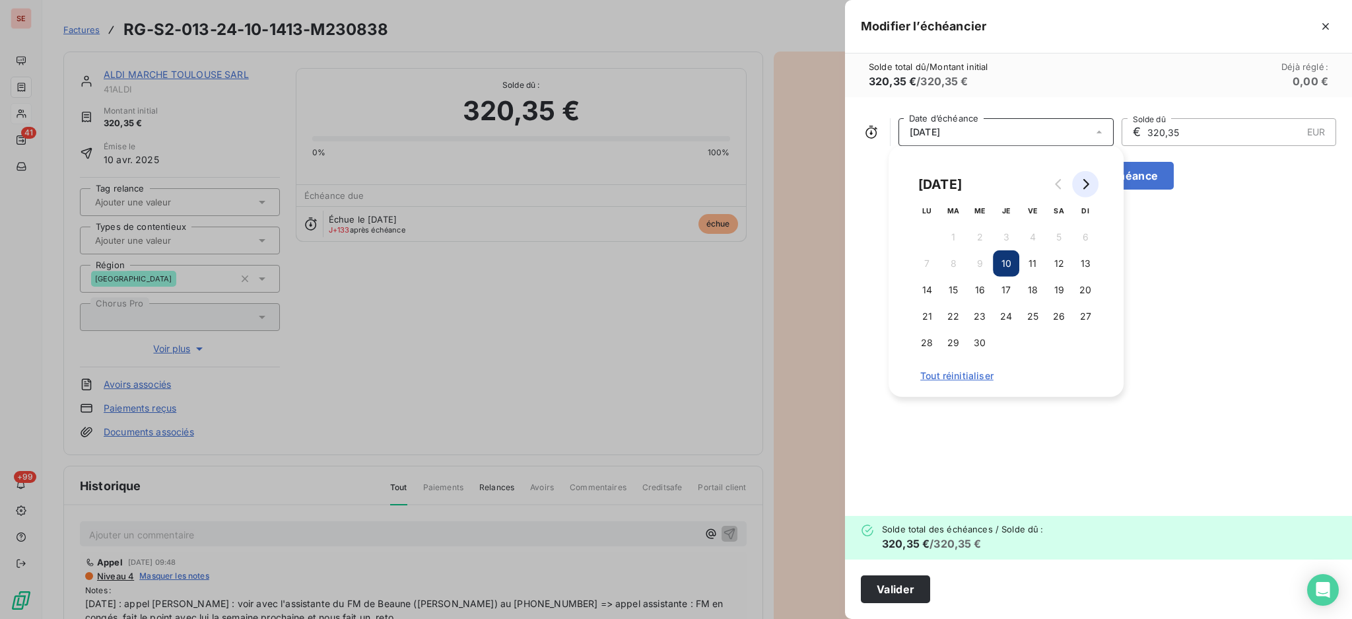
click at [1089, 184] on icon "Go to next month" at bounding box center [1086, 184] width 6 height 11
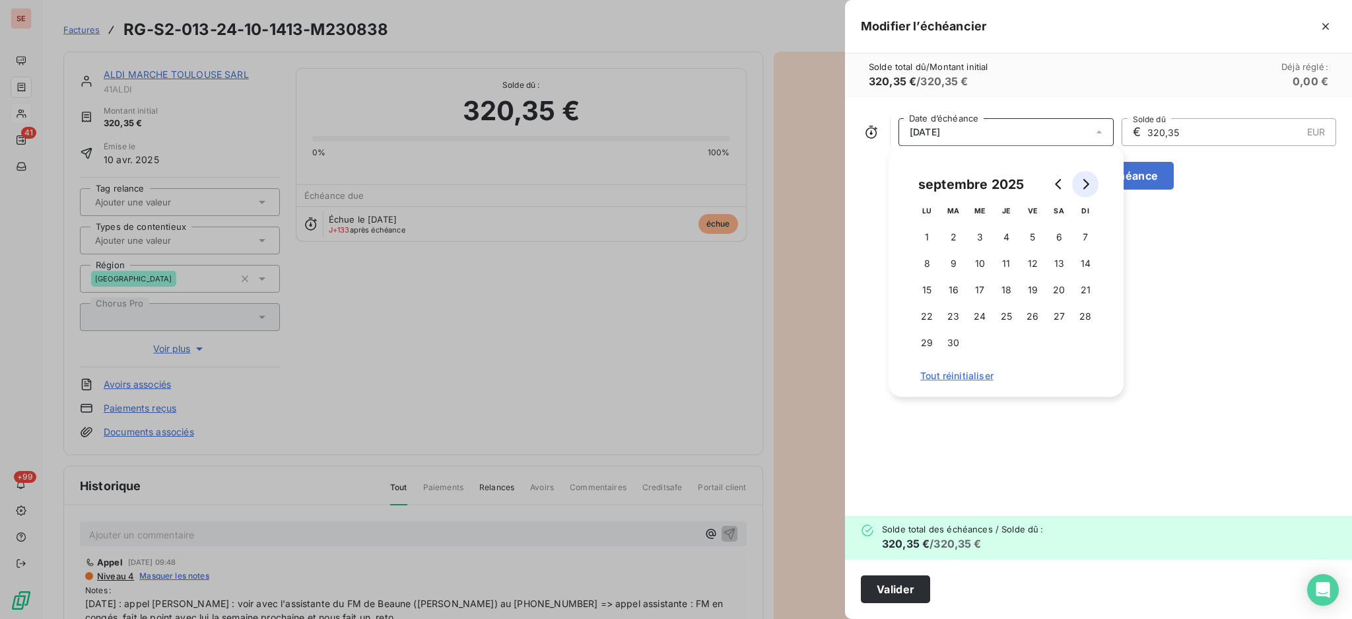
click at [1089, 184] on icon "Go to next month" at bounding box center [1086, 184] width 6 height 11
click at [1039, 344] on button "31" at bounding box center [1032, 342] width 26 height 26
click at [899, 591] on button "Valider" at bounding box center [895, 589] width 69 height 28
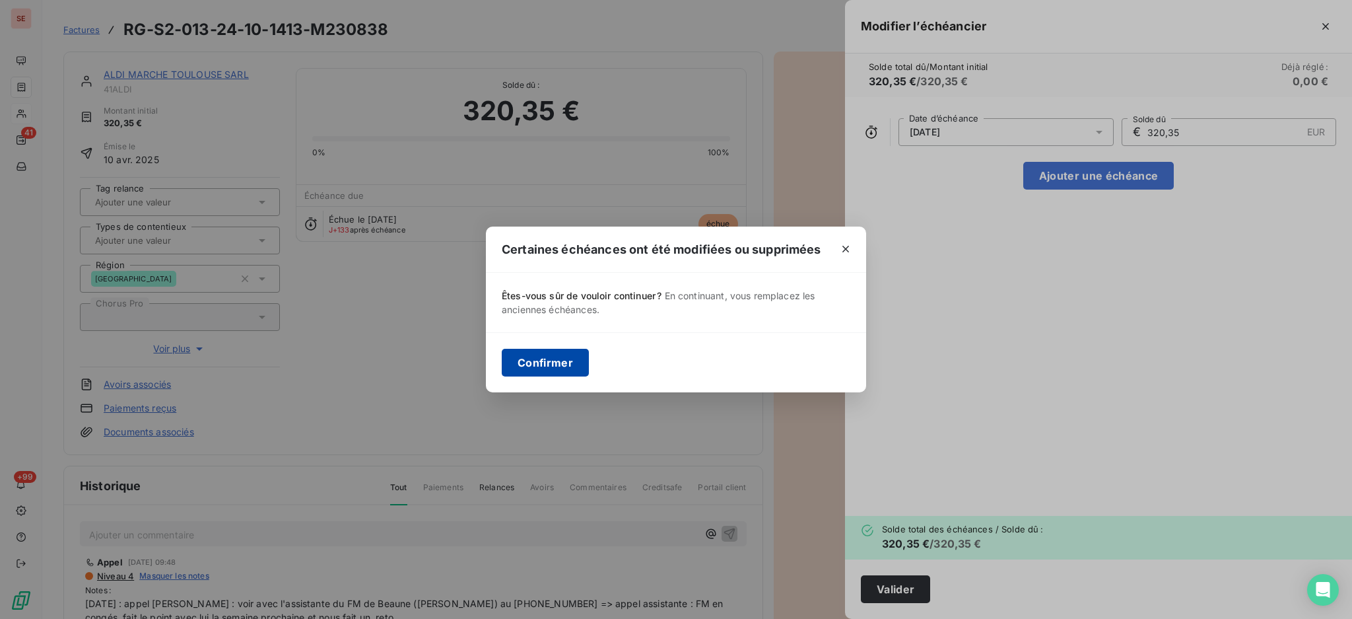
click at [541, 365] on button "Confirmer" at bounding box center [545, 363] width 87 height 28
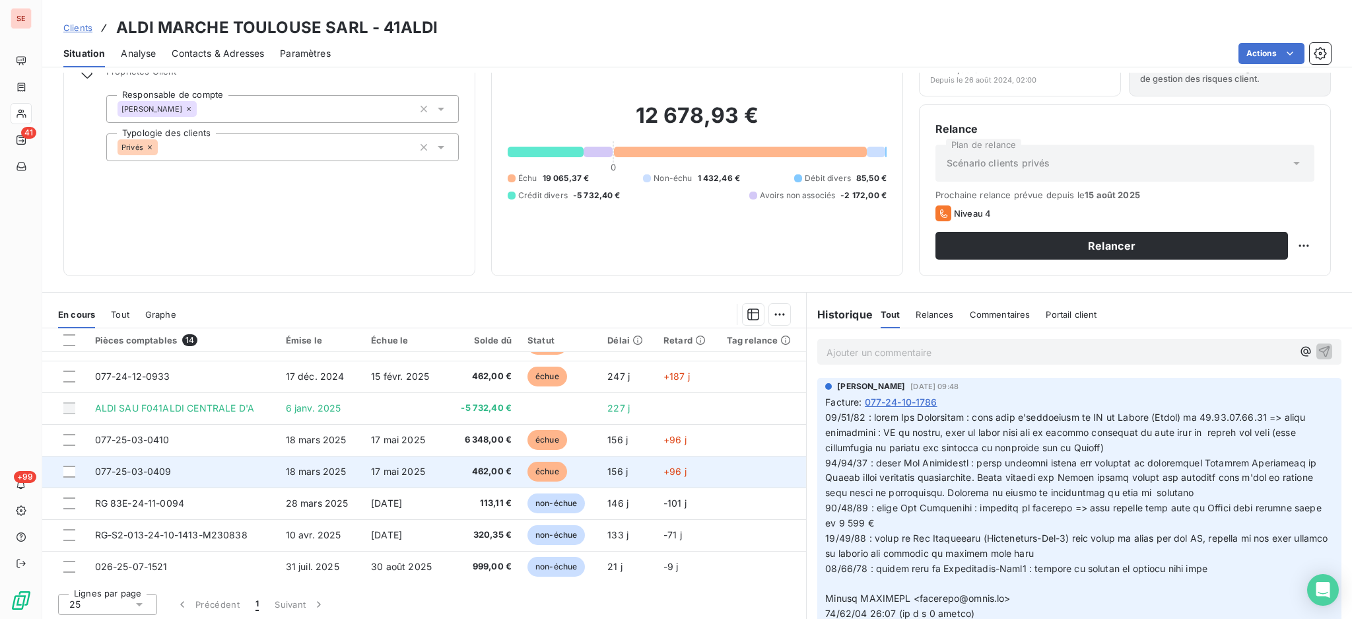
scroll to position [71, 0]
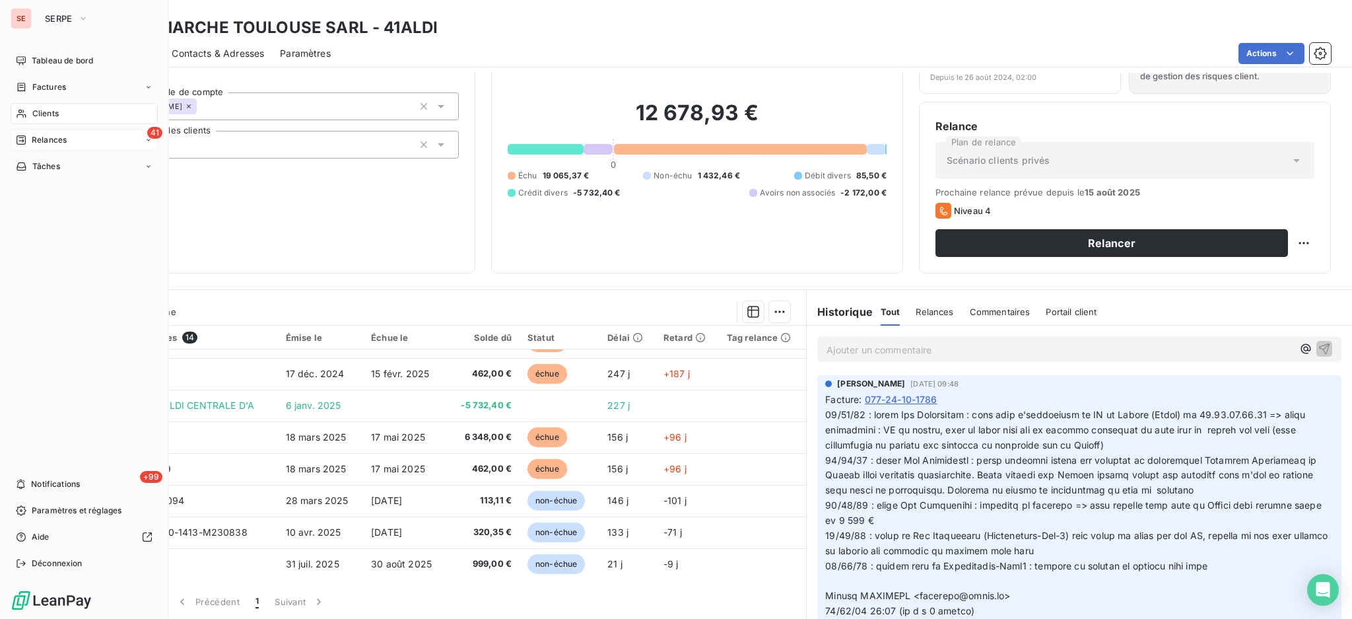
click at [51, 140] on span "Relances" at bounding box center [49, 140] width 35 height 12
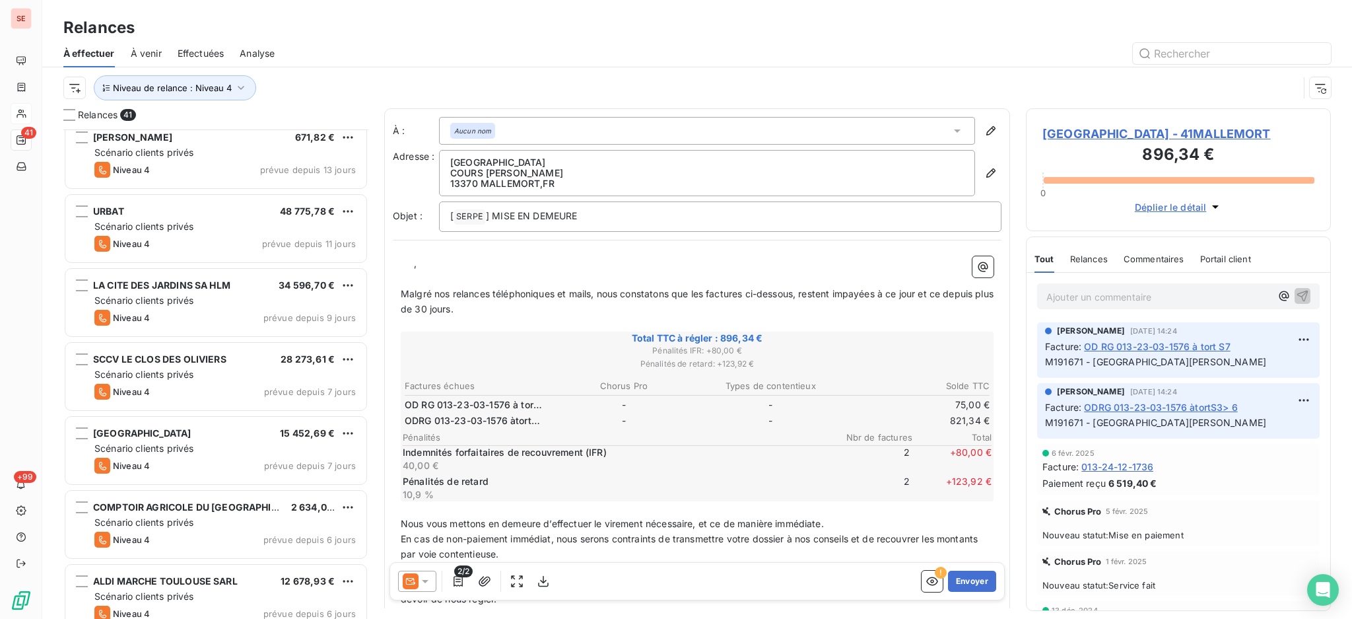
scroll to position [2543, 0]
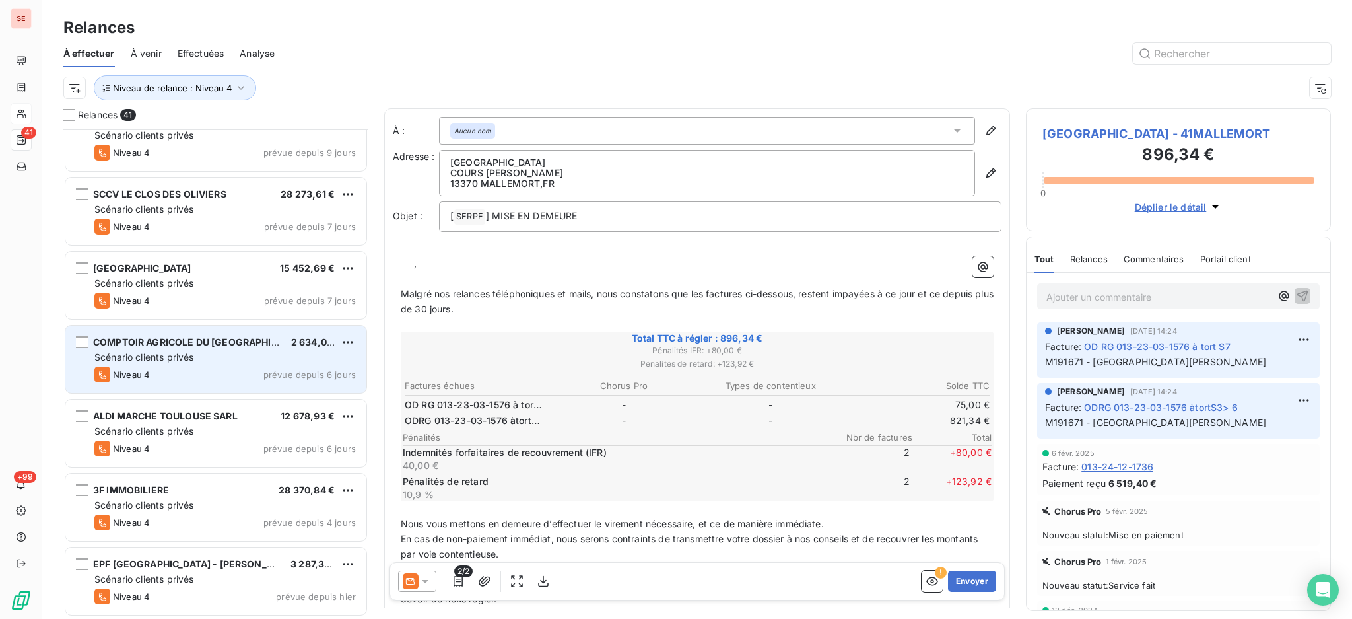
click at [160, 353] on span "Scénario clients privés" at bounding box center [143, 356] width 99 height 11
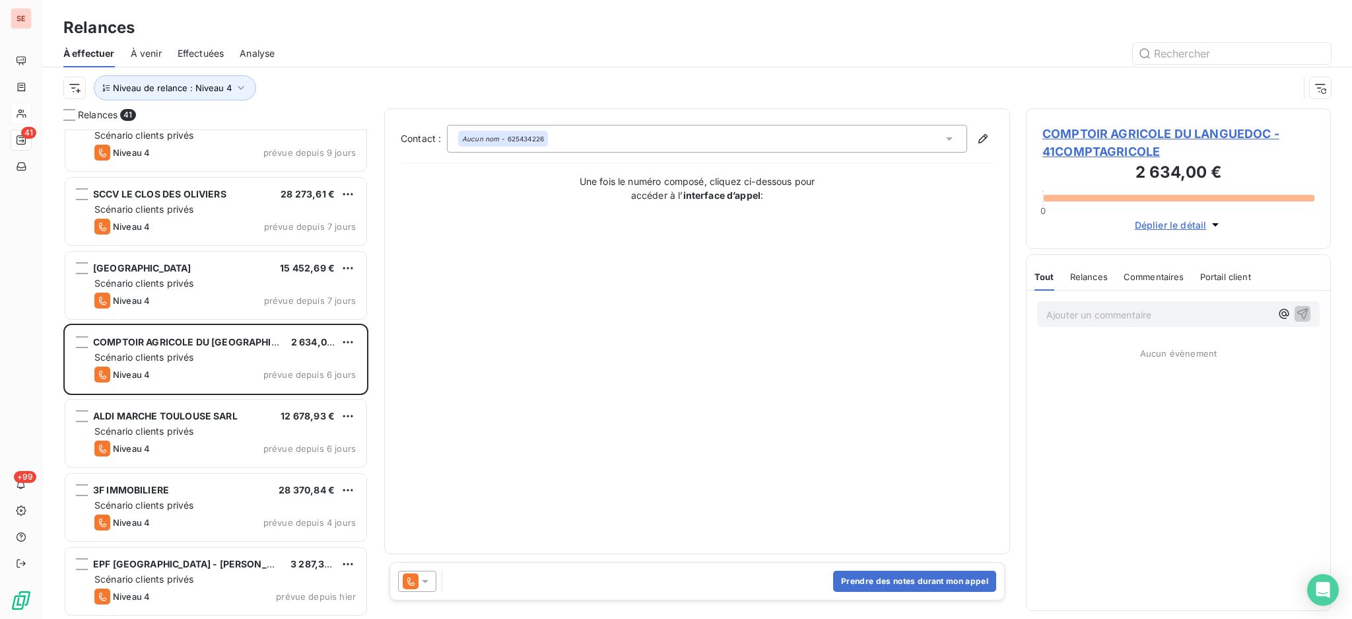
click at [425, 582] on icon at bounding box center [425, 581] width 7 height 3
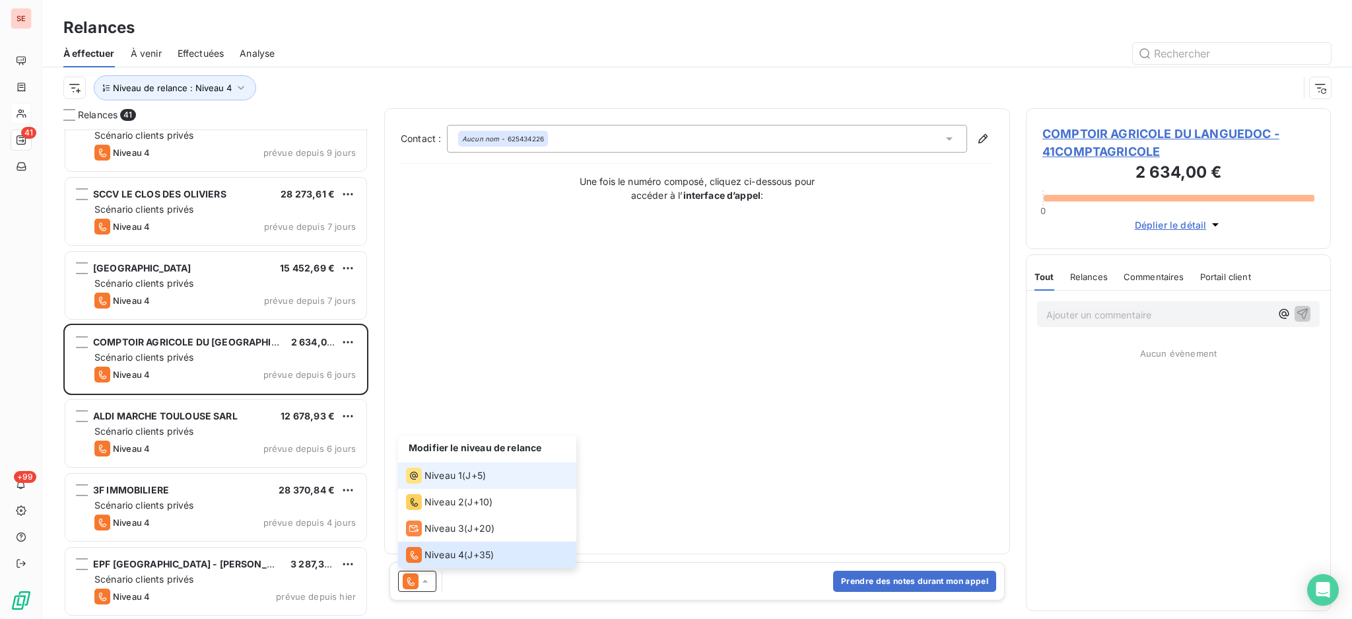
click at [438, 471] on span "Niveau 1" at bounding box center [444, 475] width 38 height 13
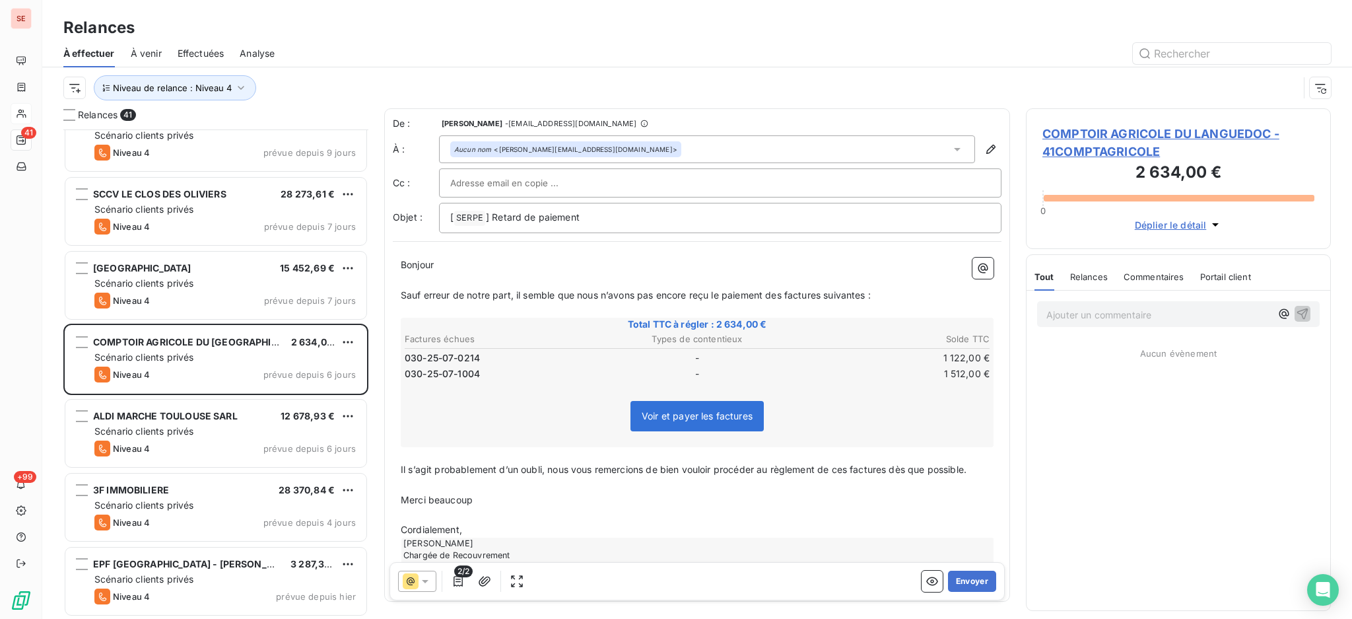
click at [1096, 131] on span "COMPTOIR AGRICOLE DU LANGUEDOC - 41COMPTAGRICOLE" at bounding box center [1178, 143] width 272 height 36
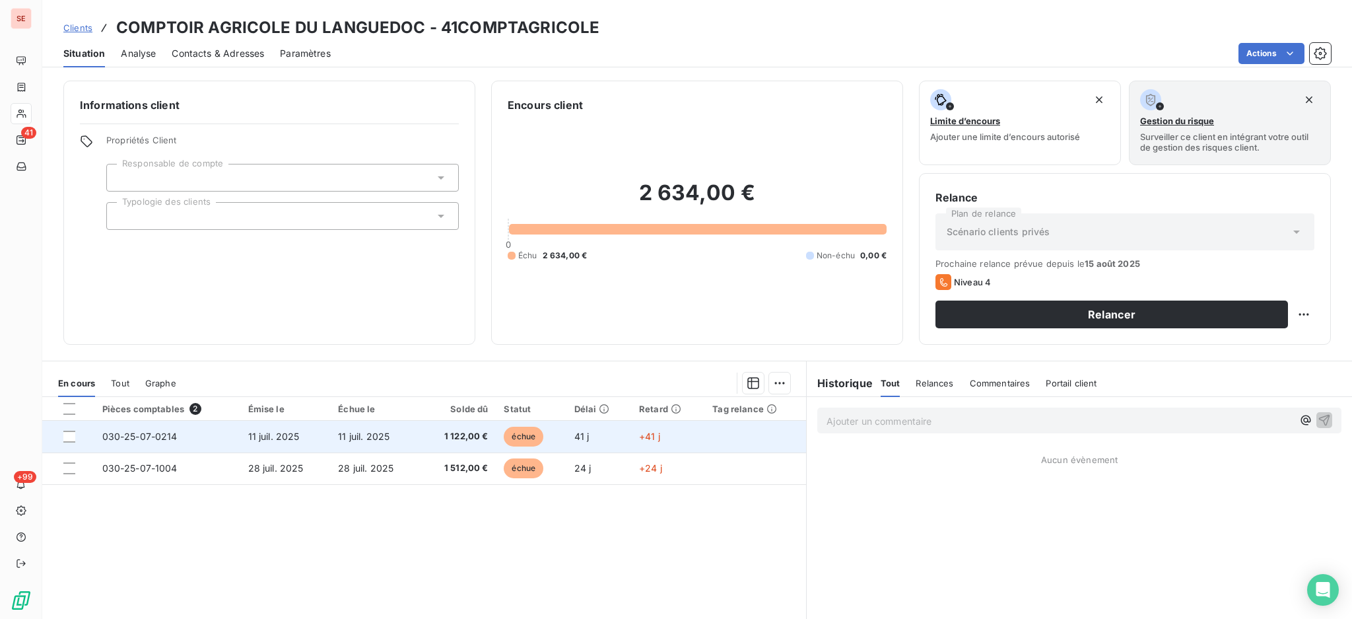
click at [223, 438] on td "030-25-07-0214" at bounding box center [167, 437] width 146 height 32
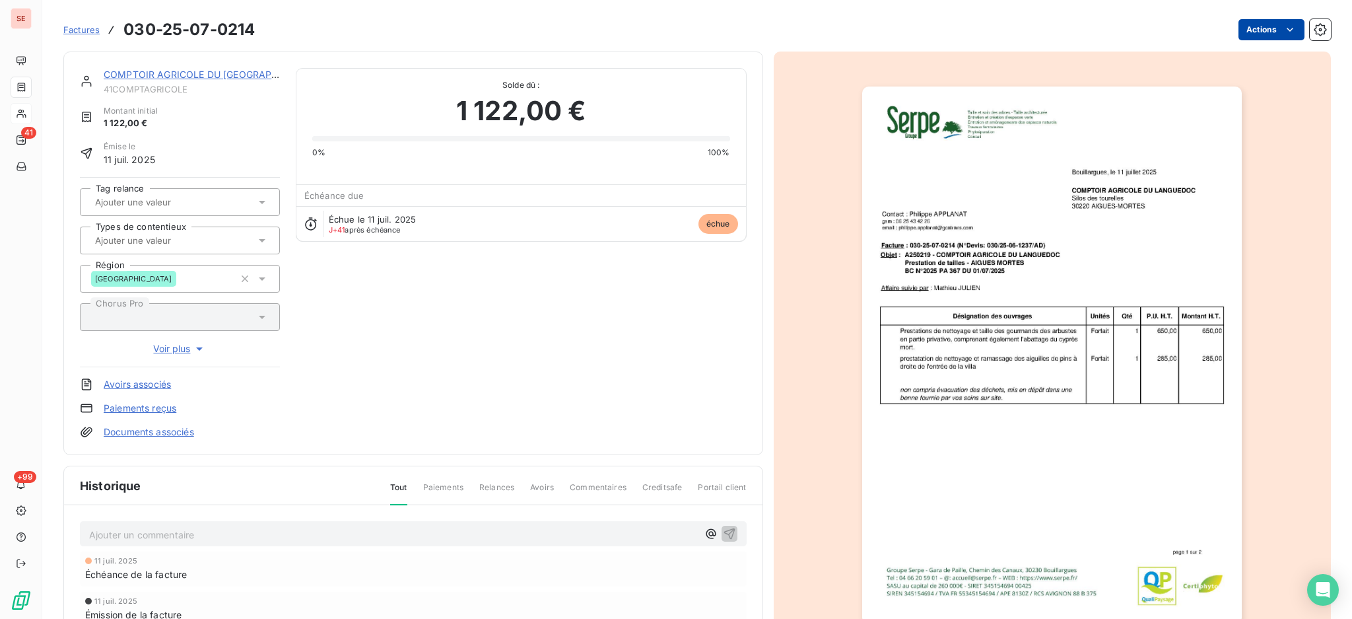
click at [1254, 25] on html "SE 41 +99 Factures 030-25-07-0214 Actions COMPTOIR AGRICOLE DU LANGUEDOC 41COMP…" at bounding box center [676, 309] width 1352 height 619
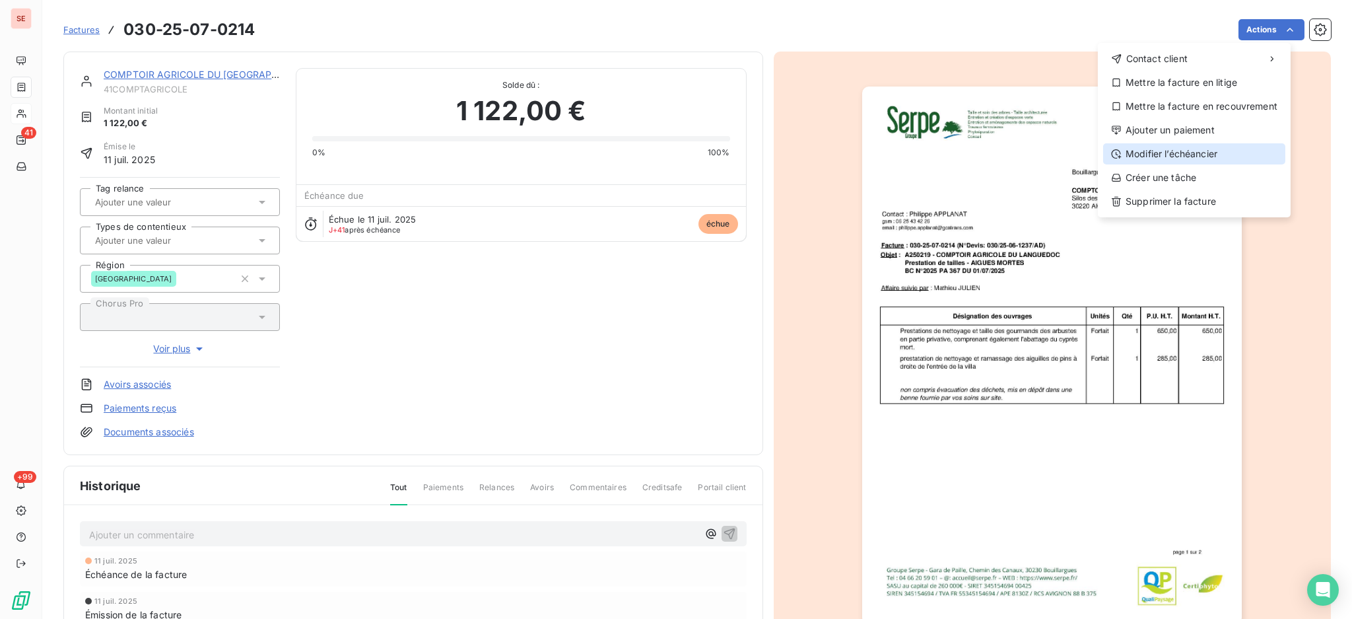
click at [1215, 149] on div "Modifier l’échéancier" at bounding box center [1194, 153] width 182 height 21
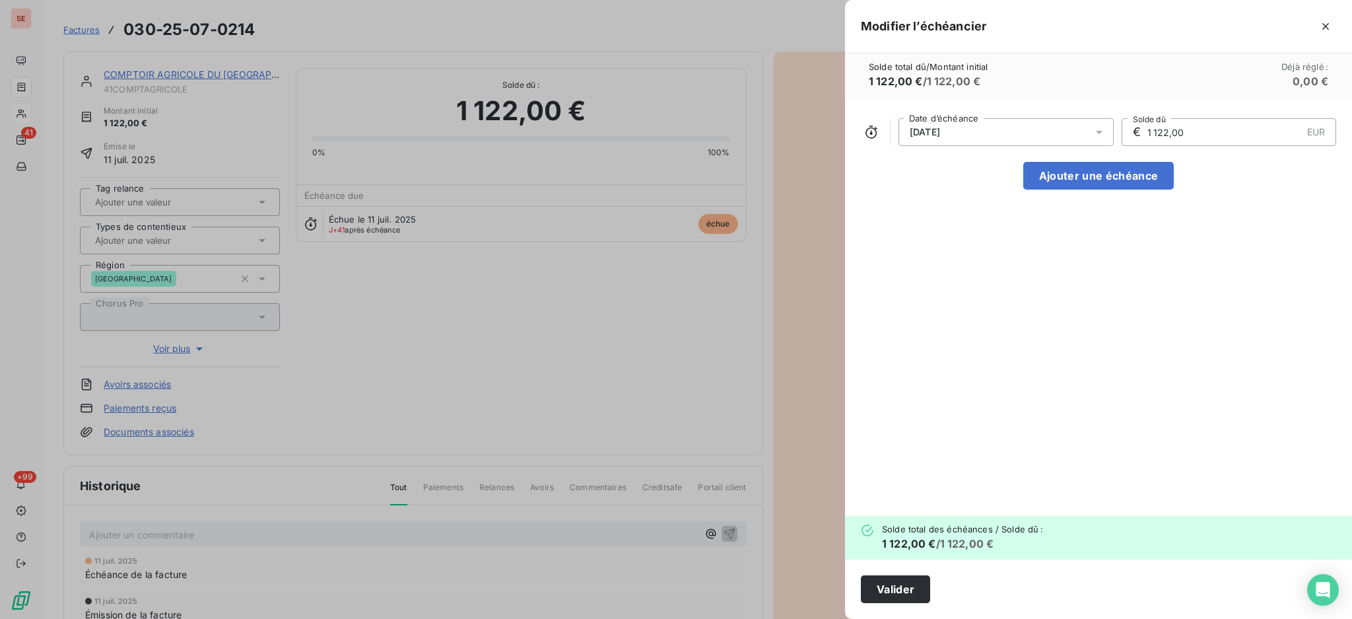
click at [1103, 132] on icon at bounding box center [1099, 131] width 13 height 13
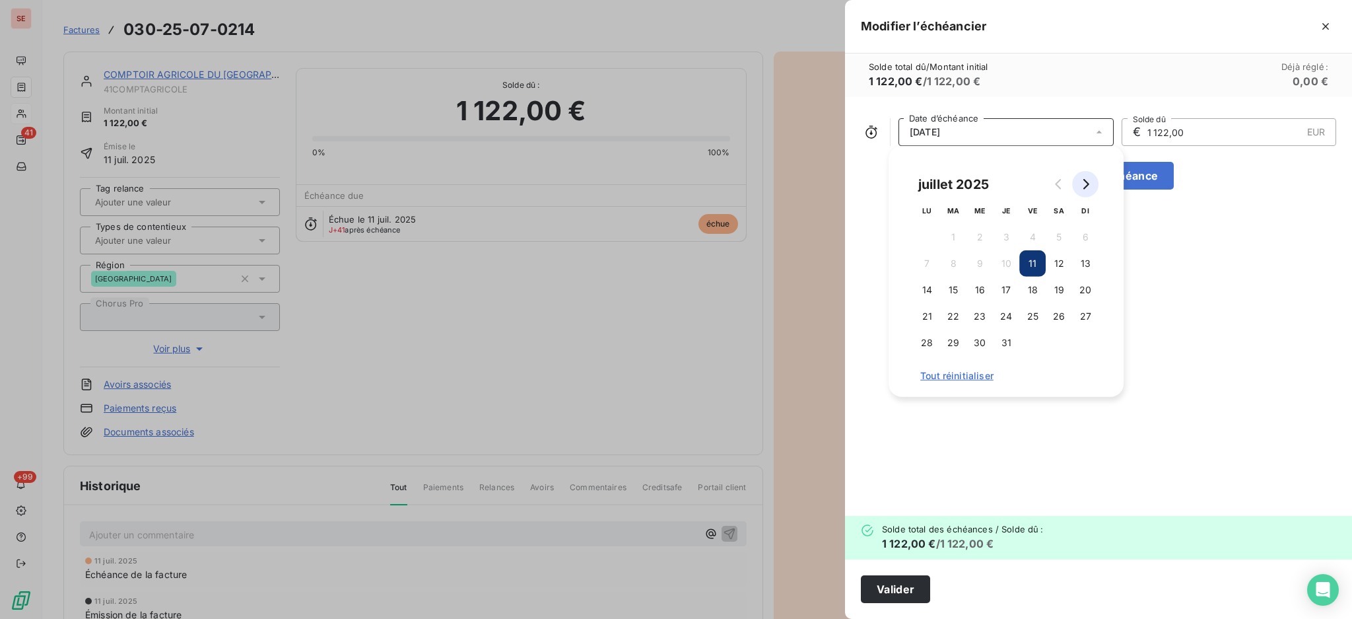
click at [1081, 185] on icon "Go to next month" at bounding box center [1085, 184] width 11 height 11
click at [924, 292] on button "11" at bounding box center [927, 290] width 26 height 26
click at [914, 591] on button "Valider" at bounding box center [895, 589] width 69 height 28
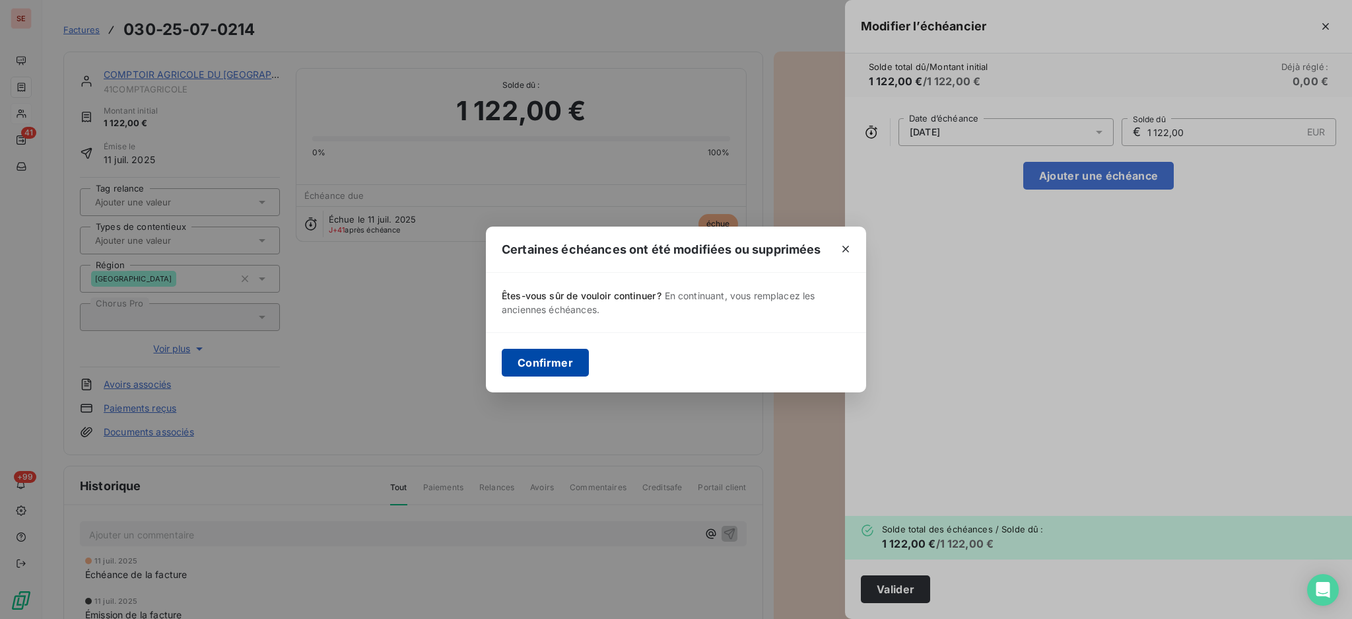
click at [542, 366] on button "Confirmer" at bounding box center [545, 363] width 87 height 28
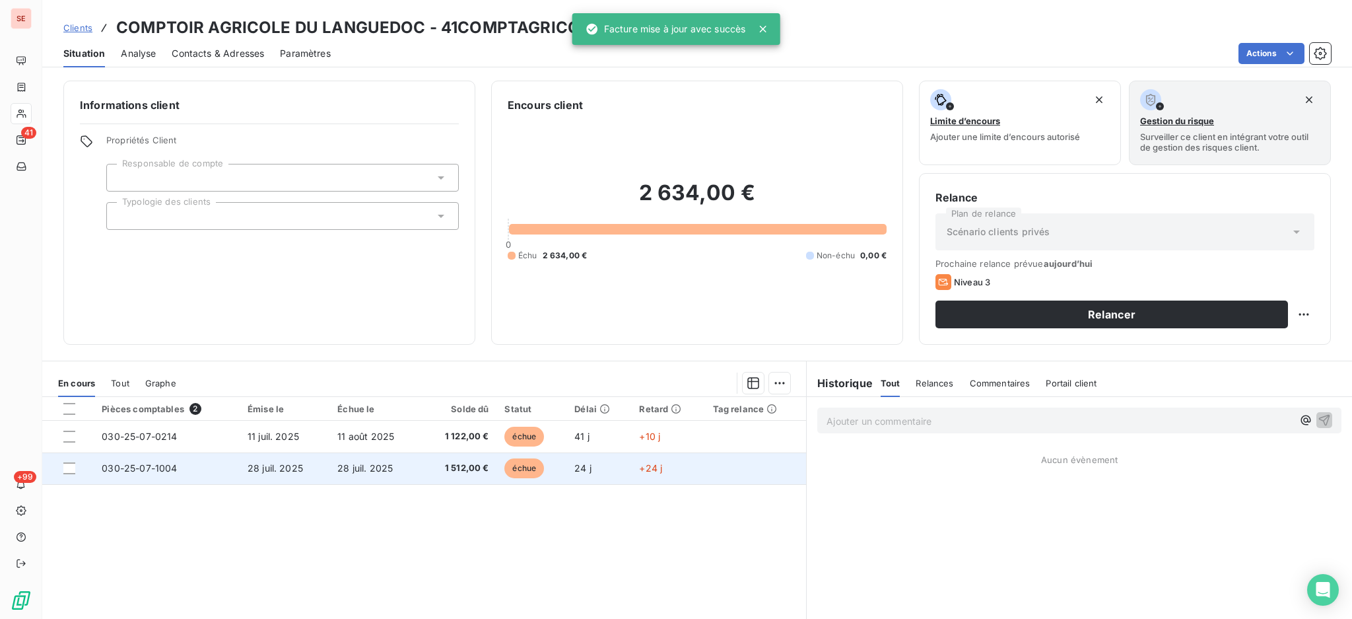
click at [324, 469] on td "28 juil. 2025" at bounding box center [285, 468] width 90 height 32
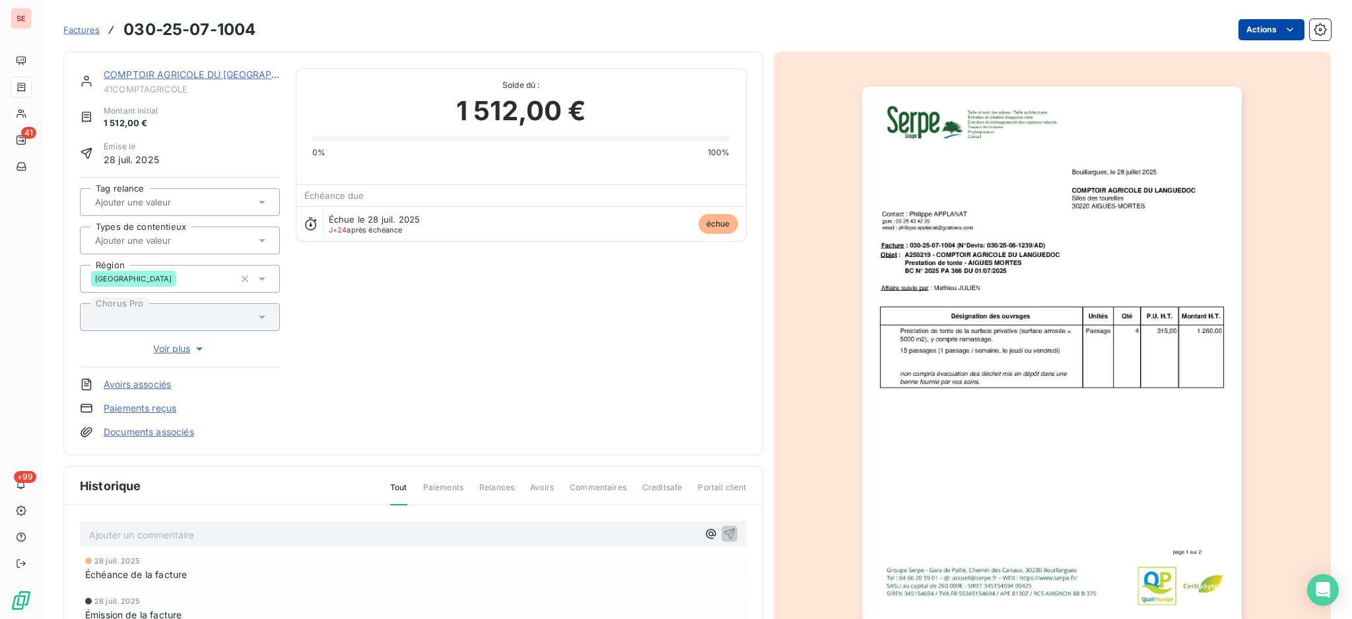
click at [1245, 33] on html "SE 41 +99 Factures 030-25-07-1004 Actions COMPTOIR AGRICOLE DU LANGUEDOC 41COMP…" at bounding box center [676, 309] width 1352 height 619
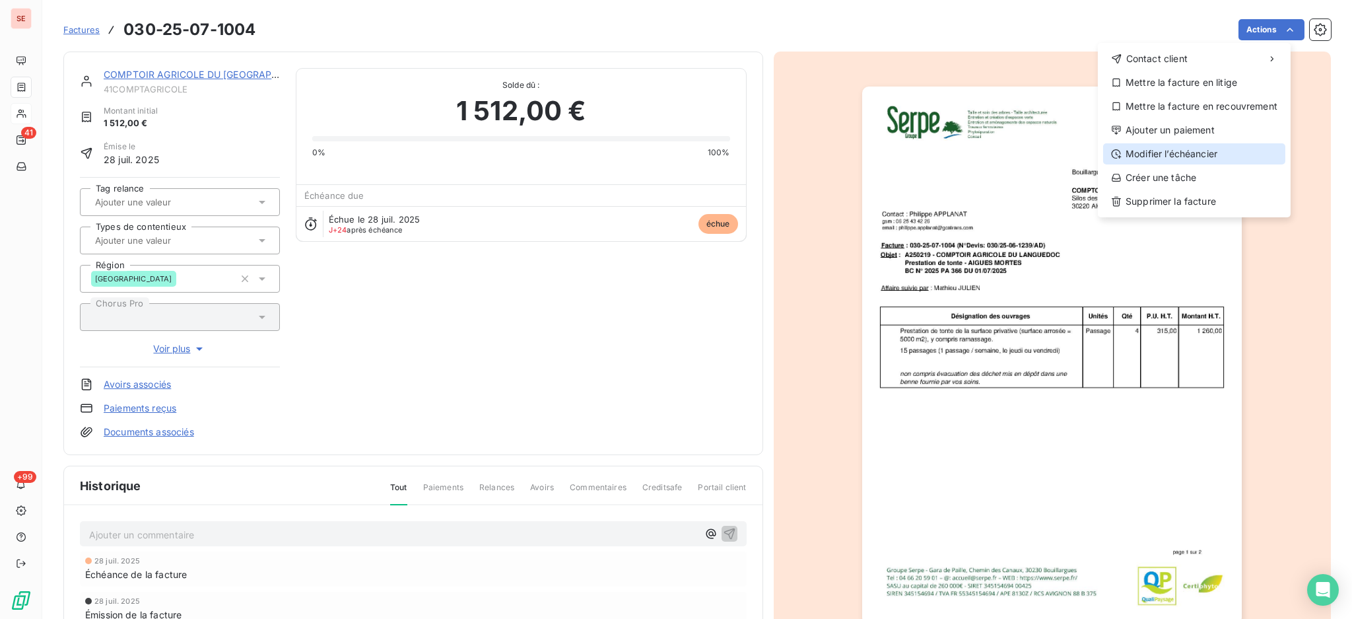
click at [1132, 155] on div "Modifier l’échéancier" at bounding box center [1194, 153] width 182 height 21
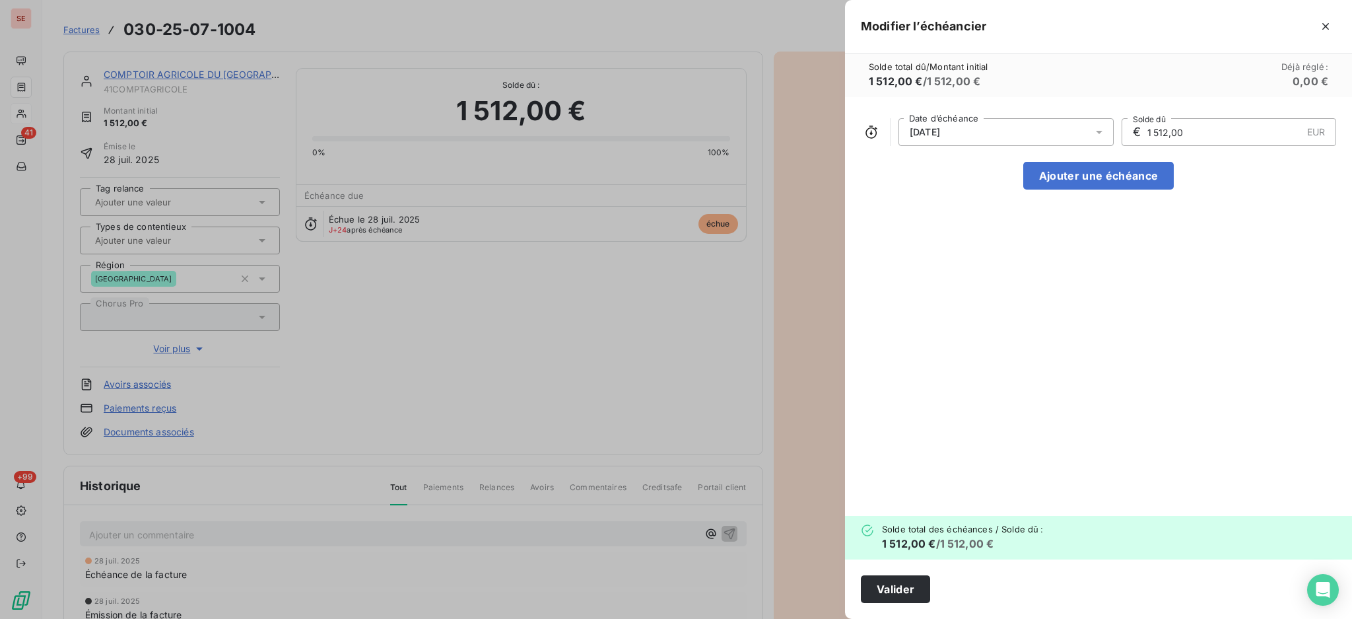
click at [1103, 135] on icon at bounding box center [1099, 131] width 13 height 13
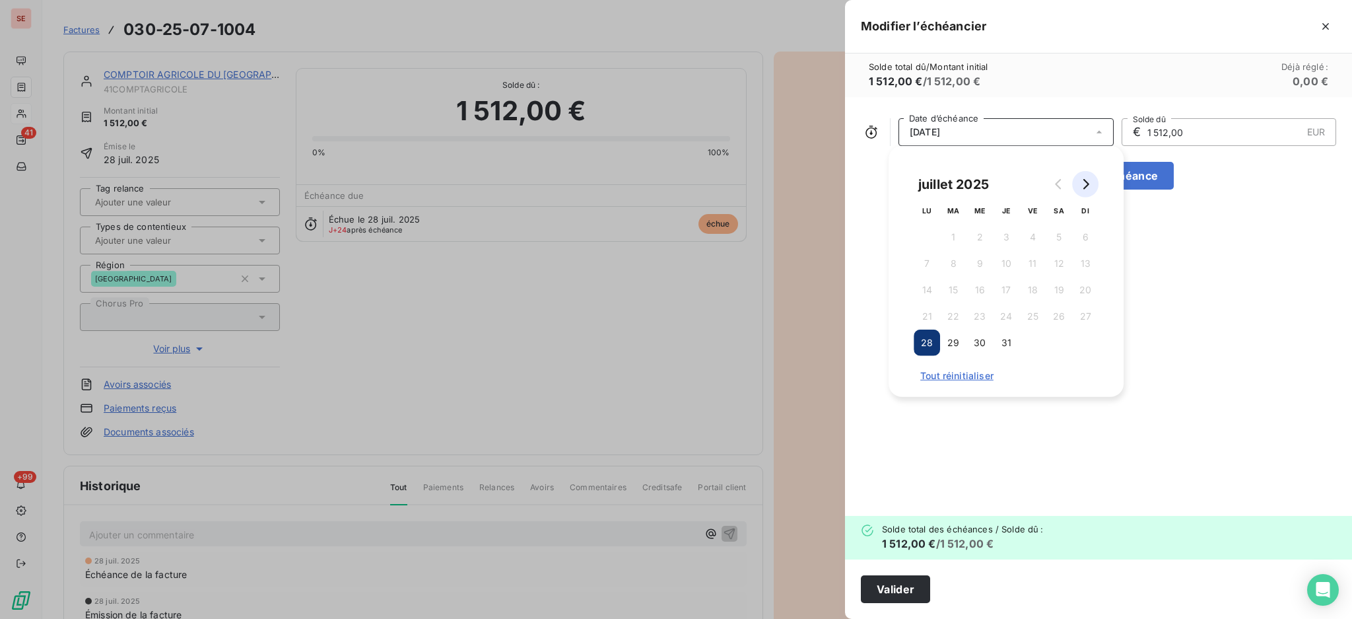
click at [1085, 188] on icon "Go to next month" at bounding box center [1086, 184] width 6 height 11
click at [1005, 341] on button "28" at bounding box center [1006, 342] width 26 height 26
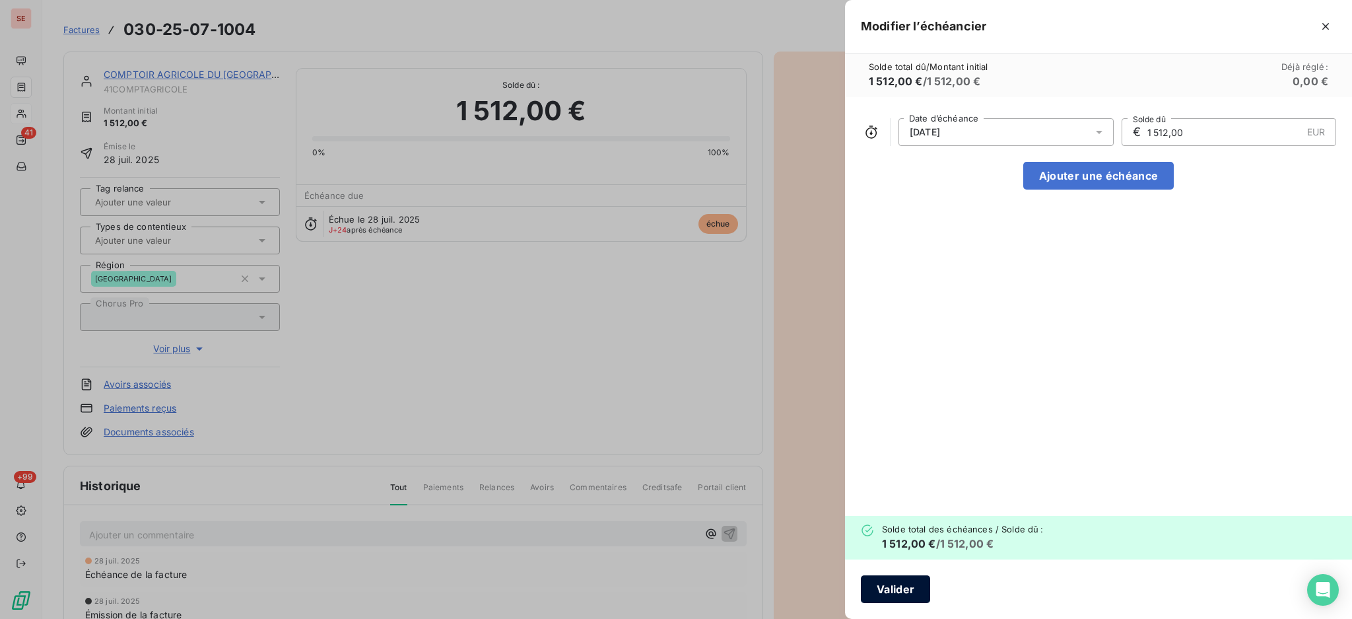
click at [897, 591] on button "Valider" at bounding box center [895, 589] width 69 height 28
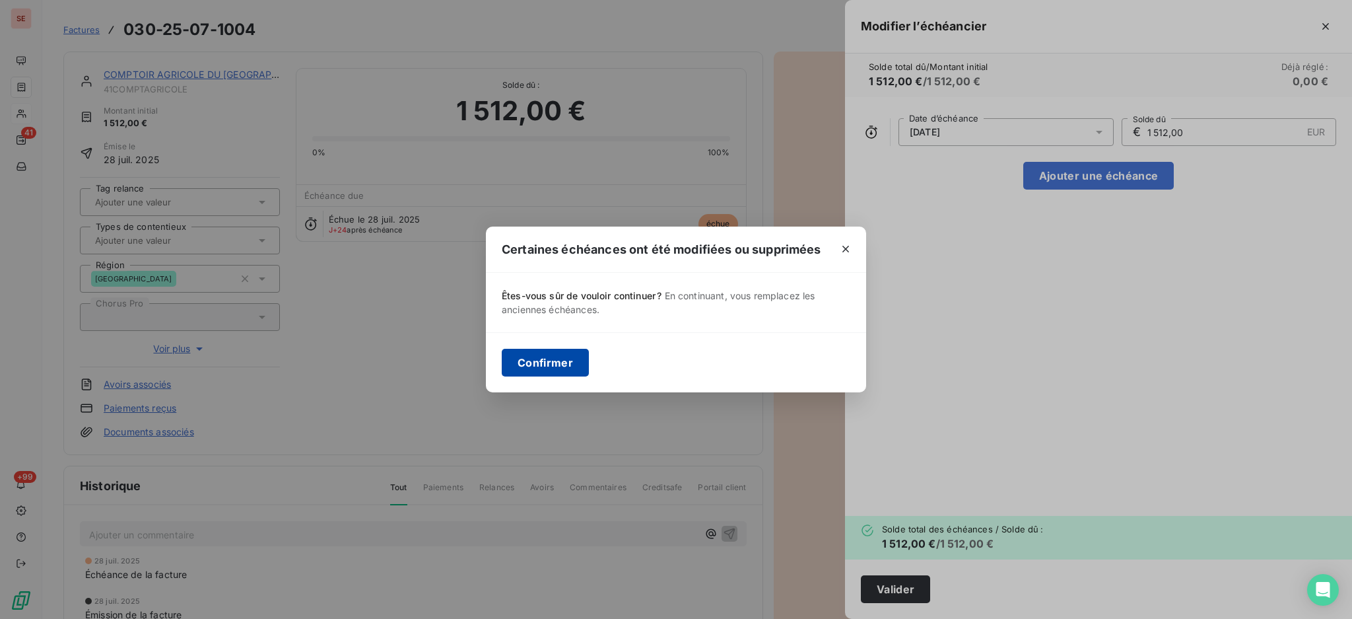
click at [533, 362] on button "Confirmer" at bounding box center [545, 363] width 87 height 28
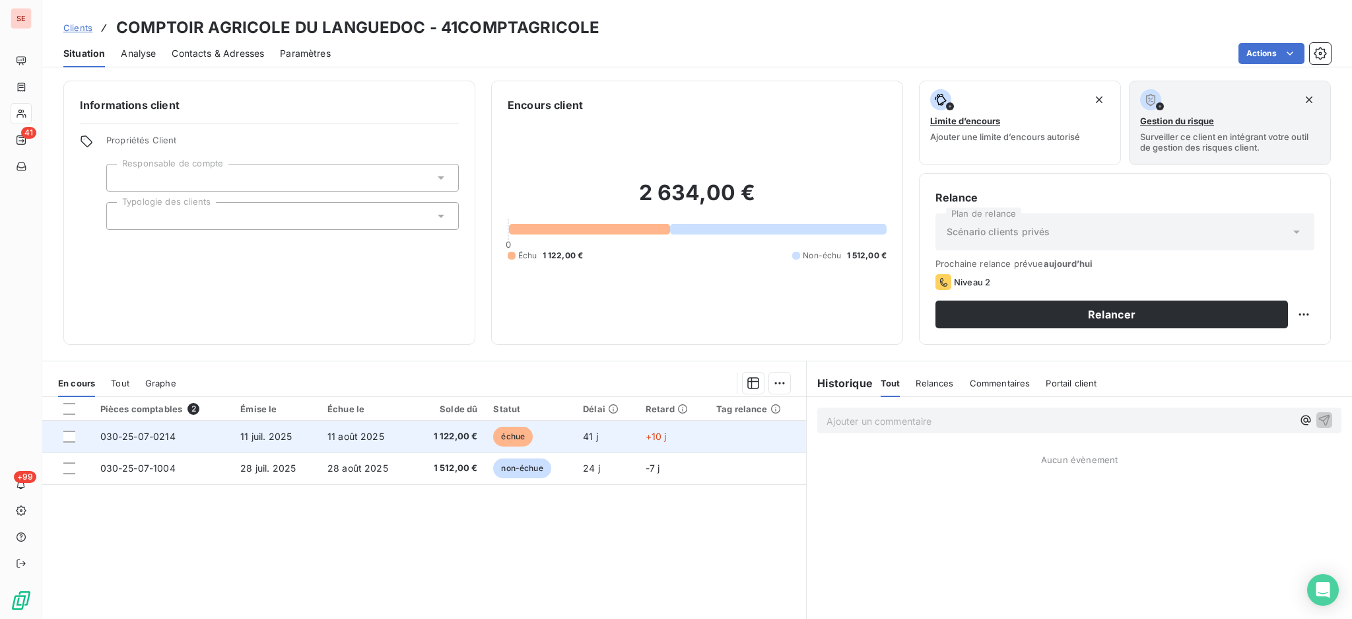
click at [444, 438] on span "1 122,00 €" at bounding box center [449, 436] width 57 height 13
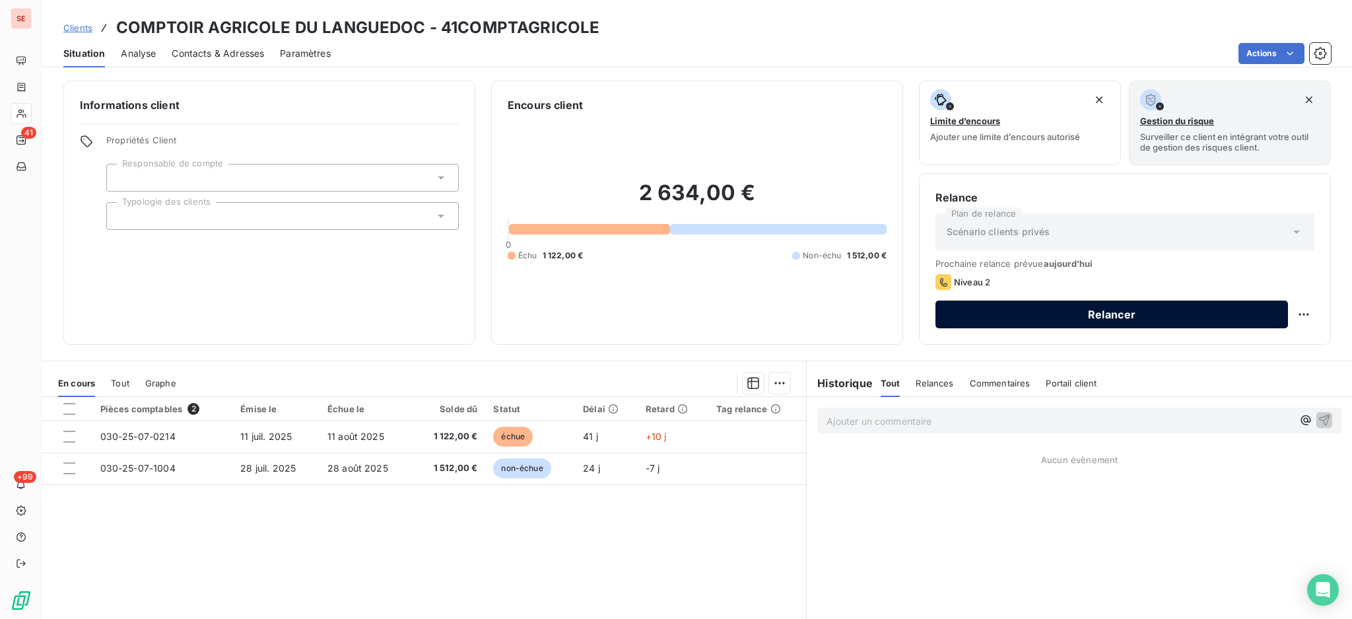
click at [982, 310] on button "Relancer" at bounding box center [1112, 314] width 353 height 28
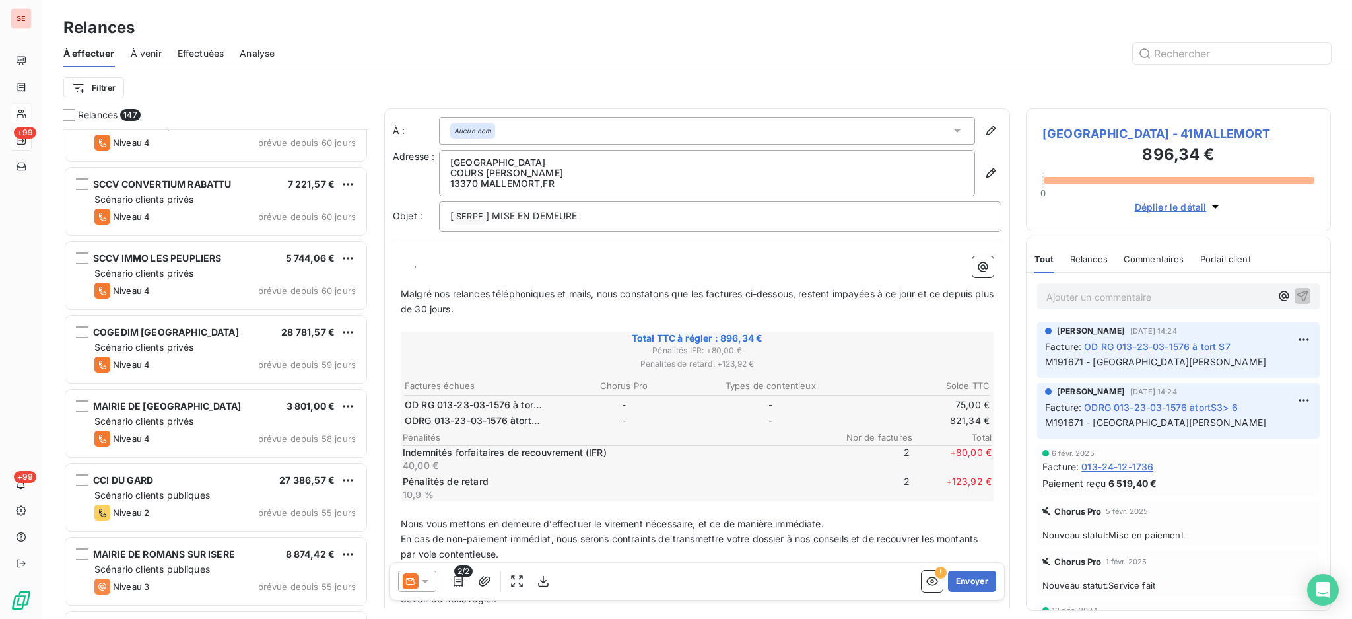
scroll to position [1145, 0]
click at [108, 79] on html "SE +99 +99 Relances À effectuer À venir Effectuées Analyse Filtrer Relances 147…" at bounding box center [676, 309] width 1352 height 619
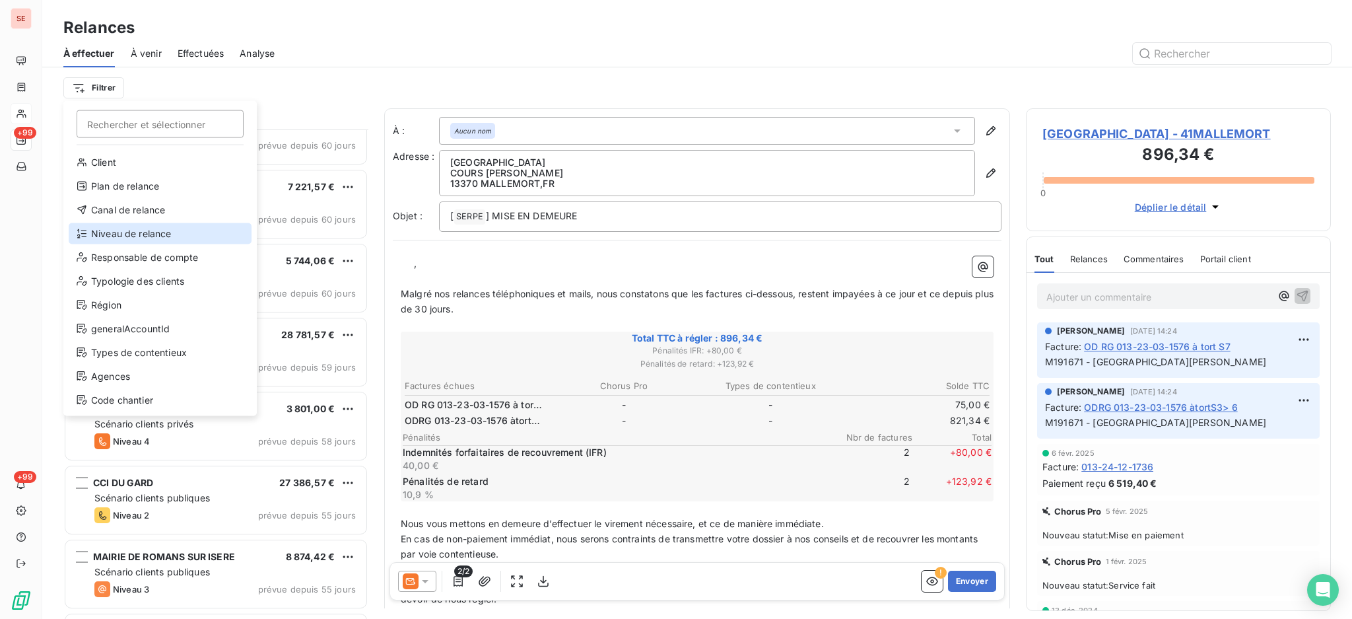
click at [165, 239] on div "Niveau de relance" at bounding box center [160, 233] width 183 height 21
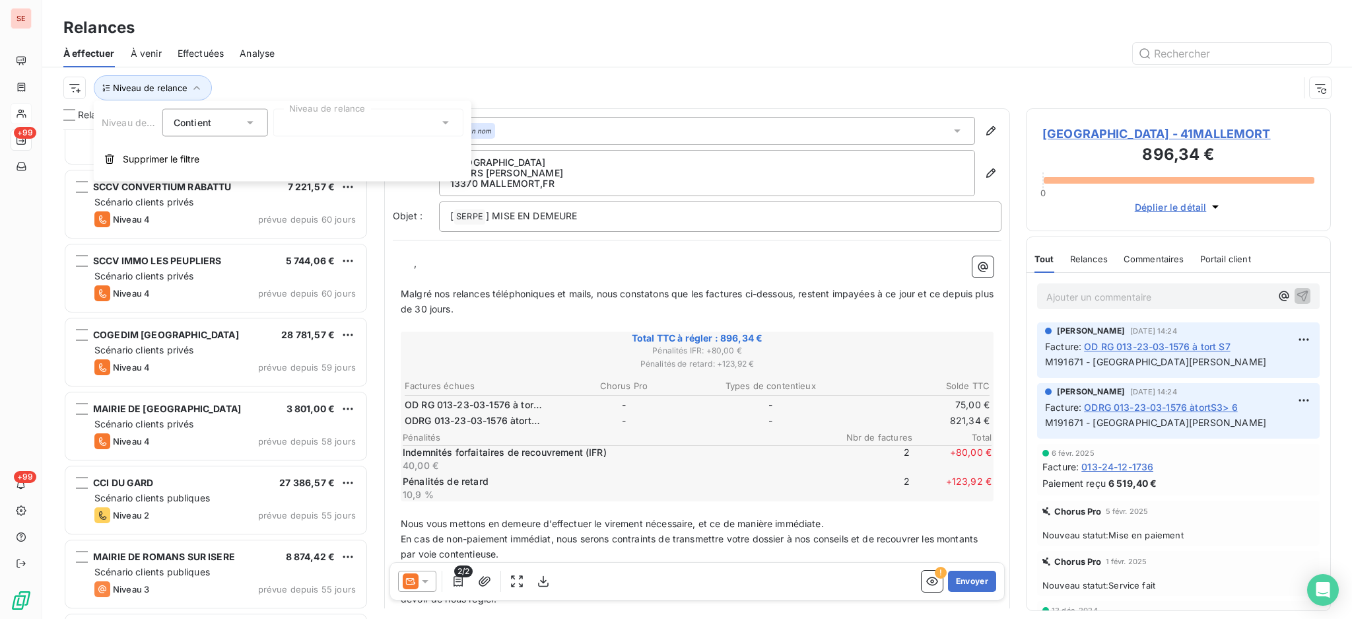
click at [447, 120] on icon at bounding box center [445, 122] width 13 height 13
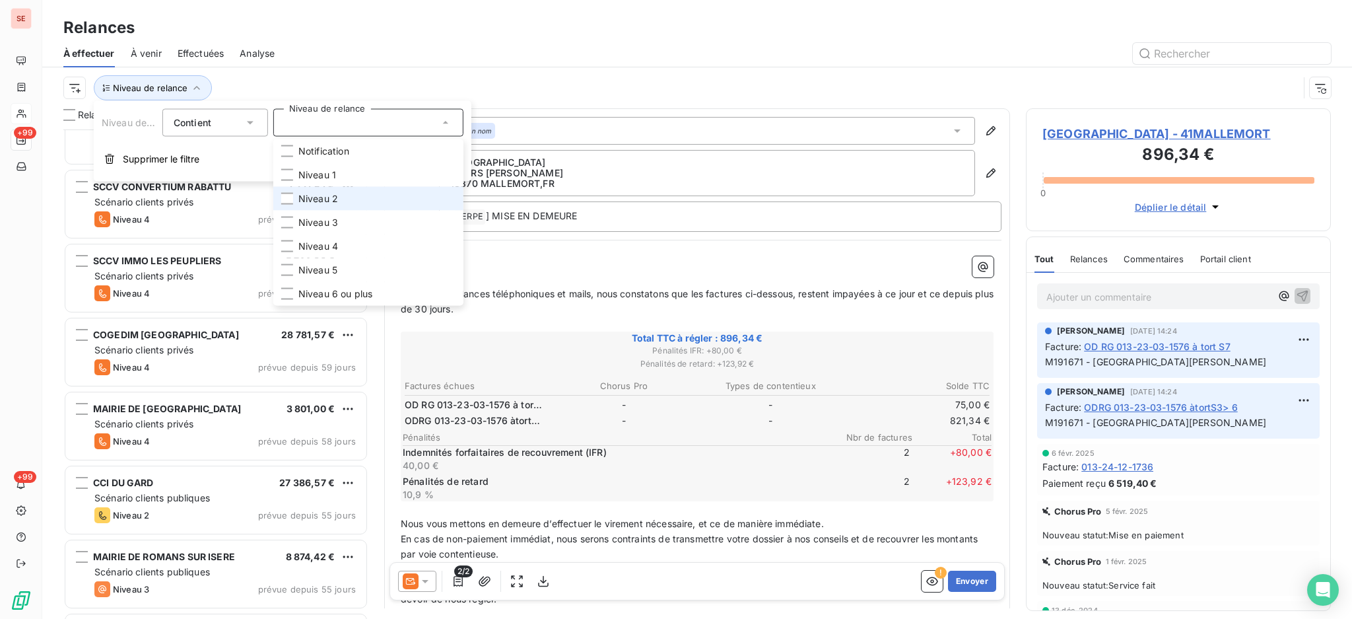
click at [341, 196] on li "Niveau 2" at bounding box center [368, 199] width 190 height 24
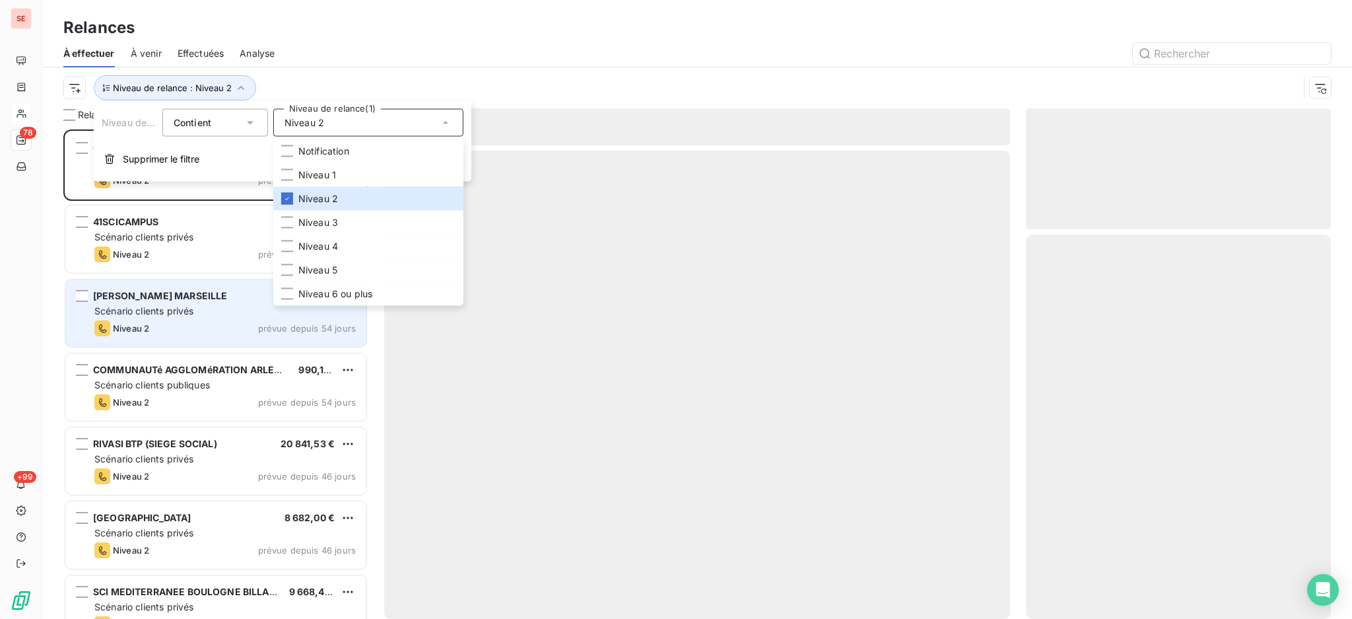
scroll to position [476, 291]
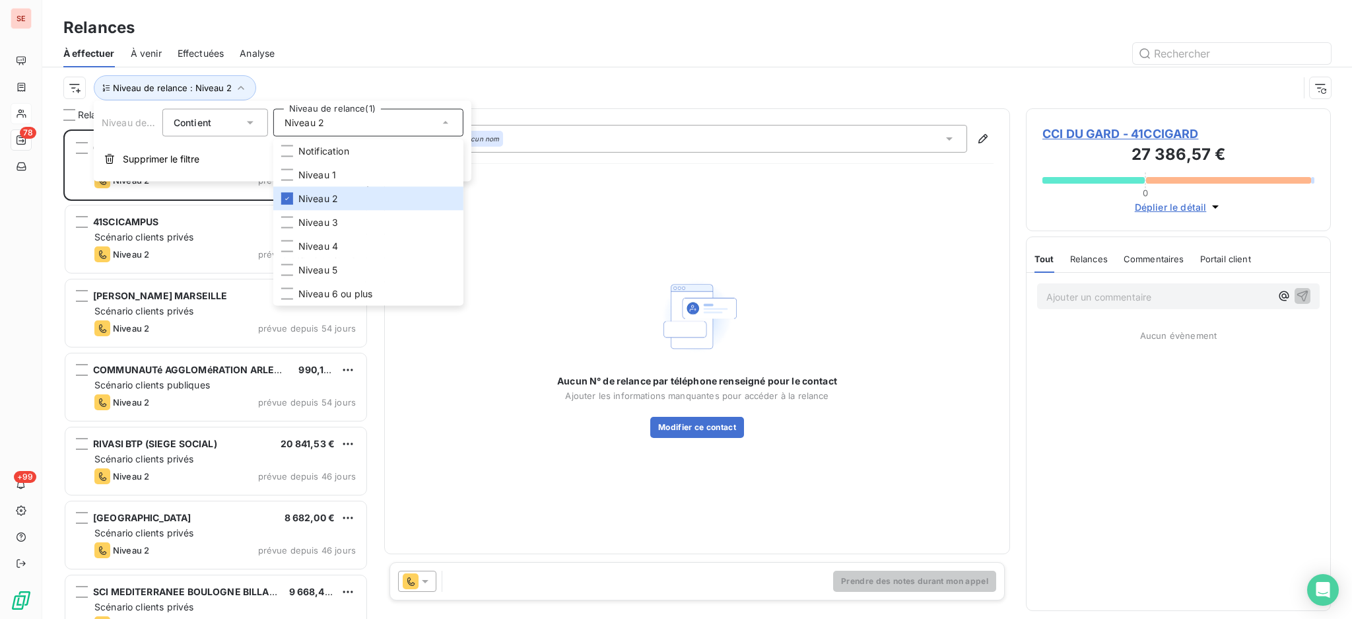
click at [300, 30] on div "Relances" at bounding box center [697, 28] width 1310 height 24
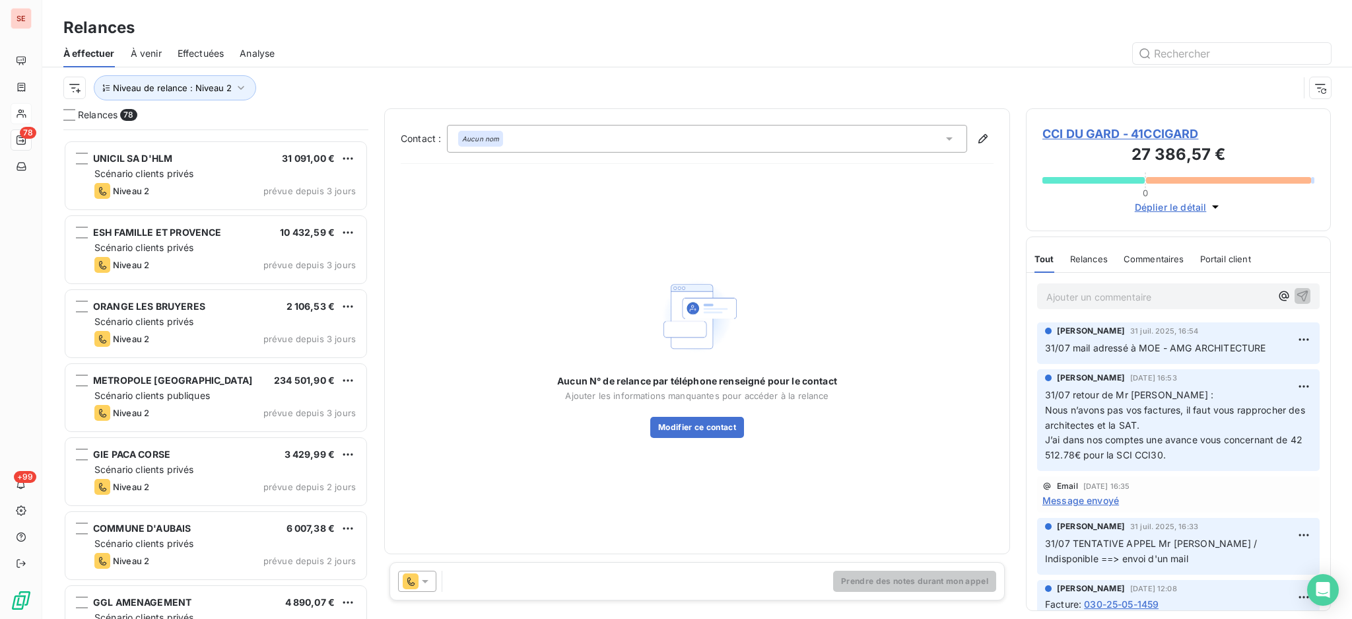
scroll to position [5279, 0]
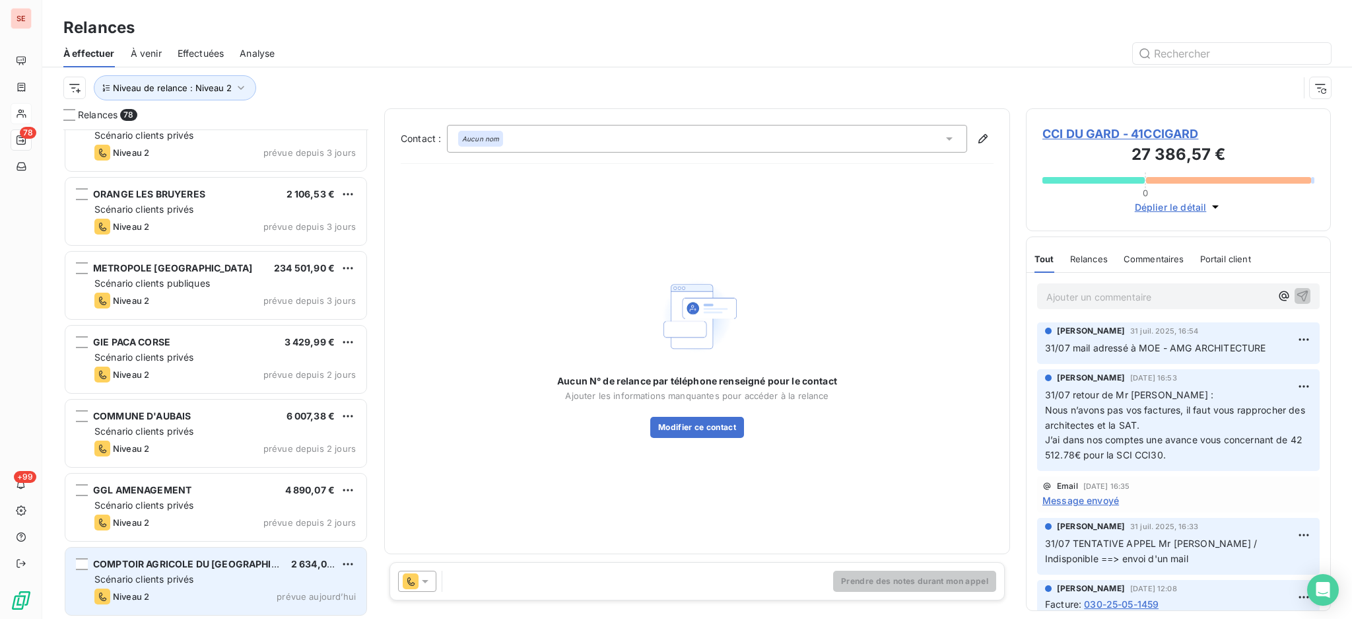
click at [213, 576] on div "Scénario clients privés" at bounding box center [224, 578] width 261 height 13
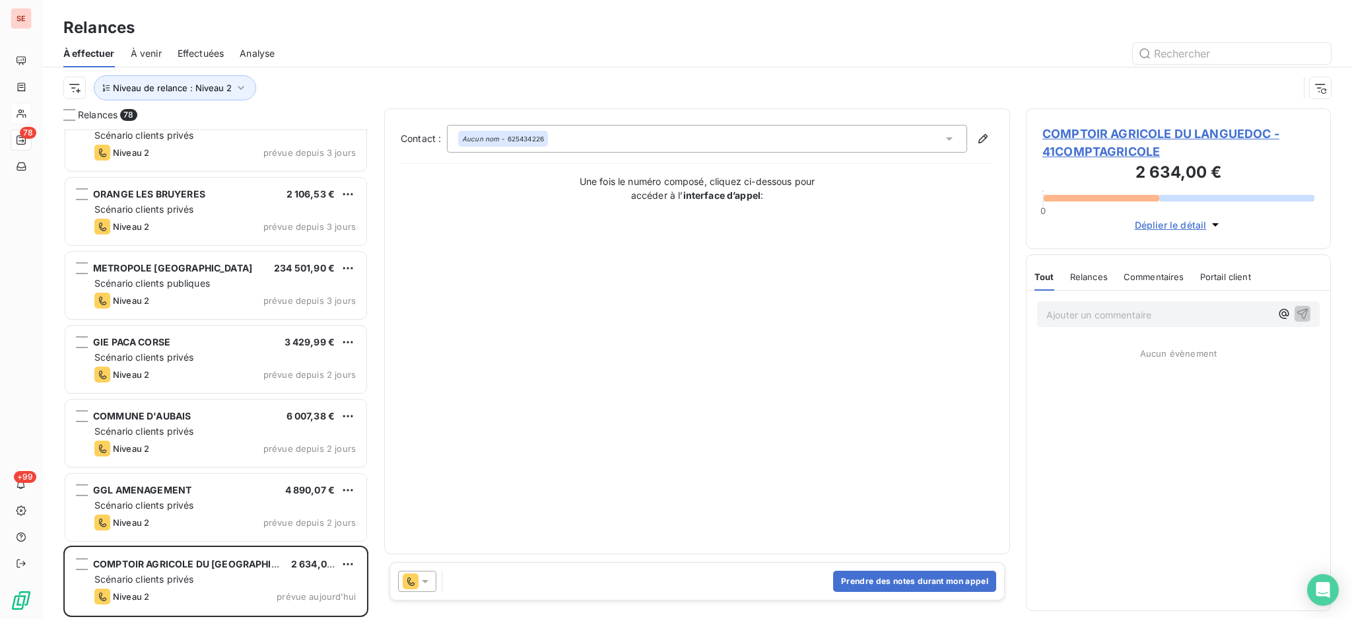
click at [424, 579] on icon at bounding box center [425, 580] width 13 height 13
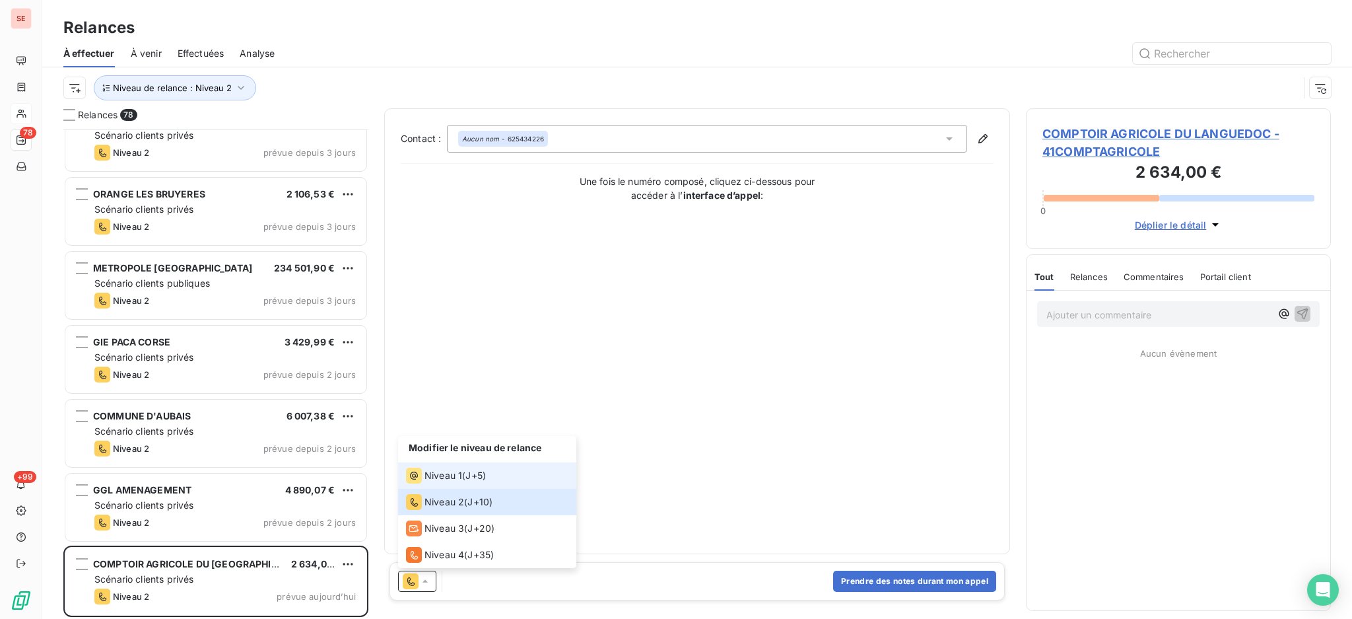
click at [426, 483] on div "Niveau 1" at bounding box center [434, 475] width 56 height 16
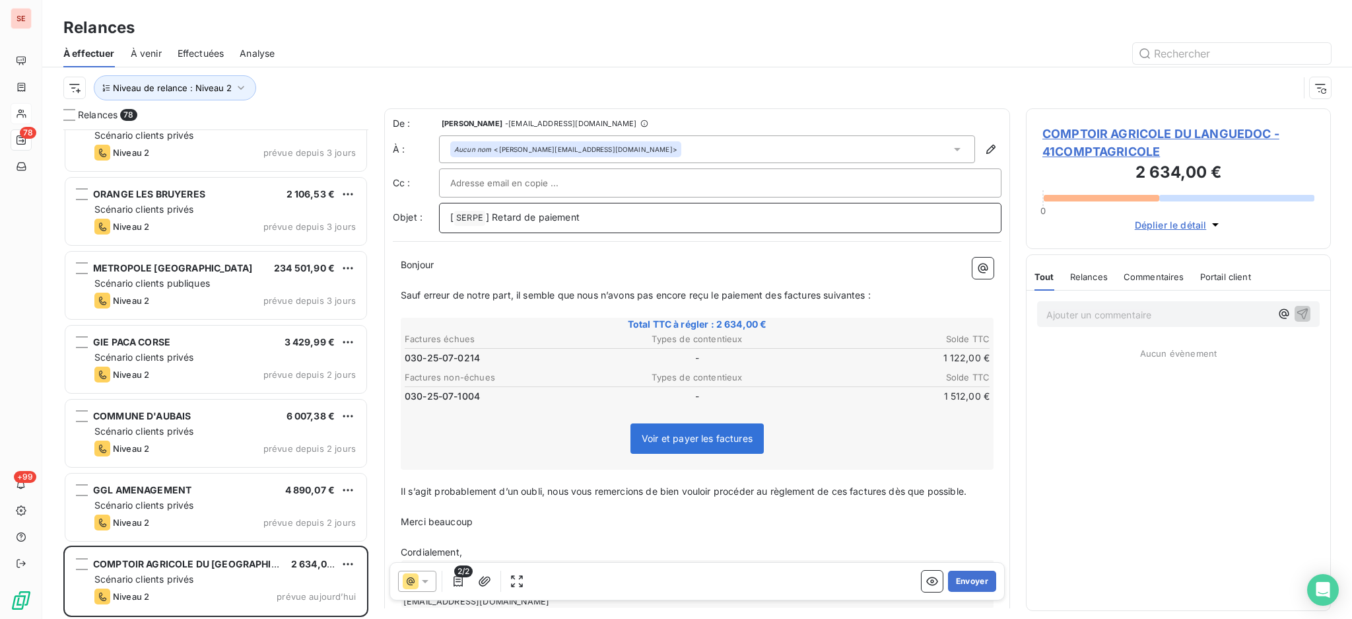
click at [599, 218] on p "[ SERPE ﻿ ] Retard de paiement" at bounding box center [720, 218] width 540 height 16
click at [961, 578] on button "Envoyer" at bounding box center [972, 580] width 48 height 21
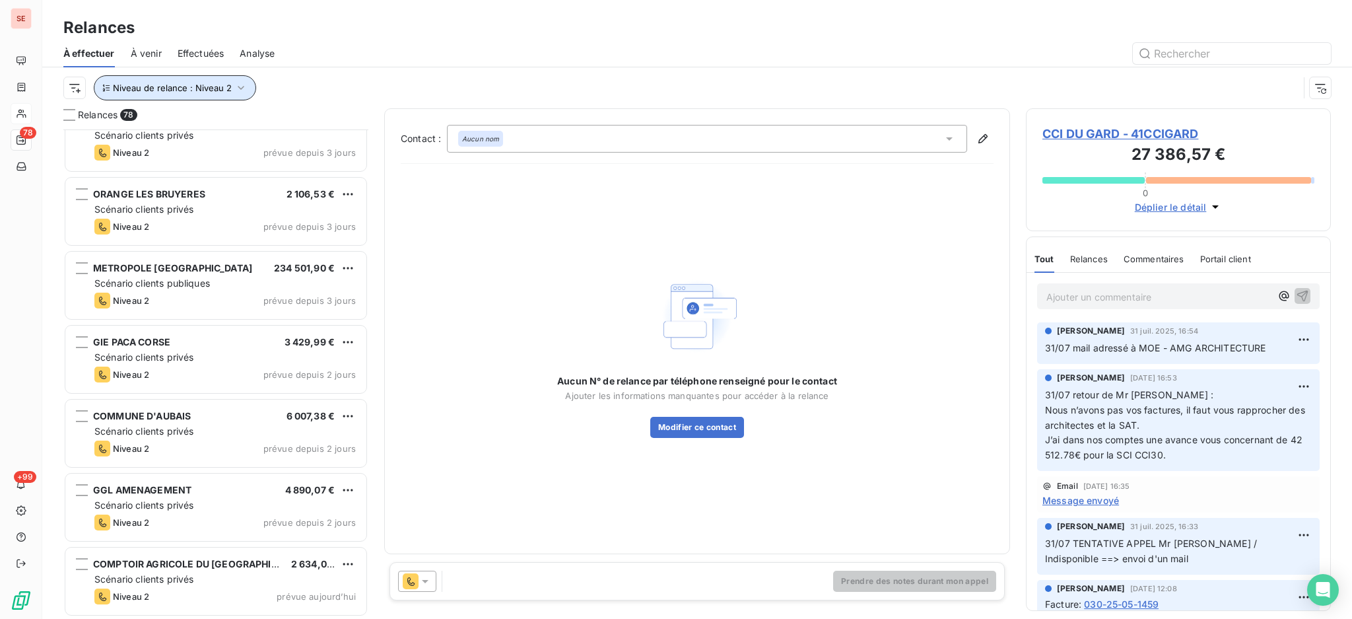
click at [205, 90] on span "Niveau de relance : Niveau 2" at bounding box center [172, 88] width 119 height 11
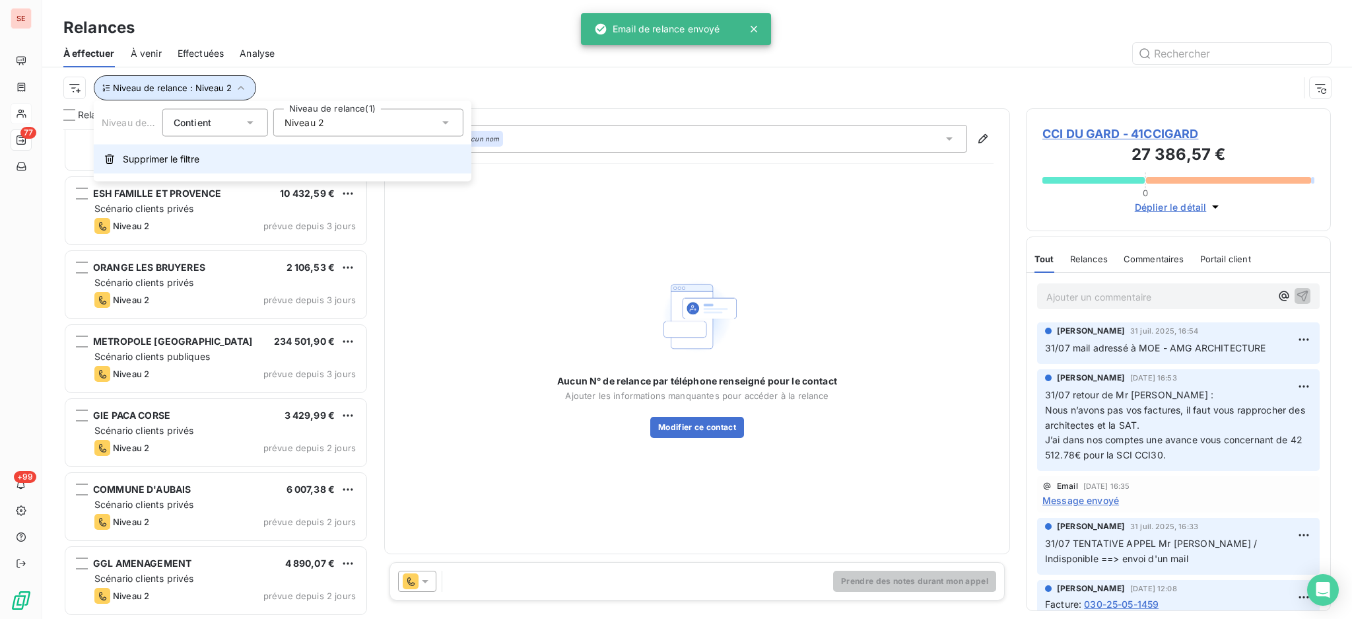
scroll to position [5204, 0]
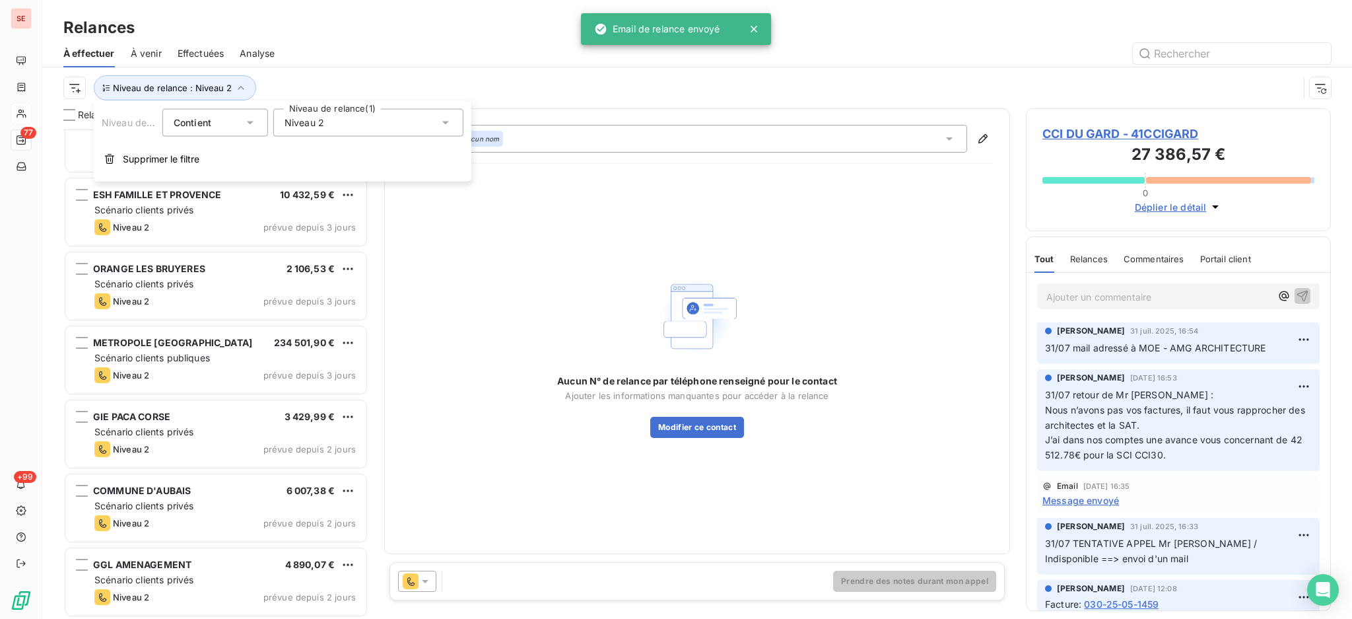
click at [446, 121] on icon at bounding box center [445, 122] width 7 height 3
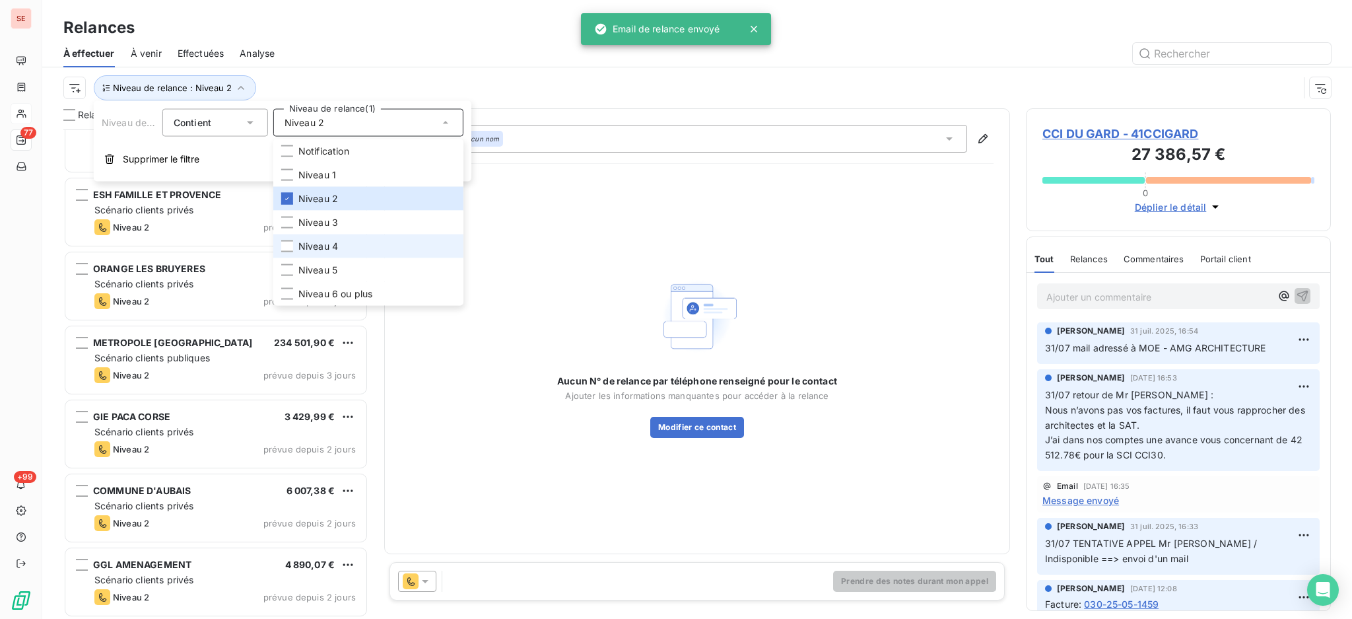
click at [326, 248] on span "Niveau 4" at bounding box center [318, 246] width 40 height 13
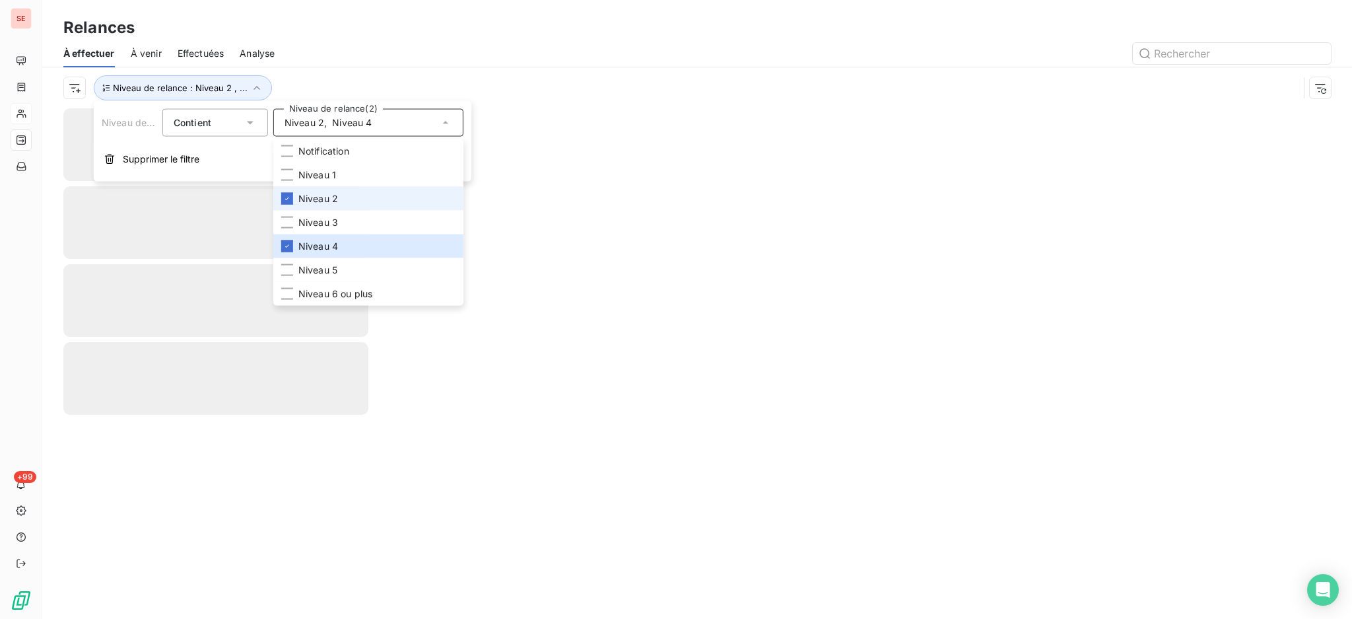
click at [298, 195] on span "Niveau 2" at bounding box center [318, 198] width 40 height 13
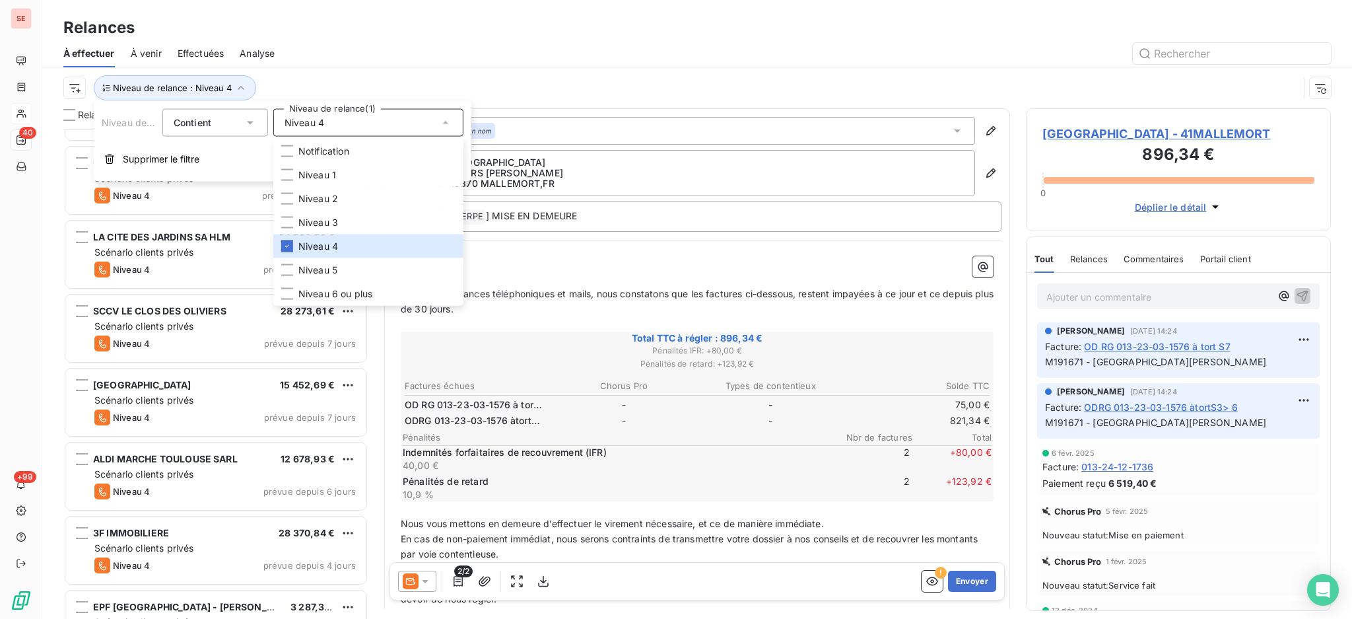
scroll to position [2469, 0]
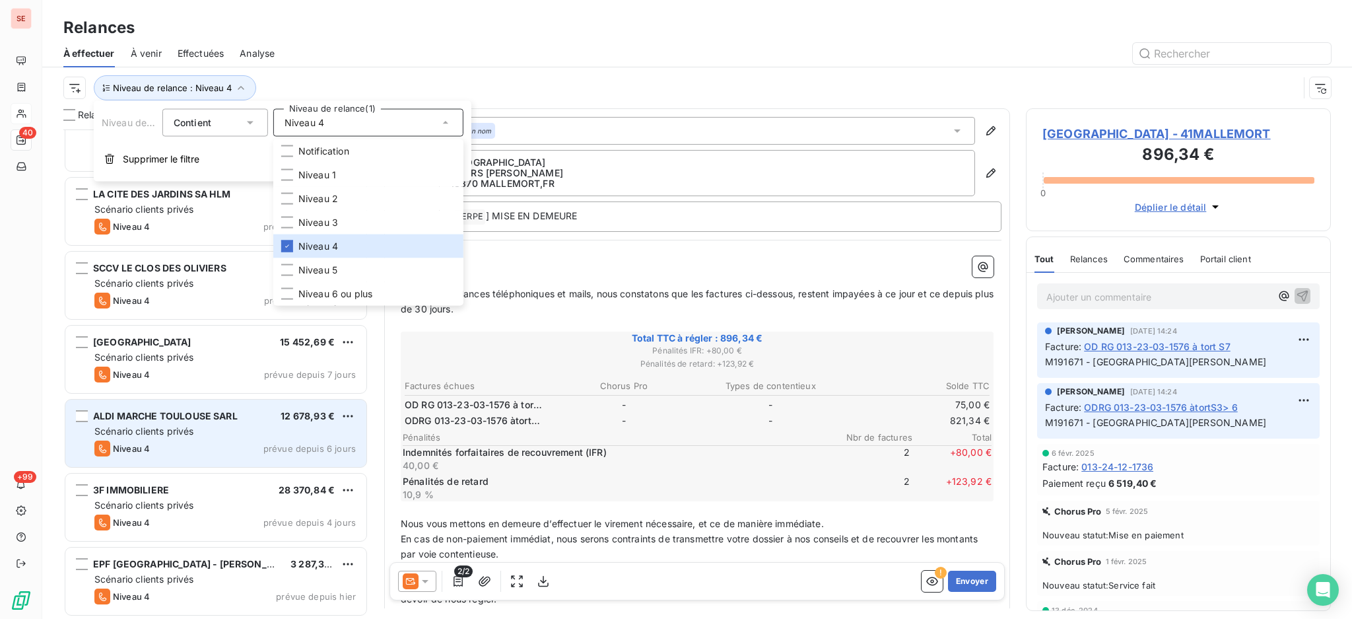
click at [146, 430] on span "Scénario clients privés" at bounding box center [143, 430] width 99 height 11
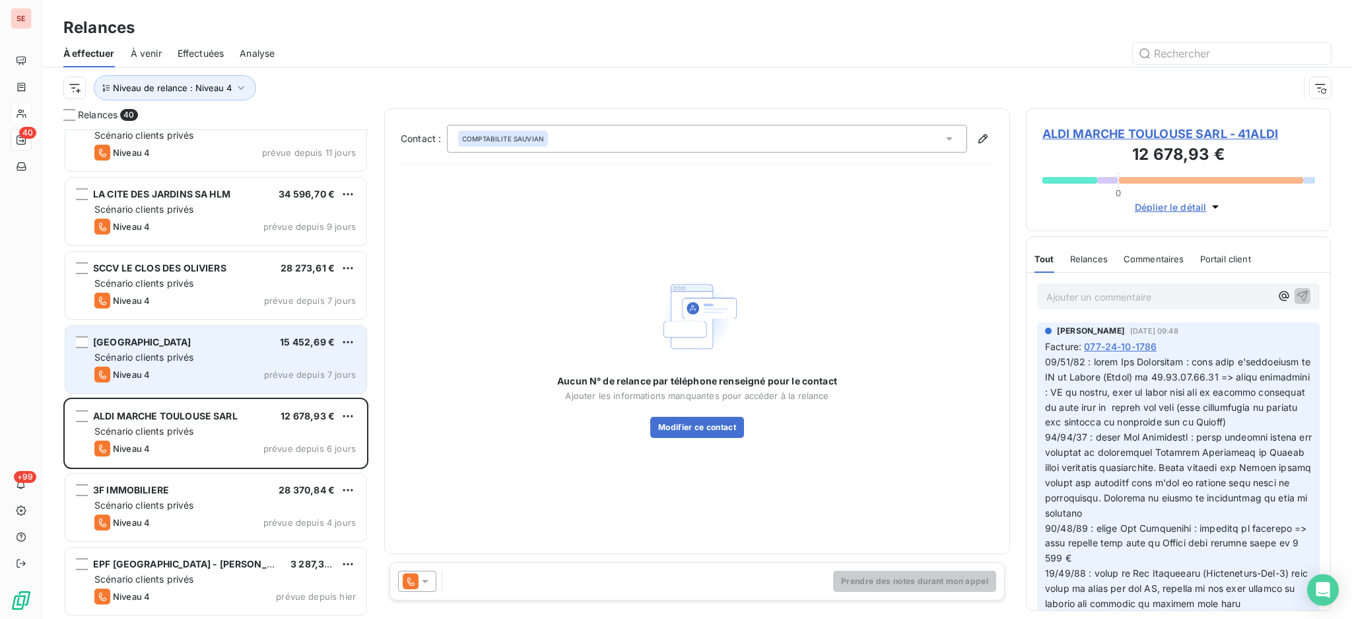
click at [144, 356] on span "Scénario clients privés" at bounding box center [143, 356] width 99 height 11
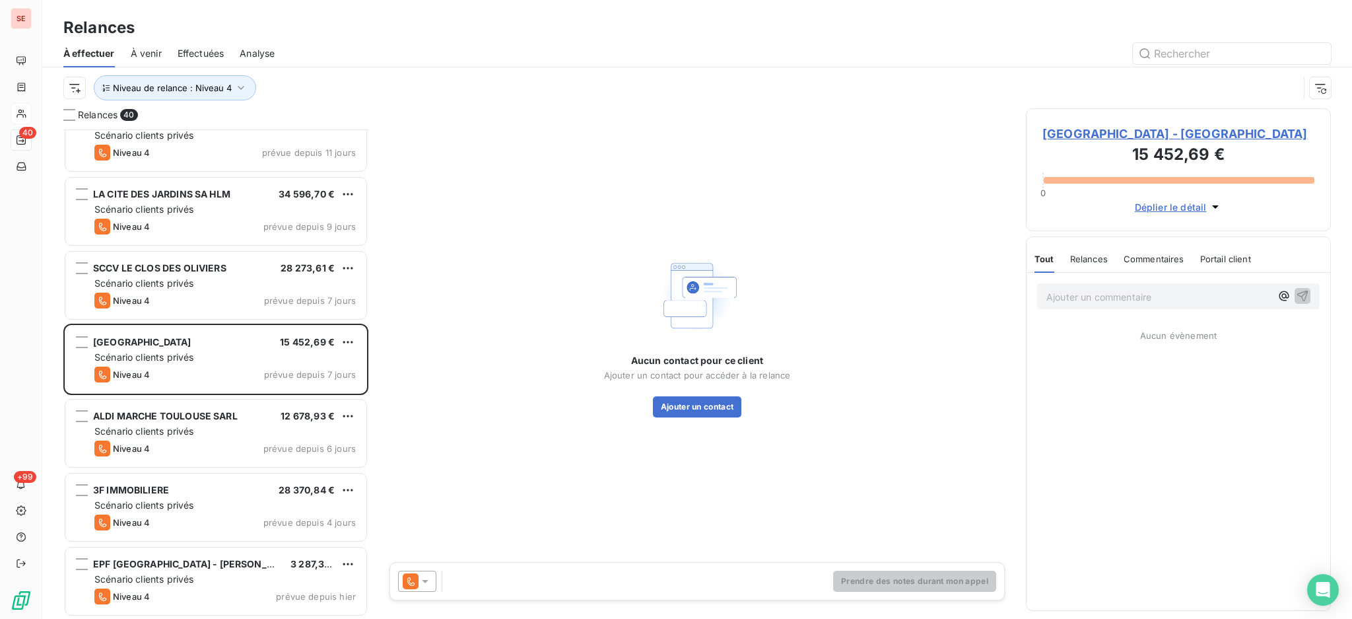
click at [1118, 131] on span "[GEOGRAPHIC_DATA] - [GEOGRAPHIC_DATA]" at bounding box center [1178, 134] width 272 height 18
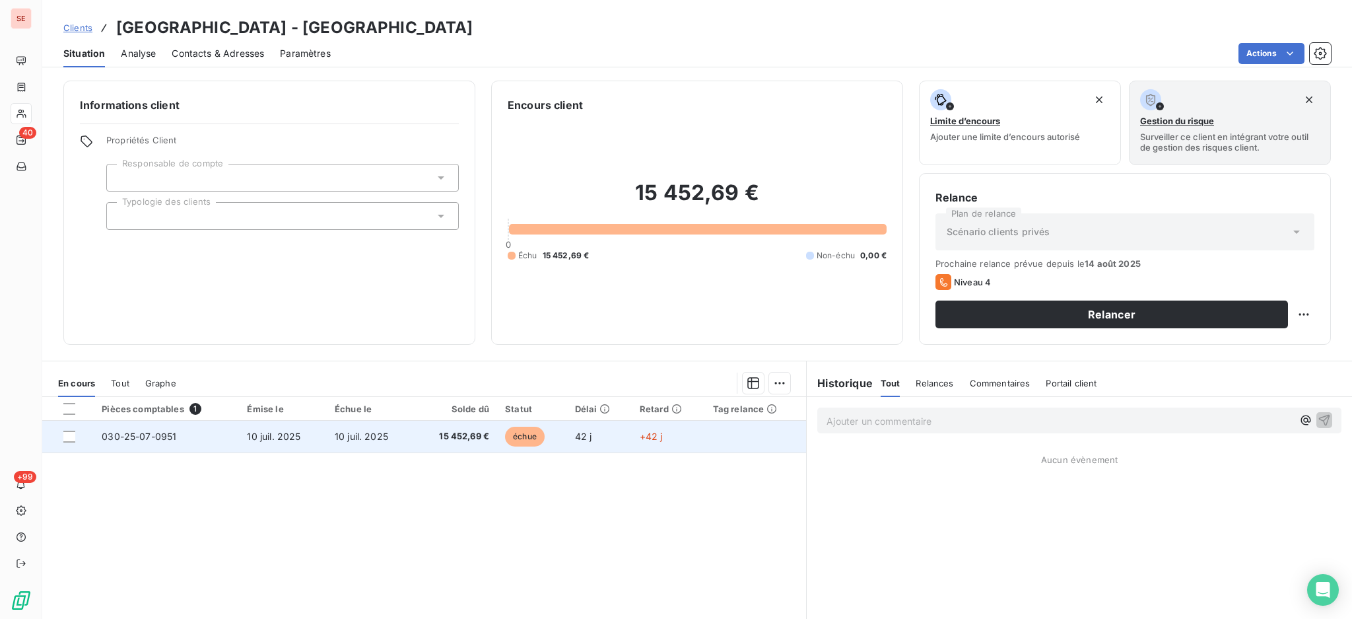
click at [293, 438] on span "10 juil. 2025" at bounding box center [273, 435] width 53 height 11
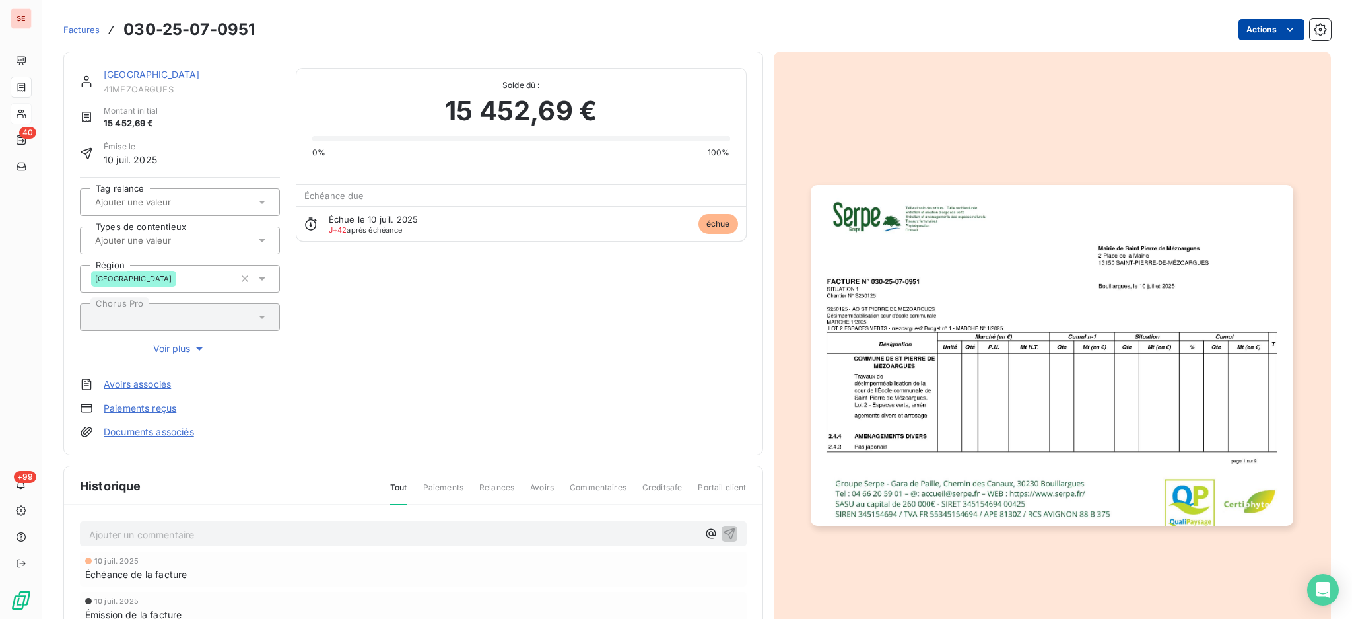
click at [1259, 28] on html "SE 40 +99 Factures 030-25-07-0951 Actions [GEOGRAPHIC_DATA] 41MEZOARGUES Montan…" at bounding box center [676, 309] width 1352 height 619
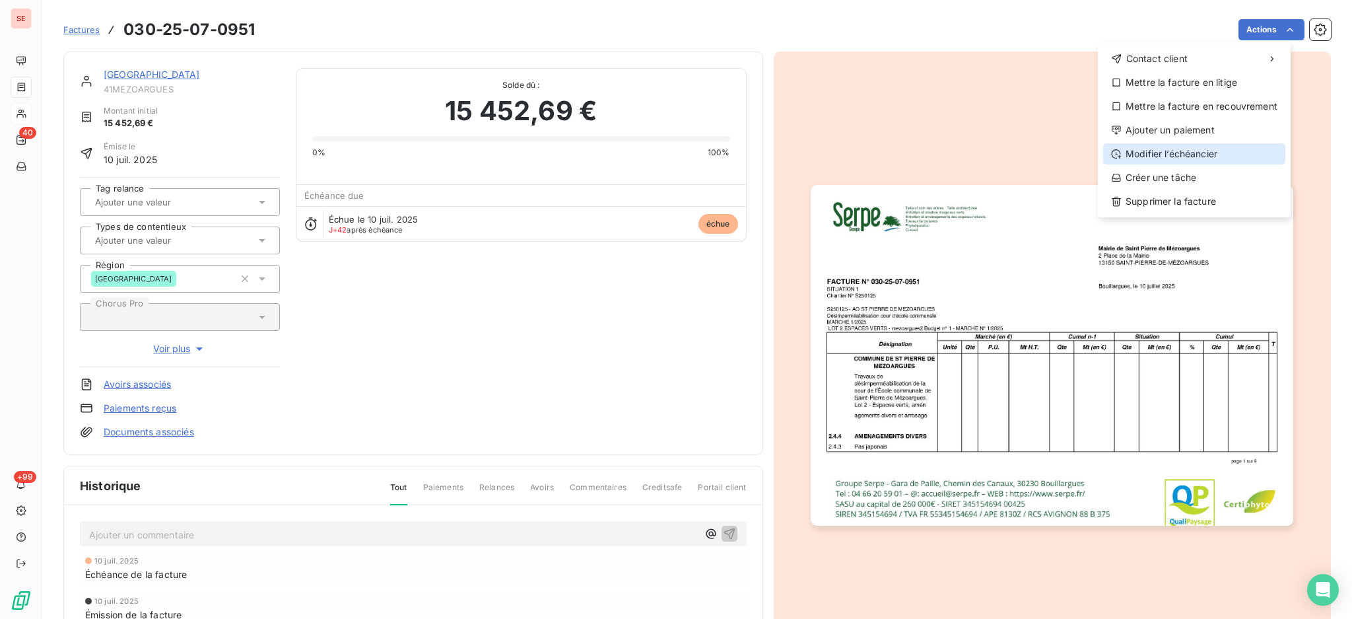
click at [1199, 159] on div "Modifier l’échéancier" at bounding box center [1194, 153] width 182 height 21
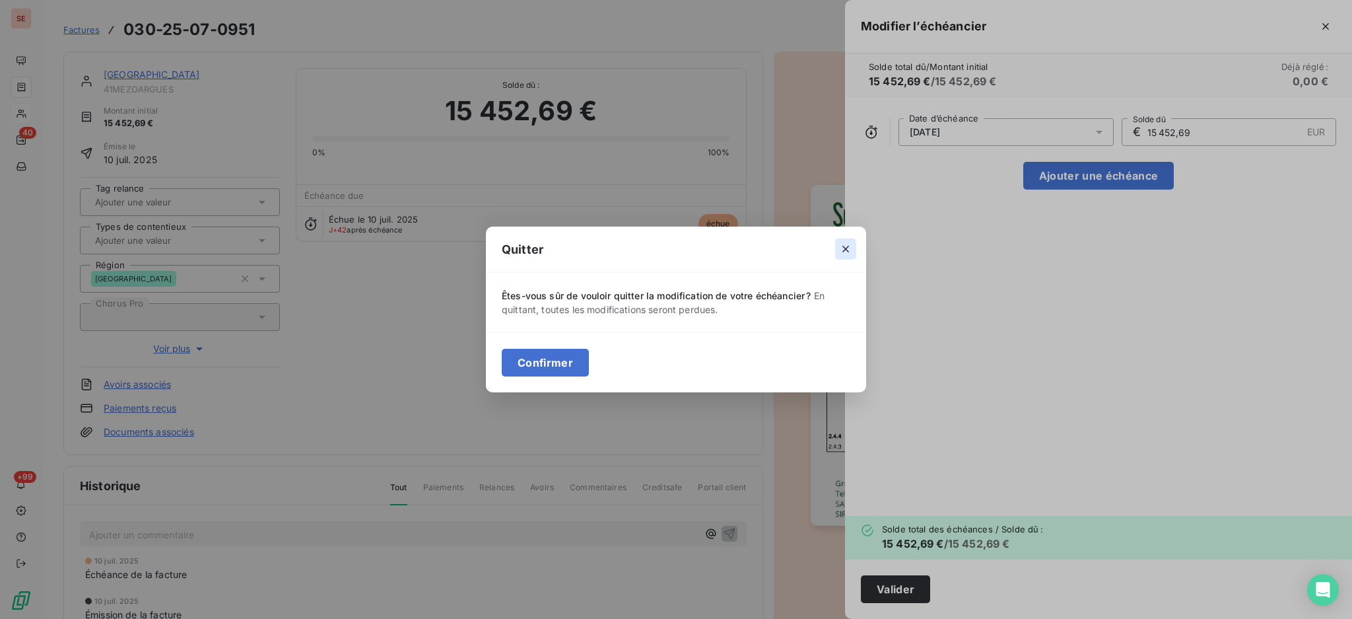
click at [847, 250] on icon "button" at bounding box center [845, 249] width 7 height 7
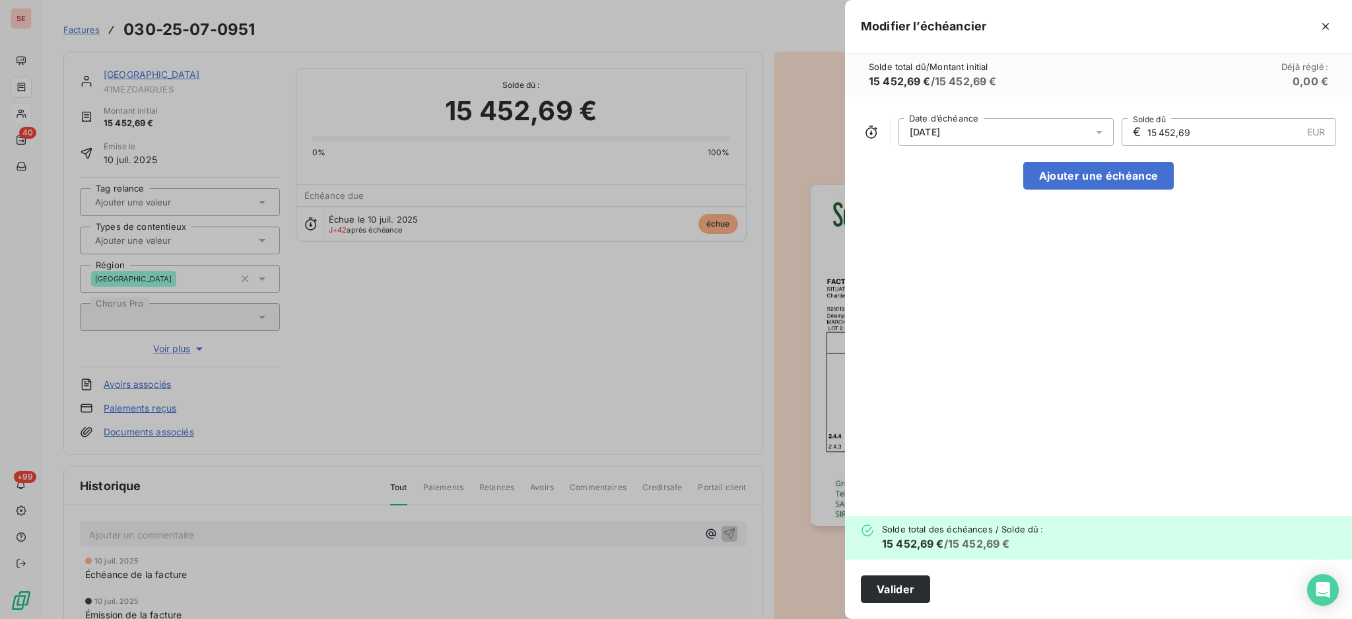
click at [1096, 132] on icon at bounding box center [1099, 131] width 13 height 13
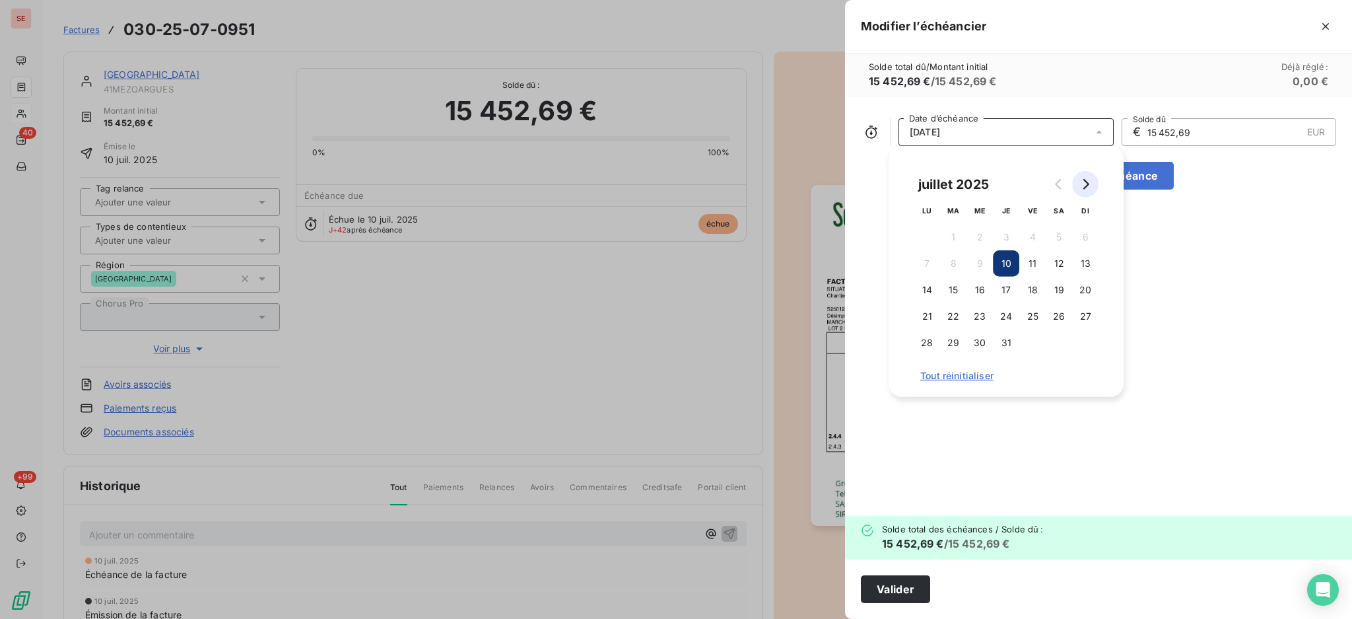
click at [1089, 186] on icon "Go to next month" at bounding box center [1085, 184] width 11 height 11
click at [1085, 265] on button "10" at bounding box center [1085, 263] width 26 height 26
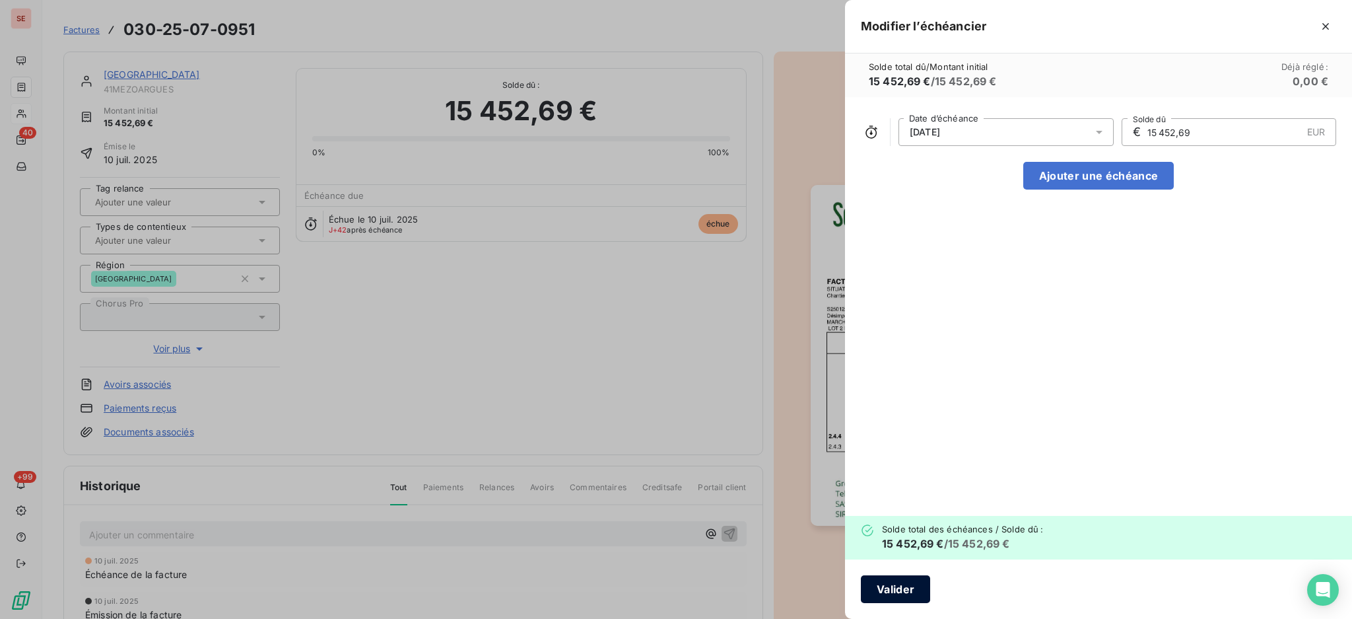
click at [893, 591] on button "Valider" at bounding box center [895, 589] width 69 height 28
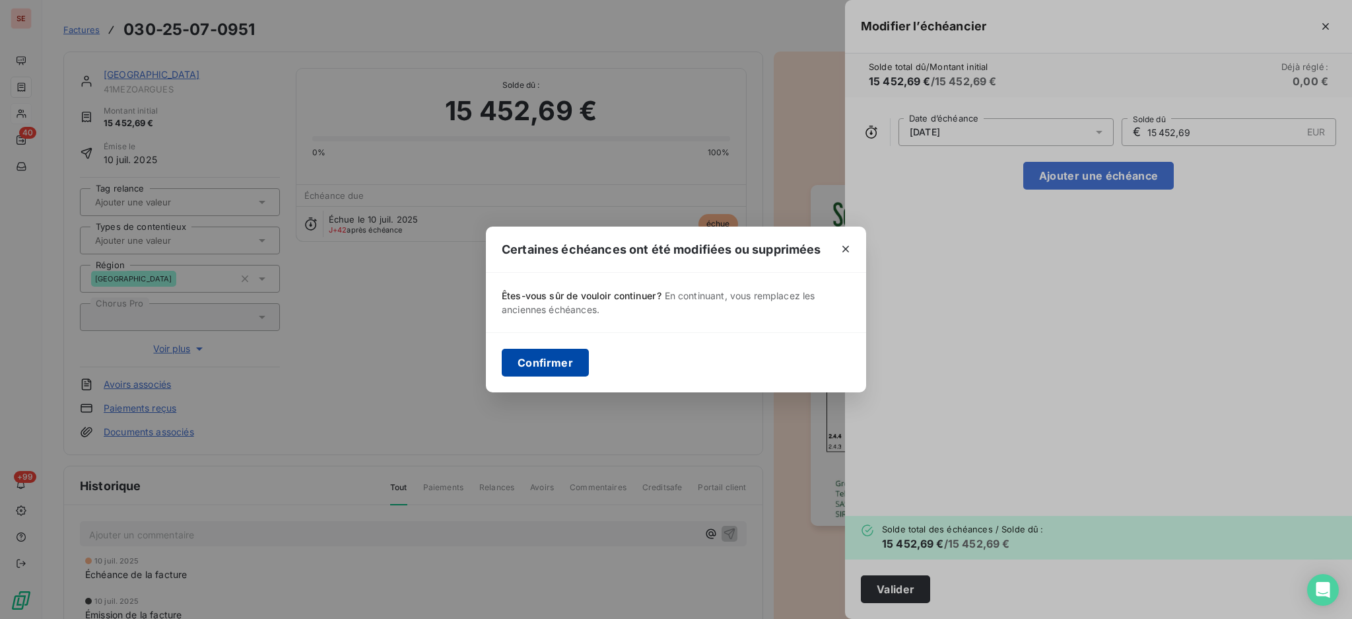
click at [545, 360] on button "Confirmer" at bounding box center [545, 363] width 87 height 28
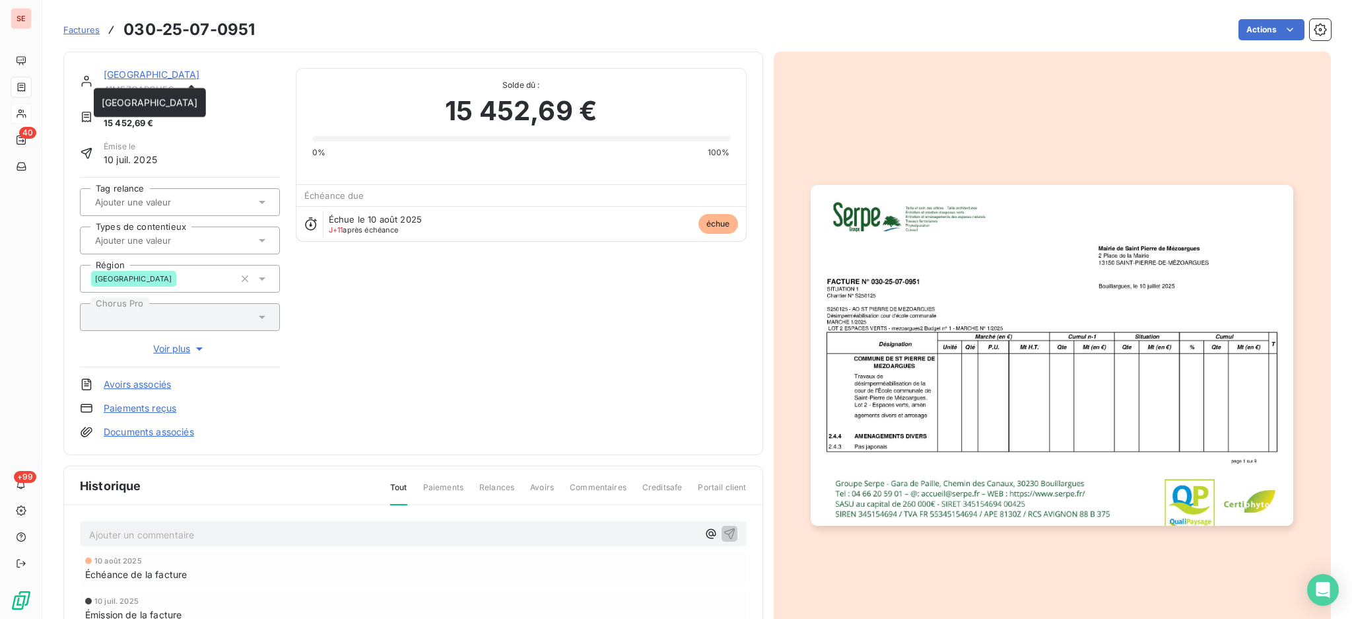
click at [200, 69] on link "[GEOGRAPHIC_DATA]" at bounding box center [152, 74] width 96 height 11
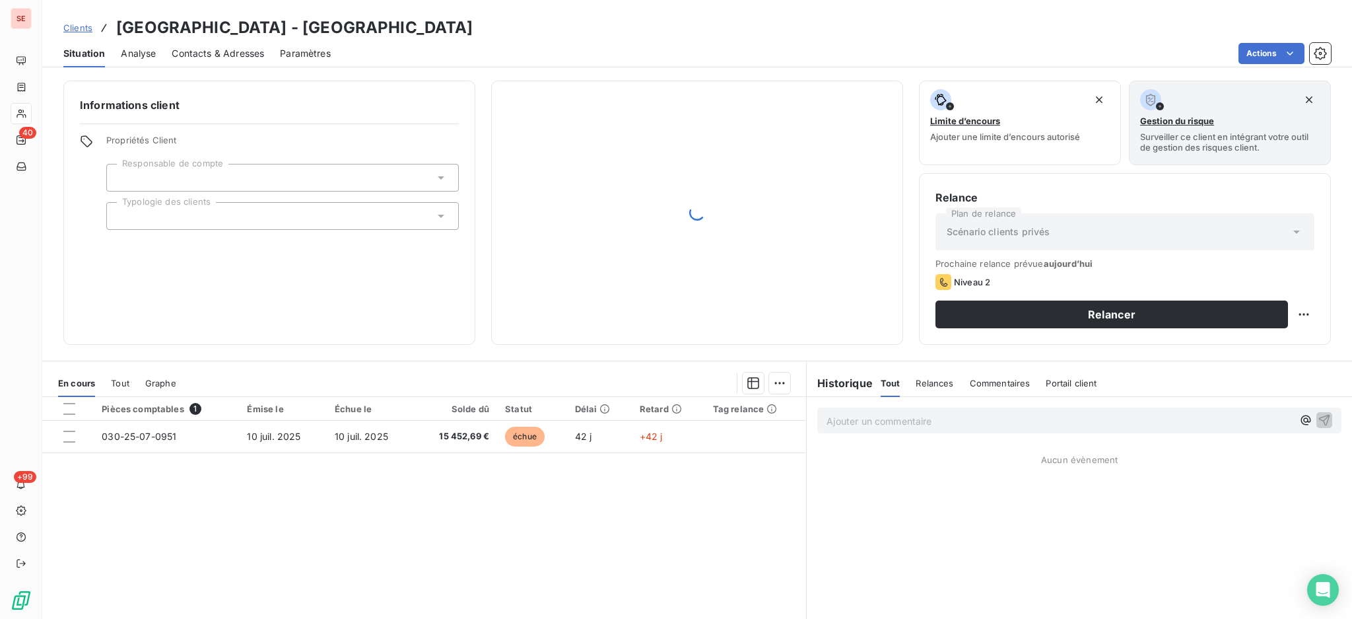
click at [201, 52] on span "Contacts & Adresses" at bounding box center [218, 53] width 92 height 13
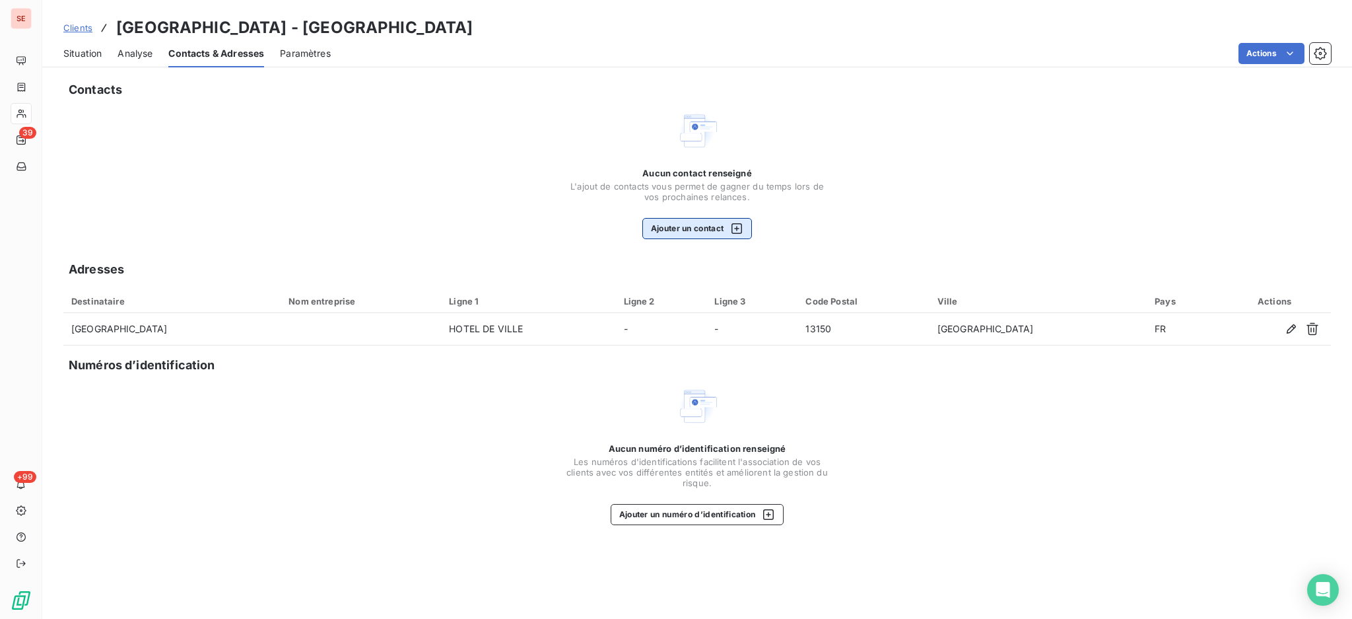
click at [687, 232] on button "Ajouter un contact" at bounding box center [697, 228] width 110 height 21
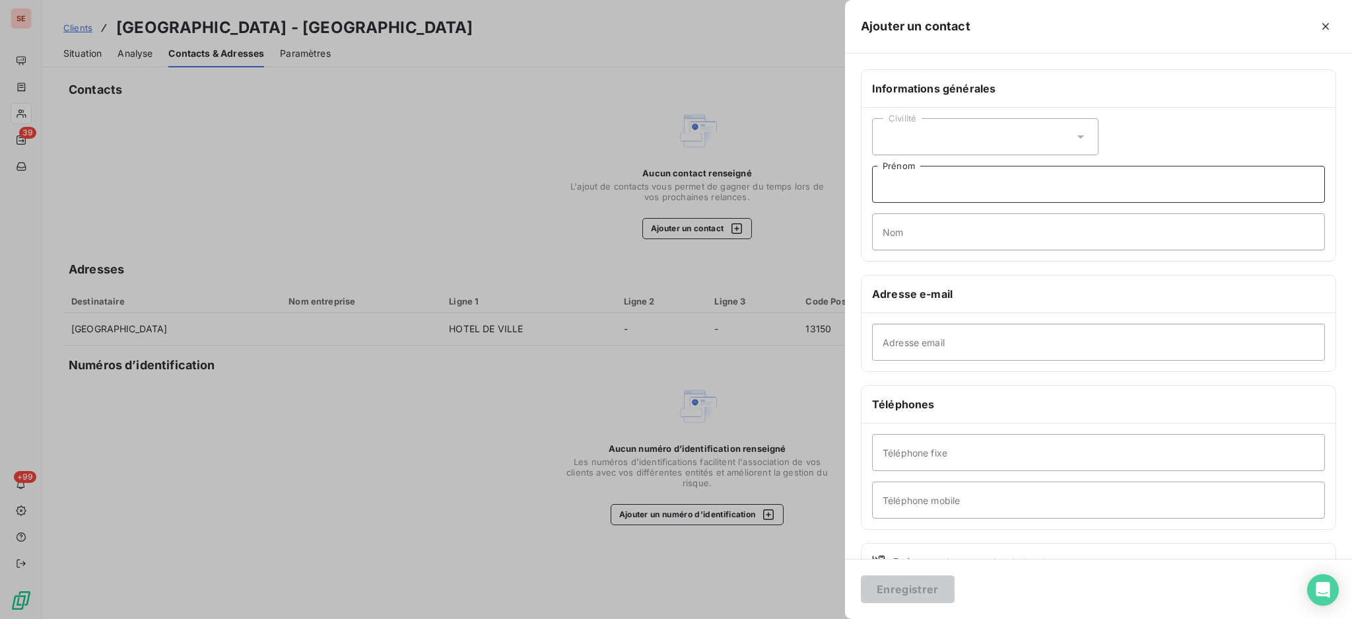
click at [1049, 183] on input "Prénom" at bounding box center [1098, 184] width 453 height 37
type input "b"
type input "BERIM - Agence Rhône Alpes Méditerranée - MOE"
click at [948, 343] on input "Adresse email" at bounding box center [1098, 342] width 453 height 37
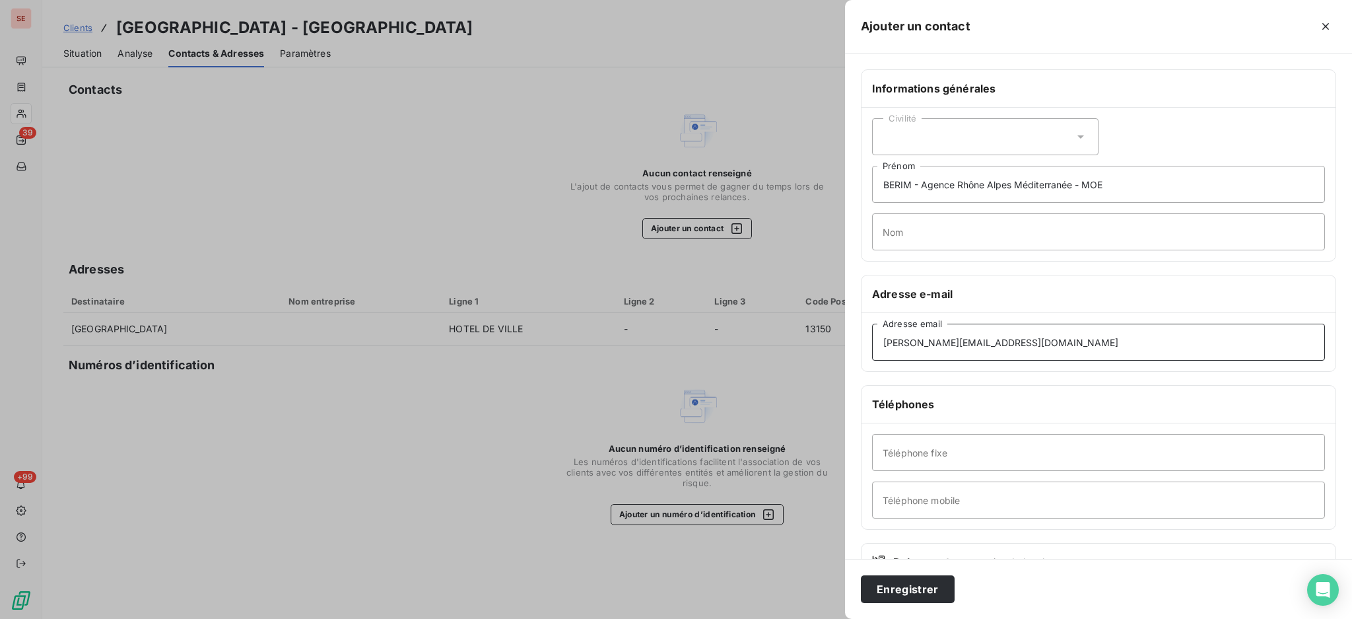
type input "[PERSON_NAME][EMAIL_ADDRESS][DOMAIN_NAME]"
click at [955, 452] on input "Téléphone fixe" at bounding box center [1098, 452] width 453 height 37
type input "04 42 13 01 70"
drag, startPoint x: 1126, startPoint y: 180, endPoint x: 883, endPoint y: 187, distance: 243.7
click at [883, 187] on input "BERIM - Agence Rhône Alpes Méditerranée - MOE" at bounding box center [1098, 184] width 453 height 37
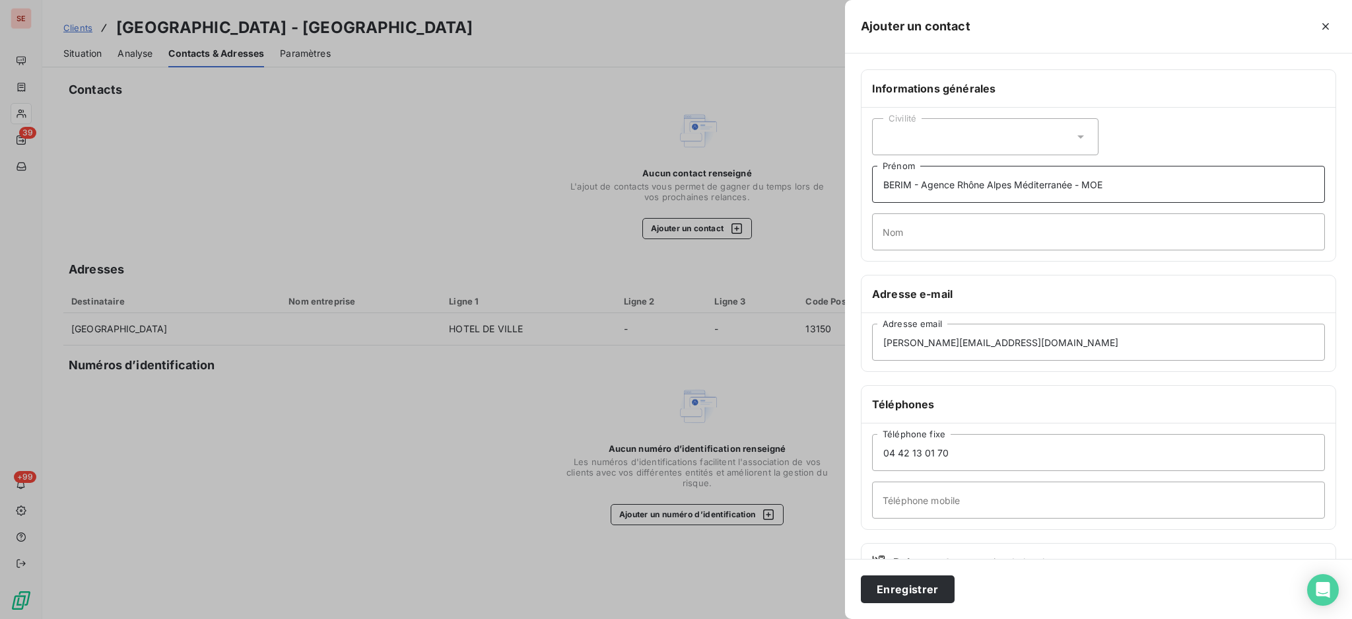
click at [883, 187] on input "BERIM - Agence Rhône Alpes Méditerranée - MOE" at bounding box center [1098, 184] width 453 height 37
drag, startPoint x: 1116, startPoint y: 178, endPoint x: 881, endPoint y: 194, distance: 236.3
click at [881, 194] on input "Prénom" at bounding box center [1098, 184] width 453 height 37
click at [917, 507] on input "Téléphone mobile" at bounding box center [1098, 499] width 453 height 37
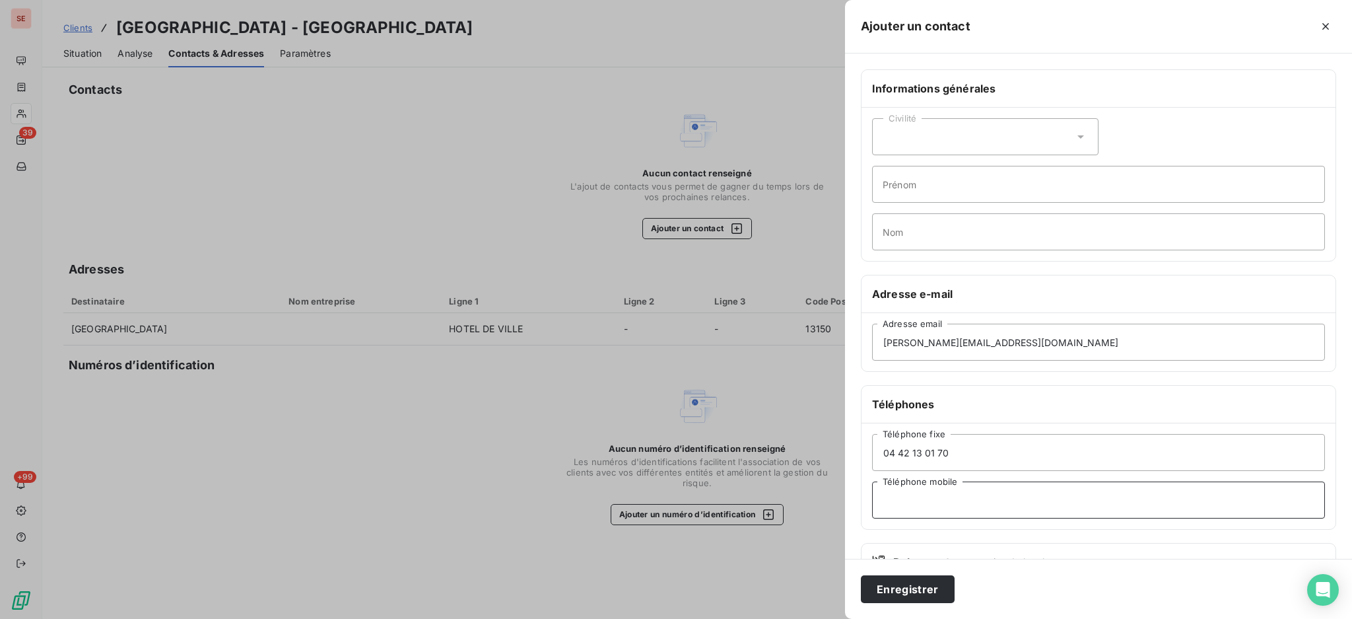
paste input "BERIM - Agence Rhône Alpes Méditerranée - MOE"
type input "BERIM - Agence Rhône Alpes Méditerranée - MOE"
click at [916, 180] on input "Prénom" at bounding box center [1098, 184] width 453 height 37
type input "[PERSON_NAME]"
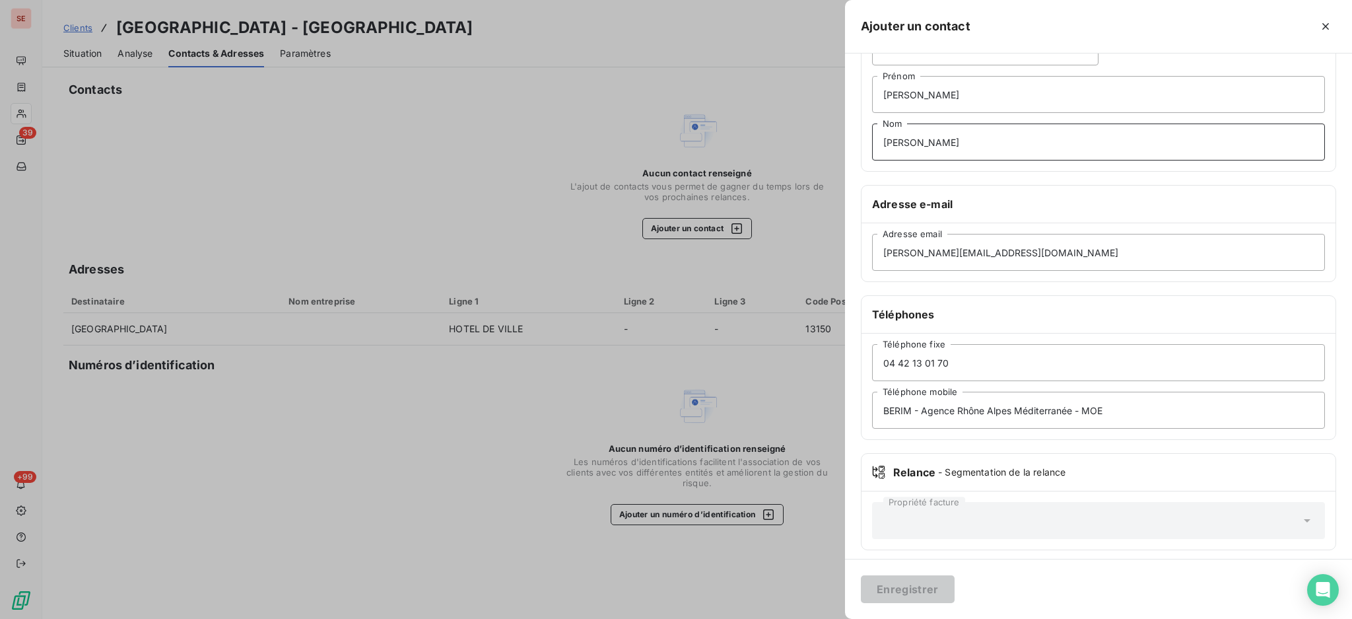
scroll to position [97, 0]
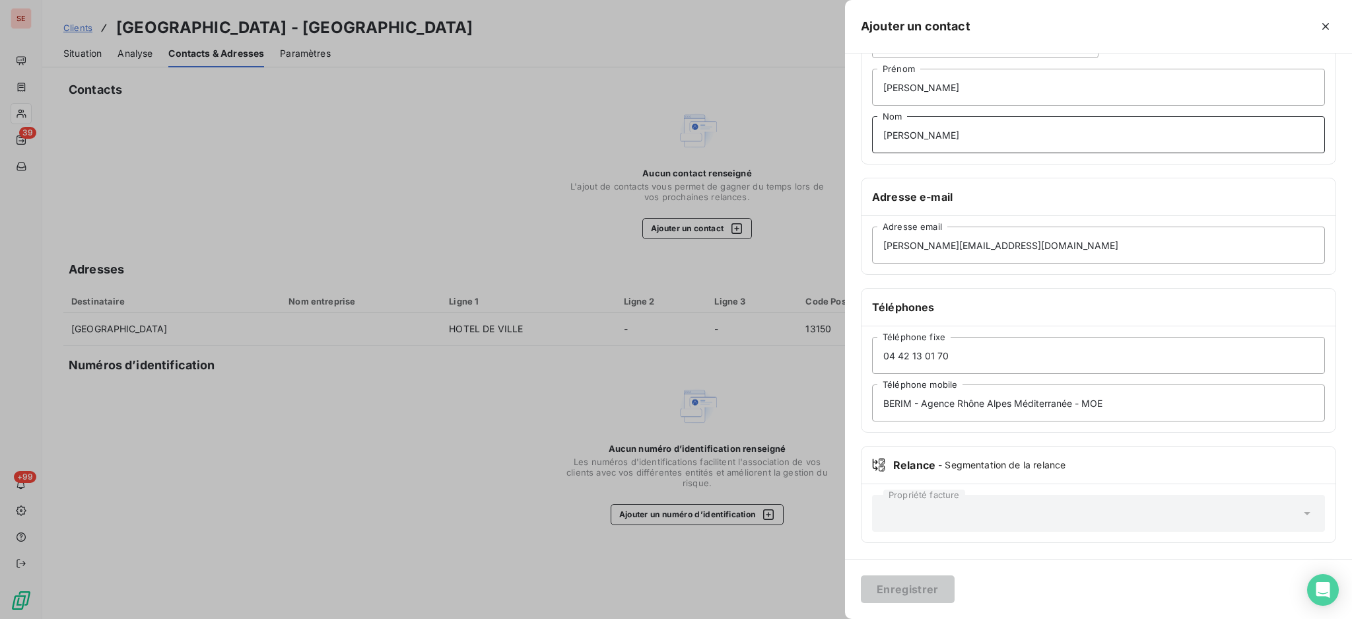
type input "[PERSON_NAME]"
click at [884, 248] on input "[PERSON_NAME][EMAIL_ADDRESS][DOMAIN_NAME]" at bounding box center [1098, 244] width 453 height 37
click at [991, 250] on input "[PERSON_NAME][EMAIL_ADDRESS][DOMAIN_NAME]" at bounding box center [1098, 244] width 453 height 37
type input "[PERSON_NAME]@berim.f"
drag, startPoint x: 1130, startPoint y: 403, endPoint x: 824, endPoint y: 404, distance: 306.3
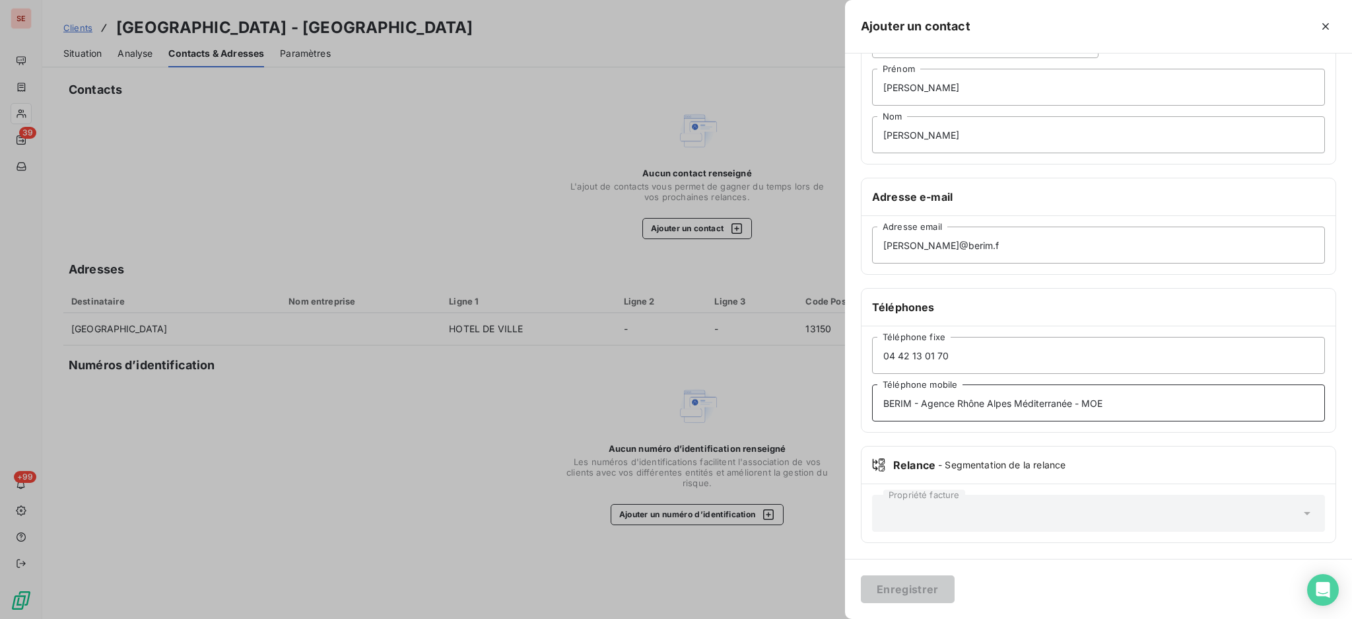
click at [824, 618] on div "Ajouter un contact Informations générales Civilité [PERSON_NAME] Nom Adresse e-…" at bounding box center [676, 619] width 1352 height 0
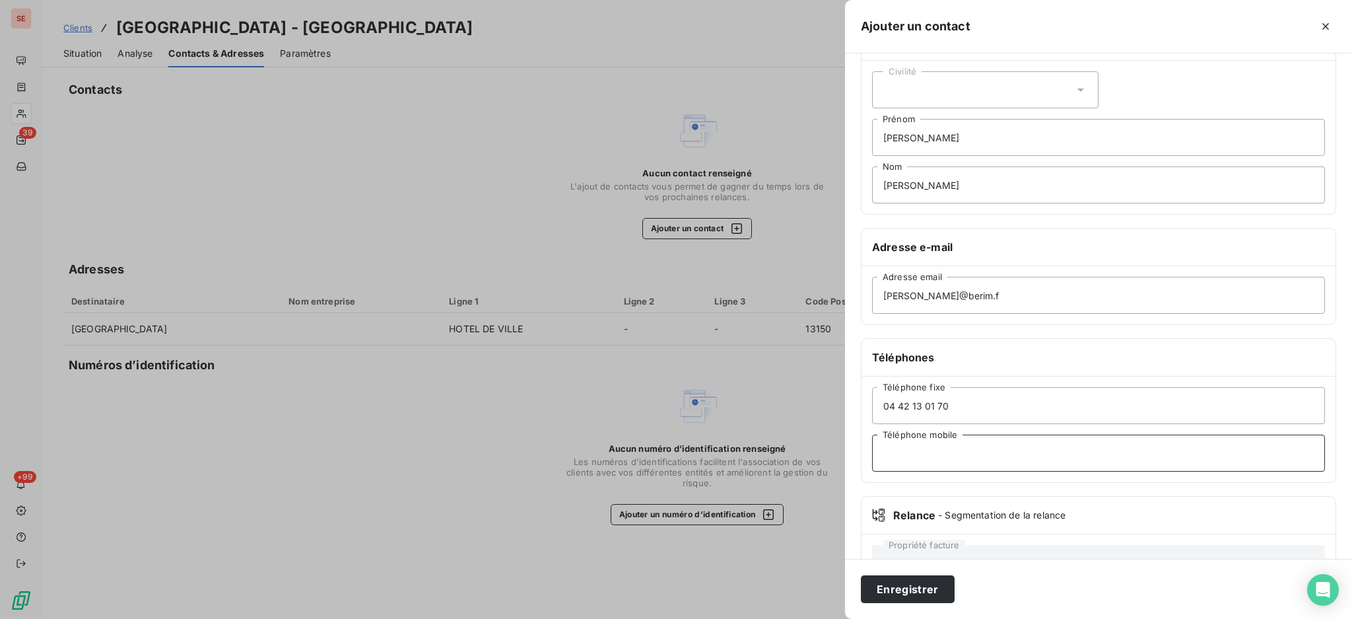
scroll to position [0, 0]
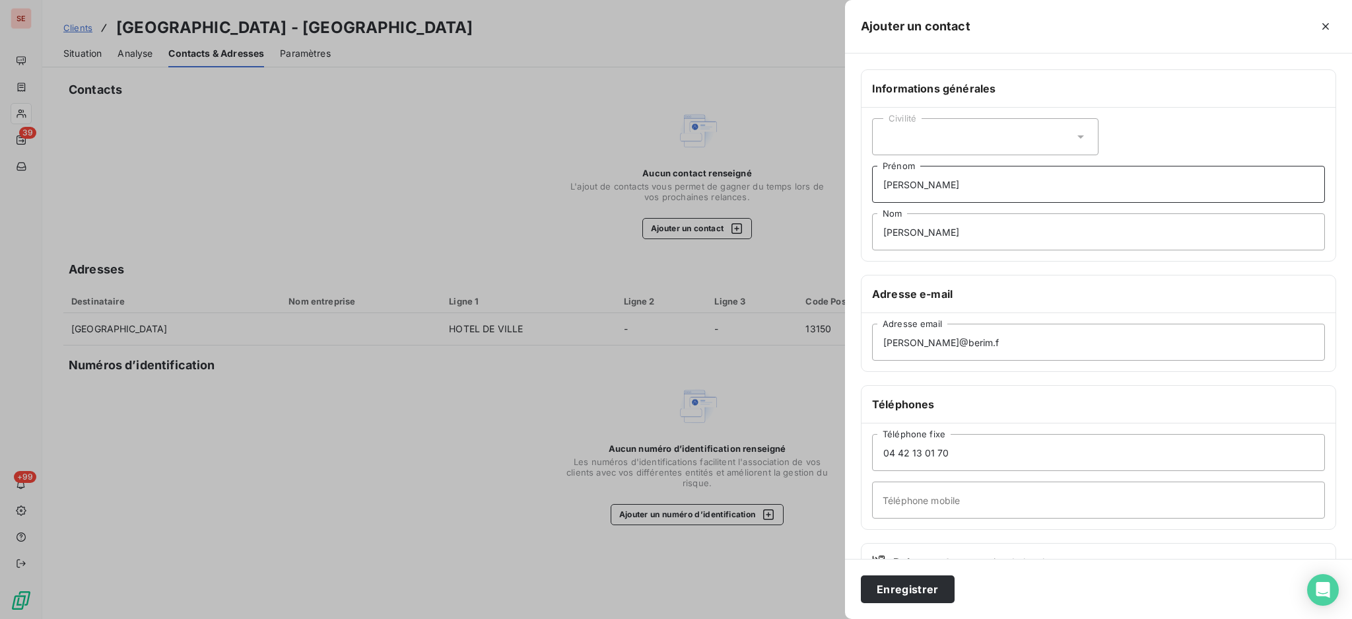
click at [1021, 190] on input "[PERSON_NAME]" at bounding box center [1098, 184] width 453 height 37
paste input "BERIM - Agence Rhône Alpes Méditerranée - MOE"
type input "[PERSON_NAME] - Agence Rhône Alpes Méditerranée - MOE"
click at [905, 596] on button "Enregistrer" at bounding box center [908, 589] width 94 height 28
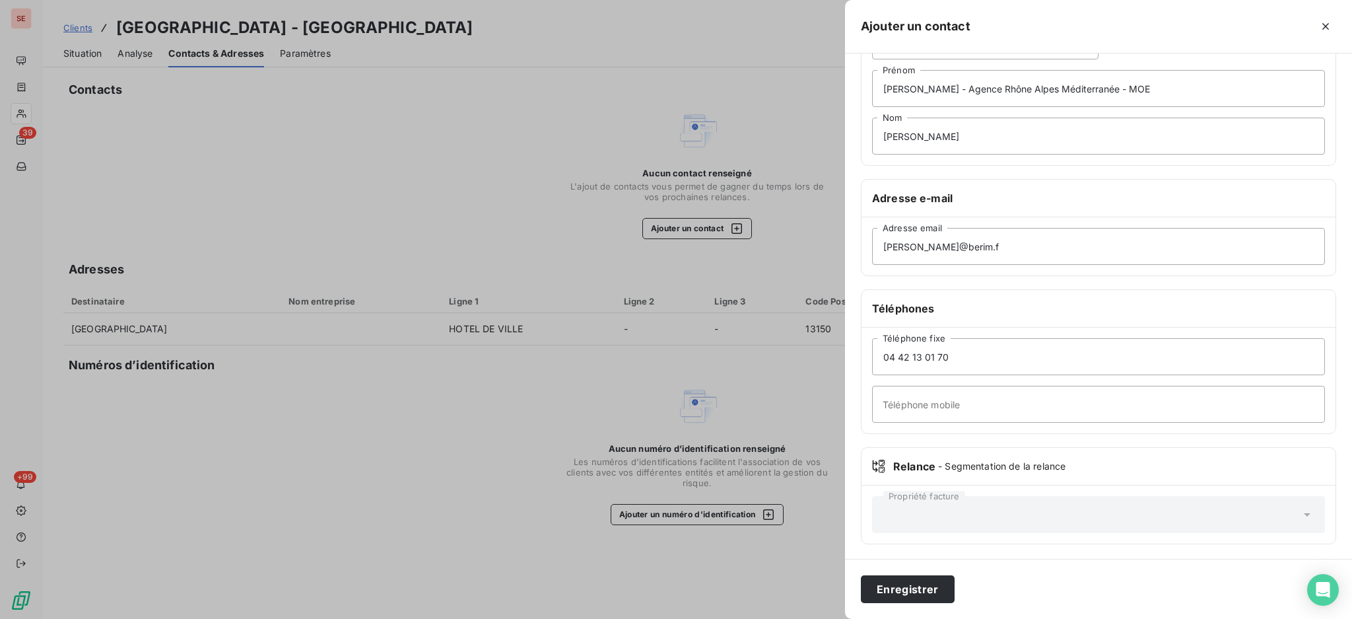
scroll to position [97, 0]
click at [909, 589] on button "Enregistrer" at bounding box center [908, 589] width 94 height 28
click at [762, 26] on div at bounding box center [676, 309] width 1352 height 619
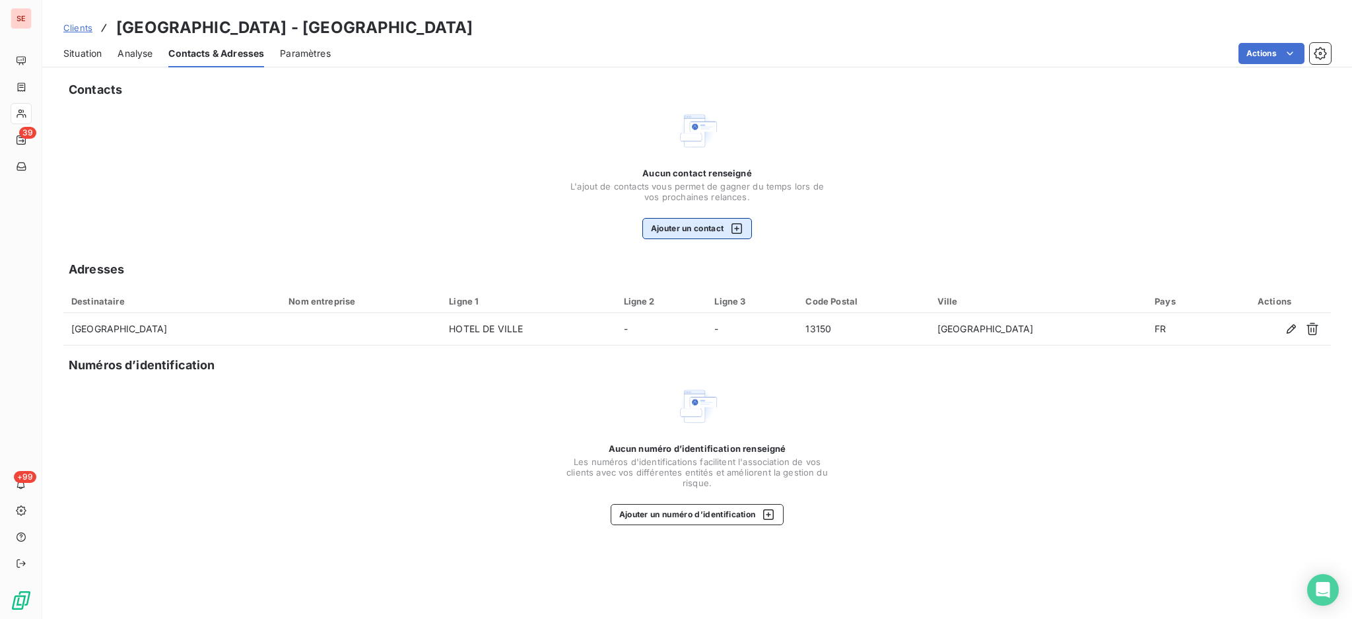
click at [693, 220] on button "Ajouter un contact" at bounding box center [697, 228] width 110 height 21
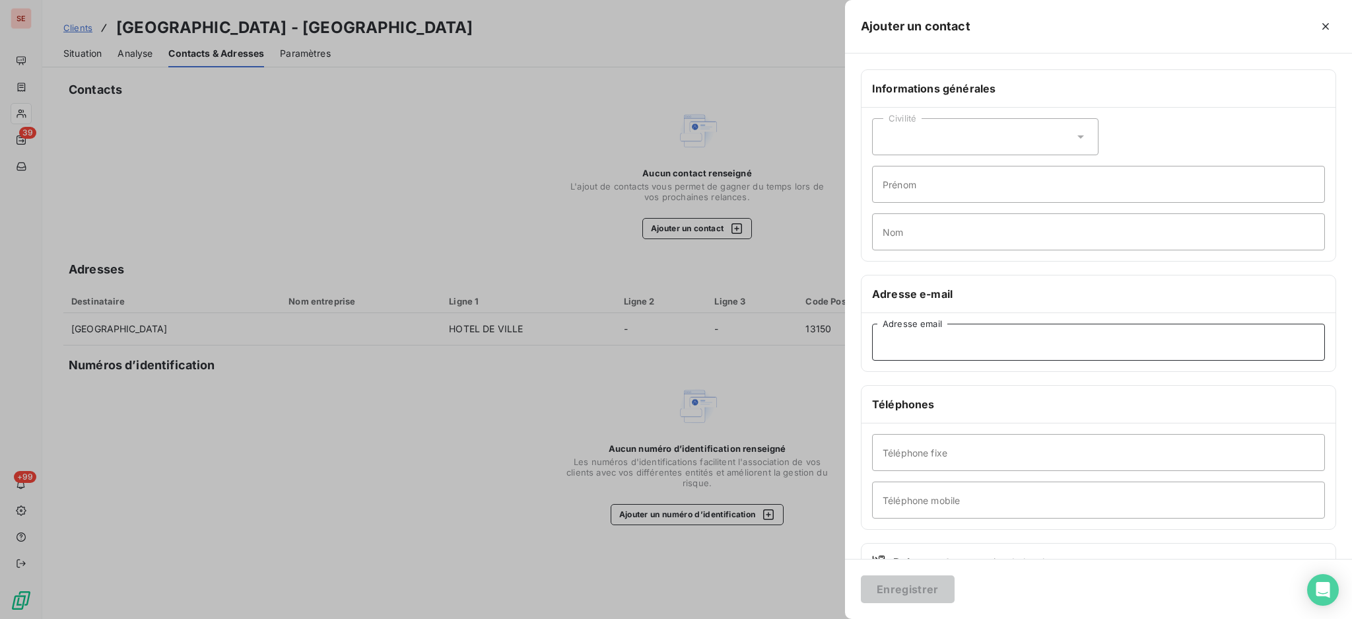
click at [980, 345] on input "Adresse email" at bounding box center [1098, 342] width 453 height 37
click at [998, 182] on input "Prénom" at bounding box center [1098, 184] width 453 height 37
paste input "BERIM - Agence Rhône Alpes Méditerranée - MOE"
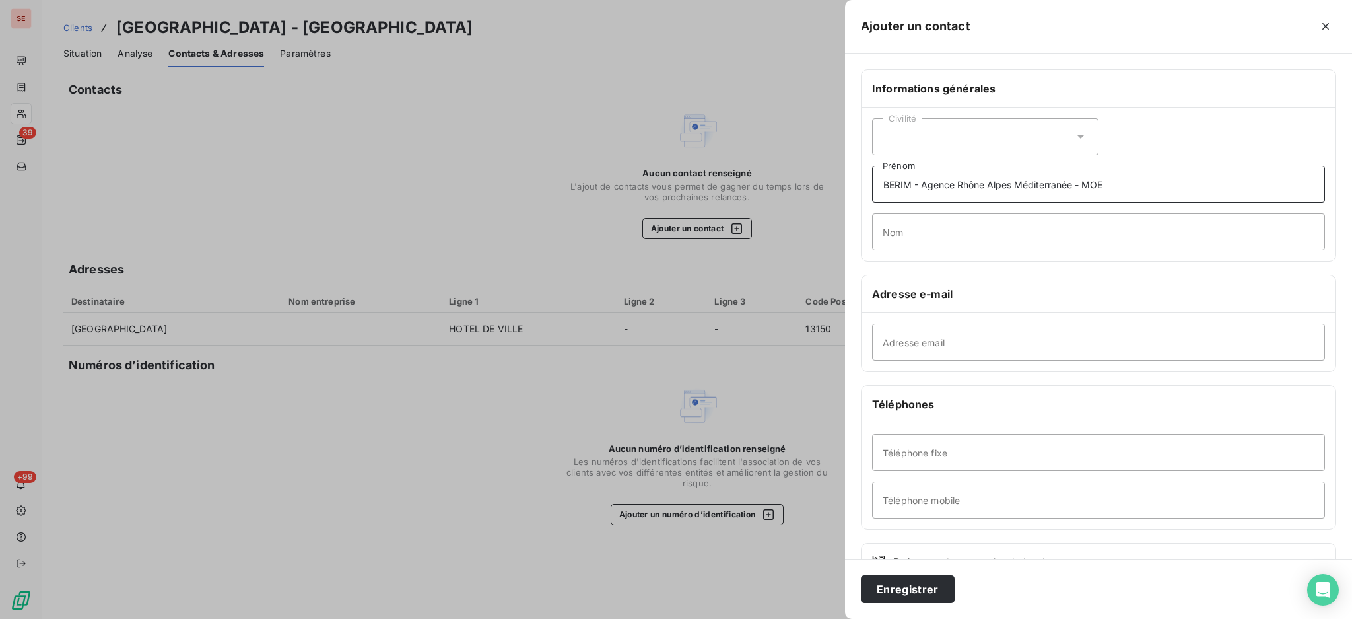
type input "BERIM - Agence Rhône Alpes Méditerranée - MOE"
click at [933, 236] on input "Nom" at bounding box center [1098, 231] width 453 height 37
type input "[PERSON_NAME]"
click at [928, 339] on input "Adresse email" at bounding box center [1098, 342] width 453 height 37
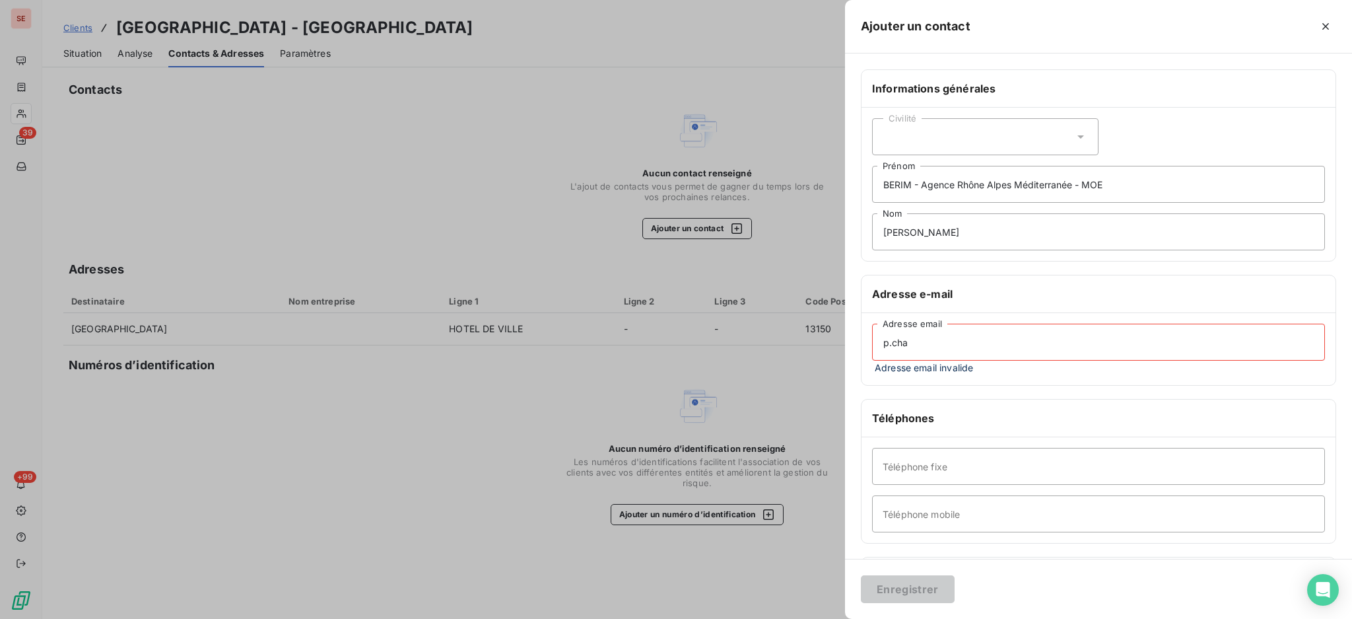
click at [984, 346] on input "p.cha" at bounding box center [1098, 342] width 453 height 37
click at [957, 337] on input "p.cha" at bounding box center [1098, 342] width 453 height 37
click at [916, 341] on input "p.cha" at bounding box center [1098, 342] width 453 height 37
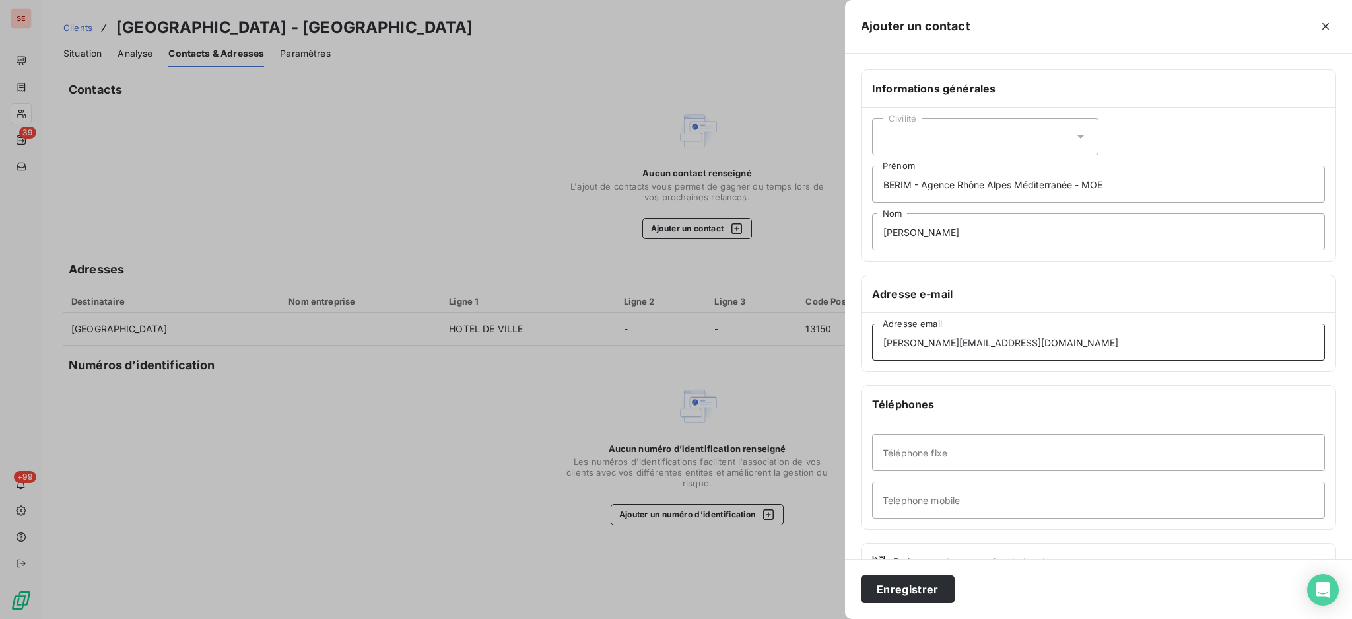
type input "[PERSON_NAME][EMAIL_ADDRESS][DOMAIN_NAME]"
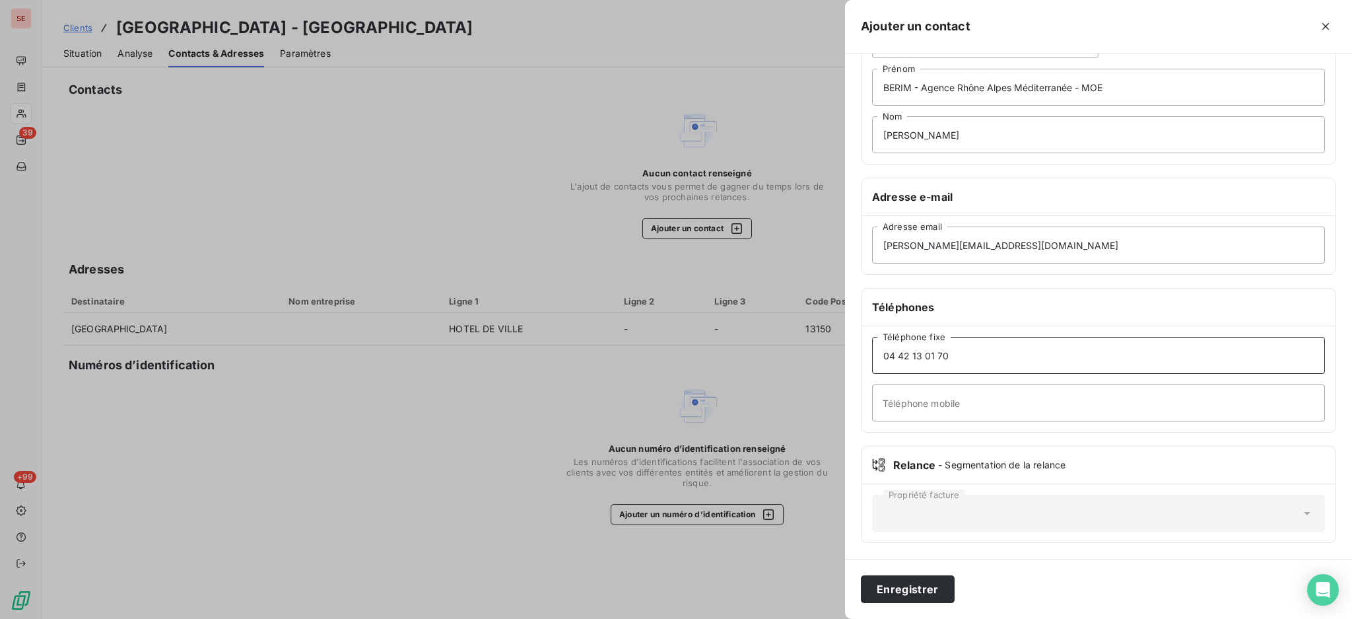
type input "04 42 13 01 70"
click at [879, 86] on input "BERIM - Agence Rhône Alpes Méditerranée - MOE" at bounding box center [1098, 87] width 453 height 37
type input "PARTICK - BERIM - Agence Rhône Alpes Méditerranée - MOE"
click at [932, 588] on button "Enregistrer" at bounding box center [908, 589] width 94 height 28
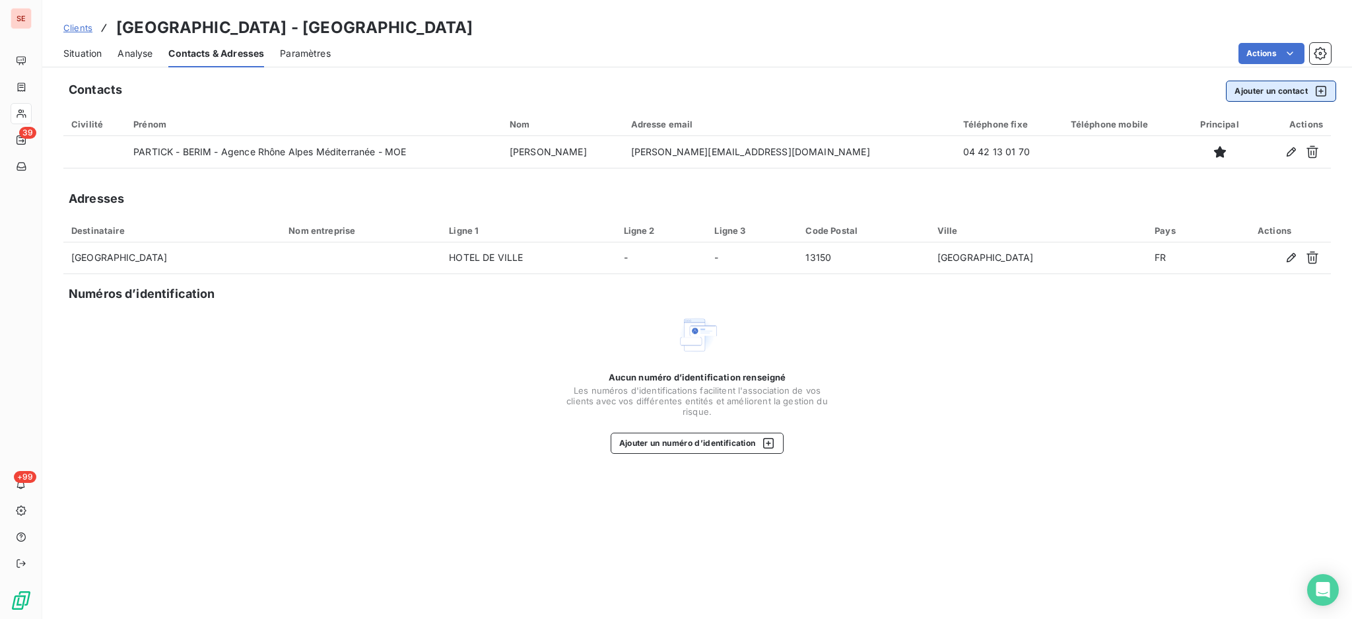
click at [1254, 92] on button "Ajouter un contact" at bounding box center [1281, 91] width 110 height 21
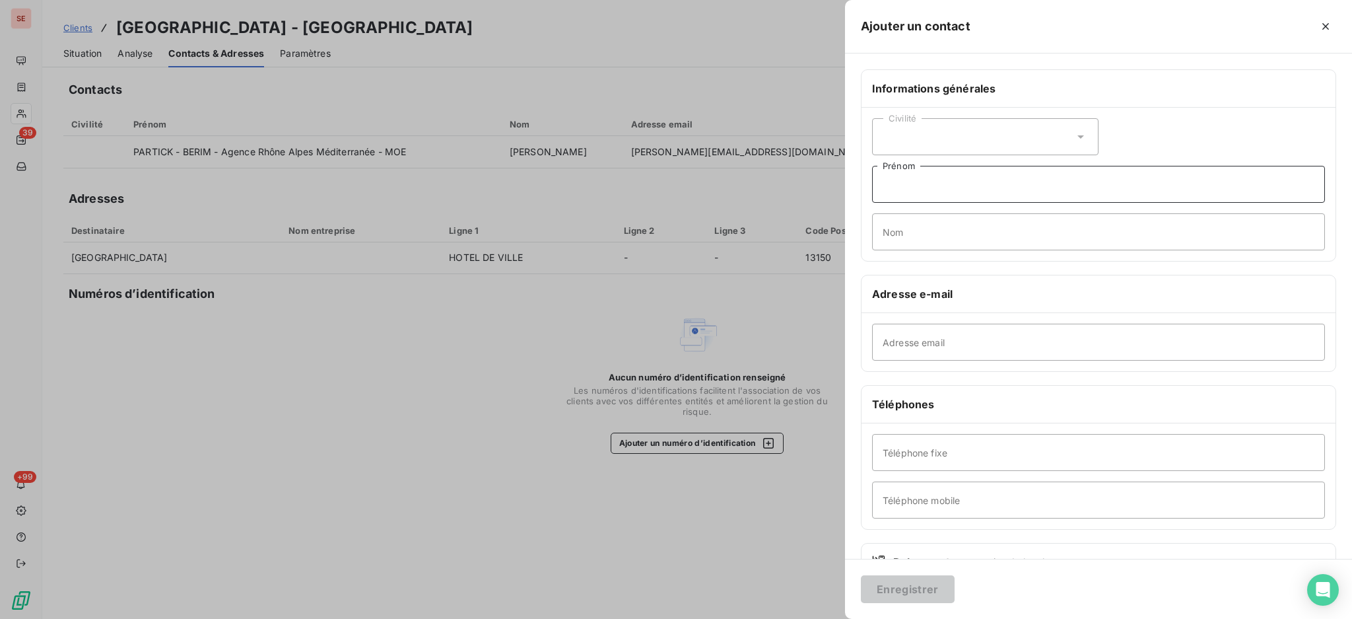
click at [926, 188] on input "Prénom" at bounding box center [1098, 184] width 453 height 37
type input "p"
type input "[PERSON_NAME]"
type input "PONS"
type input "M"
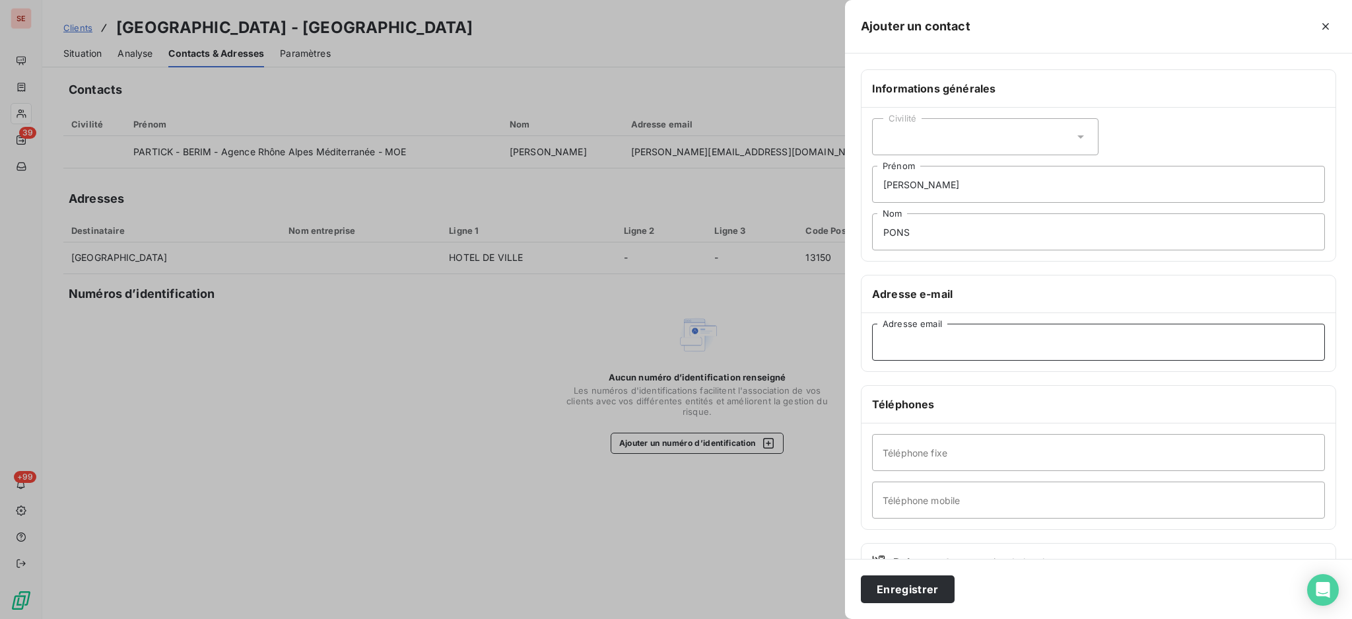
click at [932, 343] on input "Adresse email" at bounding box center [1098, 342] width 453 height 37
type input "[EMAIL_ADDRESS][DOMAIN_NAME]"
click at [976, 452] on input "Téléphone fixe" at bounding box center [1098, 452] width 453 height 37
type input "04 90 43 93 42"
click at [906, 591] on button "Enregistrer" at bounding box center [908, 589] width 94 height 28
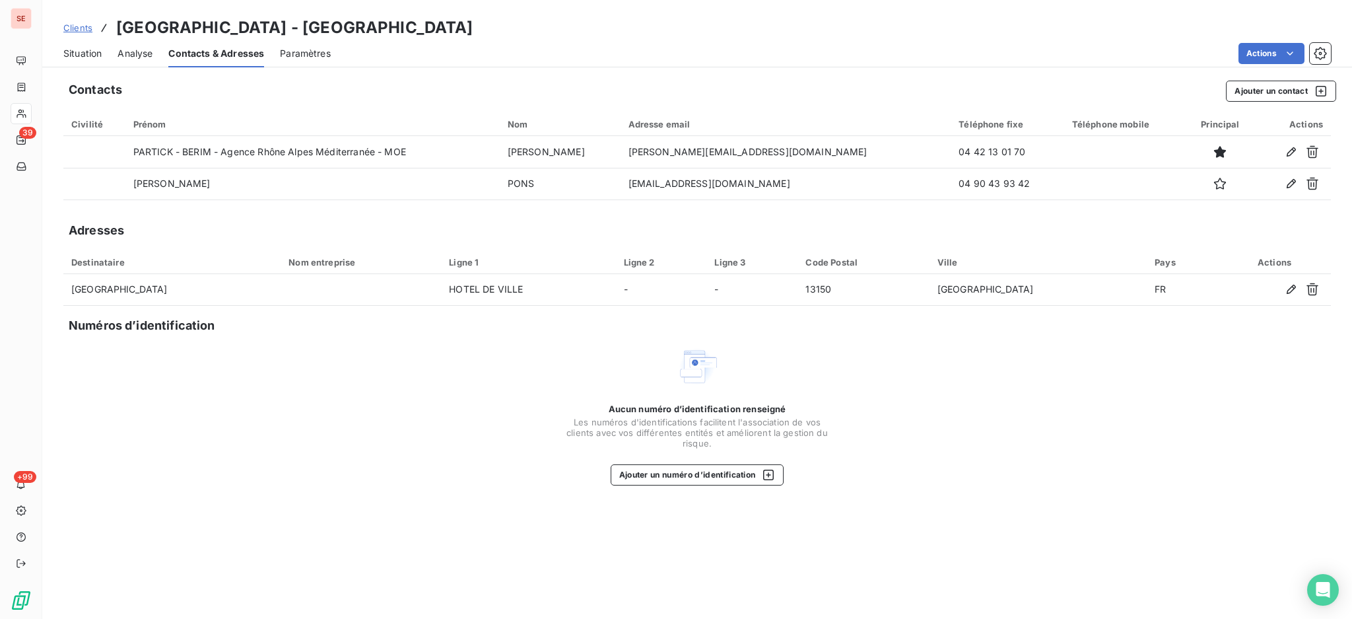
click at [75, 59] on span "Situation" at bounding box center [82, 53] width 38 height 13
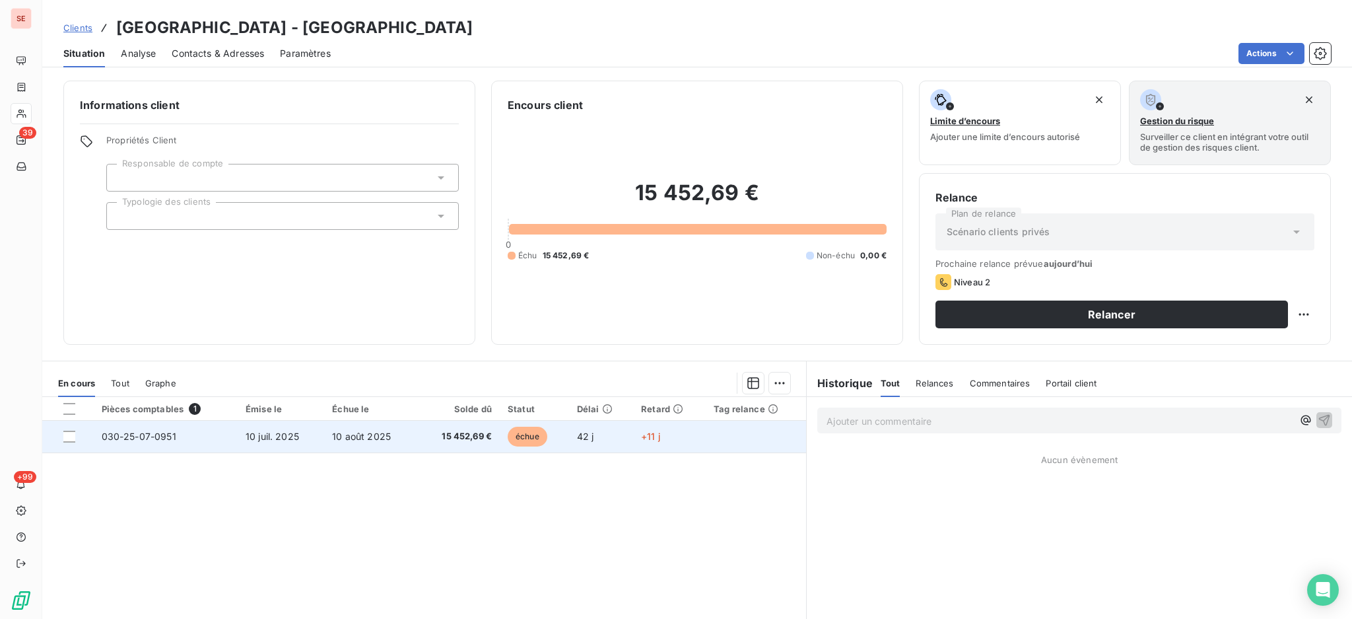
click at [429, 437] on span "15 452,69 €" at bounding box center [458, 436] width 67 height 13
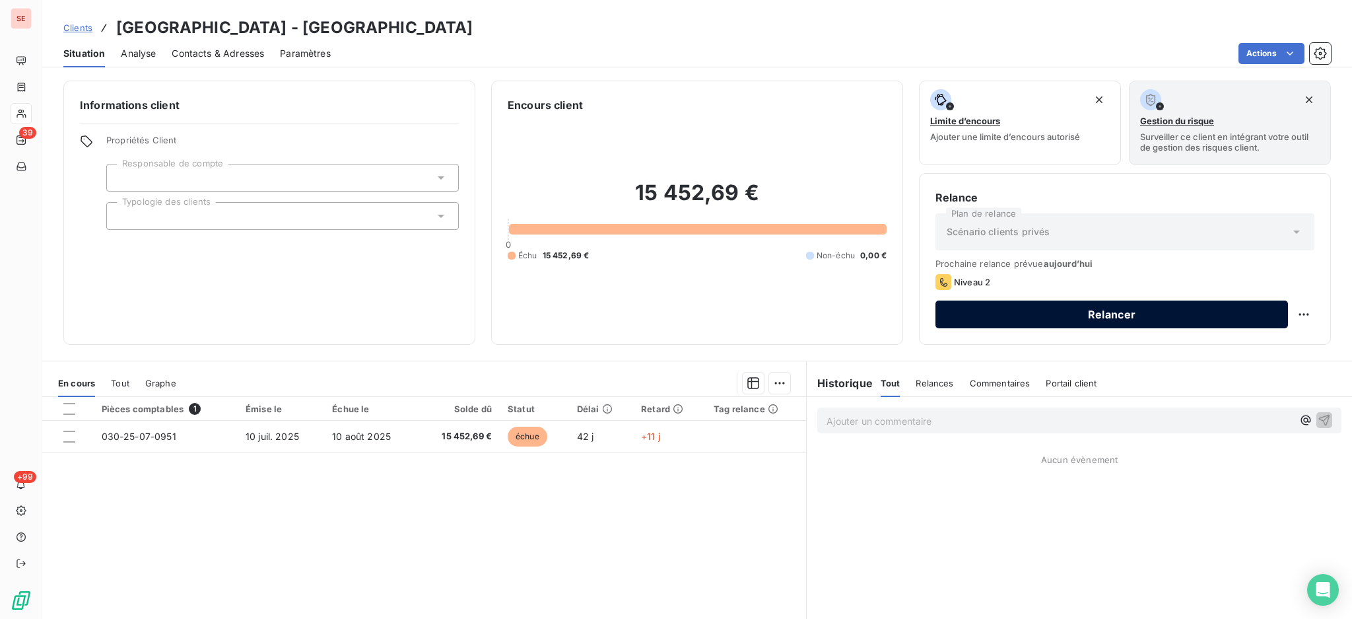
click at [1076, 308] on button "Relancer" at bounding box center [1112, 314] width 353 height 28
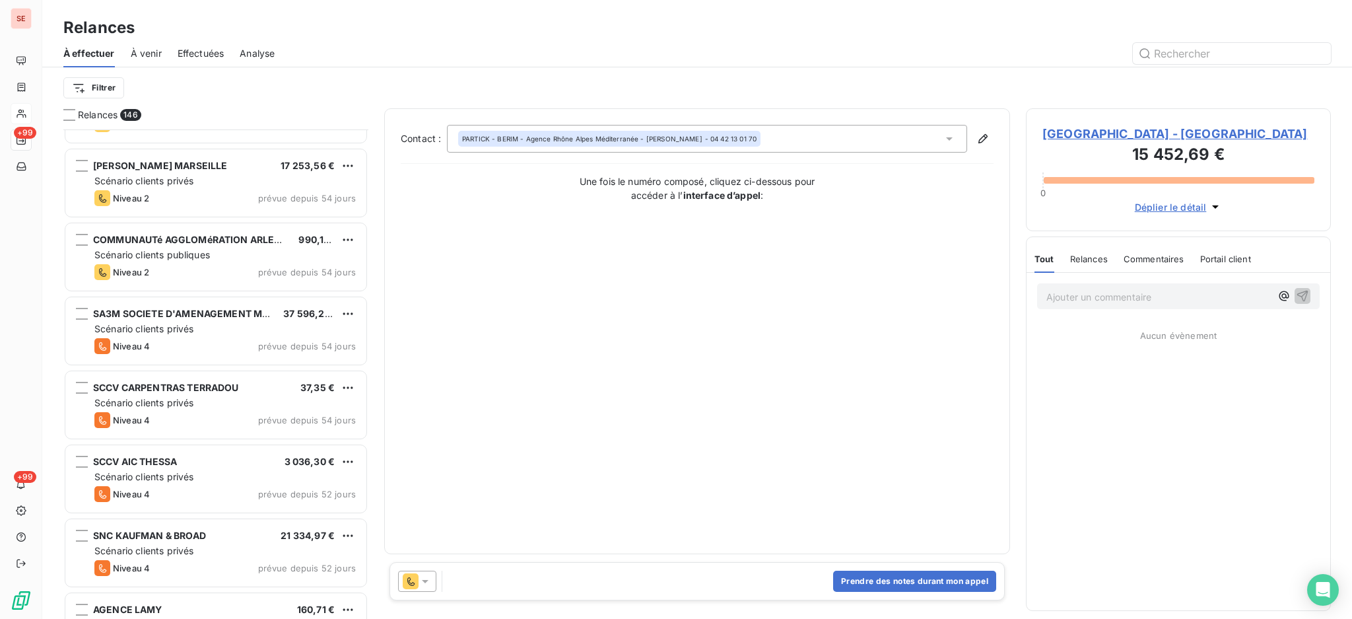
scroll to position [1761, 0]
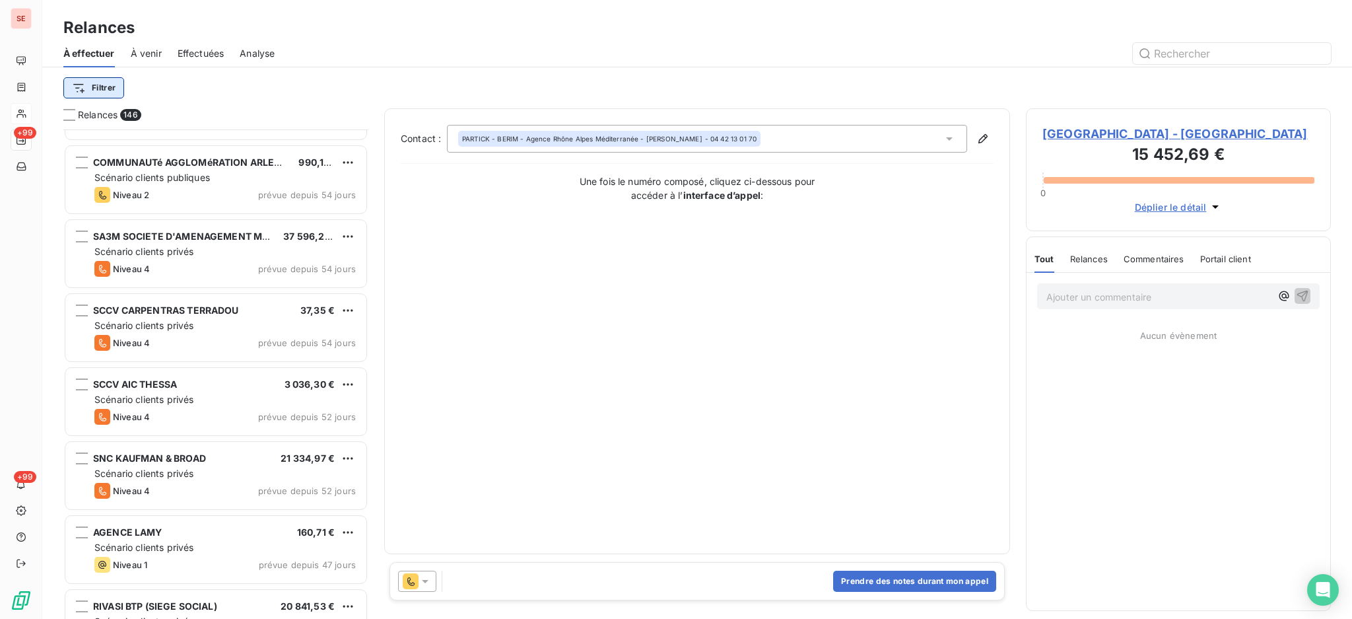
click at [98, 87] on html "SE +99 +99 Relances À effectuer À venir Effectuées Analyse Filtrer Relances 146…" at bounding box center [676, 309] width 1352 height 619
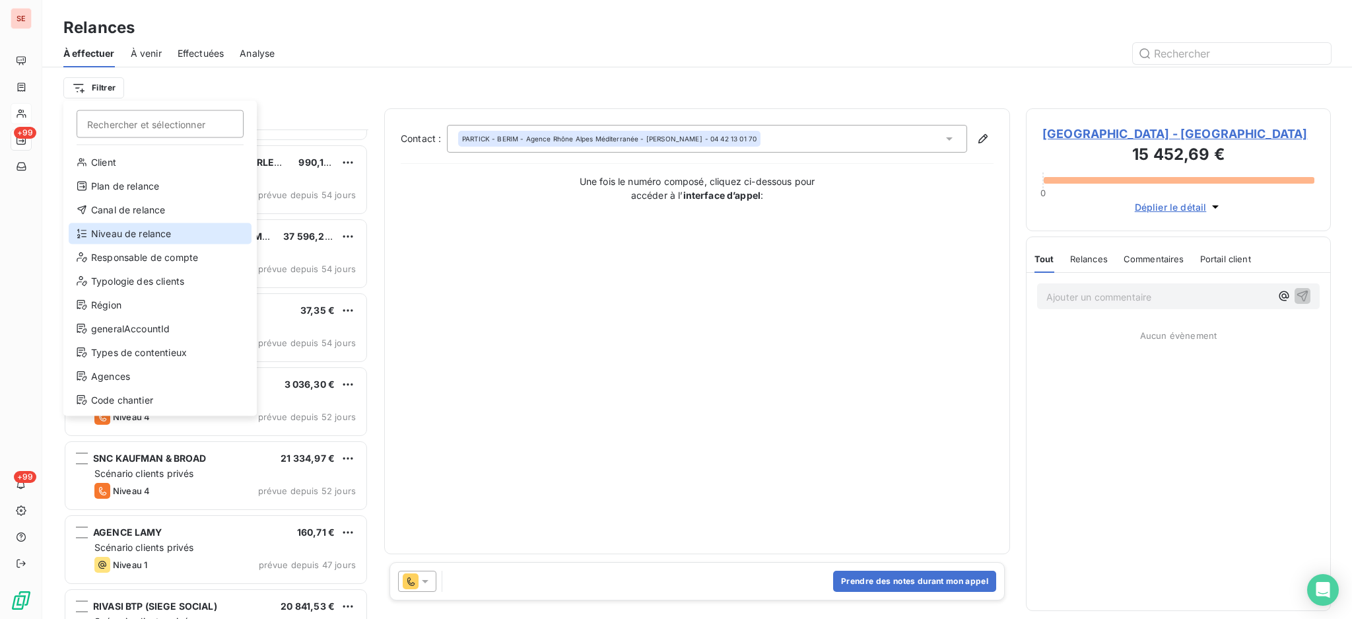
click at [145, 228] on div "Niveau de relance" at bounding box center [160, 233] width 183 height 21
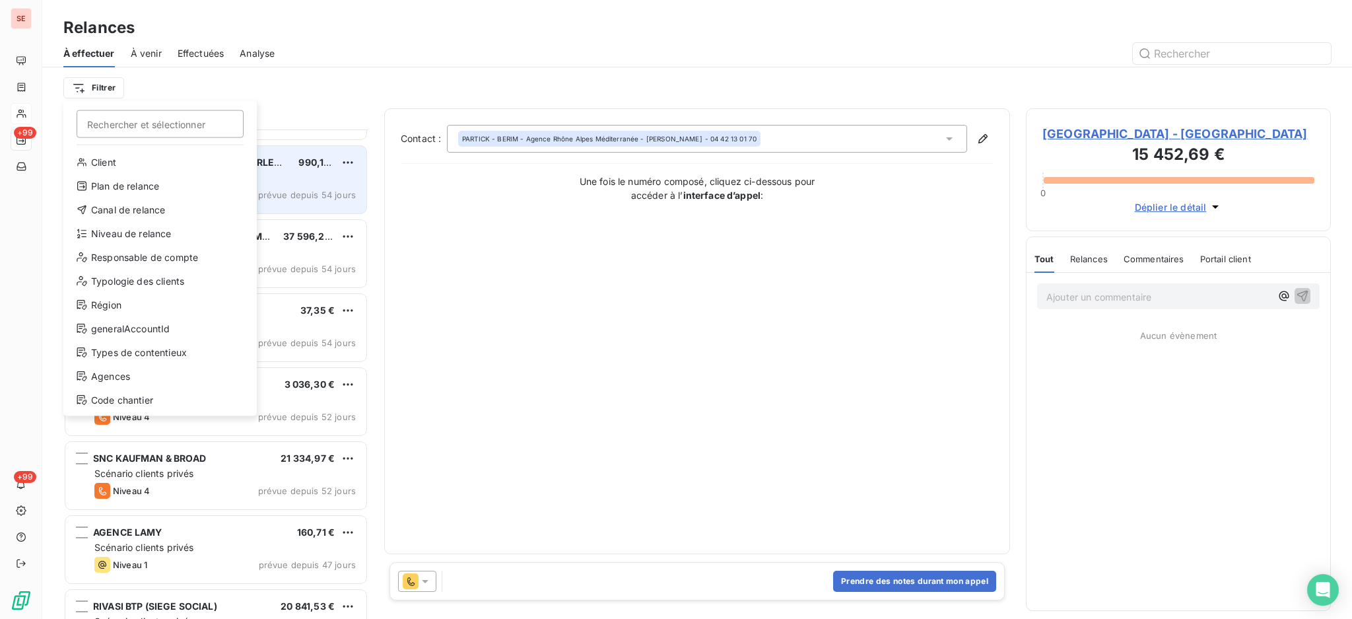
scroll to position [14, 14]
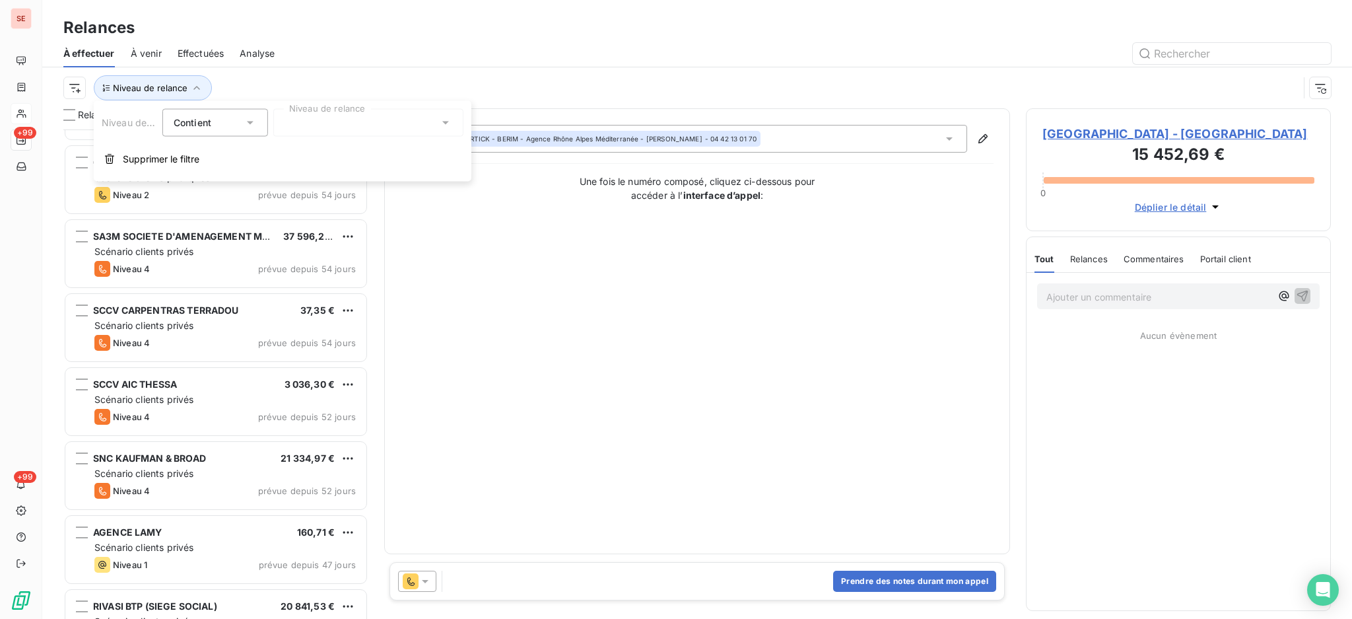
click at [441, 121] on icon at bounding box center [445, 122] width 13 height 13
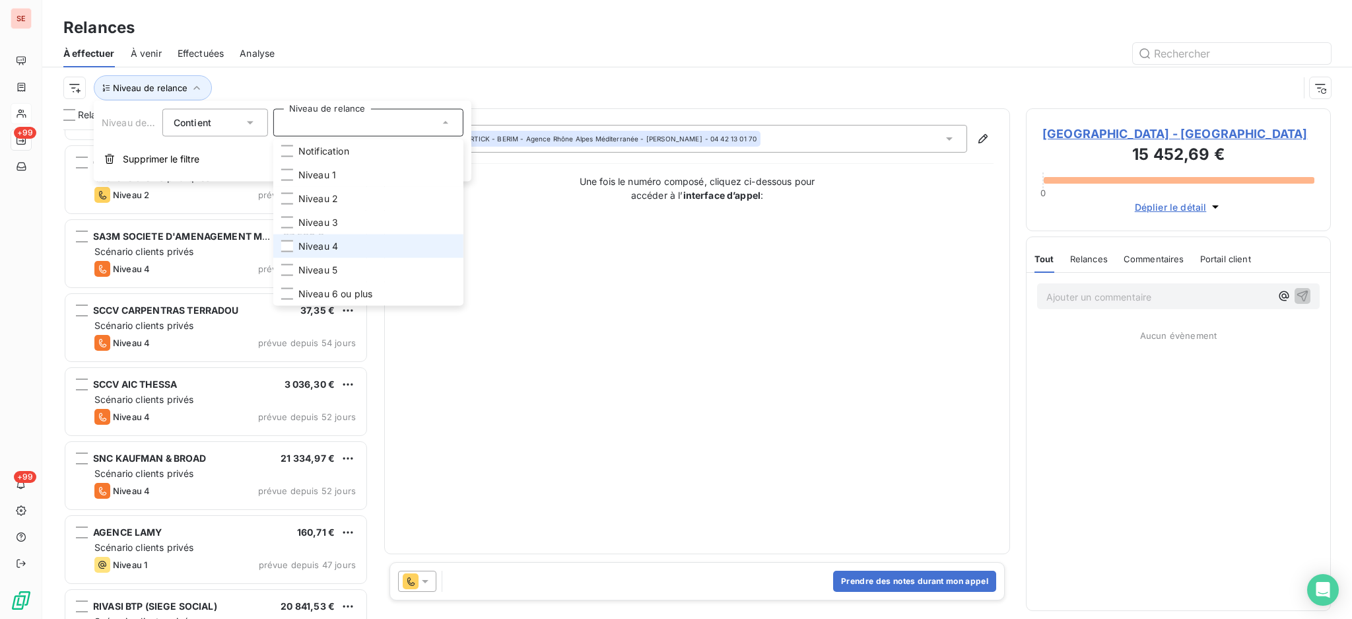
click at [310, 246] on span "Niveau 4" at bounding box center [318, 246] width 40 height 13
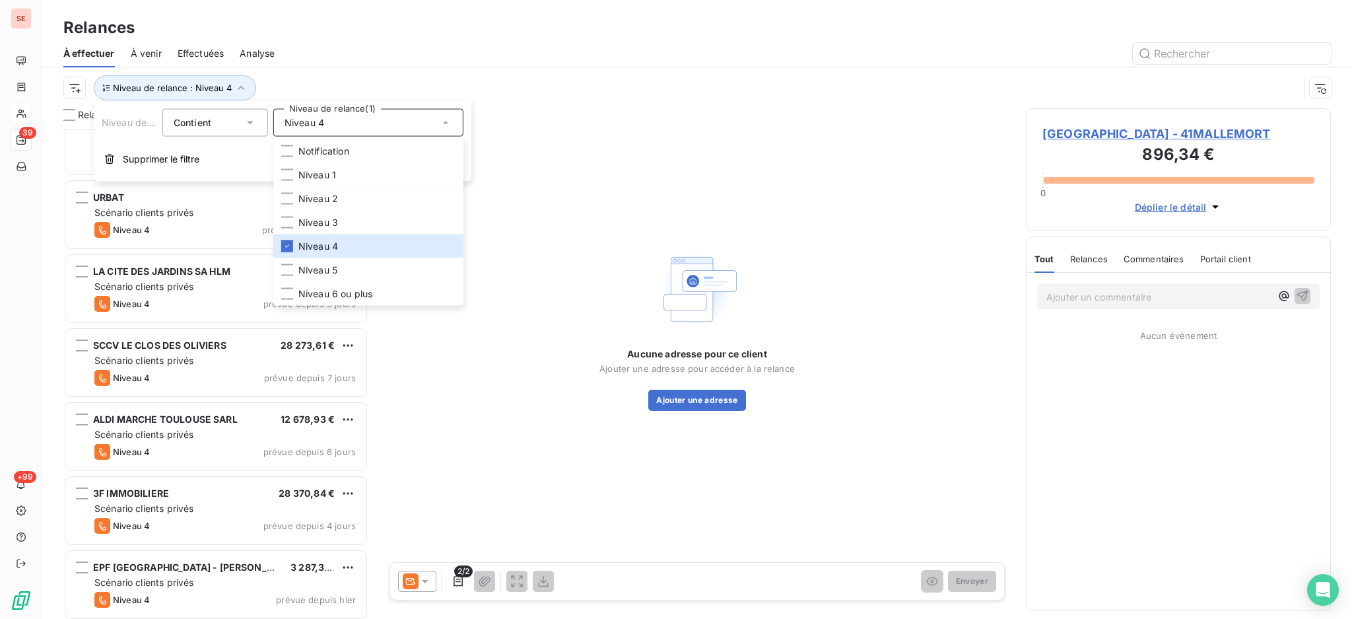
scroll to position [2395, 0]
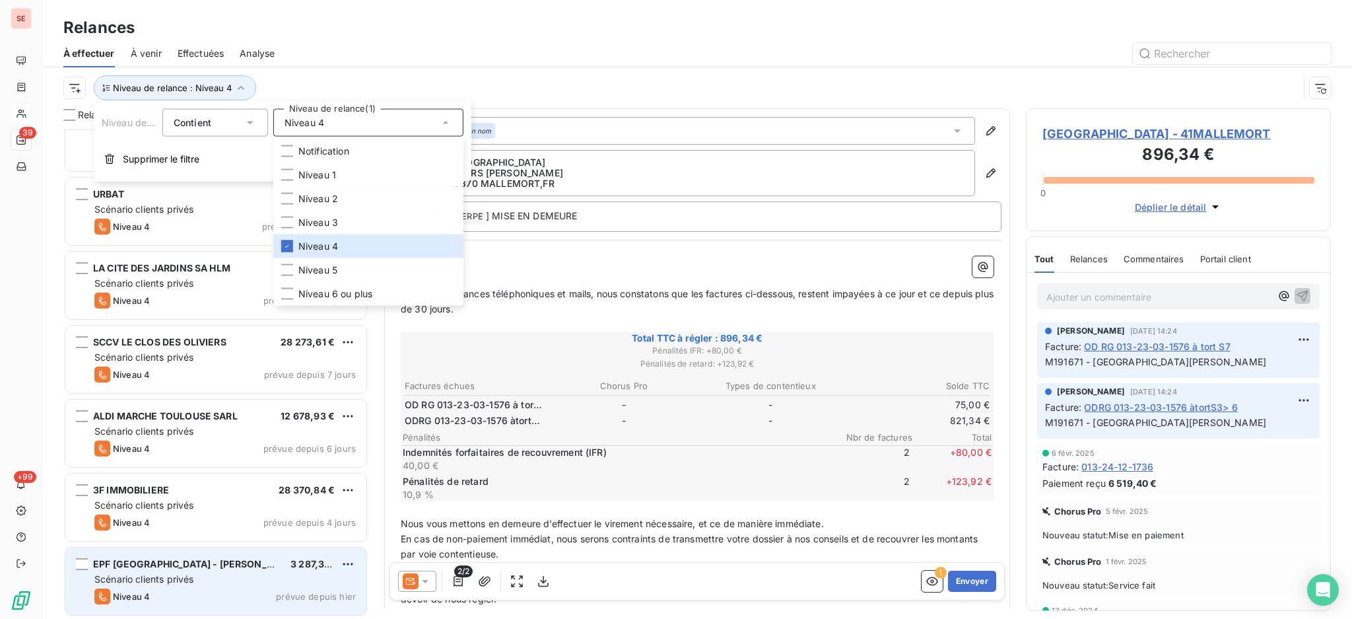
click at [181, 578] on span "Scénario clients privés" at bounding box center [143, 578] width 99 height 11
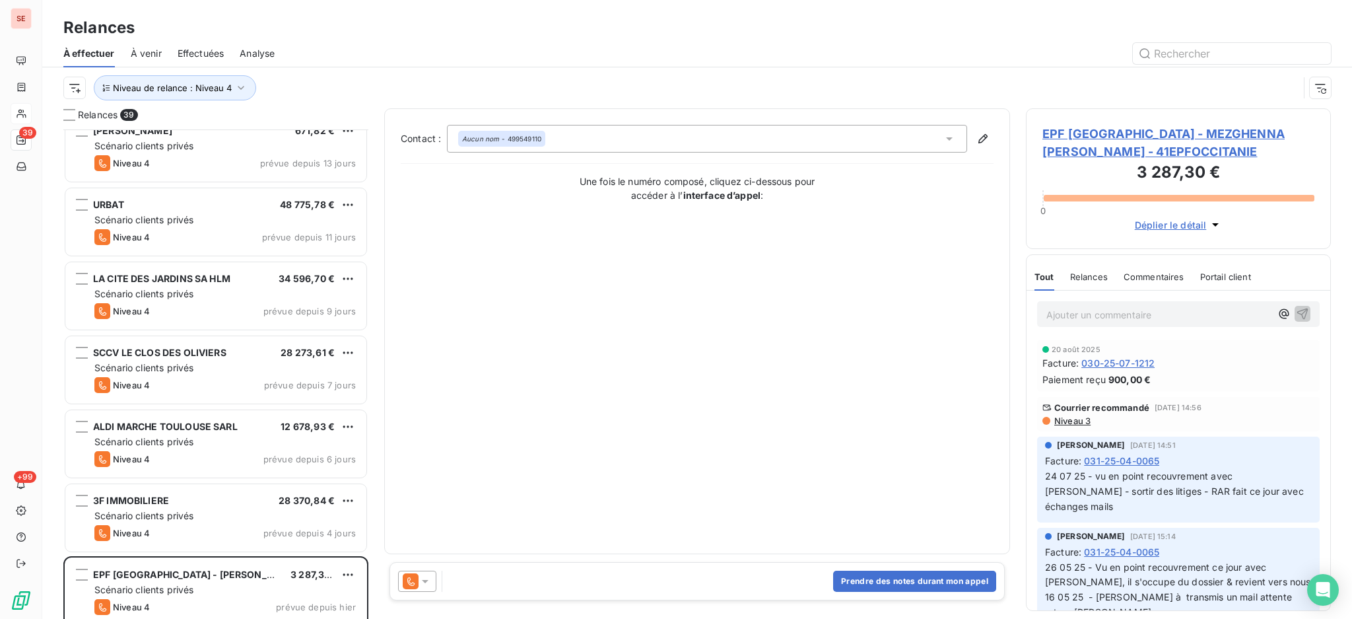
scroll to position [2395, 0]
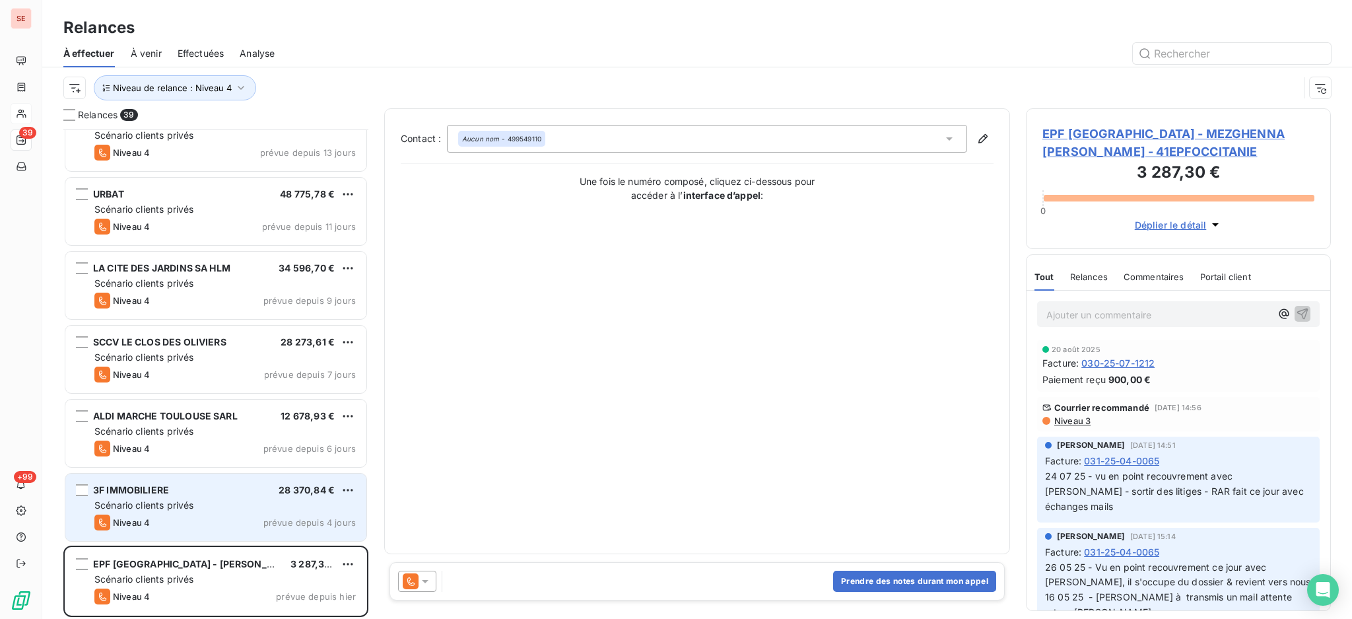
click at [167, 524] on div "Niveau 4 prévue depuis 4 jours" at bounding box center [224, 522] width 261 height 16
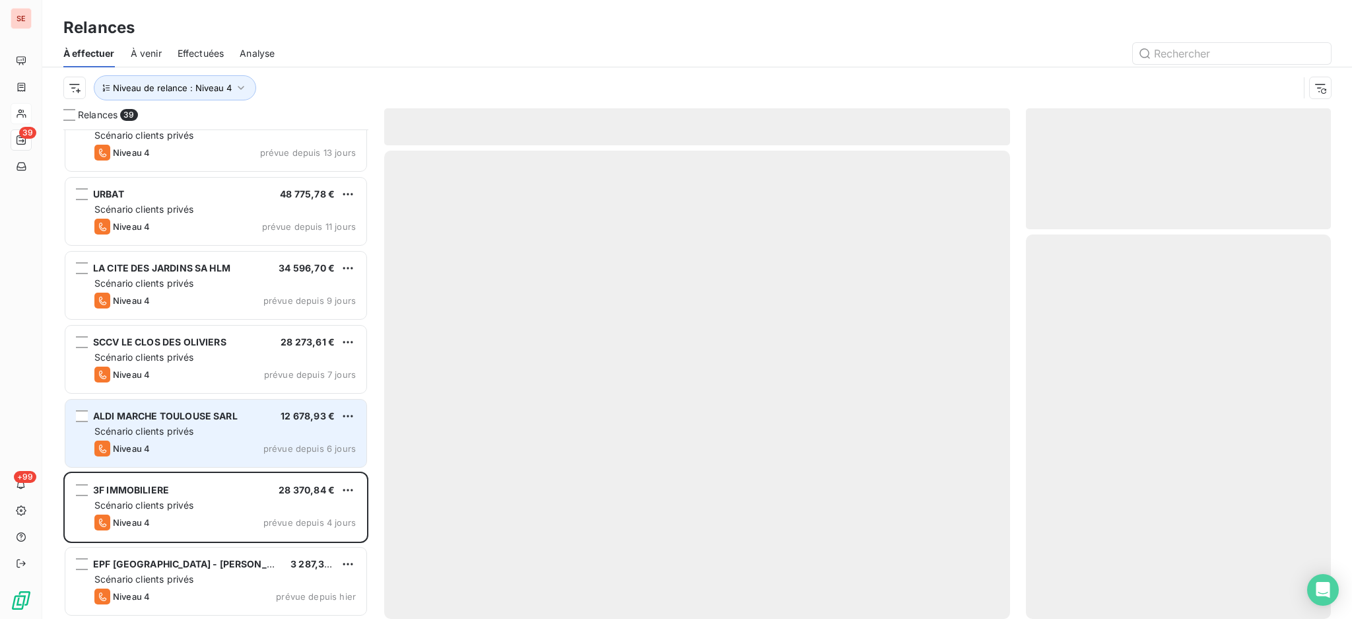
click at [158, 434] on span "Scénario clients privés" at bounding box center [143, 430] width 99 height 11
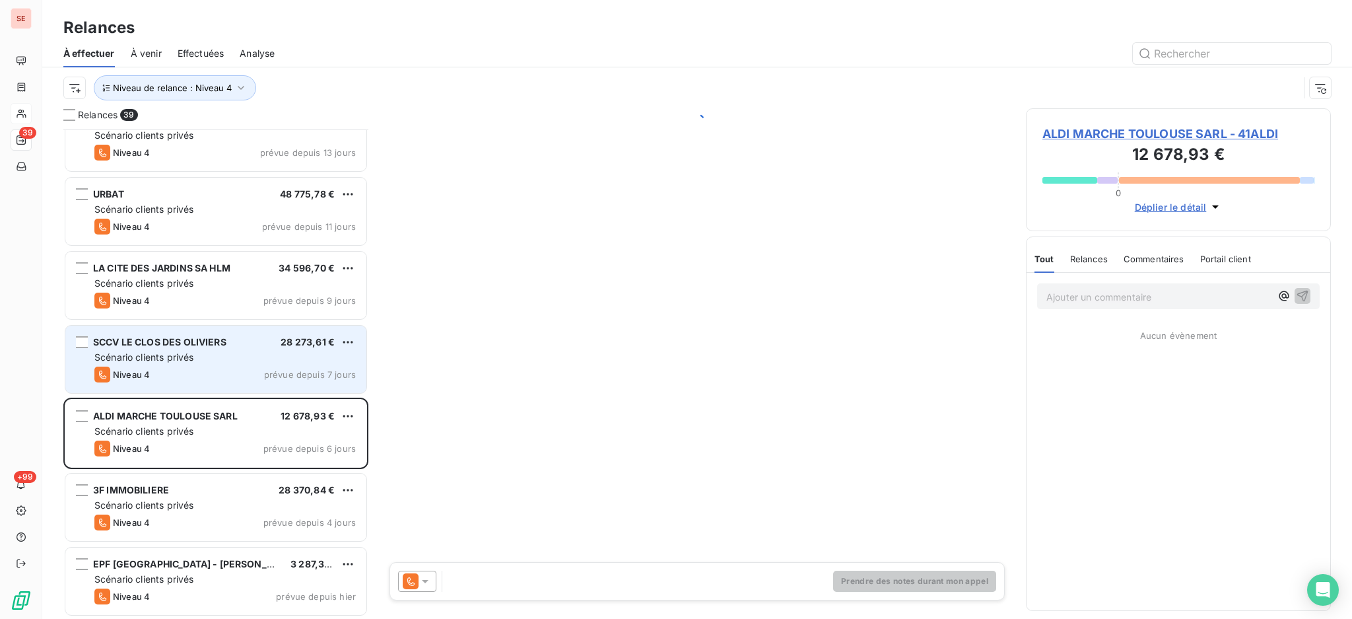
click at [162, 343] on span "SCCV LE CLOS DES OLIVIERS" at bounding box center [159, 341] width 133 height 11
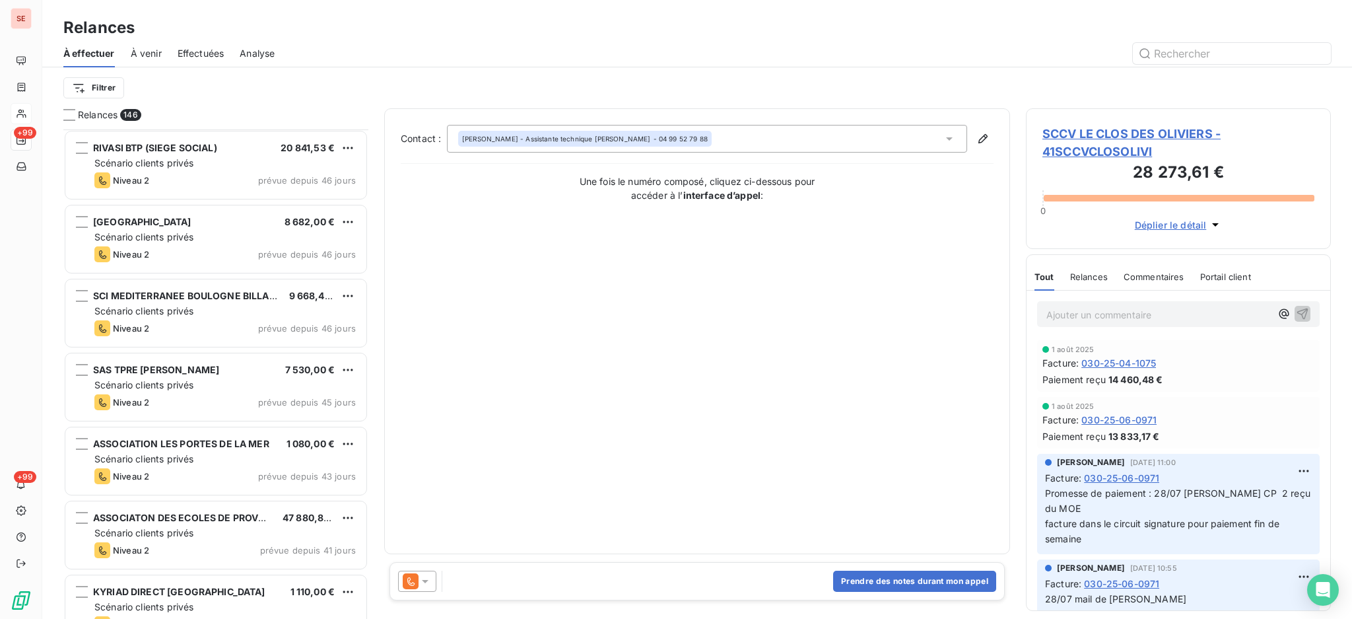
scroll to position [15, 14]
